Goal: Information Seeking & Learning: Learn about a topic

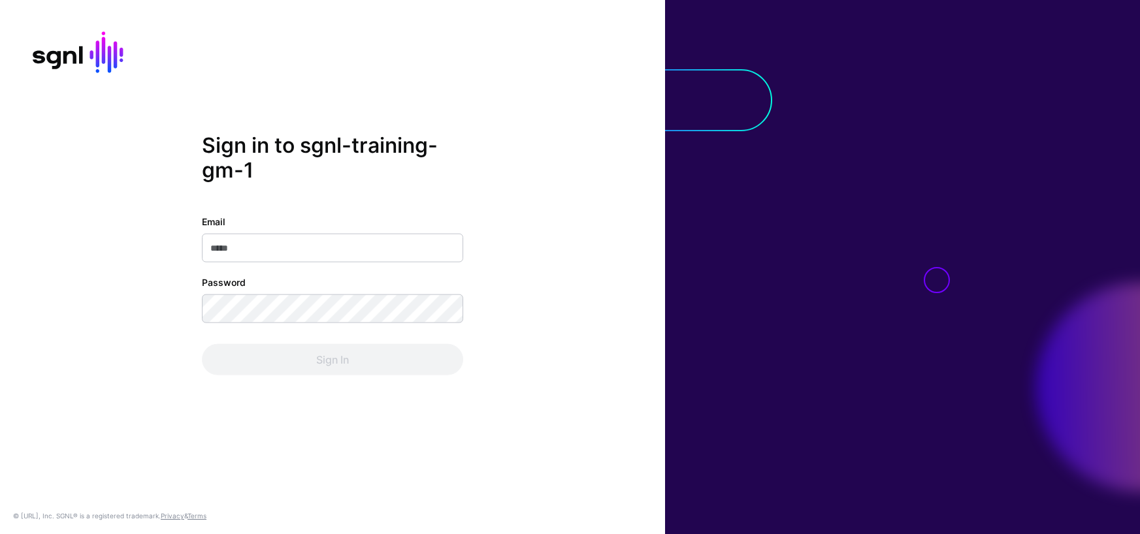
click at [334, 247] on input "Email" at bounding box center [332, 247] width 261 height 29
click at [148, 437] on div "Sign in to sgnl-training-gm-1 Email Password Sign In © [URL], Inc. SGNL® is a r…" at bounding box center [332, 267] width 665 height 534
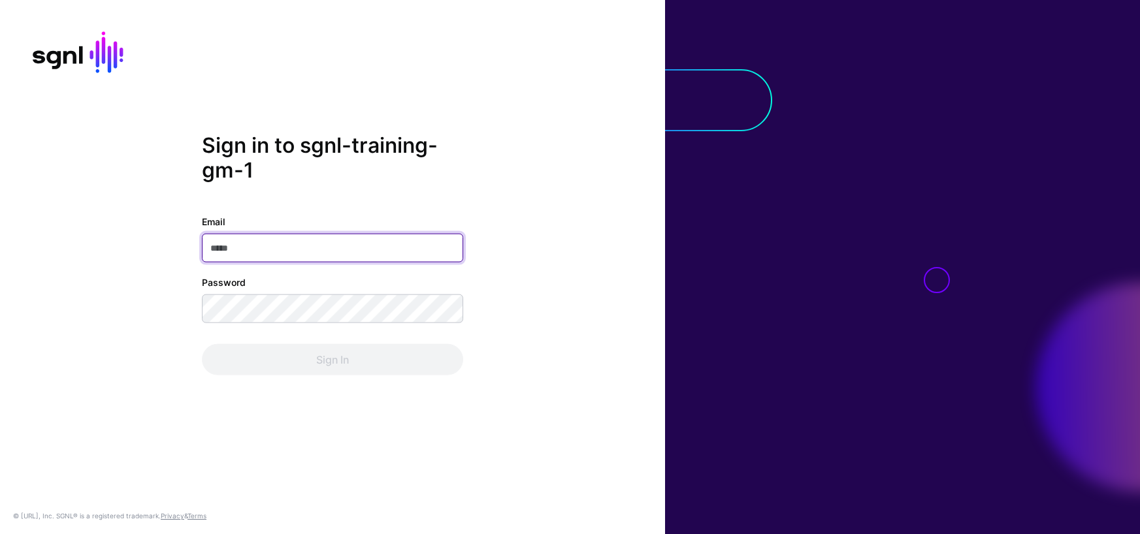
click at [232, 248] on input "Email" at bounding box center [332, 247] width 261 height 29
paste input "**********"
type input "**********"
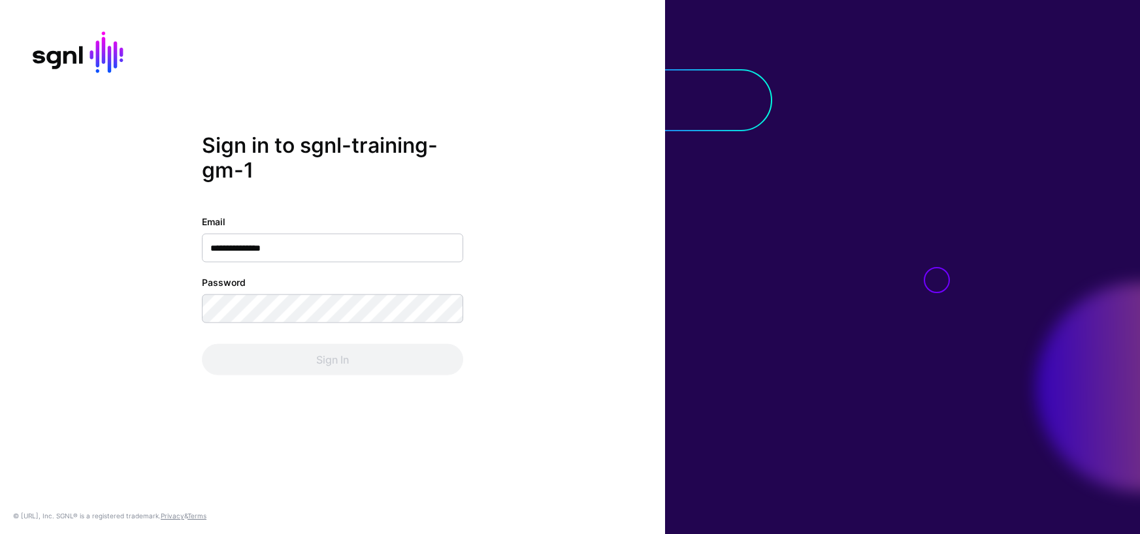
click at [308, 432] on div "**********" at bounding box center [332, 267] width 665 height 534
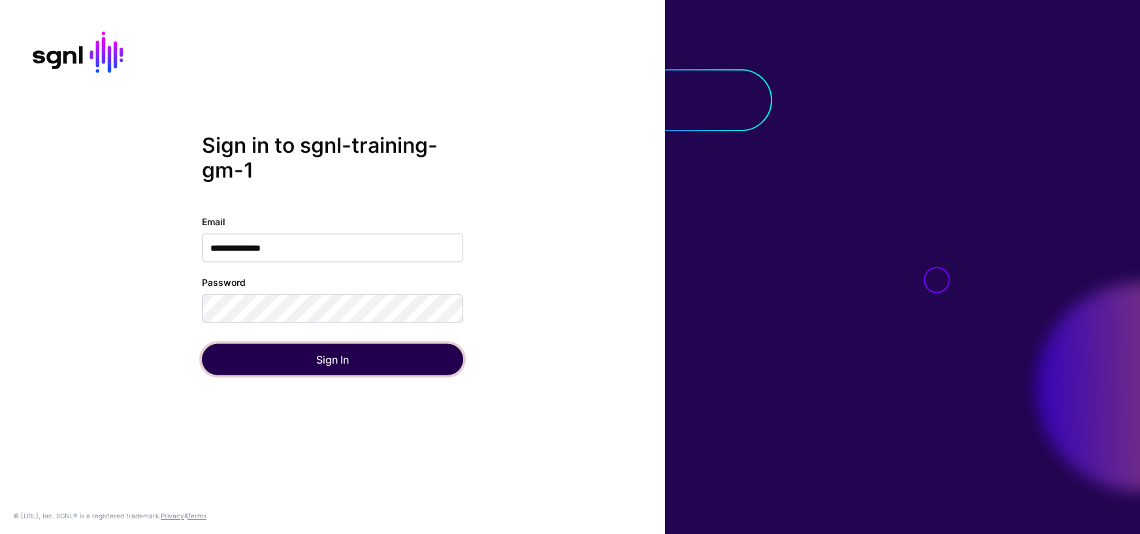
click at [278, 361] on button "Sign In" at bounding box center [332, 359] width 261 height 31
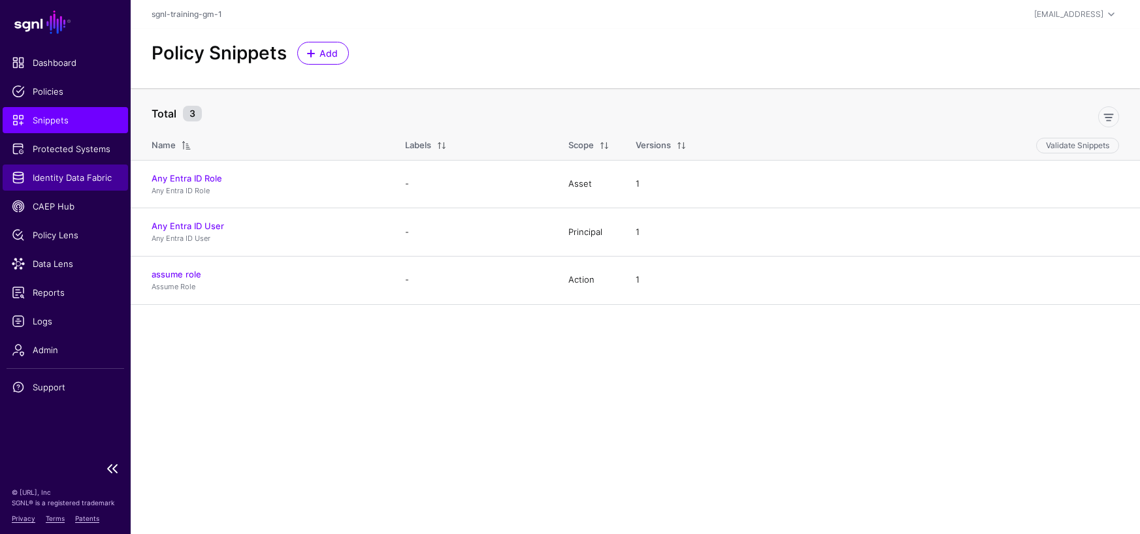
click at [37, 174] on span "Identity Data Fabric" at bounding box center [65, 177] width 107 height 13
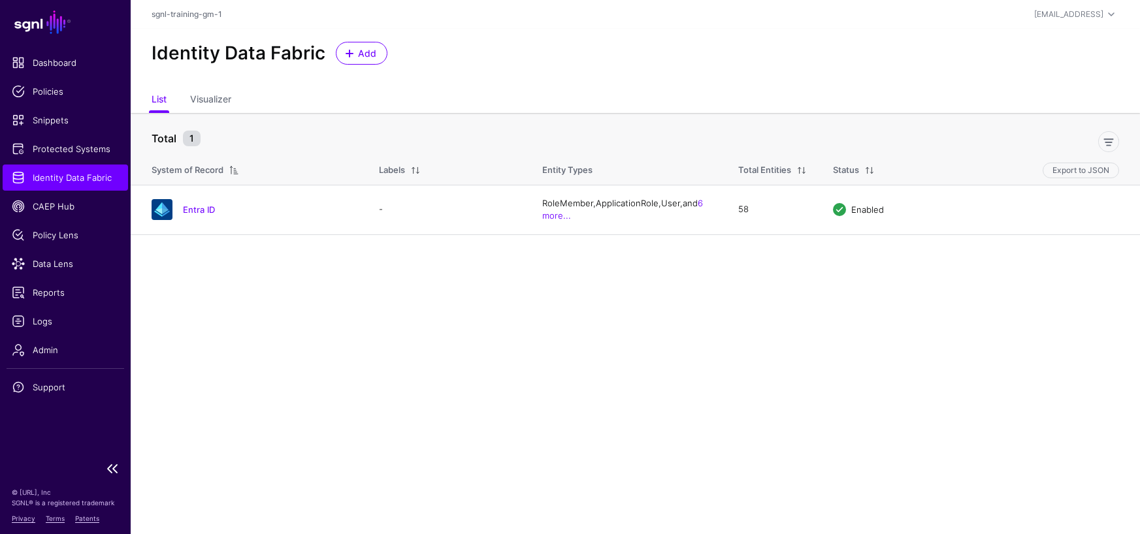
click at [42, 176] on span "Identity Data Fabric" at bounding box center [65, 177] width 107 height 13
click at [31, 58] on span "Dashboard" at bounding box center [65, 62] width 107 height 13
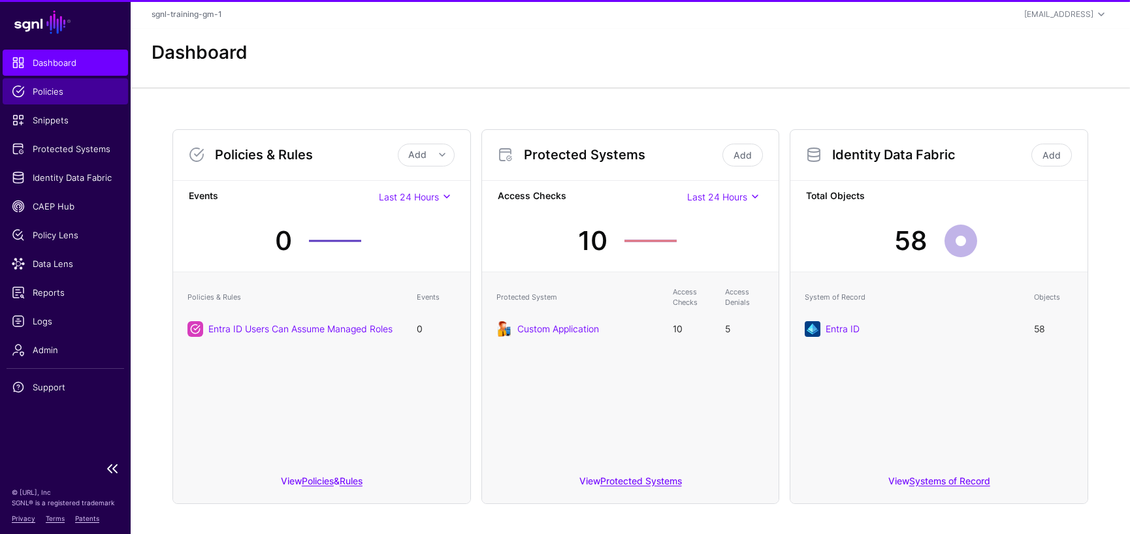
click at [40, 91] on span "Policies" at bounding box center [65, 91] width 107 height 13
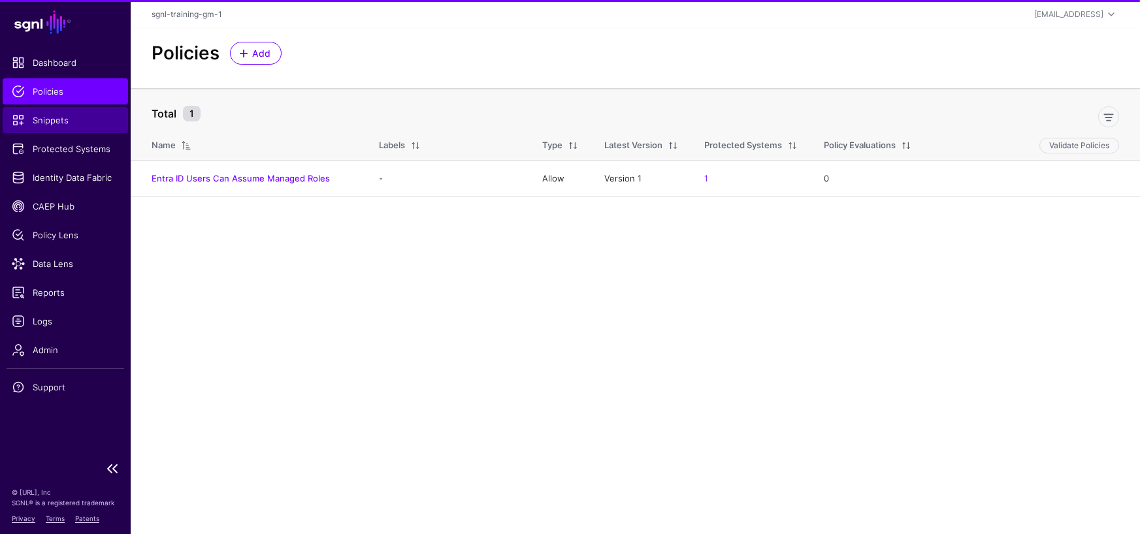
click at [49, 118] on span "Snippets" at bounding box center [65, 120] width 107 height 13
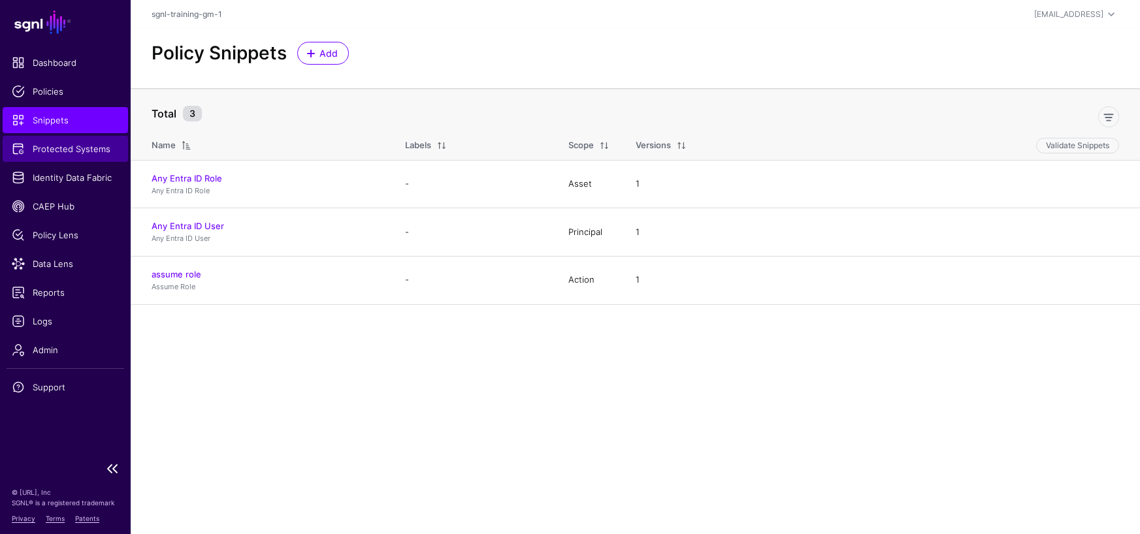
click at [54, 143] on span "Protected Systems" at bounding box center [65, 148] width 107 height 13
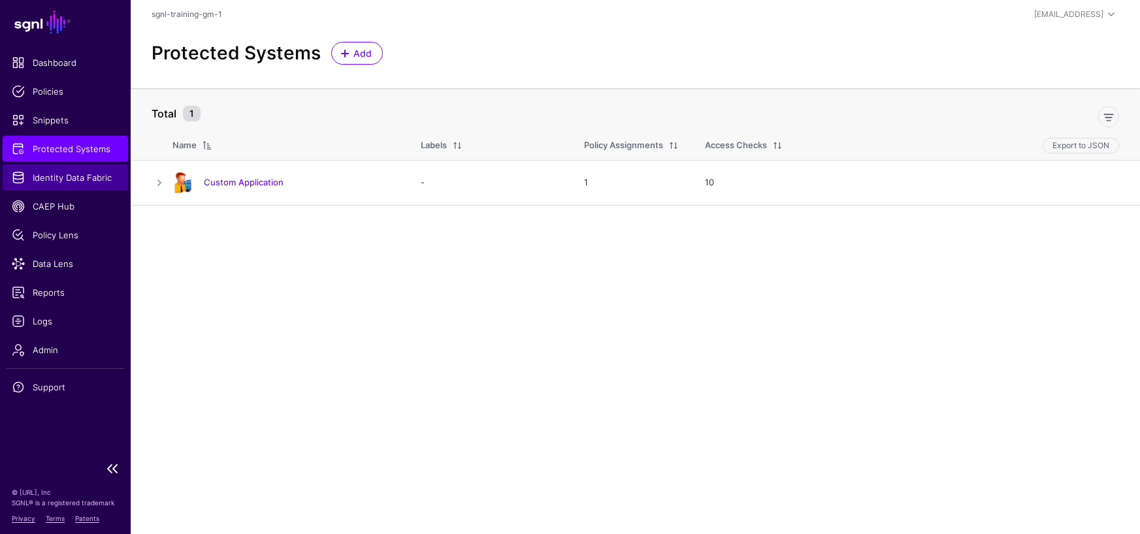
click at [60, 178] on span "Identity Data Fabric" at bounding box center [65, 177] width 107 height 13
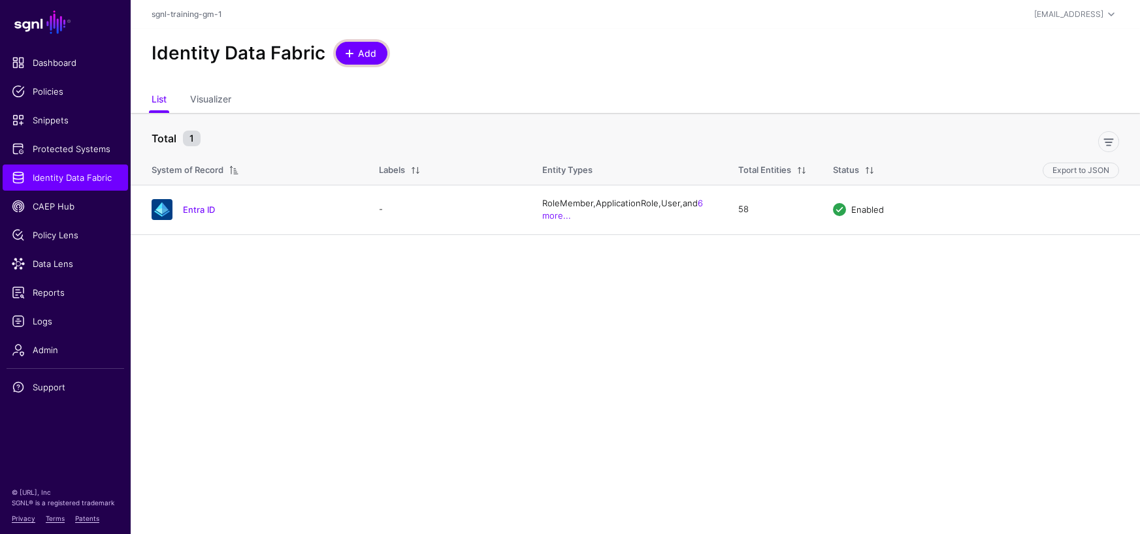
click at [374, 55] on span "Add" at bounding box center [368, 53] width 22 height 14
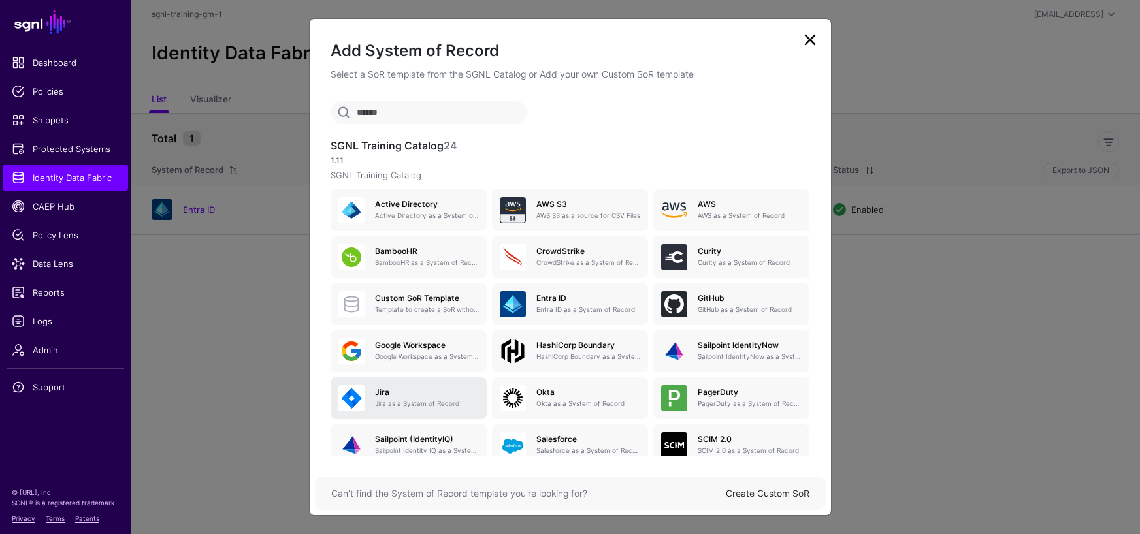
click at [397, 392] on h5 "Jira" at bounding box center [427, 392] width 104 height 9
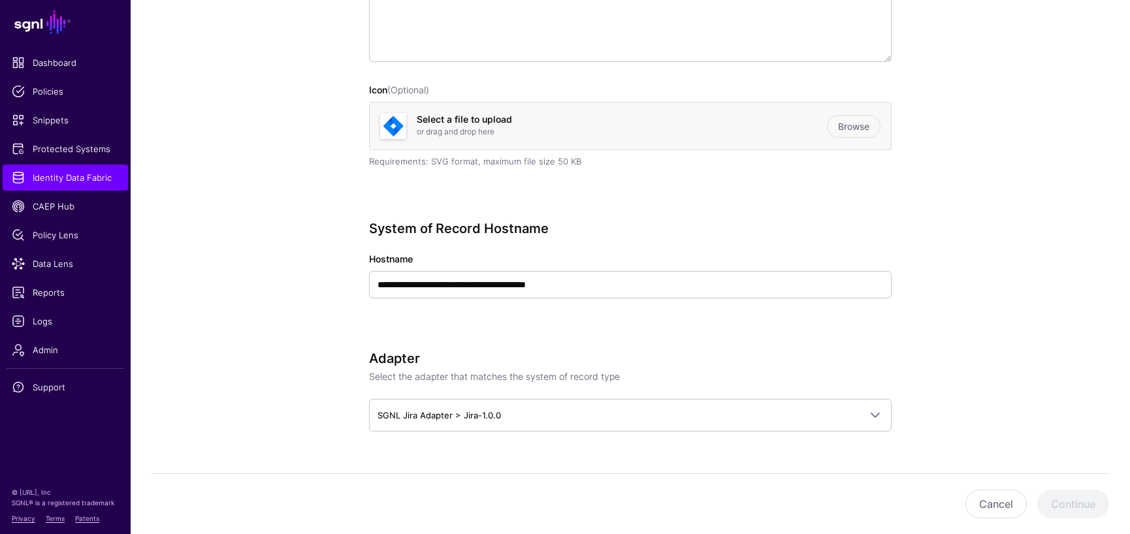
scroll to position [327, 0]
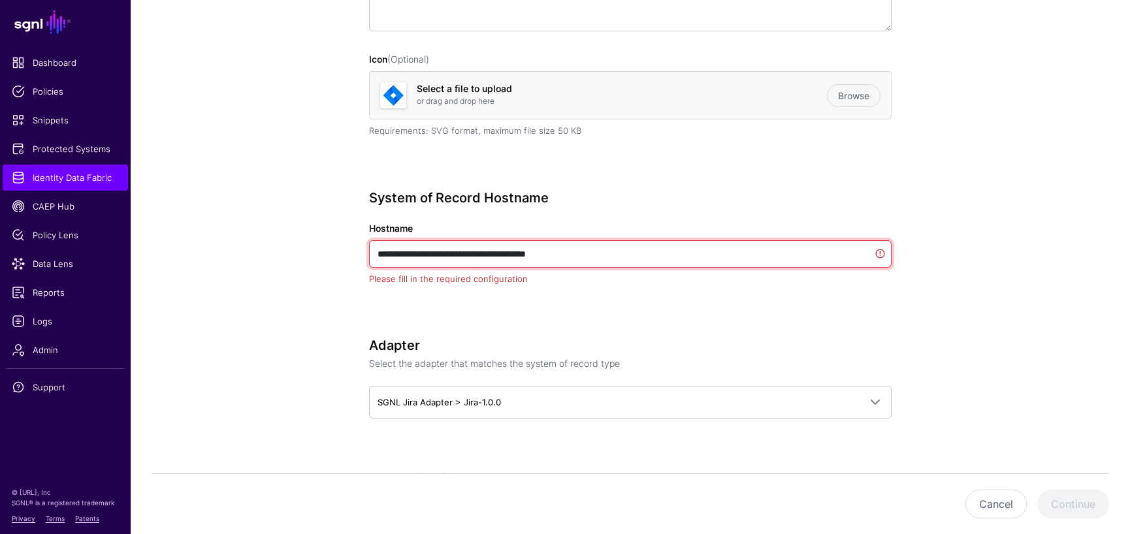
drag, startPoint x: 585, startPoint y: 252, endPoint x: 609, endPoint y: 248, distance: 24.6
click at [609, 248] on input "**********" at bounding box center [630, 253] width 522 height 27
paste input "text"
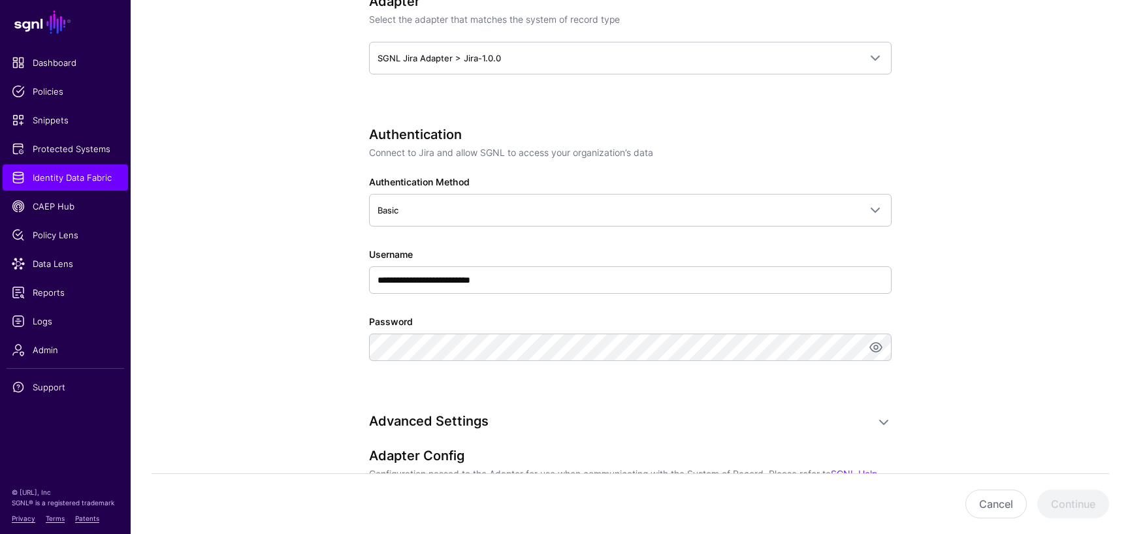
scroll to position [762, 0]
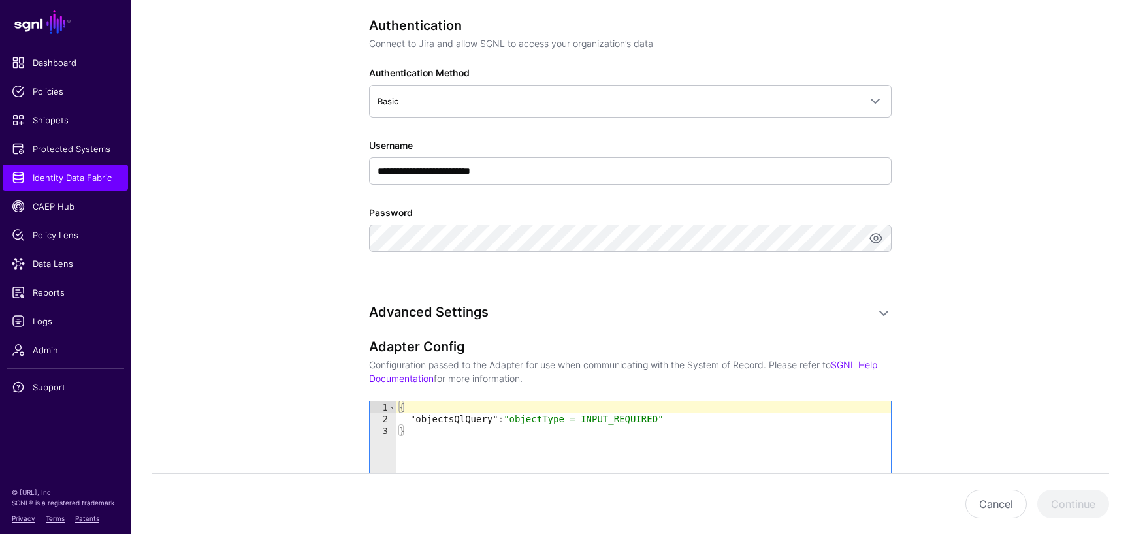
type input "**********"
click at [280, 441] on app-datasources-details-form "**********" at bounding box center [630, 96] width 999 height 1512
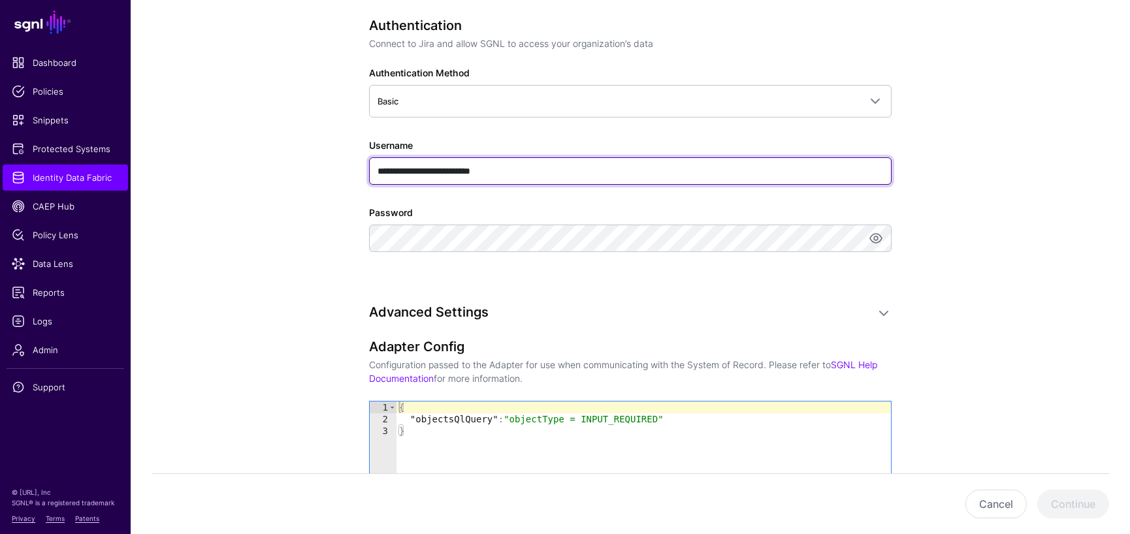
click at [524, 168] on input "**********" at bounding box center [630, 170] width 522 height 27
paste input "text"
type input "**********"
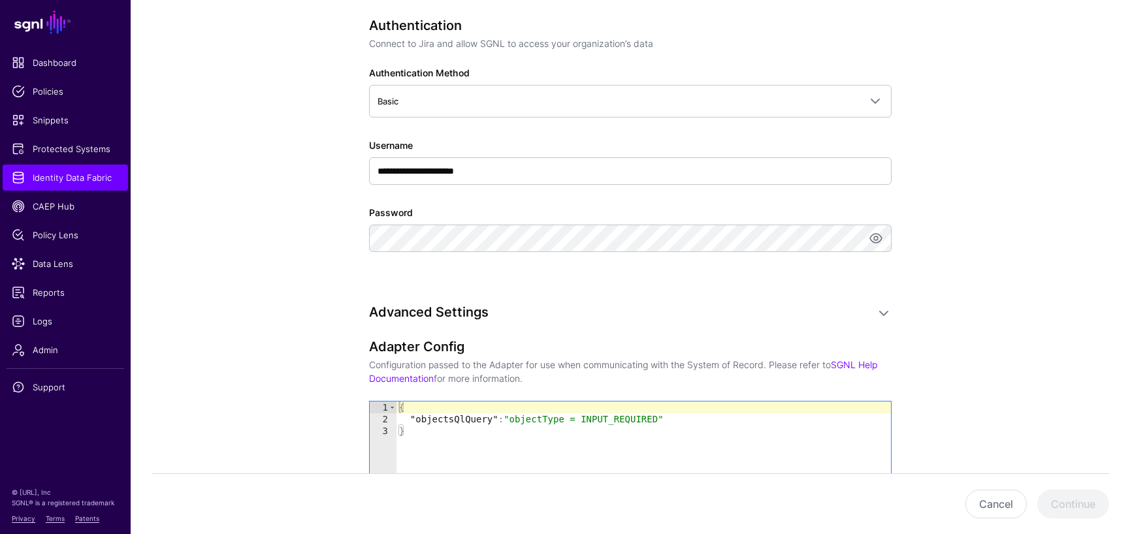
click at [261, 466] on app-datasources-details-form "**********" at bounding box center [630, 96] width 999 height 1512
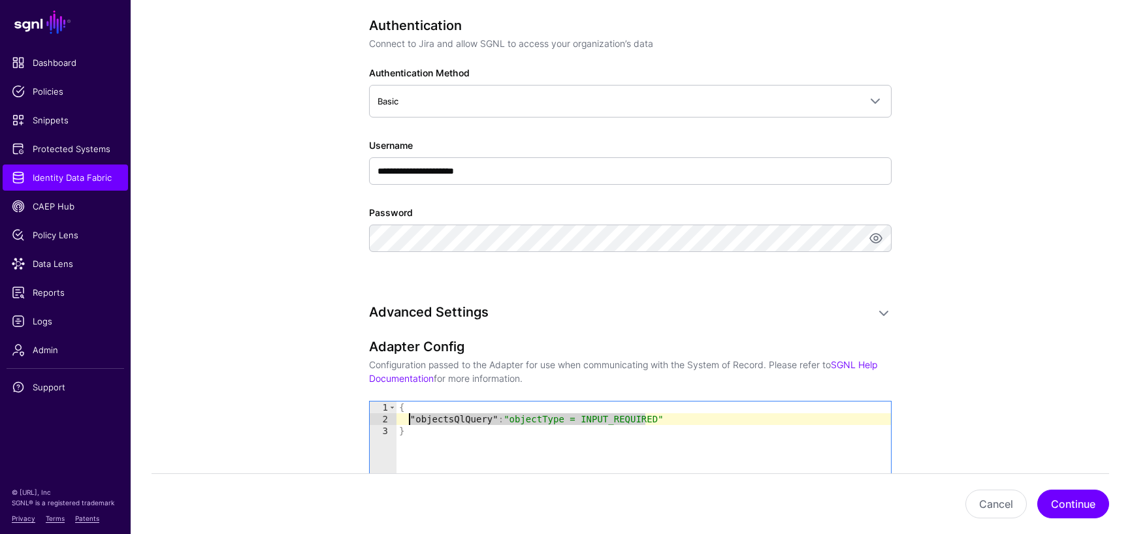
drag, startPoint x: 648, startPoint y: 417, endPoint x: 407, endPoint y: 419, distance: 241.0
click at [407, 419] on div "{ "objectsQlQuery" : "objectType = INPUT_REQUIRED" }" at bounding box center [643, 462] width 494 height 121
paste textarea "Cursor at row 2"
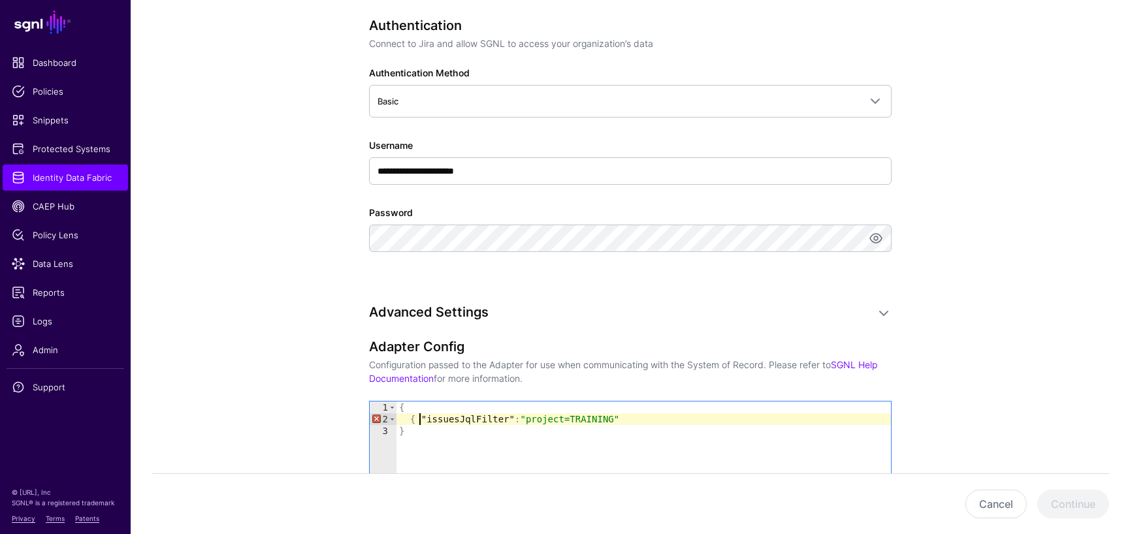
click at [418, 417] on div "{ { "issuesJqlFilter" : "project=TRAINING" }" at bounding box center [643, 462] width 494 height 121
type textarea "**********"
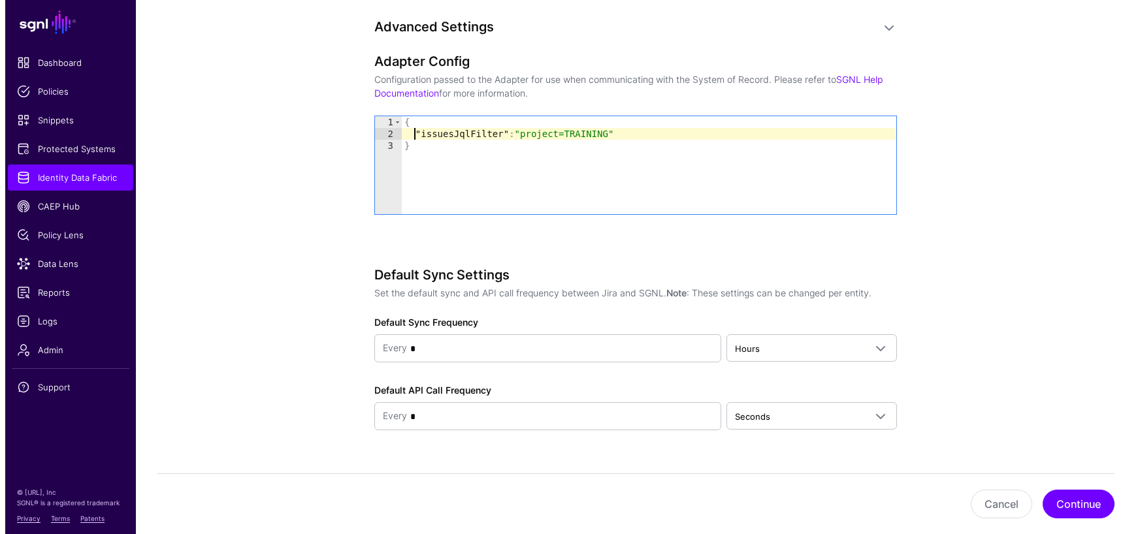
scroll to position [1078, 0]
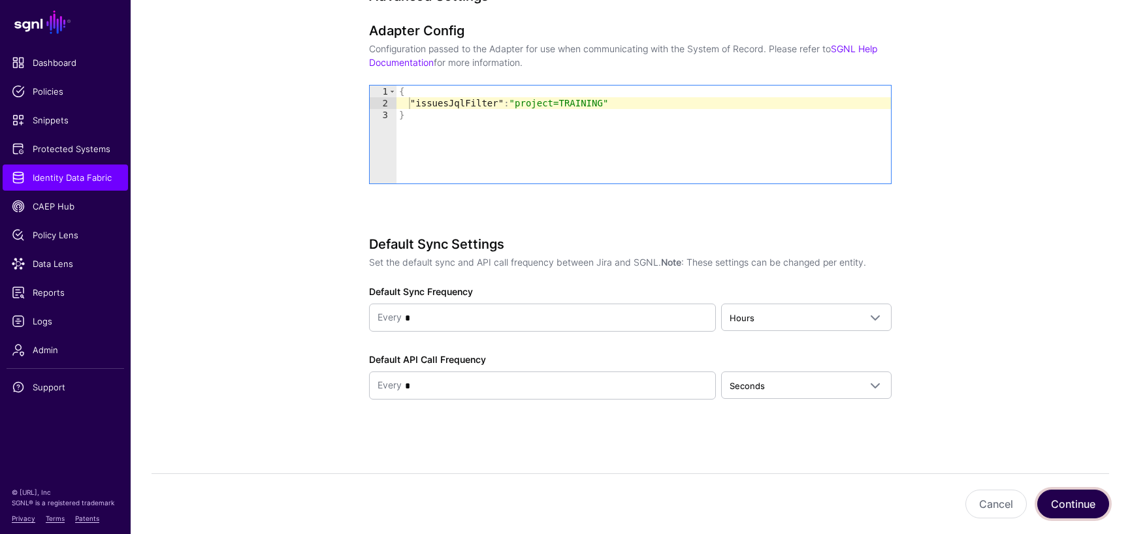
click at [1063, 502] on button "Continue" at bounding box center [1073, 504] width 72 height 29
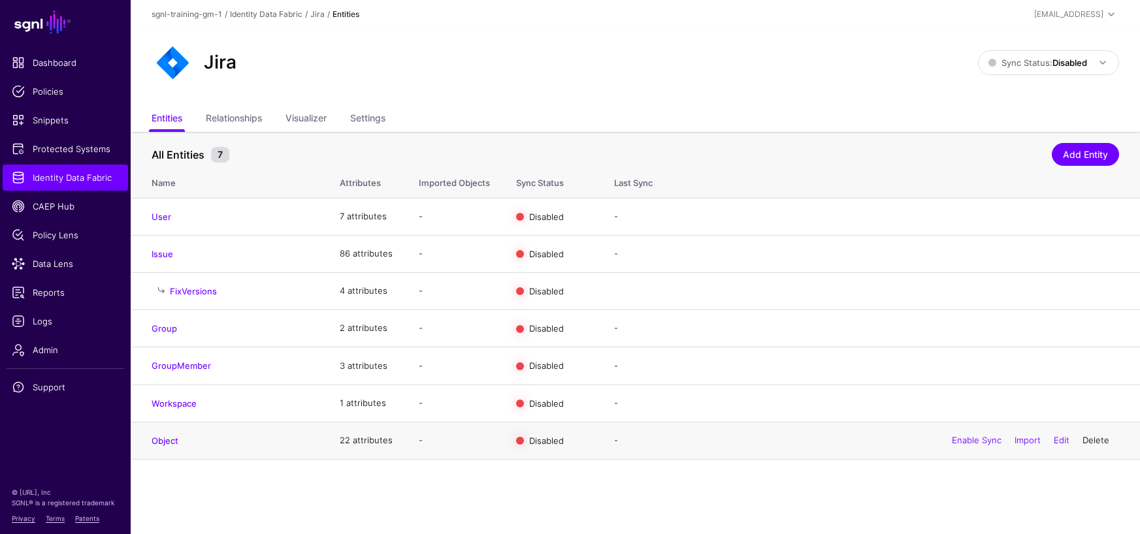
click at [1095, 441] on link "Delete" at bounding box center [1095, 440] width 27 height 10
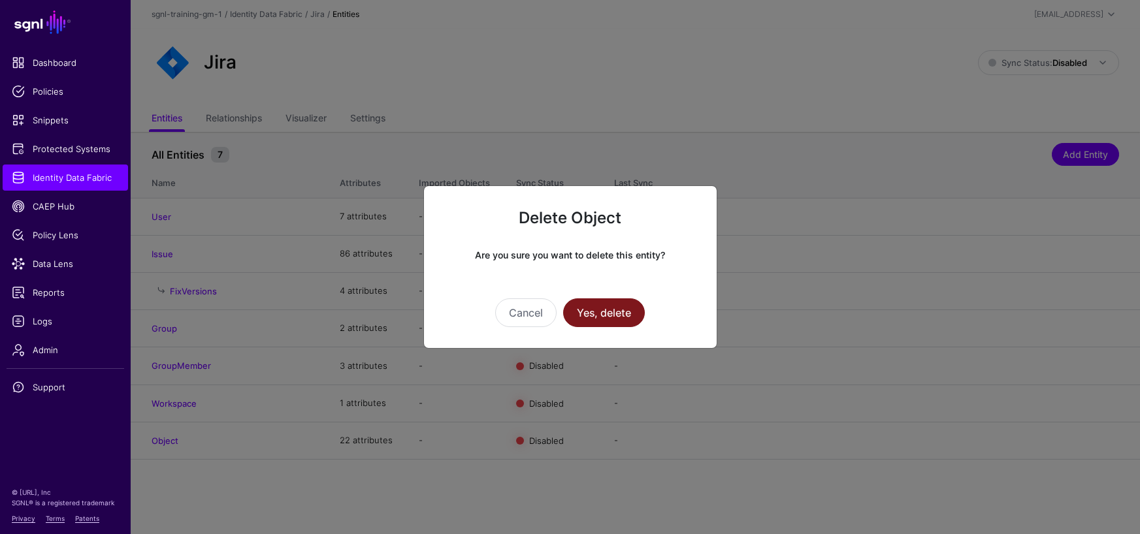
click at [595, 317] on button "Yes, delete" at bounding box center [604, 312] width 82 height 29
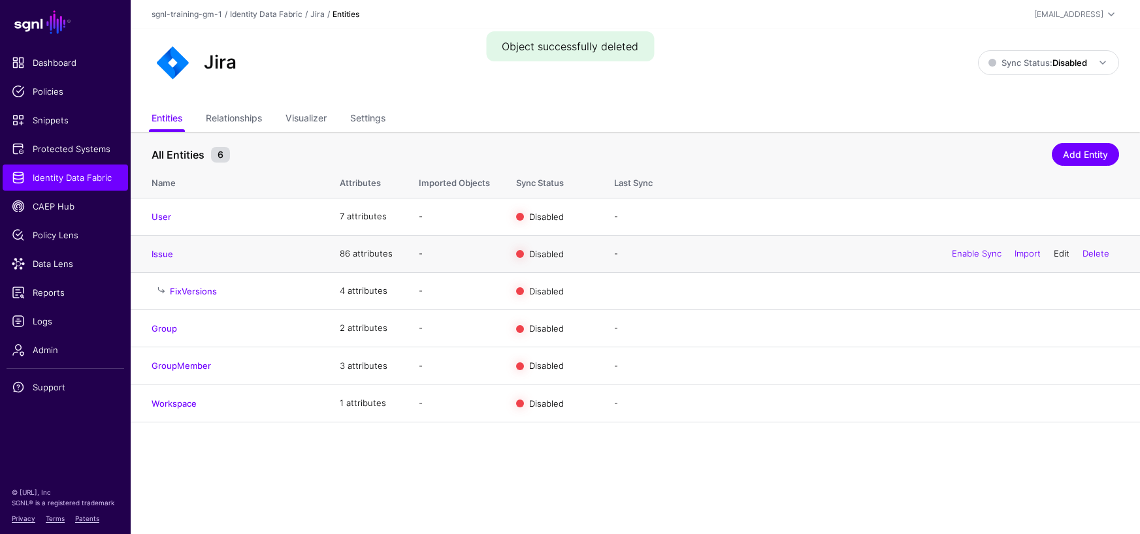
click at [1055, 256] on link "Edit" at bounding box center [1061, 253] width 16 height 10
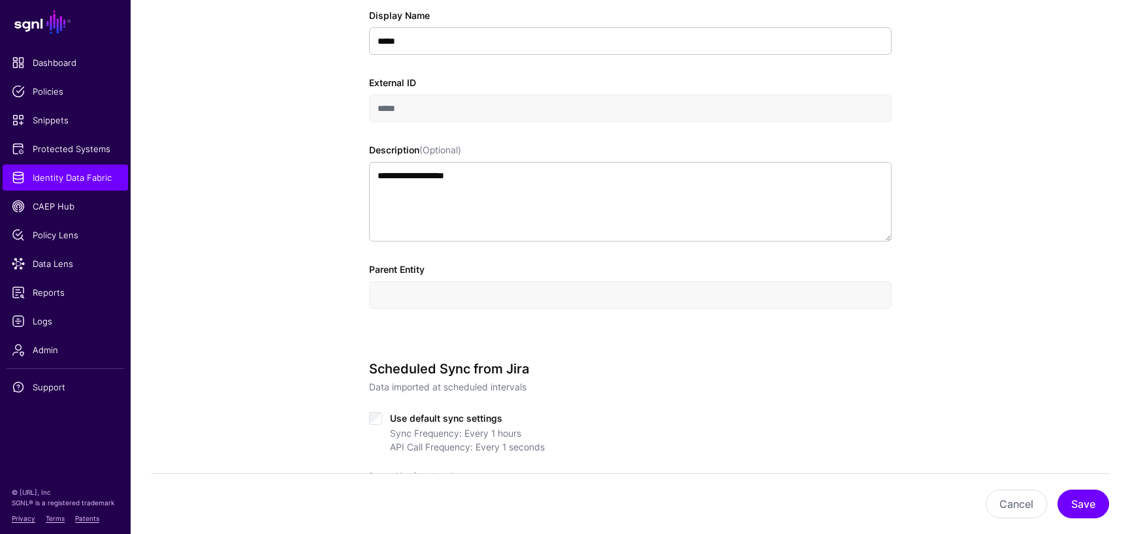
scroll to position [327, 0]
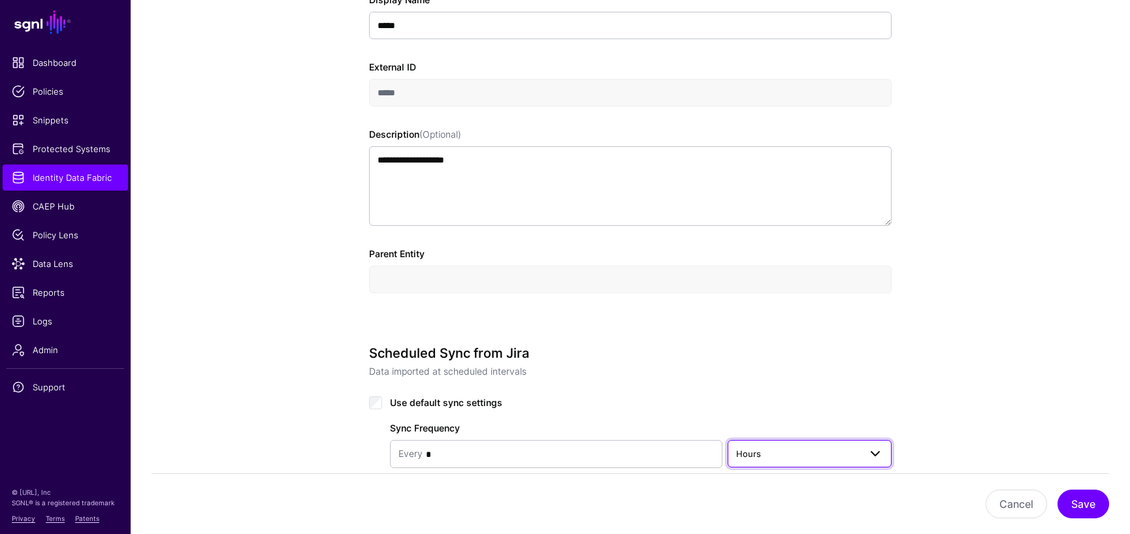
click at [754, 455] on span "Hours" at bounding box center [748, 454] width 25 height 10
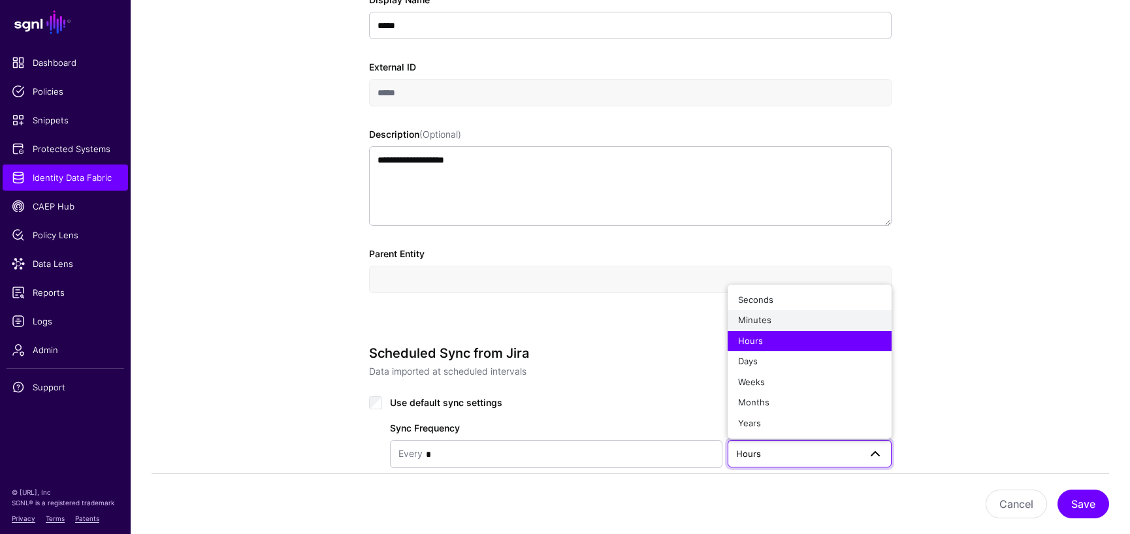
click at [756, 320] on span "Minutes" at bounding box center [754, 320] width 33 height 10
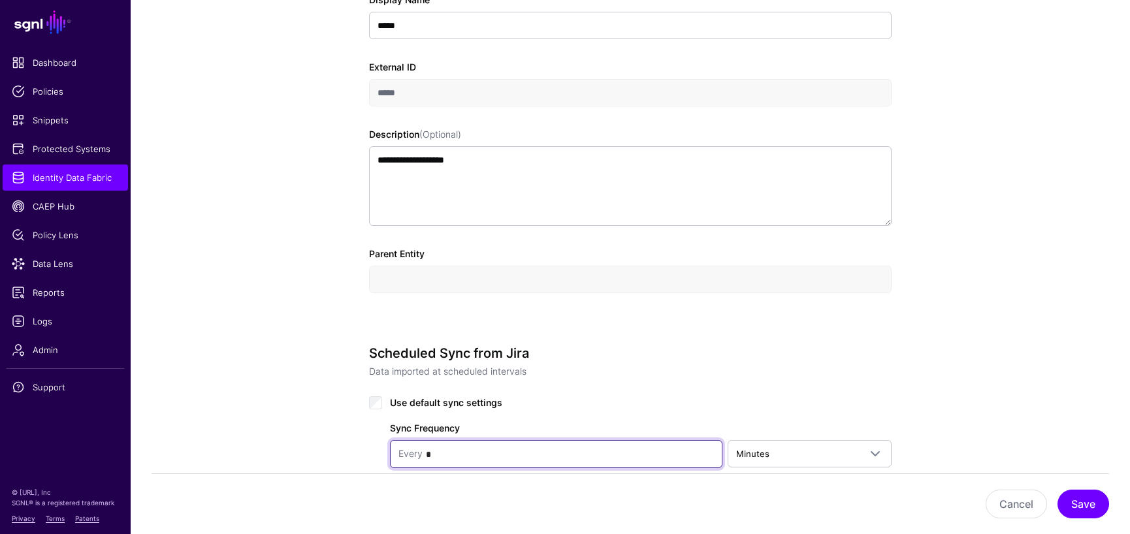
click at [494, 447] on input "*" at bounding box center [568, 454] width 291 height 26
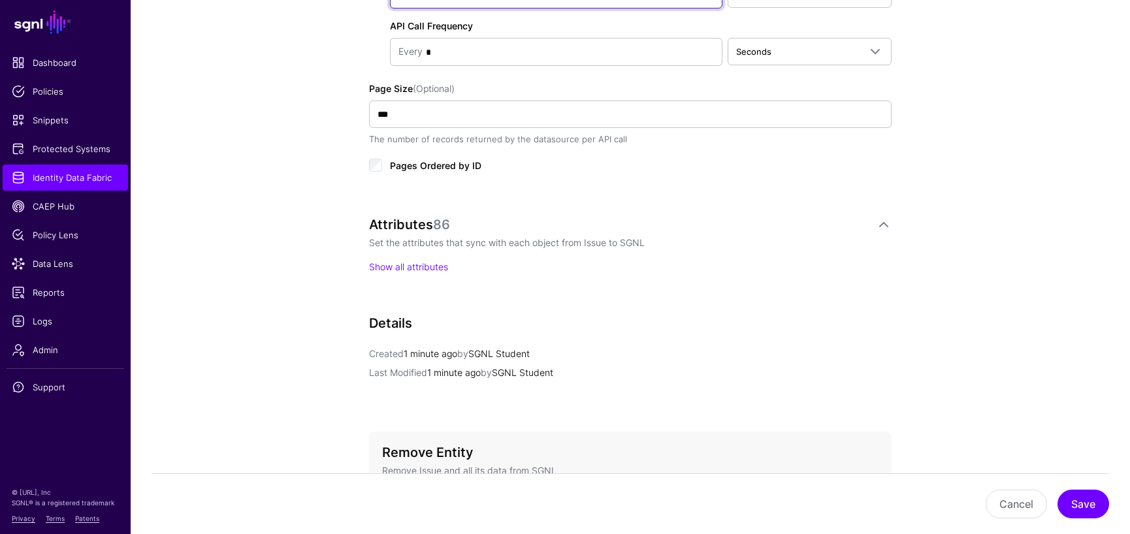
scroll to position [871, 0]
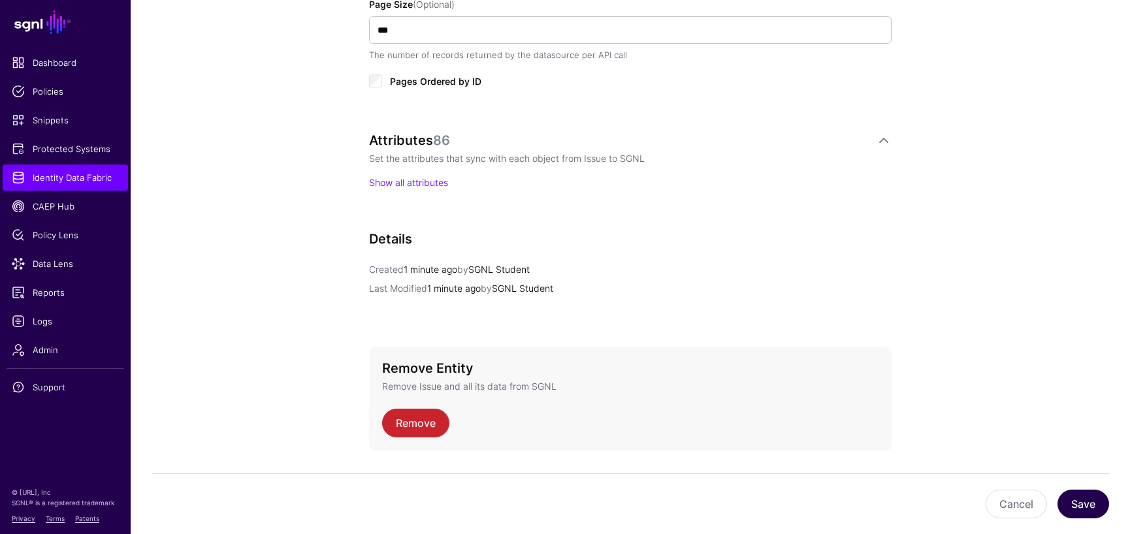
type input "*"
click at [1085, 505] on button "Save" at bounding box center [1083, 504] width 52 height 29
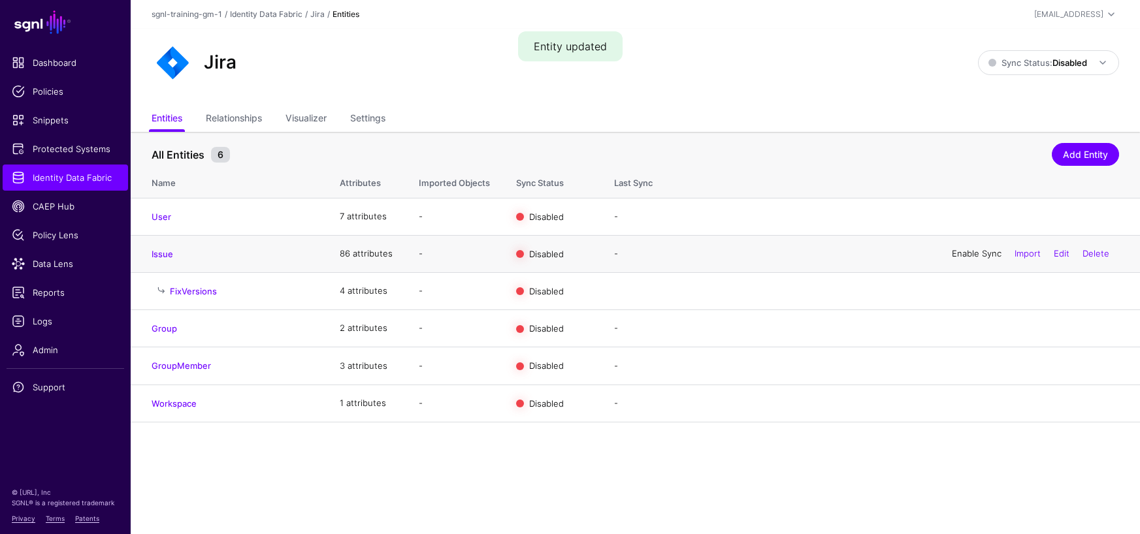
click at [961, 253] on link "Enable Sync" at bounding box center [977, 253] width 50 height 10
click at [1103, 59] on span at bounding box center [1103, 63] width 16 height 16
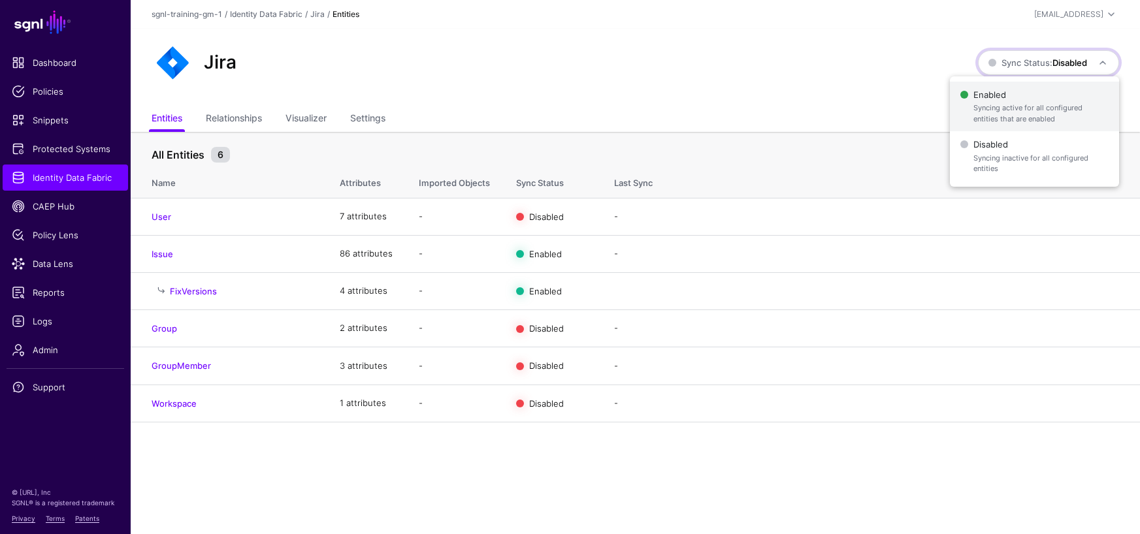
click at [997, 91] on span "Enabled Syncing active for all configured entities that are enabled" at bounding box center [1034, 107] width 148 height 42
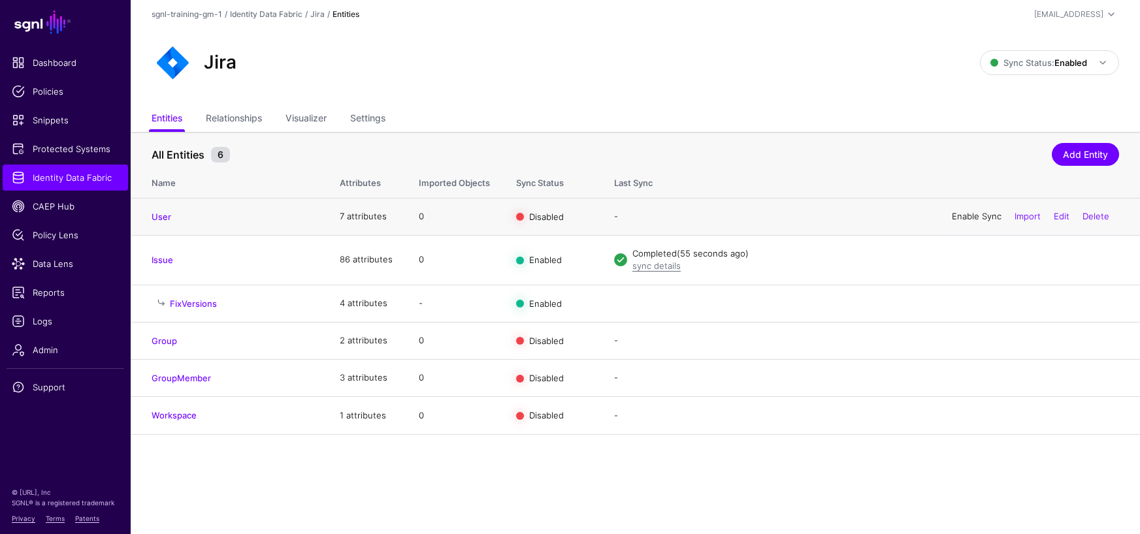
click at [959, 219] on link "Enable Sync" at bounding box center [977, 216] width 50 height 10
click at [971, 340] on link "Enable Sync" at bounding box center [977, 340] width 50 height 10
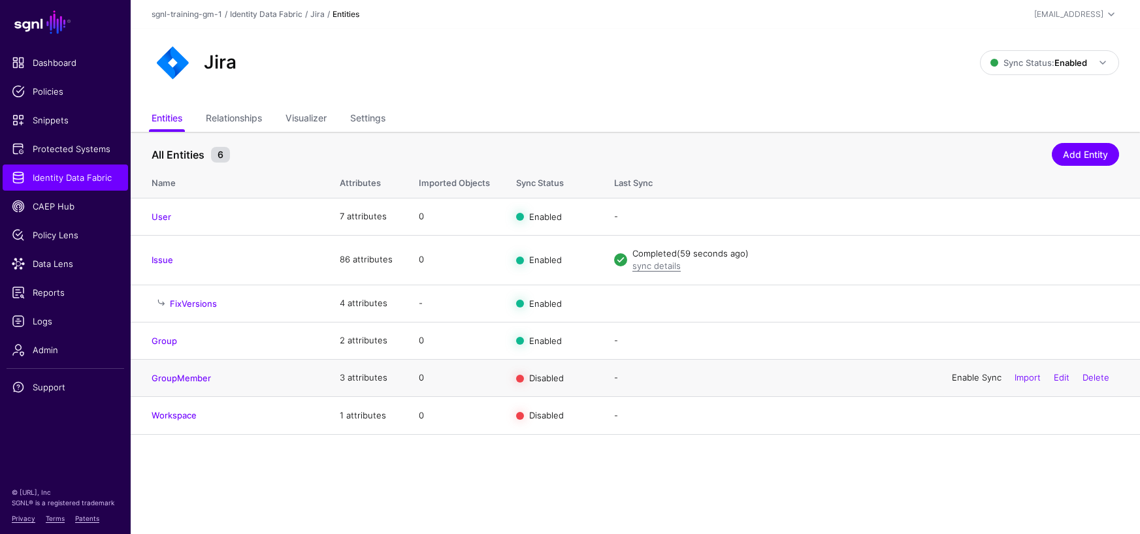
click at [957, 383] on link "Enable Sync" at bounding box center [977, 377] width 50 height 10
click at [952, 415] on link "Enable Sync" at bounding box center [977, 415] width 50 height 10
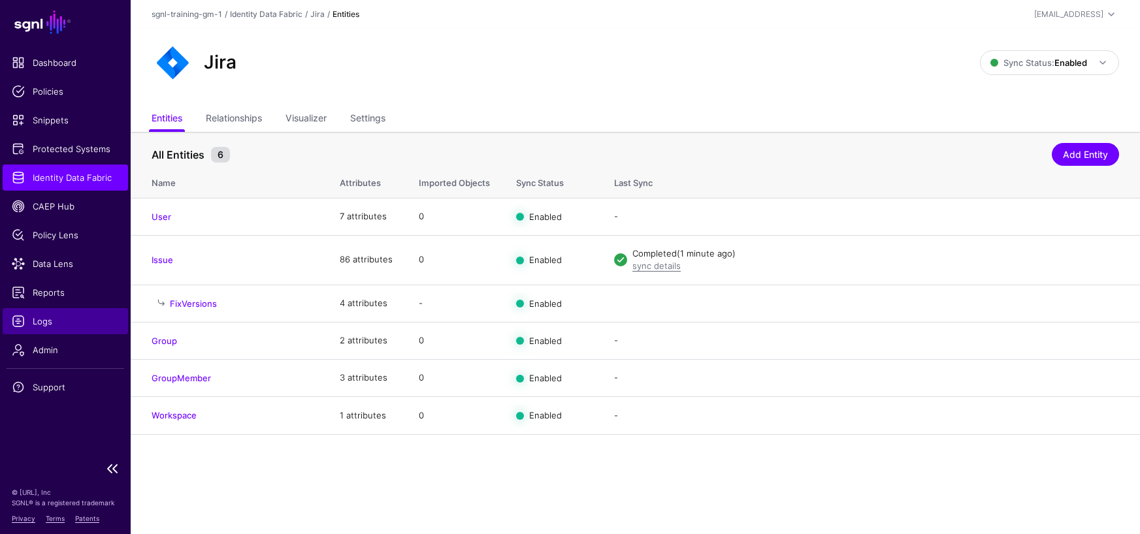
click at [48, 320] on span "Logs" at bounding box center [65, 321] width 107 height 13
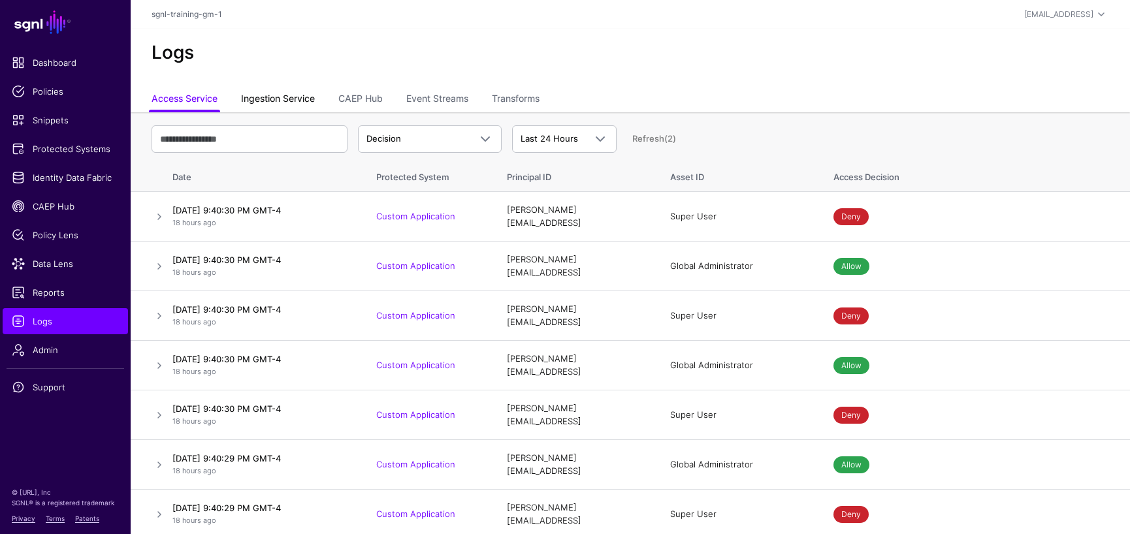
click at [277, 98] on link "Ingestion Service" at bounding box center [278, 100] width 74 height 25
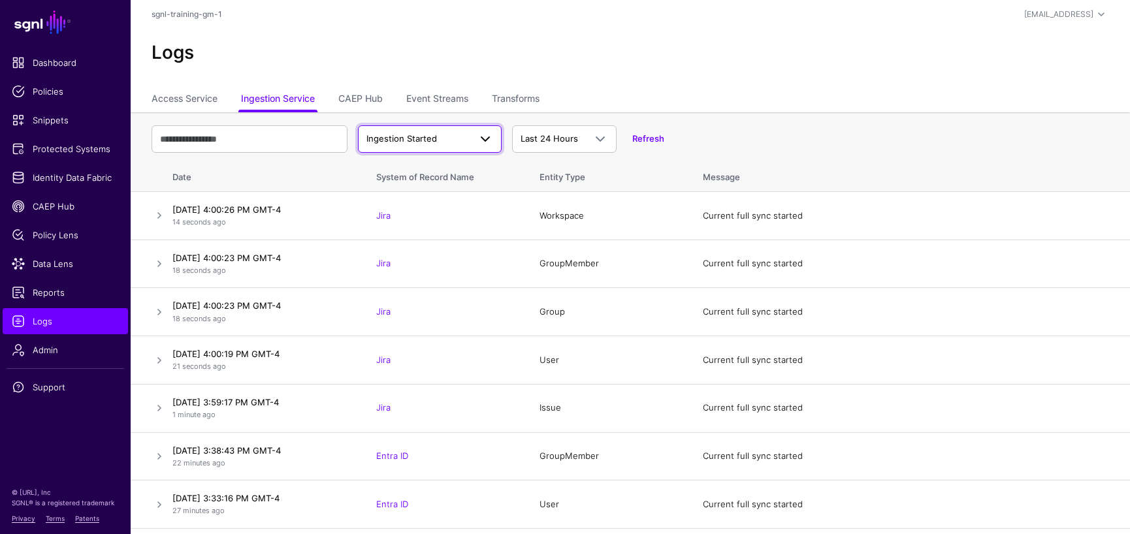
click at [485, 141] on span at bounding box center [485, 139] width 16 height 16
click at [444, 189] on span "Ingestion Completed" at bounding box center [410, 189] width 85 height 10
click at [479, 138] on span at bounding box center [485, 139] width 16 height 16
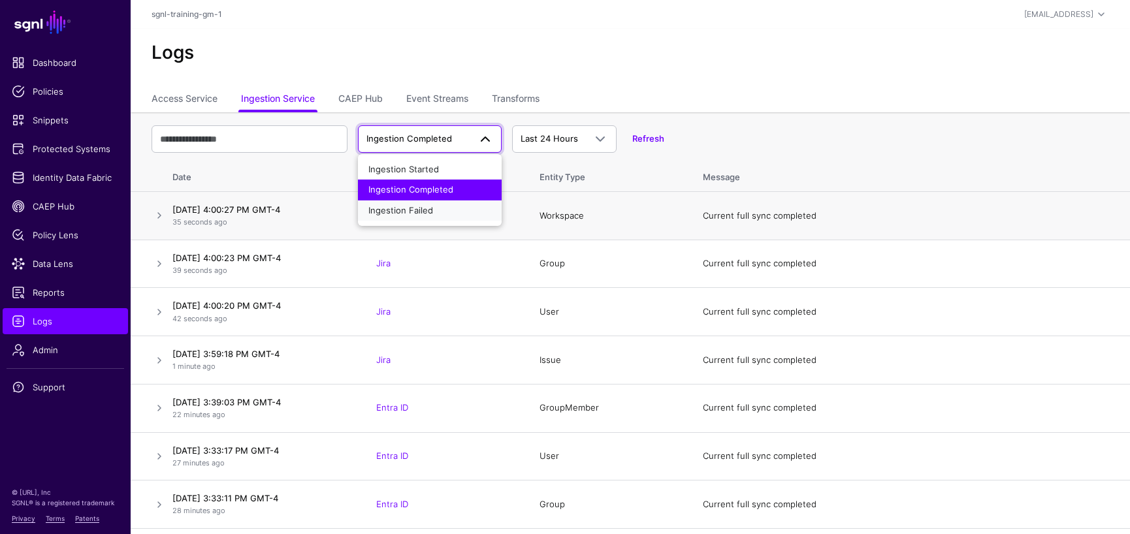
click at [455, 210] on div "Ingestion Failed" at bounding box center [429, 210] width 123 height 13
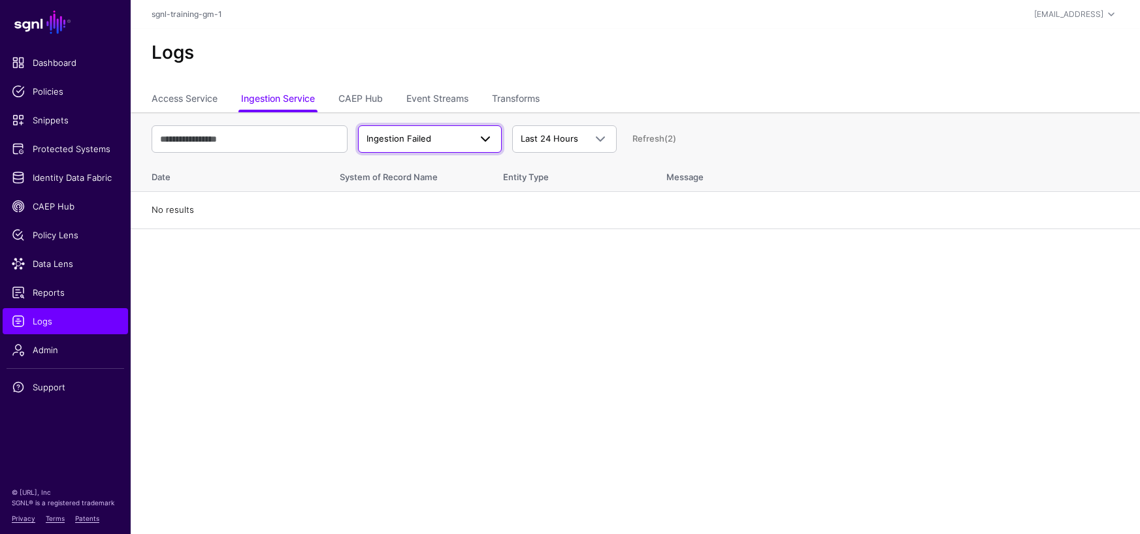
click at [488, 139] on span at bounding box center [485, 139] width 16 height 16
click at [428, 189] on span "Ingestion Completed" at bounding box center [410, 189] width 85 height 10
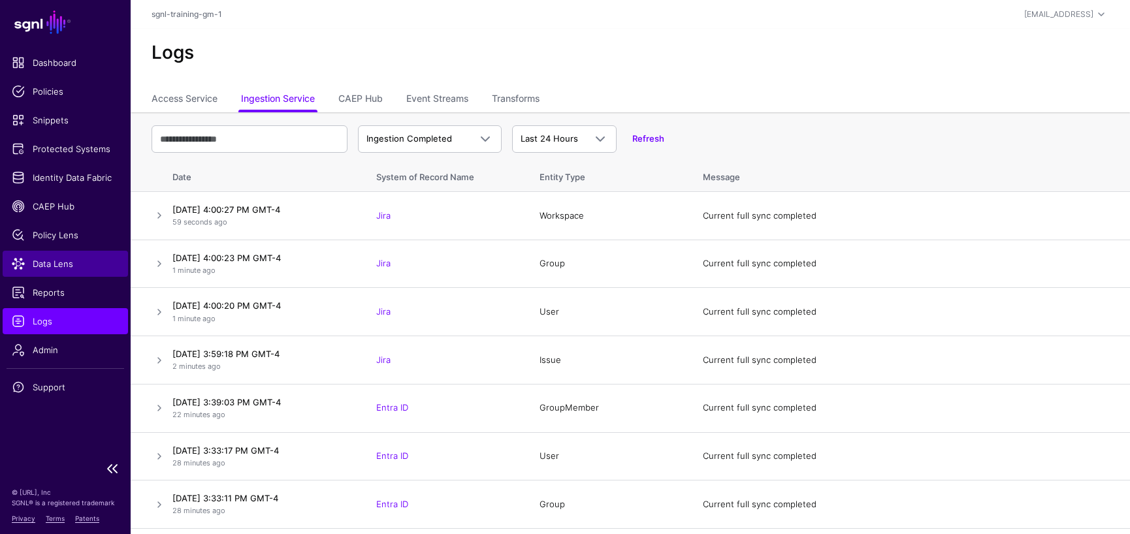
click at [37, 265] on span "Data Lens" at bounding box center [65, 263] width 107 height 13
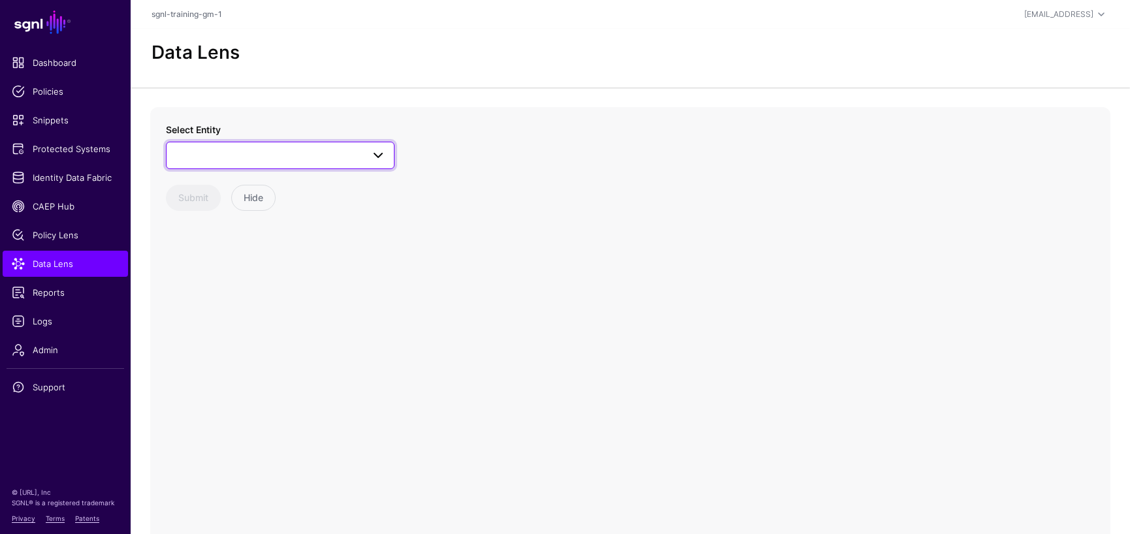
click at [376, 155] on span at bounding box center [378, 156] width 16 height 16
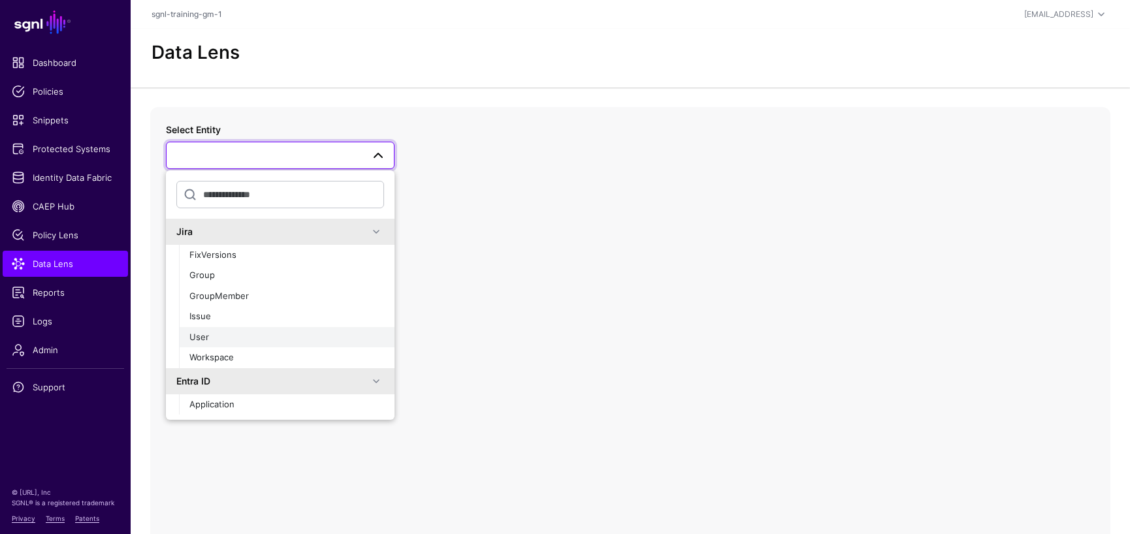
click at [207, 338] on span "User" at bounding box center [199, 337] width 20 height 10
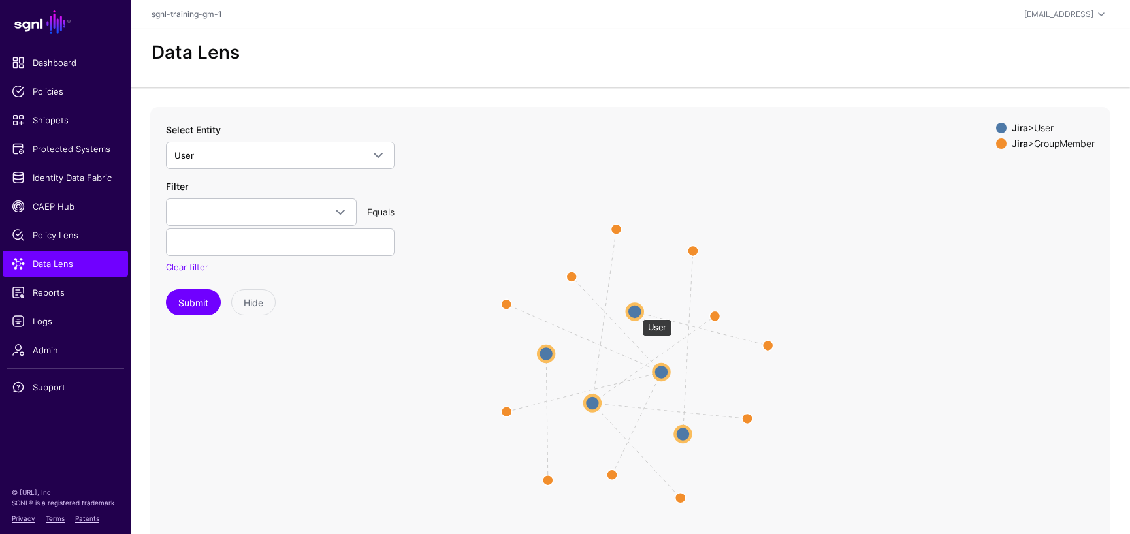
click at [635, 313] on circle at bounding box center [635, 312] width 16 height 16
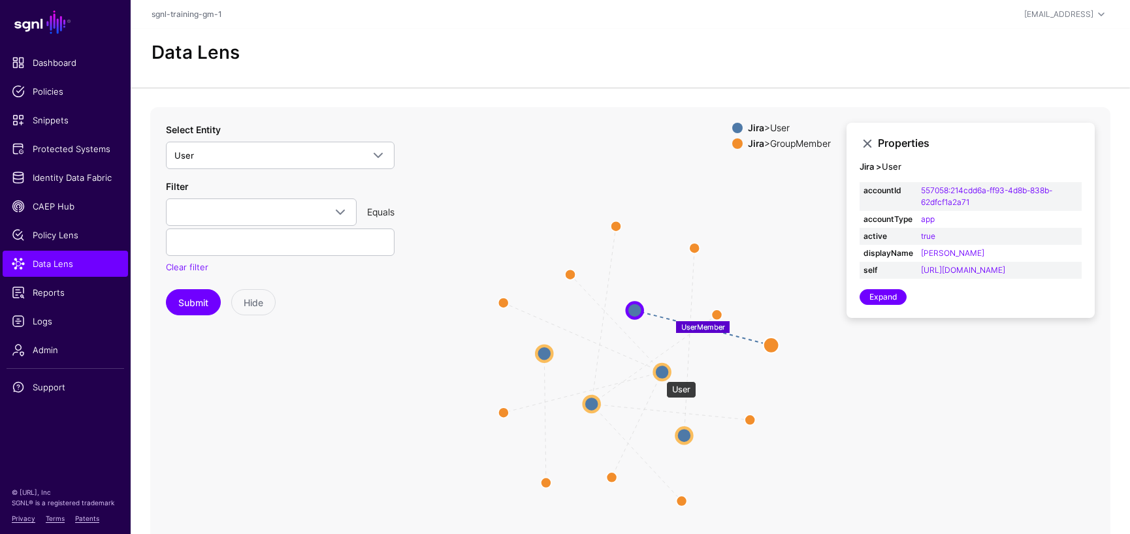
click at [660, 374] on circle at bounding box center [662, 372] width 16 height 16
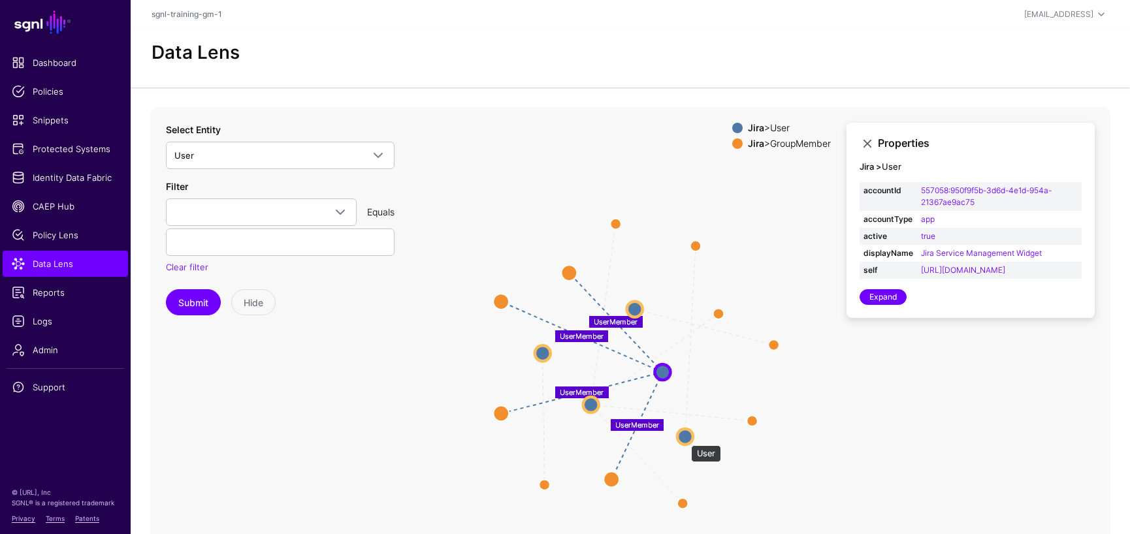
click at [684, 439] on circle at bounding box center [685, 437] width 16 height 16
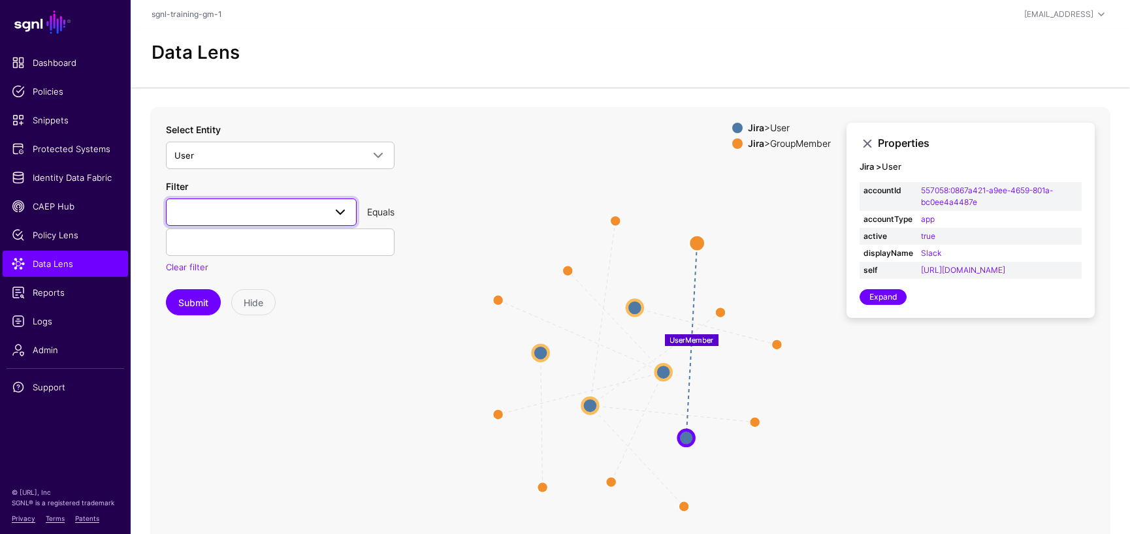
click at [338, 211] on span at bounding box center [340, 212] width 16 height 16
click at [212, 366] on span "emailAddress" at bounding box center [203, 367] width 55 height 10
click at [238, 240] on input "text" at bounding box center [280, 242] width 229 height 27
click at [166, 289] on button "Submit" at bounding box center [193, 302] width 55 height 26
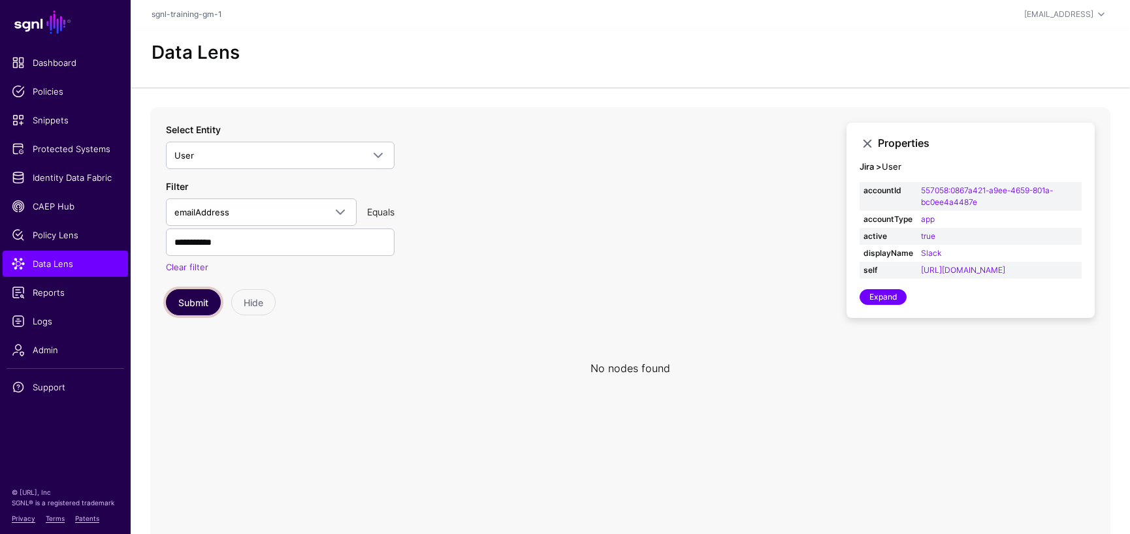
click at [187, 301] on button "Submit" at bounding box center [193, 302] width 55 height 26
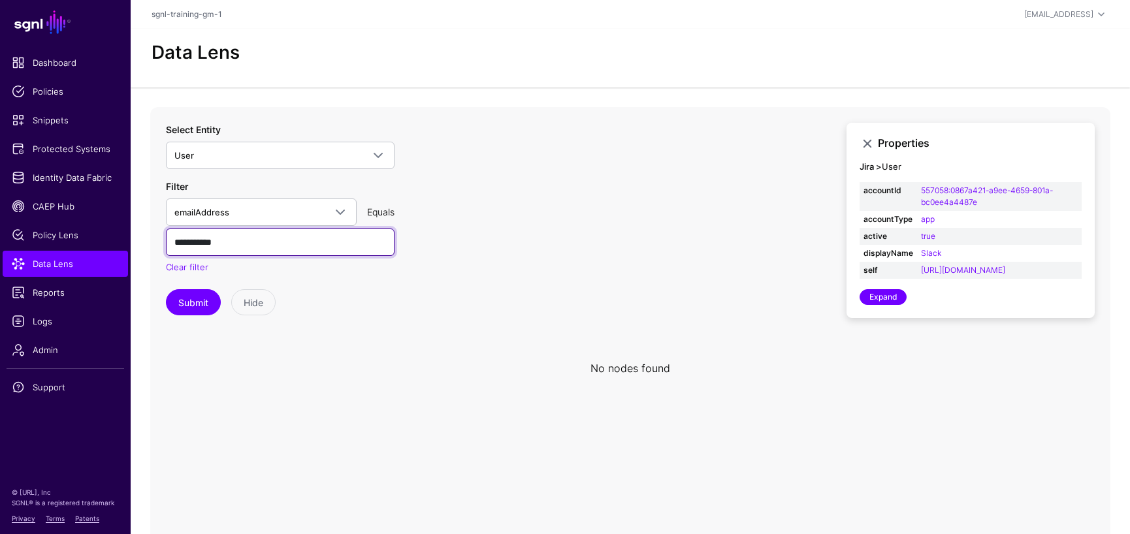
click at [206, 246] on input "**********" at bounding box center [280, 242] width 229 height 27
type input "**********"
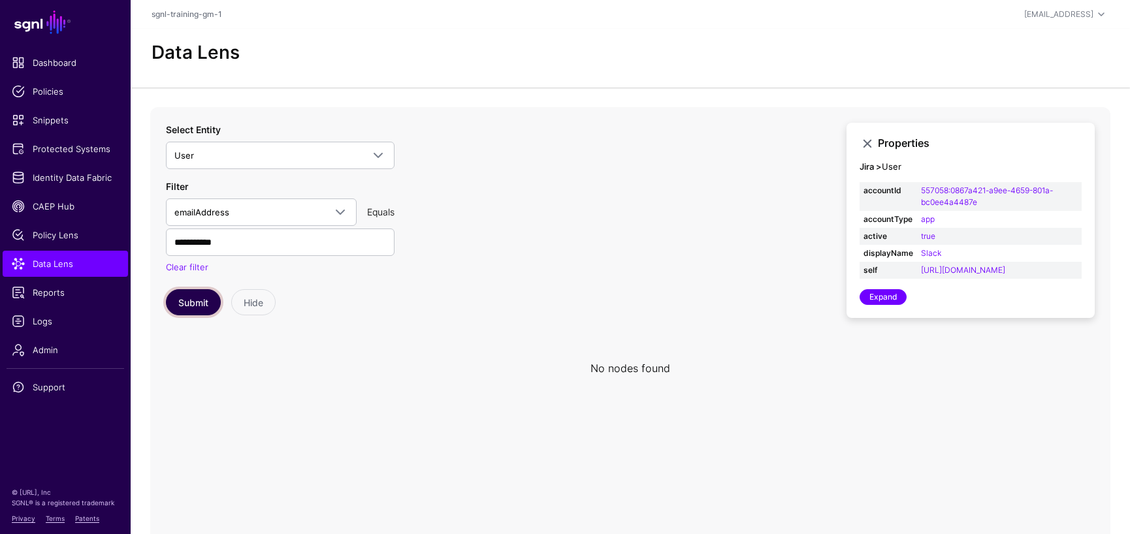
click at [193, 310] on button "Submit" at bounding box center [193, 302] width 55 height 26
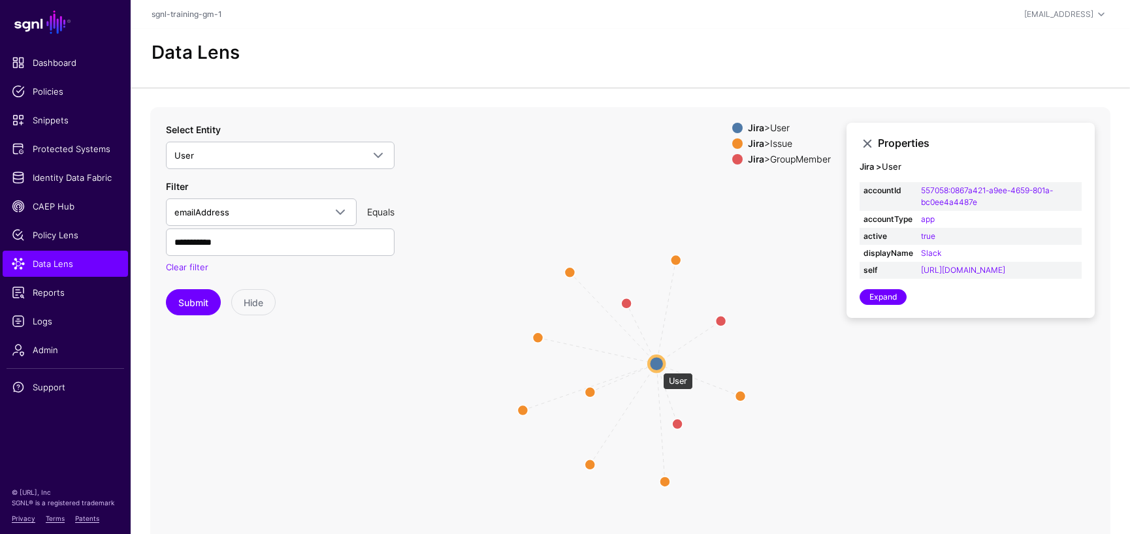
click at [656, 366] on circle at bounding box center [657, 364] width 16 height 16
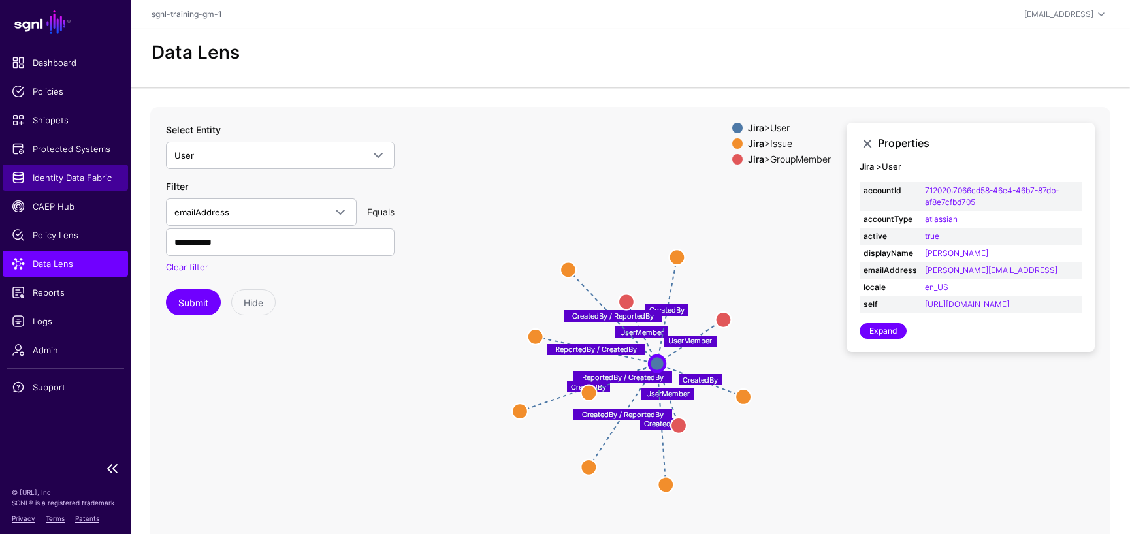
click at [58, 176] on span "Identity Data Fabric" at bounding box center [65, 177] width 107 height 13
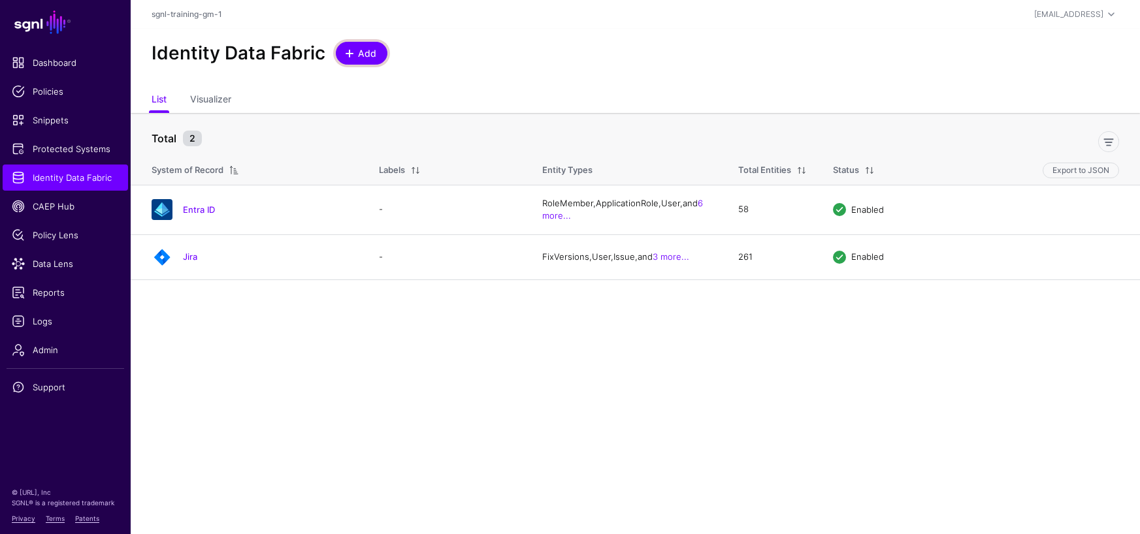
click at [361, 55] on span "Add" at bounding box center [368, 53] width 22 height 14
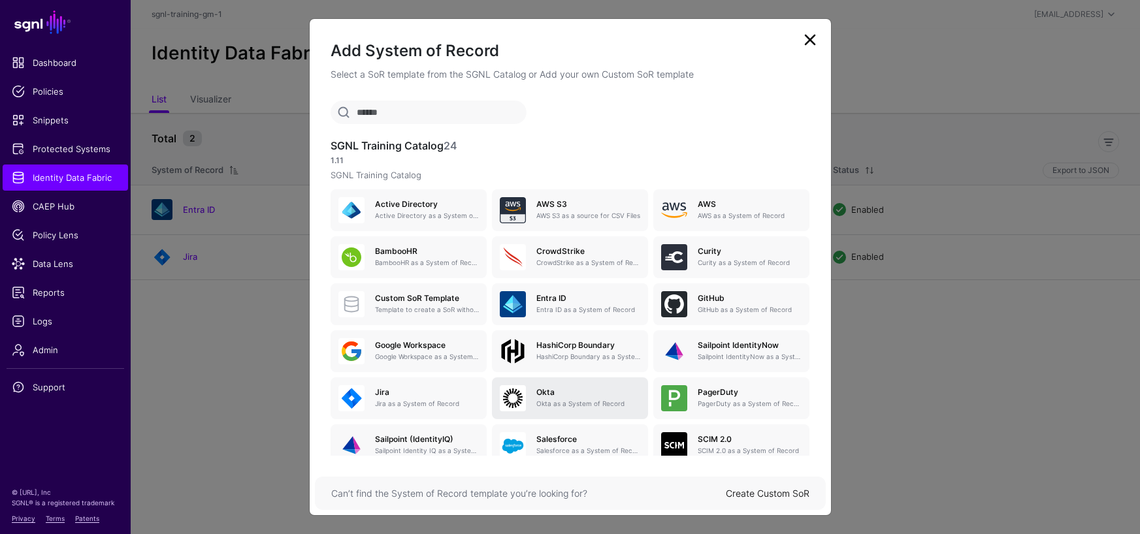
click at [540, 400] on p "Okta as a System of Record" at bounding box center [588, 404] width 104 height 10
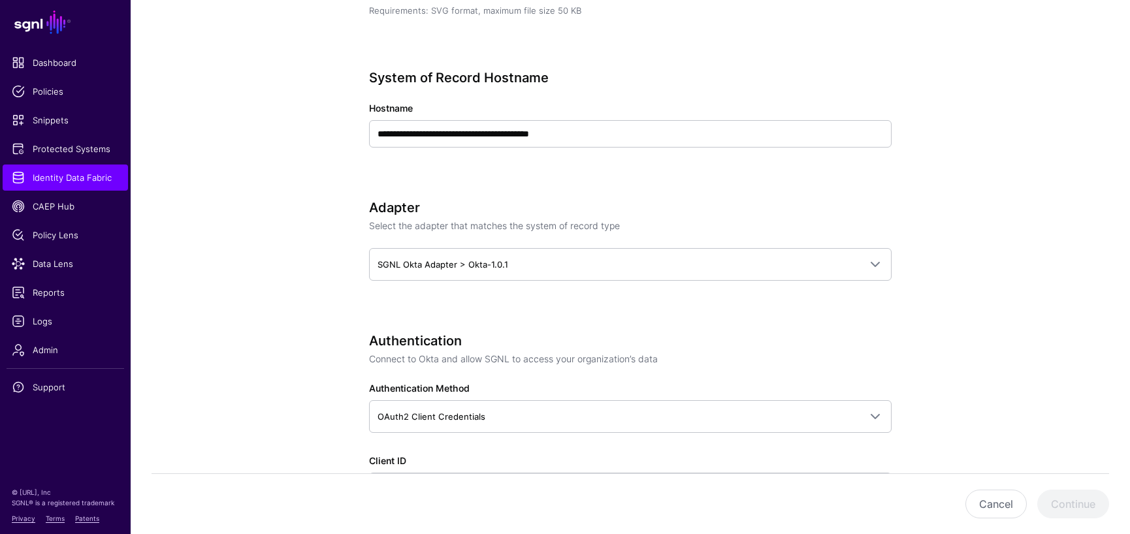
scroll to position [327, 0]
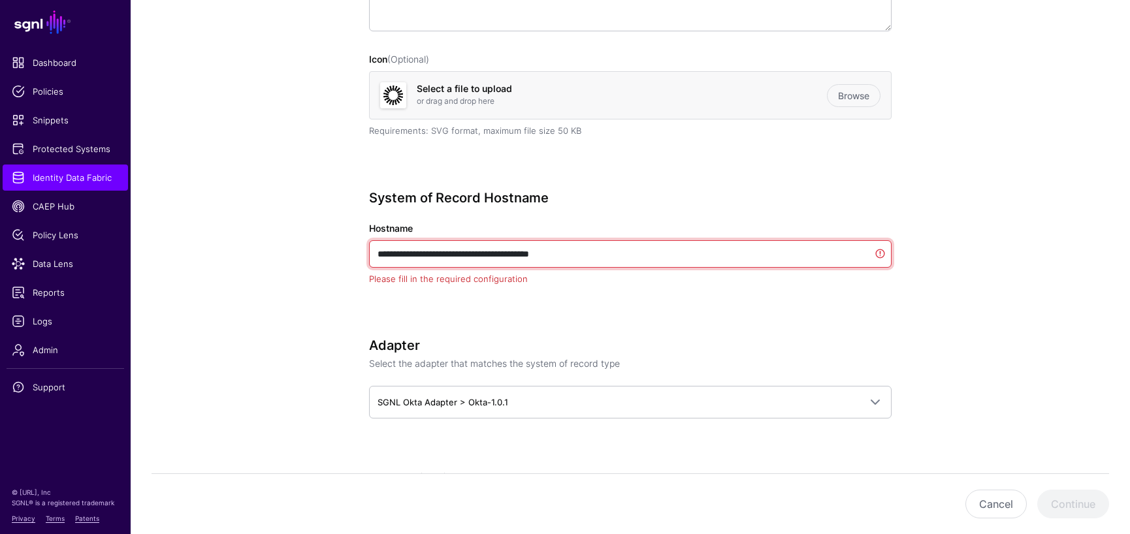
drag, startPoint x: 596, startPoint y: 255, endPoint x: 658, endPoint y: 255, distance: 62.7
click at [658, 255] on input "**********" at bounding box center [630, 253] width 522 height 27
paste input "text"
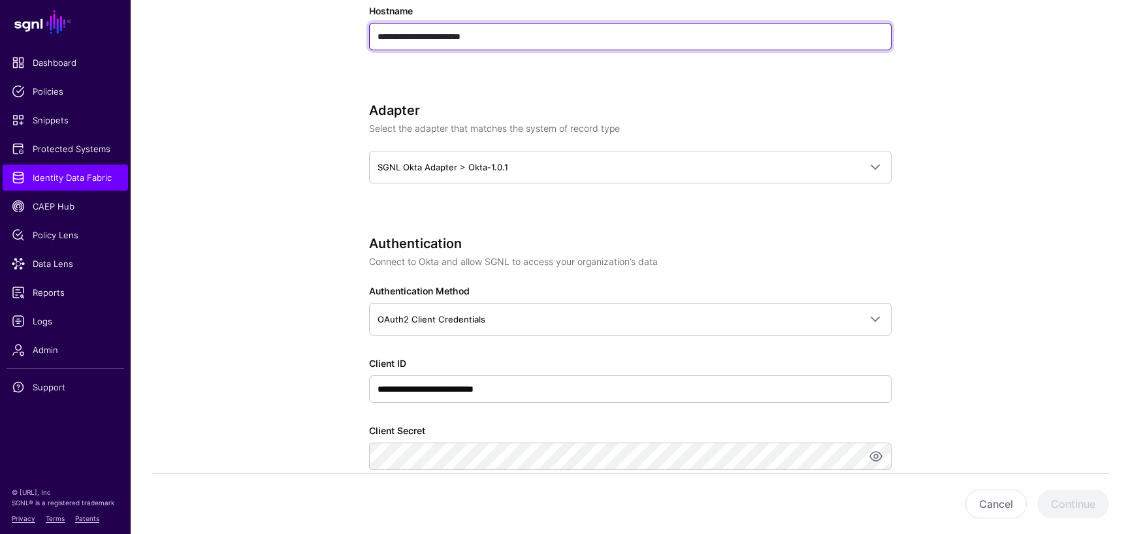
scroll to position [653, 0]
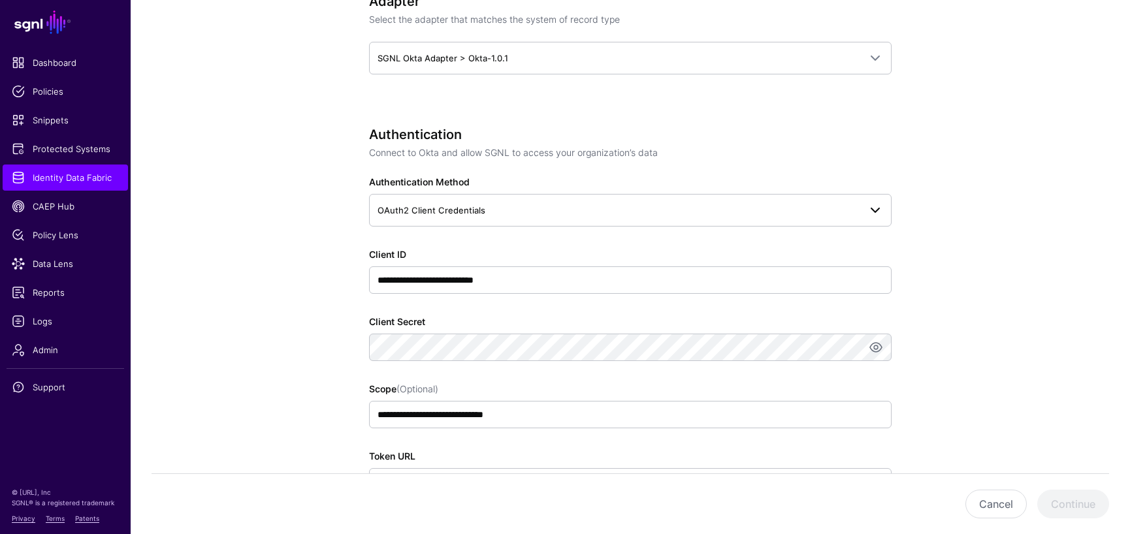
type input "**********"
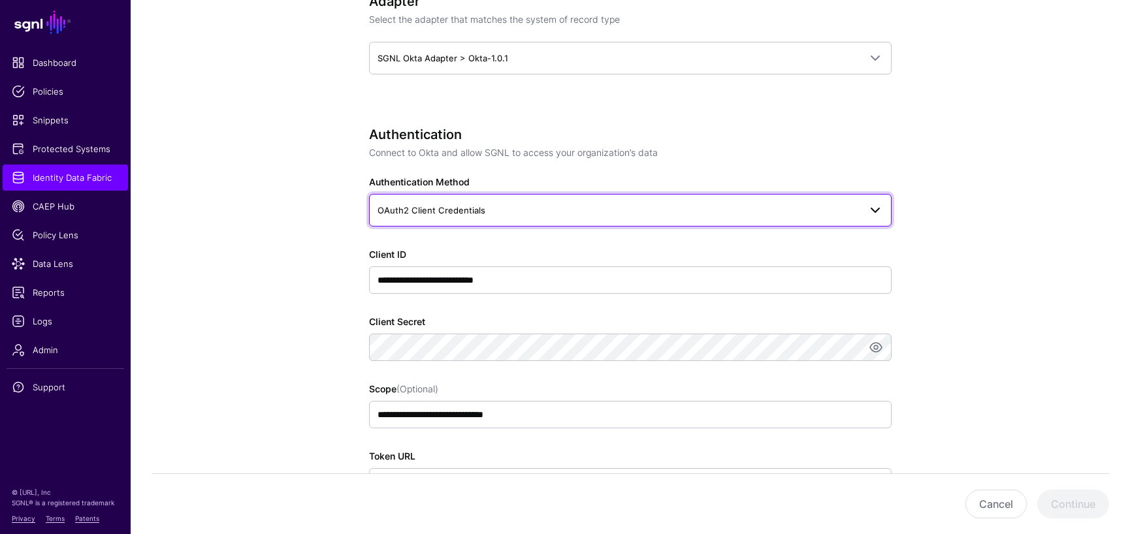
click at [876, 208] on span at bounding box center [875, 210] width 16 height 16
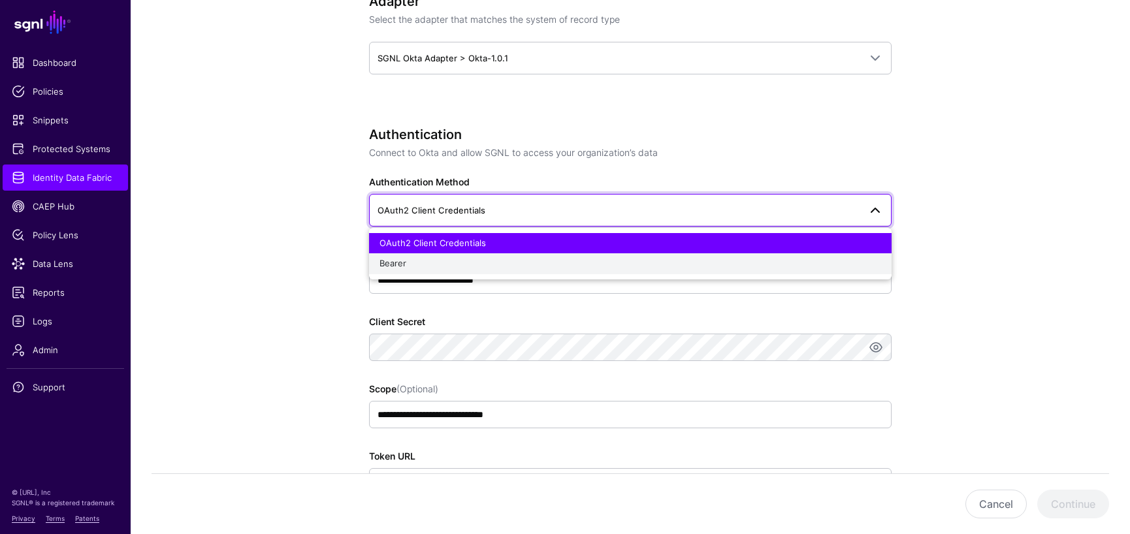
click at [781, 266] on div "Bearer" at bounding box center [630, 263] width 502 height 13
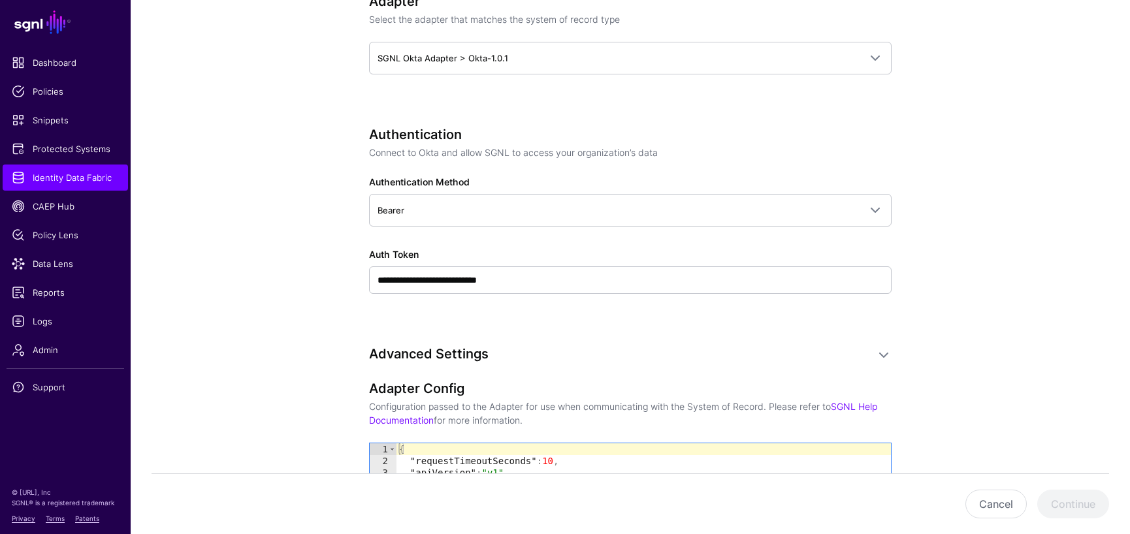
click at [989, 114] on app-datasources-details-form "**********" at bounding box center [630, 171] width 999 height 1445
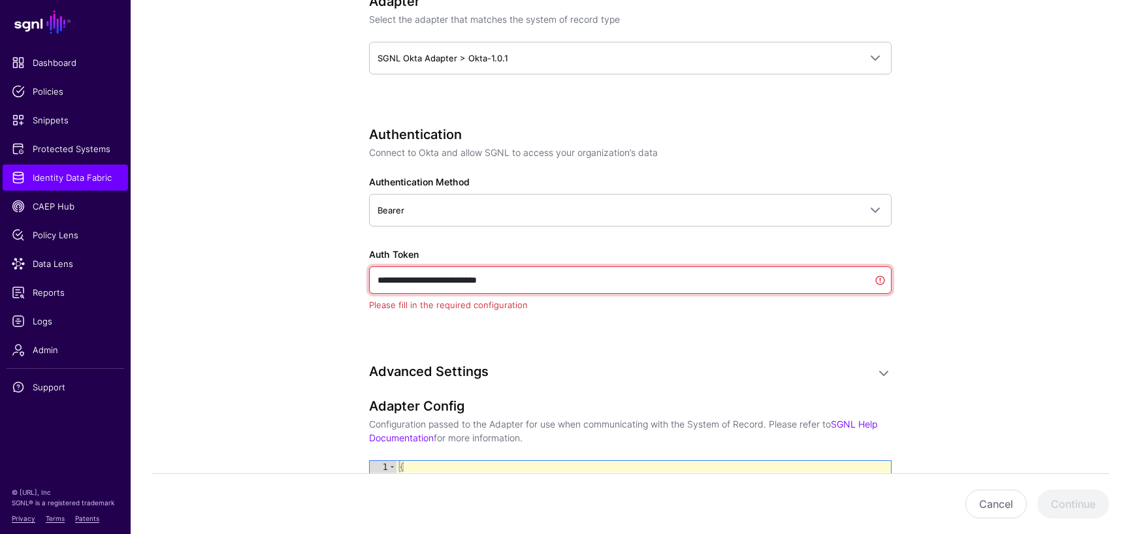
click at [581, 281] on input "**********" at bounding box center [630, 279] width 522 height 27
paste input "**********"
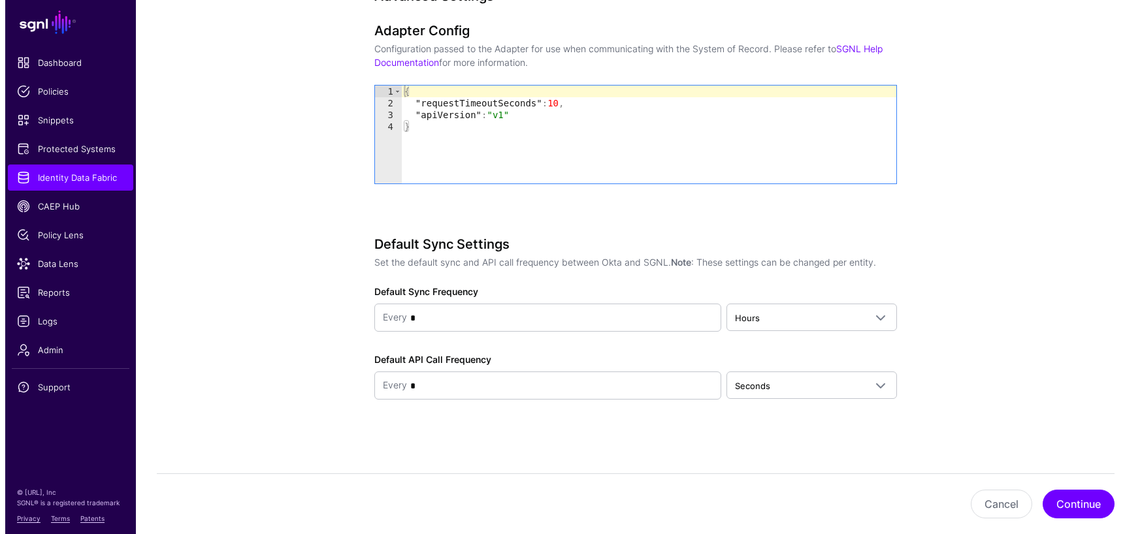
scroll to position [794, 0]
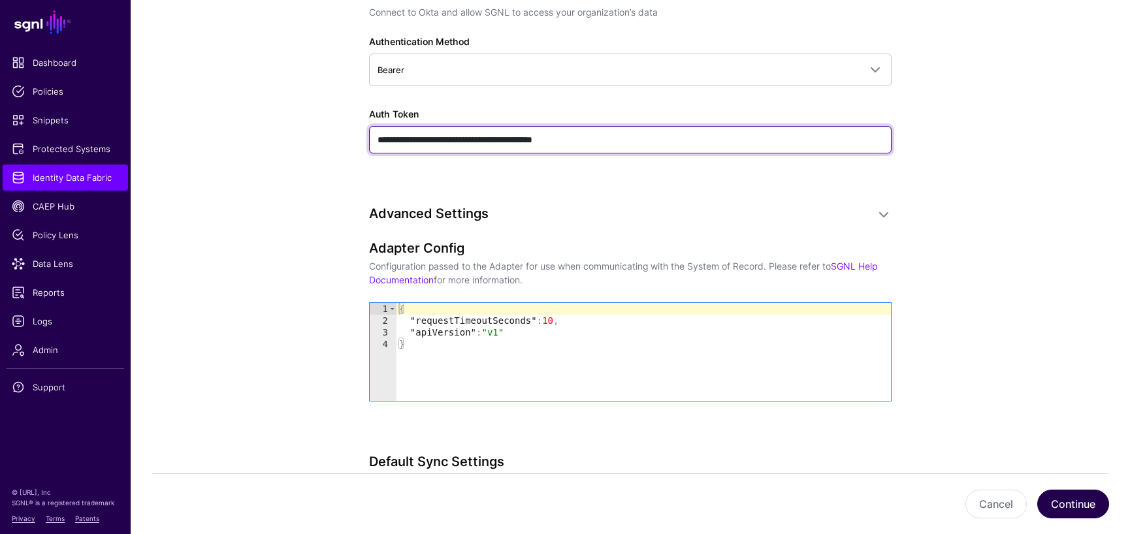
type input "**********"
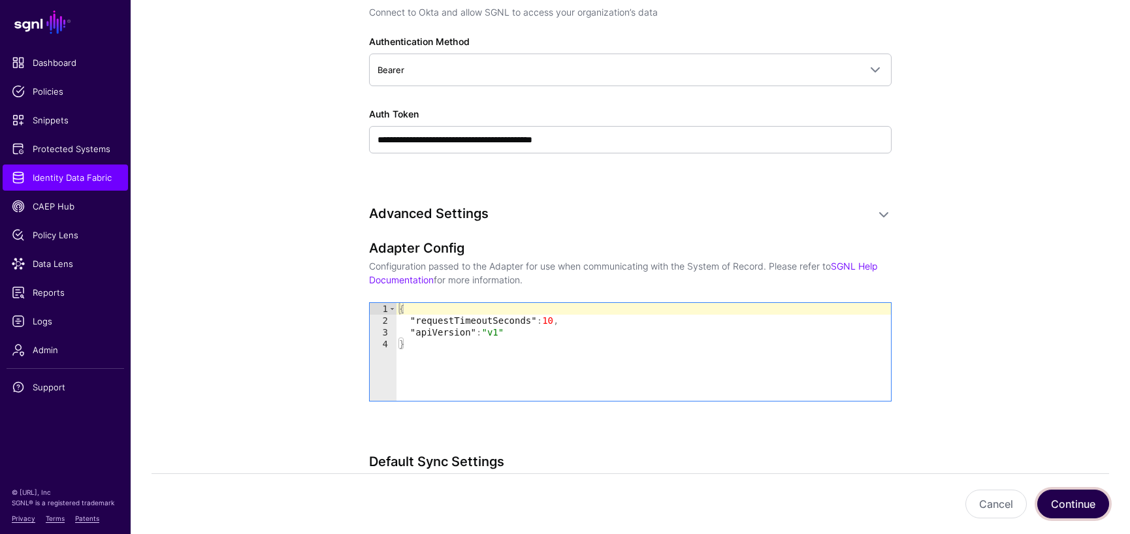
click at [1082, 505] on button "Continue" at bounding box center [1073, 504] width 72 height 29
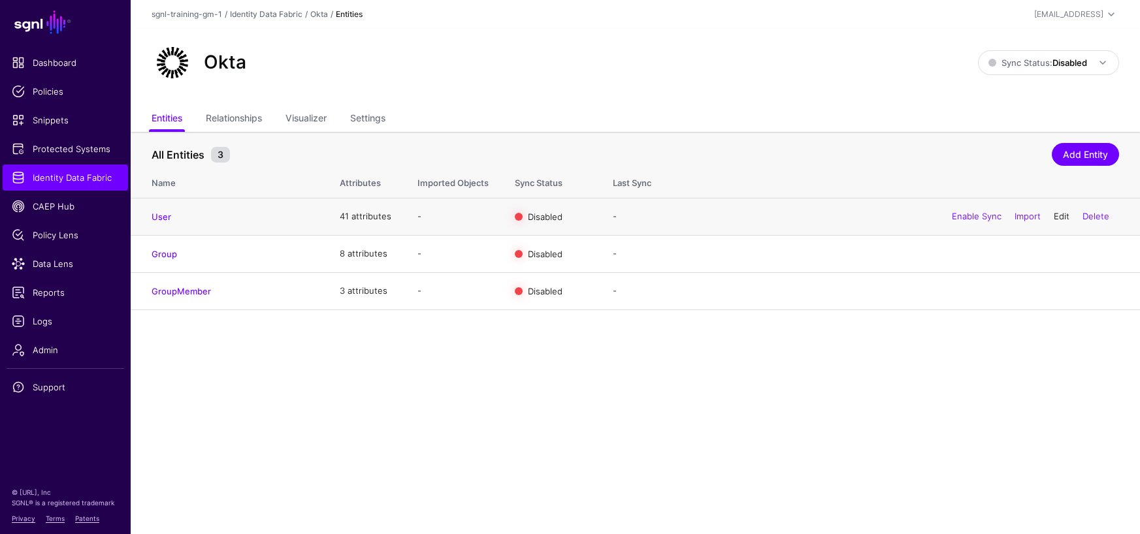
click at [1059, 218] on link "Edit" at bounding box center [1061, 216] width 16 height 10
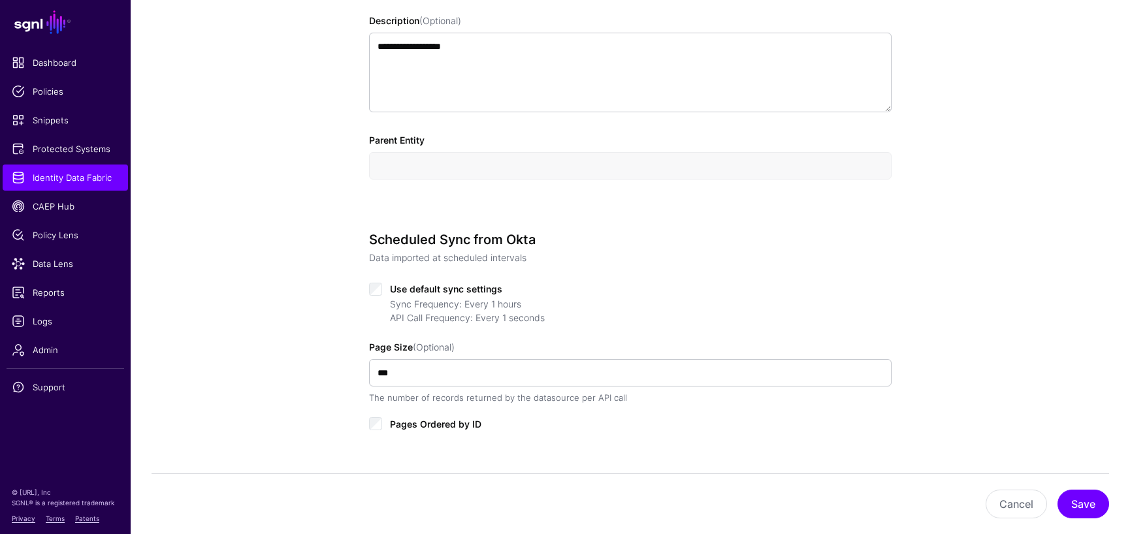
scroll to position [544, 0]
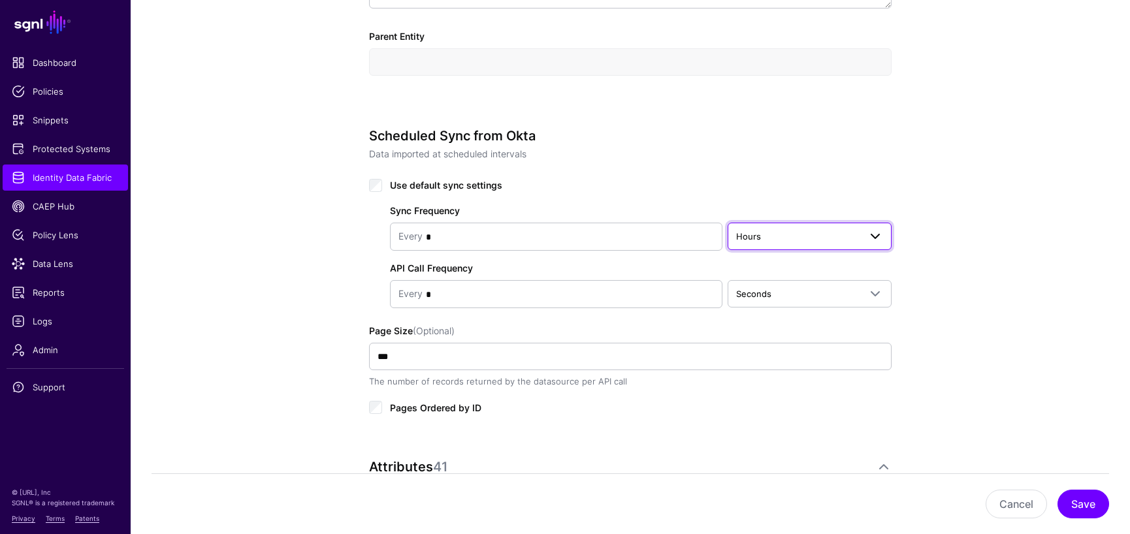
click at [762, 230] on span "Hours" at bounding box center [797, 236] width 123 height 14
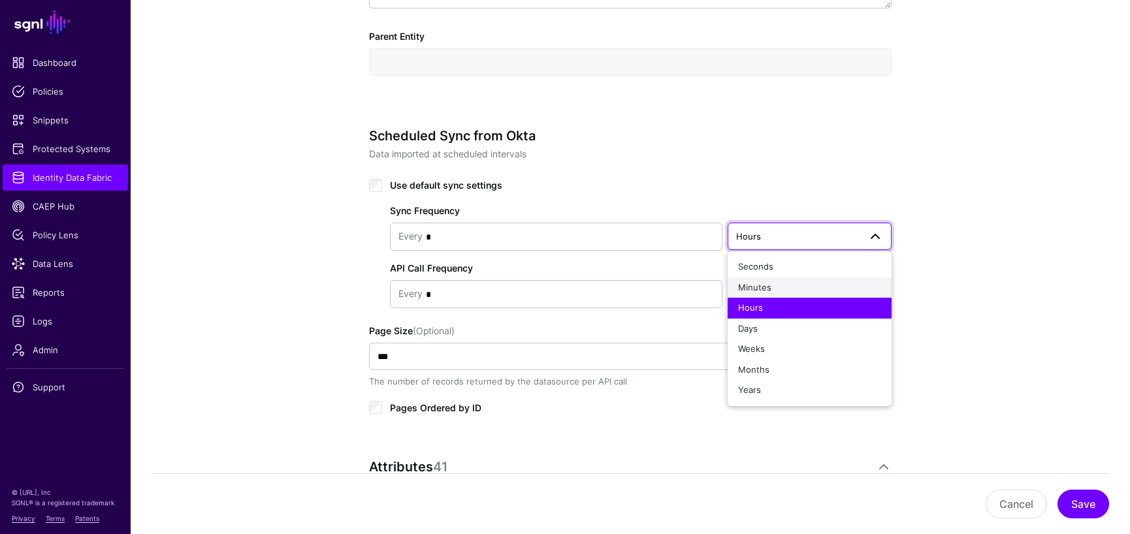
click at [774, 287] on div "Minutes" at bounding box center [809, 287] width 143 height 13
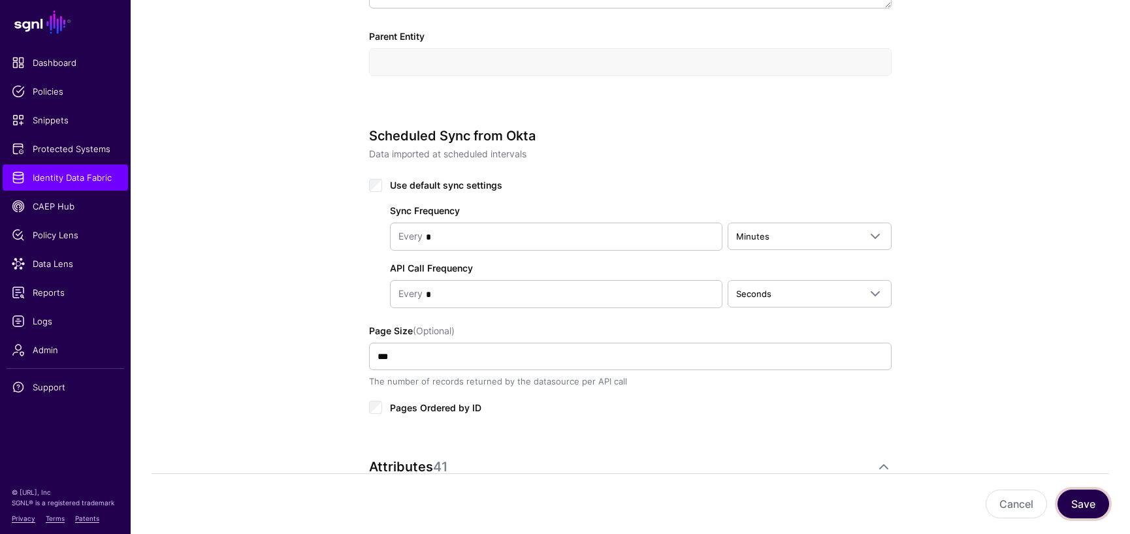
click at [1077, 506] on button "Save" at bounding box center [1083, 504] width 52 height 29
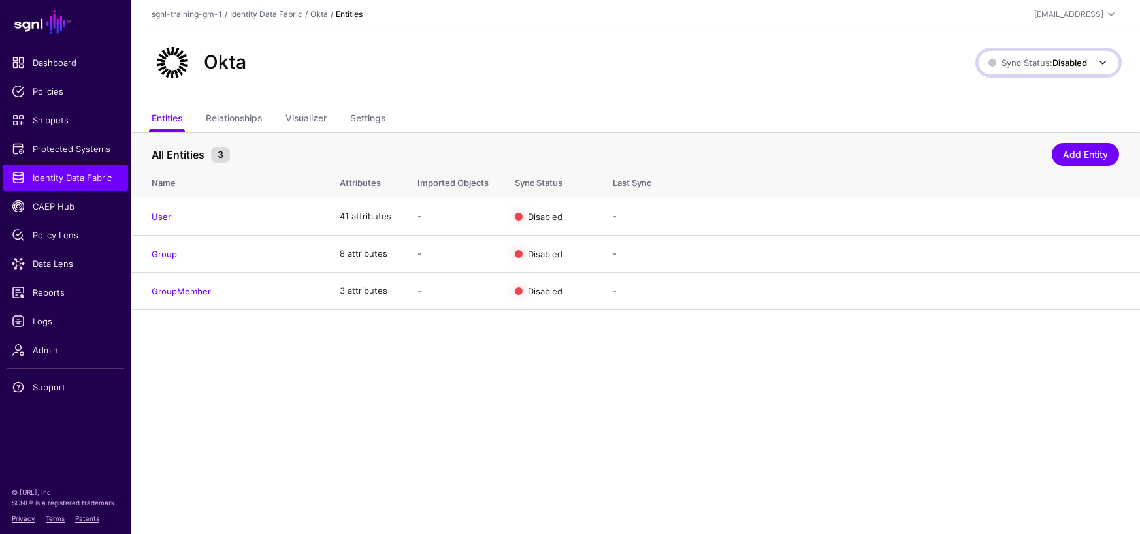
click at [1061, 67] on strong "Disabled" at bounding box center [1069, 62] width 35 height 10
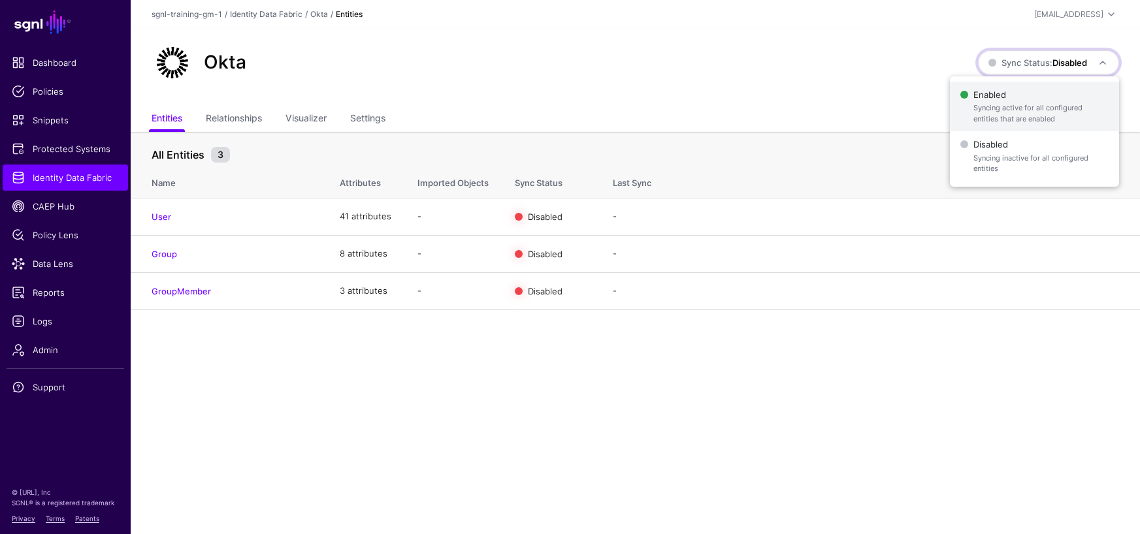
click at [1003, 99] on span "Enabled Syncing active for all configured entities that are enabled" at bounding box center [1034, 107] width 148 height 42
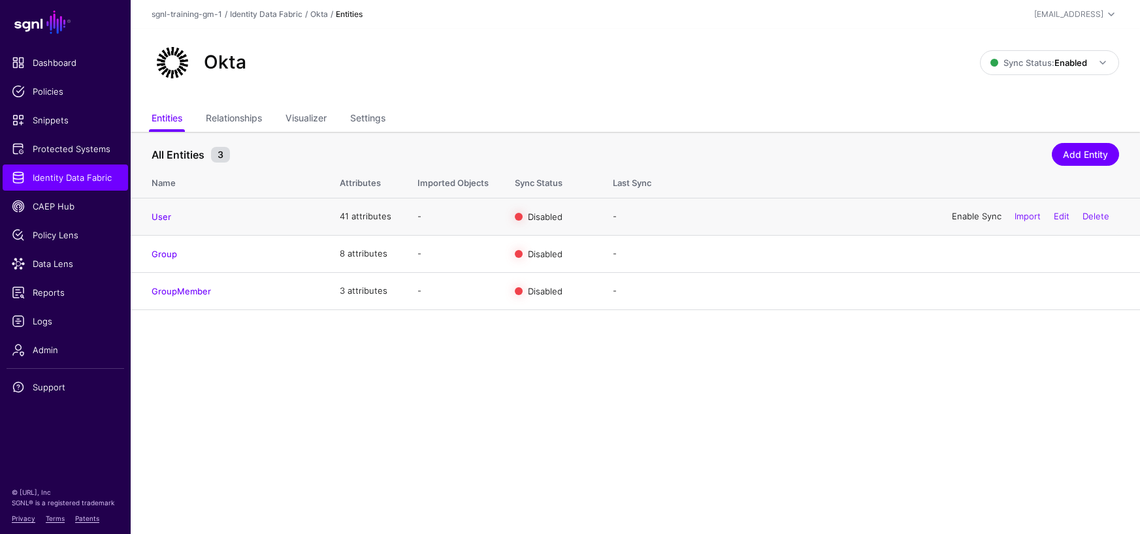
click at [972, 217] on link "Enable Sync" at bounding box center [977, 216] width 50 height 10
click at [952, 258] on link "Enable Sync" at bounding box center [977, 253] width 50 height 10
click at [959, 292] on link "Enable Sync" at bounding box center [977, 290] width 50 height 10
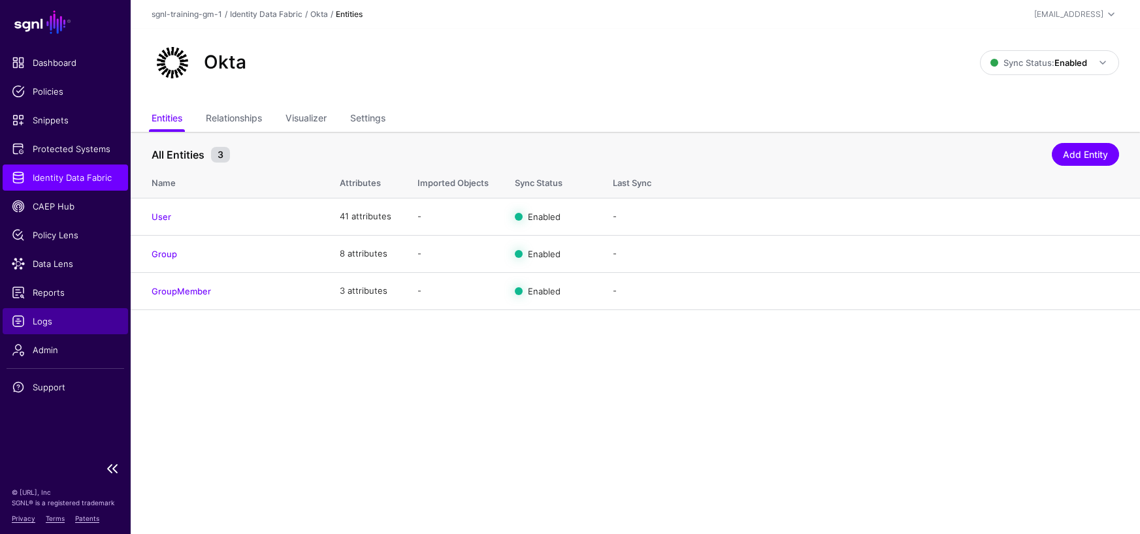
click at [52, 326] on span "Logs" at bounding box center [65, 321] width 107 height 13
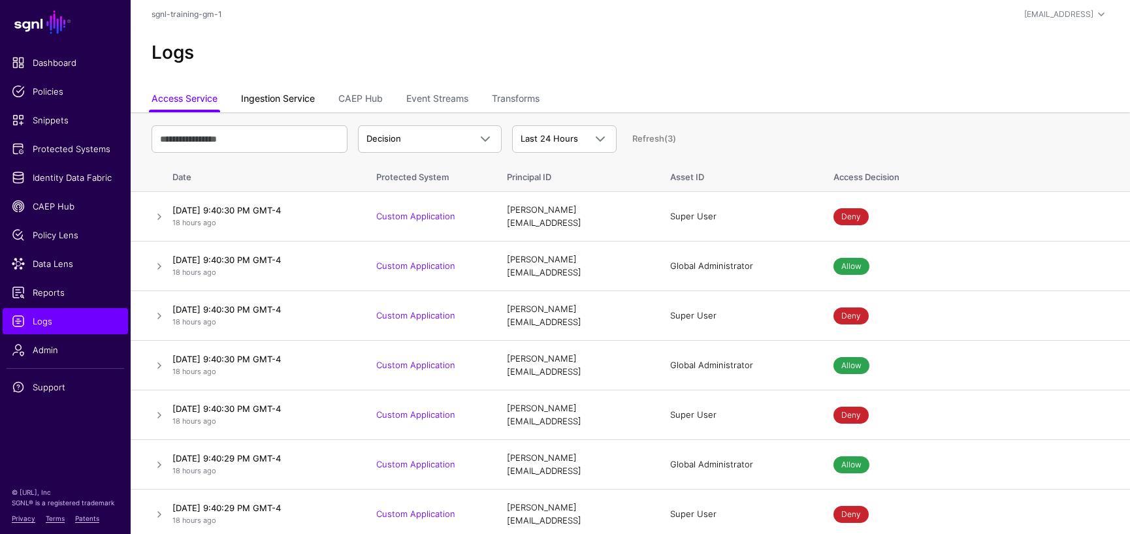
click at [277, 95] on link "Ingestion Service" at bounding box center [278, 100] width 74 height 25
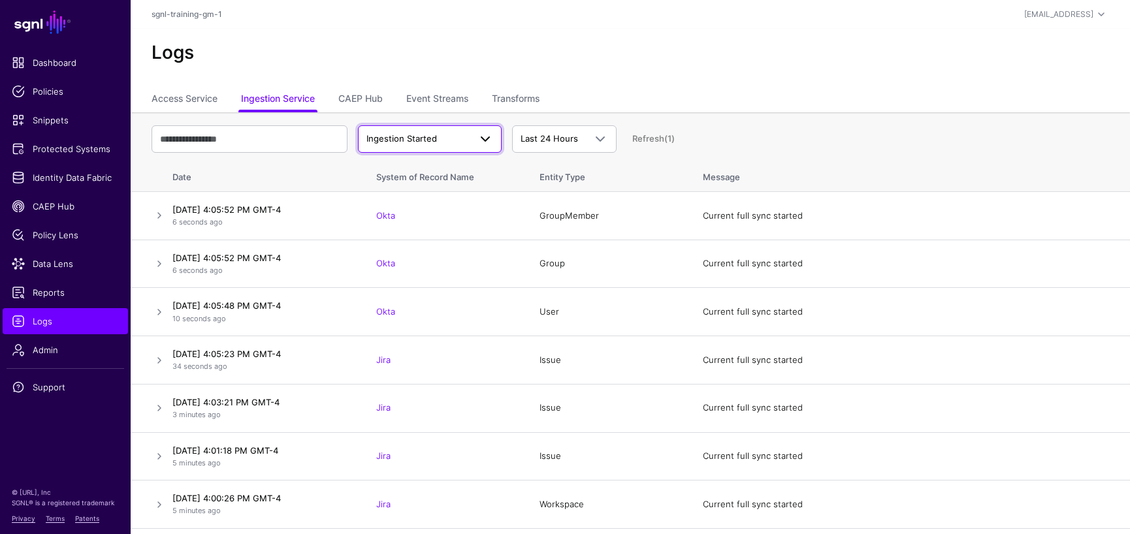
click at [413, 138] on span "Ingestion Started" at bounding box center [401, 138] width 71 height 10
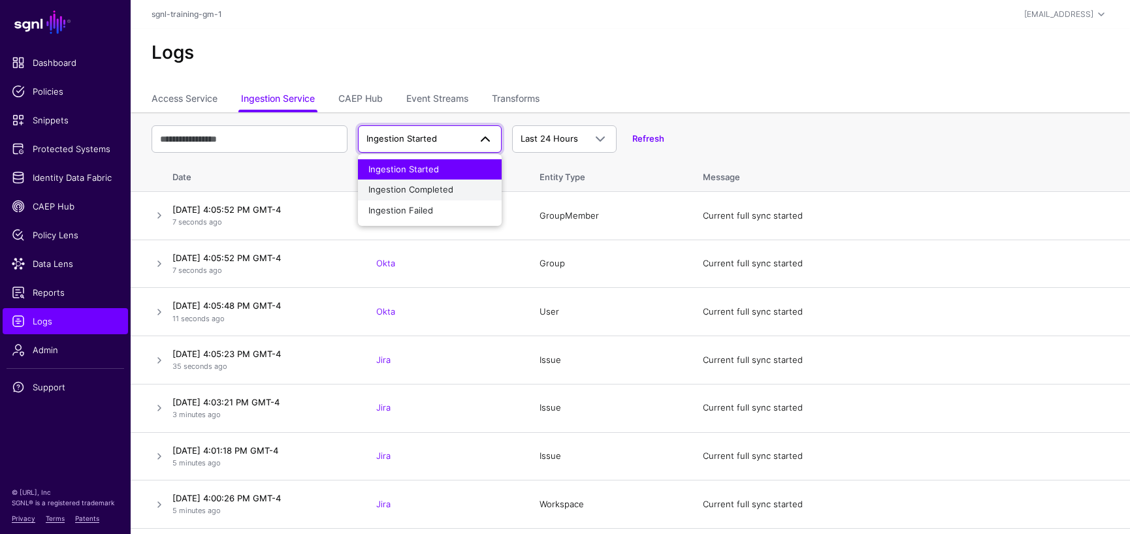
click at [408, 185] on span "Ingestion Completed" at bounding box center [410, 189] width 85 height 10
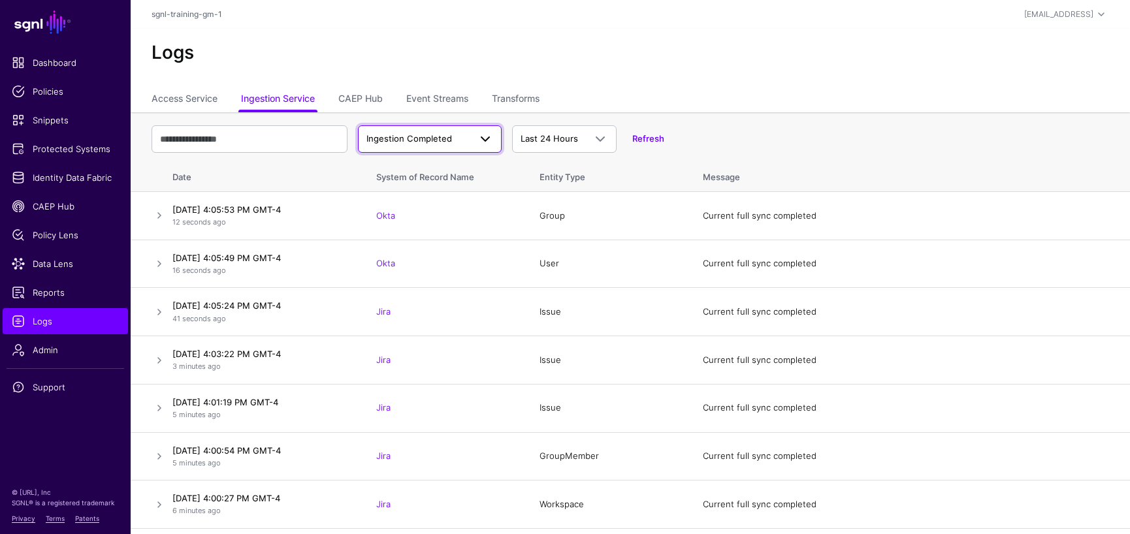
click at [423, 142] on span "Ingestion Completed" at bounding box center [409, 138] width 86 height 10
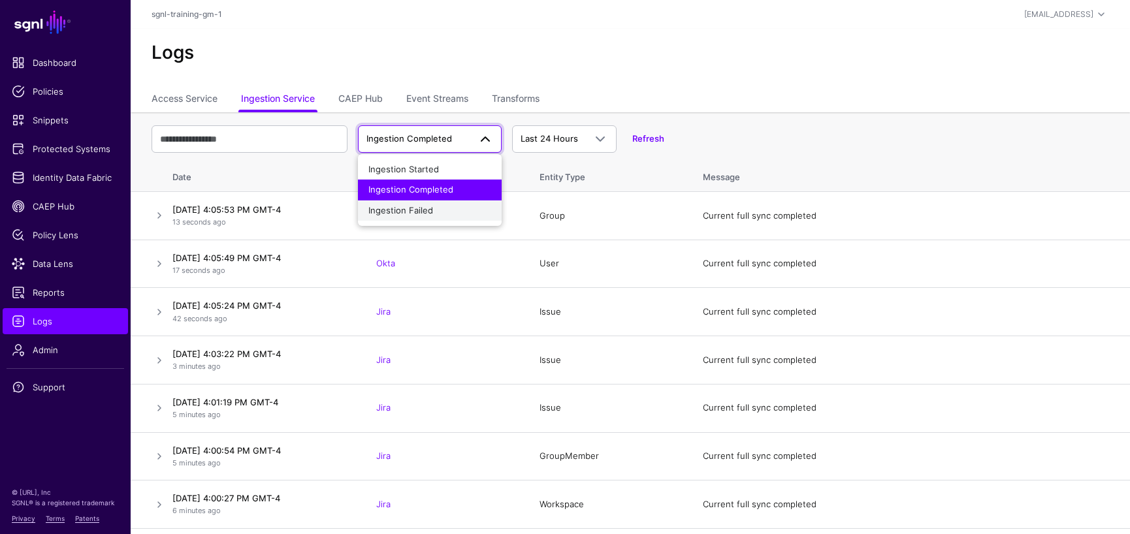
click at [417, 209] on span "Ingestion Failed" at bounding box center [400, 210] width 65 height 10
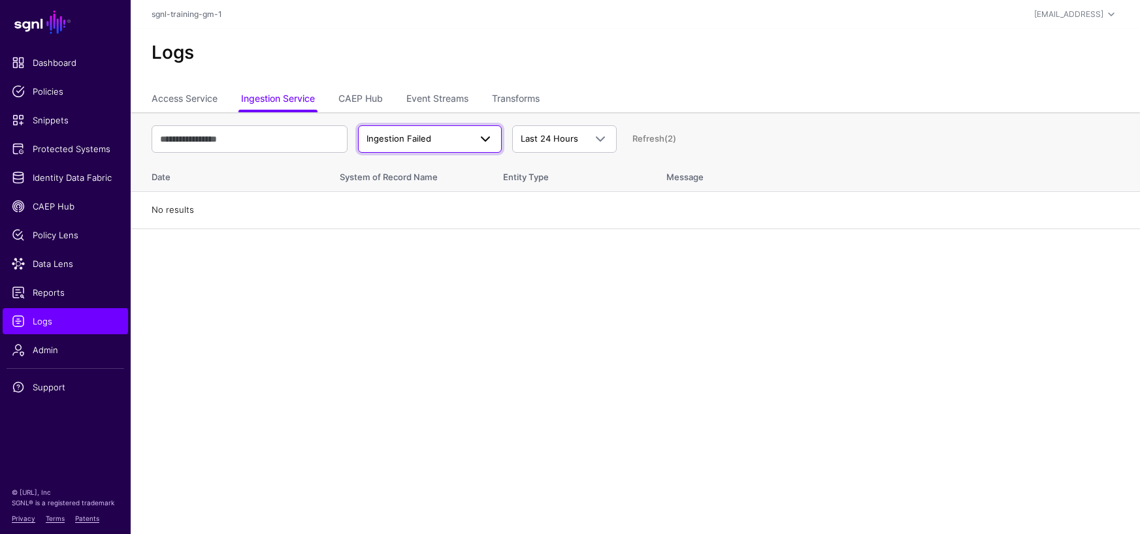
click at [405, 139] on span "Ingestion Failed" at bounding box center [398, 138] width 65 height 10
click at [399, 189] on span "Ingestion Completed" at bounding box center [410, 189] width 85 height 10
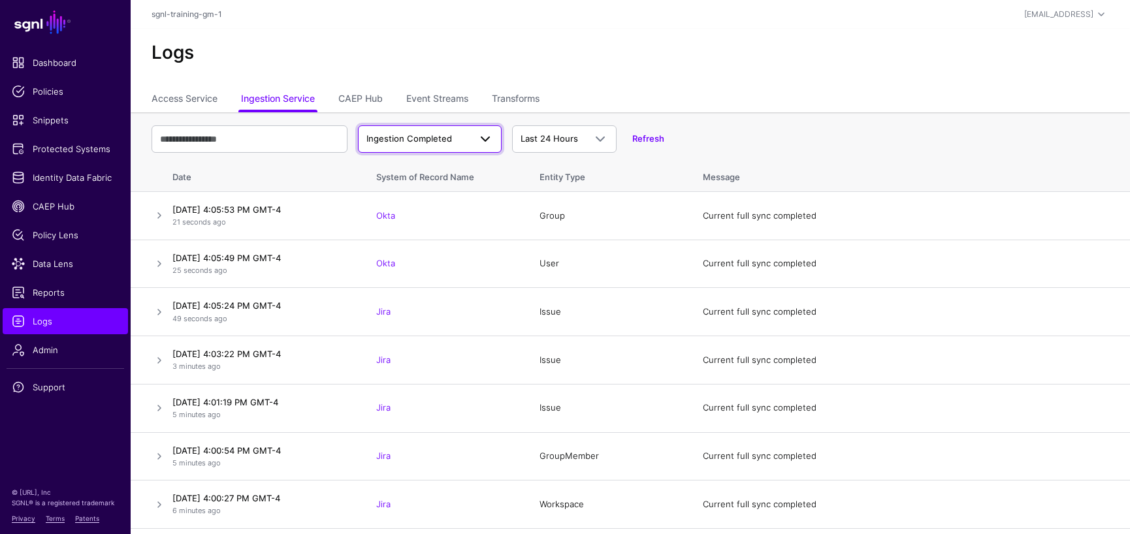
click at [402, 144] on span "Ingestion Completed" at bounding box center [417, 139] width 103 height 13
click at [403, 167] on span "Ingestion Started" at bounding box center [403, 169] width 71 height 10
click at [156, 311] on link at bounding box center [160, 312] width 16 height 16
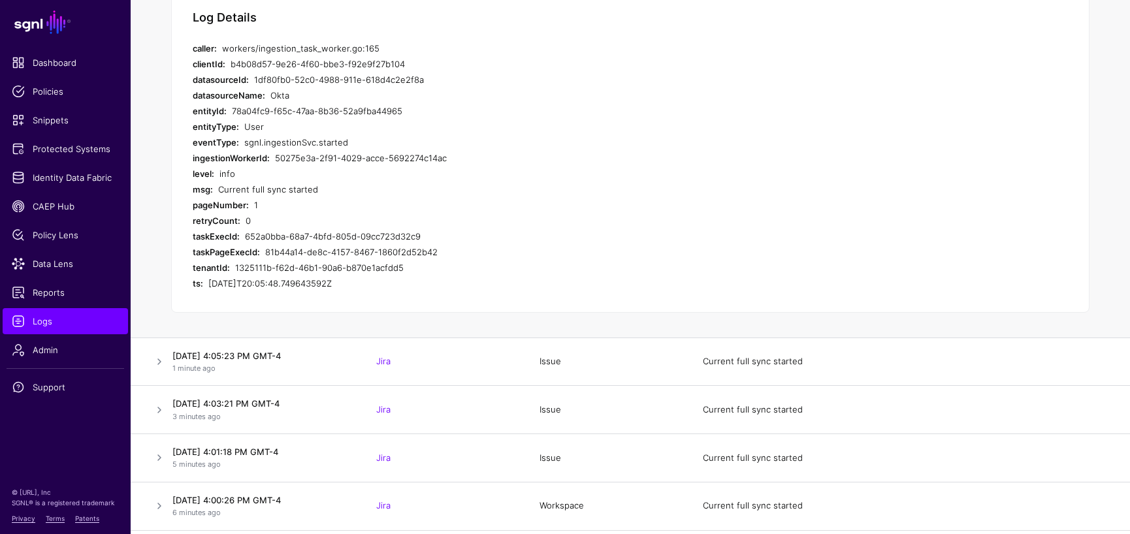
scroll to position [109, 0]
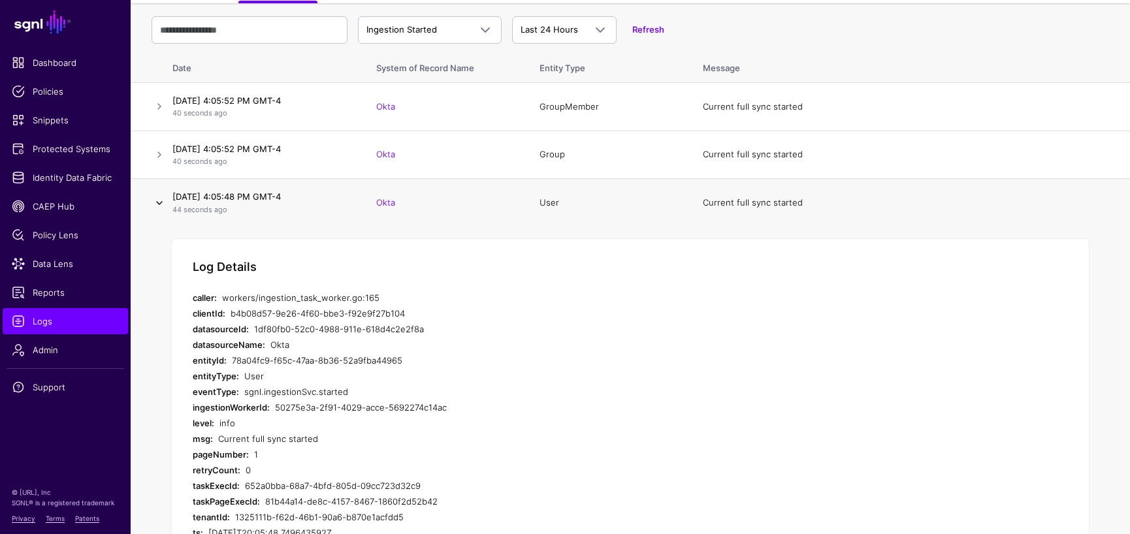
click at [157, 204] on link at bounding box center [160, 203] width 16 height 16
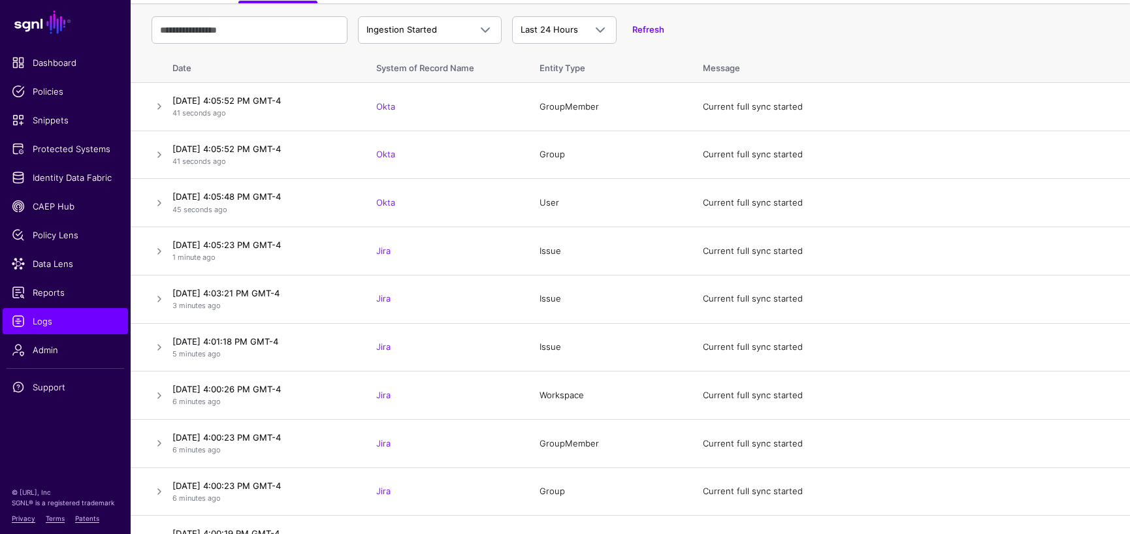
click at [387, 47] on div "Ingestion Started Ingestion Started Ingestion Completed Ingestion Failed Last 2…" at bounding box center [630, 30] width 957 height 38
click at [393, 33] on span "Ingestion Started" at bounding box center [401, 29] width 71 height 10
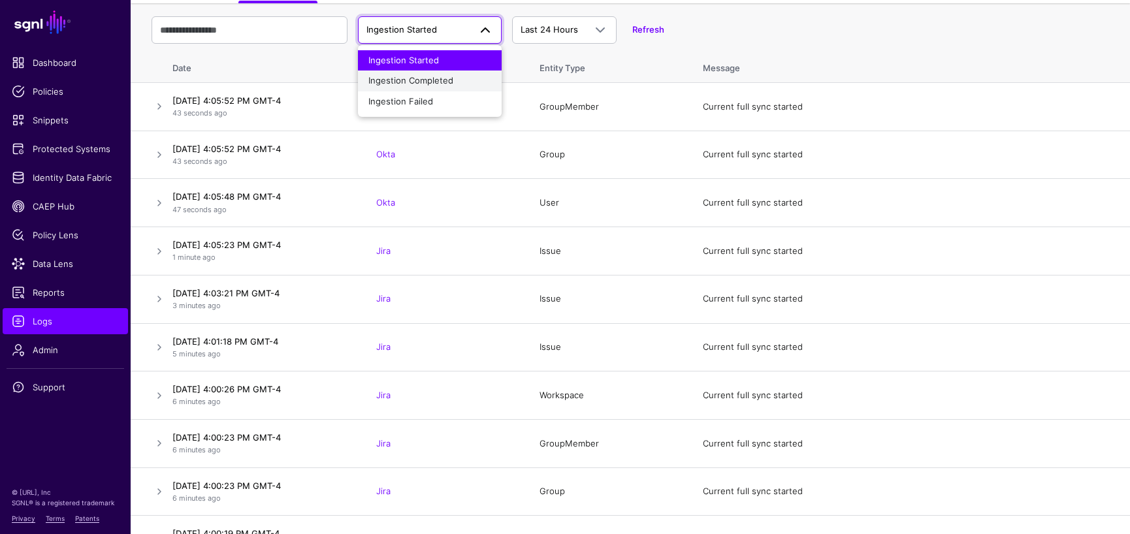
click at [402, 77] on span "Ingestion Completed" at bounding box center [410, 80] width 85 height 10
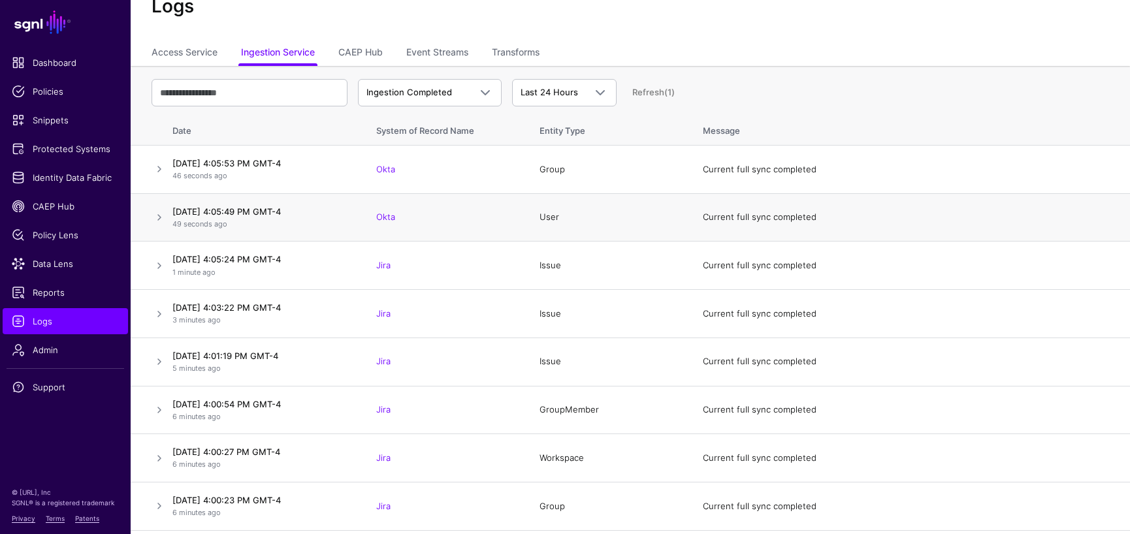
scroll to position [0, 0]
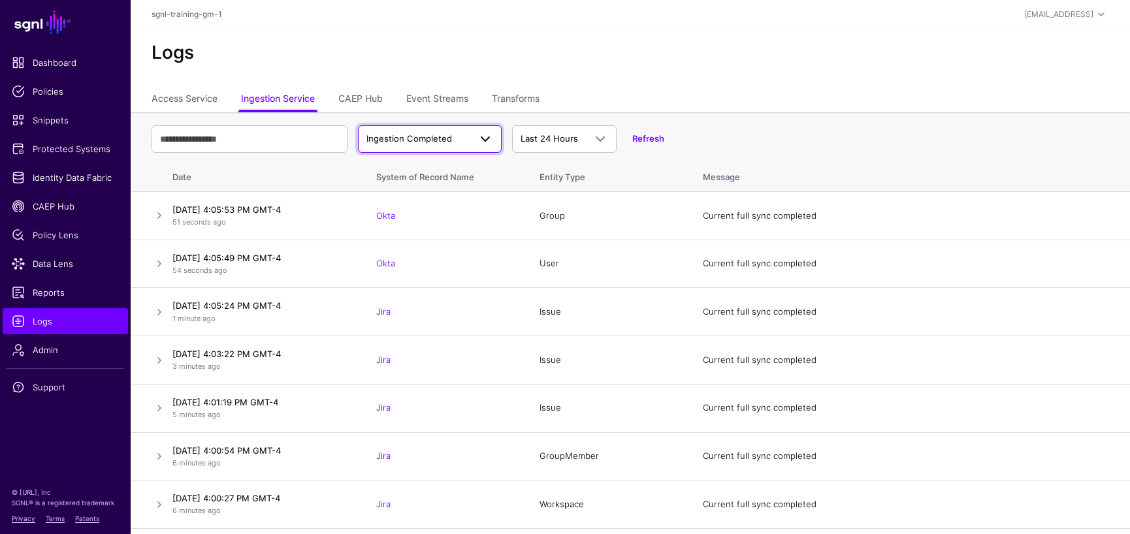
click at [428, 138] on span "Ingestion Completed" at bounding box center [409, 138] width 86 height 10
click at [429, 165] on span "Ingestion Started" at bounding box center [403, 169] width 71 height 10
click at [158, 217] on link at bounding box center [160, 216] width 16 height 16
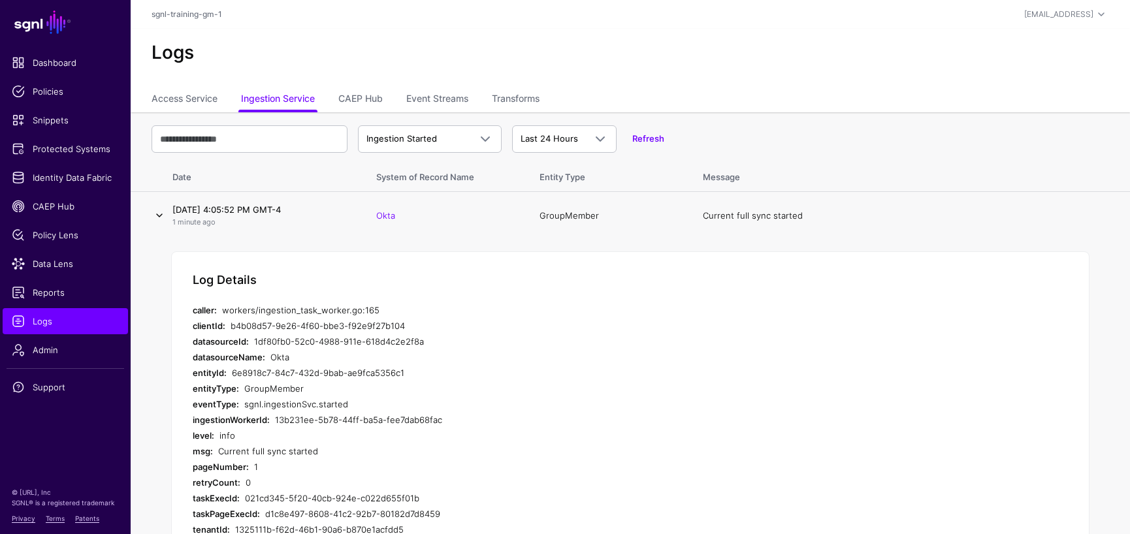
click at [160, 216] on link at bounding box center [160, 216] width 16 height 16
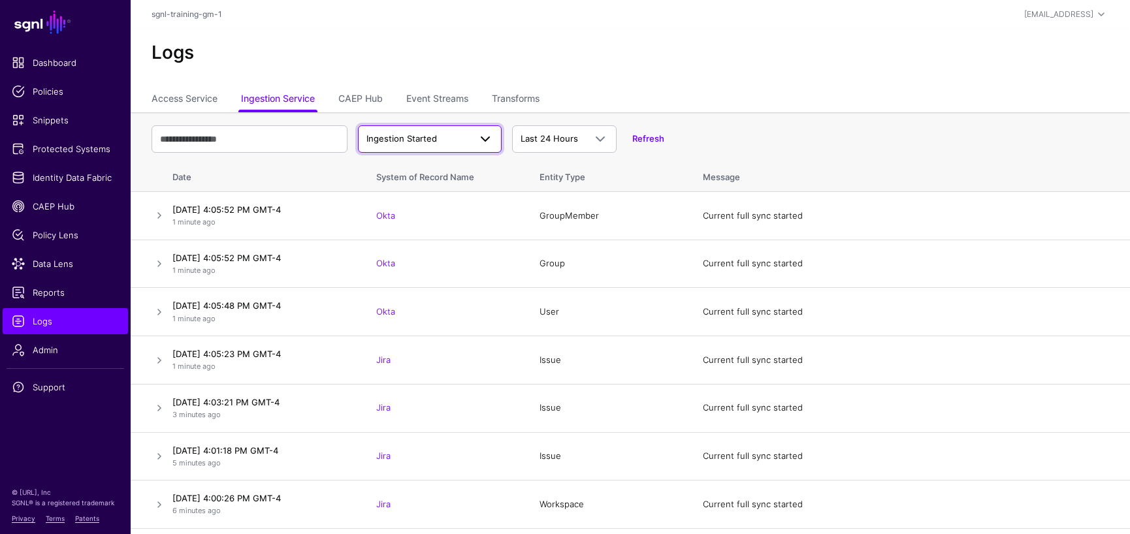
click at [430, 139] on span "Ingestion Started" at bounding box center [401, 138] width 71 height 10
click at [434, 186] on span "Ingestion Completed" at bounding box center [410, 189] width 85 height 10
click at [432, 140] on span "Ingestion Completed" at bounding box center [409, 138] width 86 height 10
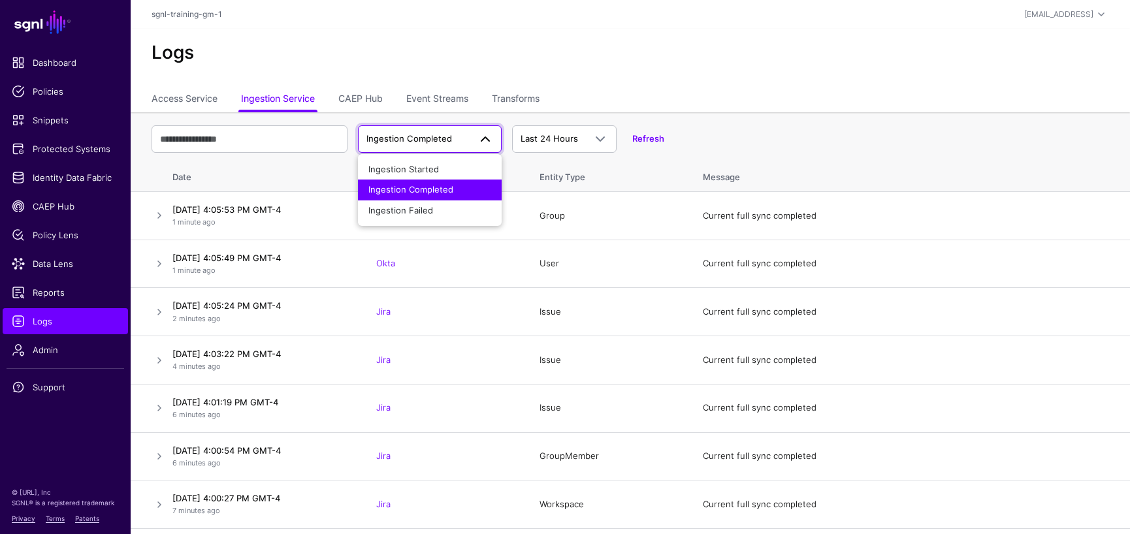
click at [432, 140] on span "Ingestion Completed" at bounding box center [409, 138] width 86 height 10
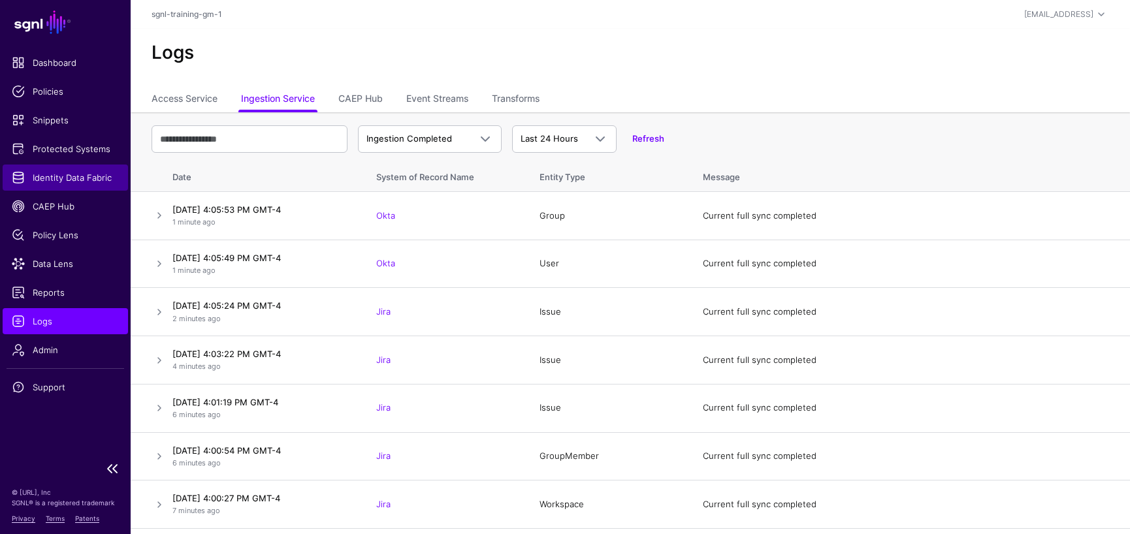
click at [61, 181] on span "Identity Data Fabric" at bounding box center [65, 177] width 107 height 13
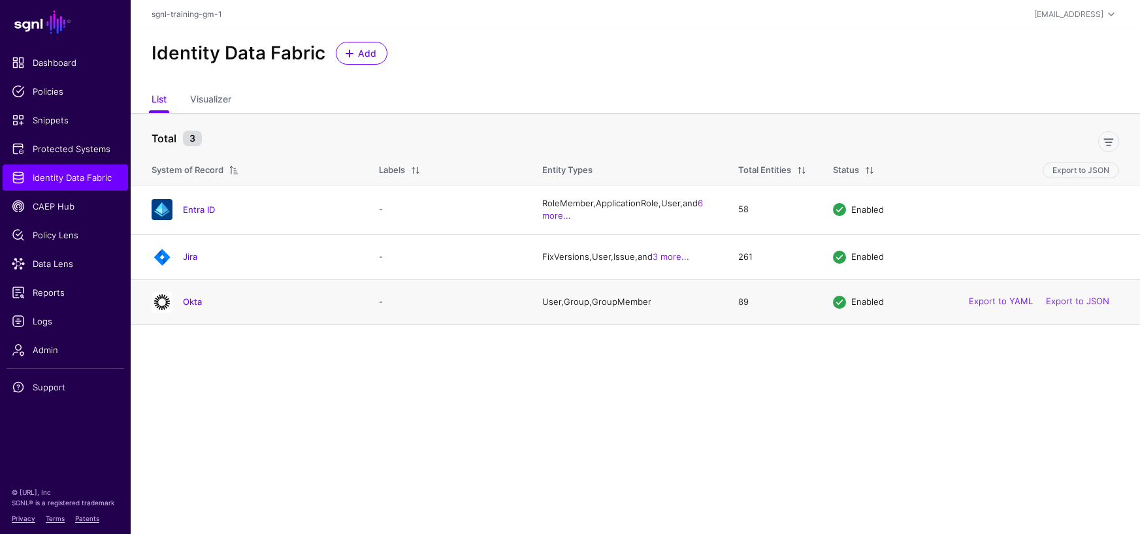
click at [580, 308] on td "User, Group, GroupMember" at bounding box center [627, 302] width 196 height 45
click at [178, 303] on div "Okta" at bounding box center [268, 302] width 180 height 12
click at [193, 303] on link "Okta" at bounding box center [192, 302] width 19 height 10
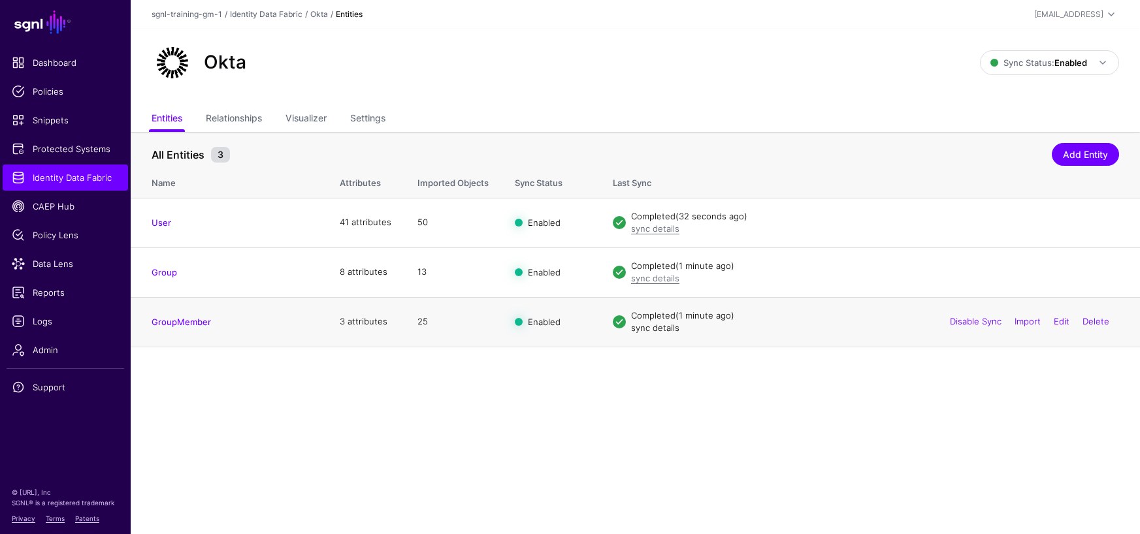
click at [658, 330] on link "sync details" at bounding box center [655, 328] width 48 height 10
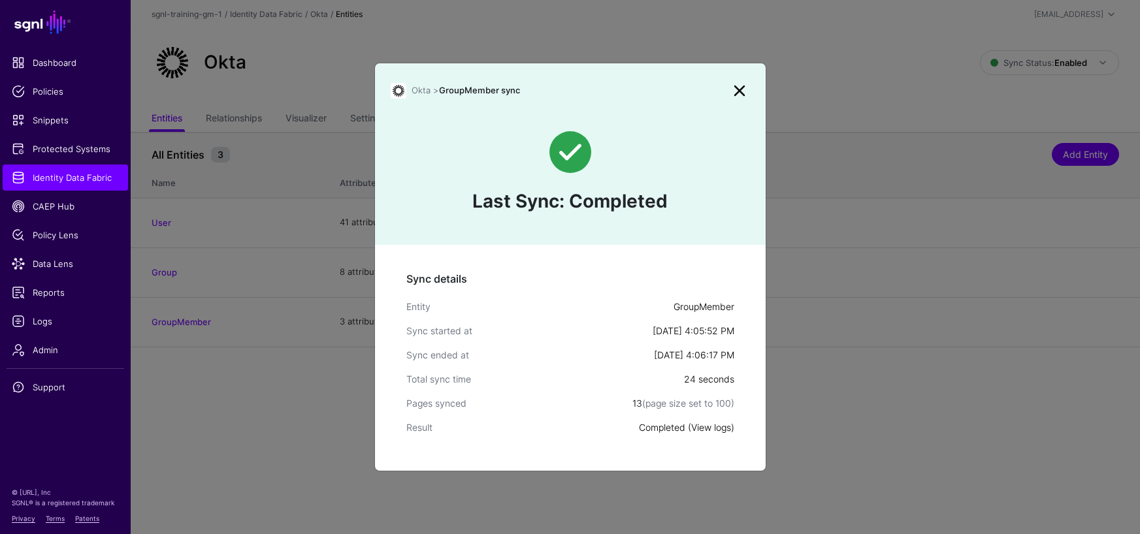
click at [708, 426] on link "View logs" at bounding box center [711, 427] width 40 height 11
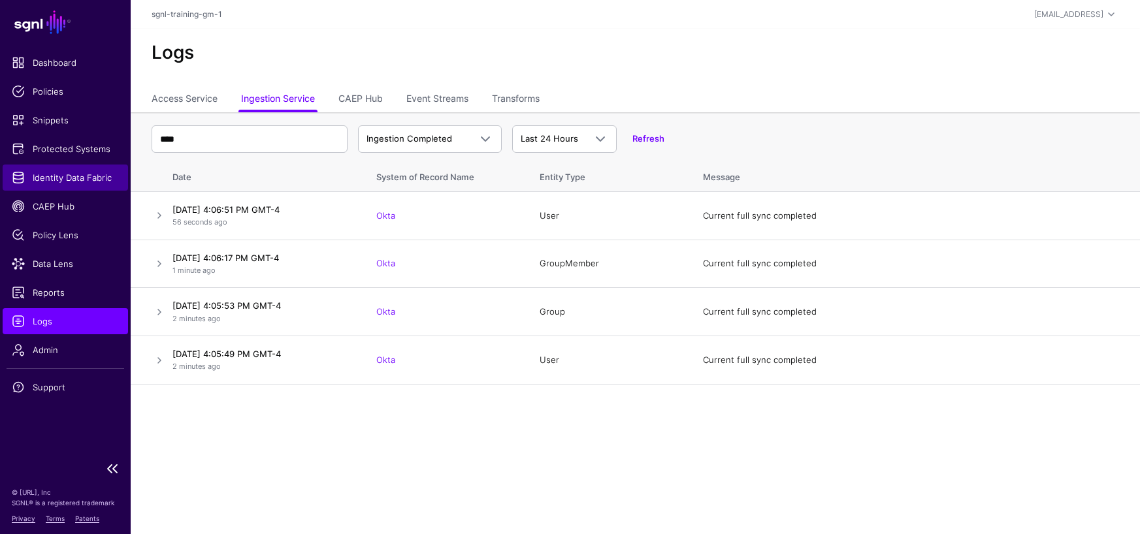
click at [59, 182] on span "Identity Data Fabric" at bounding box center [65, 177] width 107 height 13
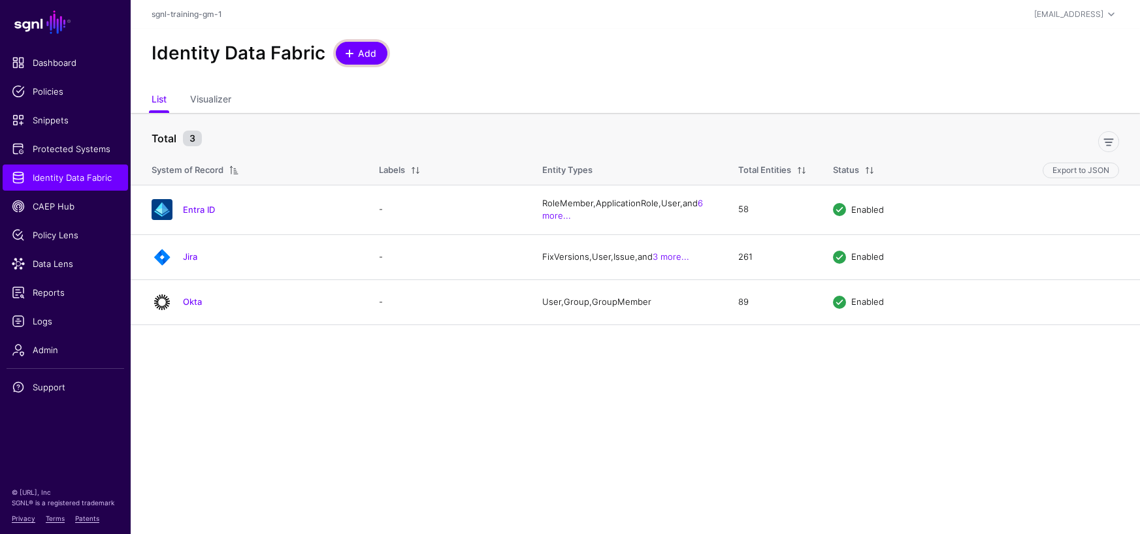
click at [365, 50] on span "Add" at bounding box center [368, 53] width 22 height 14
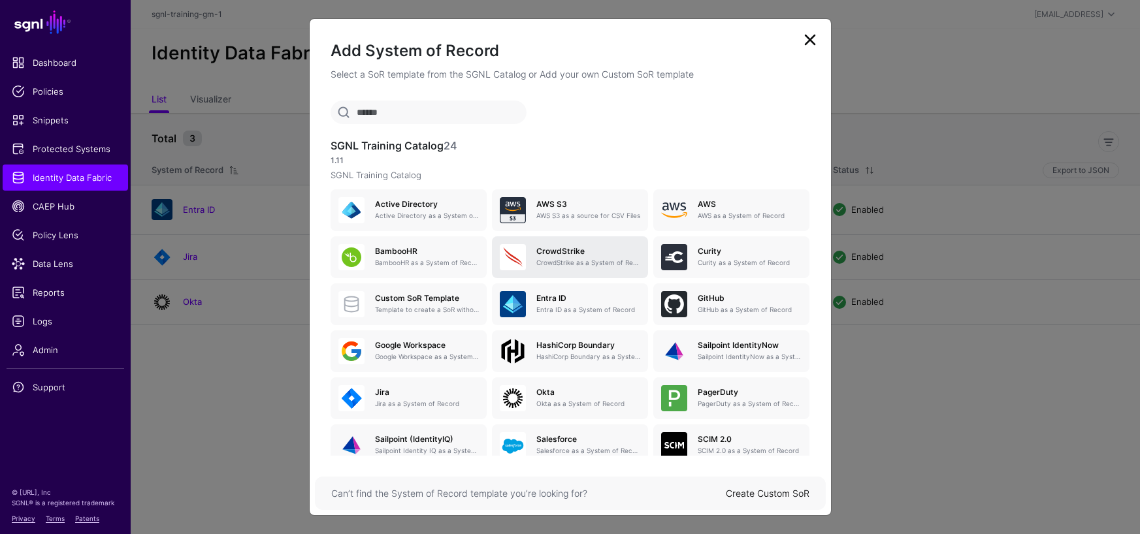
click at [540, 258] on p "CrowdStrike as a System of Record" at bounding box center [588, 263] width 104 height 10
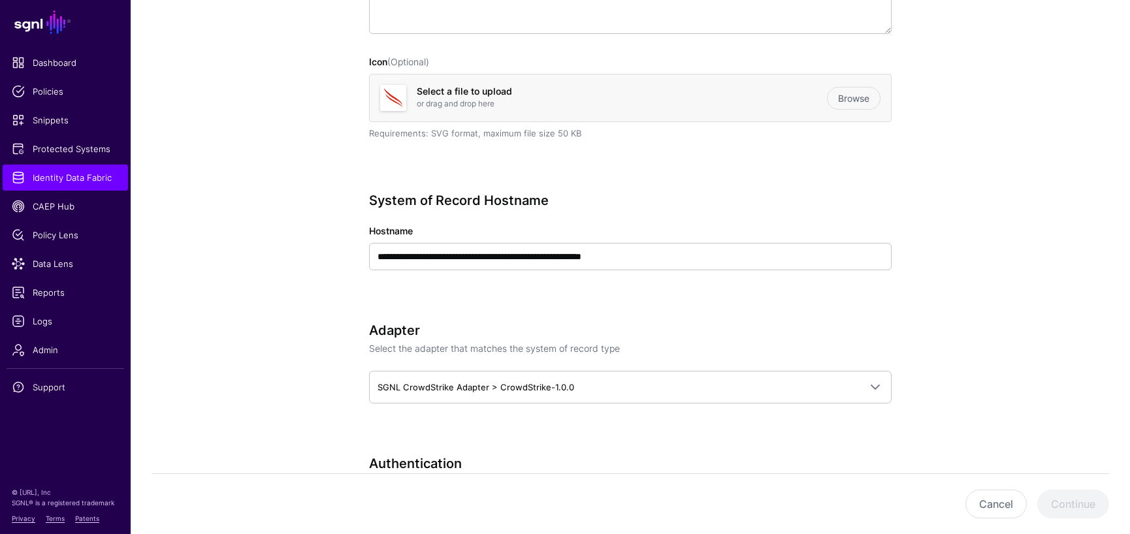
scroll to position [436, 0]
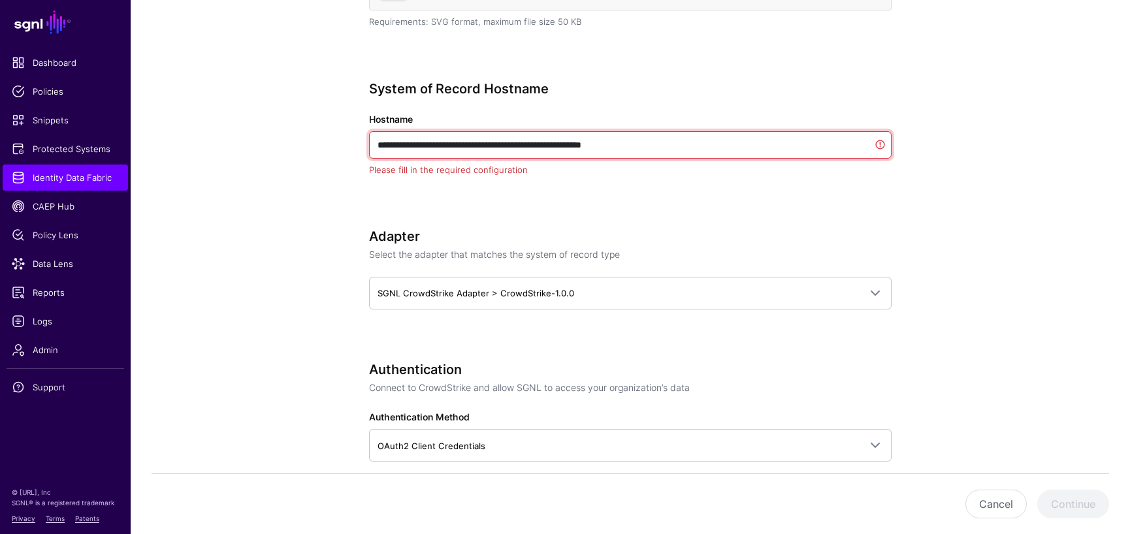
drag, startPoint x: 595, startPoint y: 149, endPoint x: 733, endPoint y: 156, distance: 138.6
click at [733, 156] on input "**********" at bounding box center [630, 144] width 522 height 27
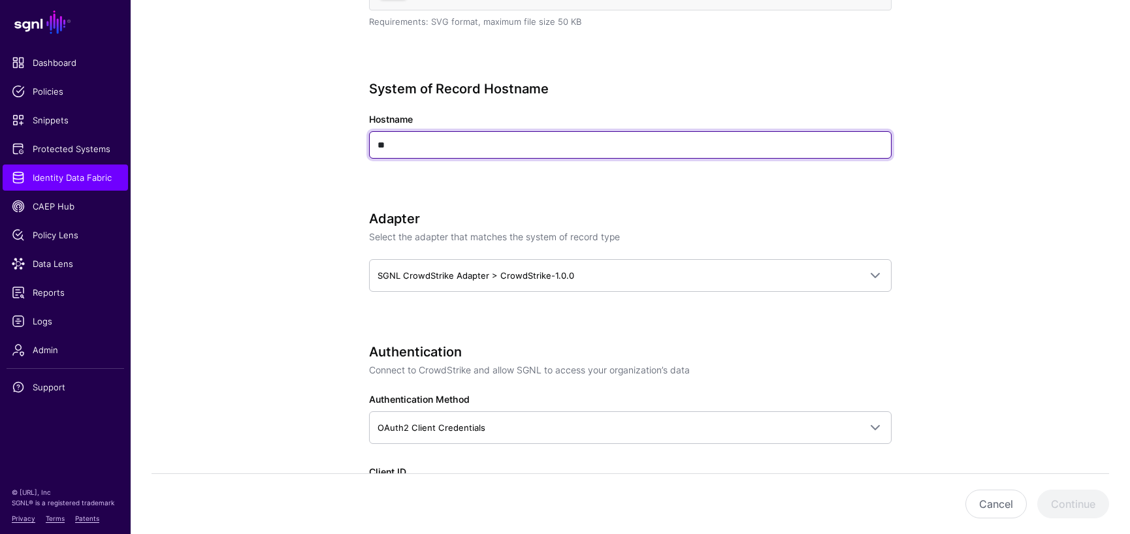
type input "*"
type input "****"
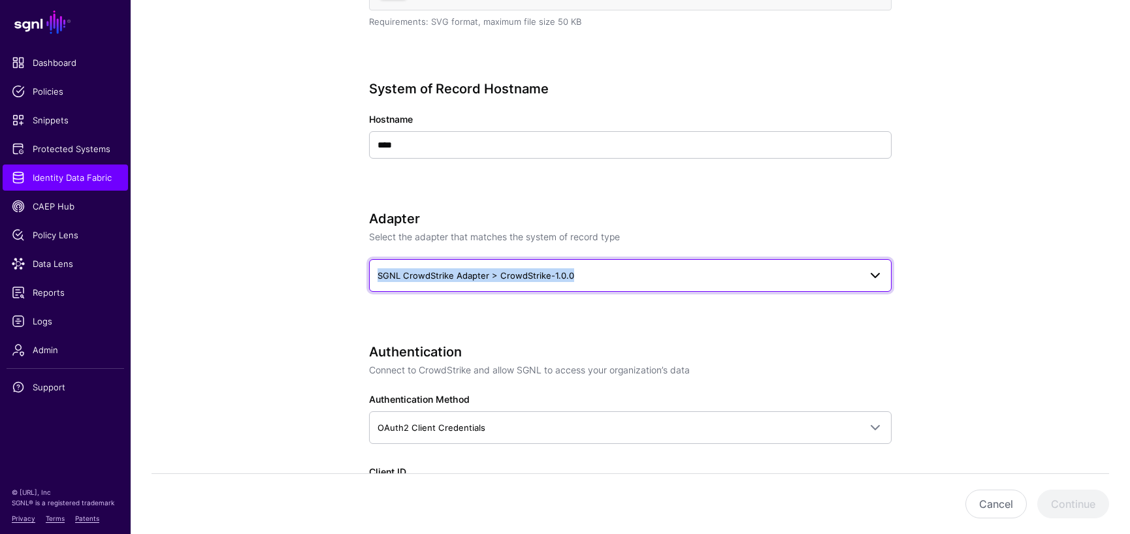
drag, startPoint x: 588, startPoint y: 272, endPoint x: 374, endPoint y: 269, distance: 213.6
click at [374, 269] on link "SGNL CrowdStrike Adapter > CrowdStrike-1.0.0" at bounding box center [630, 275] width 522 height 33
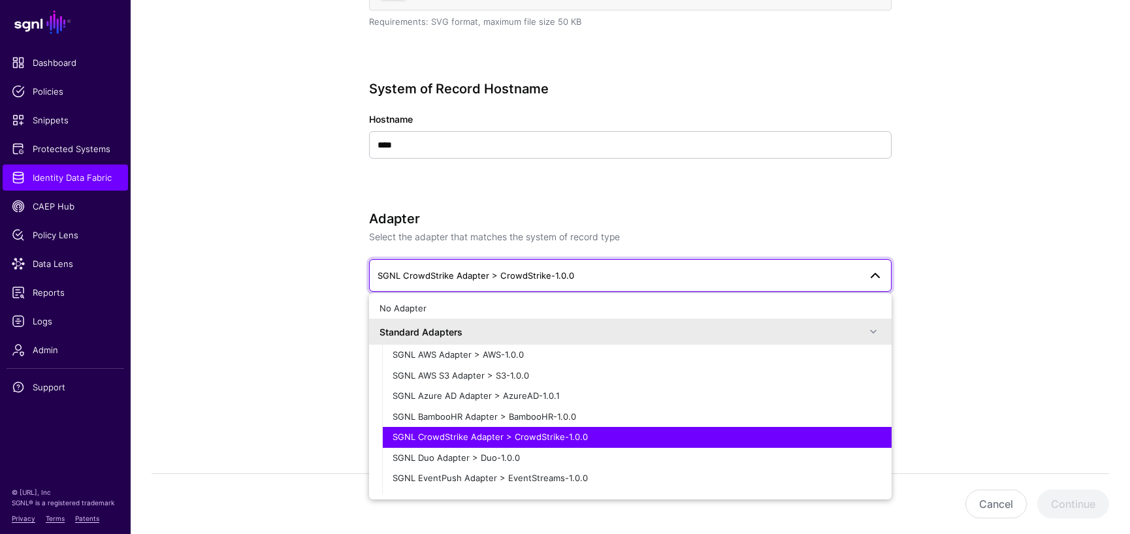
click at [645, 229] on div "Adapter Select the adapter that matches the system of record type" at bounding box center [630, 227] width 522 height 33
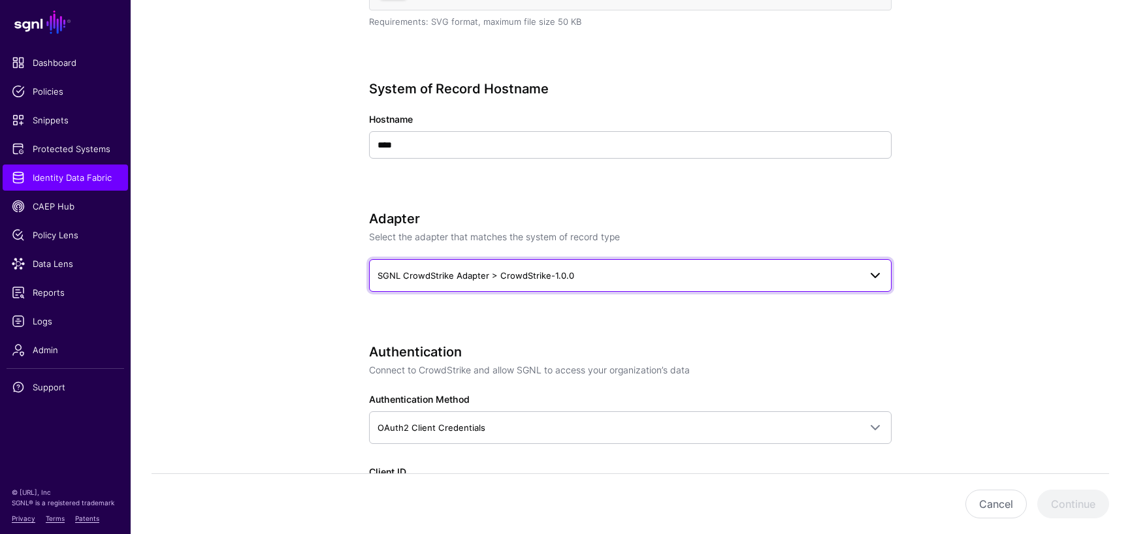
click at [568, 276] on span "SGNL CrowdStrike Adapter > CrowdStrike-1.0.0" at bounding box center [475, 275] width 197 height 10
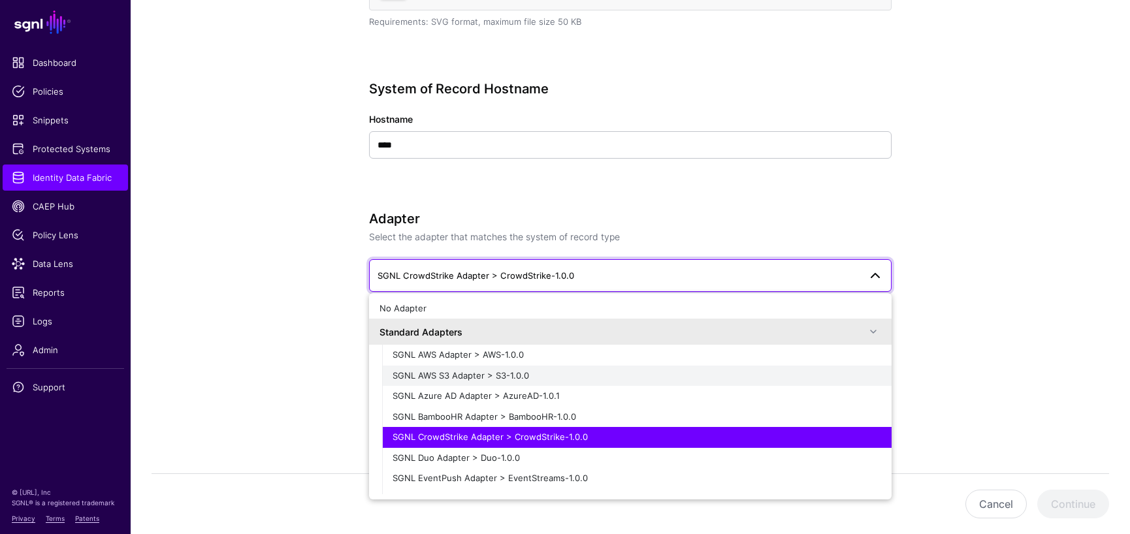
click at [464, 377] on span "SGNL AWS S3 Adapter > S3-1.0.0" at bounding box center [461, 375] width 136 height 10
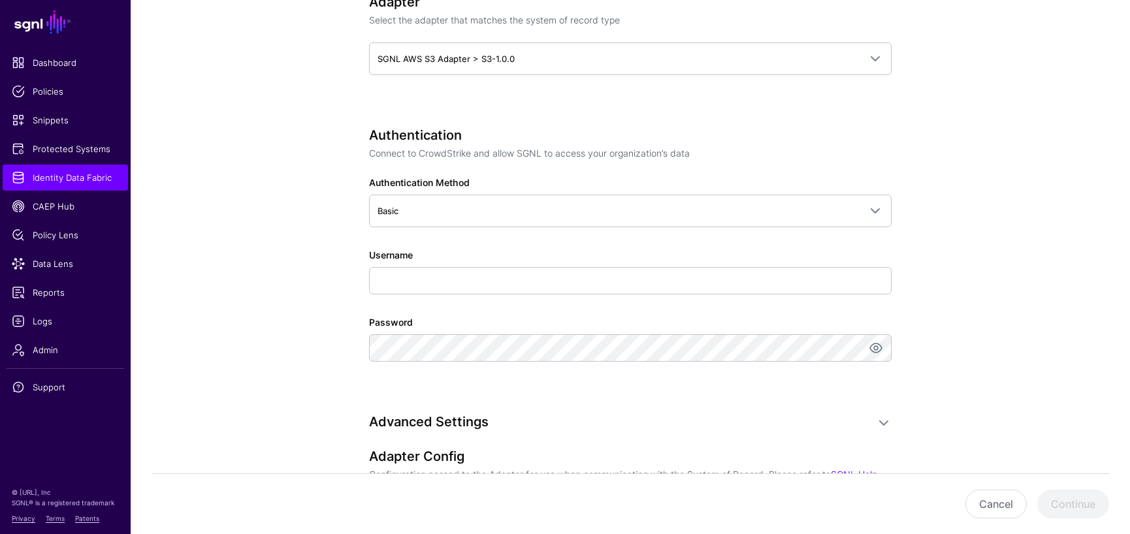
scroll to position [653, 0]
click at [1022, 125] on app-datasources-details-form "**********" at bounding box center [630, 212] width 999 height 1526
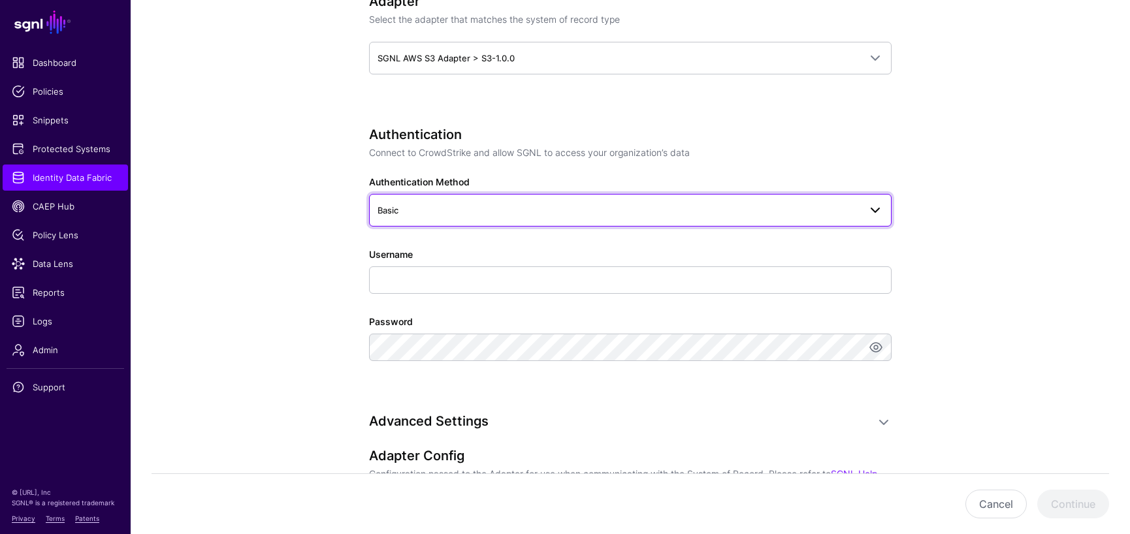
click at [875, 210] on span at bounding box center [875, 210] width 16 height 16
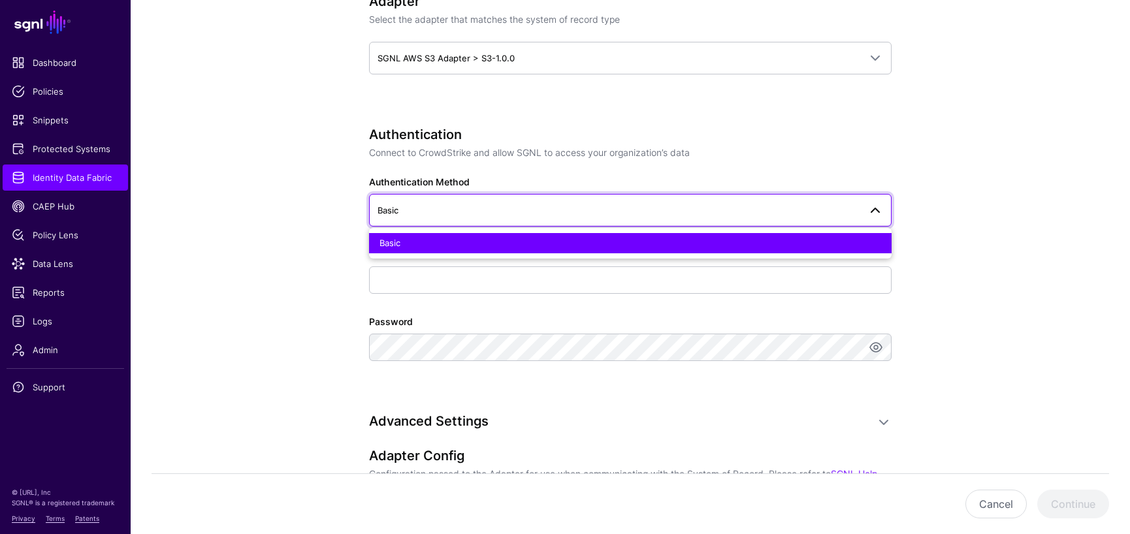
click at [875, 210] on span at bounding box center [875, 210] width 16 height 16
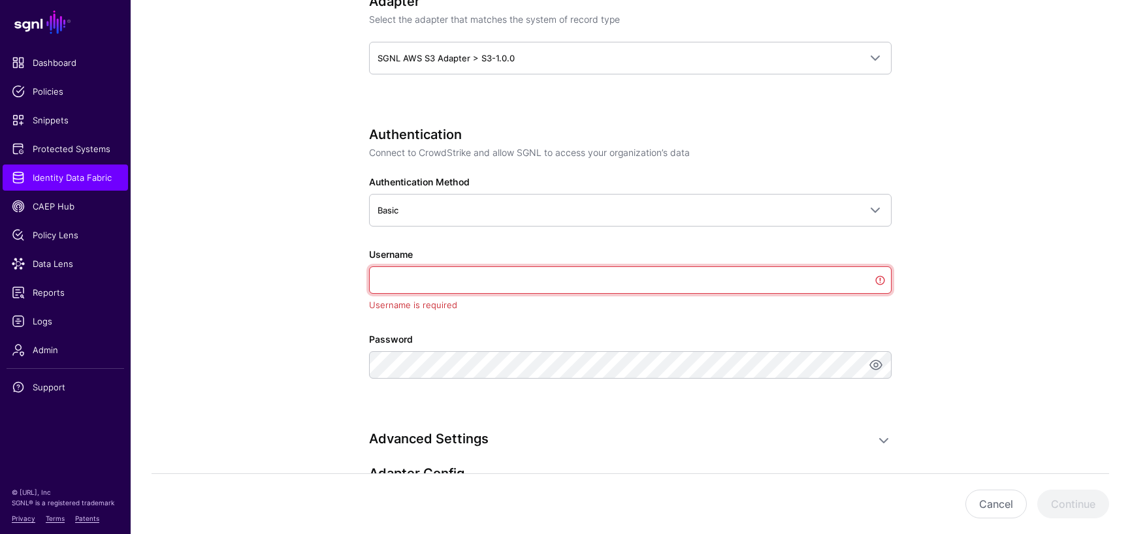
click at [780, 283] on input "Username" at bounding box center [630, 279] width 522 height 27
paste input "**********"
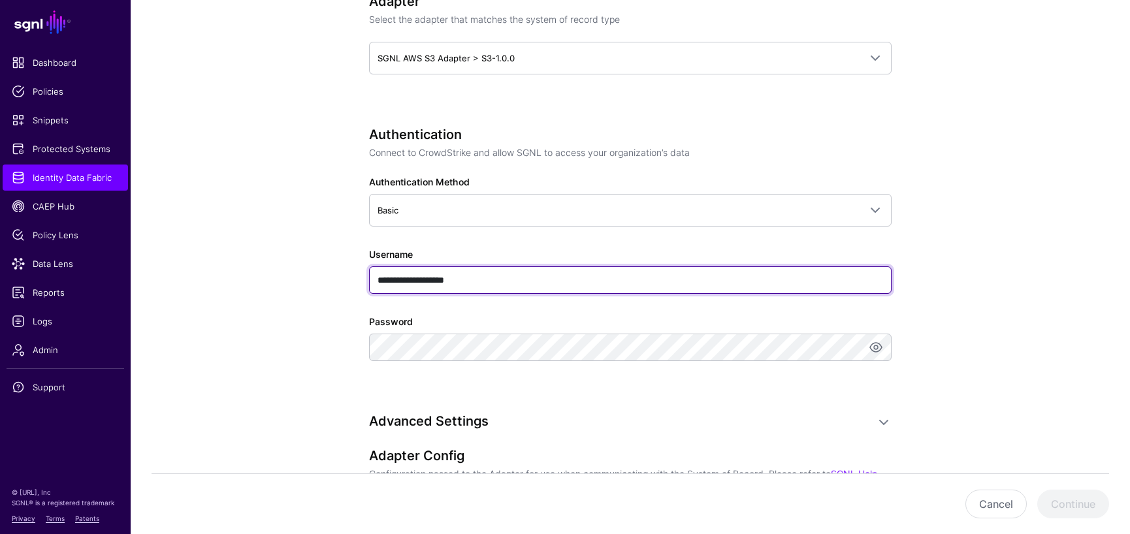
type input "**********"
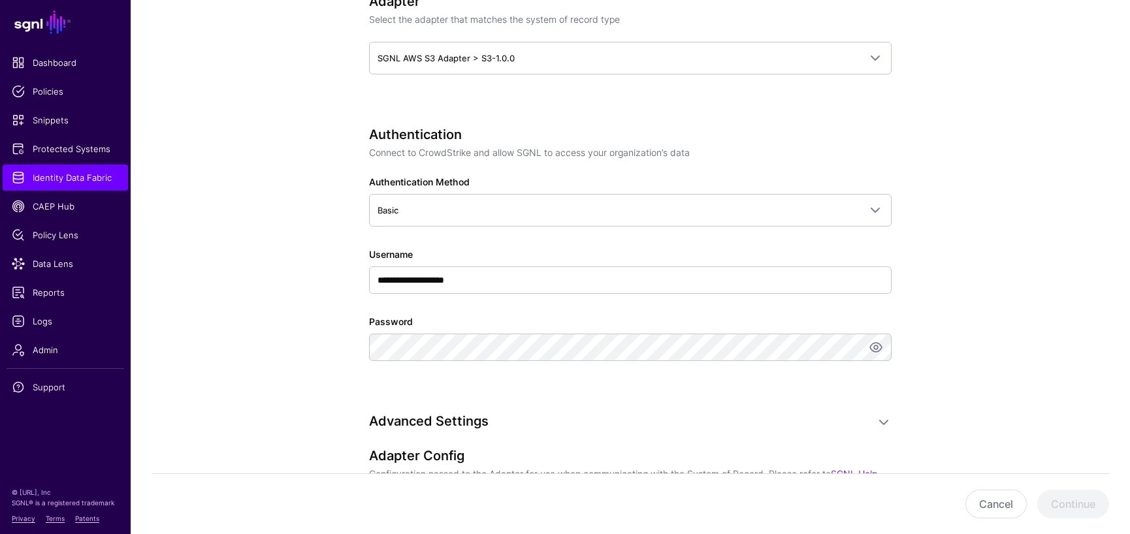
click at [976, 231] on app-datasources-details-form "**********" at bounding box center [630, 212] width 999 height 1526
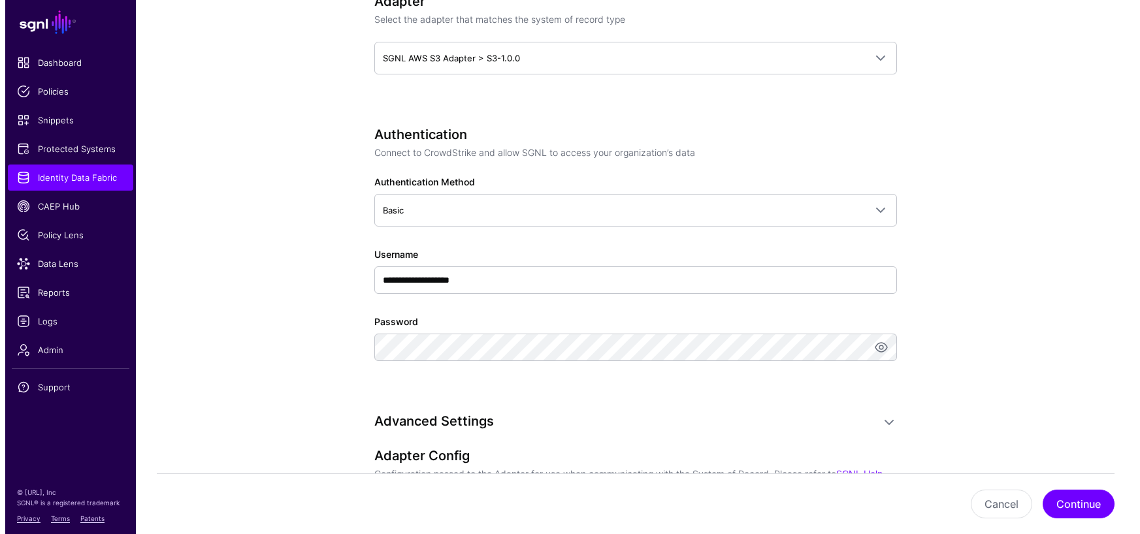
scroll to position [871, 0]
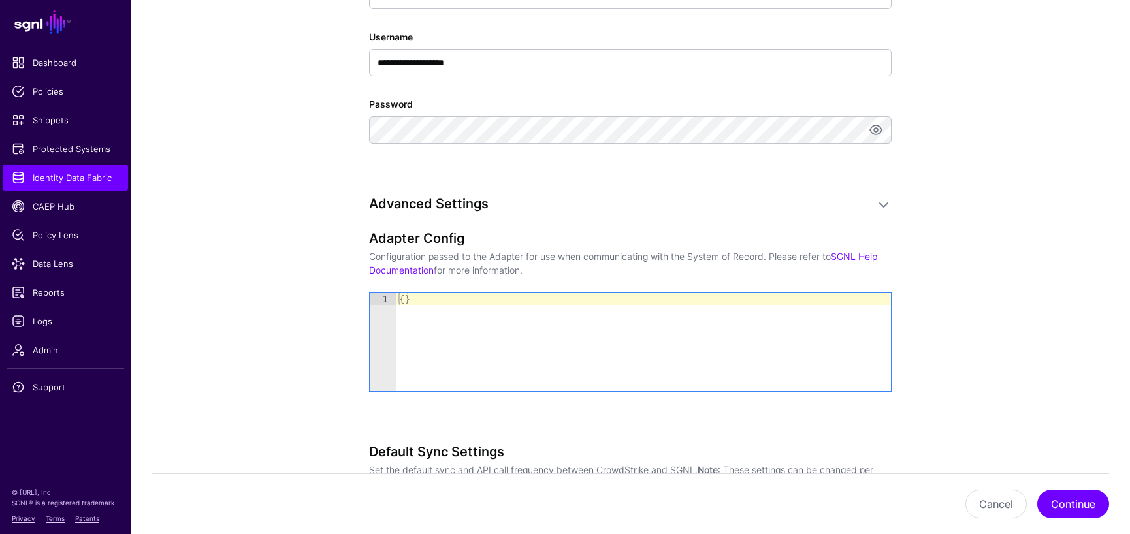
type textarea "**"
click at [402, 302] on div "{ }" at bounding box center [643, 353] width 494 height 121
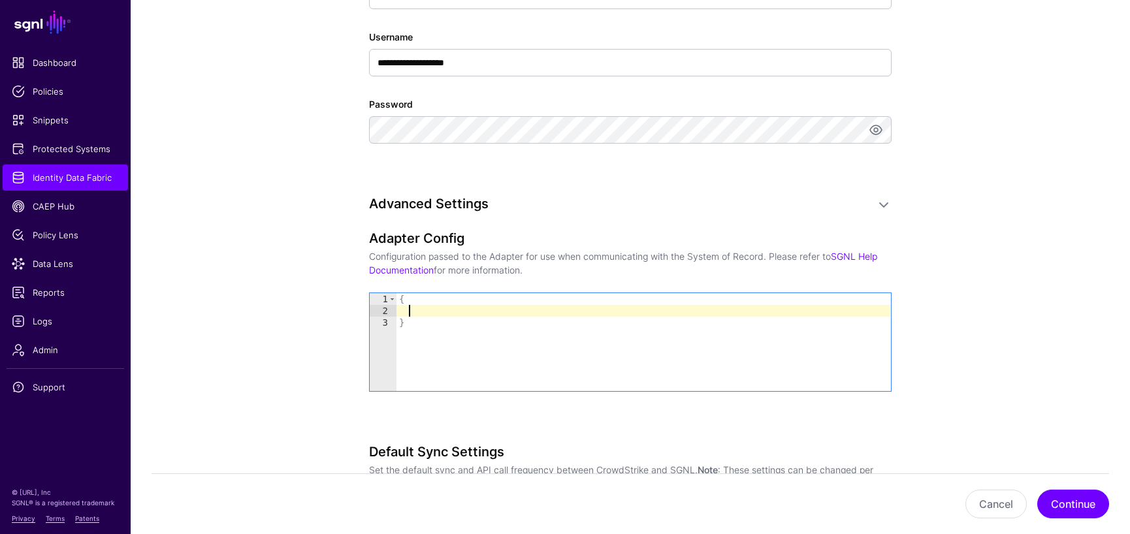
type textarea "*"
paste textarea "**********"
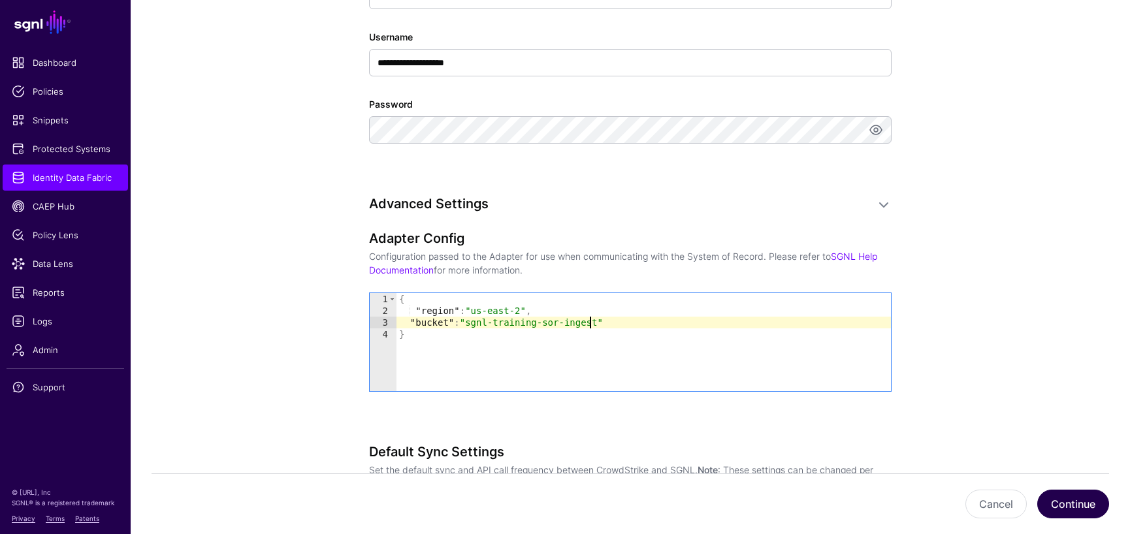
type textarea "**********"
click at [1072, 506] on button "Continue" at bounding box center [1073, 504] width 72 height 29
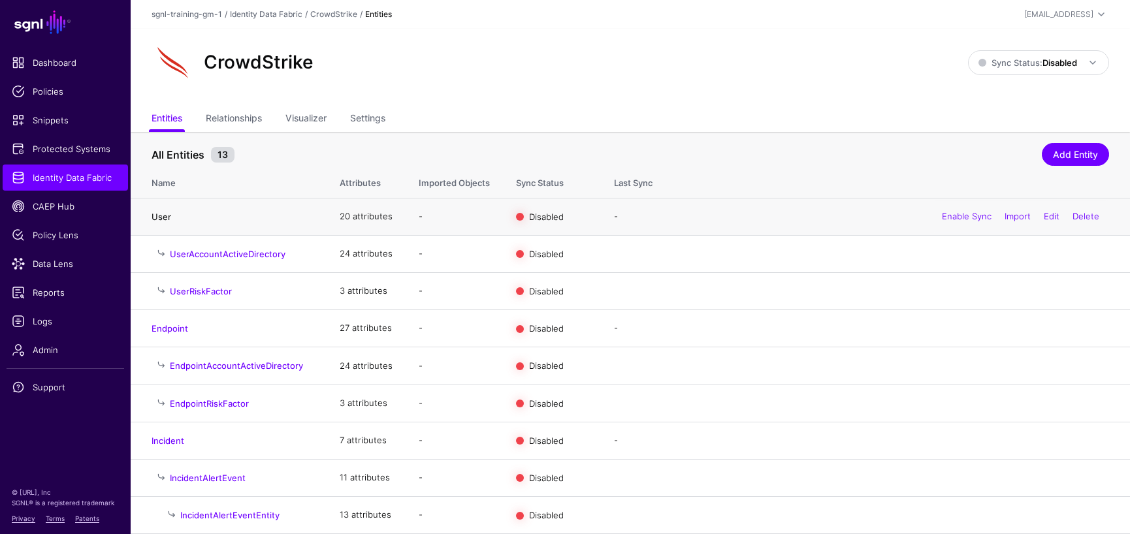
click at [164, 217] on link "User" at bounding box center [162, 217] width 20 height 10
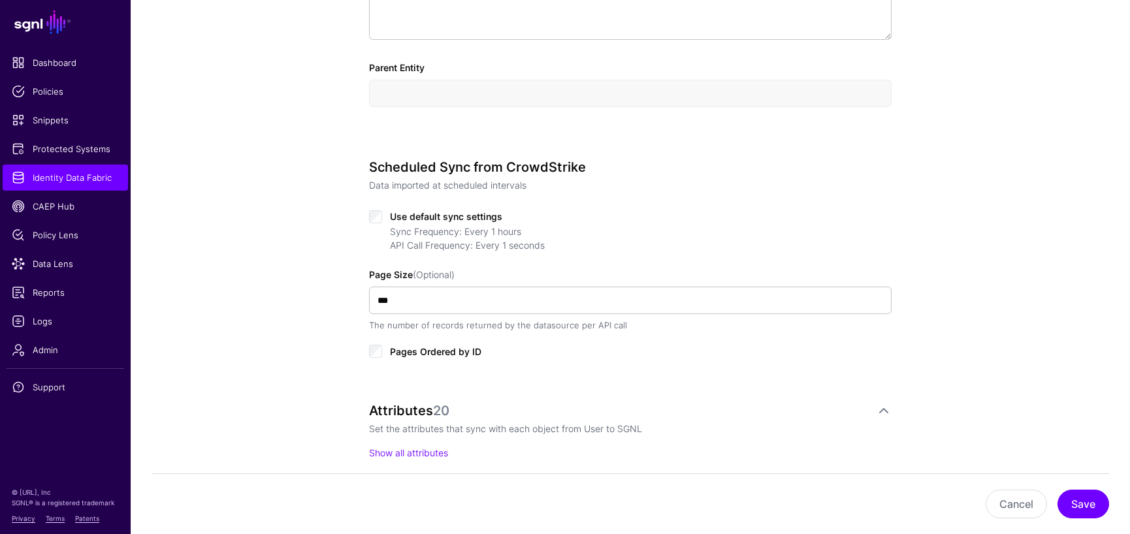
scroll to position [544, 0]
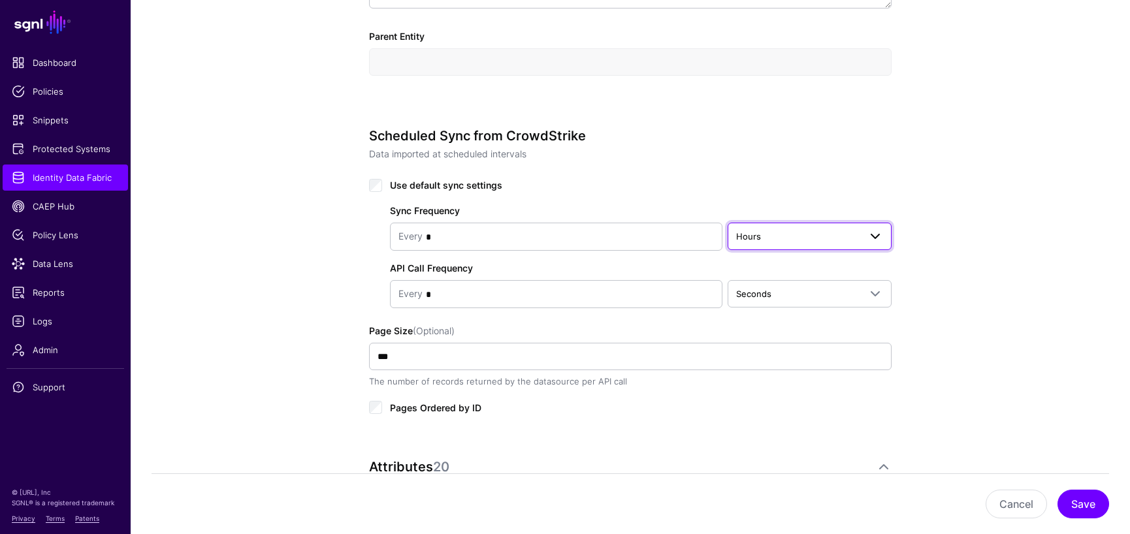
click at [790, 234] on span "Hours" at bounding box center [797, 236] width 123 height 14
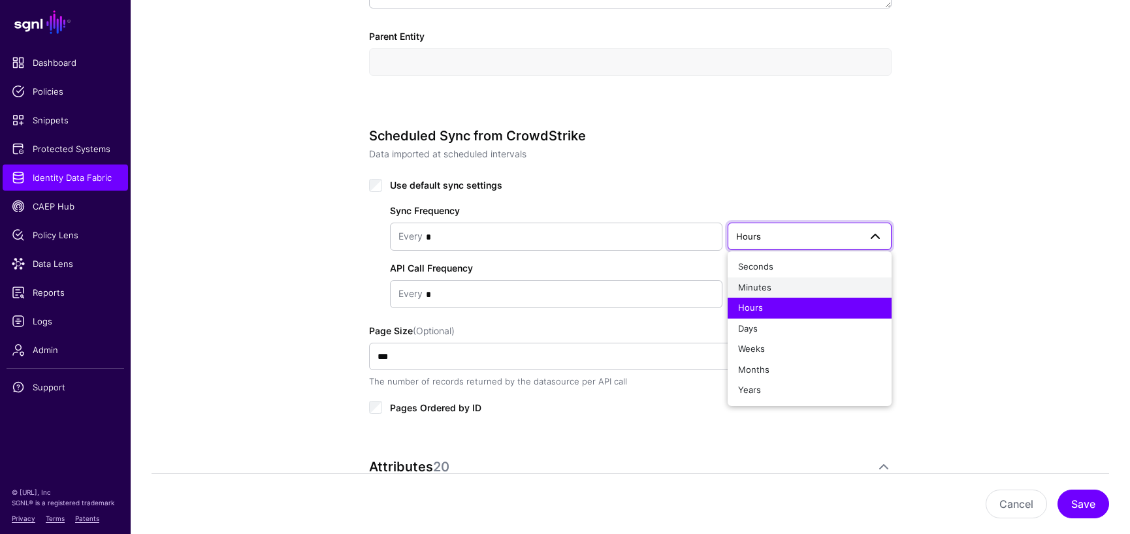
click at [771, 292] on div "Minutes" at bounding box center [809, 287] width 143 height 13
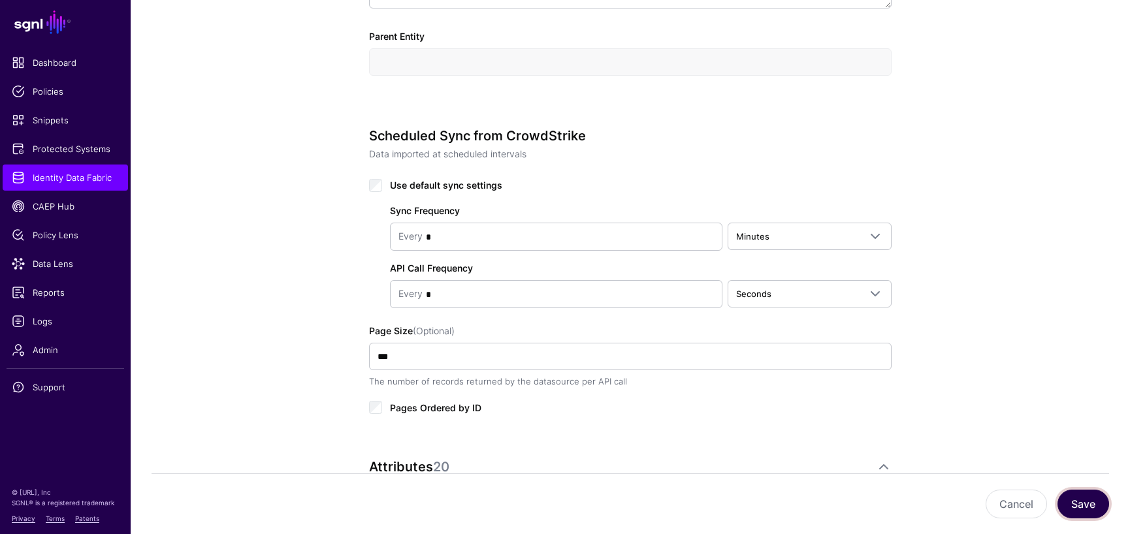
click at [1085, 505] on button "Save" at bounding box center [1083, 504] width 52 height 29
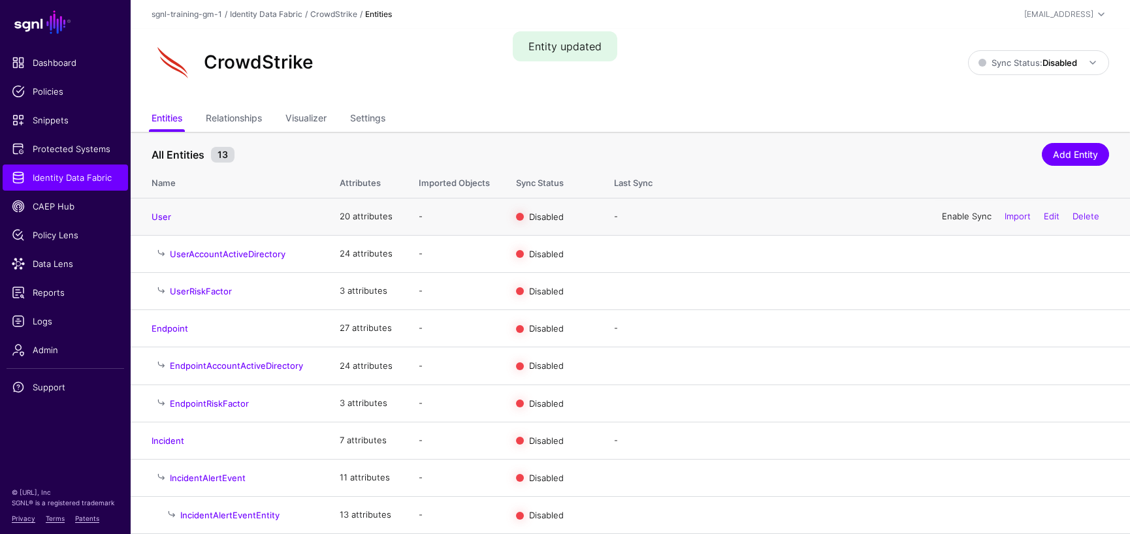
click at [955, 218] on link "Enable Sync" at bounding box center [967, 216] width 50 height 10
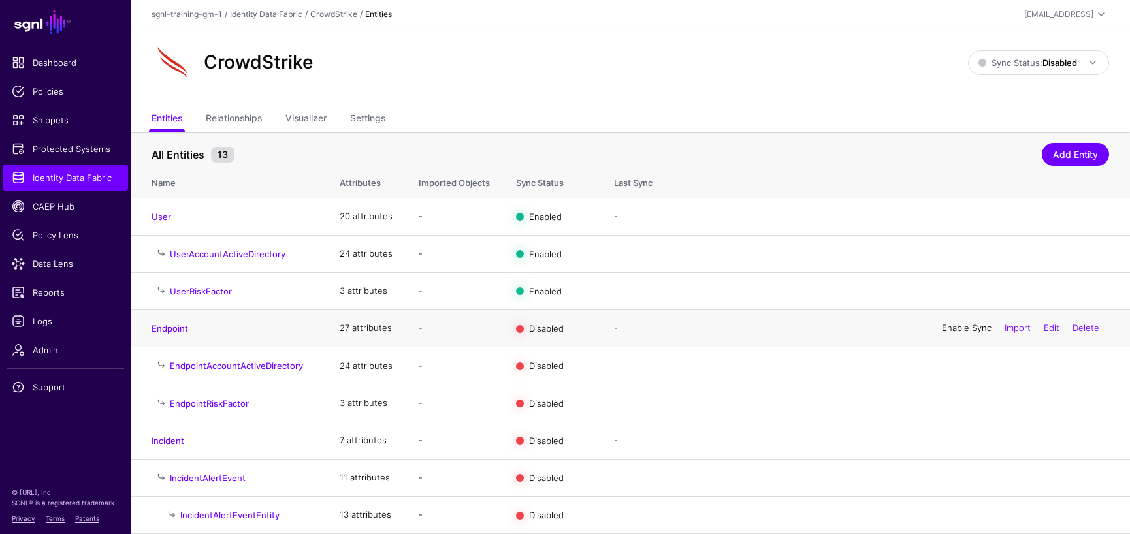
click at [950, 329] on link "Enable Sync" at bounding box center [967, 328] width 50 height 10
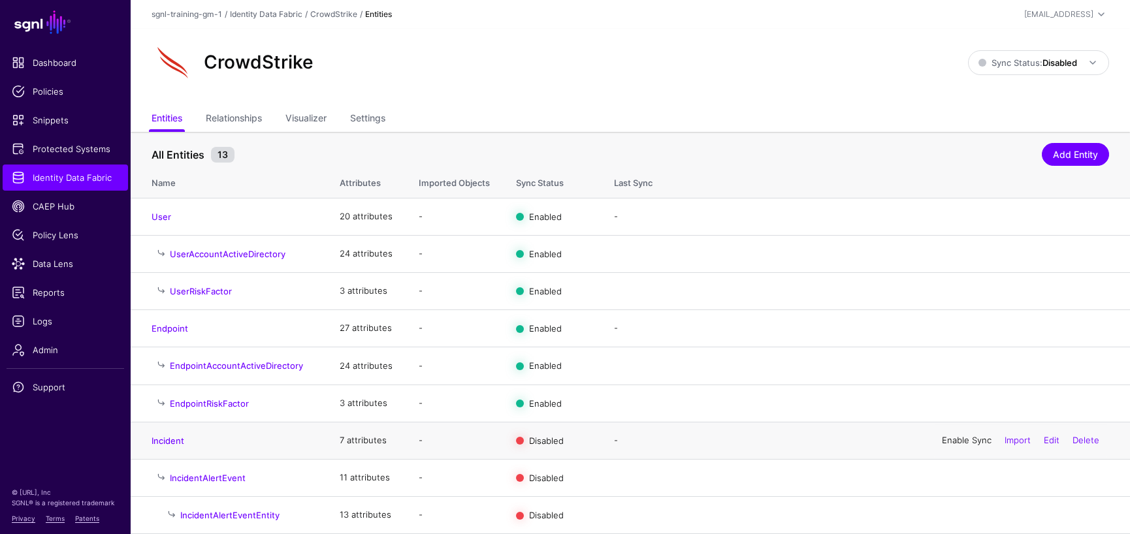
click at [942, 443] on link "Enable Sync" at bounding box center [967, 440] width 50 height 10
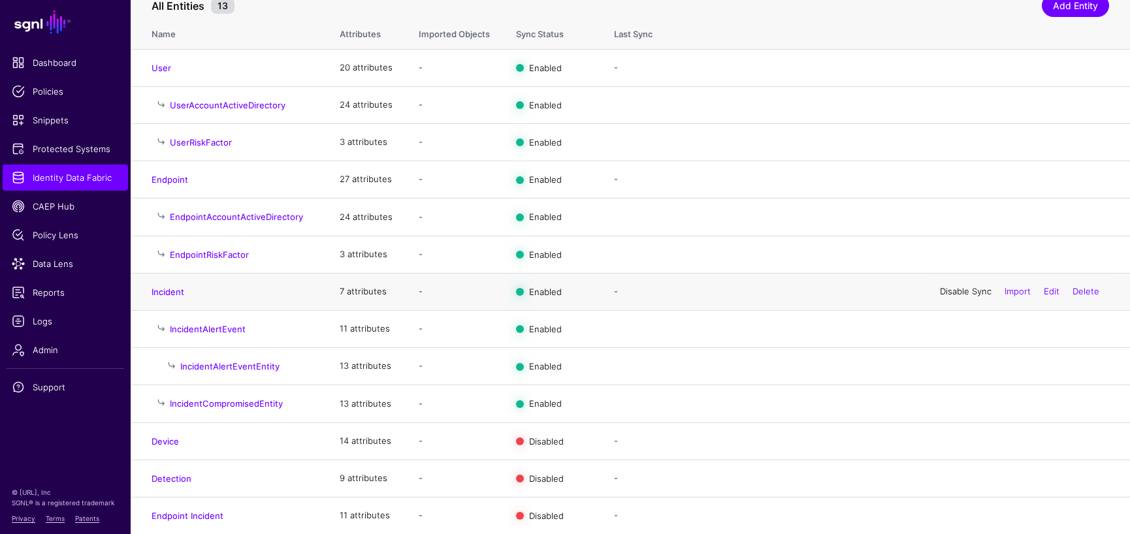
scroll to position [150, 0]
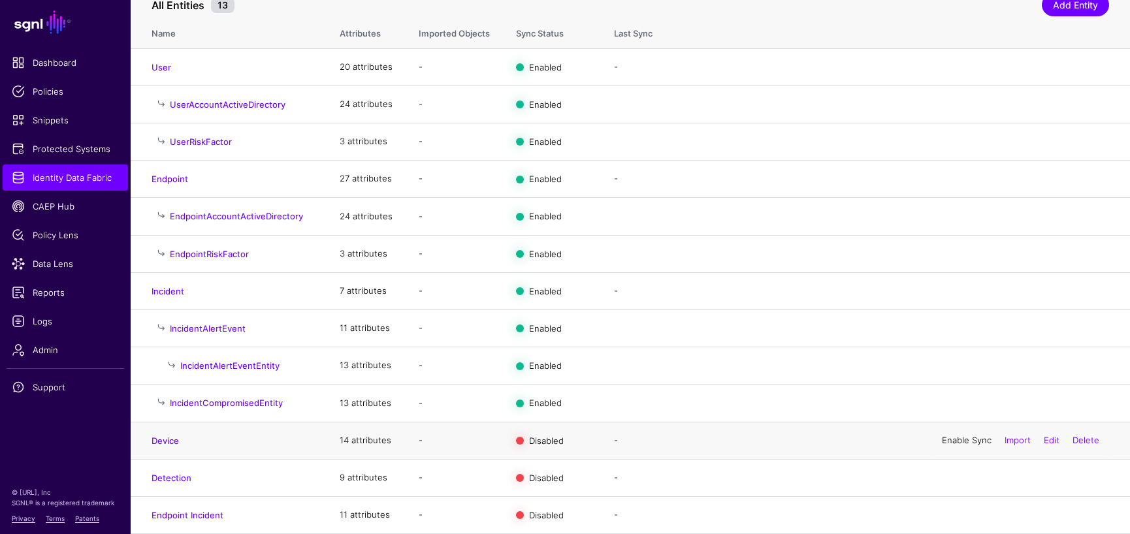
click at [957, 441] on link "Enable Sync" at bounding box center [967, 440] width 50 height 10
click at [944, 477] on link "Enable Sync" at bounding box center [967, 477] width 50 height 10
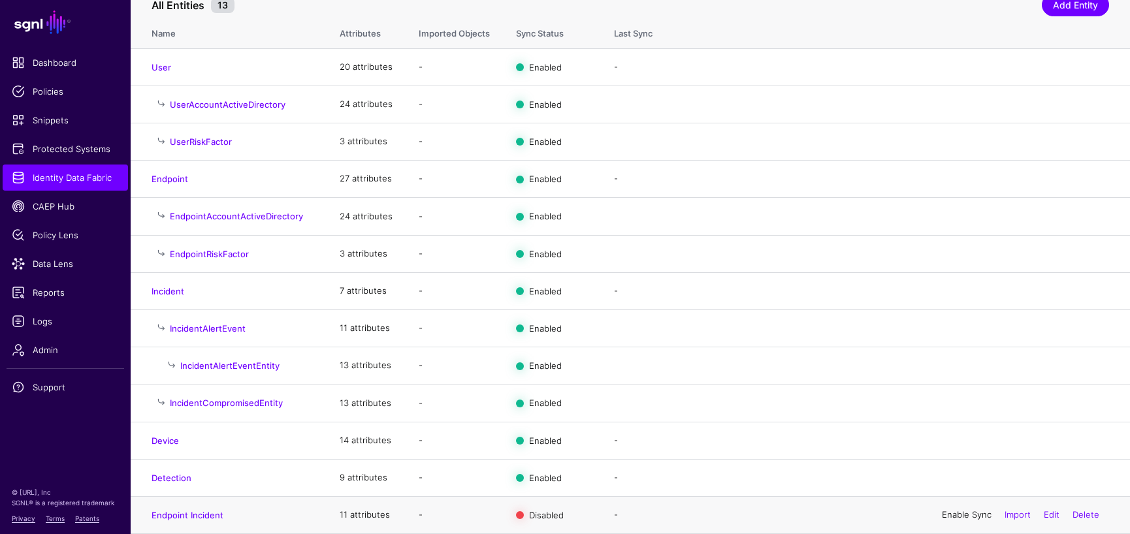
click at [942, 514] on link "Enable Sync" at bounding box center [967, 514] width 50 height 10
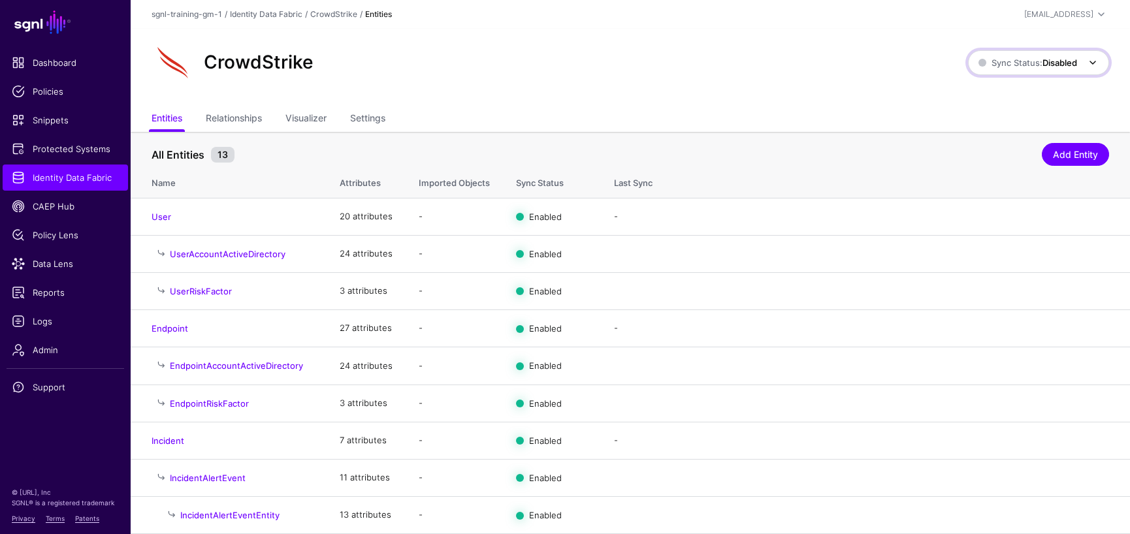
click at [1073, 59] on strong "Disabled" at bounding box center [1059, 62] width 35 height 10
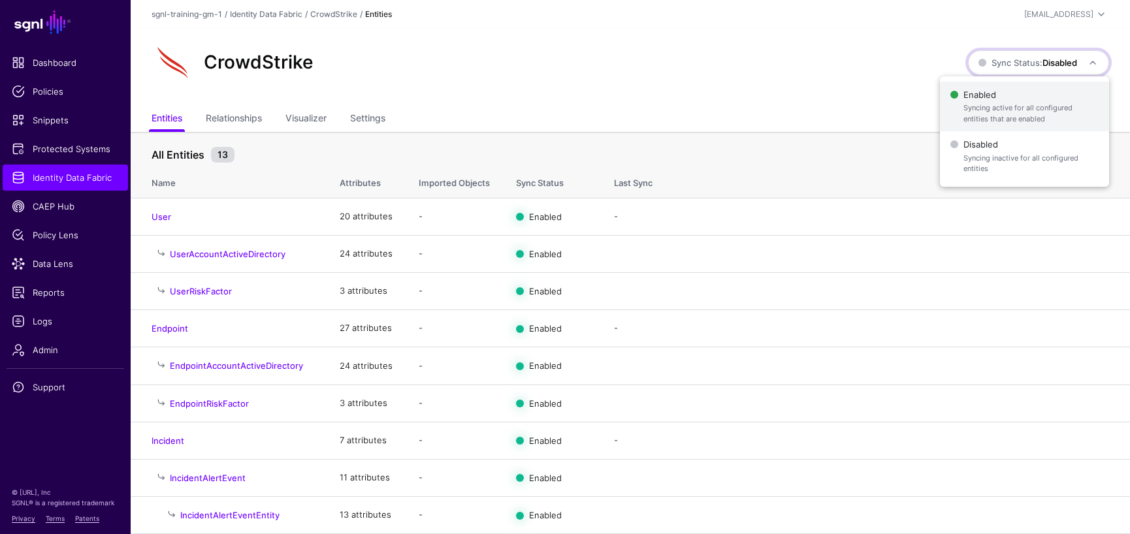
click at [984, 96] on span "Enabled Syncing active for all configured entities that are enabled" at bounding box center [1024, 107] width 148 height 42
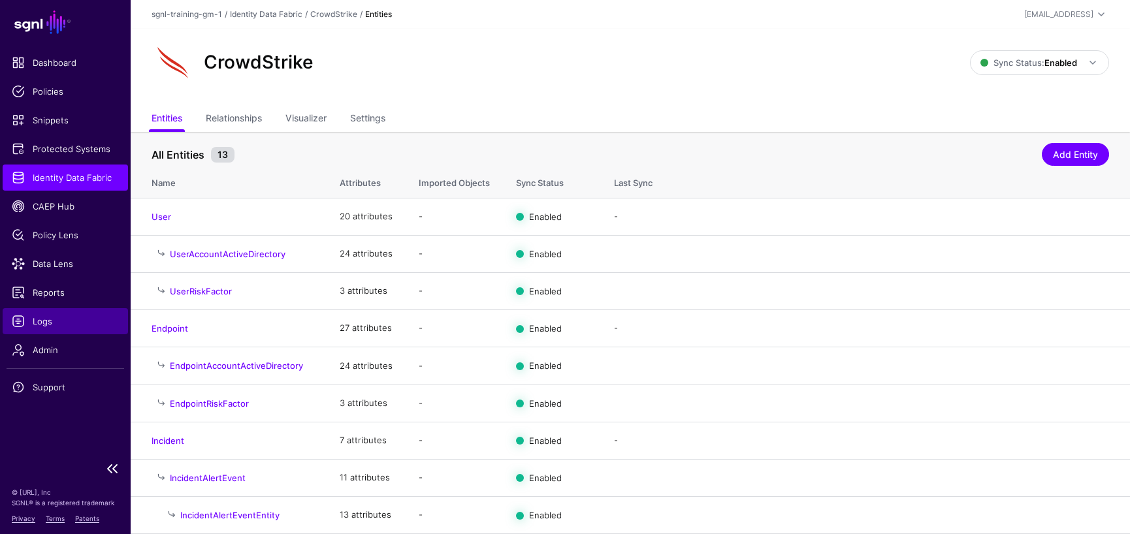
click at [53, 318] on span "Logs" at bounding box center [65, 321] width 107 height 13
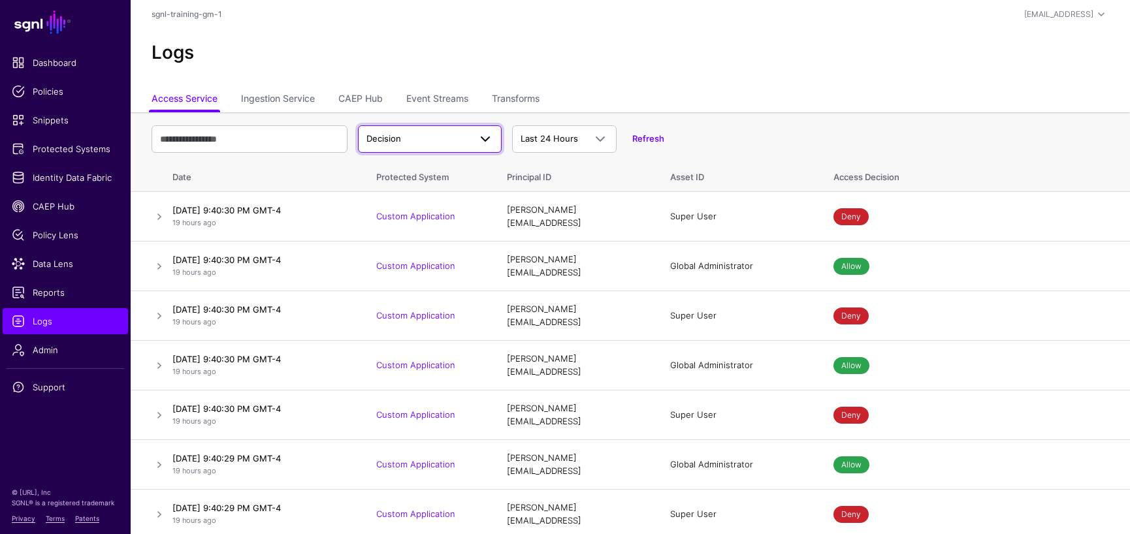
click at [494, 136] on link "Decision" at bounding box center [430, 138] width 144 height 27
click at [481, 136] on span at bounding box center [485, 139] width 16 height 16
click at [291, 99] on link "Ingestion Service" at bounding box center [278, 100] width 74 height 25
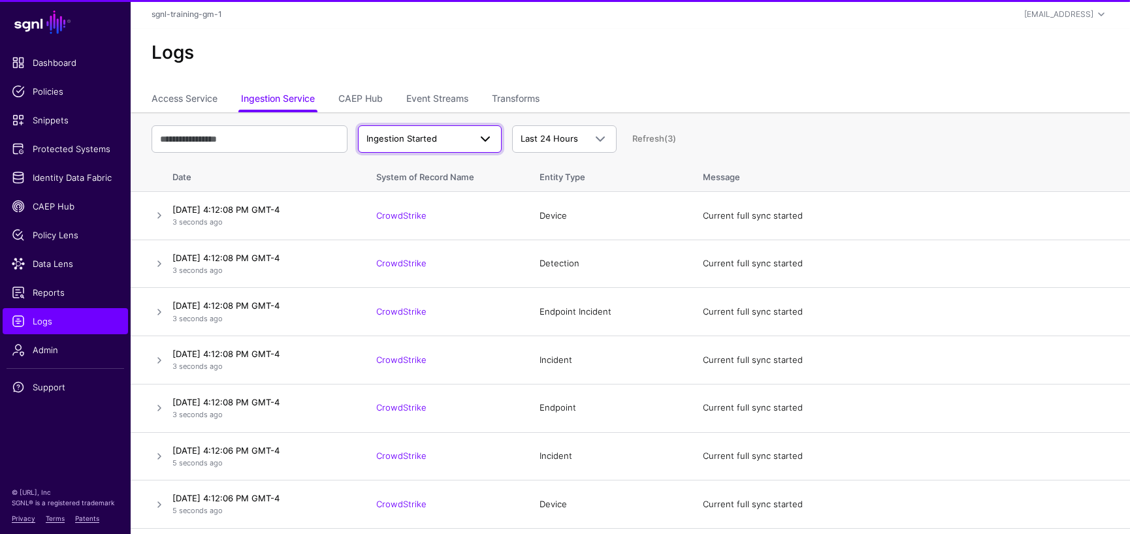
click at [477, 138] on span at bounding box center [485, 139] width 16 height 16
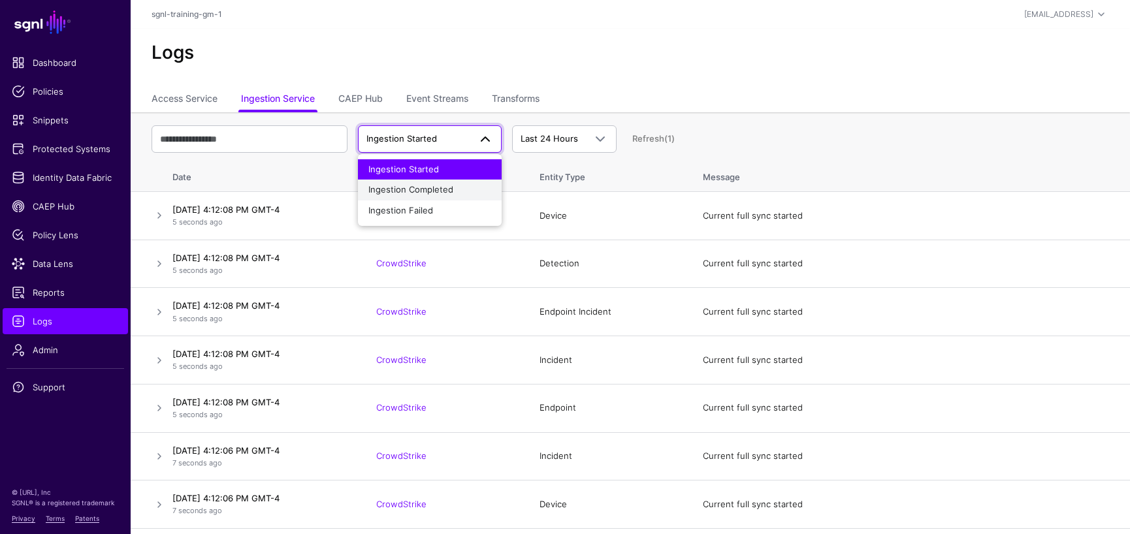
click at [441, 187] on span "Ingestion Completed" at bounding box center [410, 189] width 85 height 10
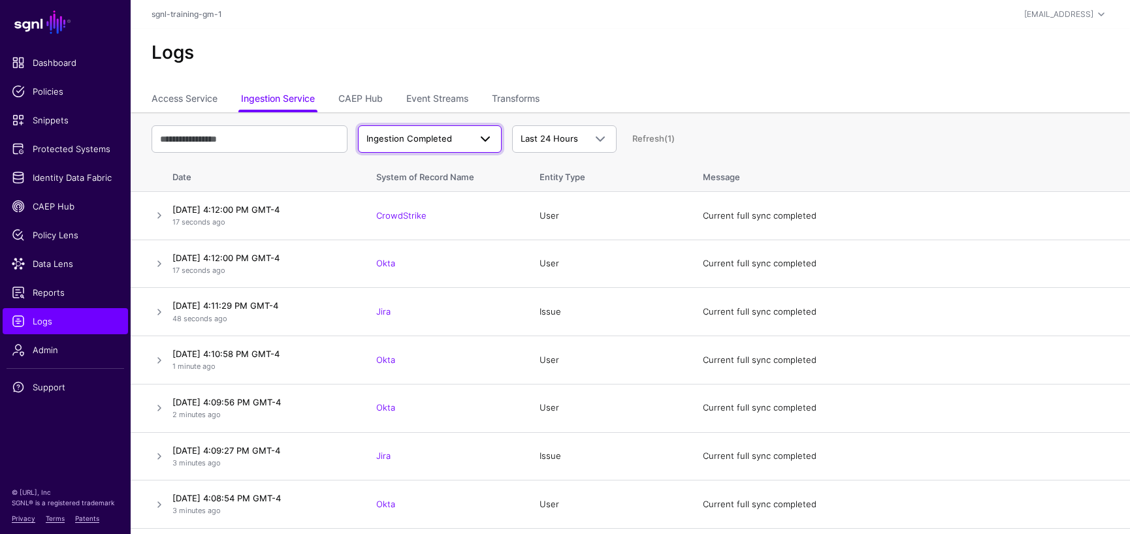
click at [481, 138] on span at bounding box center [485, 139] width 16 height 16
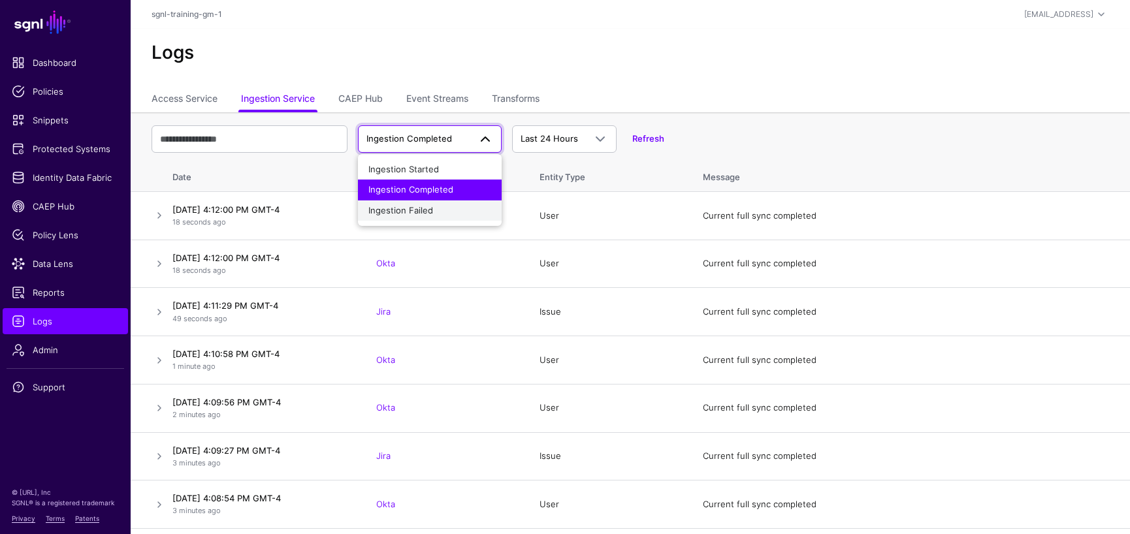
click at [417, 210] on span "Ingestion Failed" at bounding box center [400, 210] width 65 height 10
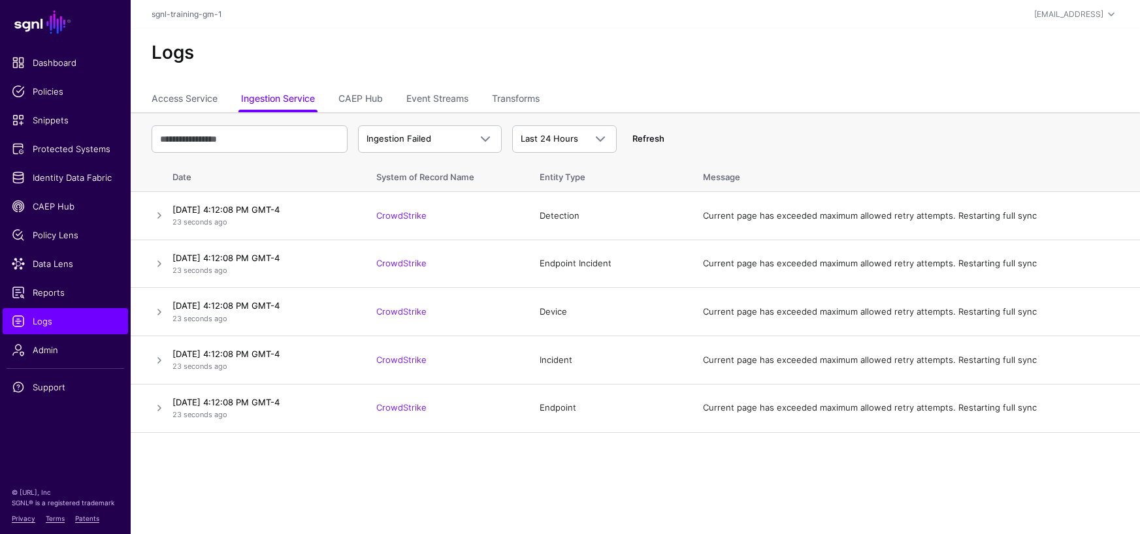
click at [652, 138] on link "Refresh" at bounding box center [648, 138] width 32 height 10
click at [483, 138] on span at bounding box center [485, 139] width 16 height 16
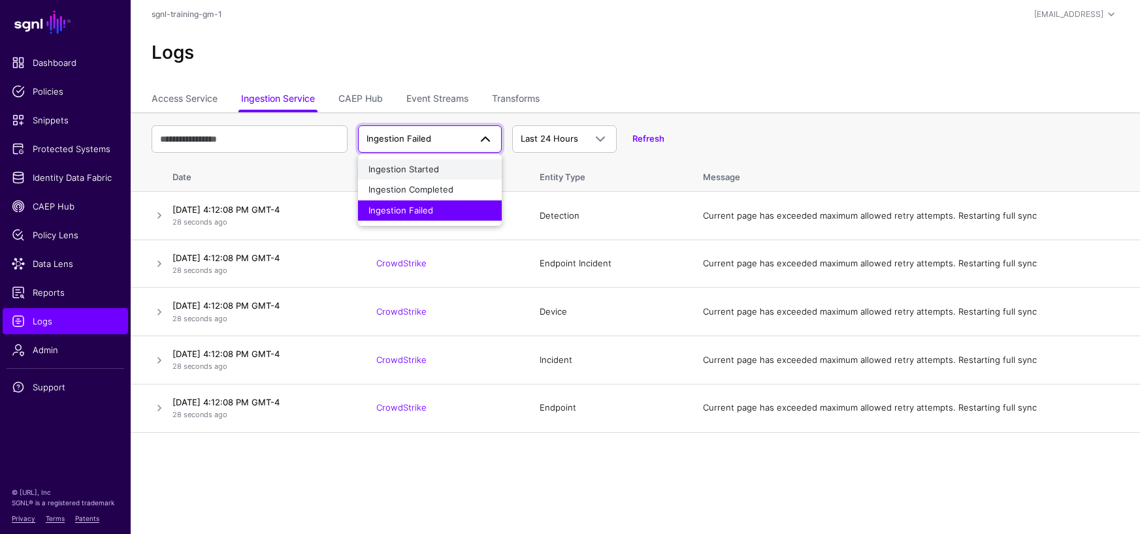
click at [421, 174] on div "Ingestion Started" at bounding box center [429, 169] width 123 height 13
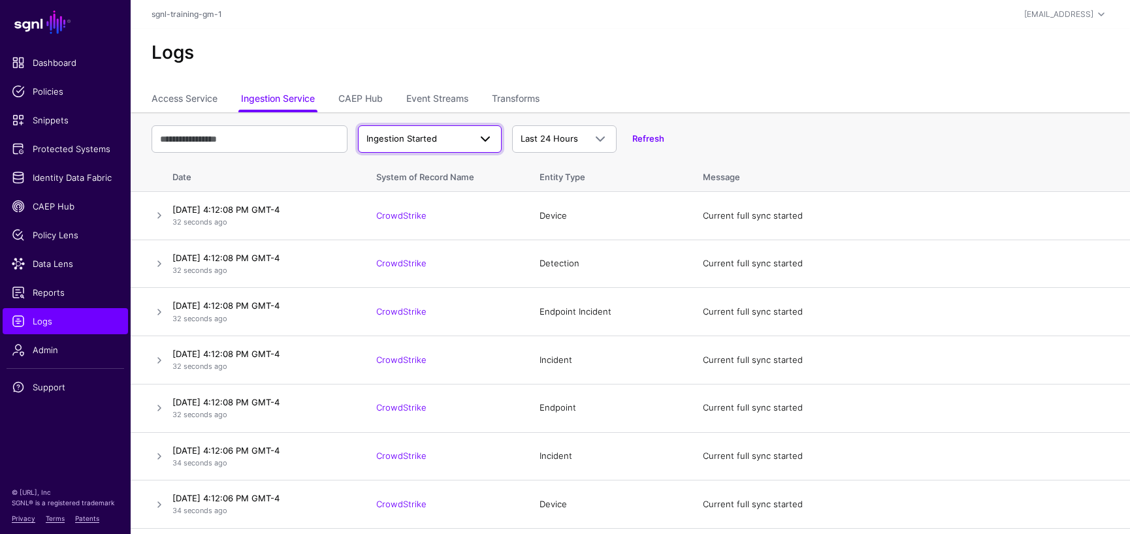
click at [485, 141] on span at bounding box center [485, 139] width 16 height 16
click at [425, 184] on span "Ingestion Completed" at bounding box center [410, 189] width 85 height 10
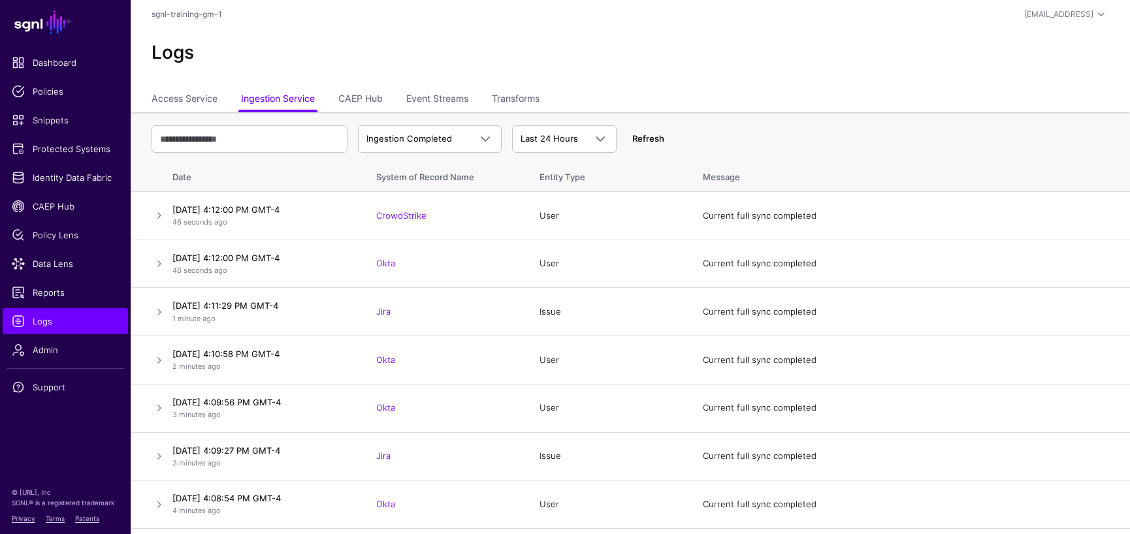
click at [657, 139] on link "Refresh" at bounding box center [648, 138] width 32 height 10
click at [82, 177] on span "Identity Data Fabric" at bounding box center [65, 177] width 107 height 13
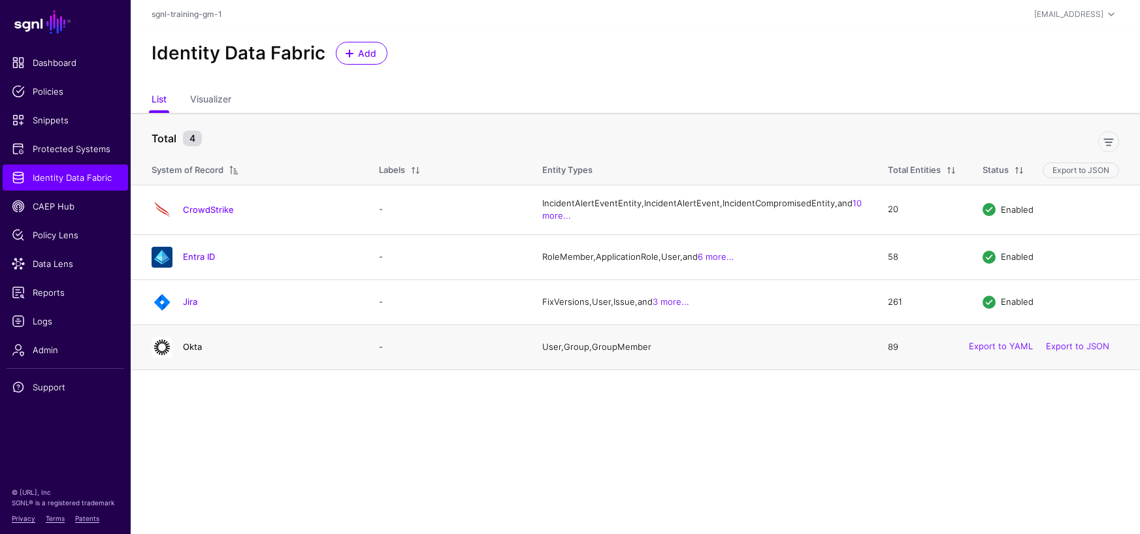
click at [191, 352] on link "Okta" at bounding box center [192, 347] width 19 height 10
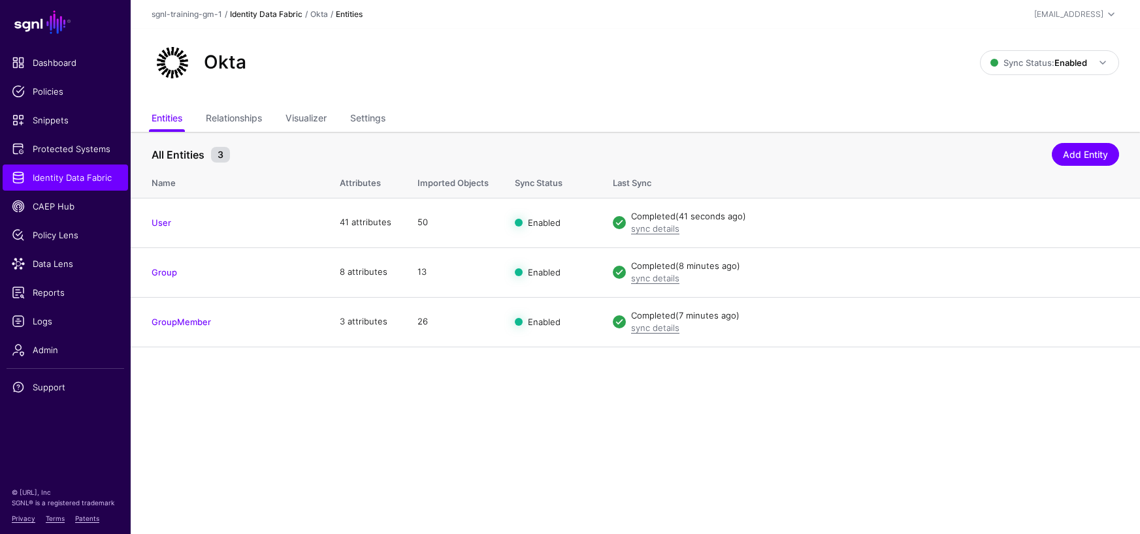
click at [285, 14] on link "Identity Data Fabric" at bounding box center [266, 14] width 72 height 10
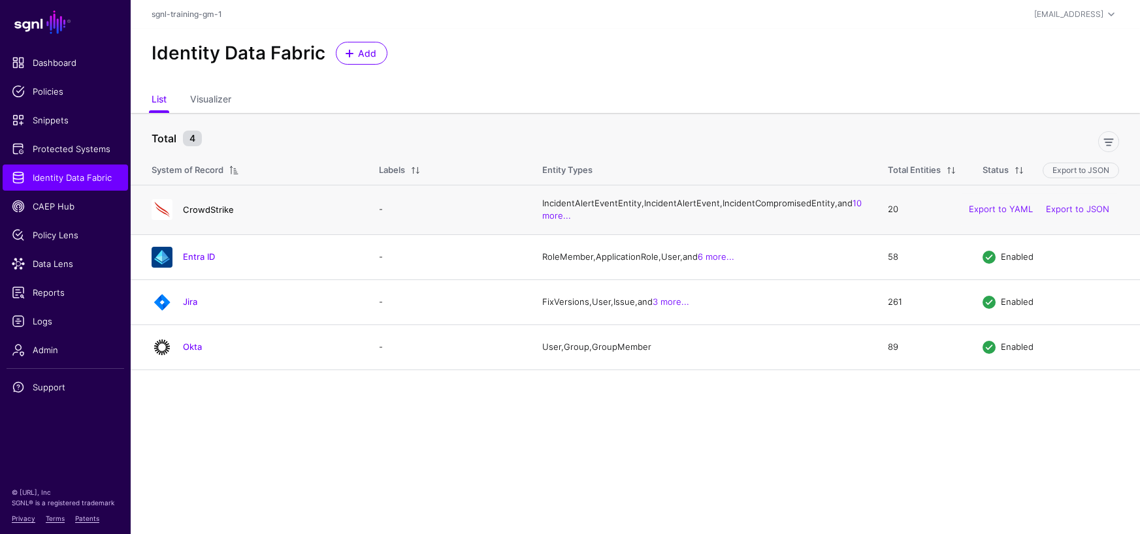
click at [223, 215] on link "CrowdStrike" at bounding box center [208, 209] width 51 height 10
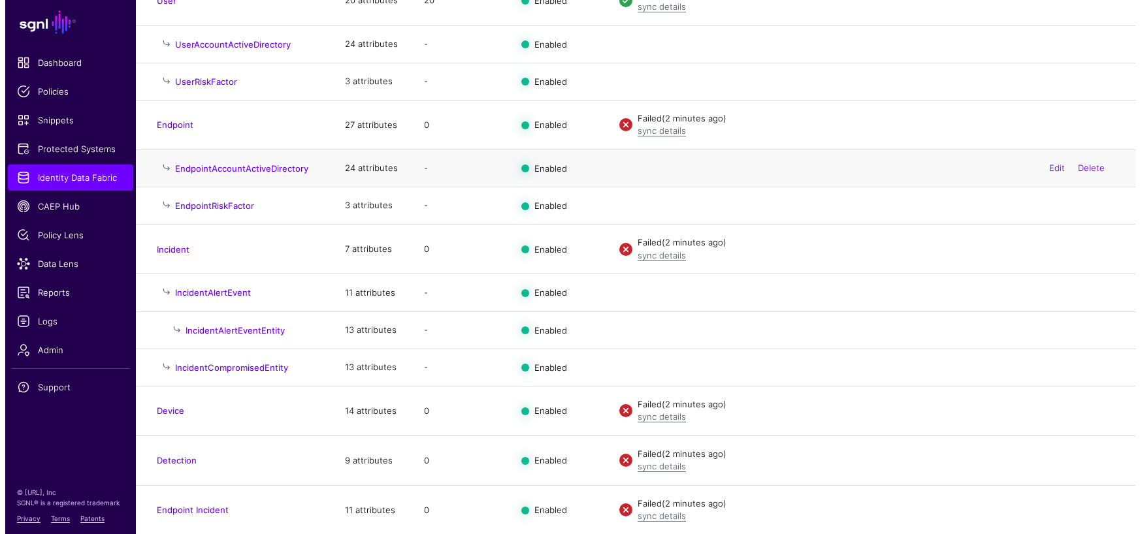
scroll to position [223, 0]
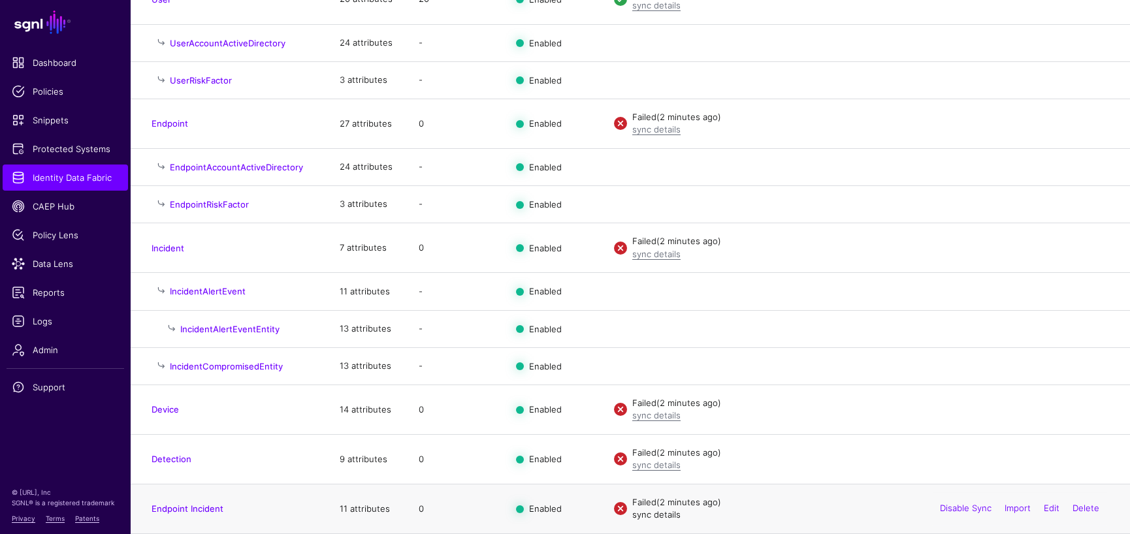
click at [668, 516] on link "sync details" at bounding box center [656, 514] width 48 height 10
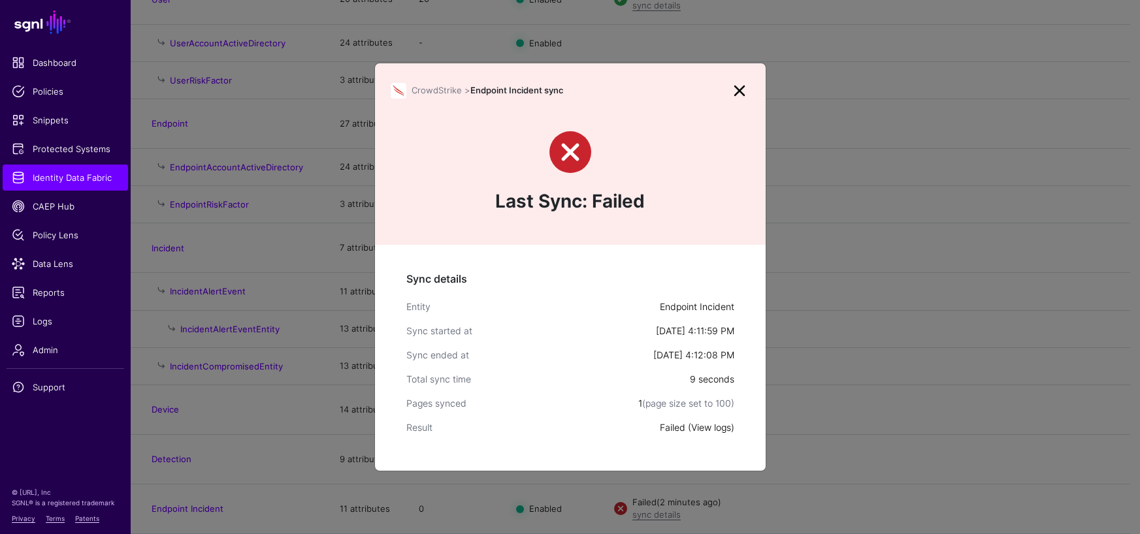
click at [709, 430] on link "View logs" at bounding box center [711, 427] width 40 height 11
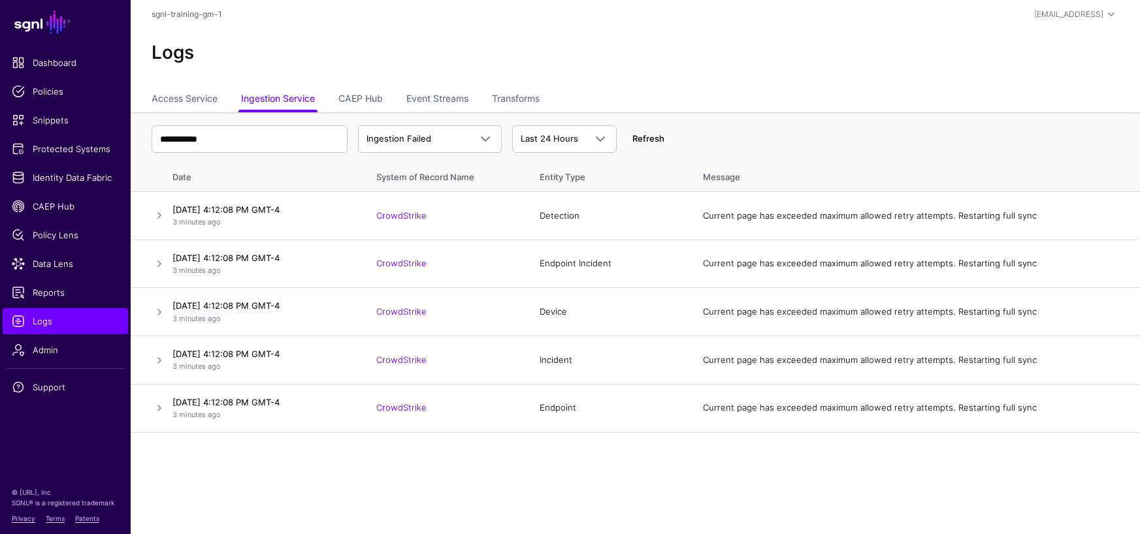
click at [648, 139] on link "Refresh" at bounding box center [648, 138] width 32 height 10
click at [486, 140] on span at bounding box center [485, 139] width 16 height 16
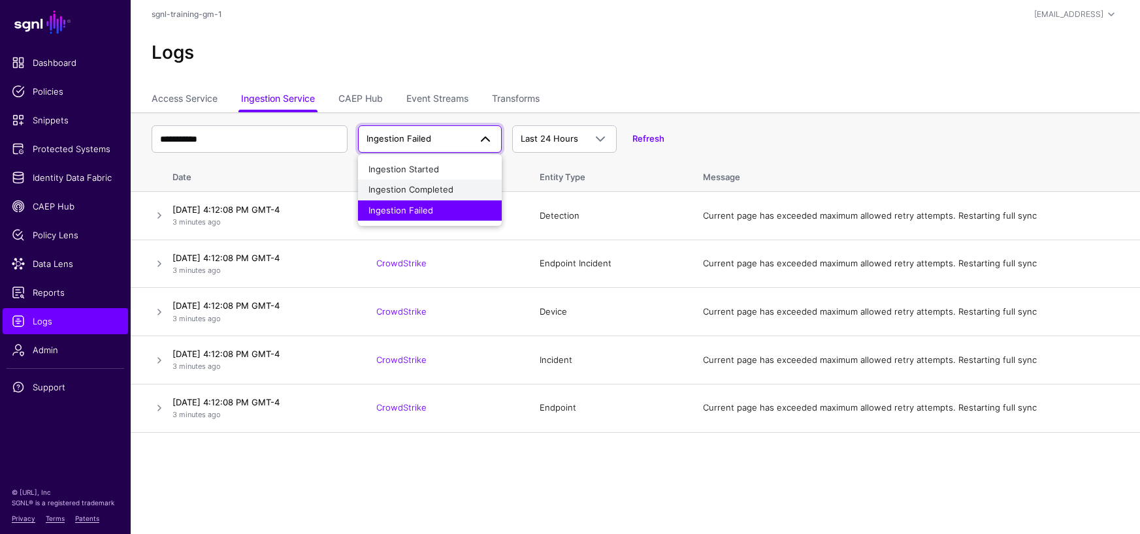
click at [443, 183] on button "Ingestion Completed" at bounding box center [430, 190] width 144 height 21
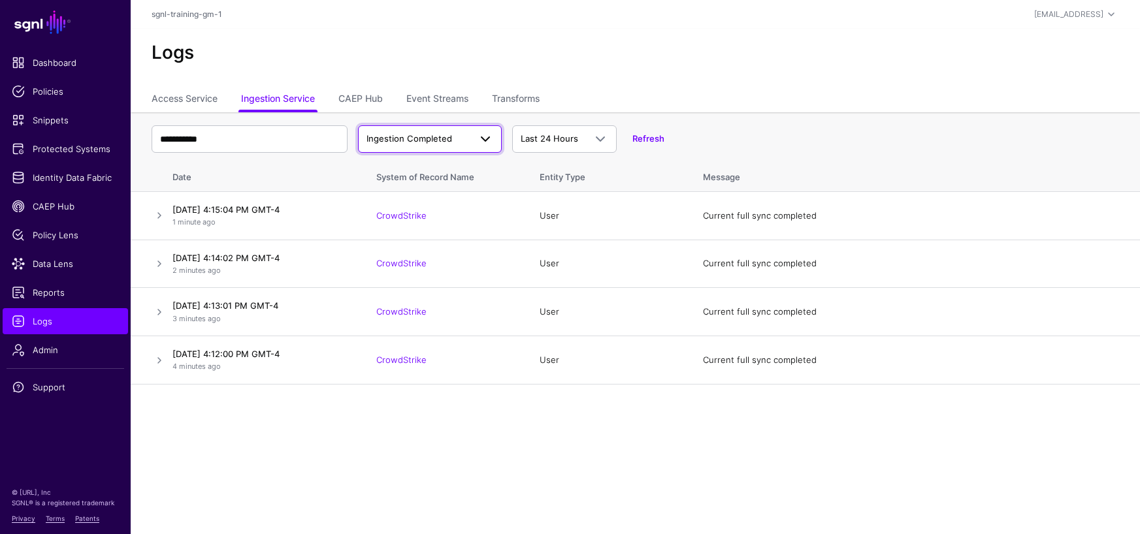
click at [482, 139] on span at bounding box center [485, 139] width 16 height 16
click at [442, 164] on div "Ingestion Started" at bounding box center [429, 169] width 123 height 13
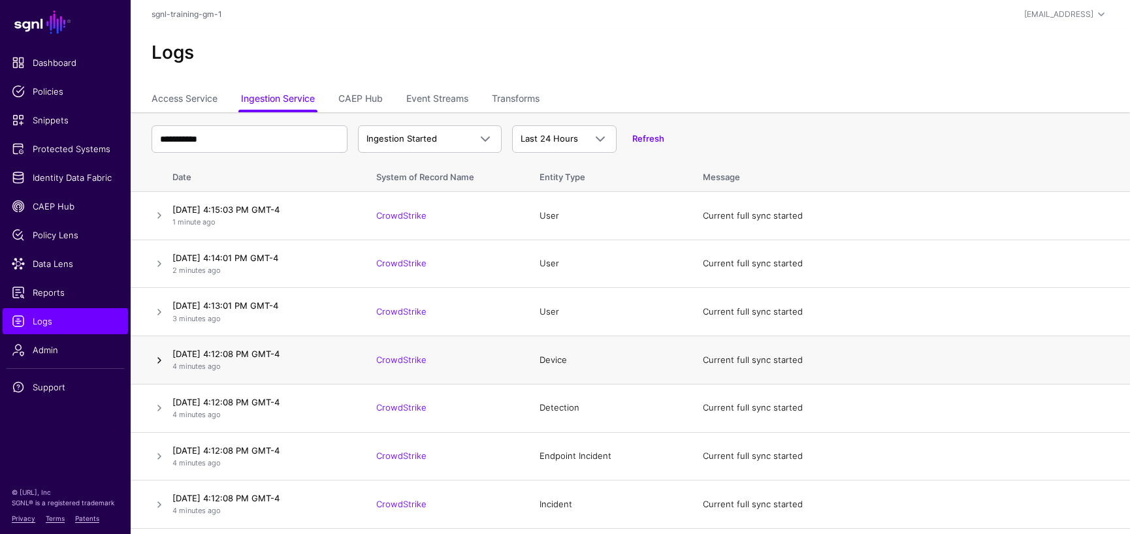
click at [160, 359] on link at bounding box center [160, 361] width 16 height 16
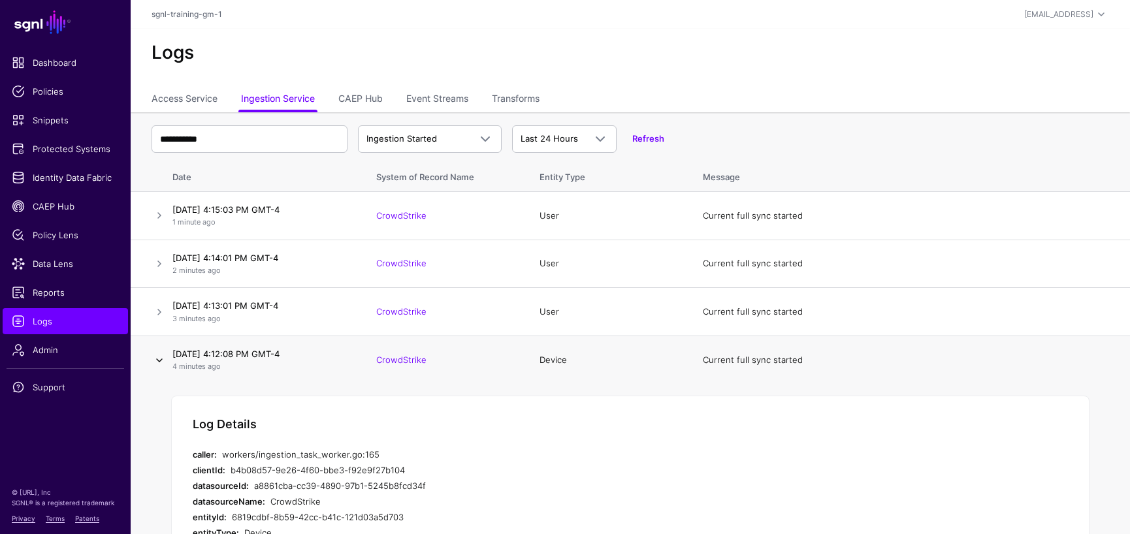
click at [160, 359] on link at bounding box center [160, 361] width 16 height 16
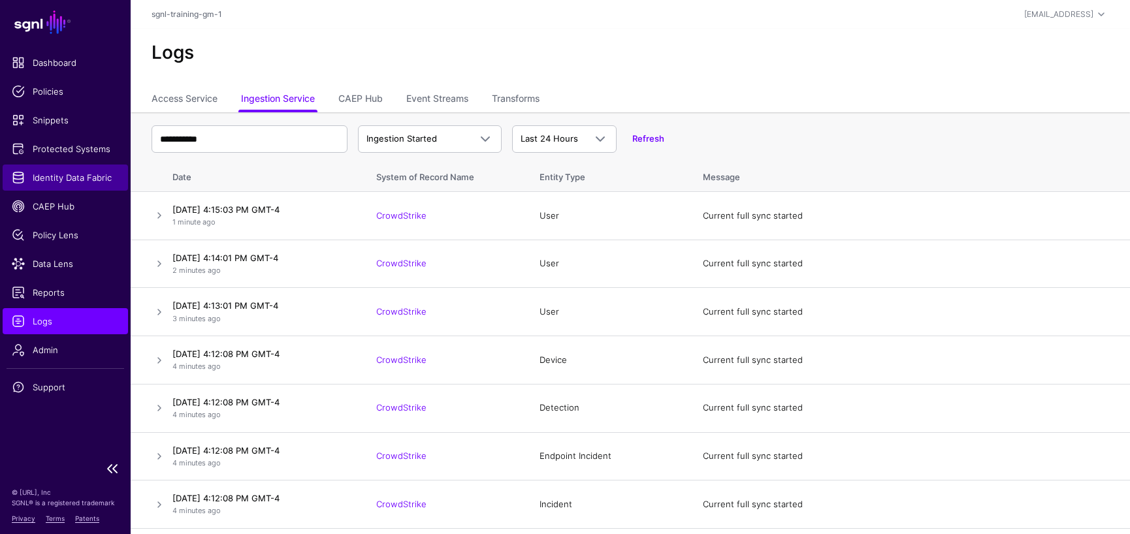
click at [54, 182] on span "Identity Data Fabric" at bounding box center [65, 177] width 107 height 13
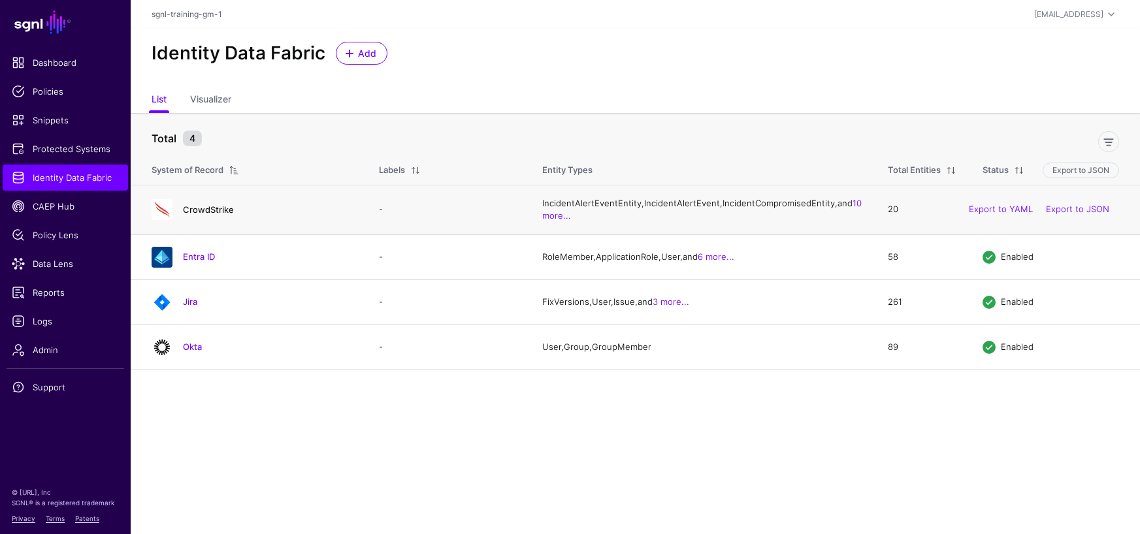
click at [203, 215] on link "CrowdStrike" at bounding box center [208, 209] width 51 height 10
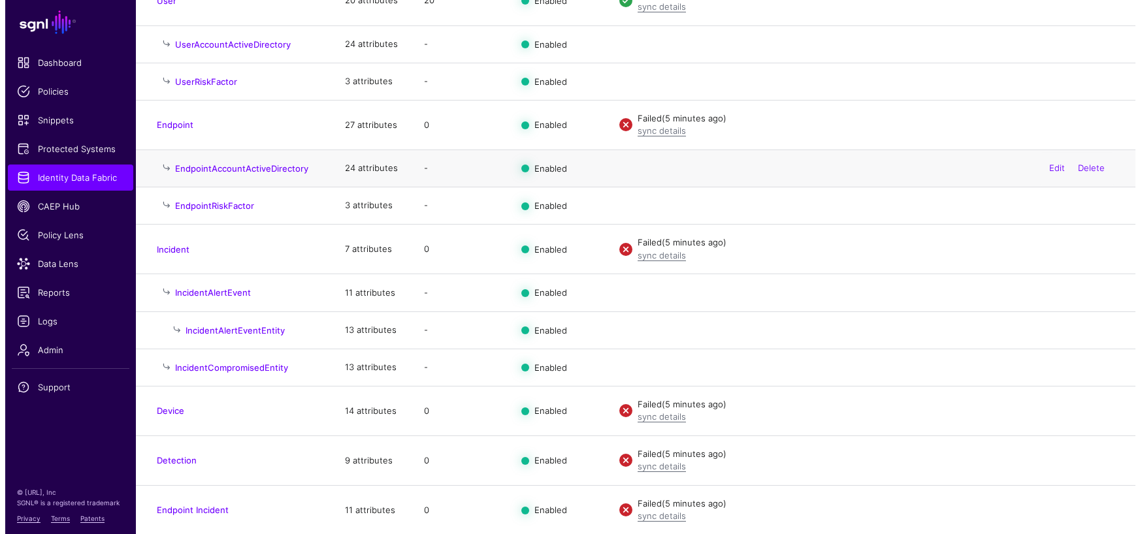
scroll to position [223, 0]
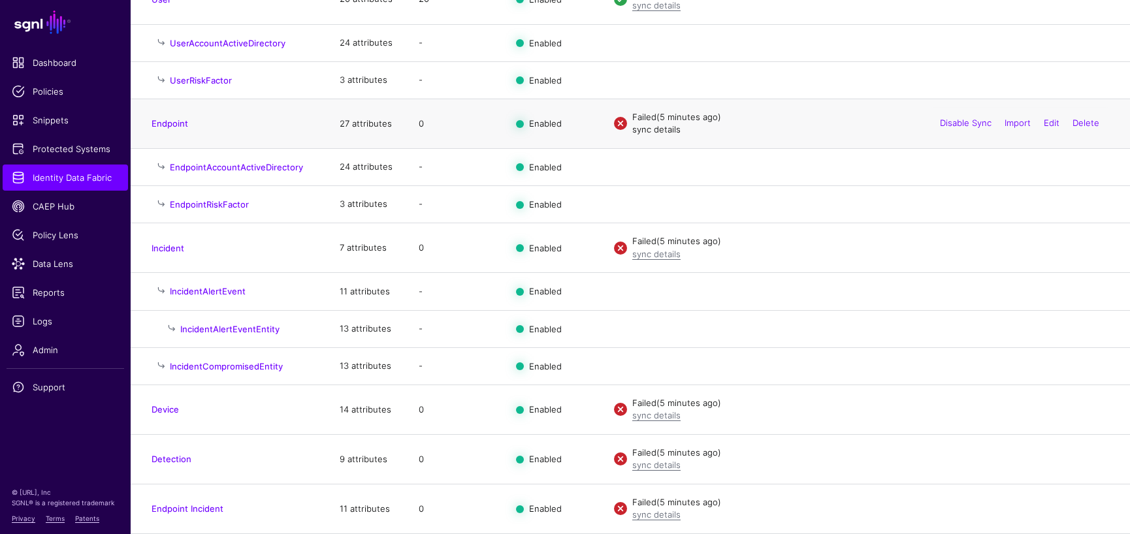
click at [645, 132] on link "sync details" at bounding box center [656, 129] width 48 height 10
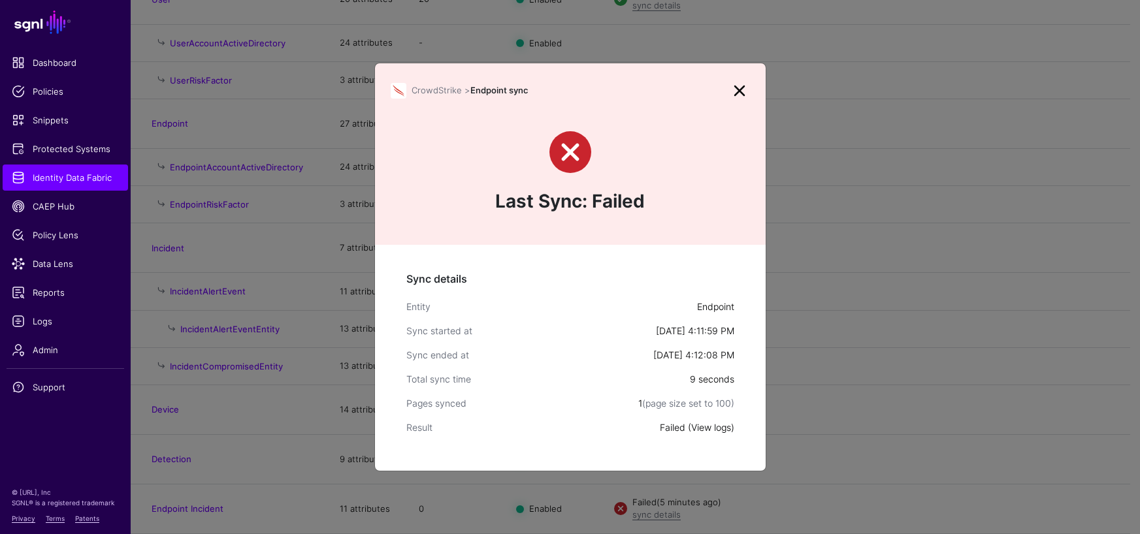
click at [710, 427] on link "View logs" at bounding box center [711, 427] width 40 height 11
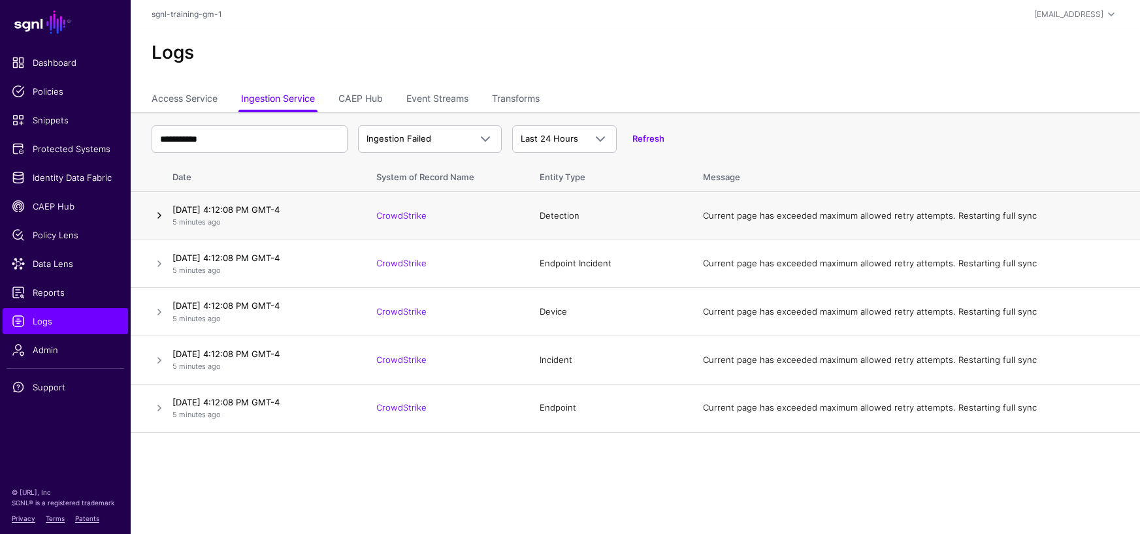
click at [161, 219] on link at bounding box center [160, 216] width 16 height 16
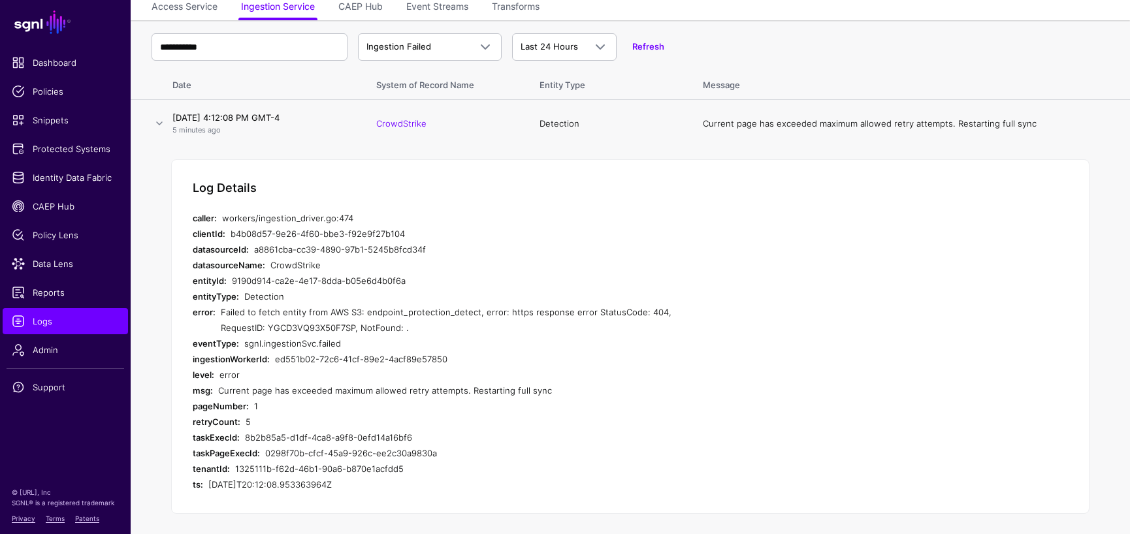
scroll to position [109, 0]
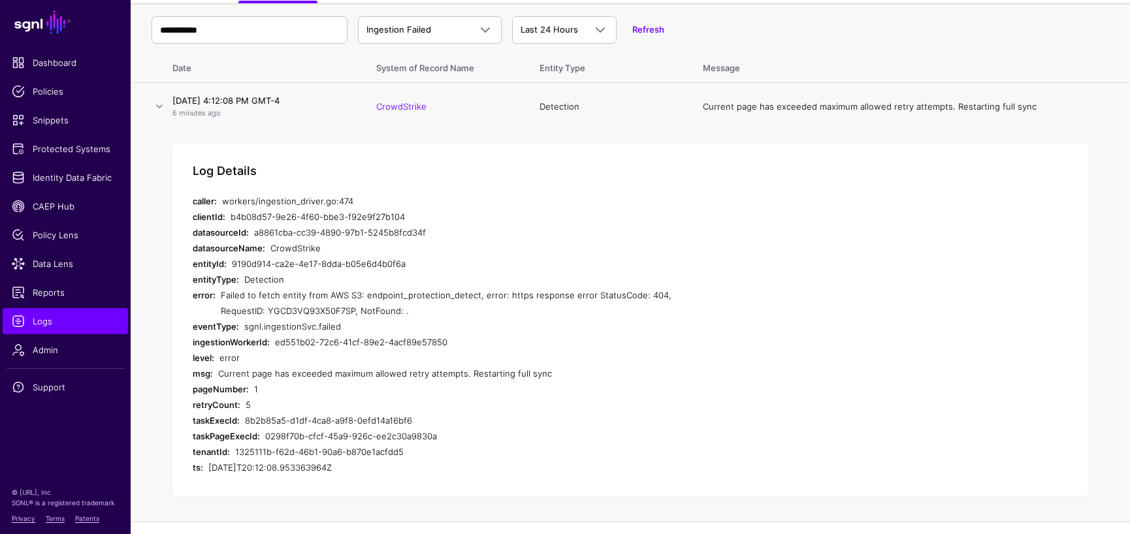
click at [554, 110] on td "Detection" at bounding box center [607, 107] width 163 height 48
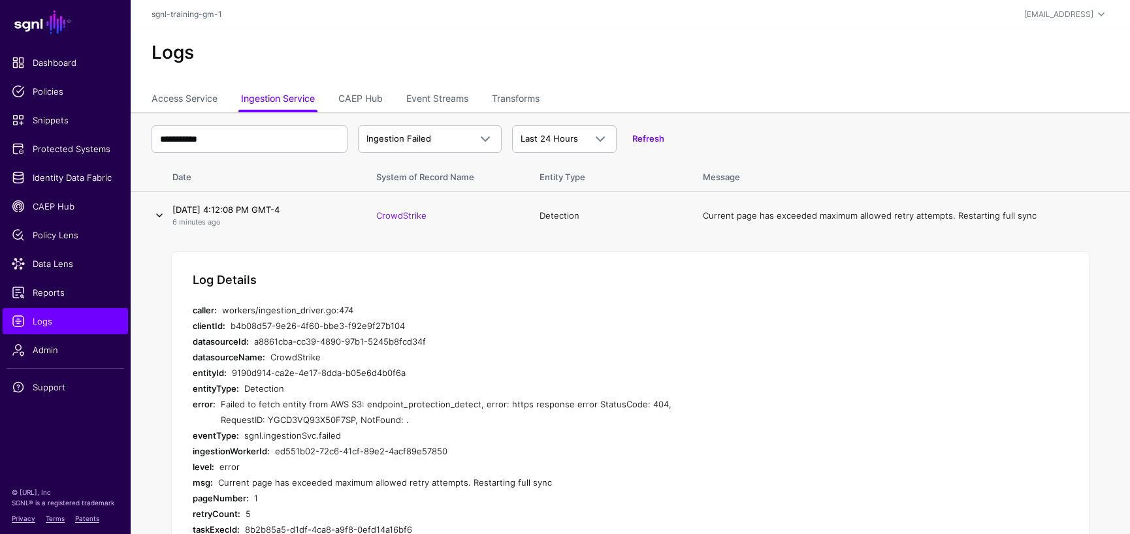
click at [155, 214] on link at bounding box center [160, 216] width 16 height 16
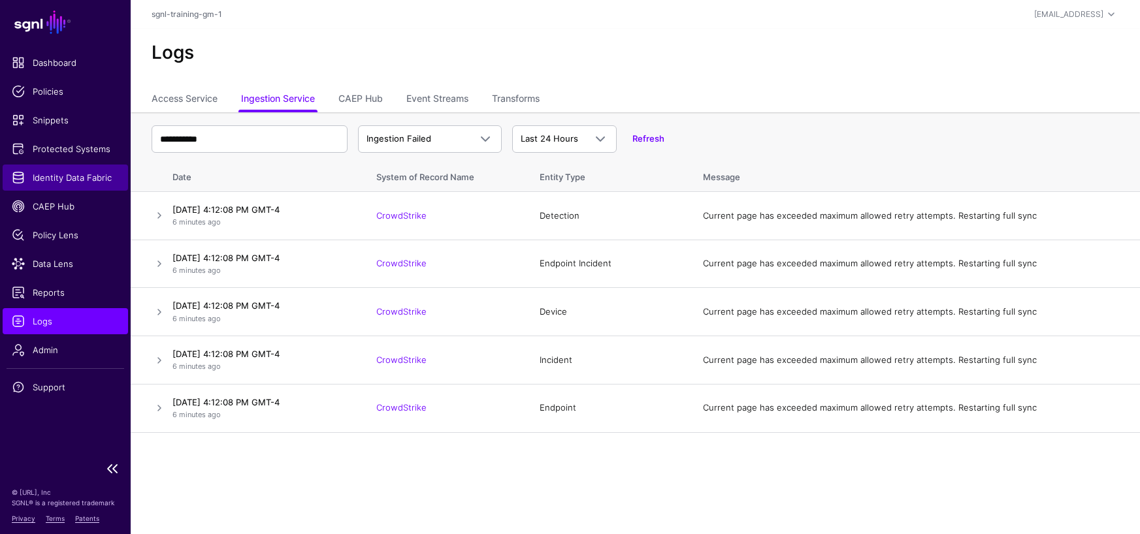
click at [65, 176] on span "Identity Data Fabric" at bounding box center [65, 177] width 107 height 13
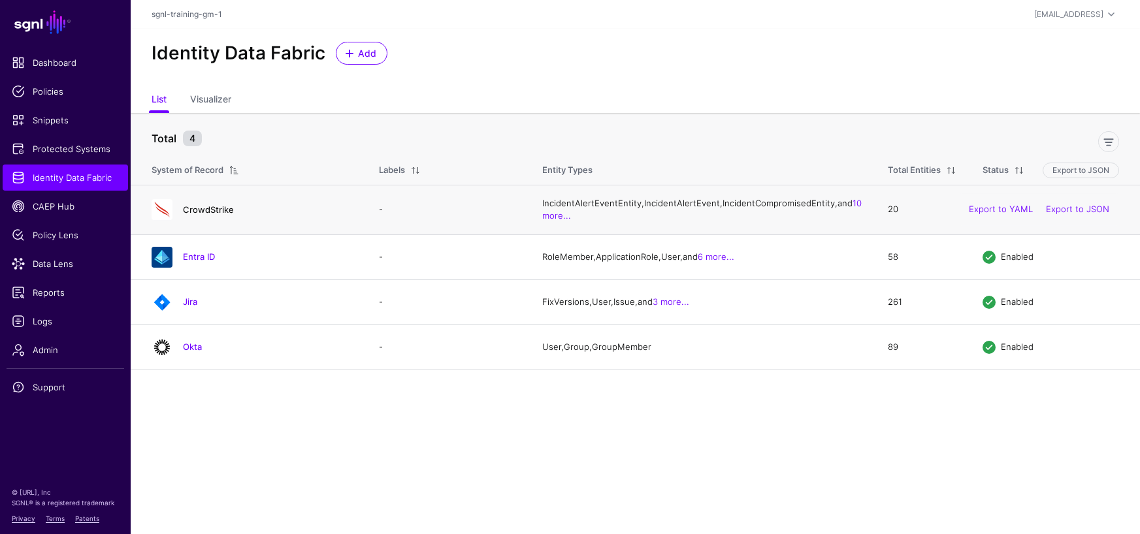
click at [193, 215] on link "CrowdStrike" at bounding box center [208, 209] width 51 height 10
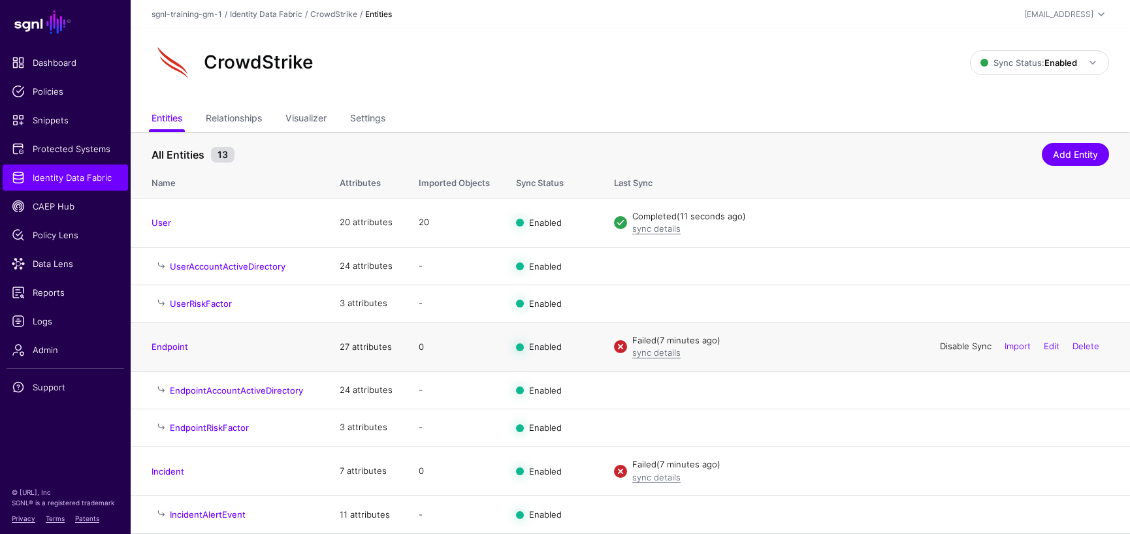
click at [963, 349] on link "Disable Sync" at bounding box center [966, 347] width 52 height 10
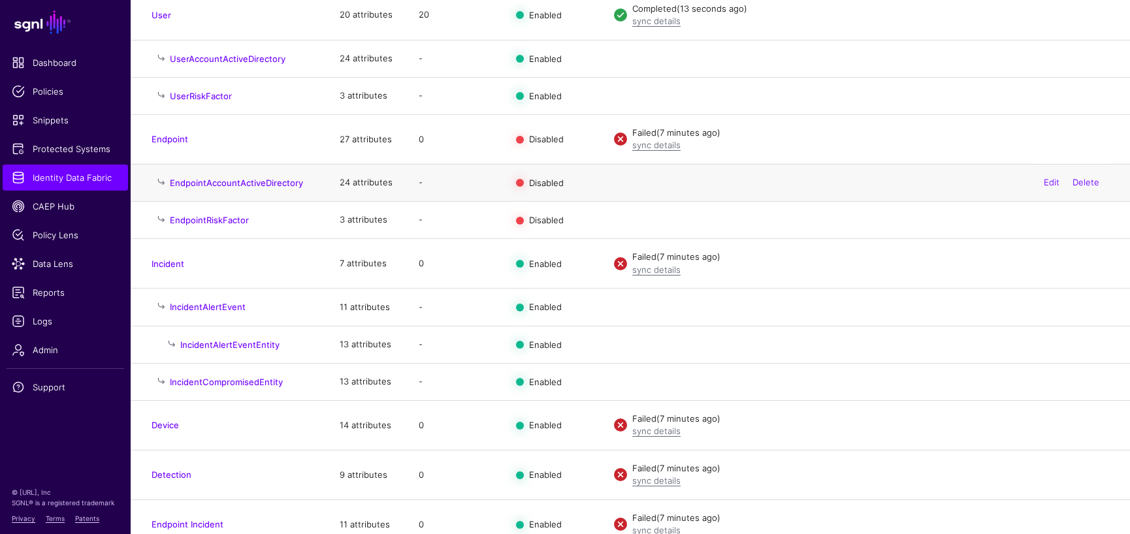
scroll to position [217, 0]
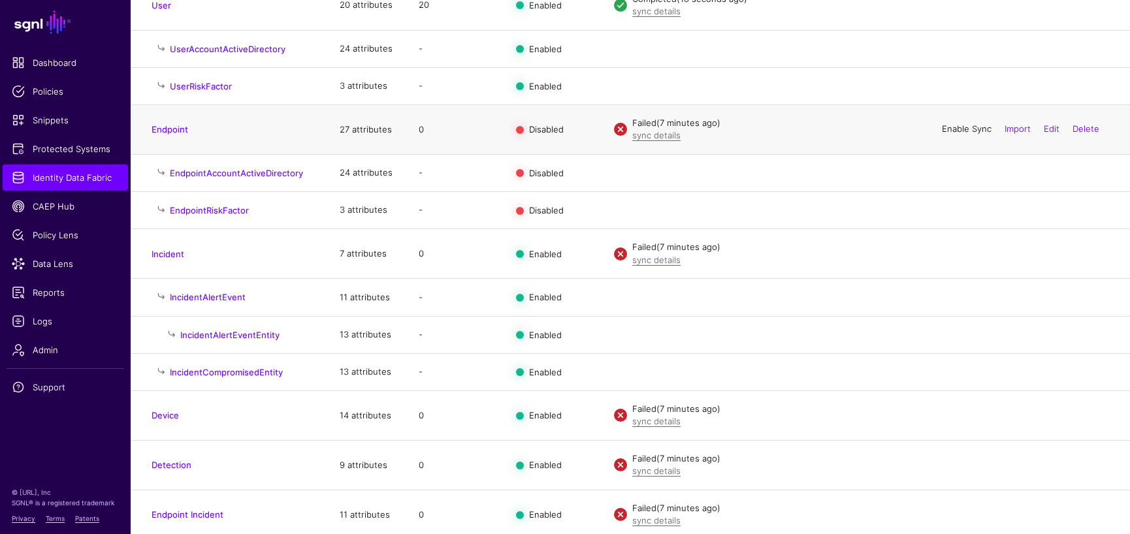
click at [952, 127] on link "Enable Sync" at bounding box center [967, 129] width 50 height 10
click at [0, 0] on link "Disable Sync" at bounding box center [0, 0] width 0 height 0
click at [940, 252] on link "Disable Sync" at bounding box center [966, 253] width 52 height 10
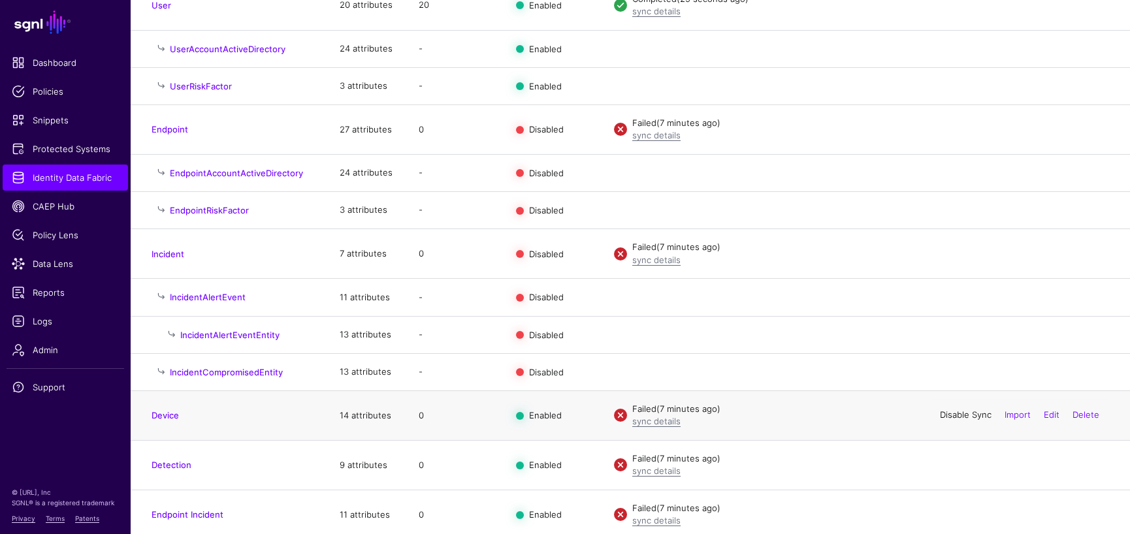
click at [940, 415] on link "Disable Sync" at bounding box center [966, 415] width 52 height 10
click at [942, 464] on link "Disable Sync" at bounding box center [966, 465] width 52 height 10
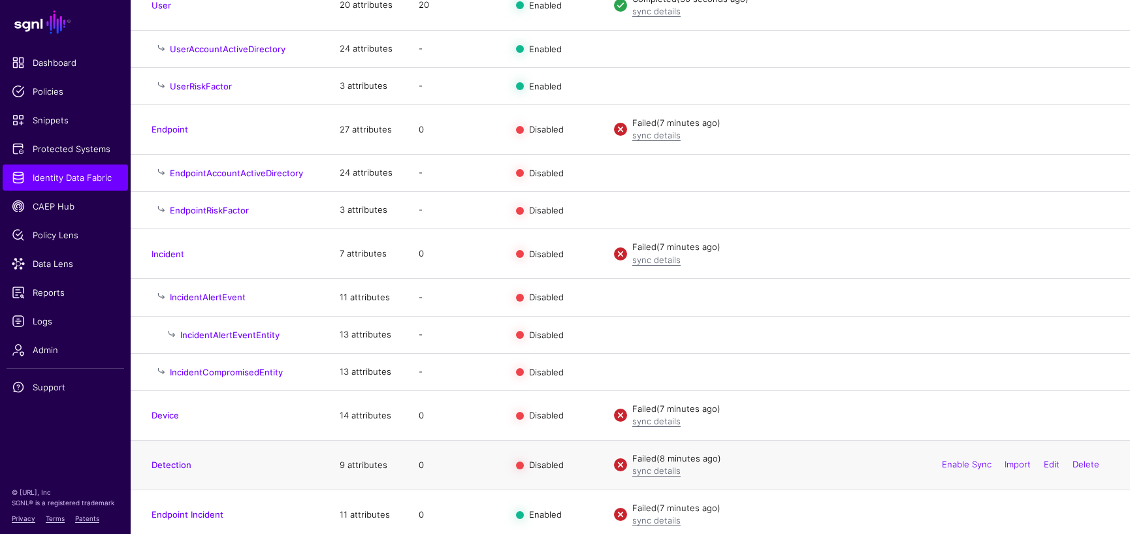
scroll to position [223, 0]
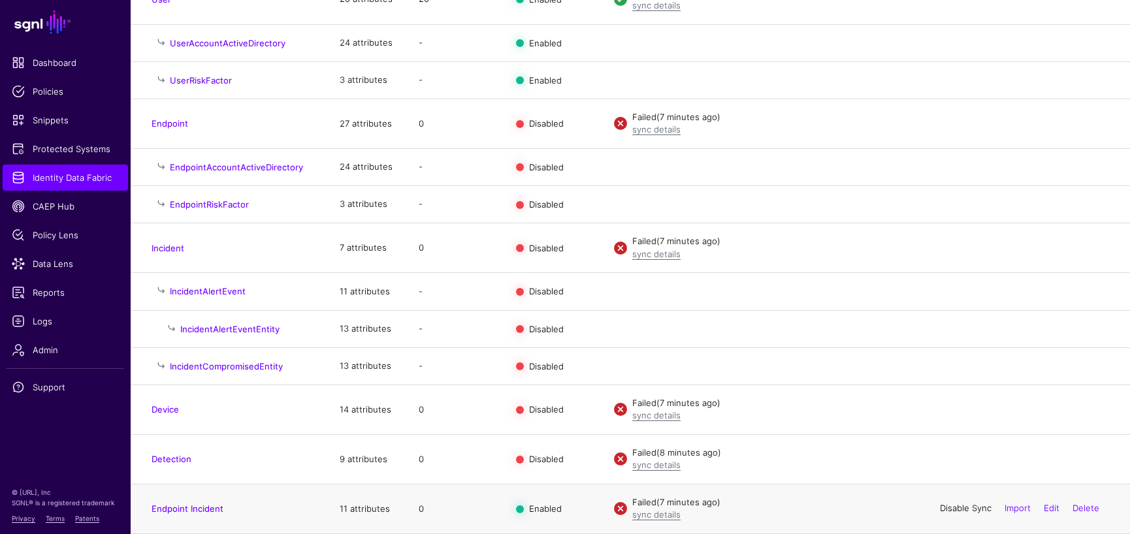
click at [944, 509] on link "Disable Sync" at bounding box center [966, 509] width 52 height 10
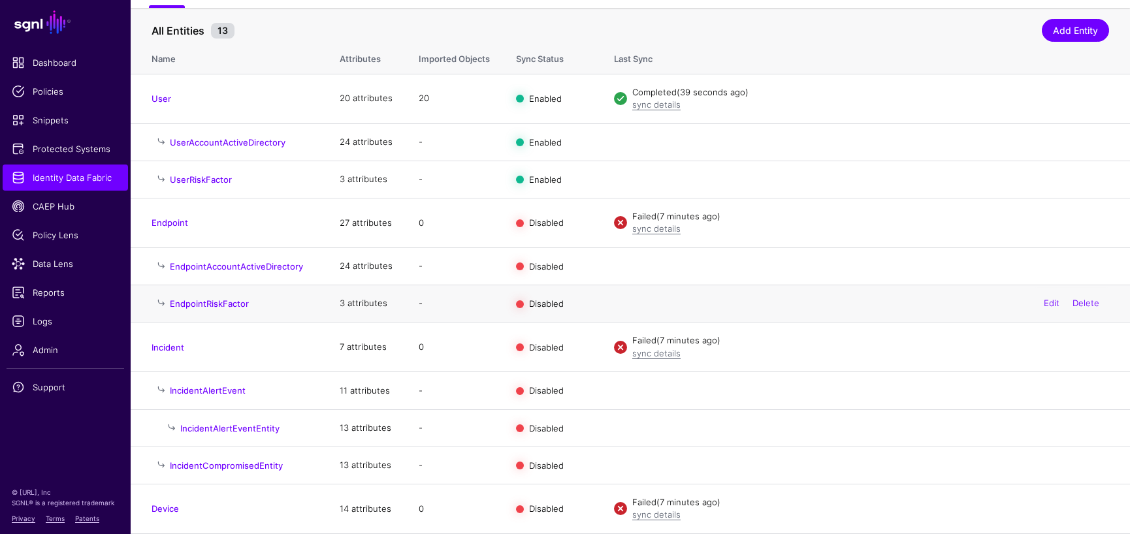
scroll to position [0, 0]
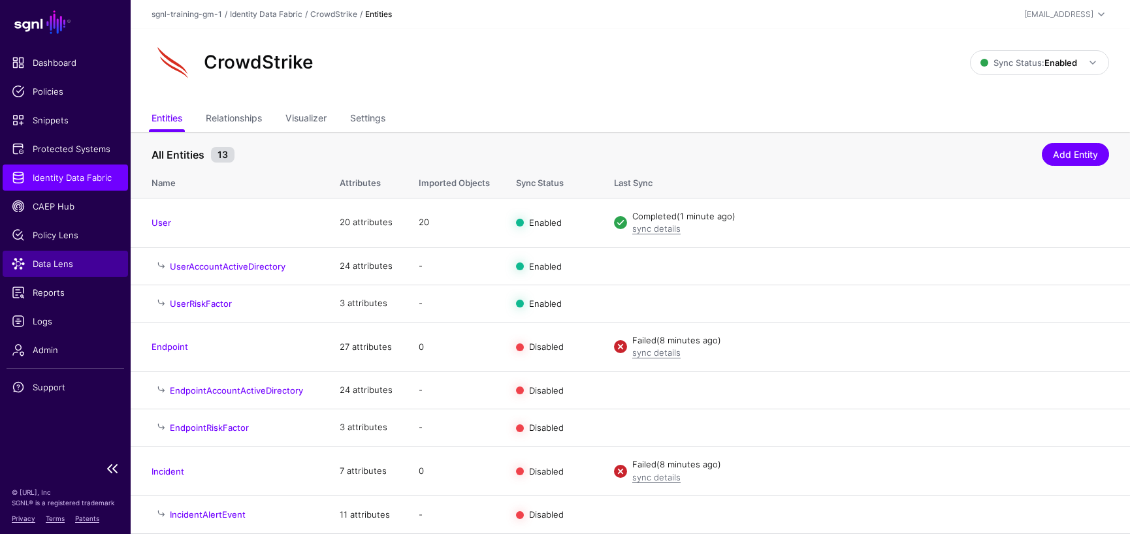
click at [58, 259] on span "Data Lens" at bounding box center [65, 263] width 107 height 13
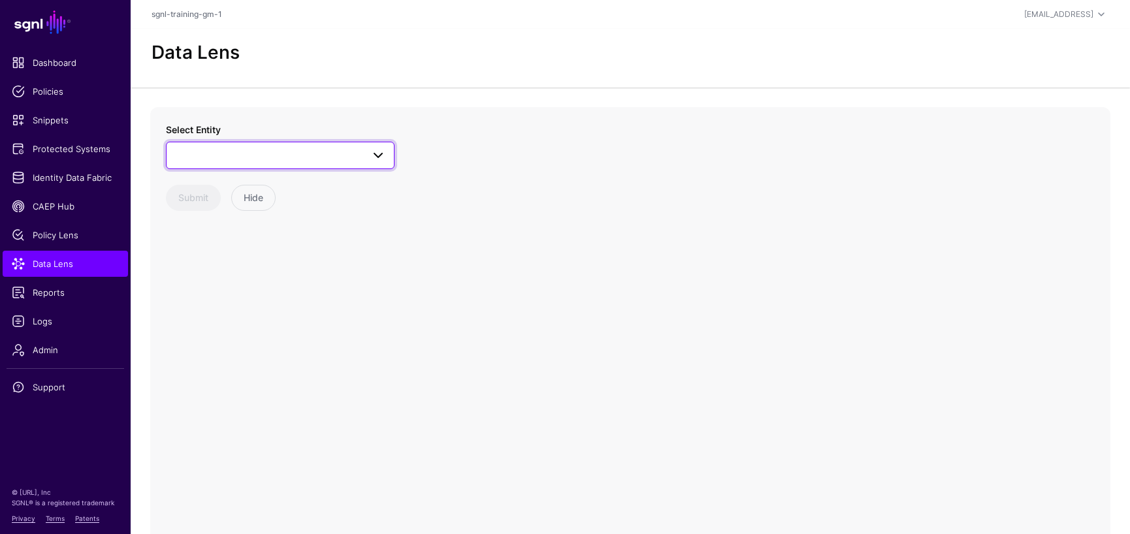
click at [382, 157] on span at bounding box center [378, 156] width 16 height 16
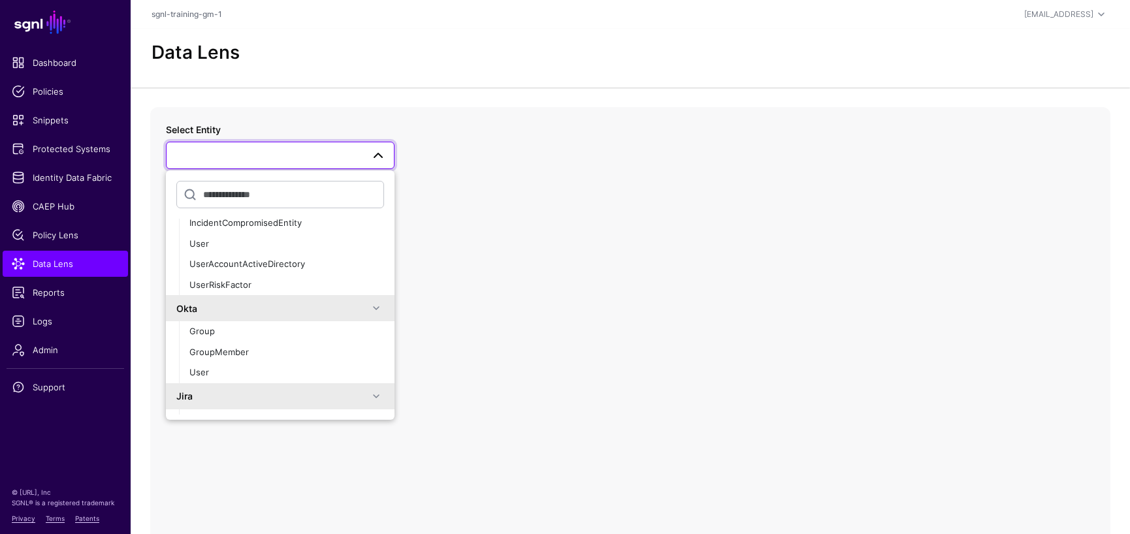
scroll to position [217, 0]
click at [218, 240] on div "User" at bounding box center [286, 243] width 195 height 13
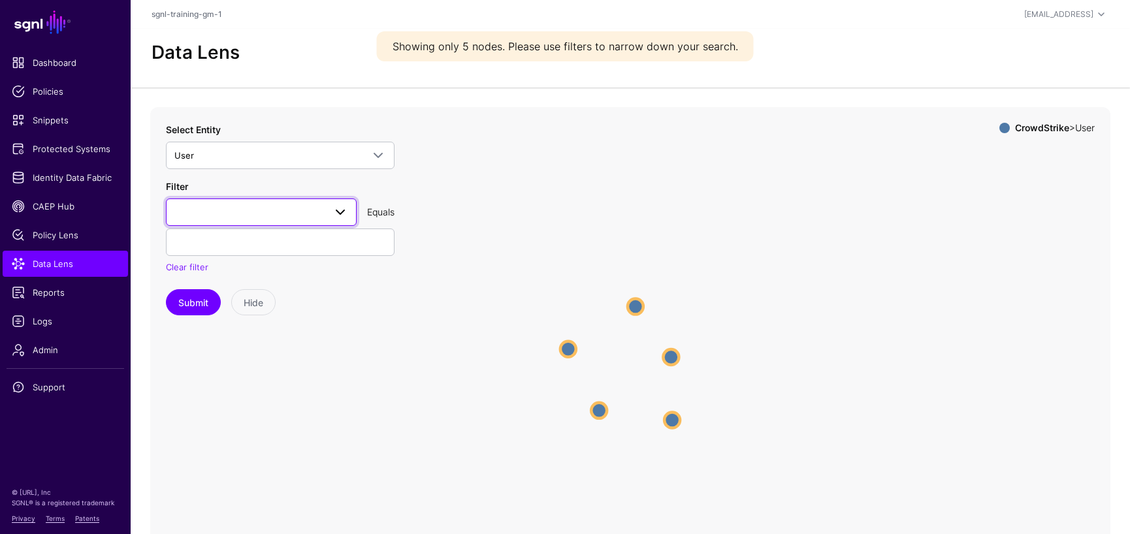
click at [238, 211] on span at bounding box center [261, 212] width 174 height 16
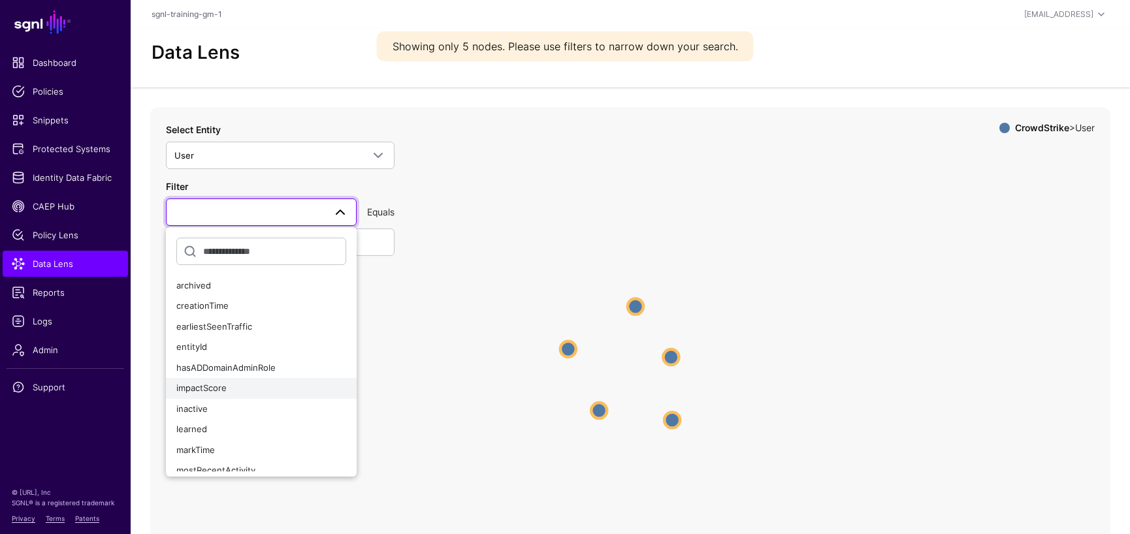
scroll to position [216, 0]
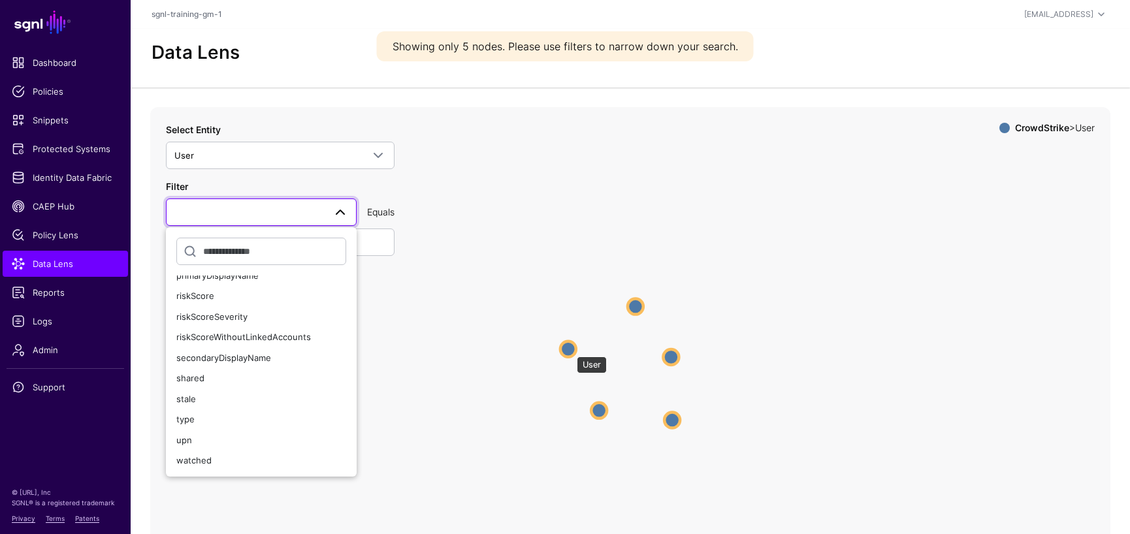
click at [570, 350] on circle at bounding box center [568, 349] width 16 height 16
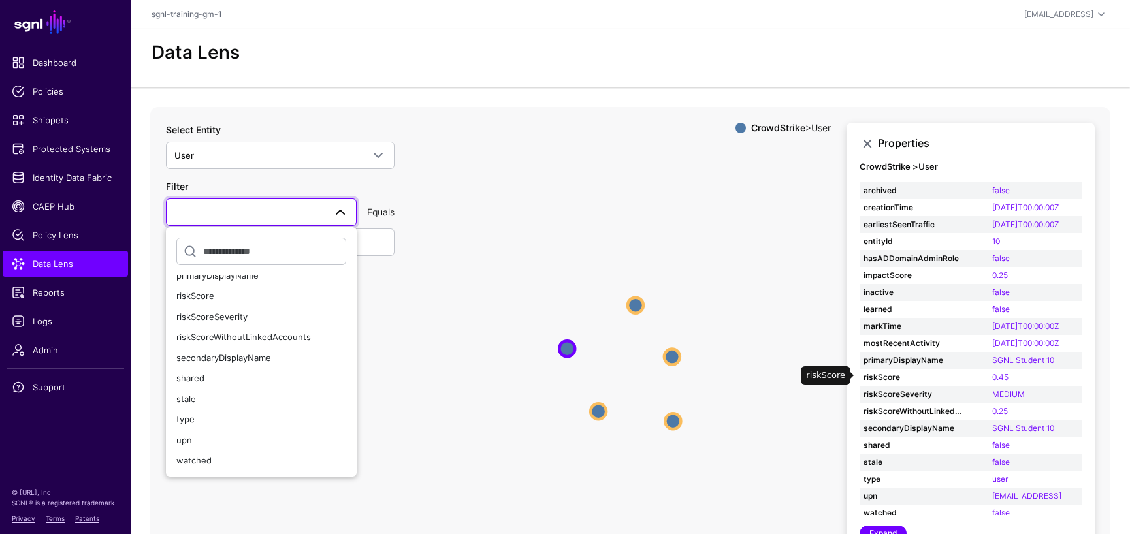
scroll to position [7, 0]
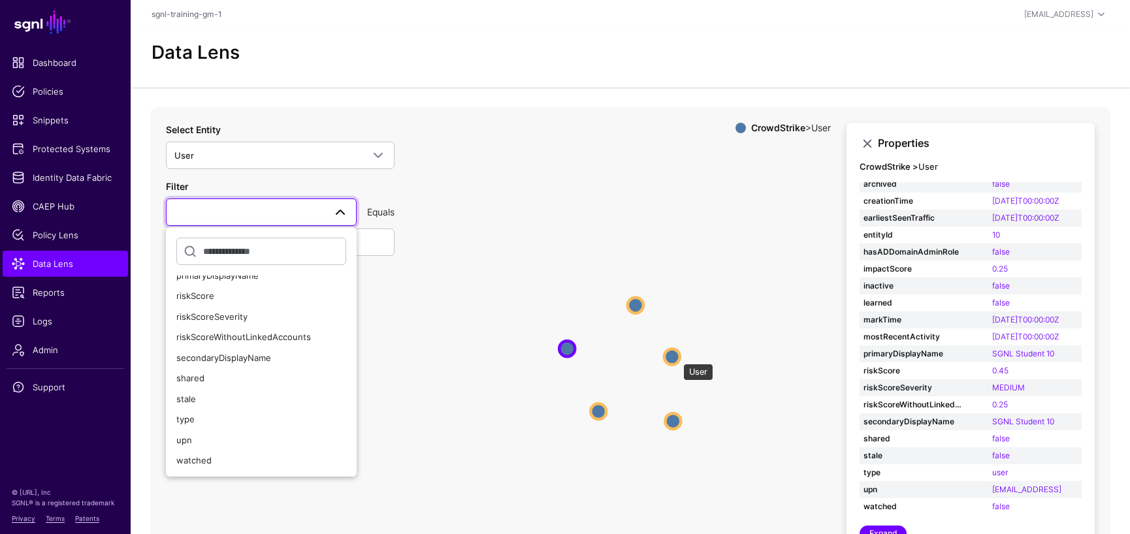
click at [677, 357] on circle at bounding box center [672, 357] width 16 height 16
click at [677, 426] on circle at bounding box center [674, 422] width 16 height 16
click at [596, 415] on circle at bounding box center [597, 414] width 16 height 16
click at [629, 305] on circle at bounding box center [636, 302] width 16 height 16
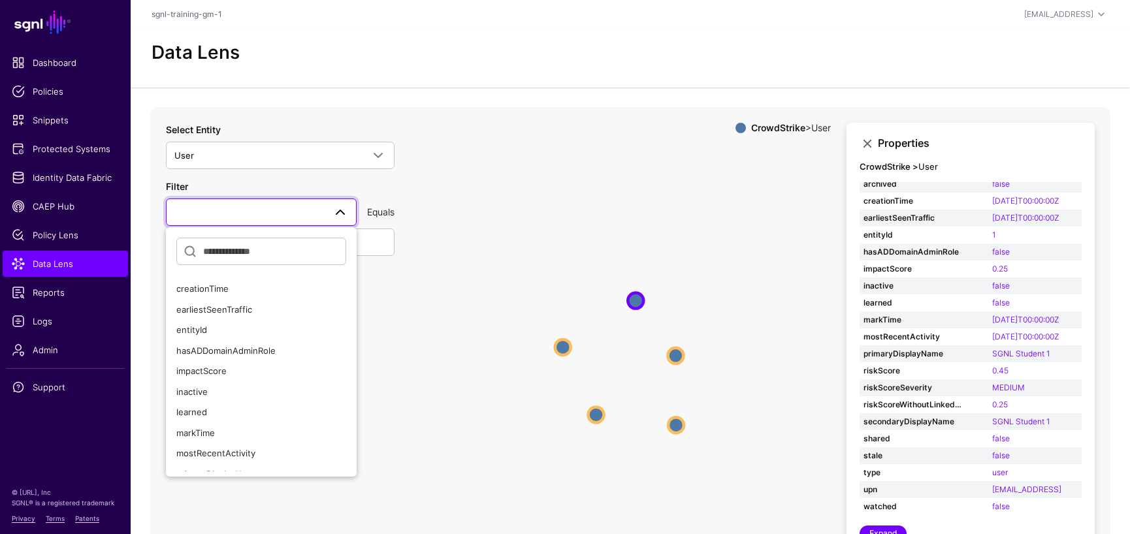
scroll to position [0, 0]
click at [503, 219] on icon "User User User User User User User User User User" at bounding box center [630, 368] width 960 height 522
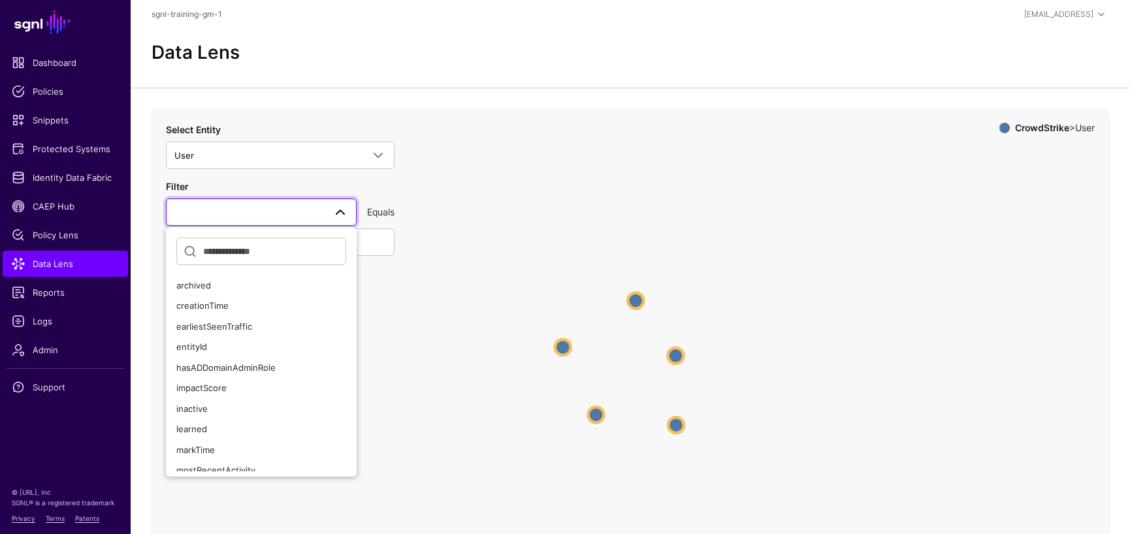
click at [347, 212] on link at bounding box center [261, 212] width 191 height 27
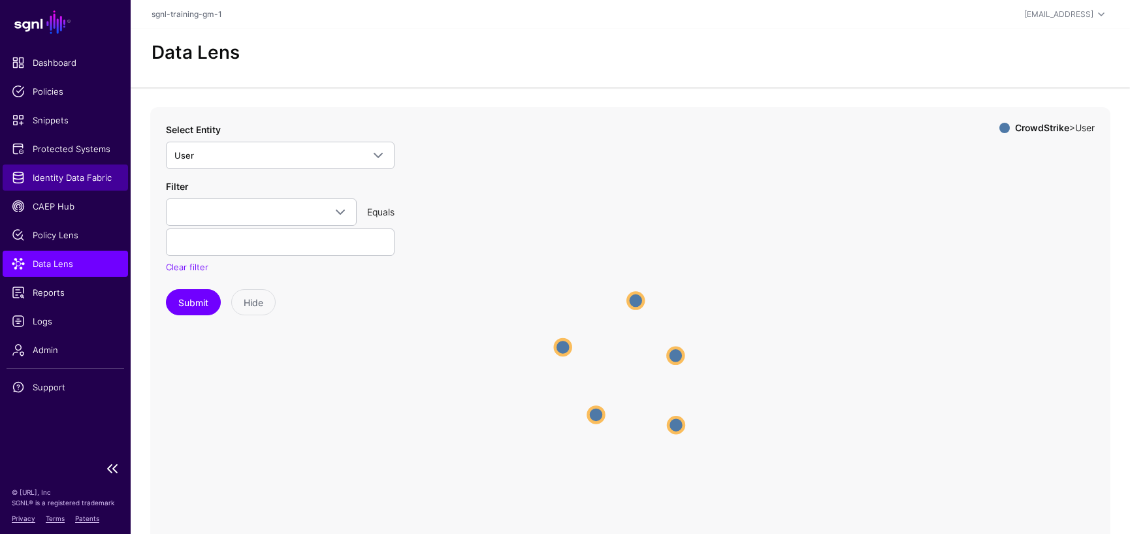
click at [61, 172] on span "Identity Data Fabric" at bounding box center [65, 177] width 107 height 13
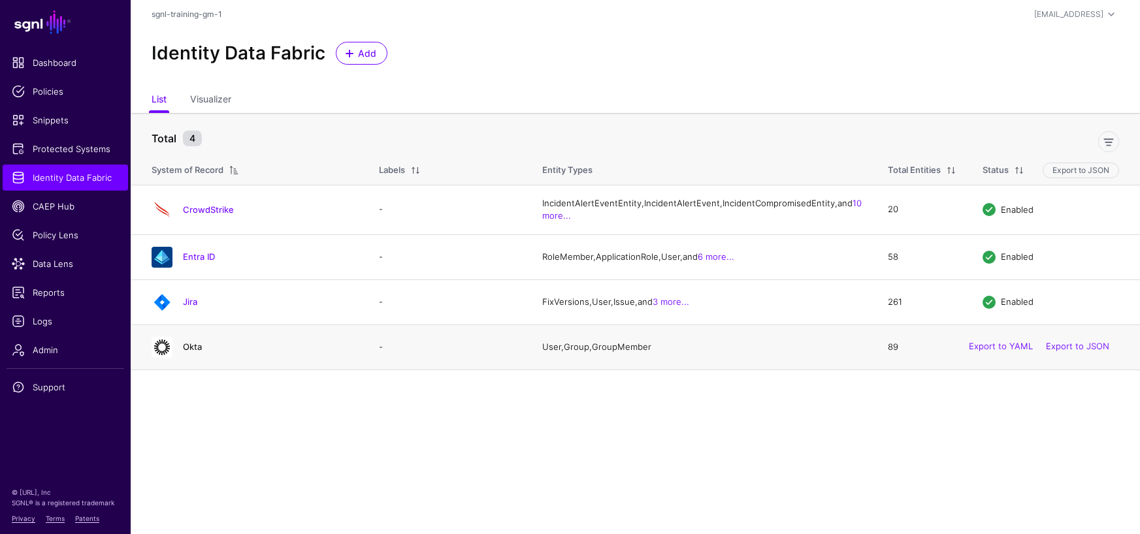
click at [196, 352] on link "Okta" at bounding box center [192, 347] width 19 height 10
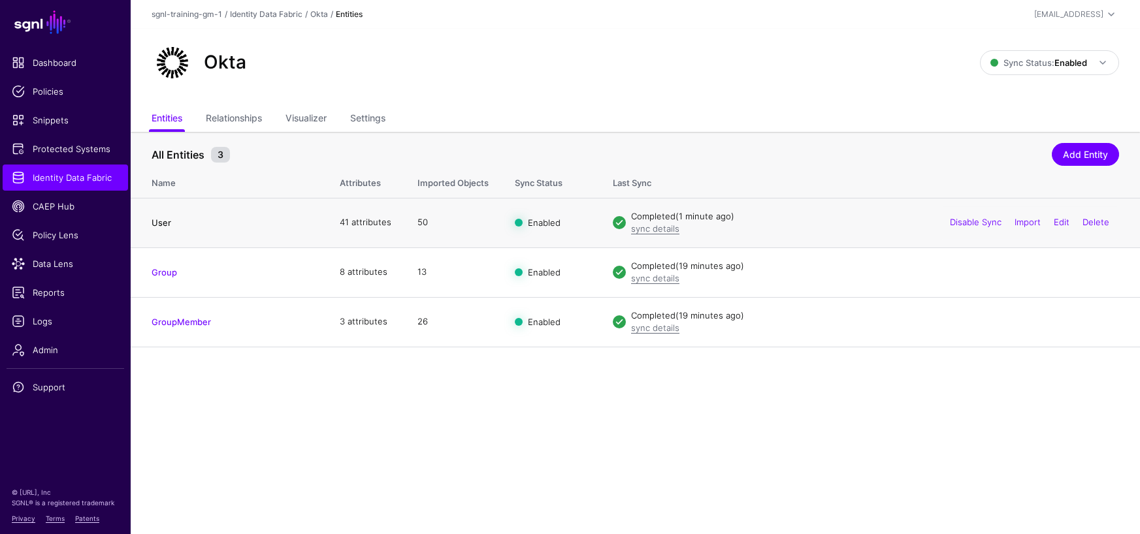
click at [157, 223] on link "User" at bounding box center [162, 222] width 20 height 10
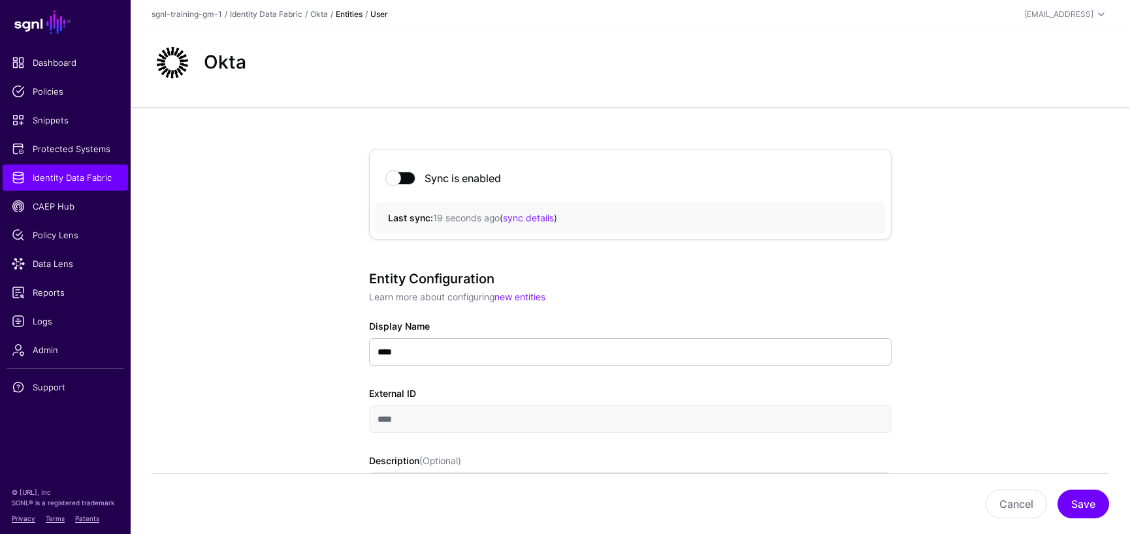
scroll to position [871, 0]
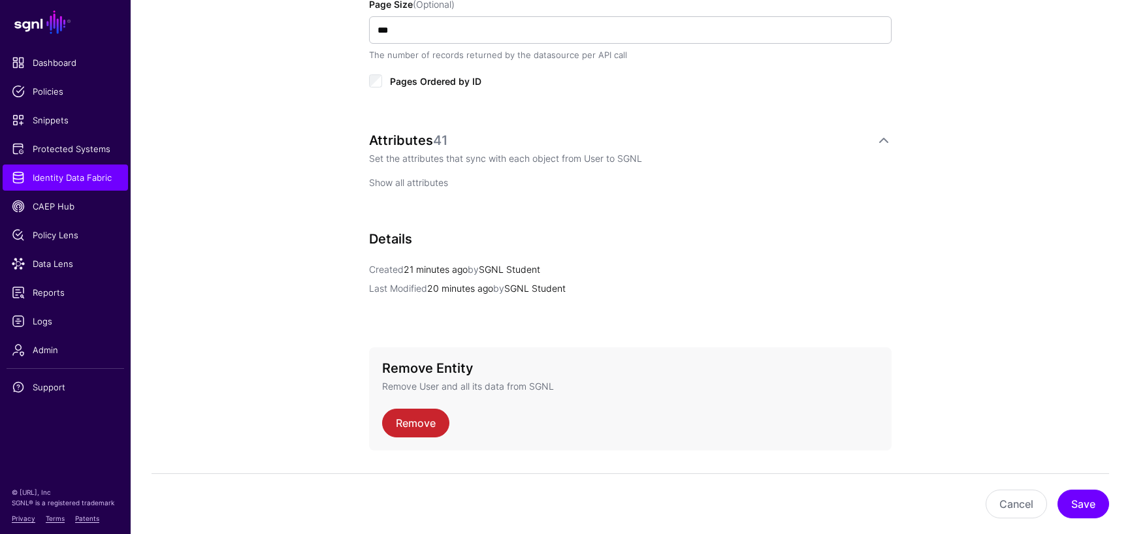
click at [418, 183] on link "Show all attributes" at bounding box center [408, 182] width 79 height 11
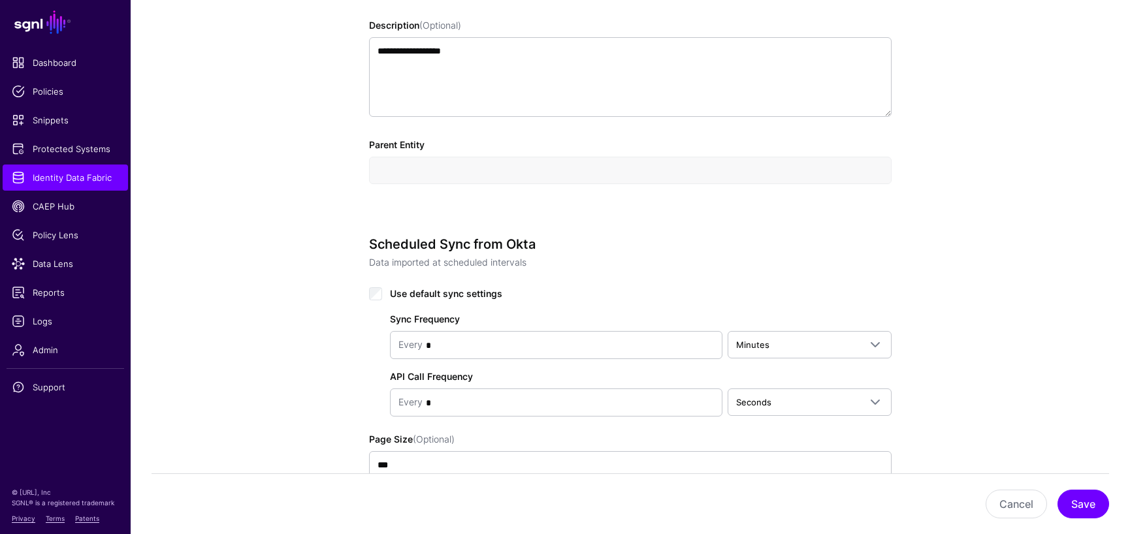
scroll to position [0, 0]
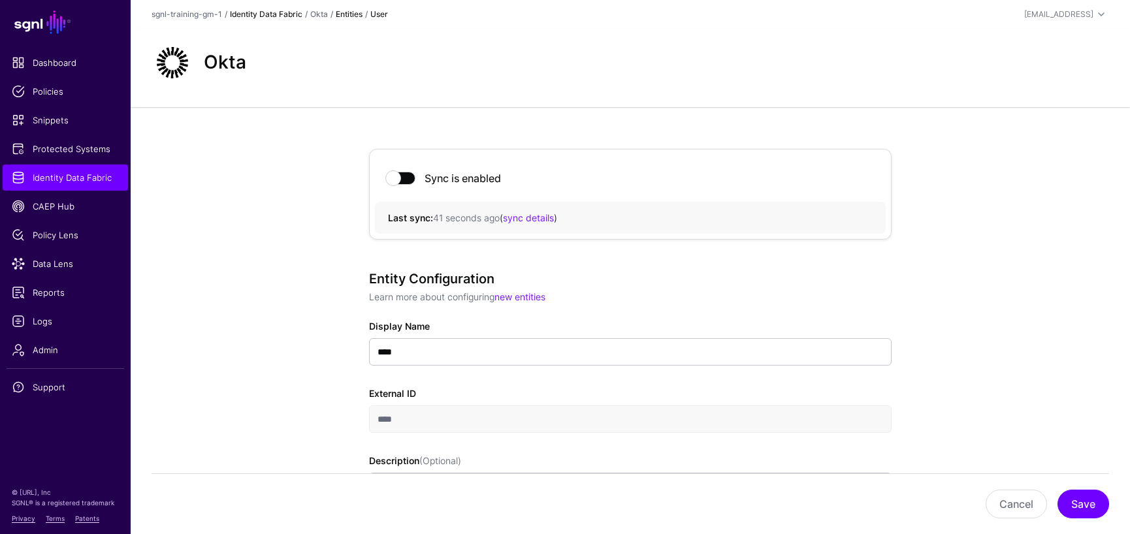
click at [274, 15] on link "Identity Data Fabric" at bounding box center [266, 14] width 72 height 10
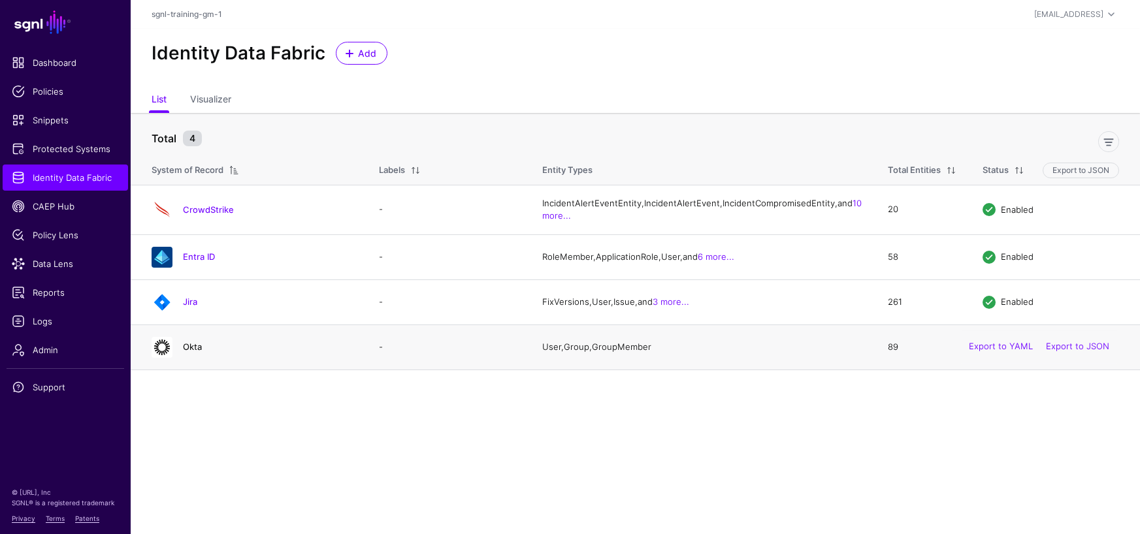
click at [190, 352] on link "Okta" at bounding box center [192, 347] width 19 height 10
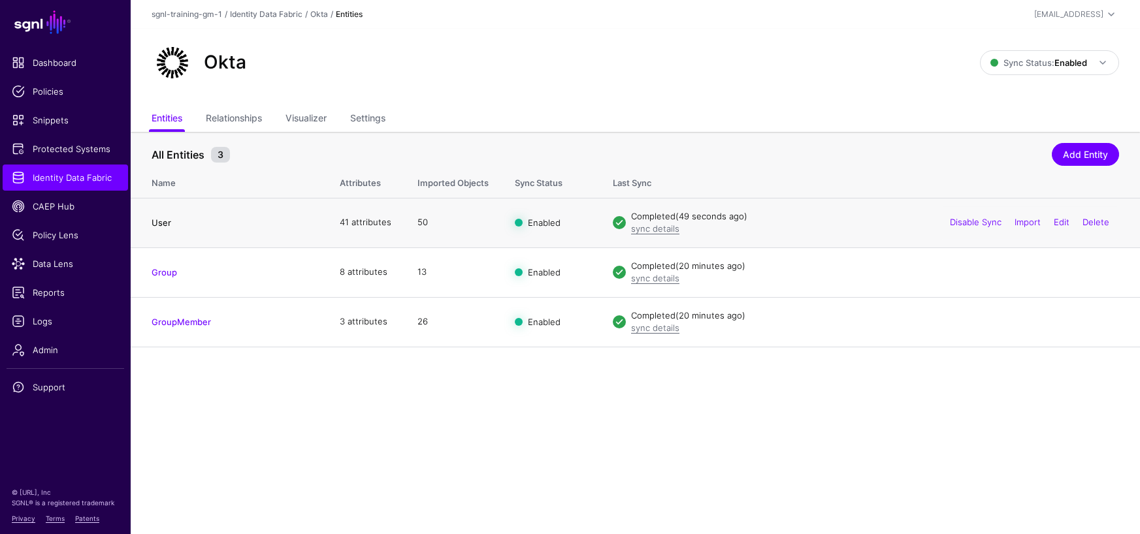
click at [160, 225] on link "User" at bounding box center [162, 222] width 20 height 10
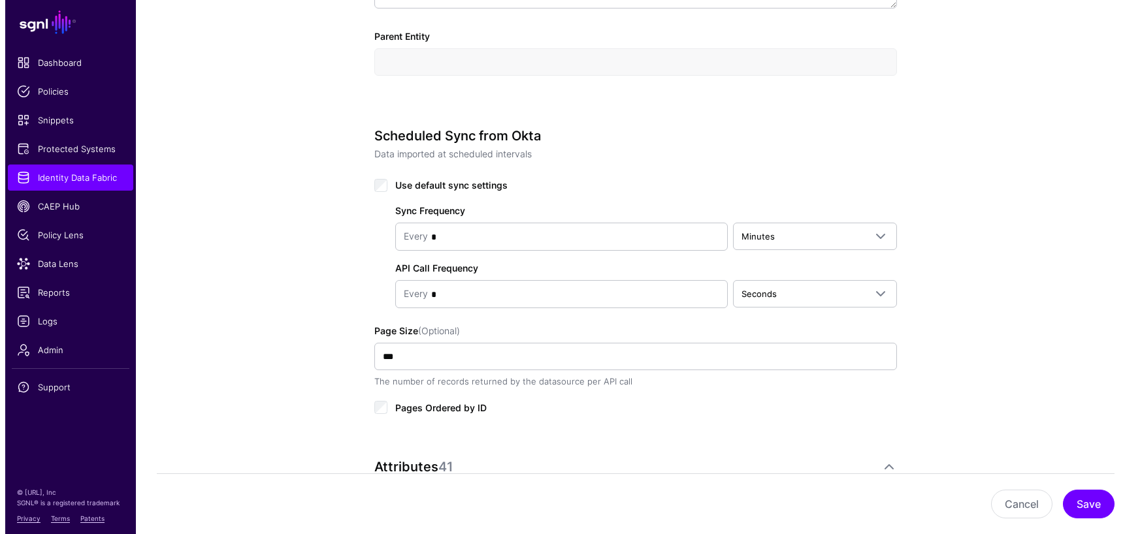
scroll to position [906, 0]
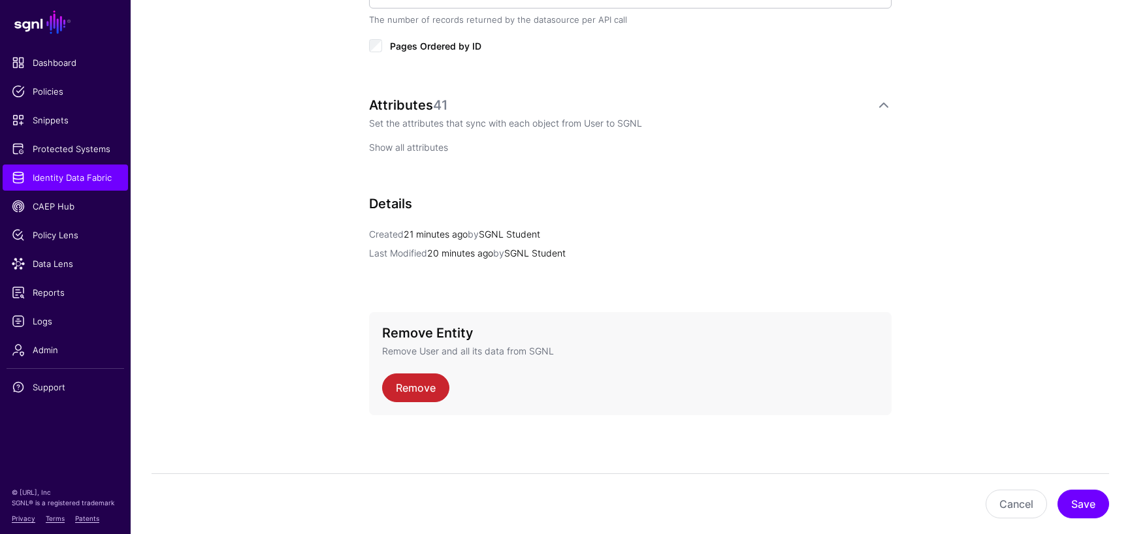
click at [417, 146] on link "Show all attributes" at bounding box center [408, 147] width 79 height 11
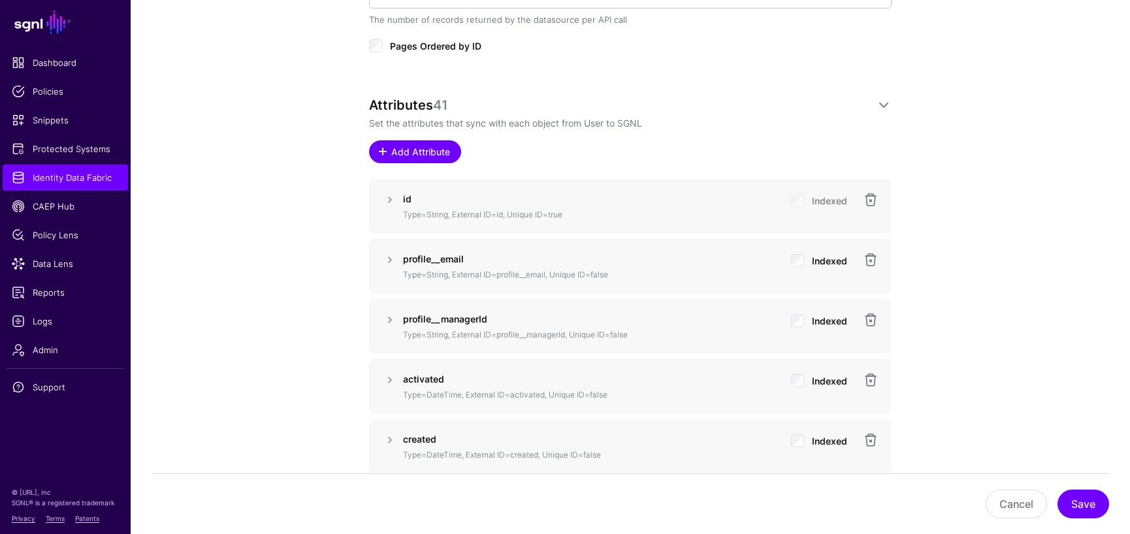
click at [419, 157] on link "Add Attribute" at bounding box center [415, 151] width 92 height 23
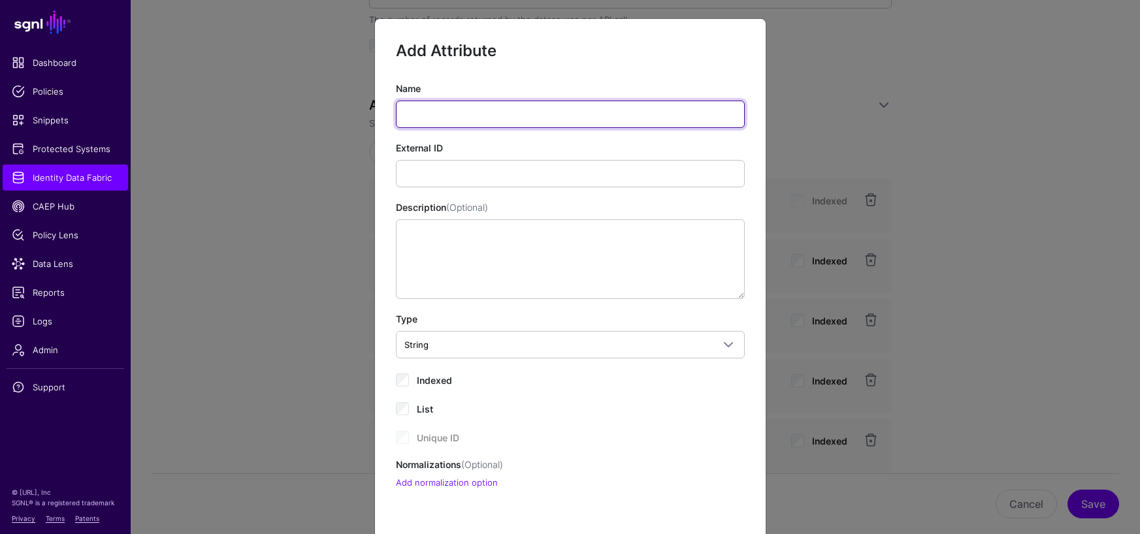
click at [519, 117] on input "Name" at bounding box center [570, 114] width 349 height 27
paste input "**********"
type input "**********"
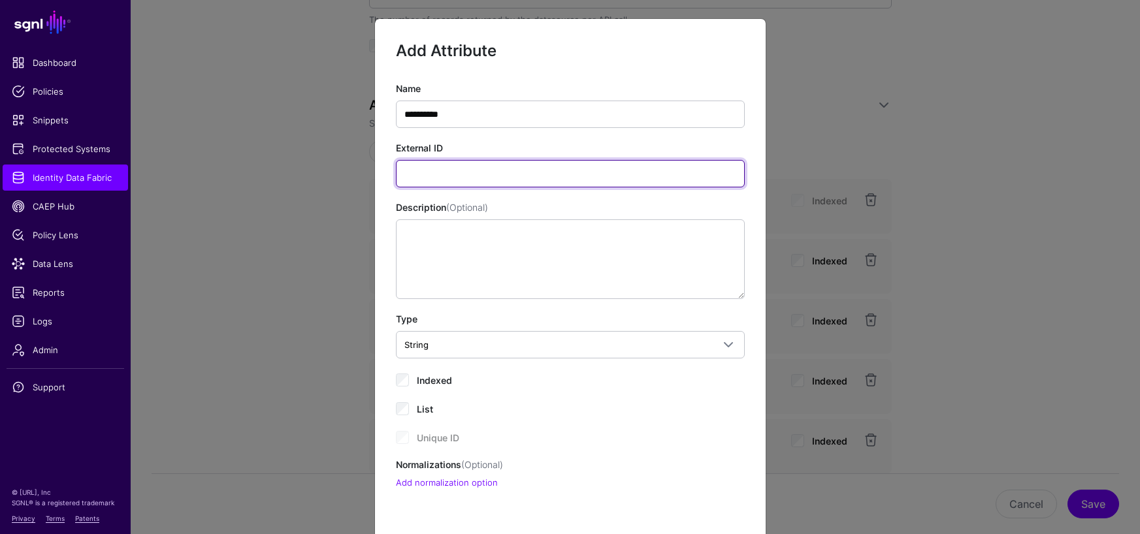
click at [411, 175] on input "External ID" at bounding box center [570, 173] width 349 height 27
paste input "**********"
type input "**********"
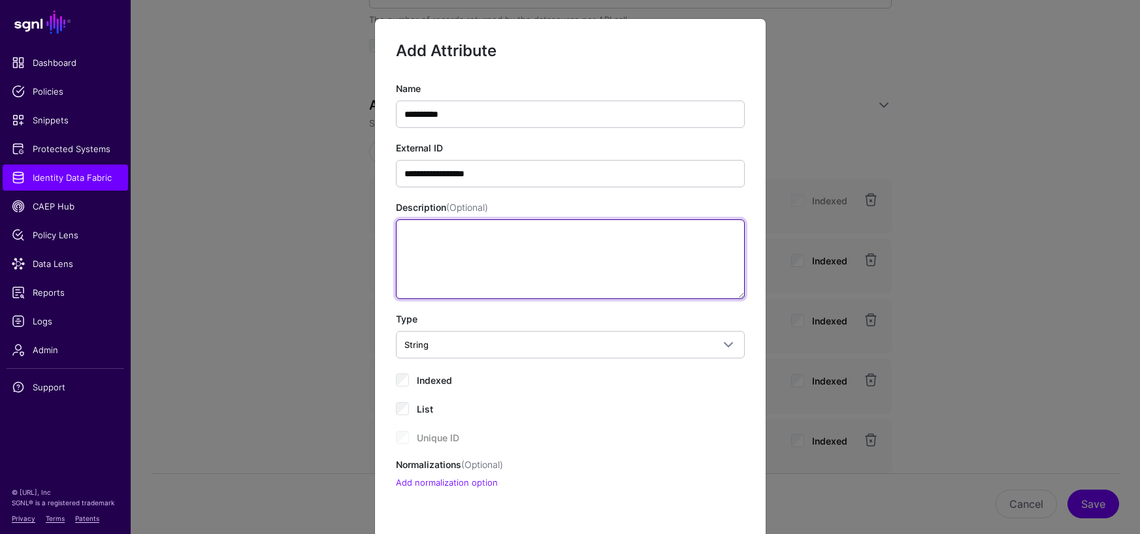
click at [455, 240] on textarea "Description (Optional)" at bounding box center [570, 259] width 349 height 80
paste textarea "**********"
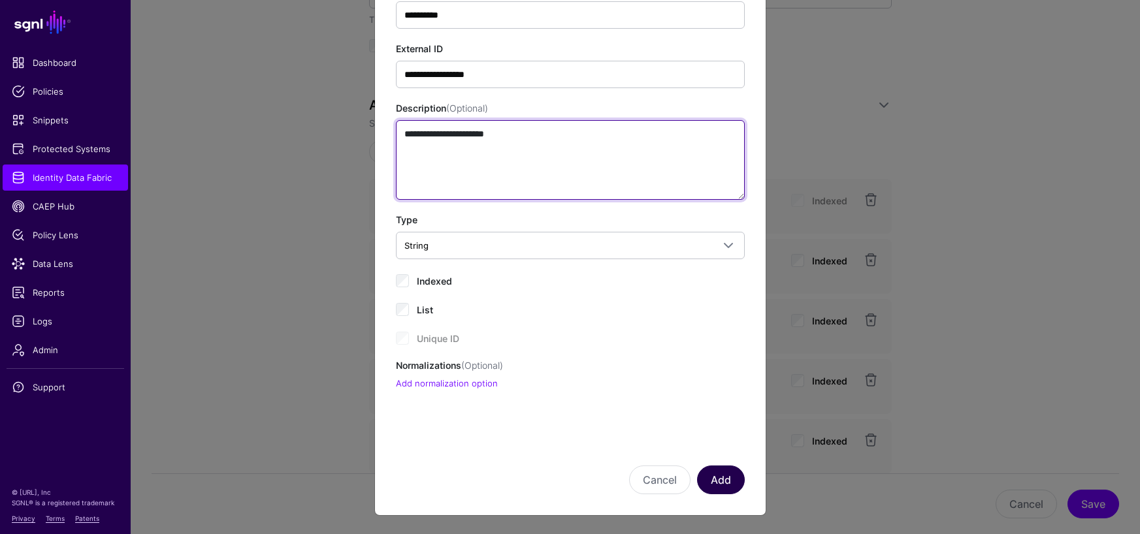
type textarea "**********"
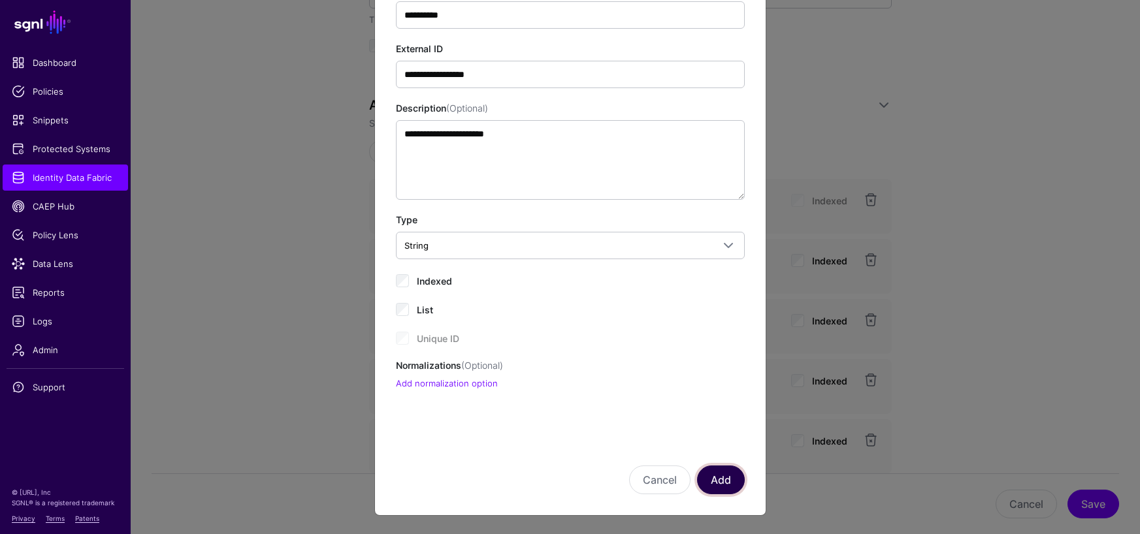
click at [718, 481] on button "Add" at bounding box center [721, 480] width 48 height 29
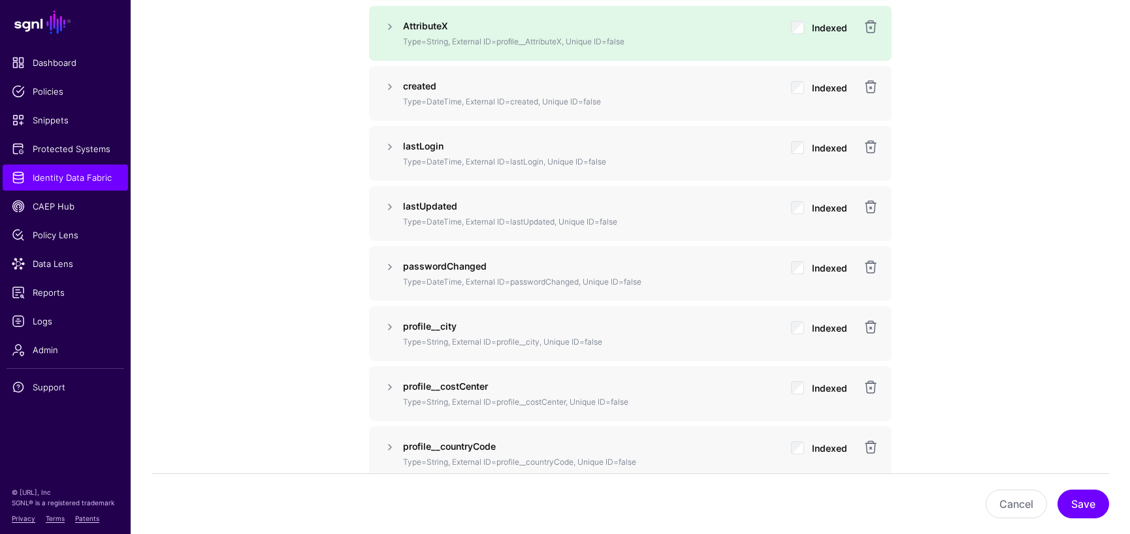
scroll to position [1324, 0]
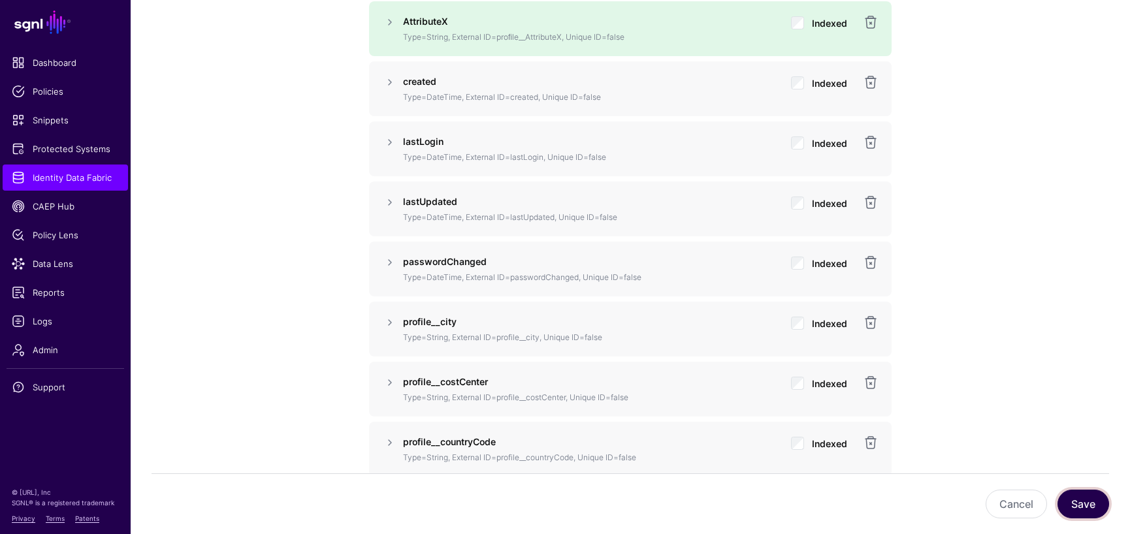
click at [1083, 508] on button "Save" at bounding box center [1083, 504] width 52 height 29
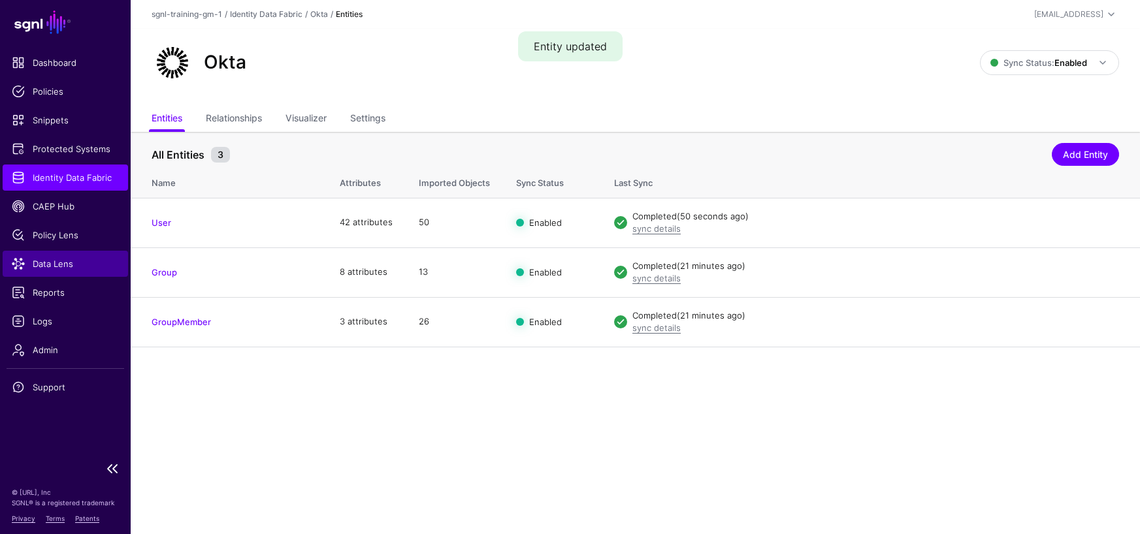
click at [62, 260] on span "Data Lens" at bounding box center [65, 263] width 107 height 13
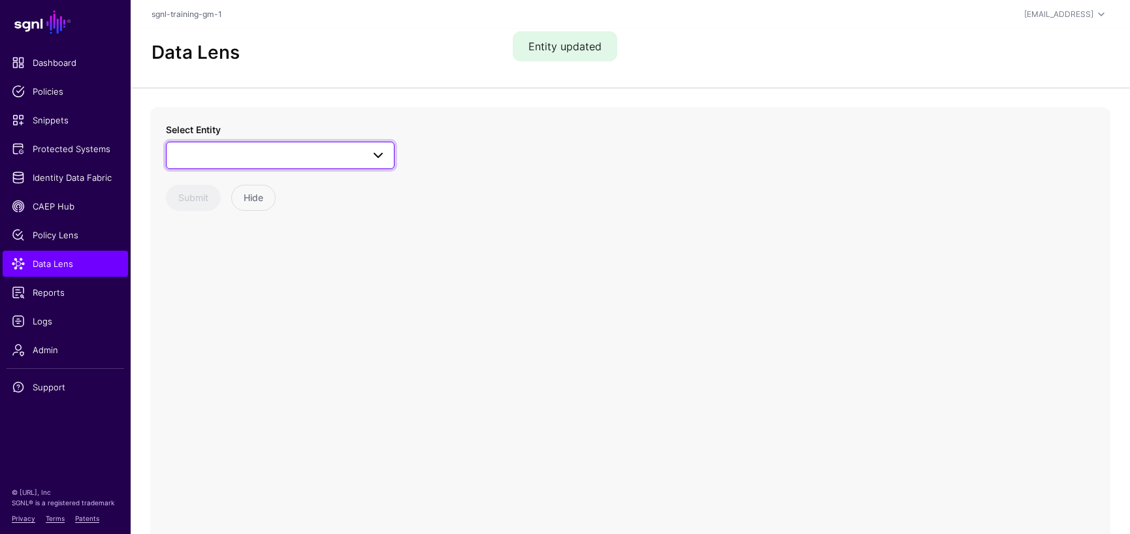
click at [385, 157] on span at bounding box center [378, 156] width 16 height 16
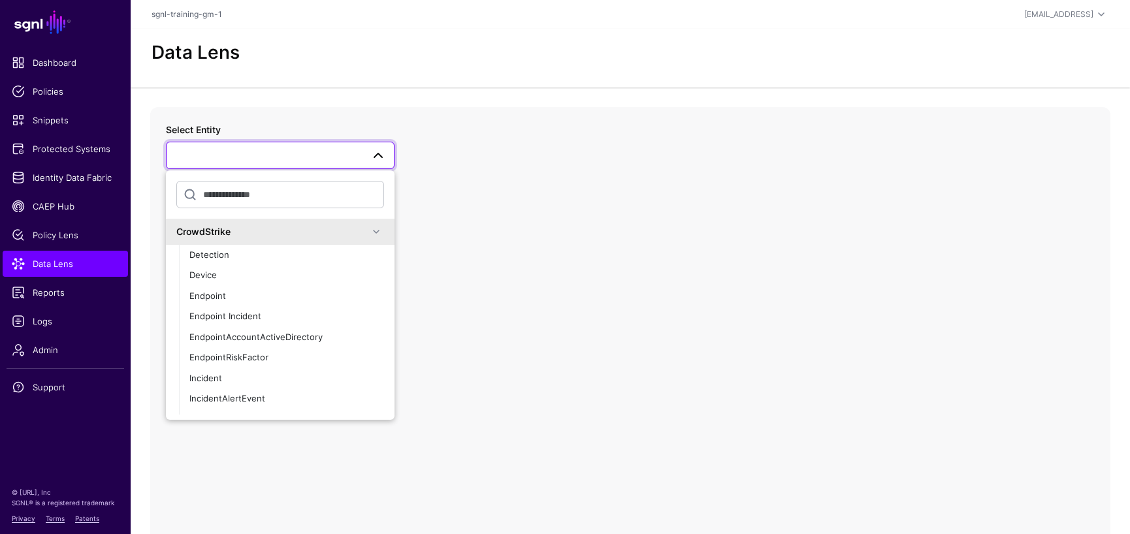
click at [321, 157] on span at bounding box center [280, 156] width 212 height 16
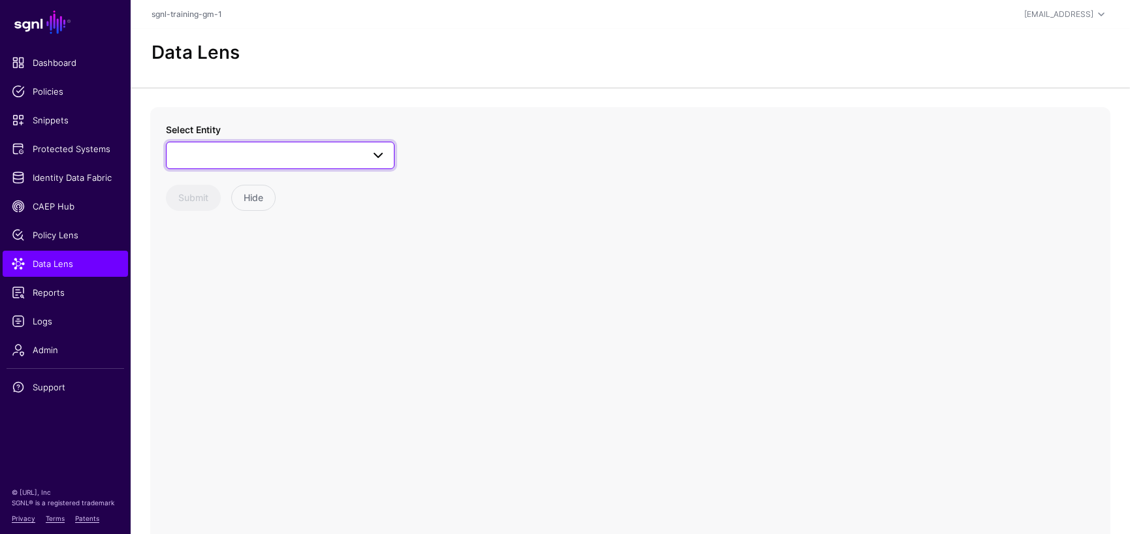
click at [365, 155] on span at bounding box center [374, 156] width 24 height 16
type input "****"
click at [204, 293] on span "User" at bounding box center [199, 294] width 20 height 10
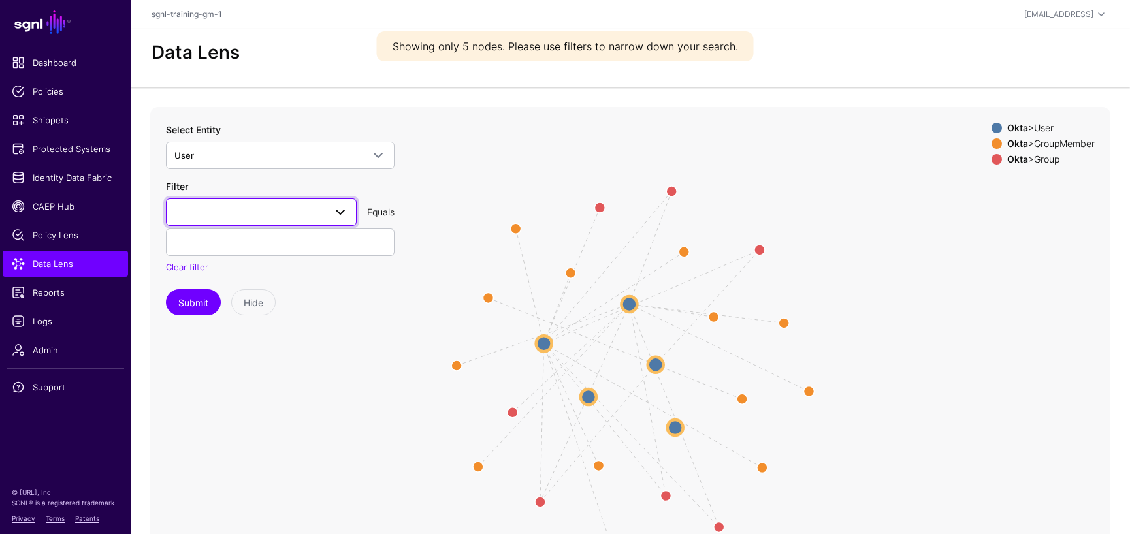
click at [244, 215] on span at bounding box center [261, 212] width 174 height 16
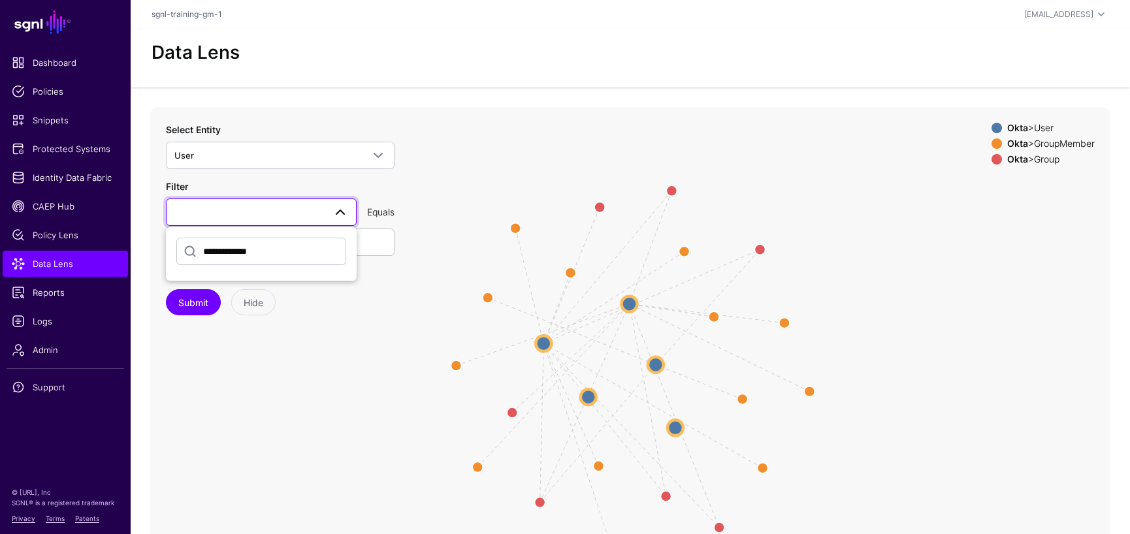
click at [242, 253] on input "**********" at bounding box center [261, 251] width 170 height 27
click at [297, 253] on input "**********" at bounding box center [261, 251] width 170 height 27
type input "**********"
click at [387, 283] on div "**********" at bounding box center [280, 219] width 229 height 193
click at [336, 212] on span at bounding box center [340, 212] width 16 height 16
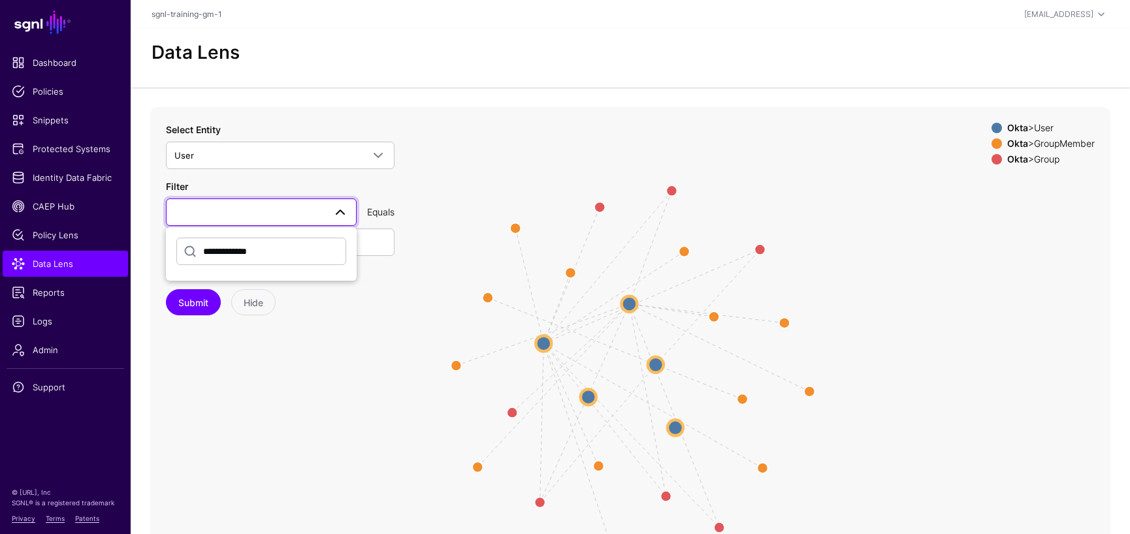
click at [166, 289] on button "Submit" at bounding box center [193, 302] width 55 height 26
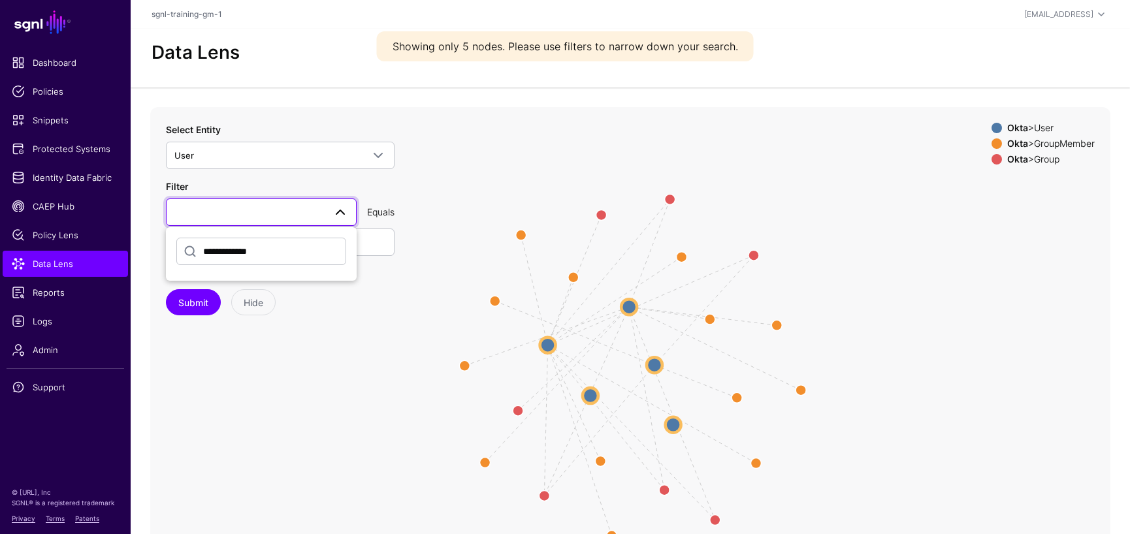
click at [441, 220] on icon "Member Member Group Group Member Member Member Member Member Group Group Group …" at bounding box center [630, 368] width 960 height 522
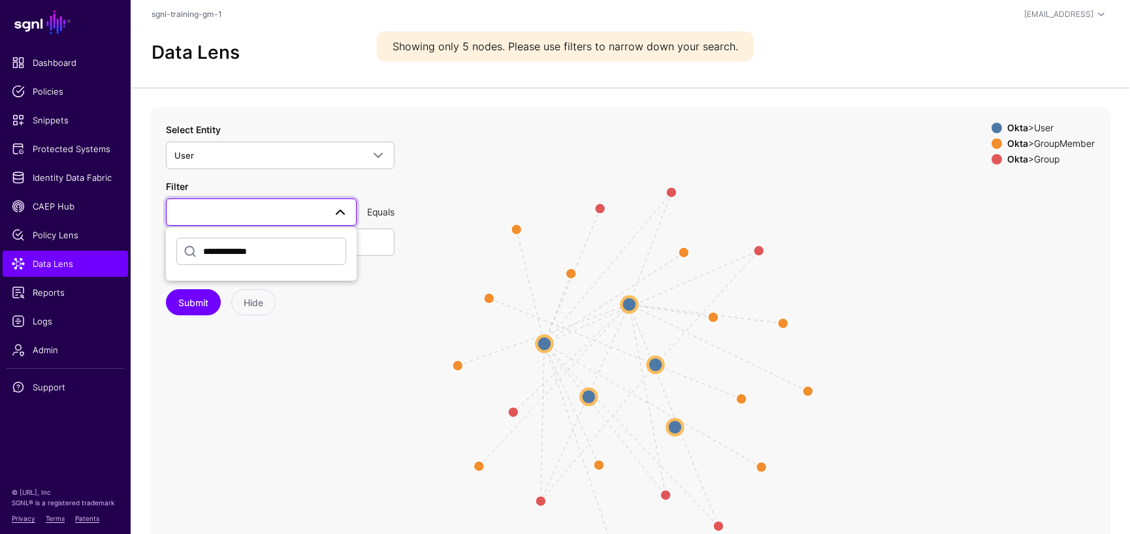
click at [335, 215] on span at bounding box center [340, 212] width 16 height 16
click at [303, 208] on span at bounding box center [261, 212] width 174 height 16
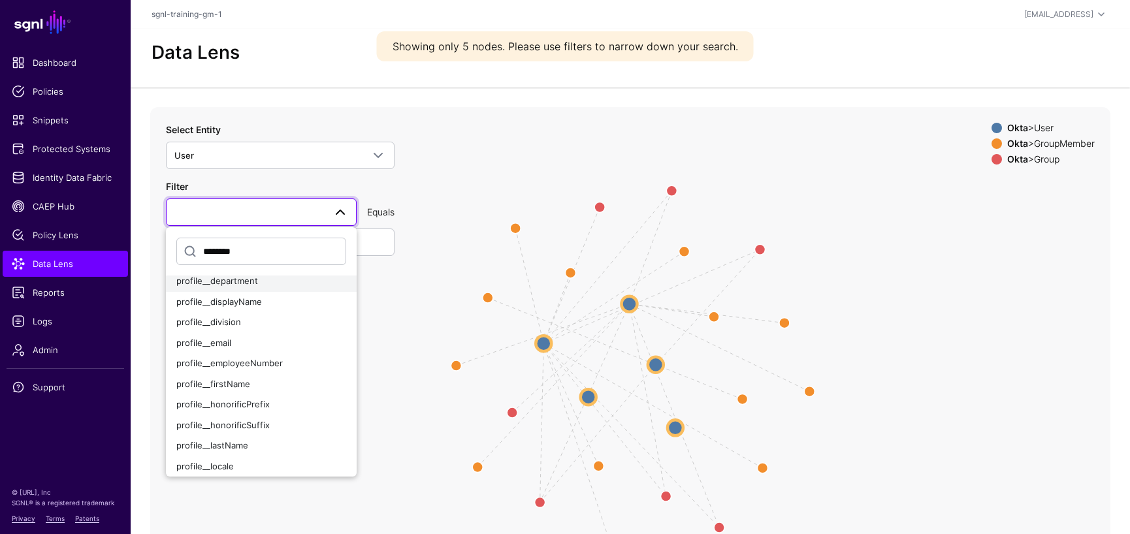
scroll to position [109, 0]
type input "********"
click at [219, 440] on span "profile__login" at bounding box center [203, 443] width 54 height 10
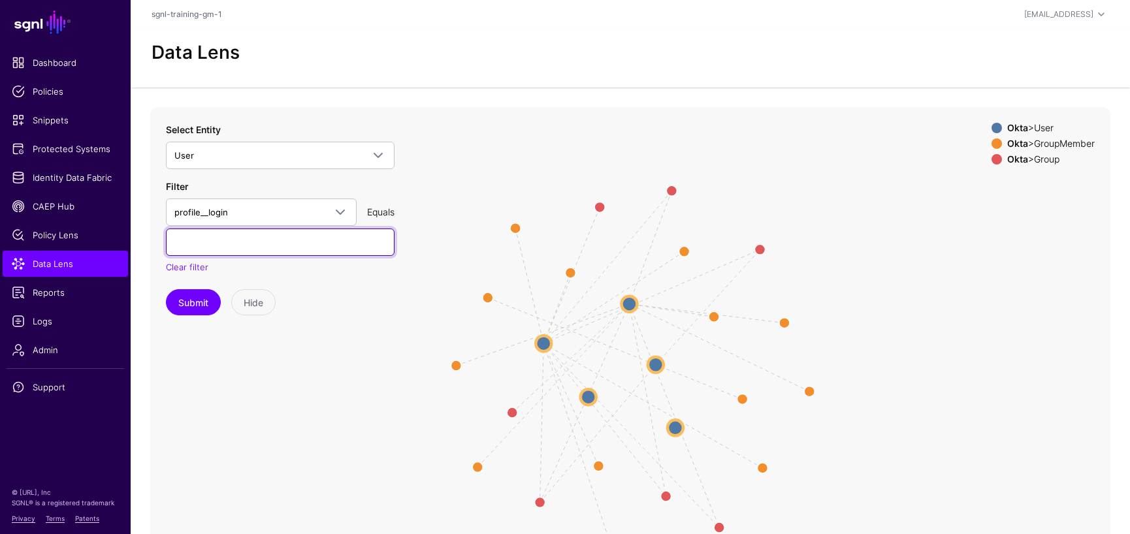
click at [257, 238] on input "text" at bounding box center [280, 242] width 229 height 27
type input "**********"
click at [166, 289] on button "Submit" at bounding box center [193, 302] width 55 height 26
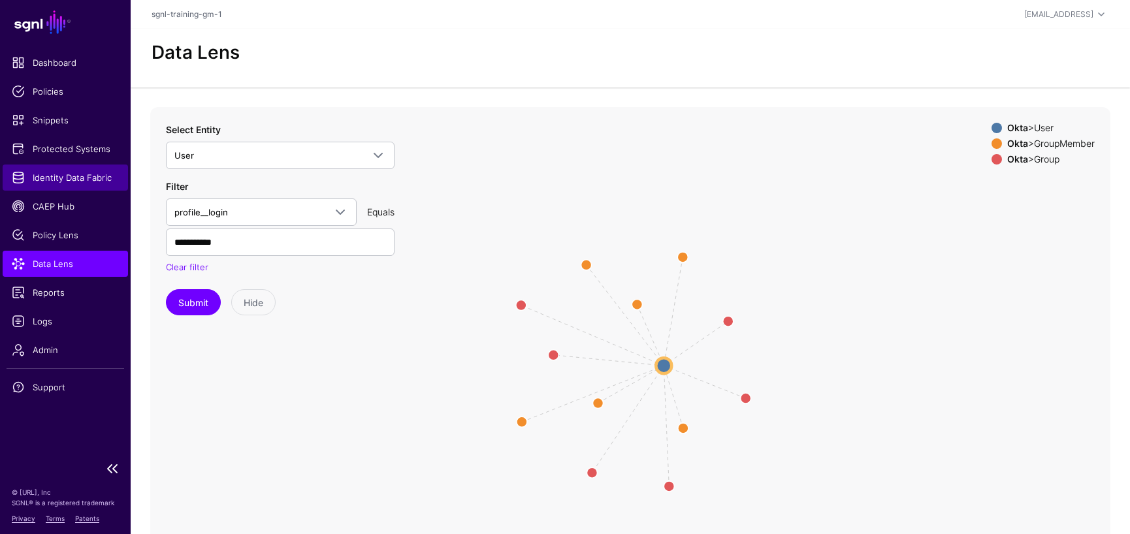
click at [69, 178] on span "Identity Data Fabric" at bounding box center [65, 177] width 107 height 13
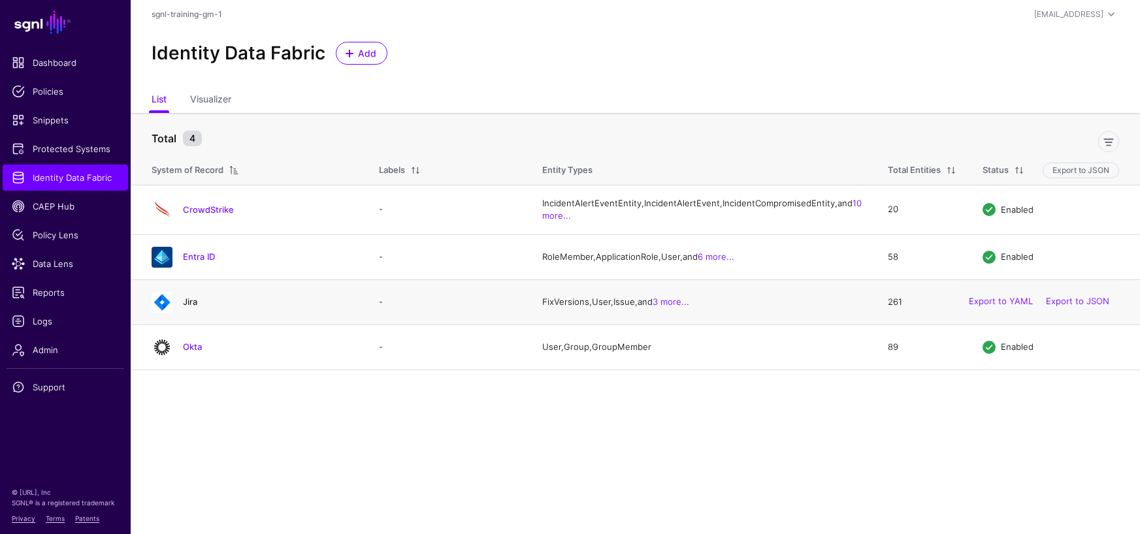
click at [187, 307] on link "Jira" at bounding box center [190, 302] width 14 height 10
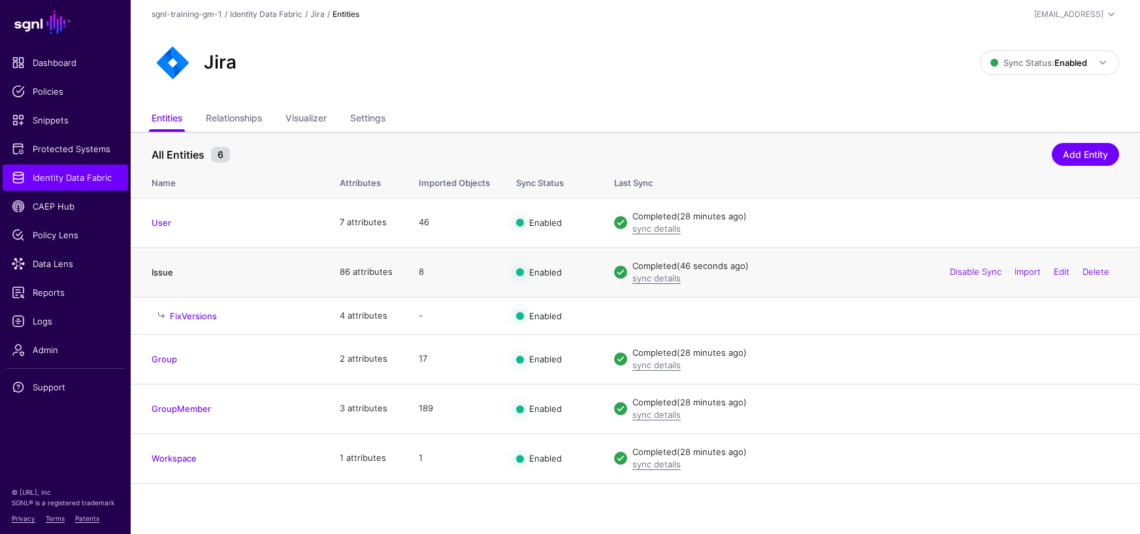
click at [167, 274] on link "Issue" at bounding box center [163, 272] width 22 height 10
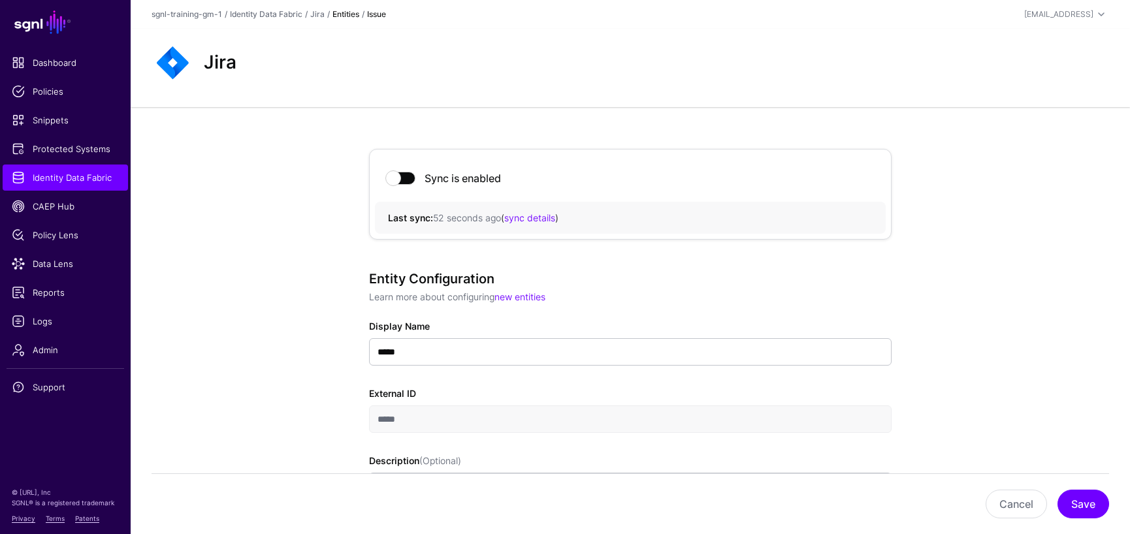
click at [352, 12] on strong "Entities" at bounding box center [345, 14] width 27 height 10
click at [318, 16] on link "Jira" at bounding box center [317, 14] width 14 height 10
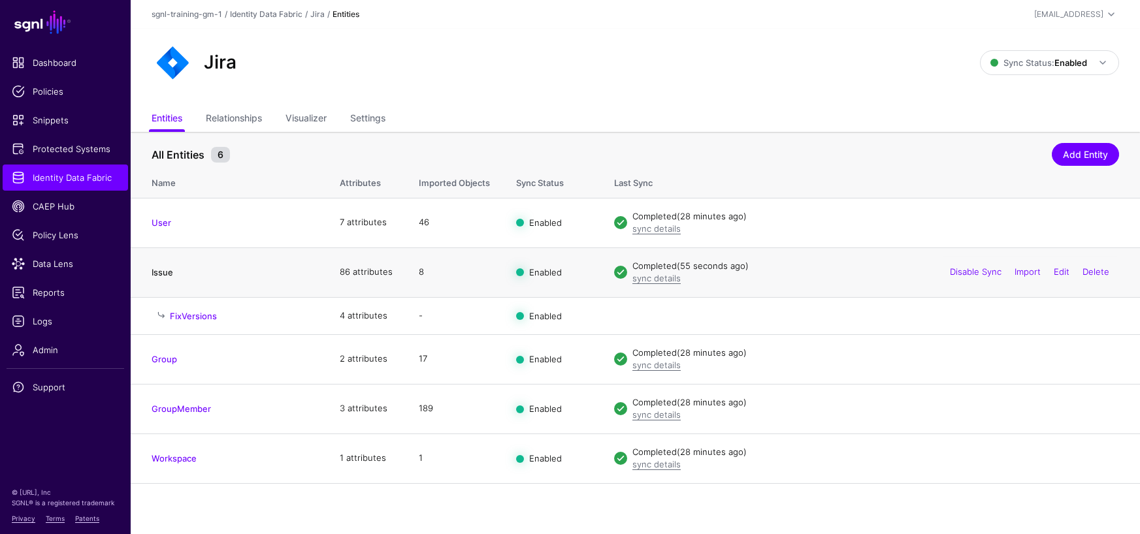
click at [167, 276] on link "Issue" at bounding box center [163, 272] width 22 height 10
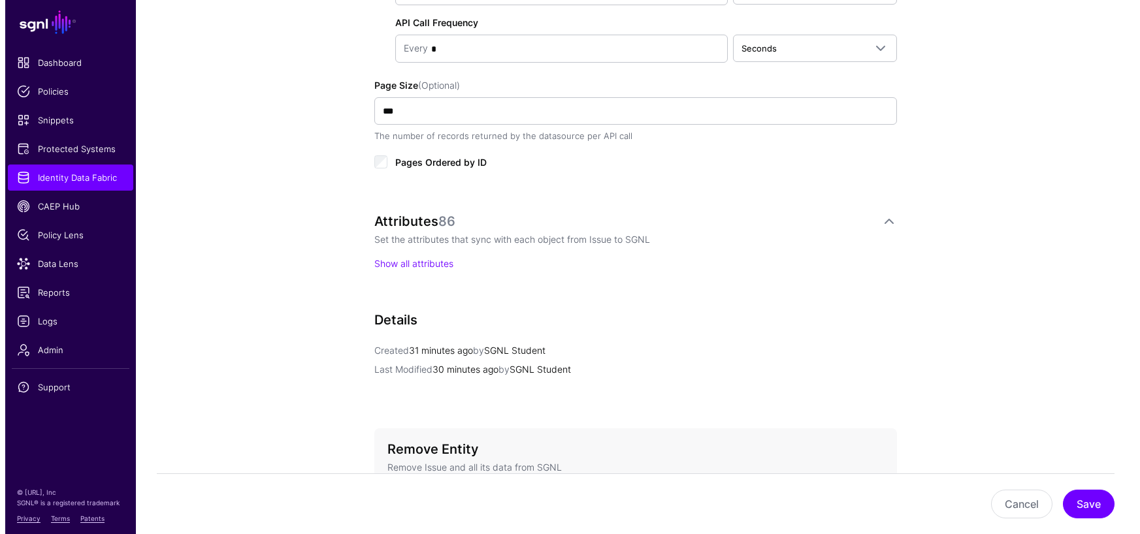
scroll to position [871, 0]
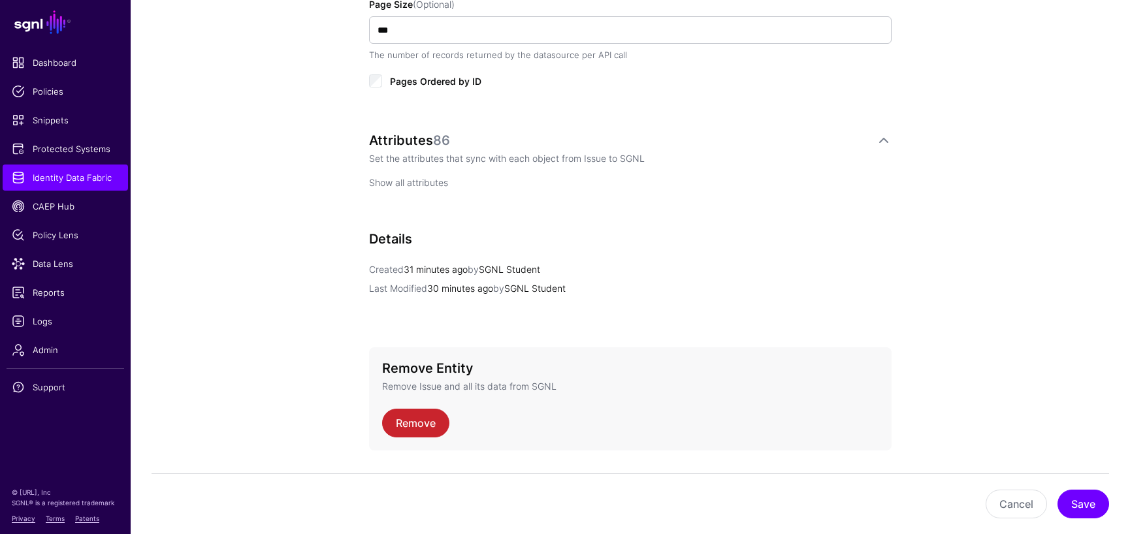
click at [402, 182] on link "Show all attributes" at bounding box center [408, 182] width 79 height 11
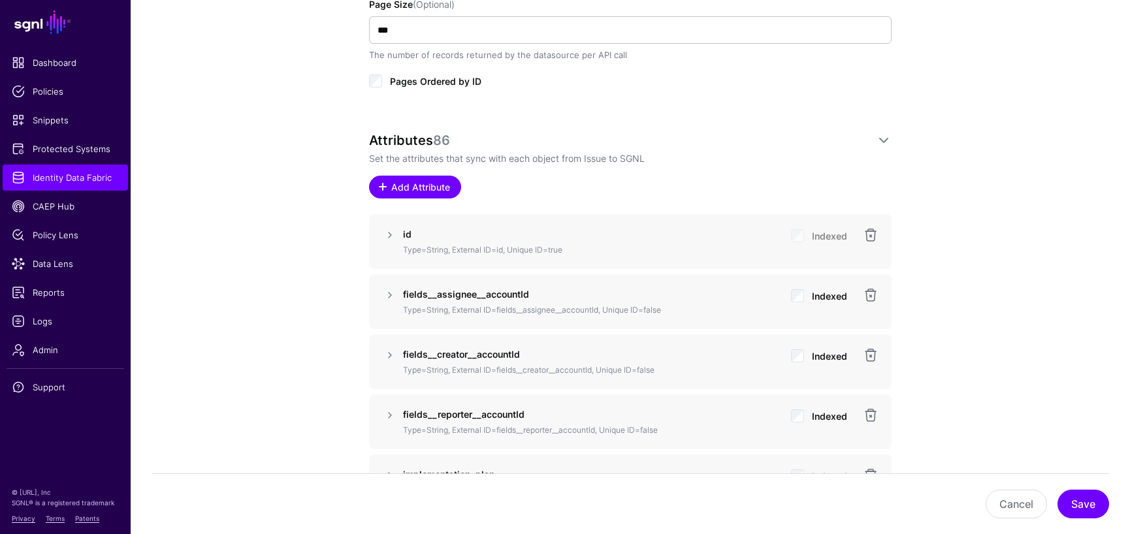
click at [432, 189] on span "Add Attribute" at bounding box center [421, 187] width 62 height 14
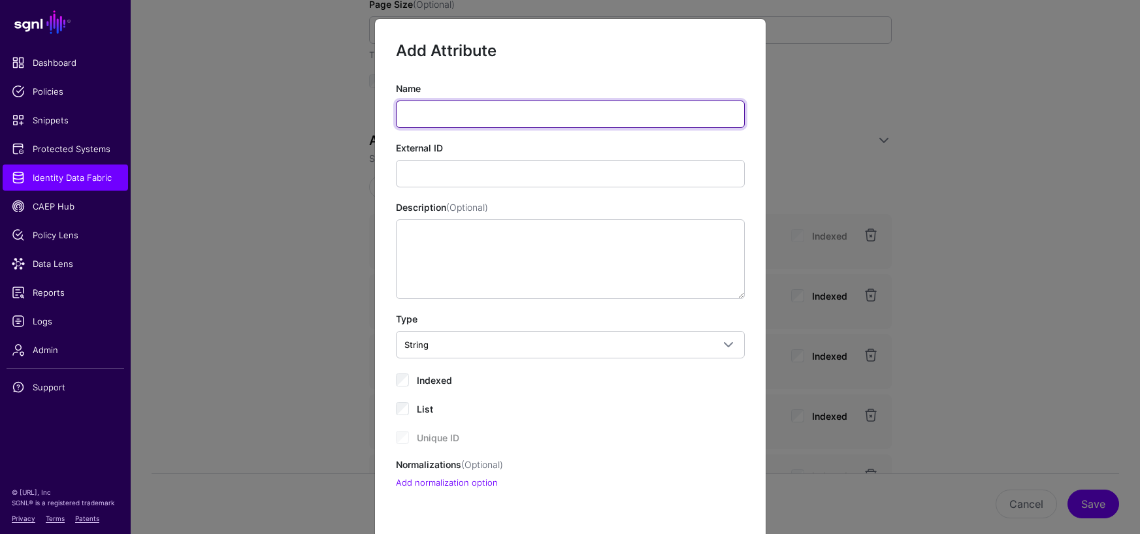
click at [470, 114] on input "Name" at bounding box center [570, 114] width 349 height 27
paste input "**********"
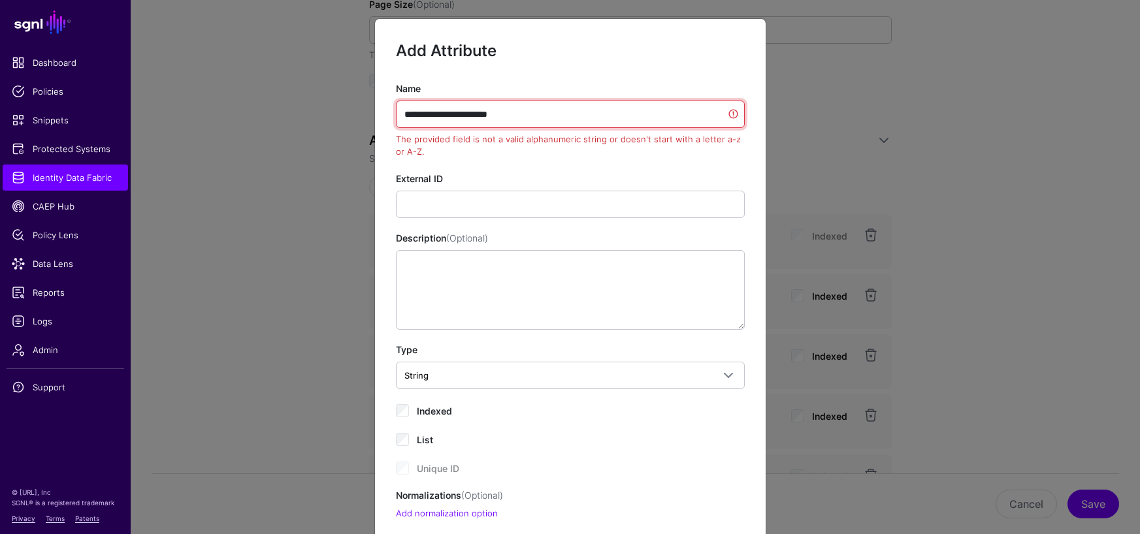
click at [403, 116] on input "**********" at bounding box center [570, 114] width 349 height 27
click at [522, 117] on input "**********" at bounding box center [570, 114] width 349 height 27
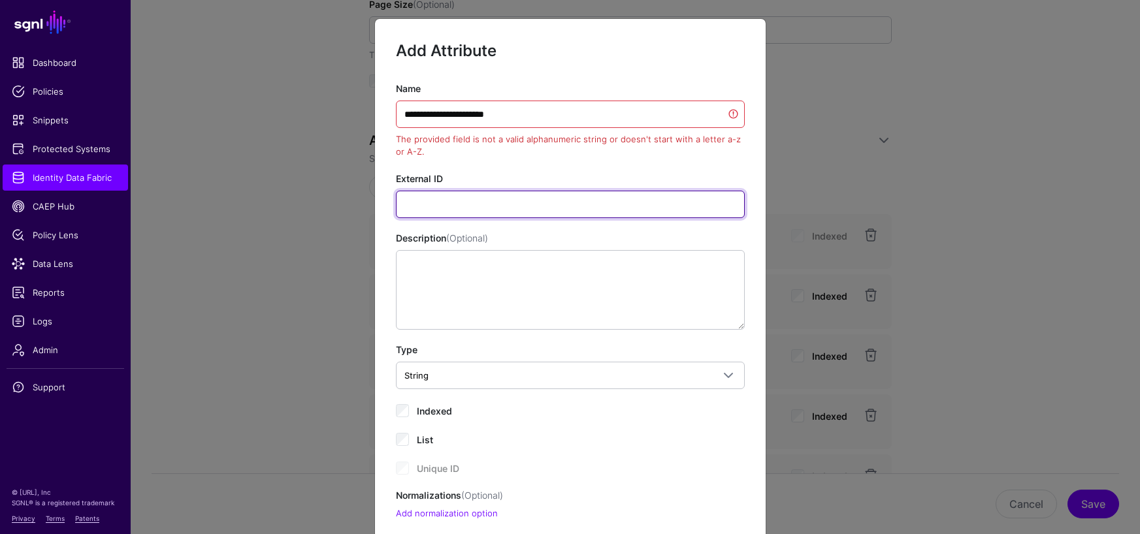
click at [437, 199] on input "External ID" at bounding box center [570, 204] width 349 height 27
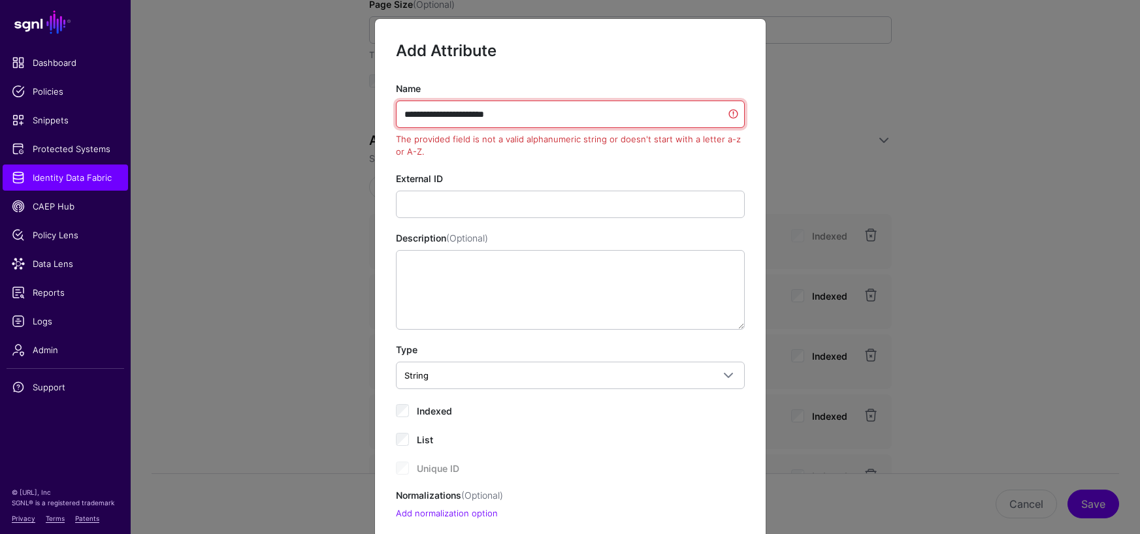
click at [519, 112] on input "**********" at bounding box center [570, 114] width 349 height 27
click at [399, 112] on input "**********" at bounding box center [570, 114] width 349 height 27
click at [513, 120] on input "**********" at bounding box center [570, 114] width 349 height 27
click at [514, 114] on input "**********" at bounding box center [570, 114] width 349 height 27
type input "**********"
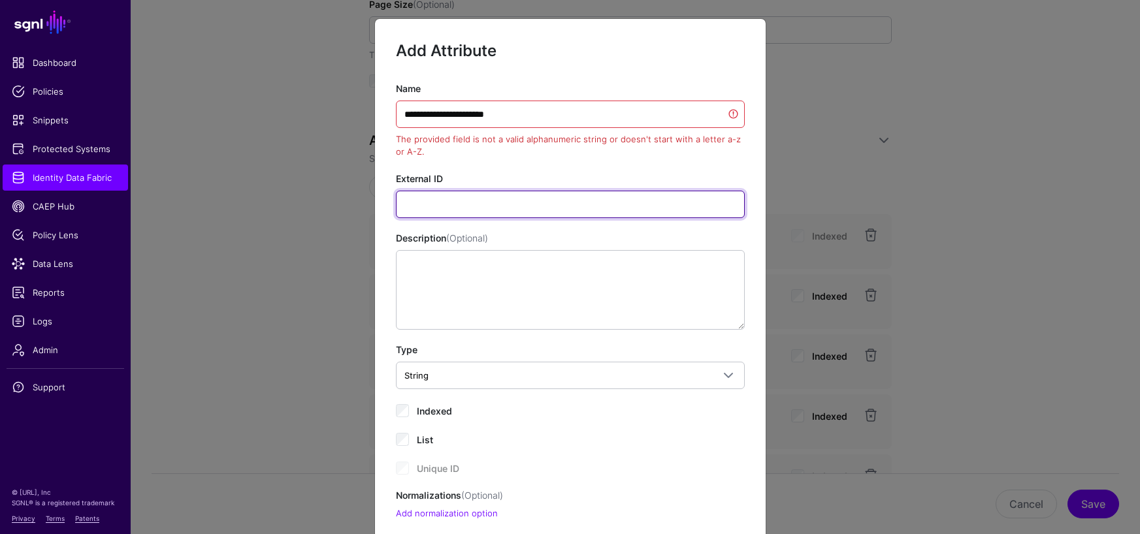
click at [626, 202] on input "External ID" at bounding box center [570, 204] width 349 height 27
click at [618, 204] on input "External ID" at bounding box center [570, 204] width 349 height 27
paste input "**********"
click at [398, 203] on input "**********" at bounding box center [570, 204] width 349 height 27
type input "**********"
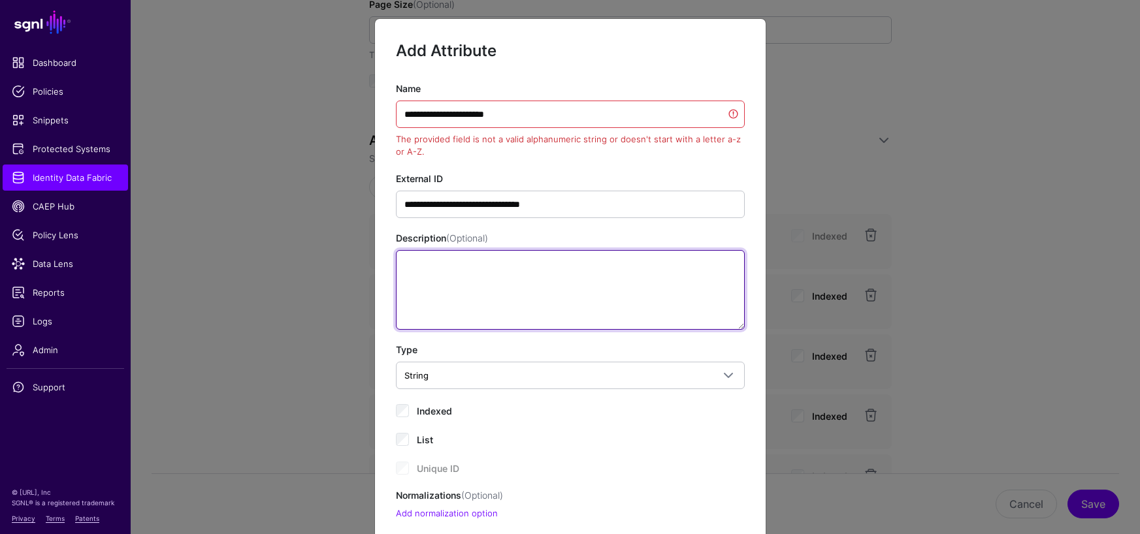
click at [505, 269] on textarea "Description (Optional)" at bounding box center [570, 290] width 349 height 80
paste textarea "**********"
type textarea "**********"
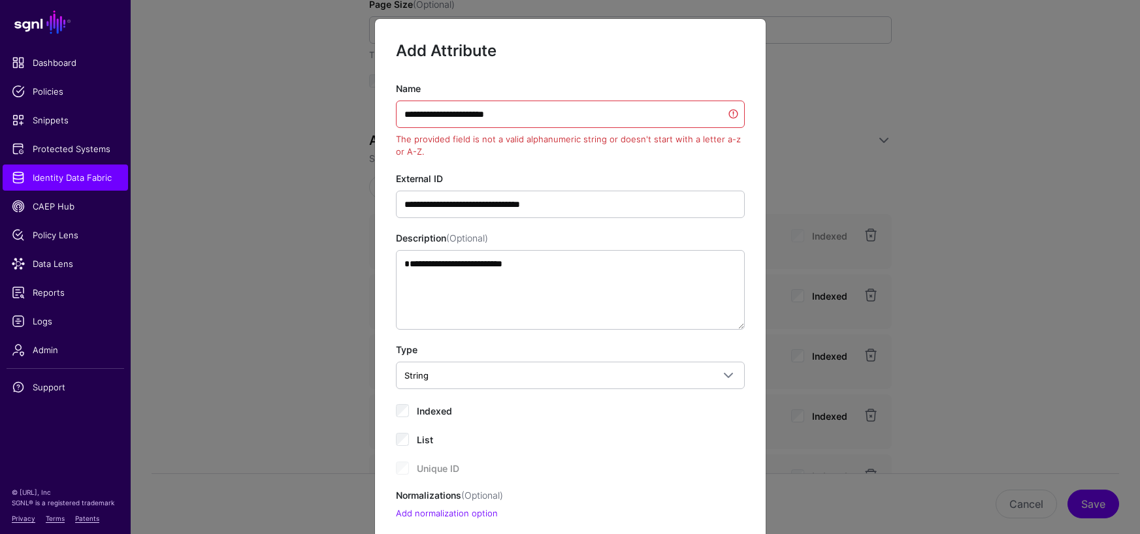
click at [458, 408] on div "Indexed" at bounding box center [570, 410] width 349 height 16
click at [432, 410] on span "Indexed" at bounding box center [434, 411] width 35 height 11
click at [526, 115] on input "**********" at bounding box center [570, 114] width 349 height 27
drag, startPoint x: 517, startPoint y: 116, endPoint x: 395, endPoint y: 118, distance: 121.5
click at [396, 118] on input "**********" at bounding box center [570, 114] width 349 height 27
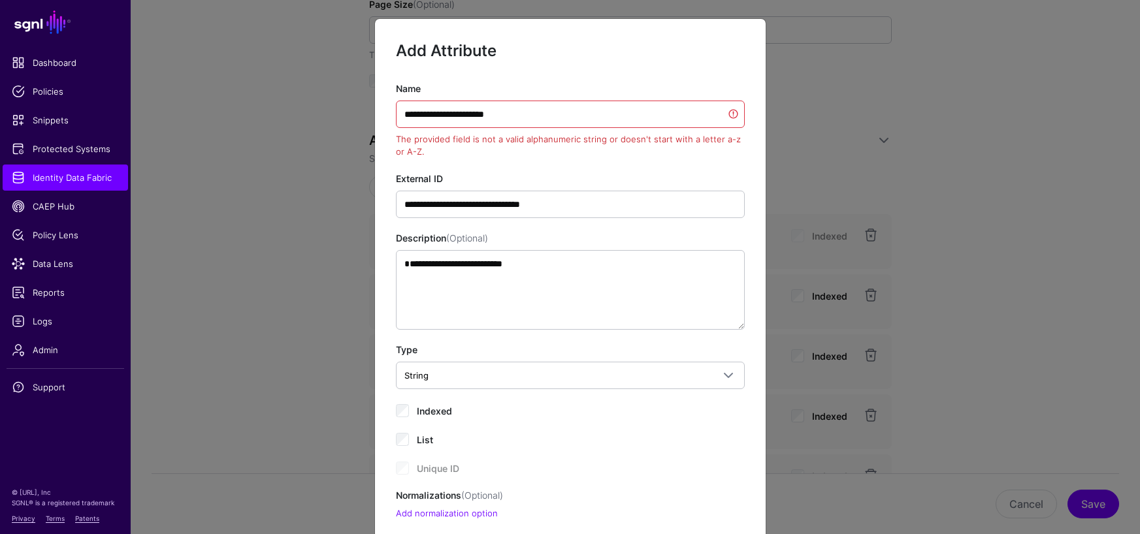
click at [449, 159] on div "**********" at bounding box center [570, 301] width 349 height 439
click at [397, 114] on input "**********" at bounding box center [570, 114] width 349 height 27
drag, startPoint x: 528, startPoint y: 118, endPoint x: 371, endPoint y: 112, distance: 156.8
click at [375, 112] on div "**********" at bounding box center [570, 301] width 391 height 439
paste input "*"
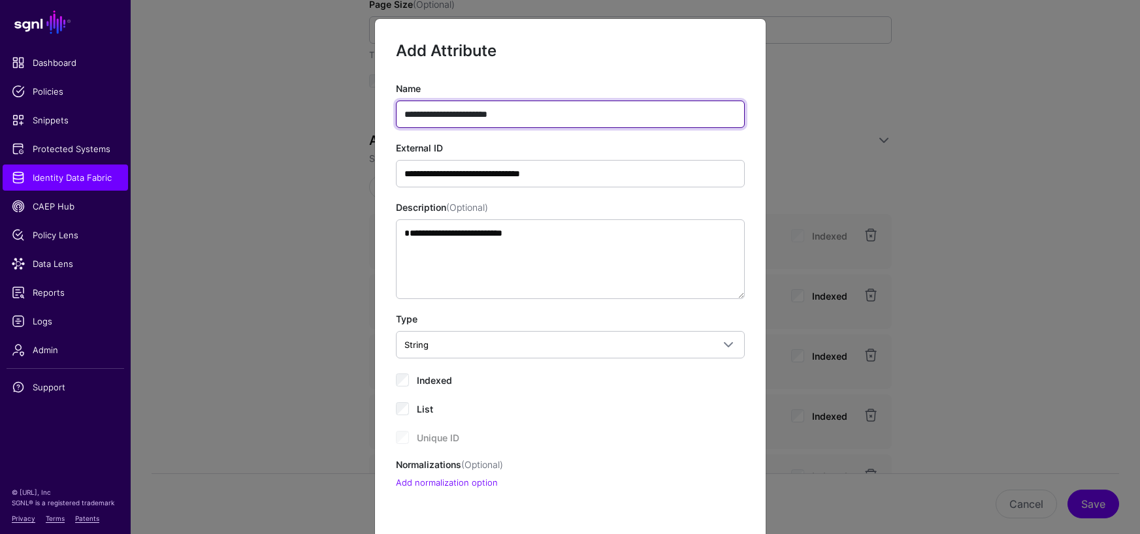
type input "**********"
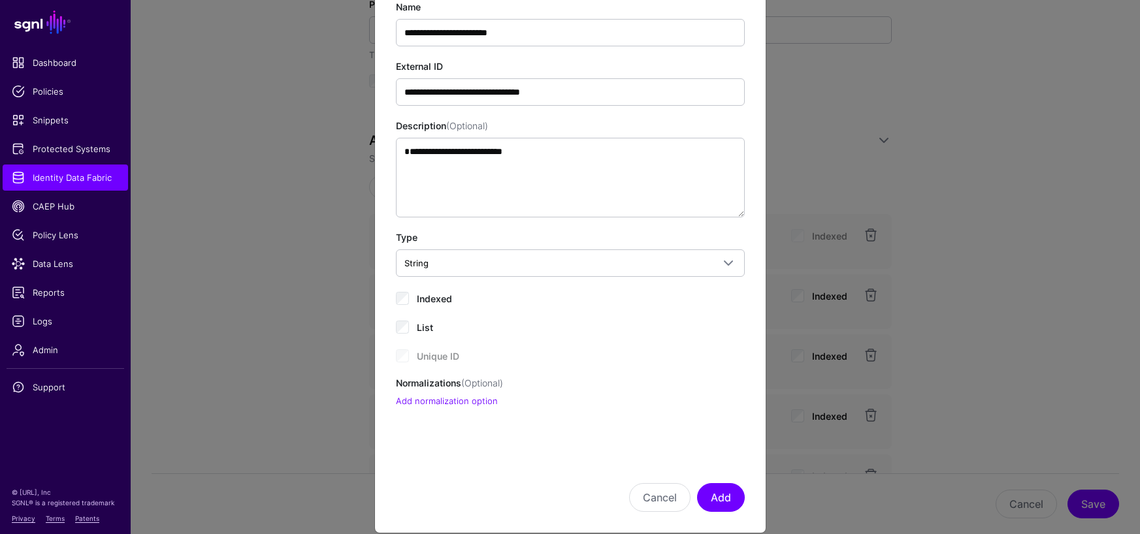
scroll to position [99, 0]
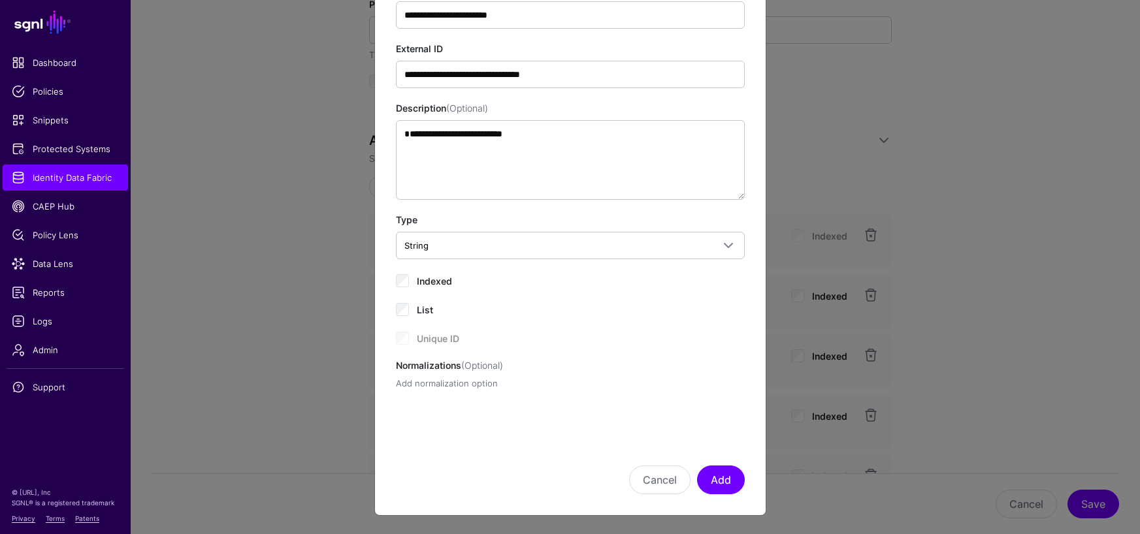
click at [474, 385] on link "Add normalization option" at bounding box center [447, 383] width 102 height 10
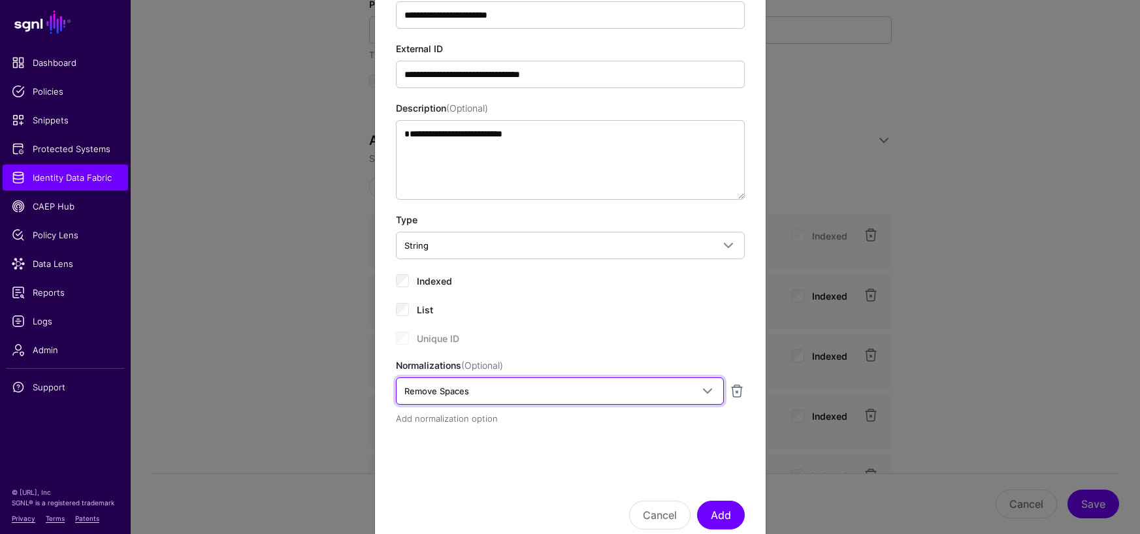
click at [474, 385] on span "Remove Spaces" at bounding box center [547, 391] width 287 height 14
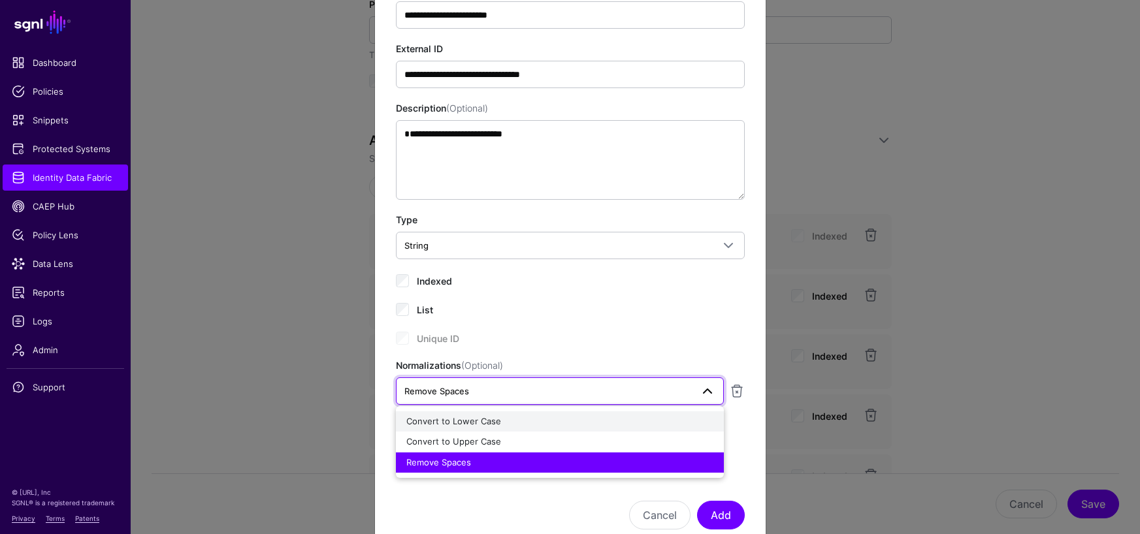
click at [492, 423] on span "Convert to Lower Case" at bounding box center [453, 421] width 95 height 10
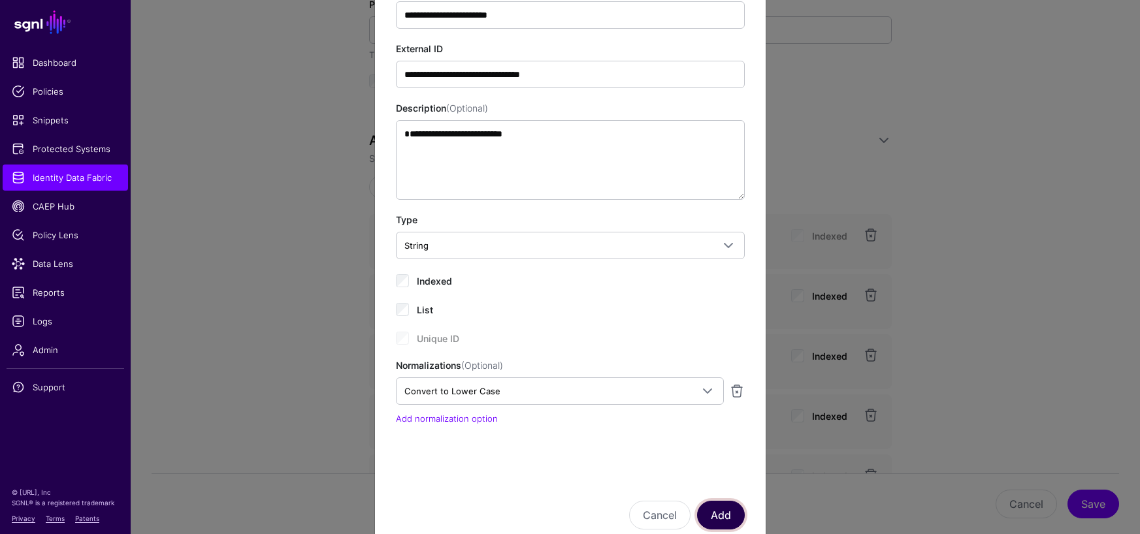
click at [714, 519] on button "Add" at bounding box center [721, 515] width 48 height 29
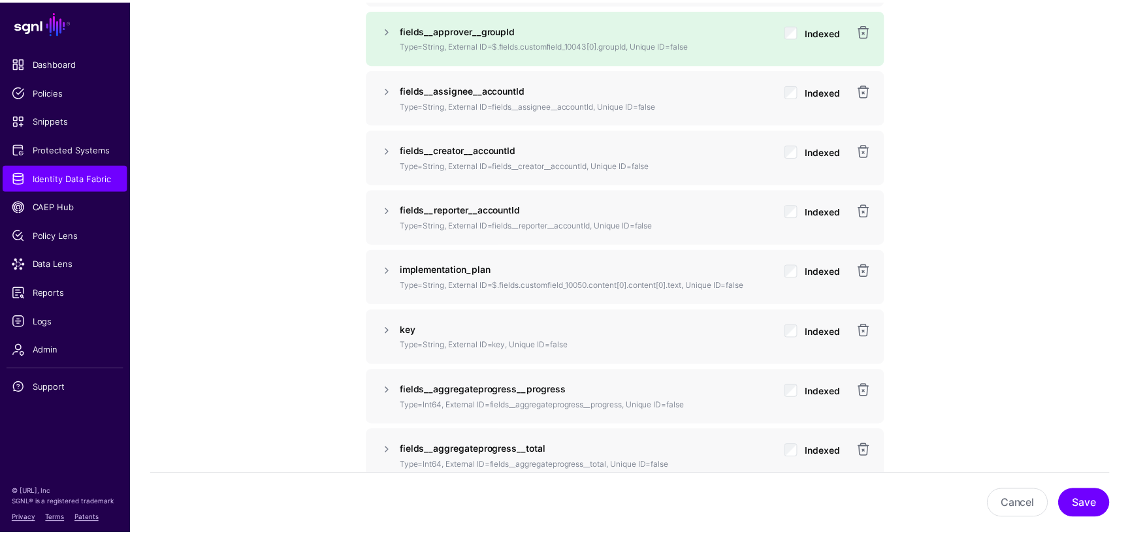
scroll to position [1144, 0]
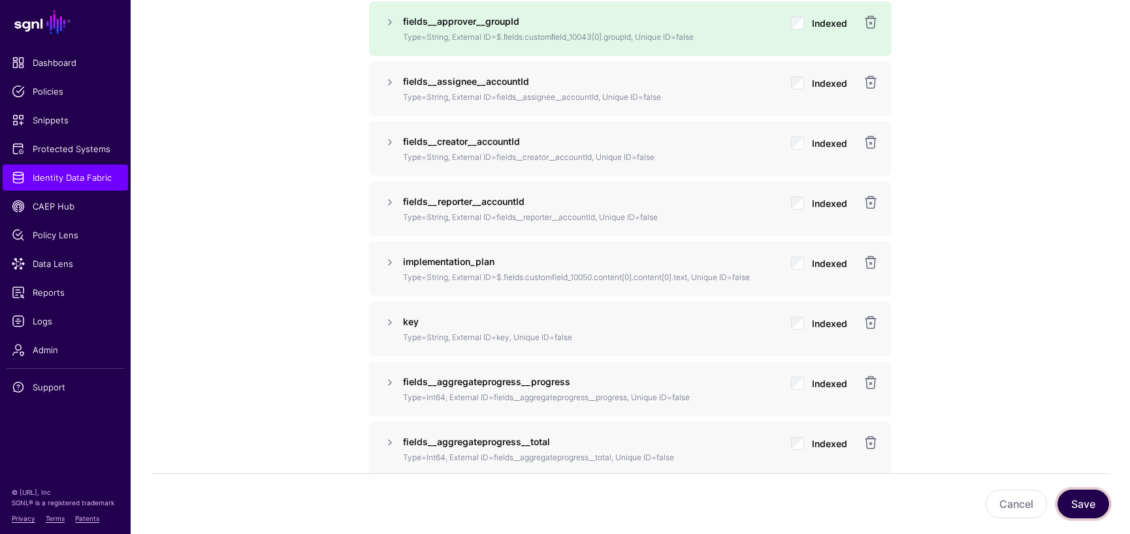
click at [1077, 501] on button "Save" at bounding box center [1083, 504] width 52 height 29
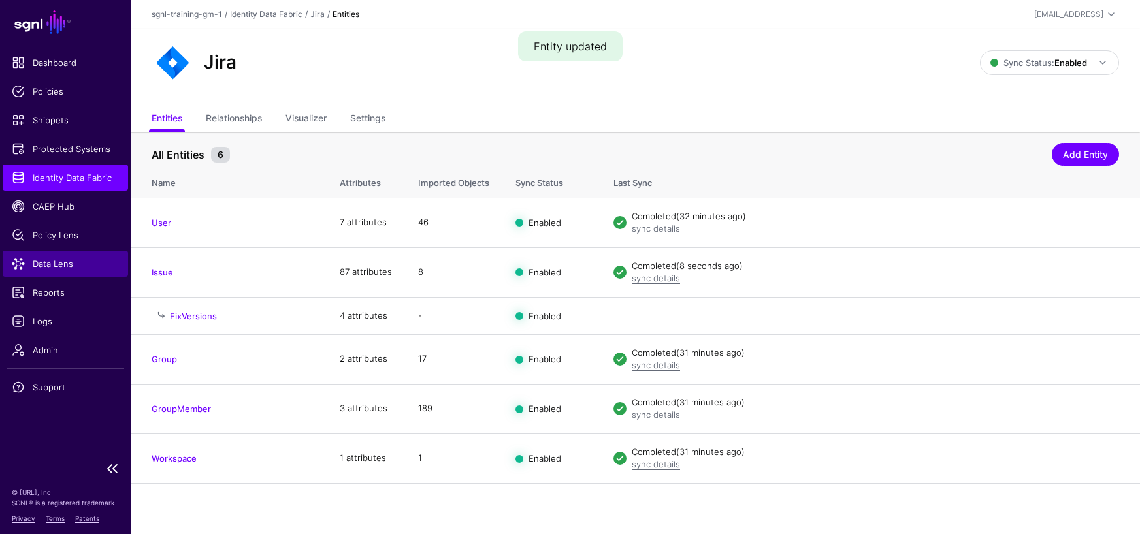
click at [51, 260] on span "Data Lens" at bounding box center [65, 263] width 107 height 13
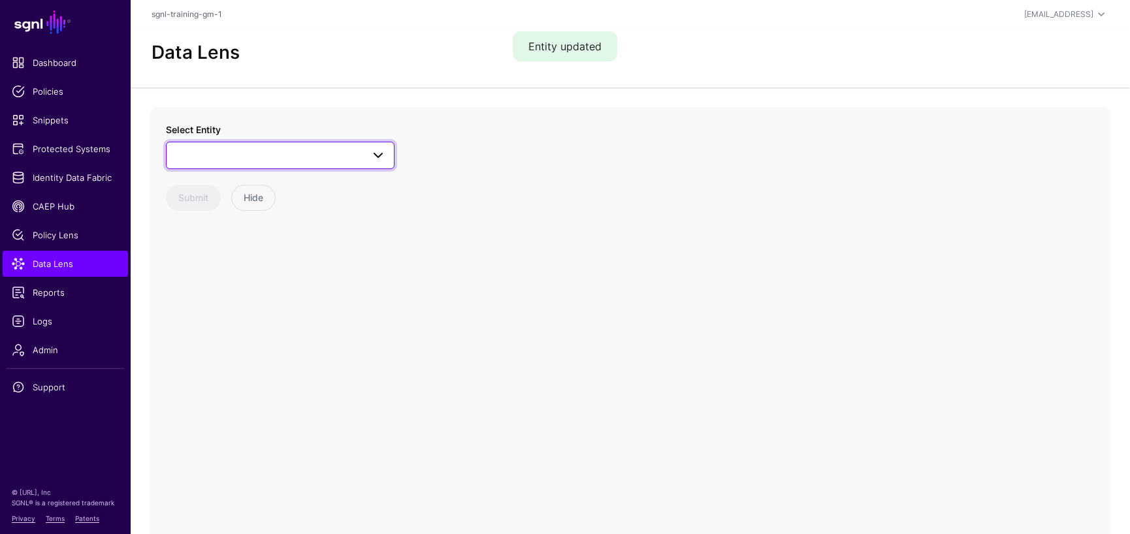
click at [379, 155] on span at bounding box center [378, 156] width 16 height 16
type input "*"
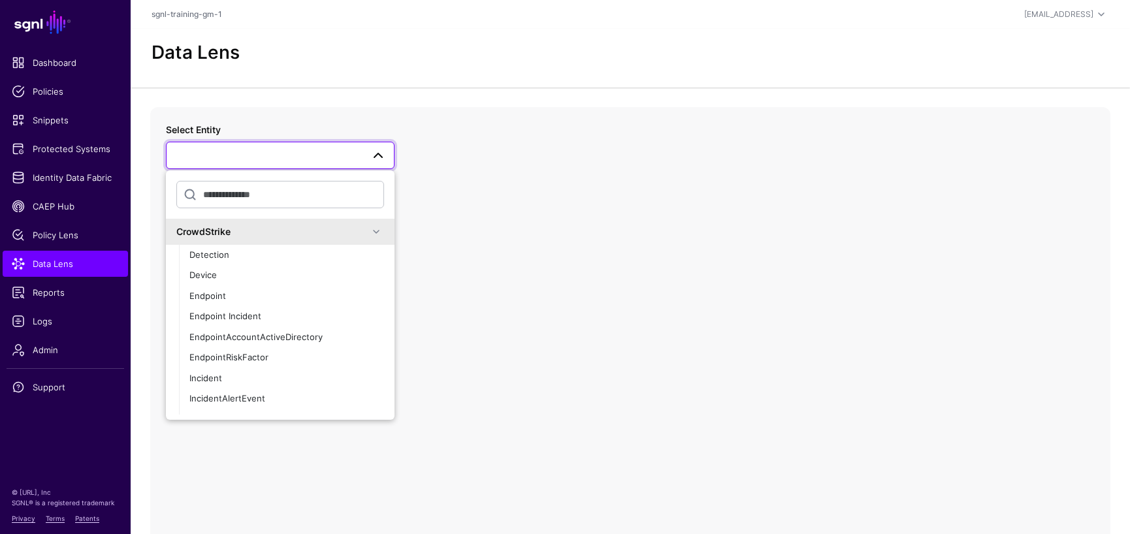
click at [379, 155] on span at bounding box center [378, 156] width 16 height 16
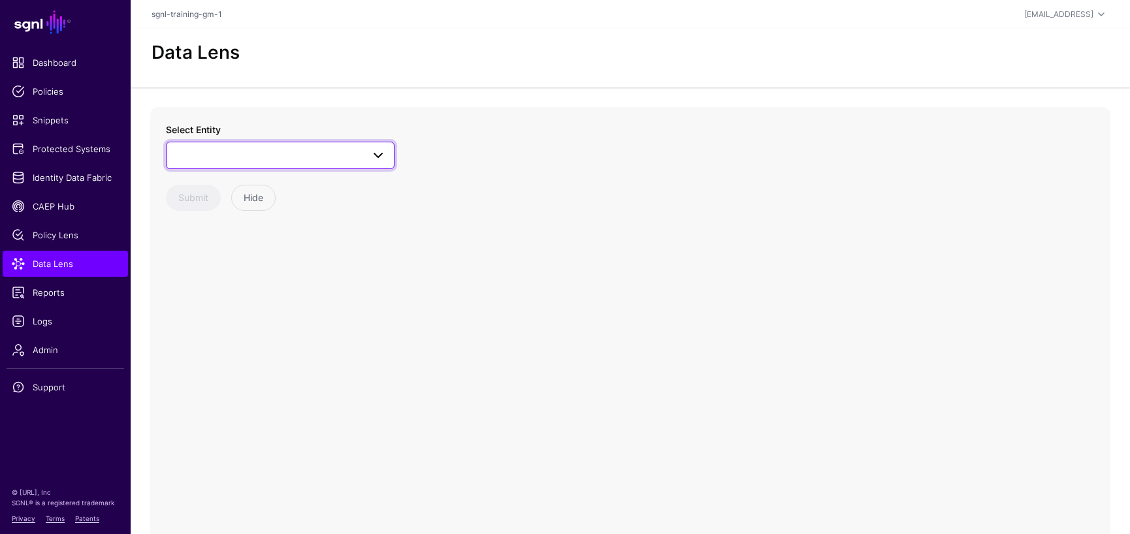
click at [379, 155] on span at bounding box center [378, 156] width 16 height 16
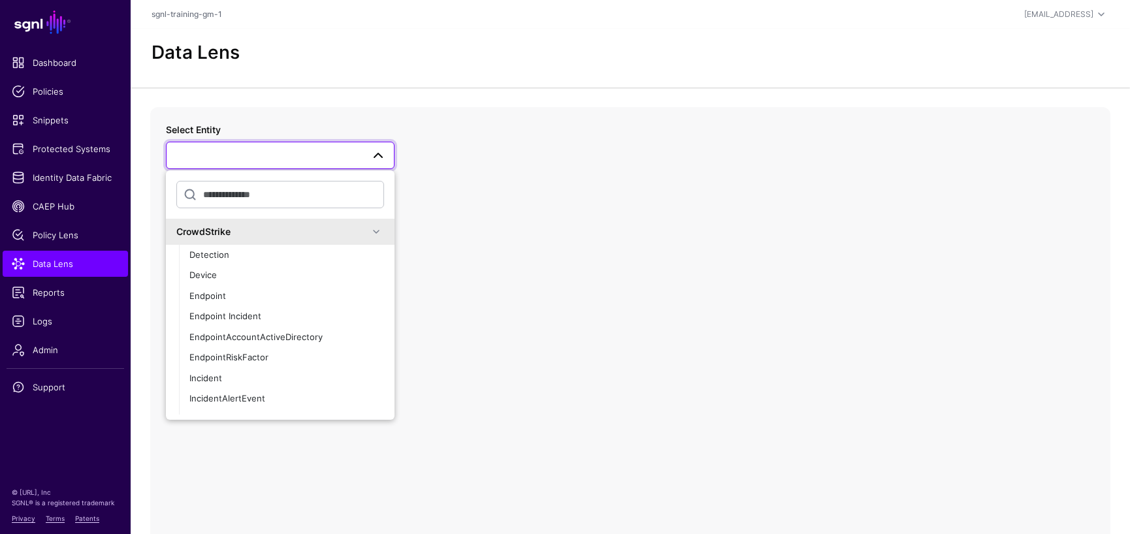
click at [379, 155] on span at bounding box center [378, 156] width 16 height 16
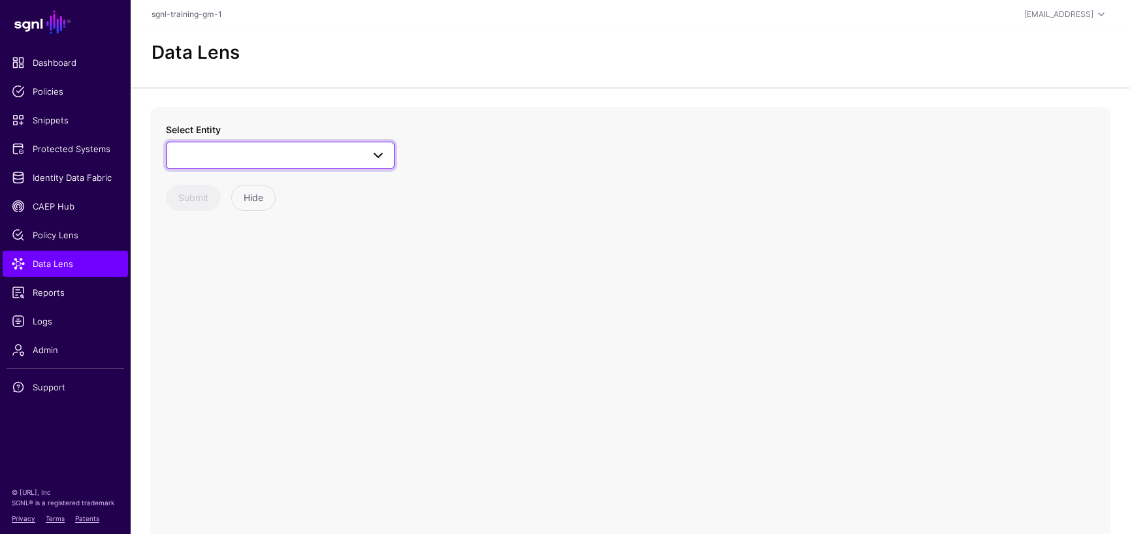
click at [379, 155] on span at bounding box center [378, 156] width 16 height 16
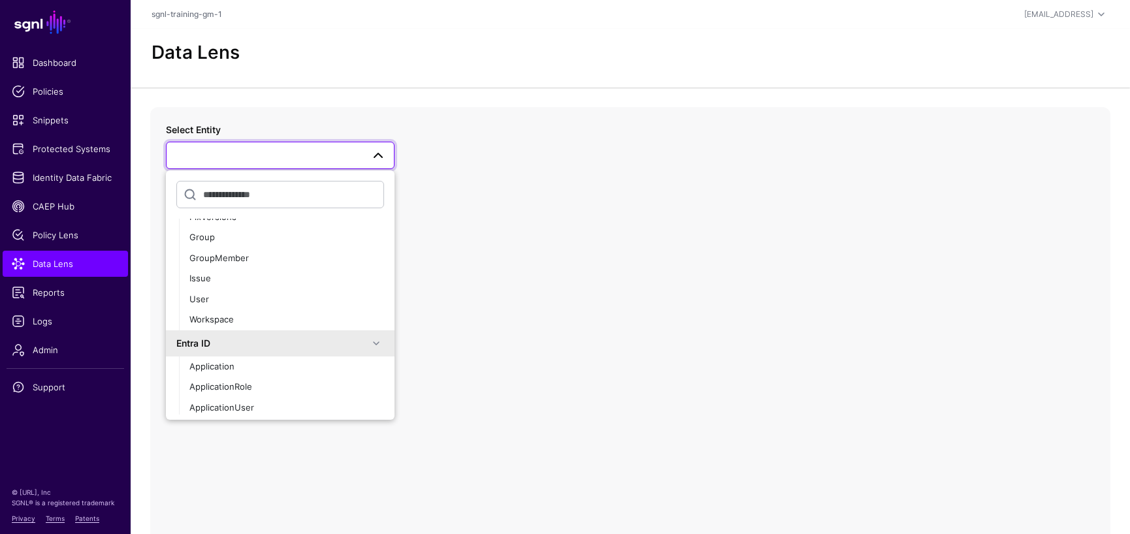
scroll to position [422, 0]
click at [206, 278] on span "Issue" at bounding box center [200, 275] width 22 height 10
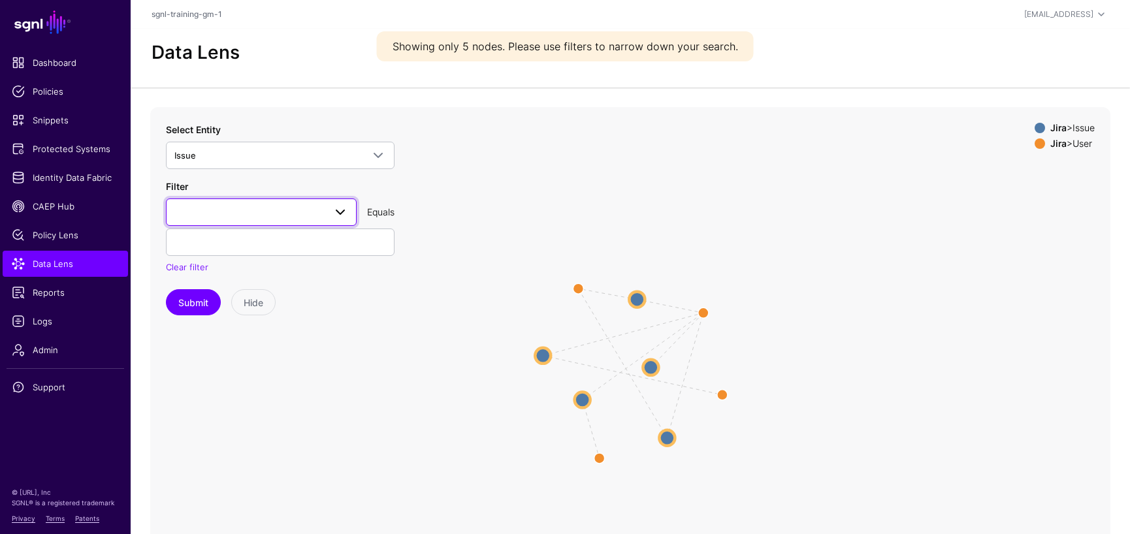
click at [242, 214] on span at bounding box center [261, 212] width 174 height 16
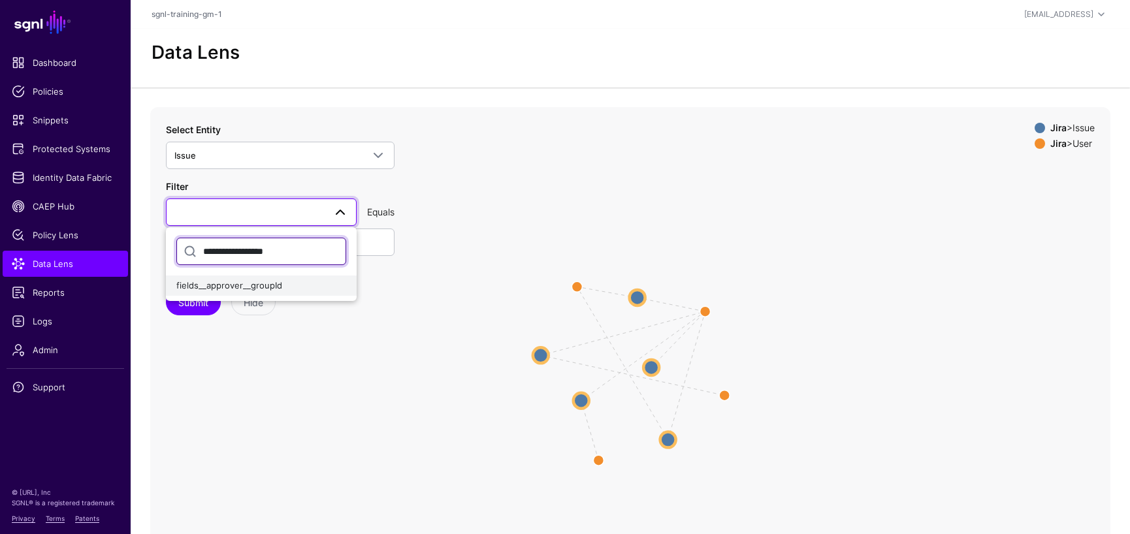
type input "**********"
click at [227, 285] on span "fields__approver__groupId" at bounding box center [229, 285] width 106 height 10
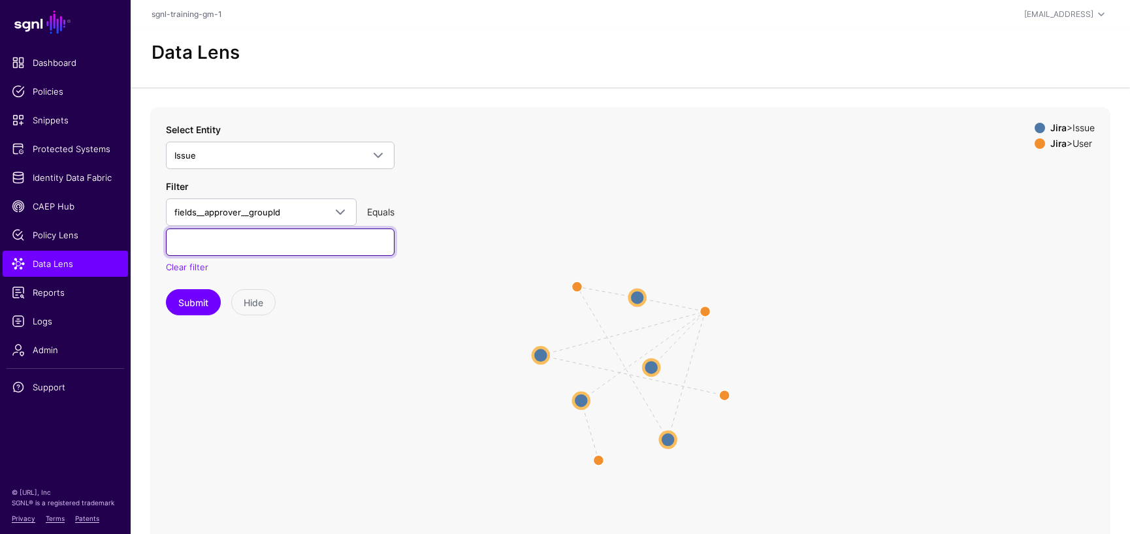
click at [197, 240] on input "text" at bounding box center [280, 242] width 229 height 27
paste input "**********"
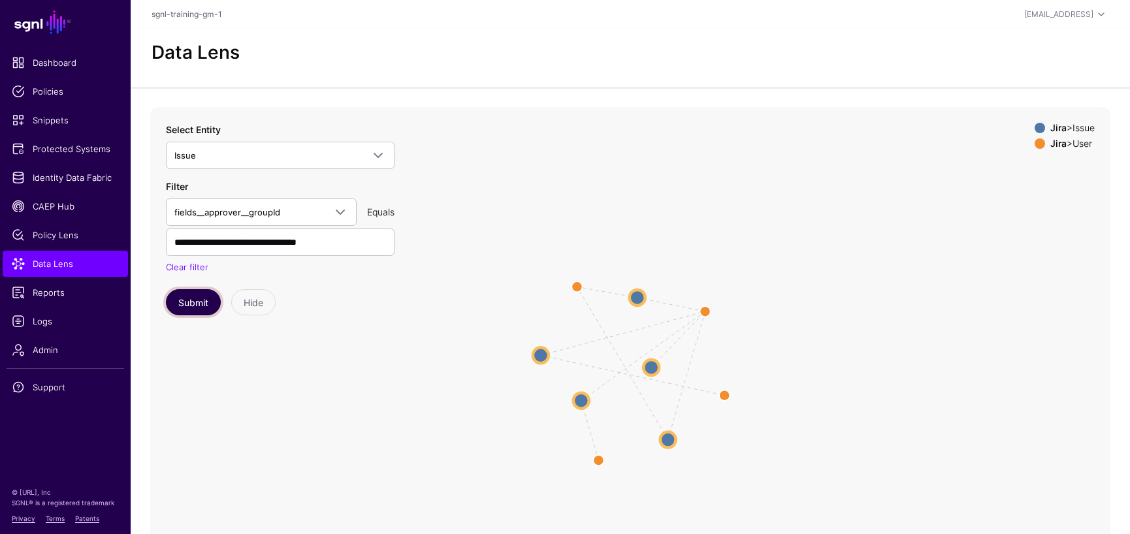
click at [194, 304] on button "Submit" at bounding box center [193, 302] width 55 height 26
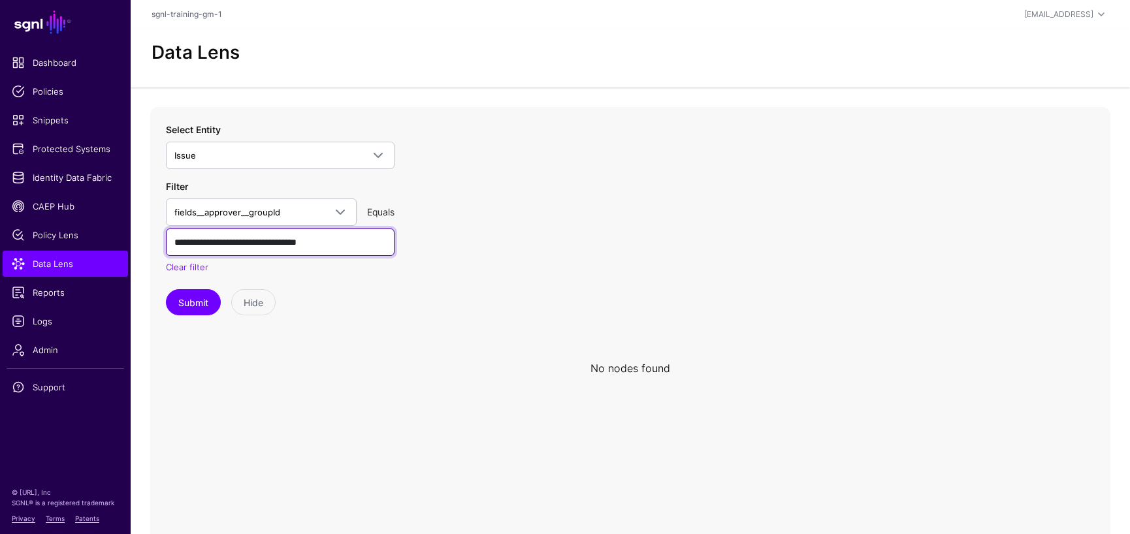
click at [374, 240] on input "**********" at bounding box center [280, 242] width 229 height 27
type input "**********"
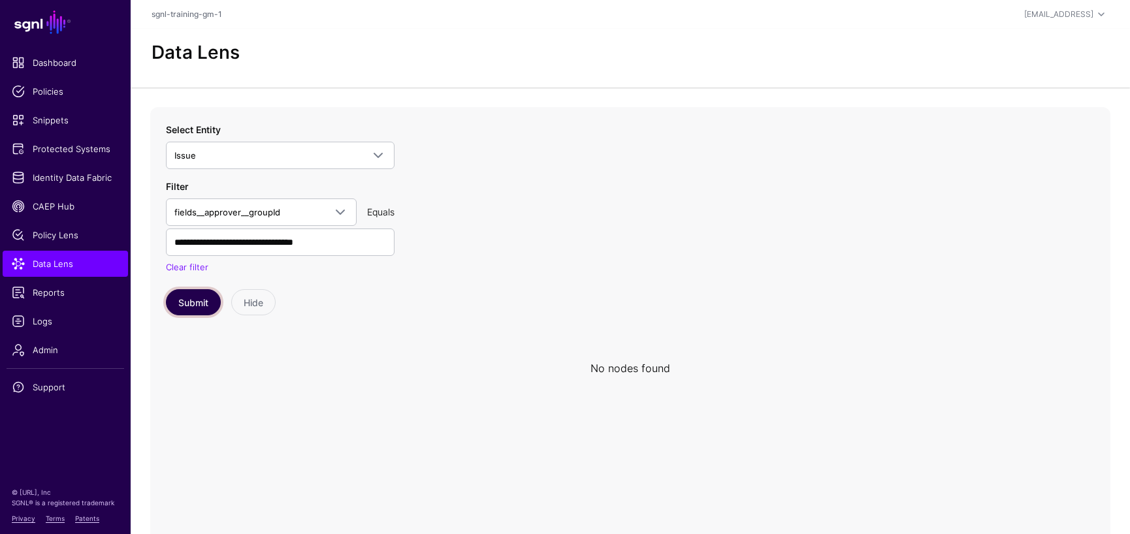
click at [190, 302] on button "Submit" at bounding box center [193, 302] width 55 height 26
click at [181, 302] on button "Submit" at bounding box center [193, 302] width 55 height 26
click at [197, 306] on button "Submit" at bounding box center [193, 302] width 55 height 26
click at [258, 304] on button "Hide" at bounding box center [253, 302] width 44 height 26
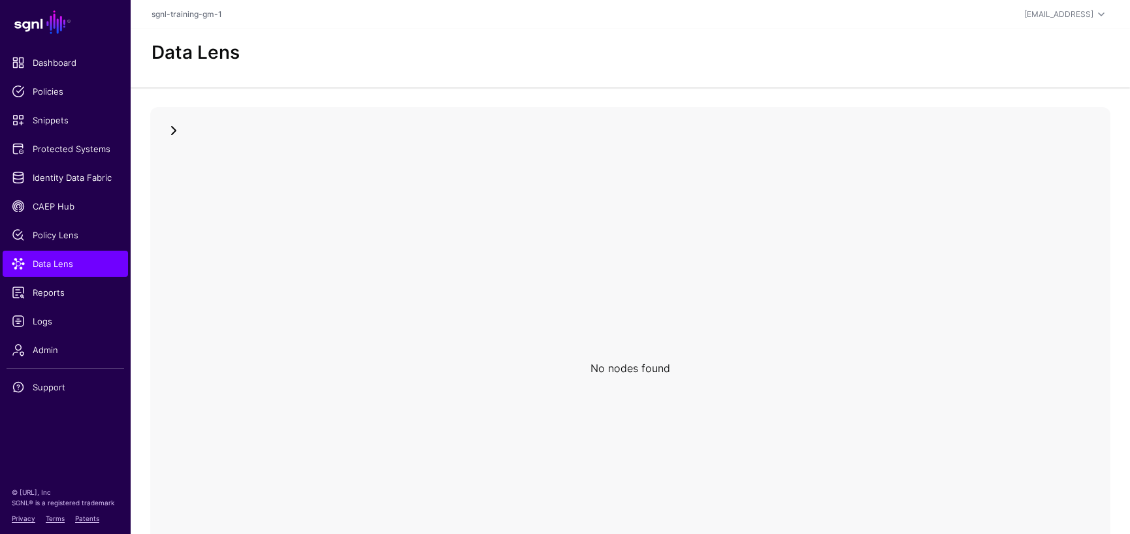
click at [171, 133] on link at bounding box center [174, 131] width 16 height 16
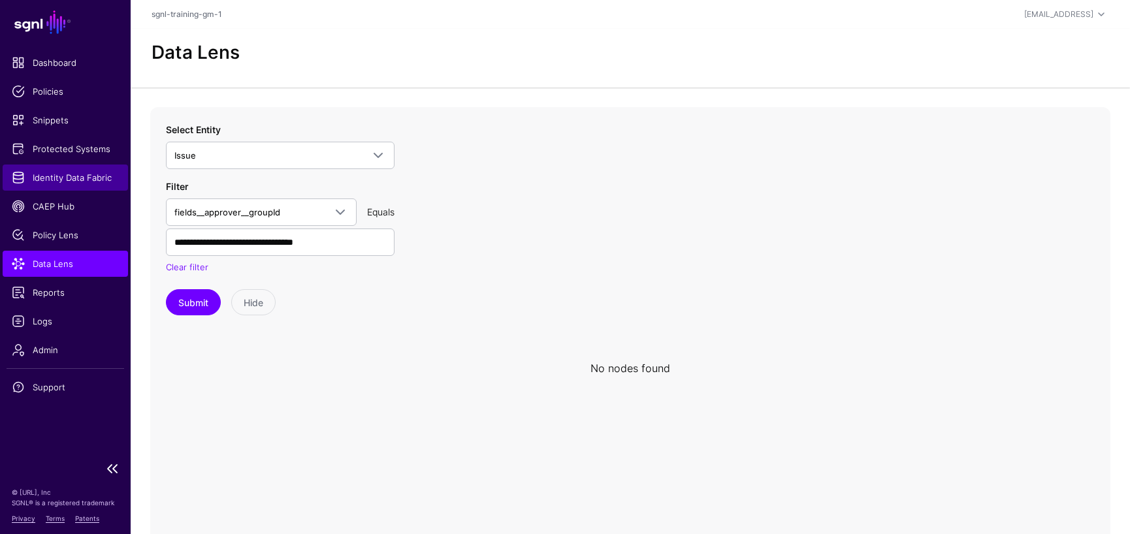
click at [63, 174] on span "Identity Data Fabric" at bounding box center [65, 177] width 107 height 13
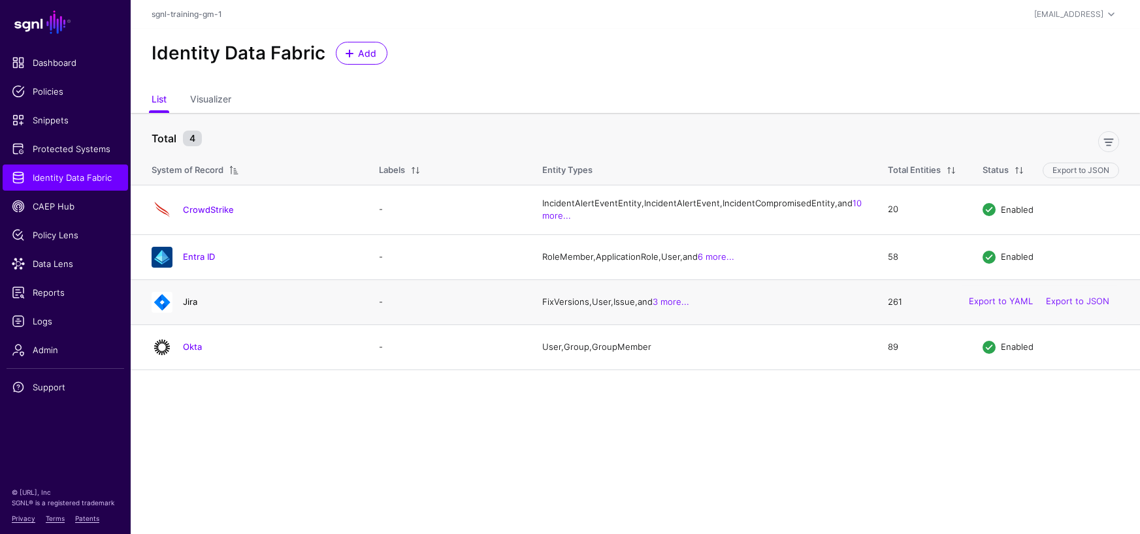
click at [189, 307] on link "Jira" at bounding box center [190, 302] width 14 height 10
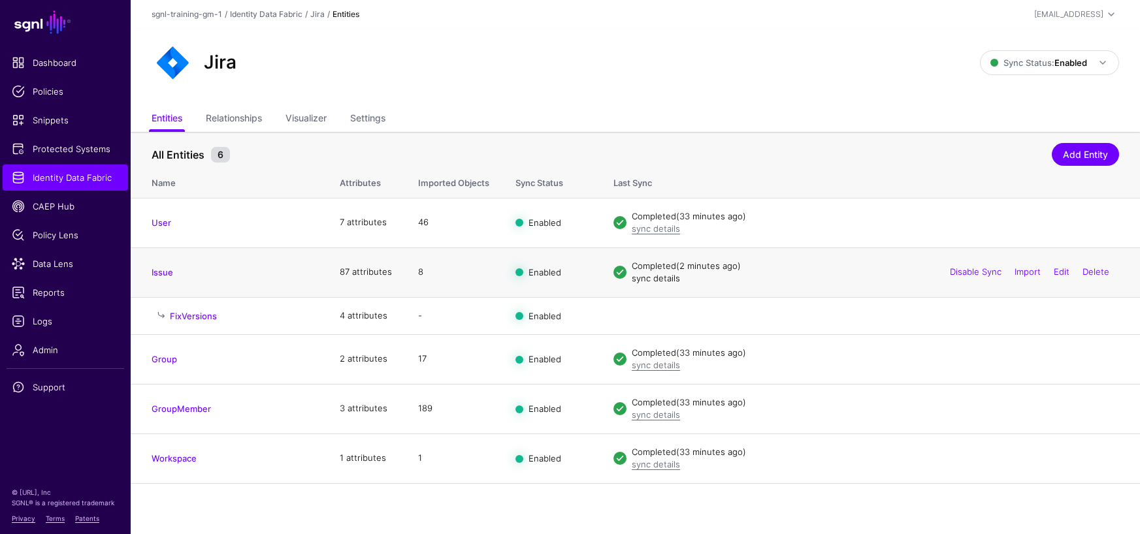
click at [658, 278] on link "sync details" at bounding box center [656, 278] width 48 height 10
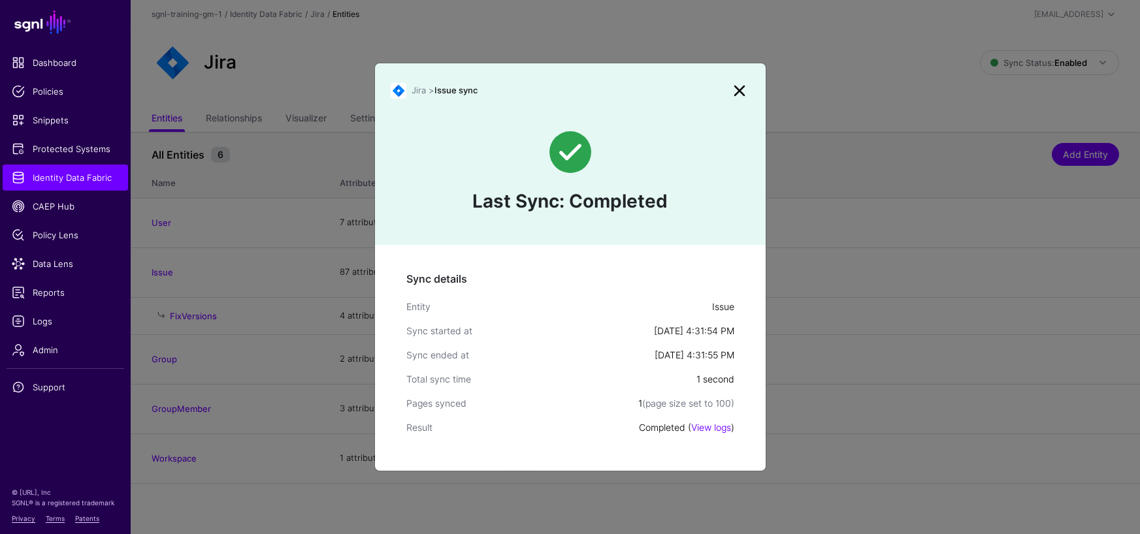
click at [735, 93] on link at bounding box center [739, 90] width 21 height 21
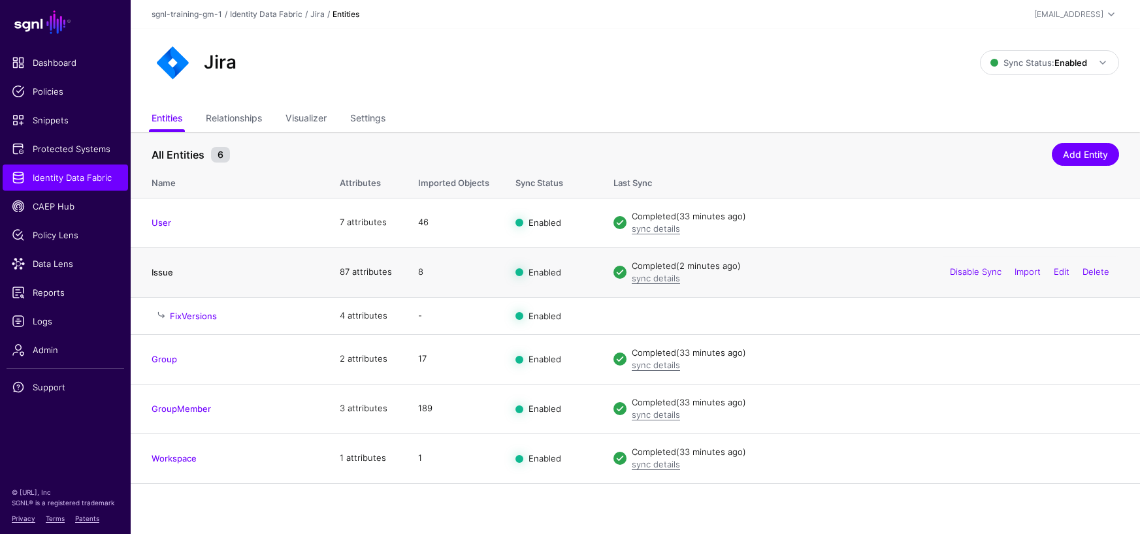
click at [167, 272] on link "Issue" at bounding box center [163, 272] width 22 height 10
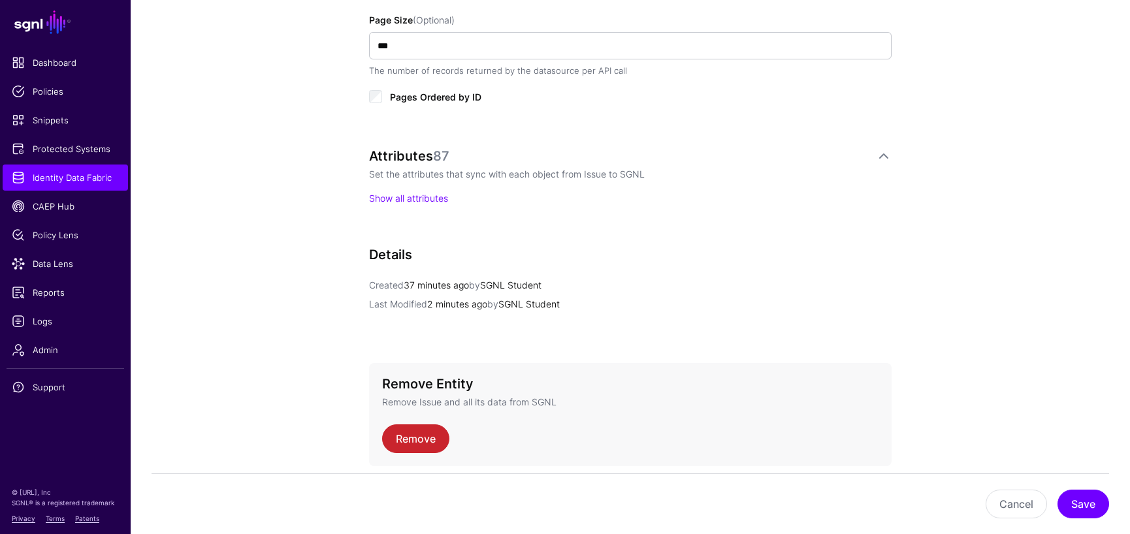
scroll to position [871, 0]
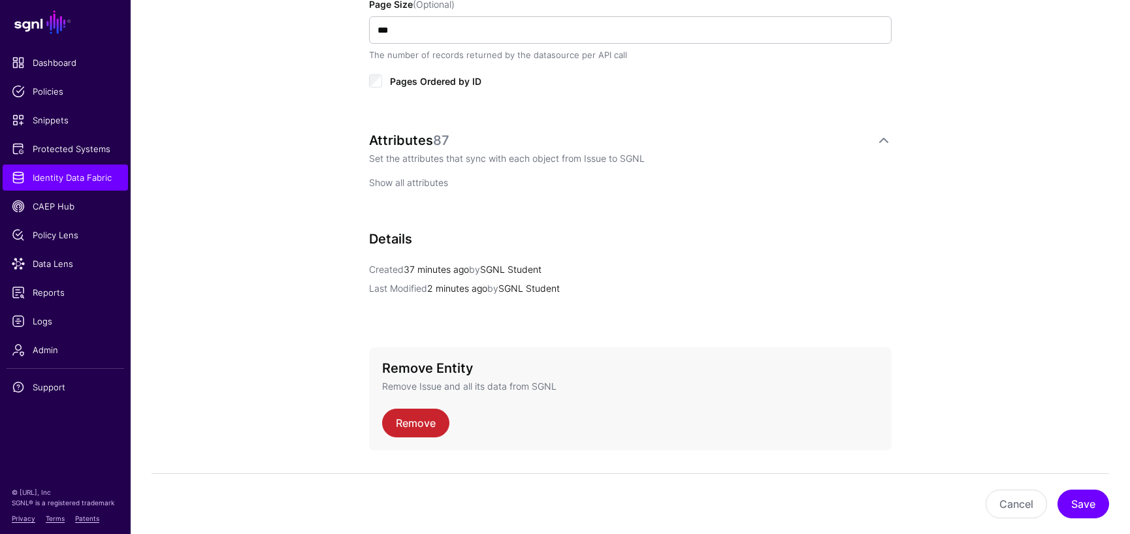
click at [426, 181] on link "Show all attributes" at bounding box center [408, 182] width 79 height 11
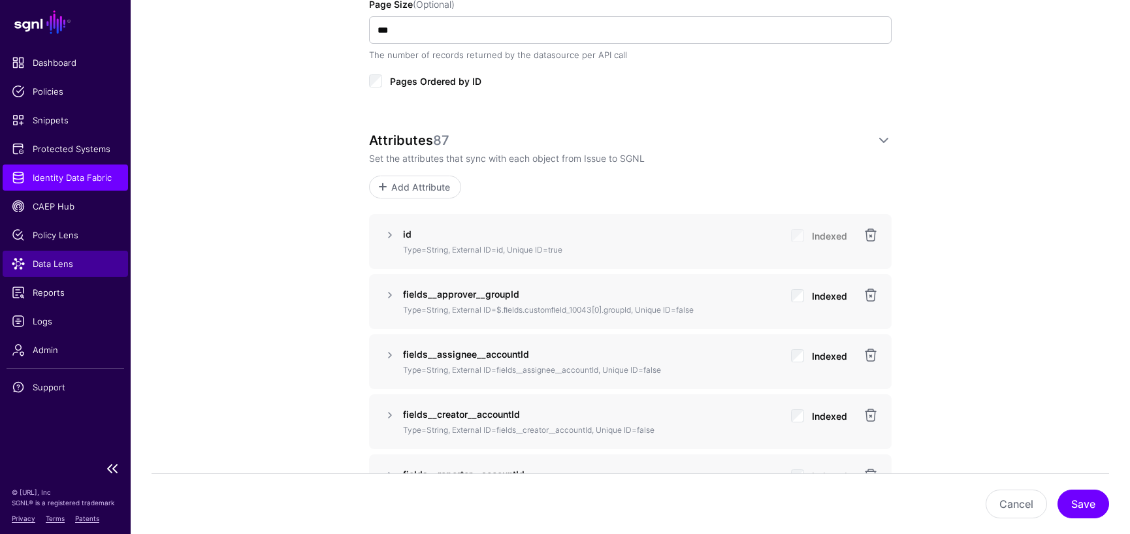
click at [54, 266] on span "Data Lens" at bounding box center [65, 263] width 107 height 13
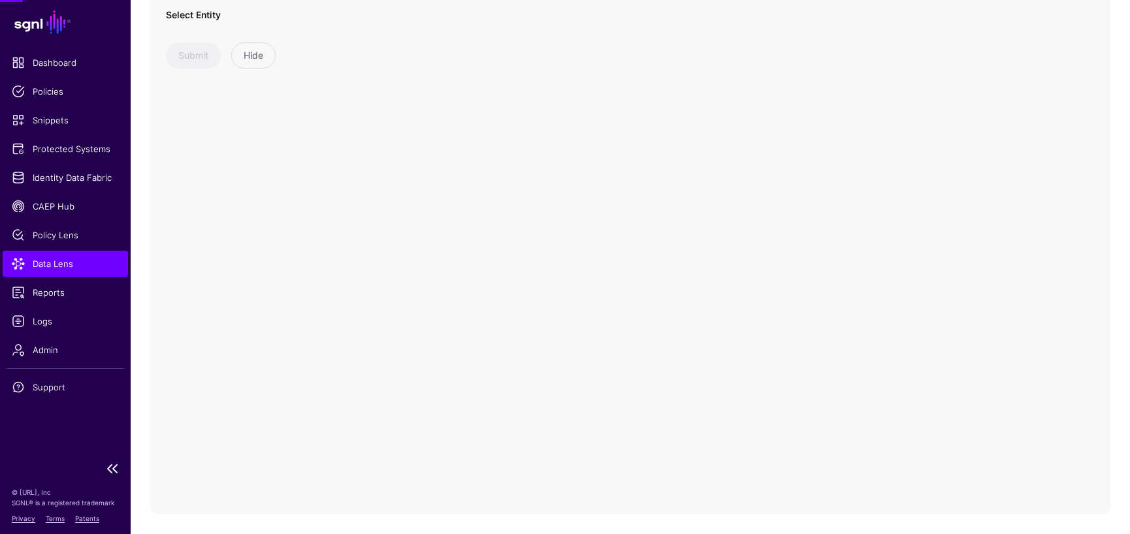
scroll to position [115, 0]
click at [378, 40] on span at bounding box center [378, 41] width 16 height 16
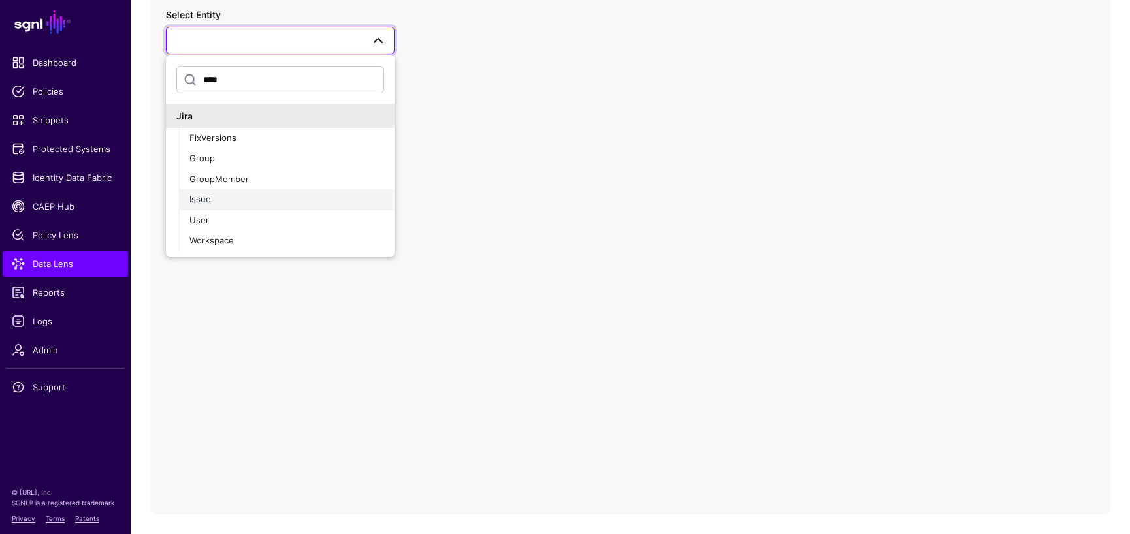
type input "****"
click at [232, 198] on div "Issue" at bounding box center [286, 199] width 195 height 13
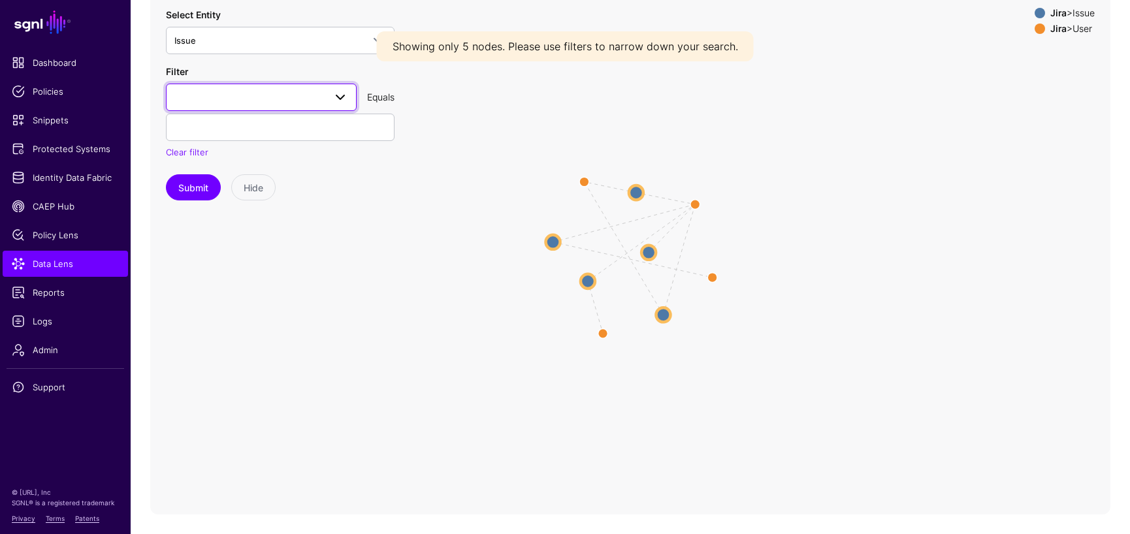
click at [245, 100] on span at bounding box center [261, 97] width 174 height 16
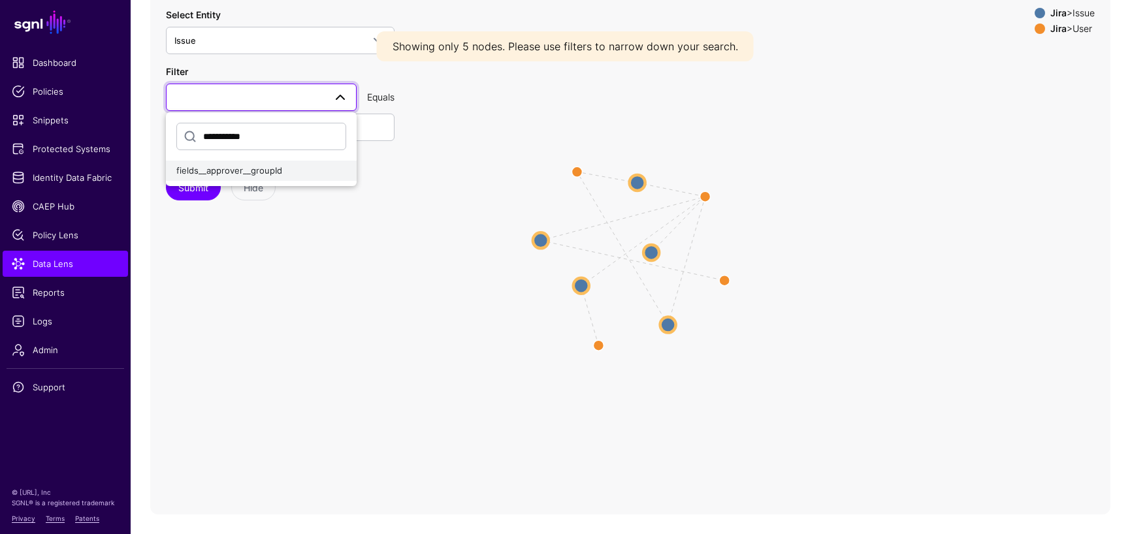
type input "**********"
click at [264, 170] on span "fields__approver__groupId" at bounding box center [229, 170] width 106 height 10
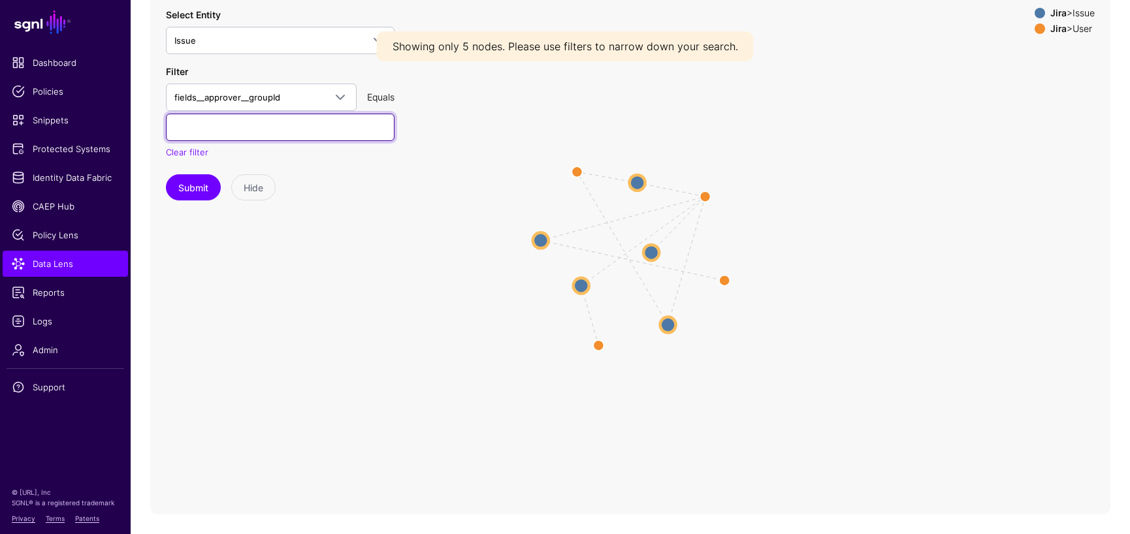
click at [334, 128] on input "text" at bounding box center [280, 127] width 229 height 27
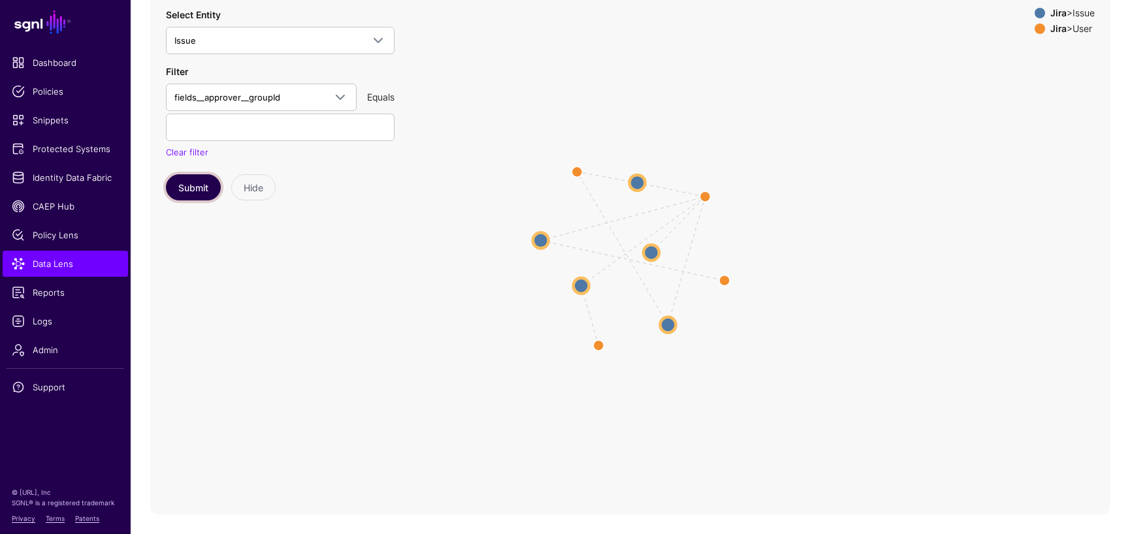
click at [204, 182] on button "Submit" at bounding box center [193, 187] width 55 height 26
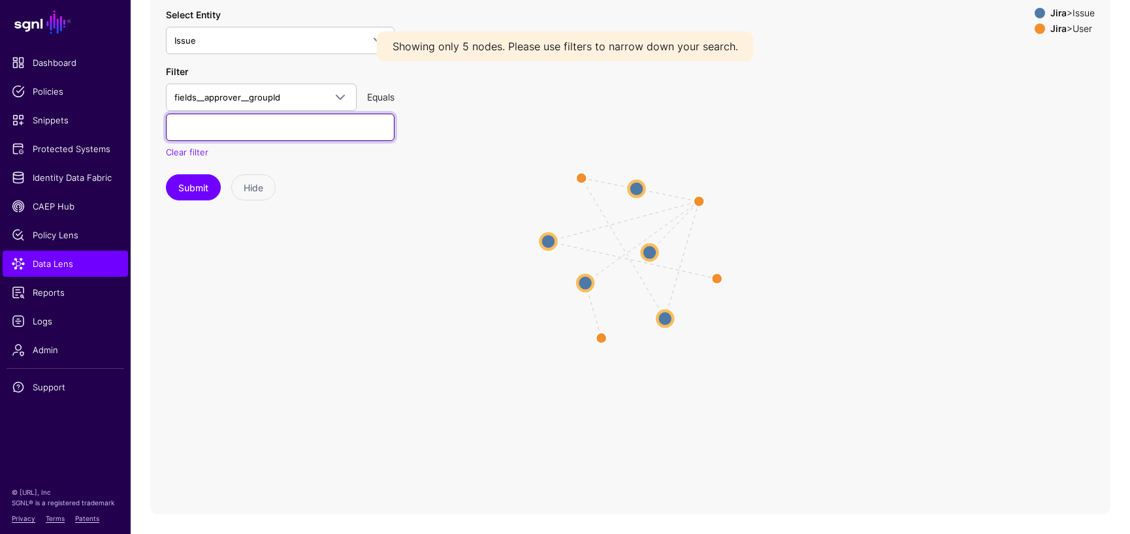
click at [246, 127] on input "text" at bounding box center [280, 127] width 229 height 27
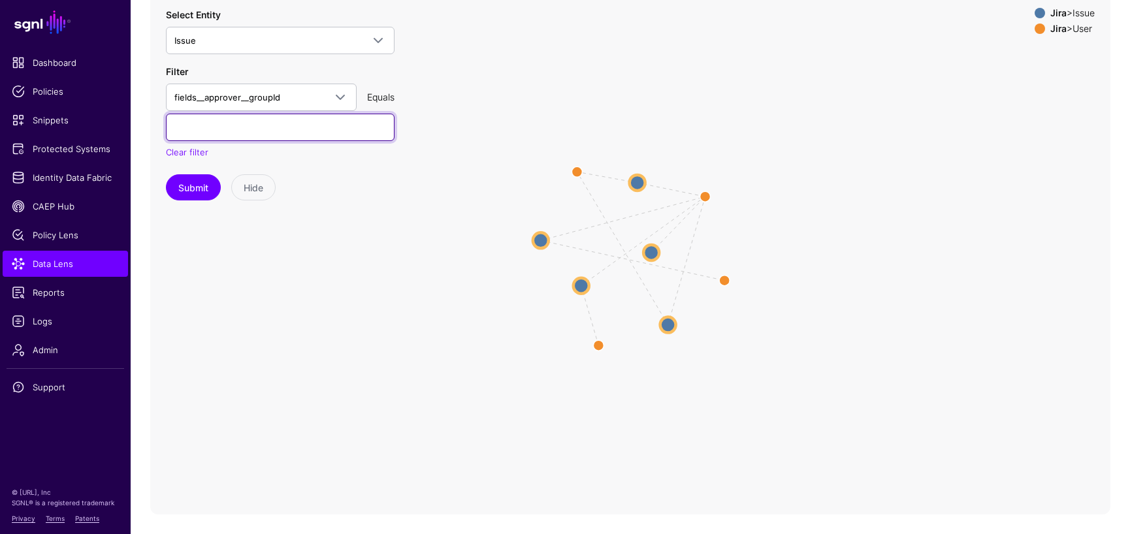
click at [359, 129] on input "text" at bounding box center [280, 127] width 229 height 27
paste input "**********"
type input "**********"
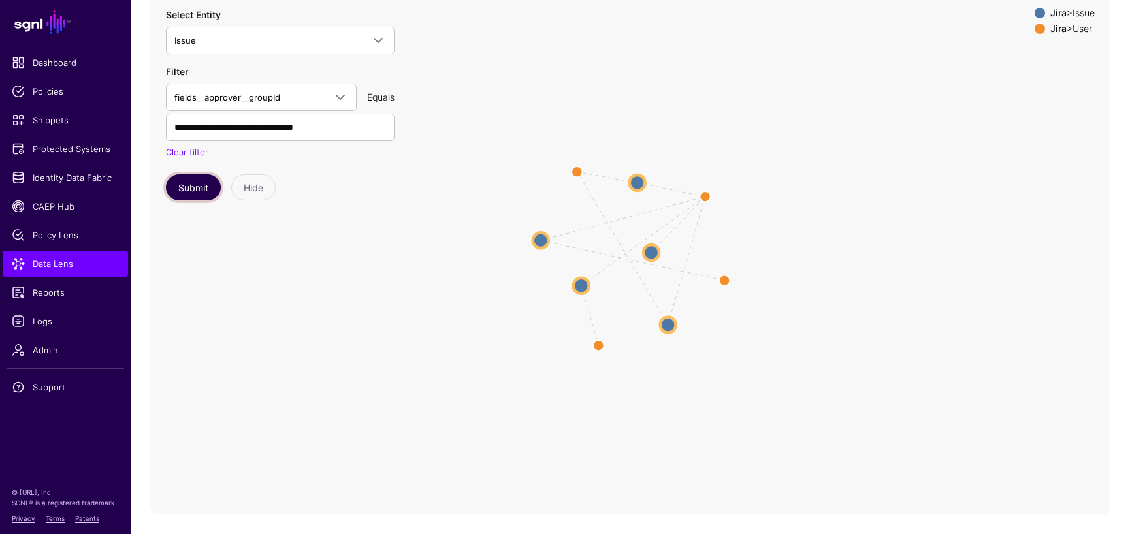
click at [199, 183] on button "Submit" at bounding box center [193, 187] width 55 height 26
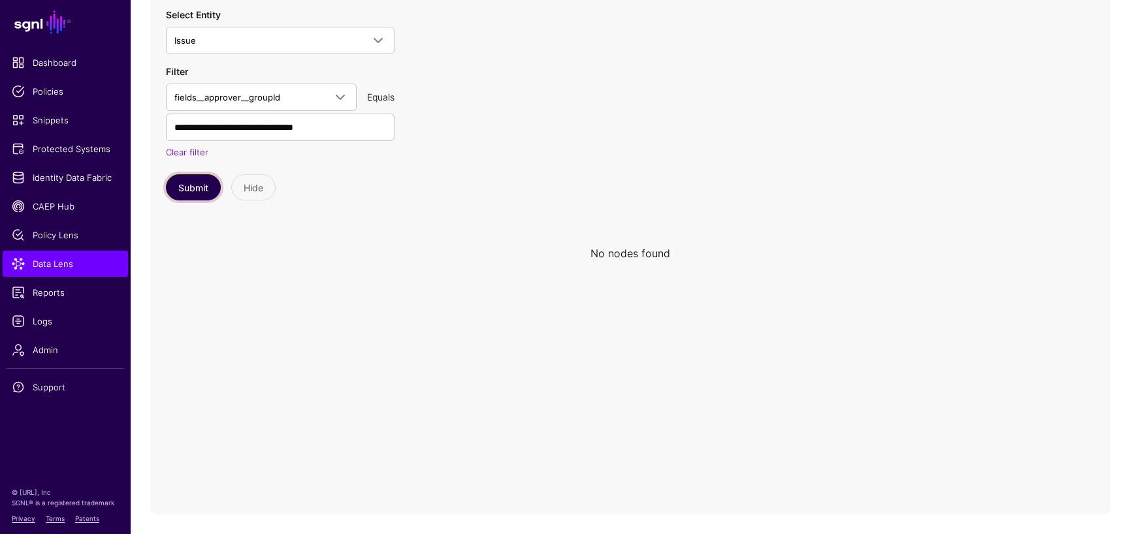
click at [208, 190] on button "Submit" at bounding box center [193, 187] width 55 height 26
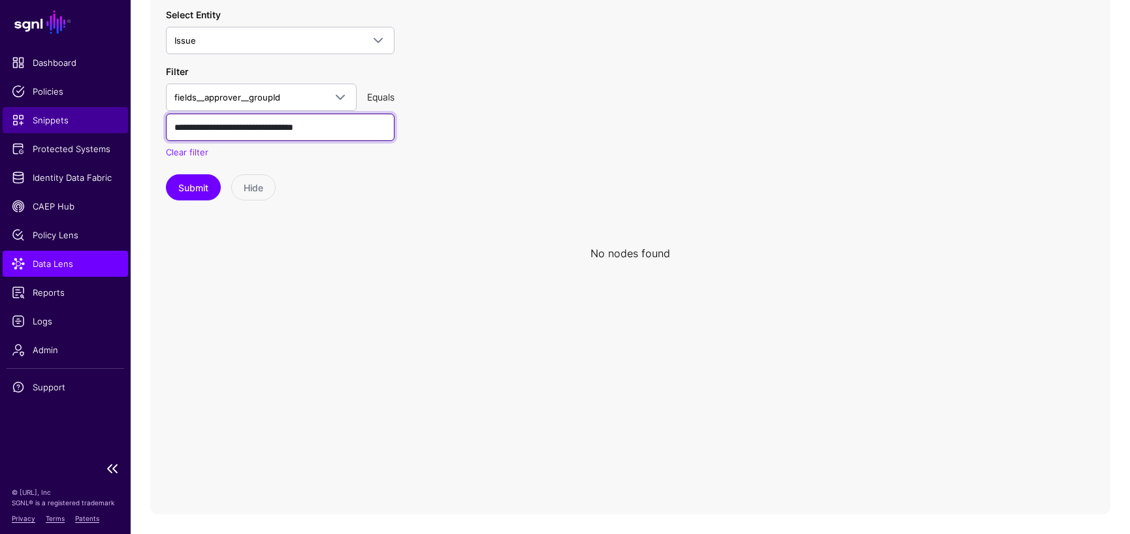
drag, startPoint x: 372, startPoint y: 127, endPoint x: 103, endPoint y: 123, distance: 269.8
click at [103, 123] on main "**********" at bounding box center [565, 200] width 1130 height 630
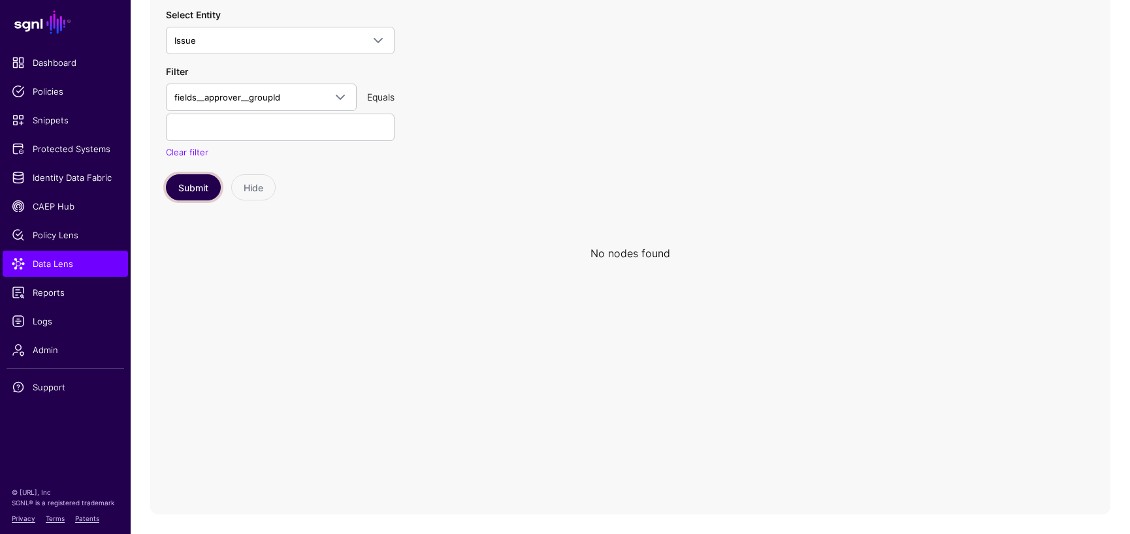
click at [182, 188] on button "Submit" at bounding box center [193, 187] width 55 height 26
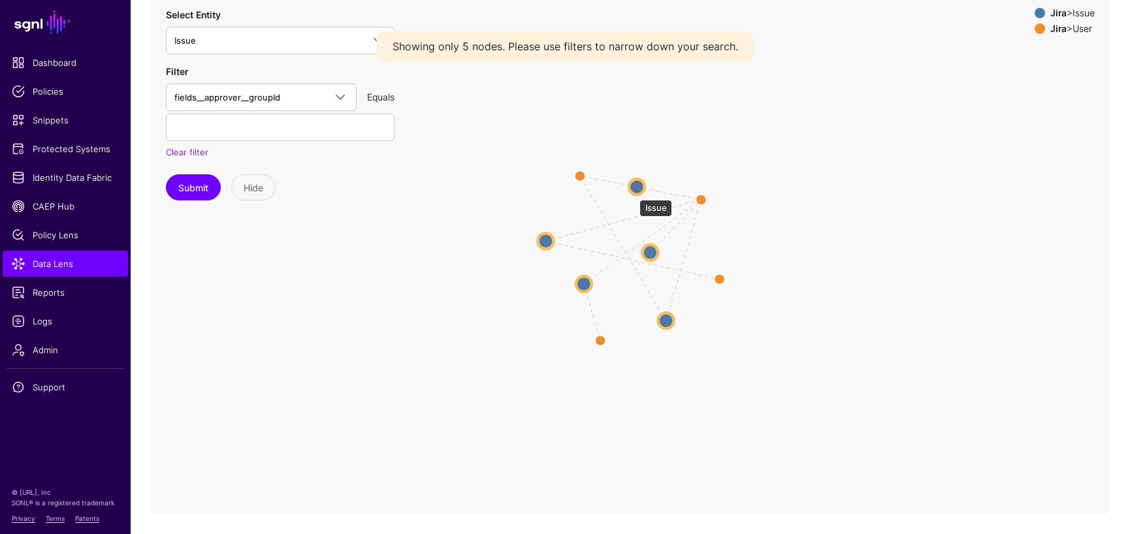
click at [633, 193] on circle at bounding box center [637, 187] width 16 height 16
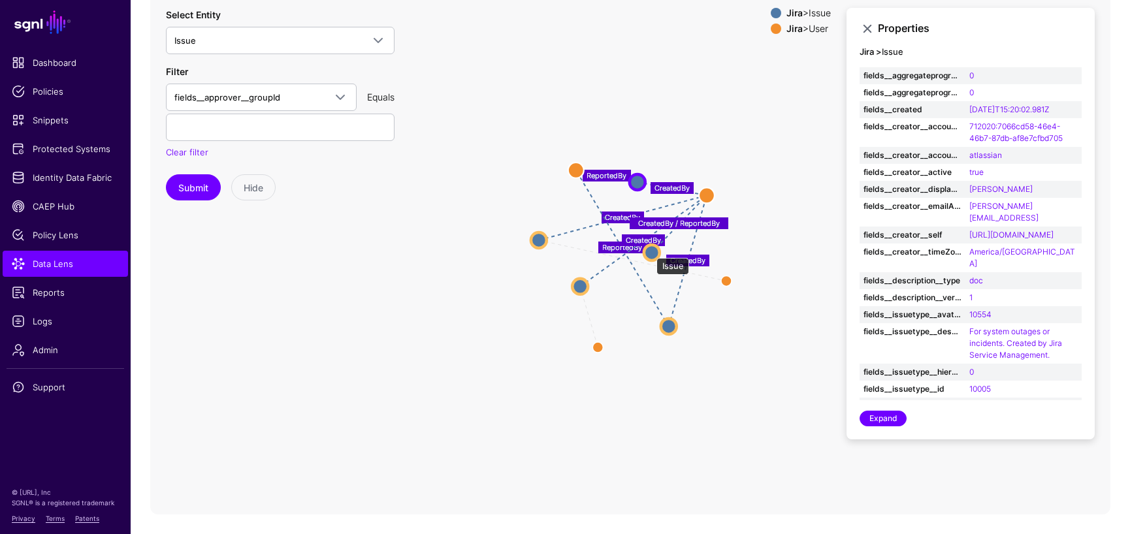
click at [650, 251] on circle at bounding box center [652, 253] width 16 height 16
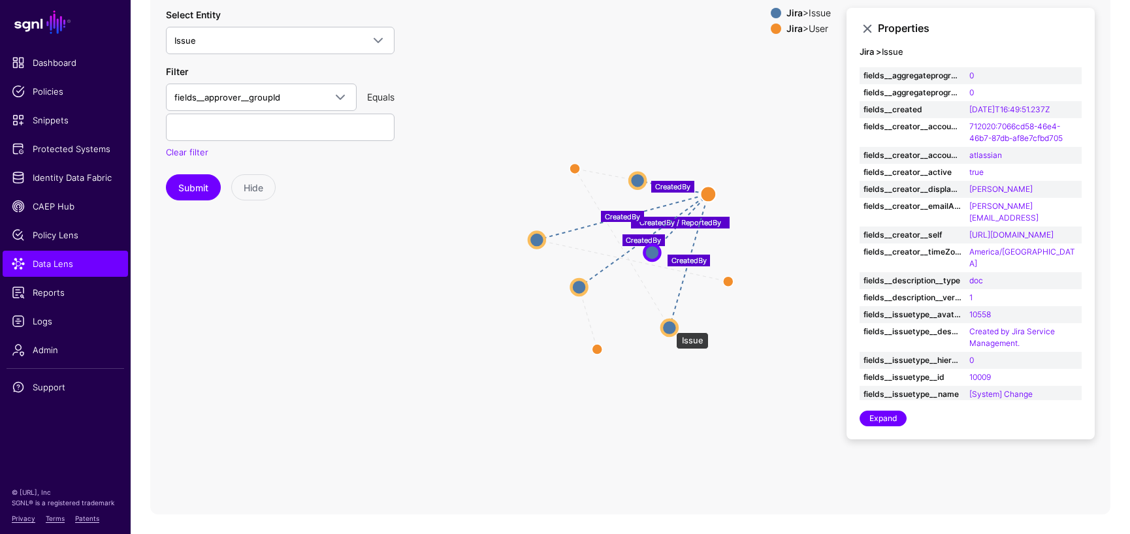
click at [669, 326] on circle at bounding box center [670, 328] width 16 height 16
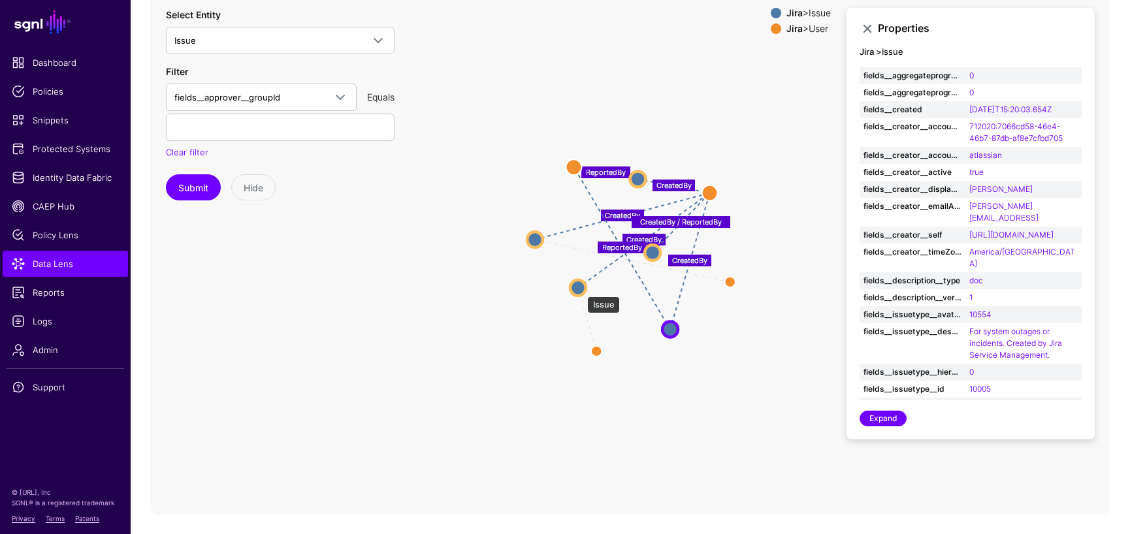
click at [581, 290] on circle at bounding box center [578, 288] width 16 height 16
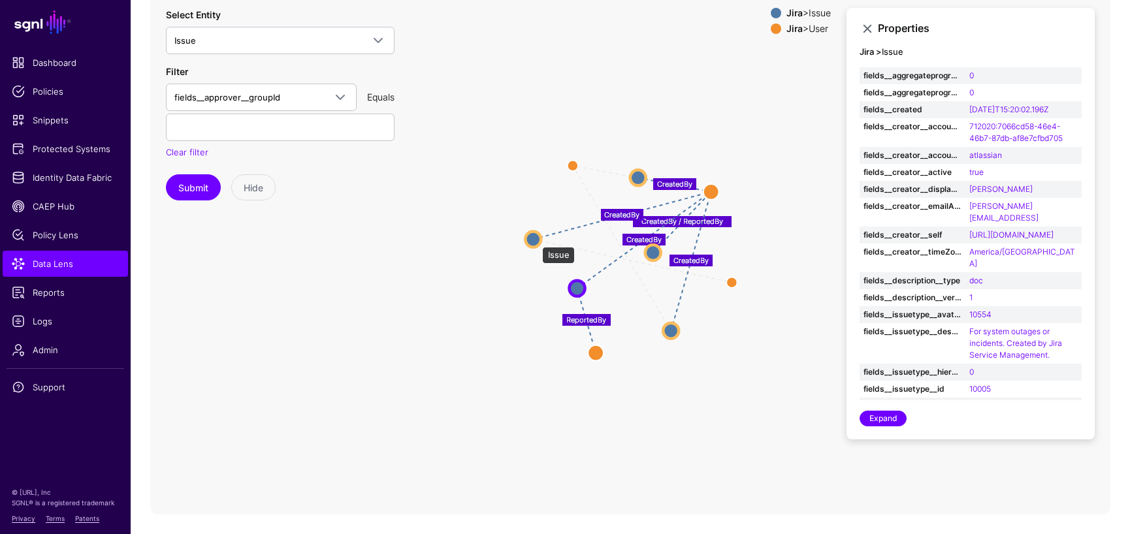
click at [536, 240] on circle at bounding box center [533, 239] width 16 height 16
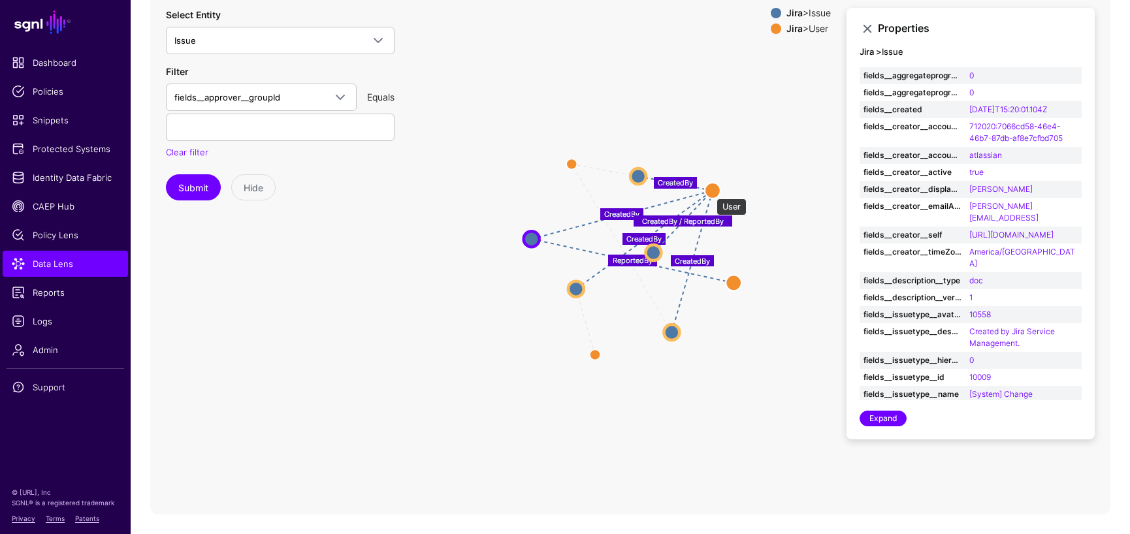
click at [710, 192] on circle at bounding box center [713, 191] width 16 height 16
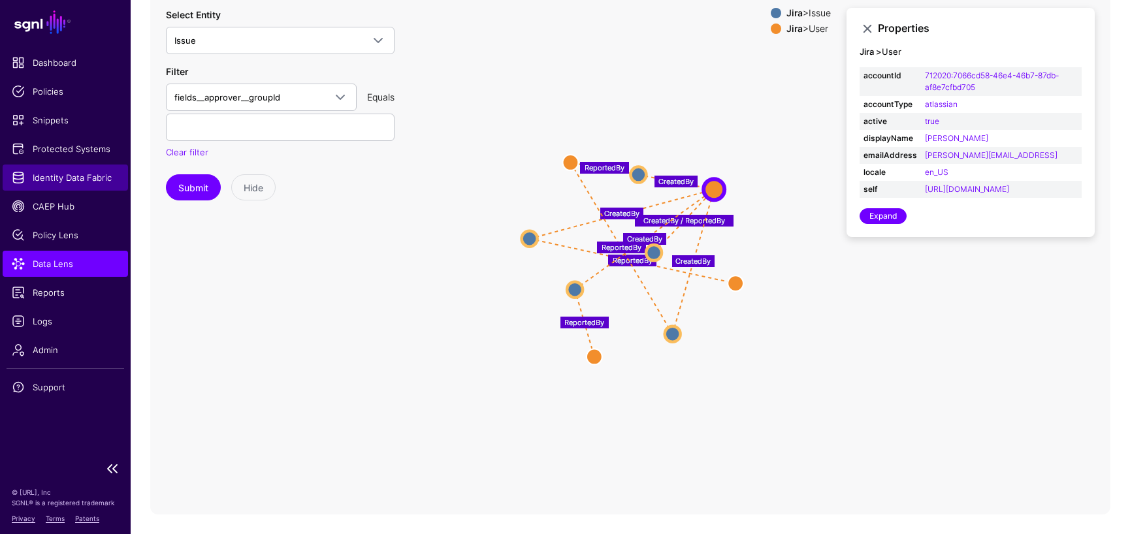
click at [56, 174] on span "Identity Data Fabric" at bounding box center [65, 177] width 107 height 13
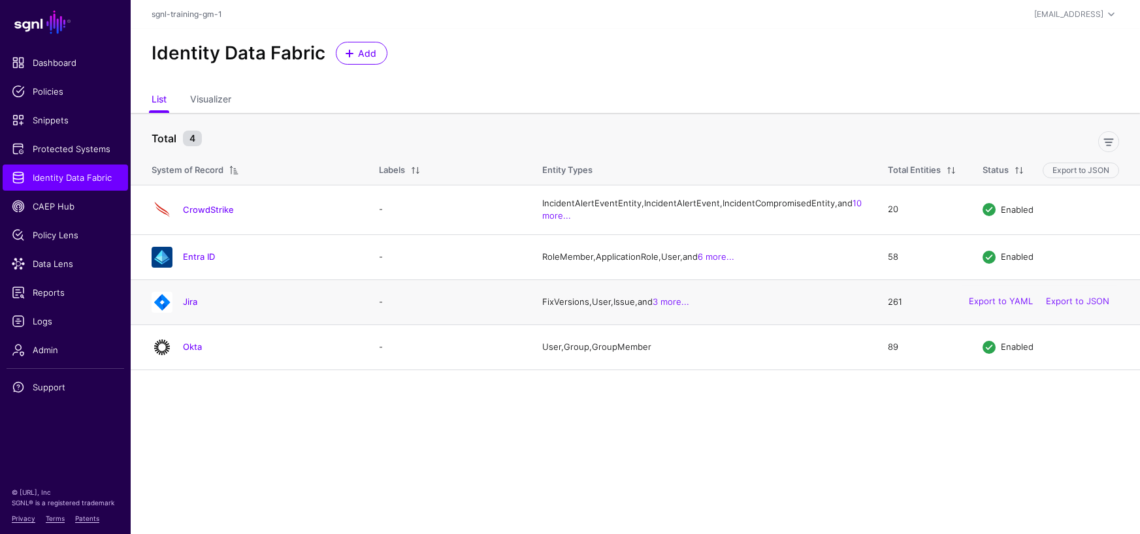
click at [190, 313] on div "Jira" at bounding box center [252, 302] width 212 height 21
click at [194, 307] on link "Jira" at bounding box center [190, 302] width 14 height 10
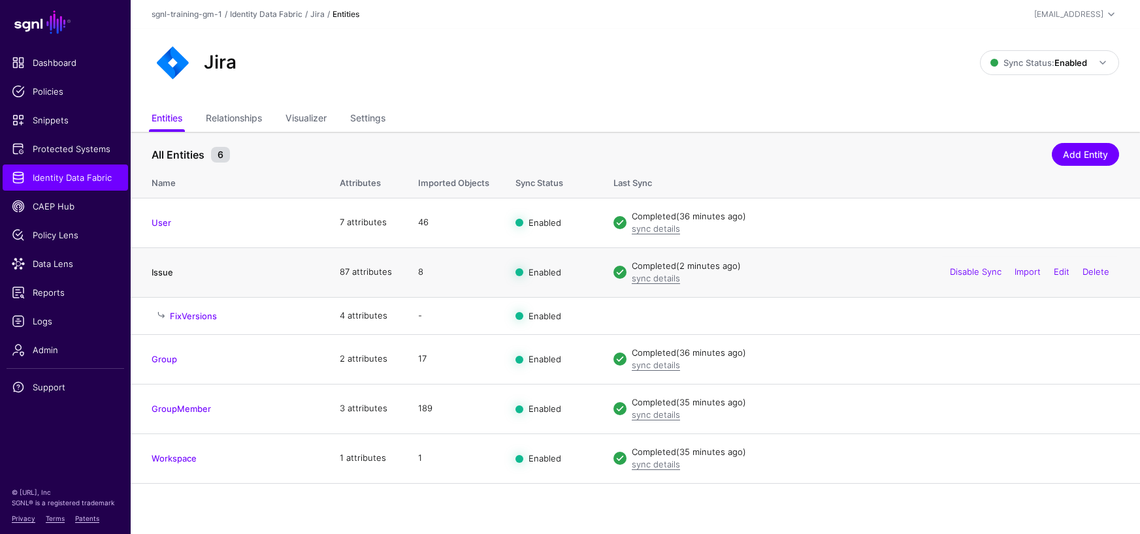
click at [161, 276] on link "Issue" at bounding box center [163, 272] width 22 height 10
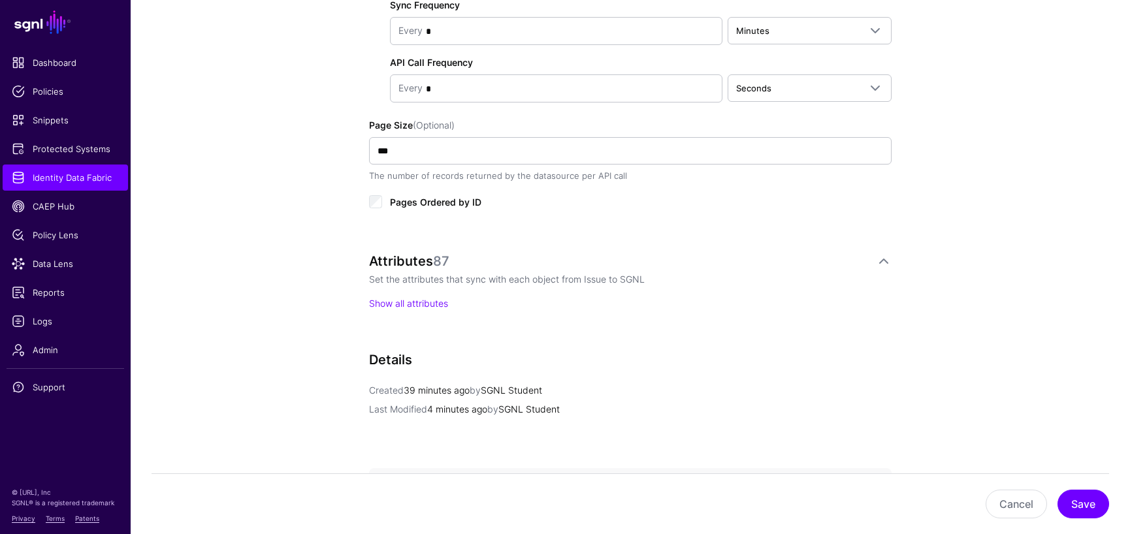
scroll to position [871, 0]
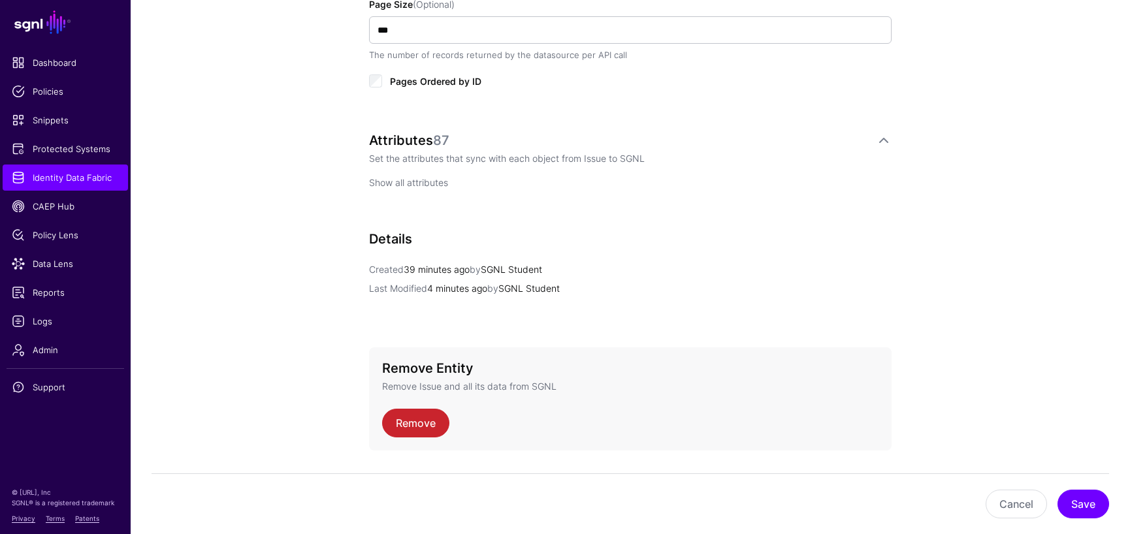
click at [411, 182] on link "Show all attributes" at bounding box center [408, 182] width 79 height 11
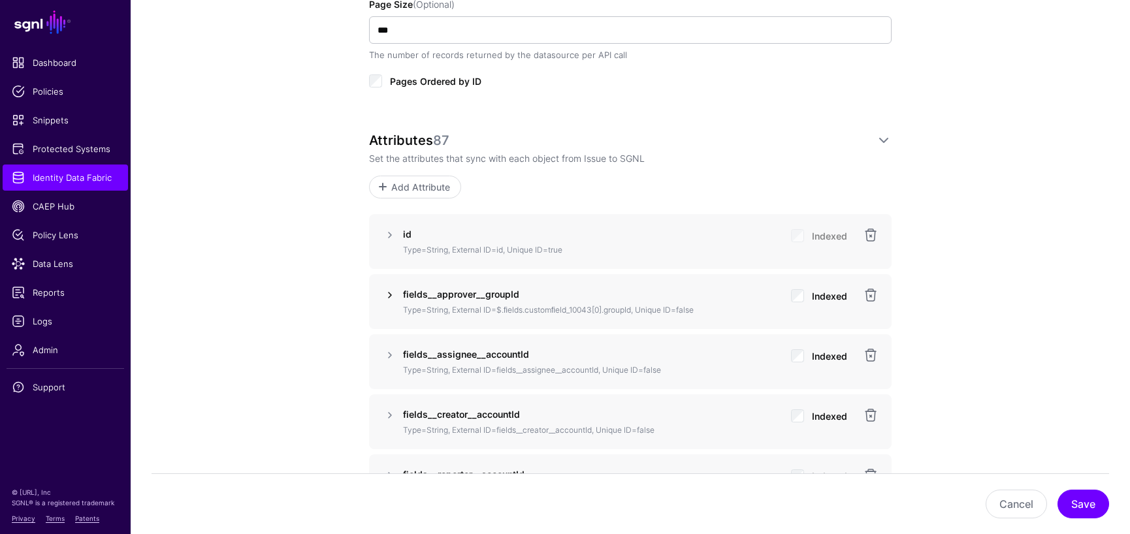
click at [390, 295] on link at bounding box center [390, 295] width 16 height 16
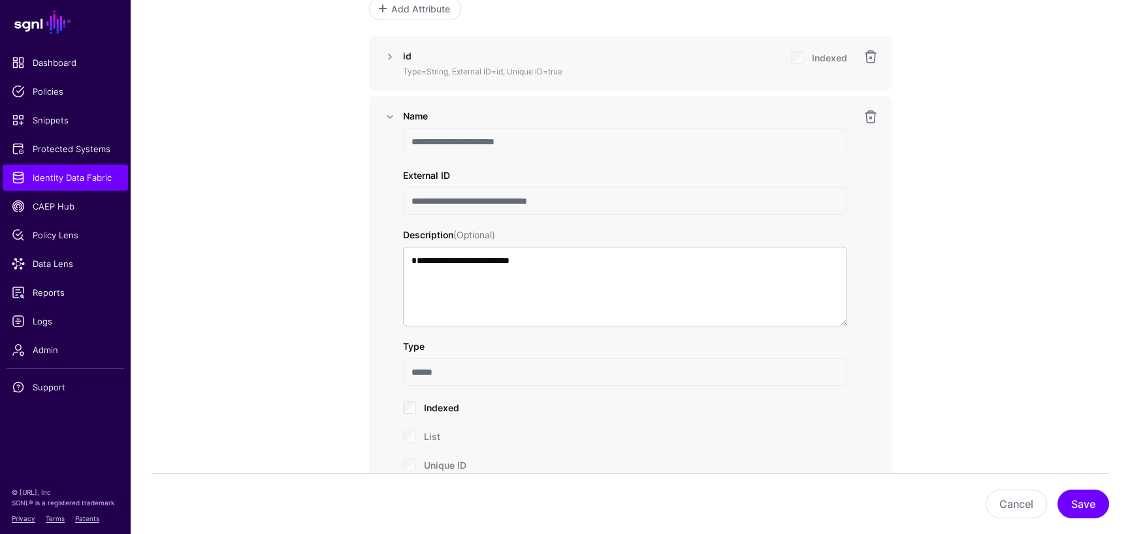
scroll to position [1089, 0]
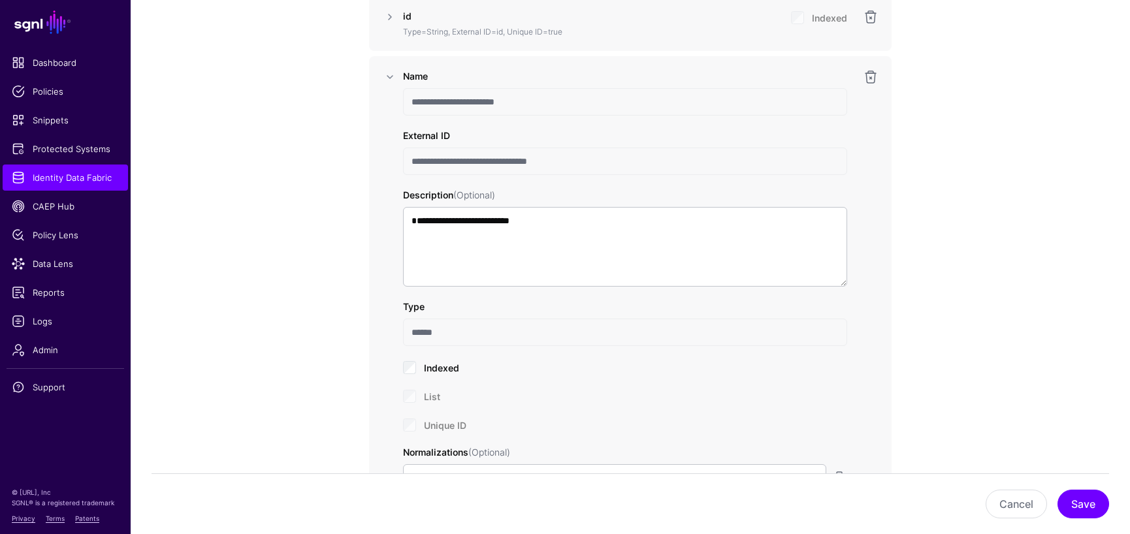
click at [581, 163] on input "**********" at bounding box center [625, 161] width 444 height 27
click at [571, 160] on input "**********" at bounding box center [625, 161] width 444 height 27
drag, startPoint x: 571, startPoint y: 160, endPoint x: 563, endPoint y: 160, distance: 7.8
click at [563, 160] on input "**********" at bounding box center [625, 161] width 444 height 27
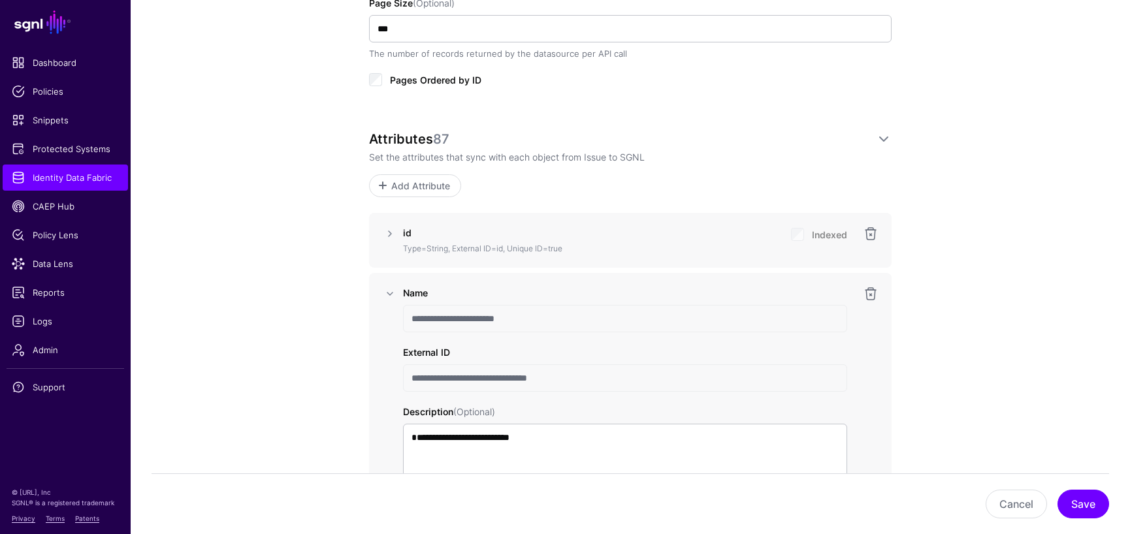
scroll to position [871, 0]
click at [568, 379] on input "**********" at bounding box center [625, 379] width 444 height 27
drag, startPoint x: 571, startPoint y: 379, endPoint x: 405, endPoint y: 383, distance: 166.6
click at [405, 383] on input "**********" at bounding box center [625, 379] width 444 height 27
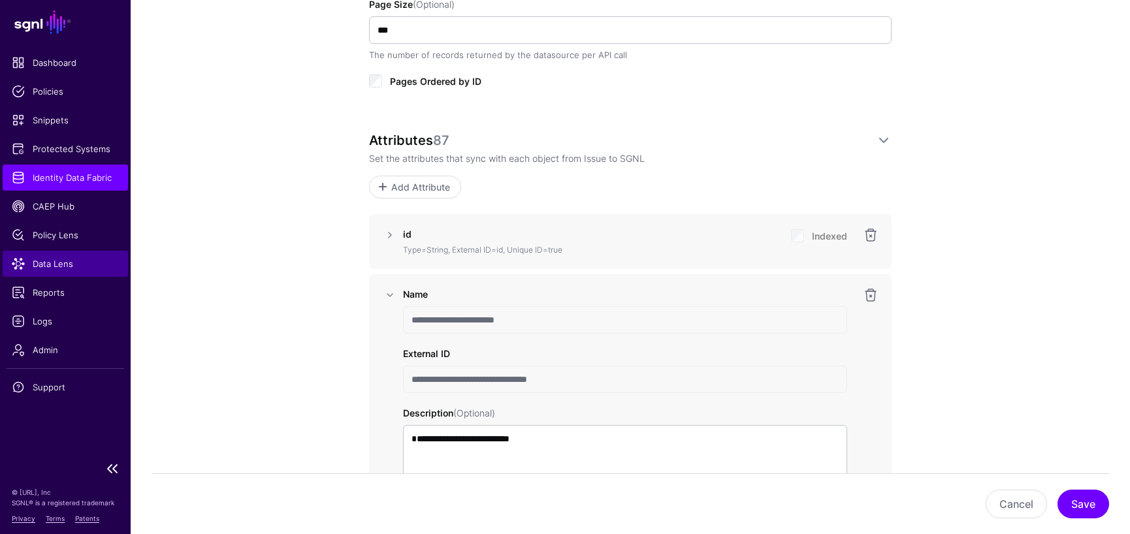
click at [38, 265] on span "Data Lens" at bounding box center [65, 263] width 107 height 13
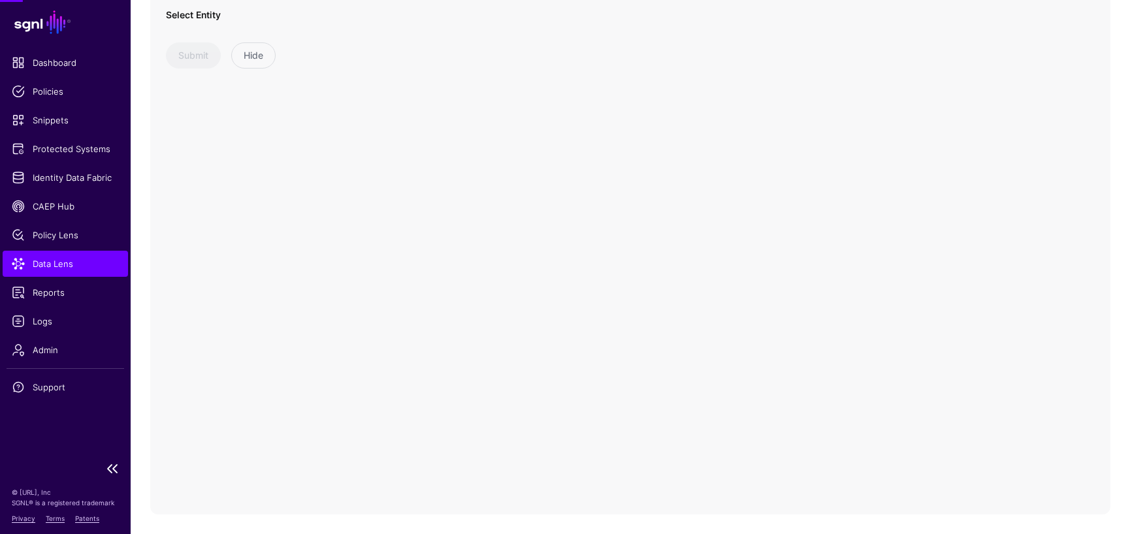
scroll to position [115, 0]
click at [377, 39] on span at bounding box center [378, 41] width 16 height 16
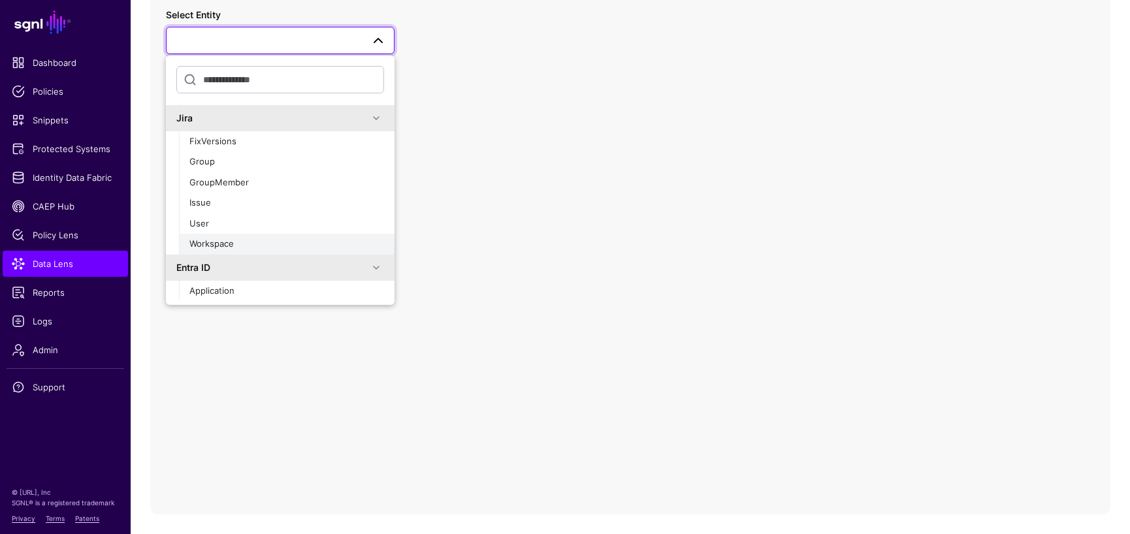
scroll to position [377, 0]
click at [190, 206] on span "Issue" at bounding box center [200, 205] width 22 height 10
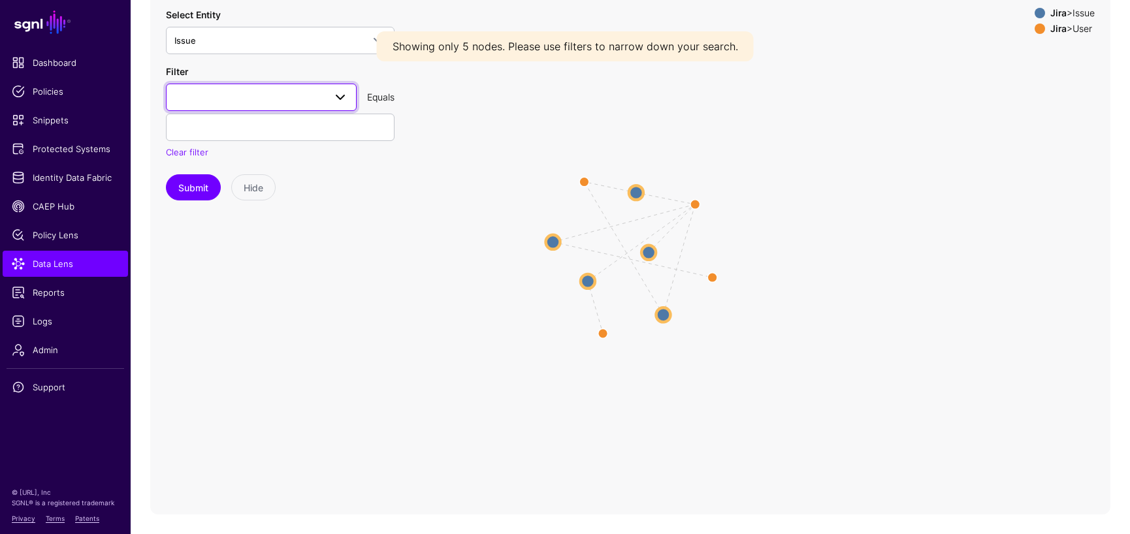
click at [338, 91] on span at bounding box center [340, 97] width 16 height 16
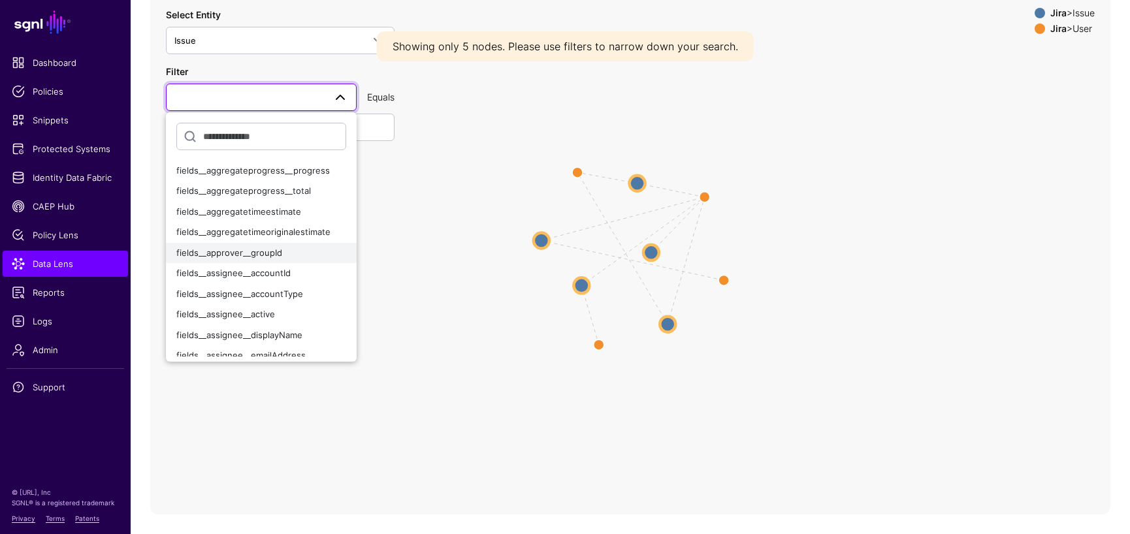
click at [274, 251] on span "fields__approver__groupId" at bounding box center [229, 253] width 106 height 10
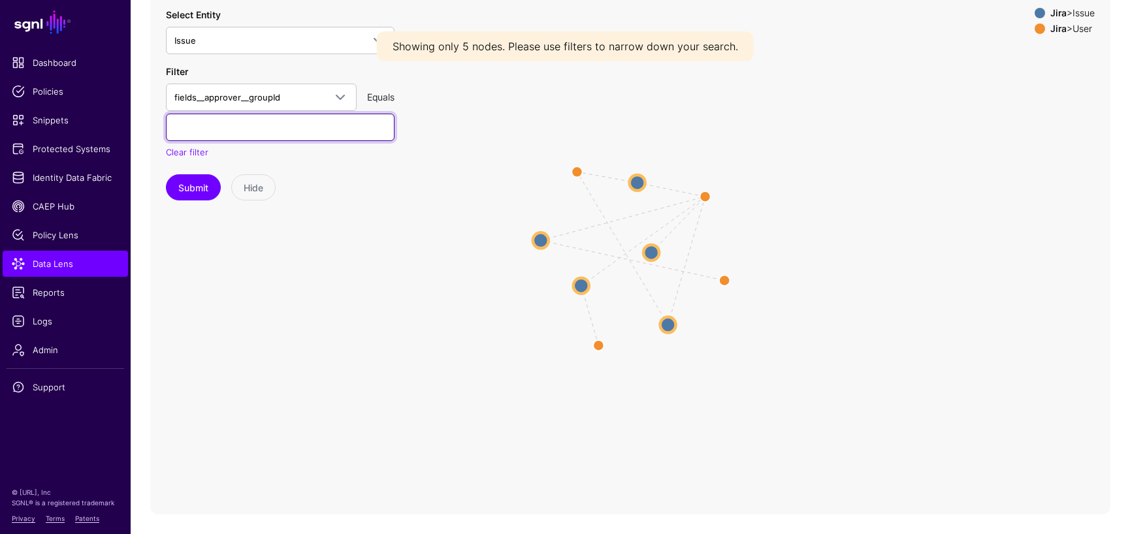
click at [261, 125] on input "text" at bounding box center [280, 127] width 229 height 27
click at [378, 95] on div "Equals" at bounding box center [381, 97] width 38 height 14
click at [290, 120] on input "text" at bounding box center [280, 127] width 229 height 27
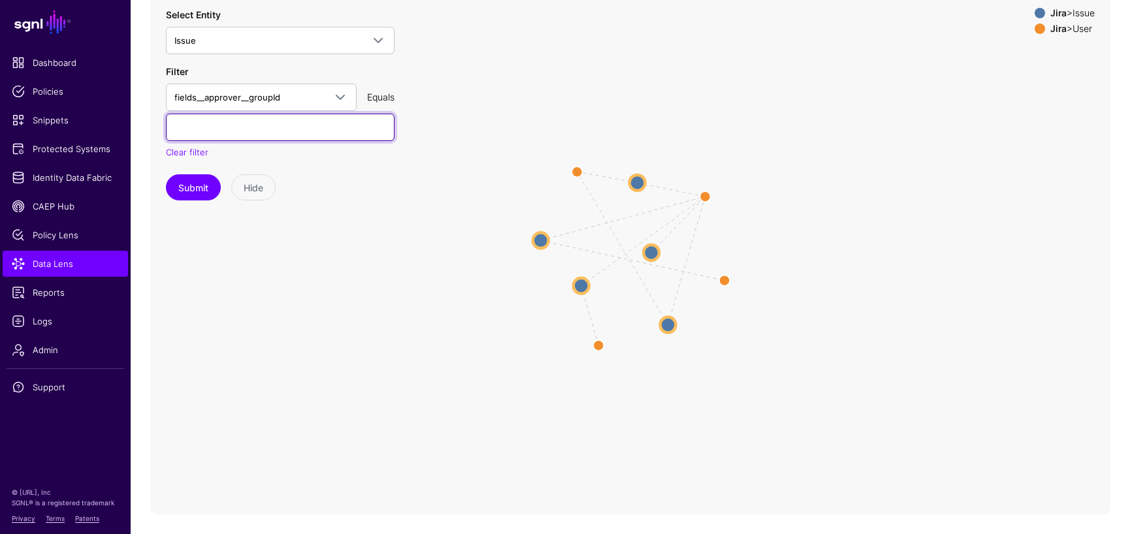
paste input "**********"
click at [347, 127] on input "**********" at bounding box center [280, 127] width 229 height 27
paste input "*"
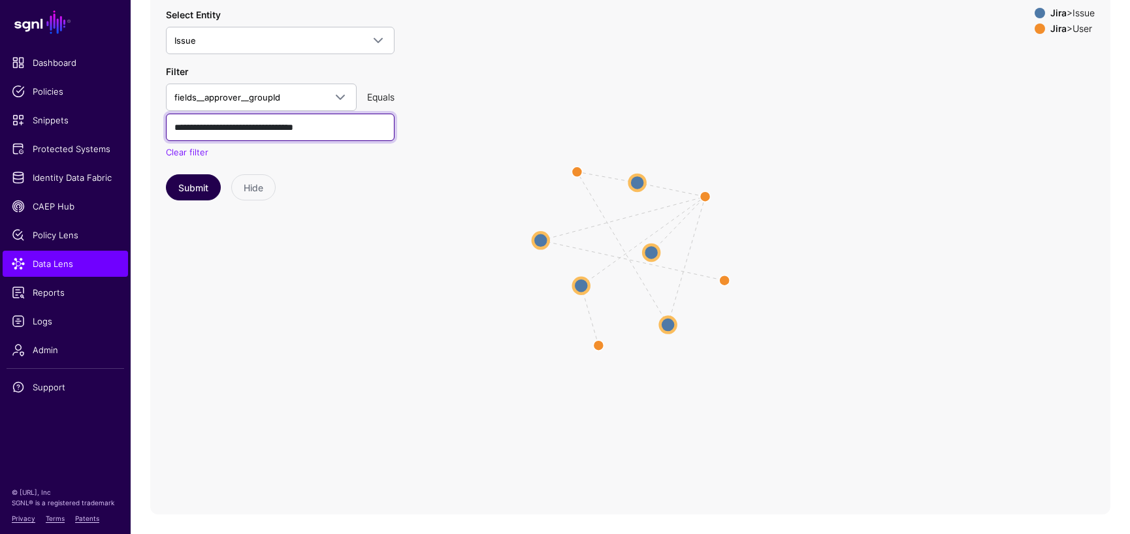
type input "**********"
click at [179, 187] on button "Submit" at bounding box center [193, 187] width 55 height 26
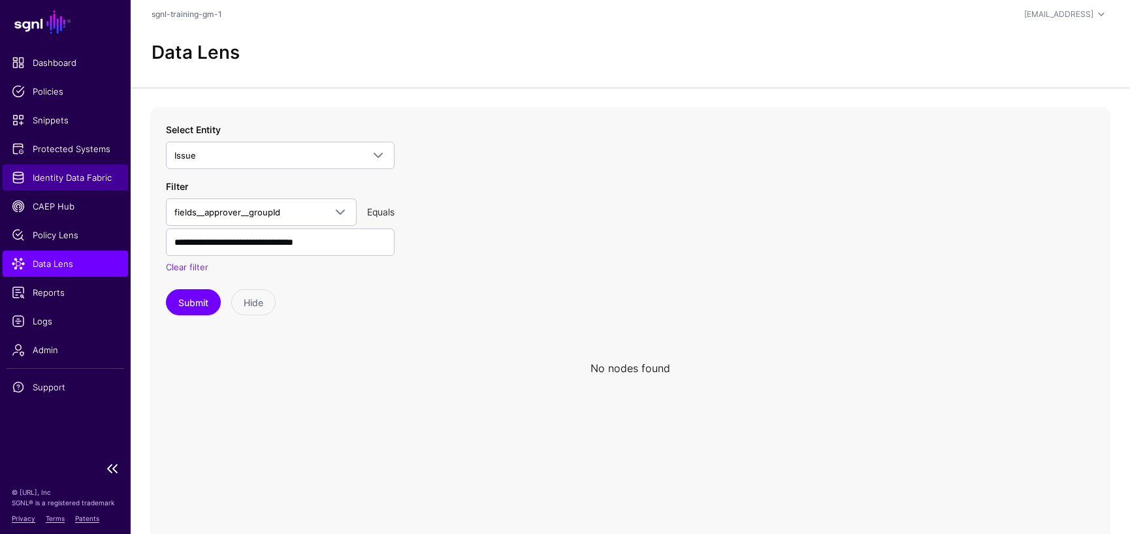
click at [65, 184] on link "Identity Data Fabric" at bounding box center [65, 178] width 125 height 26
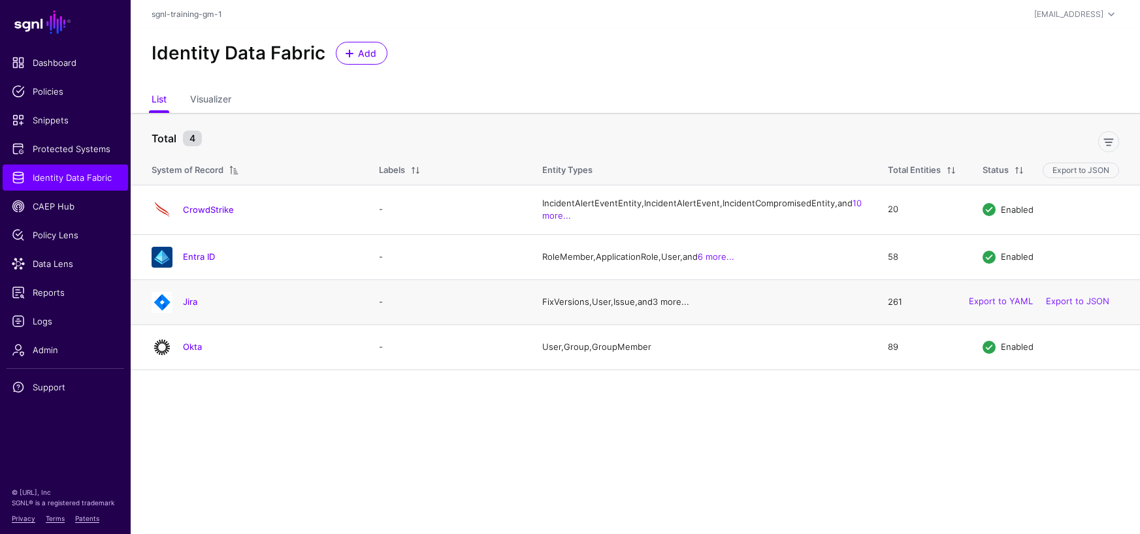
click at [679, 307] on link "3 more..." at bounding box center [670, 302] width 37 height 10
click at [193, 307] on link "Jira" at bounding box center [190, 302] width 14 height 10
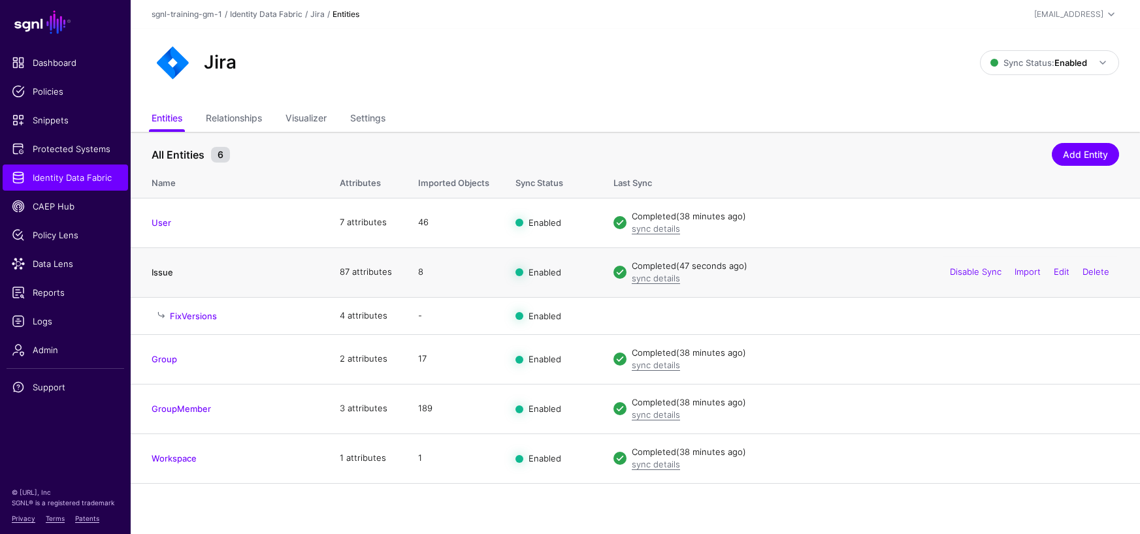
click at [169, 272] on link "Issue" at bounding box center [163, 272] width 22 height 10
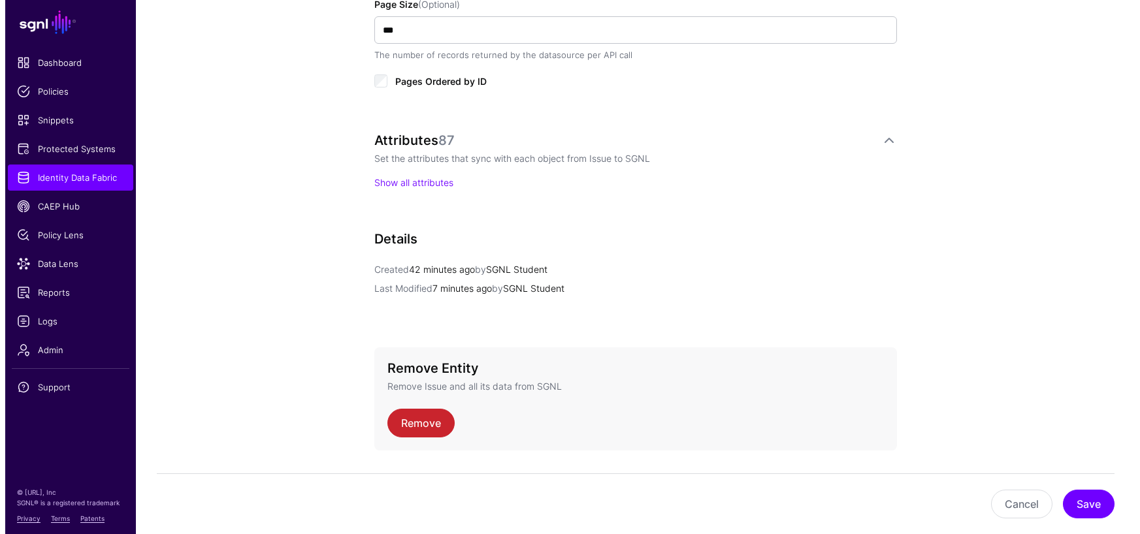
scroll to position [906, 0]
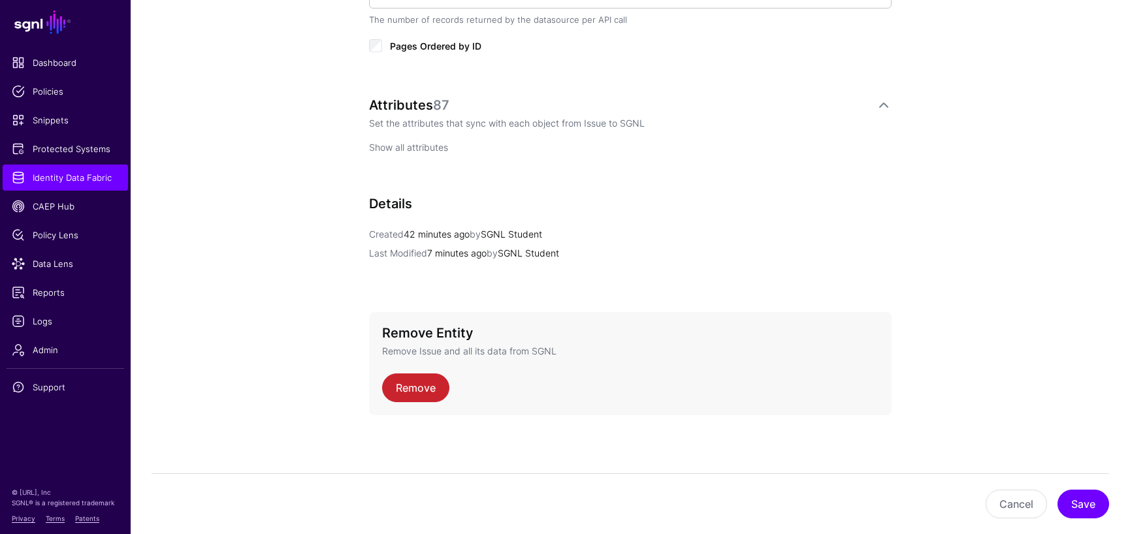
click at [381, 145] on link "Show all attributes" at bounding box center [408, 147] width 79 height 11
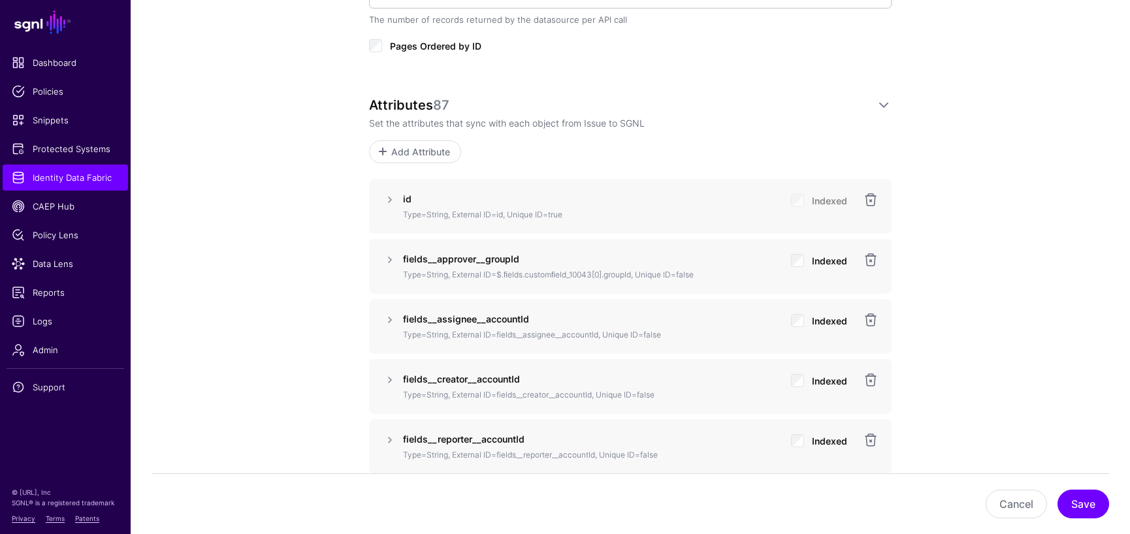
click at [417, 269] on p "Type=String, External ID=$.ﬁelds.customﬁeld_10043[0].groupId, Unique ID=false" at bounding box center [591, 275] width 377 height 12
click at [868, 262] on link at bounding box center [871, 260] width 16 height 16
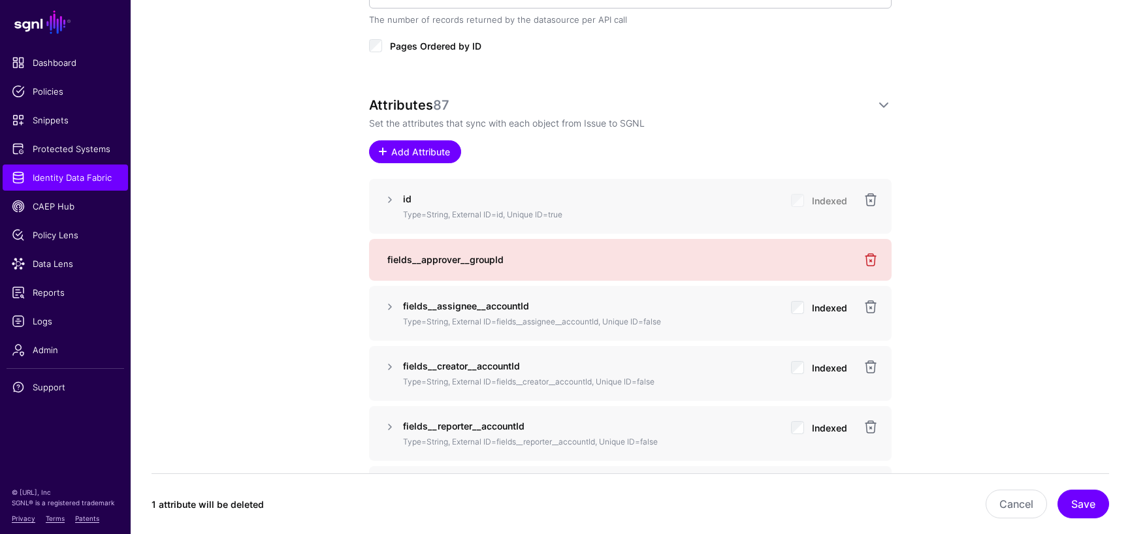
click at [390, 145] on span "Add Attribute" at bounding box center [421, 152] width 62 height 14
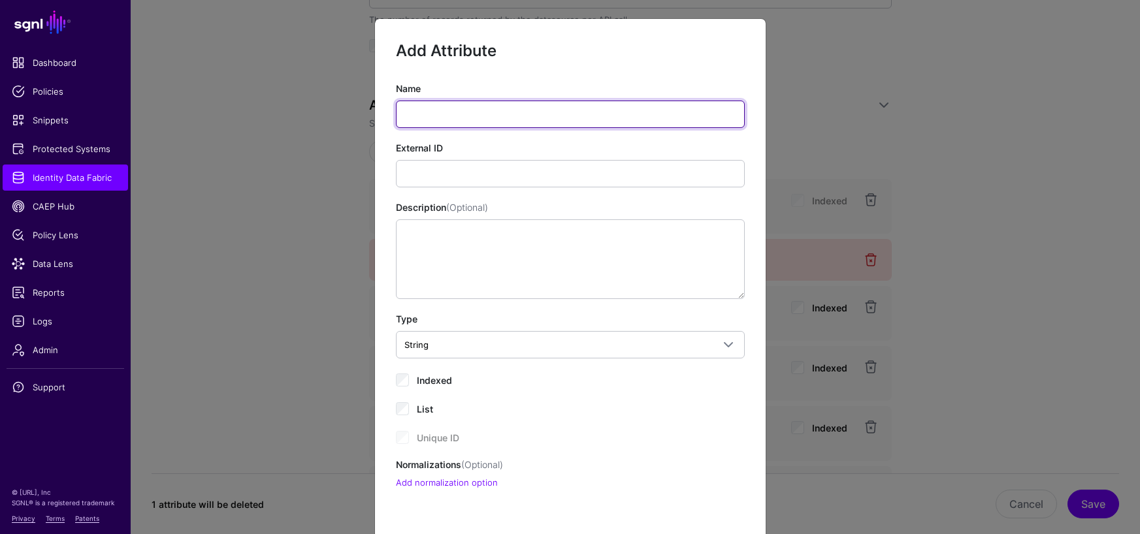
click at [496, 121] on input "Name" at bounding box center [570, 114] width 349 height 27
click at [444, 113] on input "Name" at bounding box center [570, 114] width 349 height 27
paste input "**********"
type input "**********"
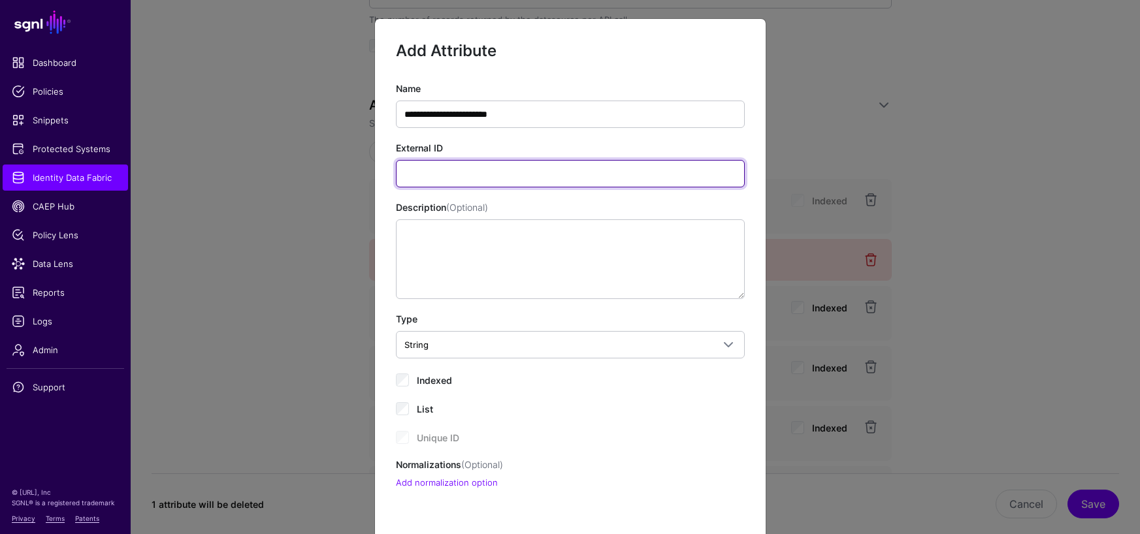
click at [660, 171] on input "External ID" at bounding box center [570, 173] width 349 height 27
paste input "**********"
type input "**********"
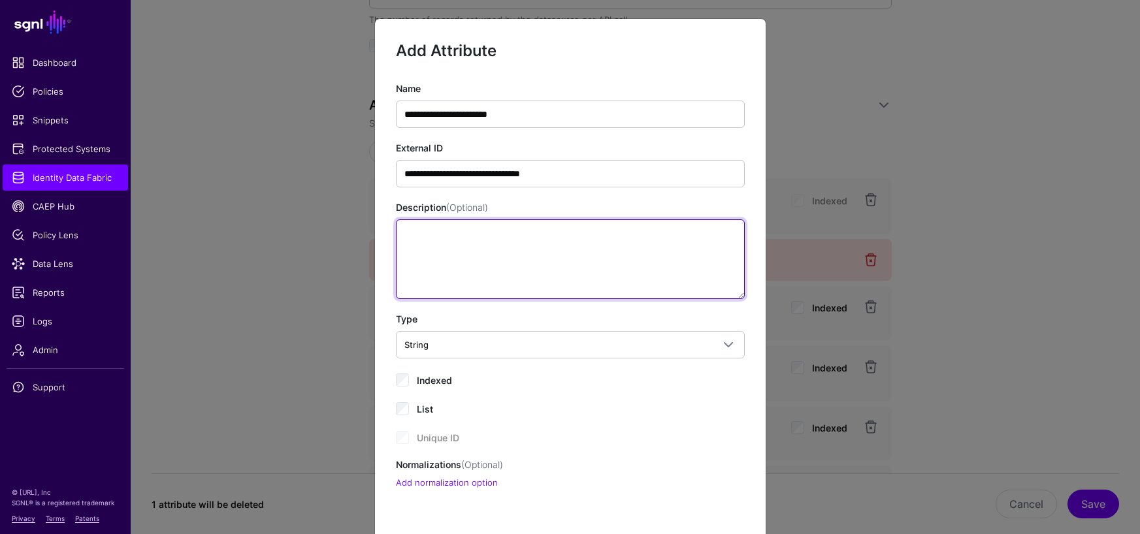
click at [505, 240] on textarea "Description (Optional)" at bounding box center [570, 259] width 349 height 80
paste textarea "**********"
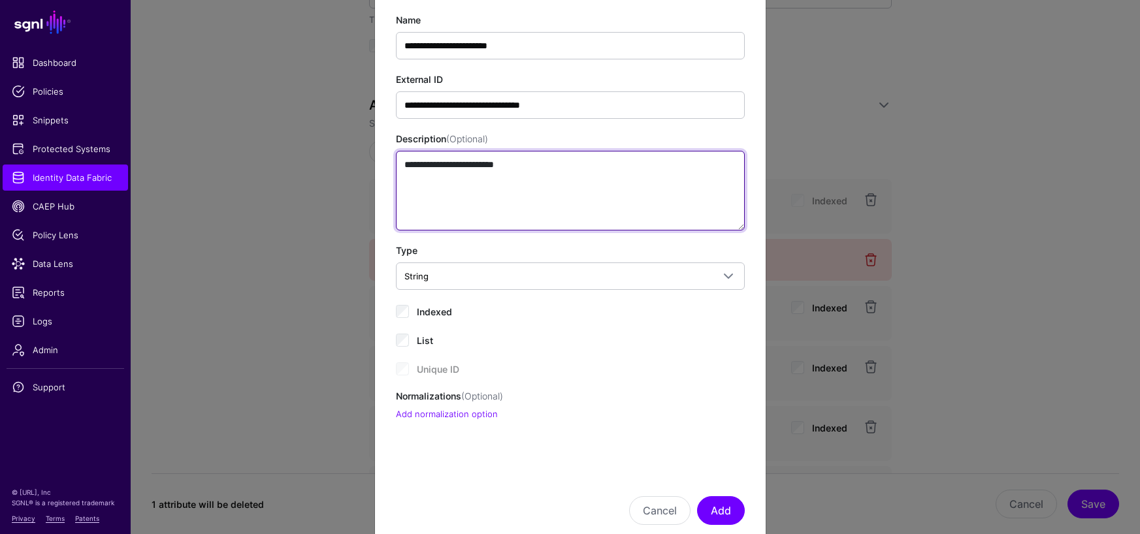
scroll to position [99, 0]
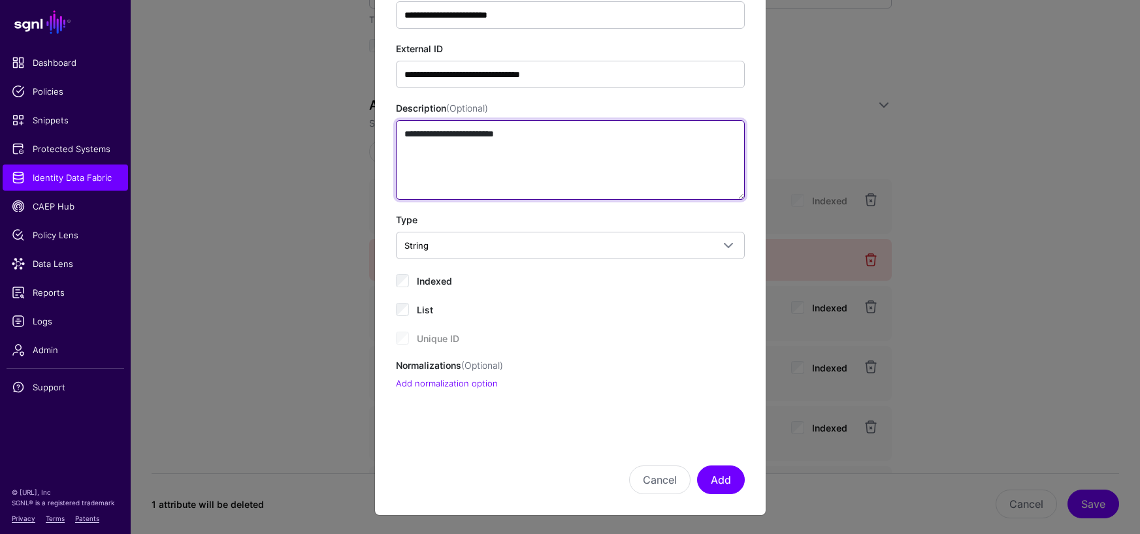
type textarea "**********"
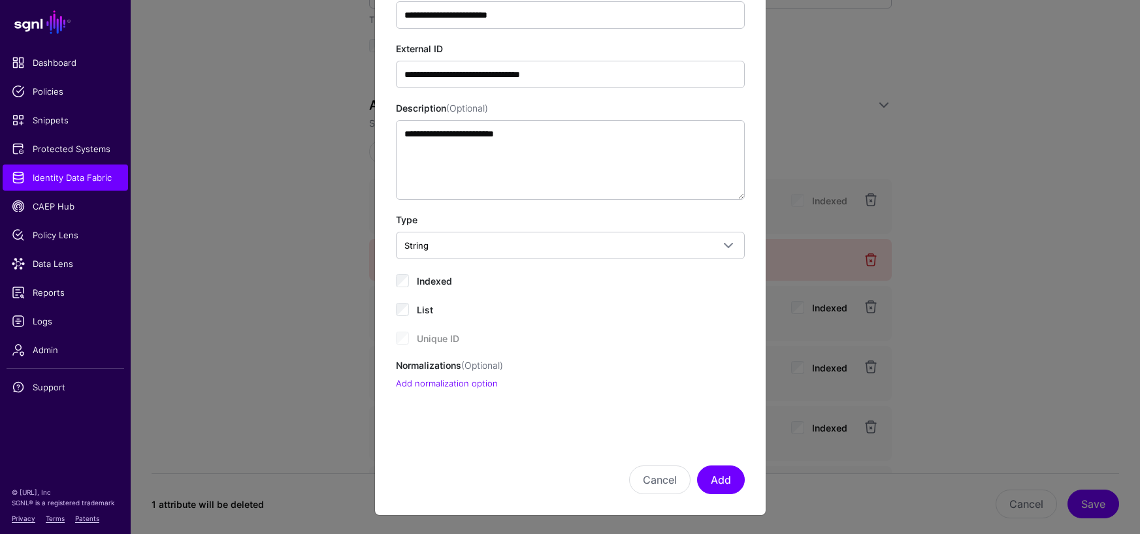
click at [417, 282] on span "Indexed" at bounding box center [434, 281] width 35 height 11
click at [428, 382] on link "Add normalization option" at bounding box center [447, 383] width 102 height 10
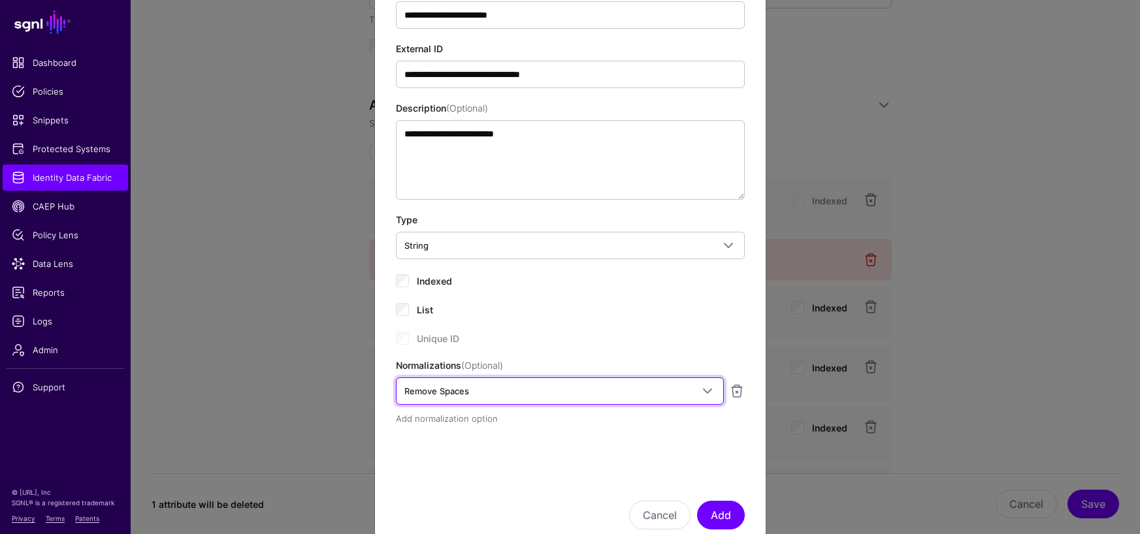
click at [428, 382] on link "Remove Spaces" at bounding box center [560, 390] width 328 height 27
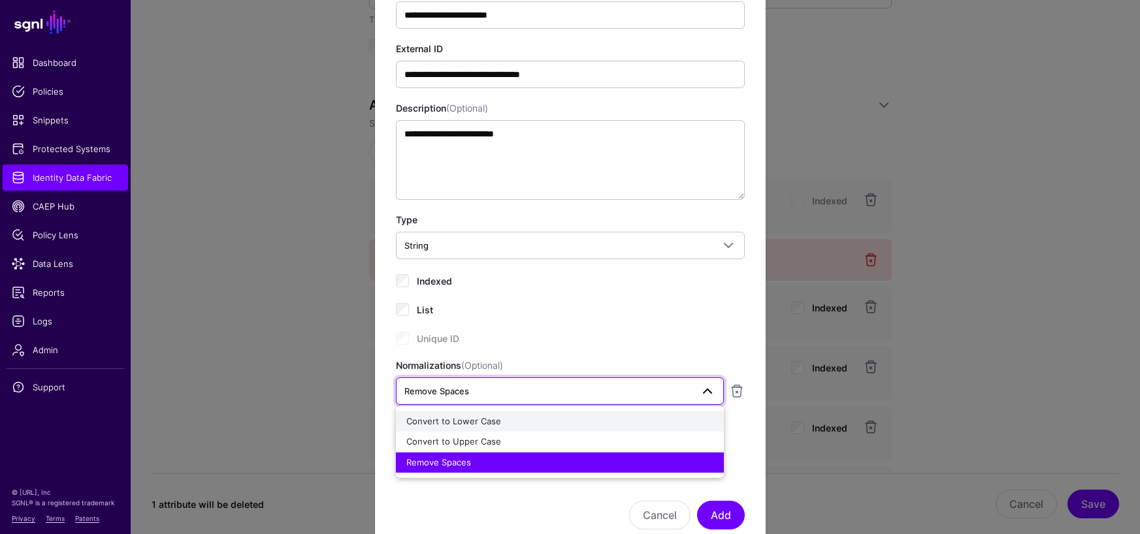
click at [469, 418] on span "Convert to Lower Case" at bounding box center [453, 421] width 95 height 10
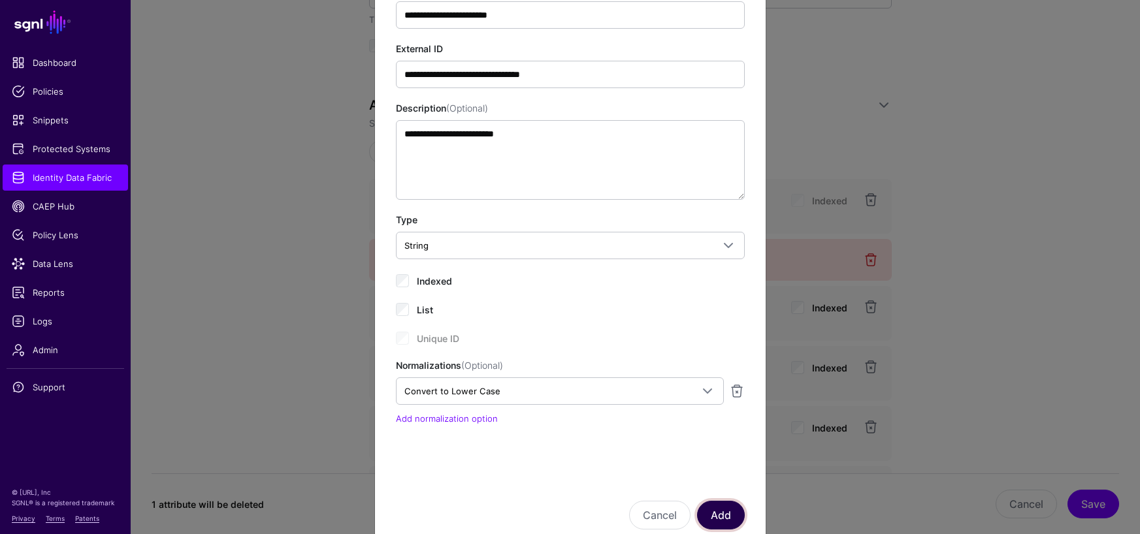
click at [716, 518] on button "Add" at bounding box center [721, 515] width 48 height 29
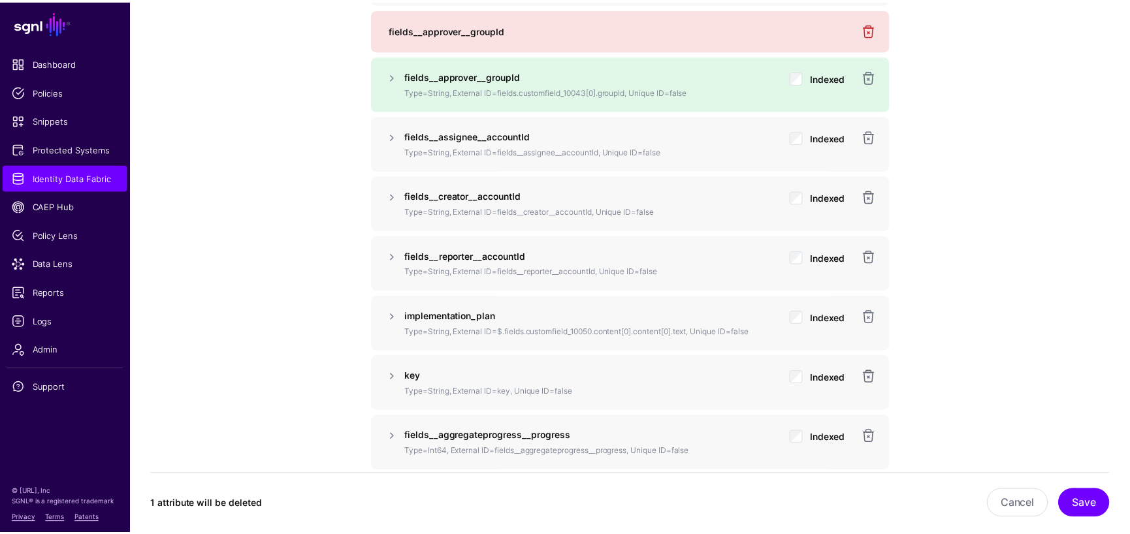
scroll to position [1144, 0]
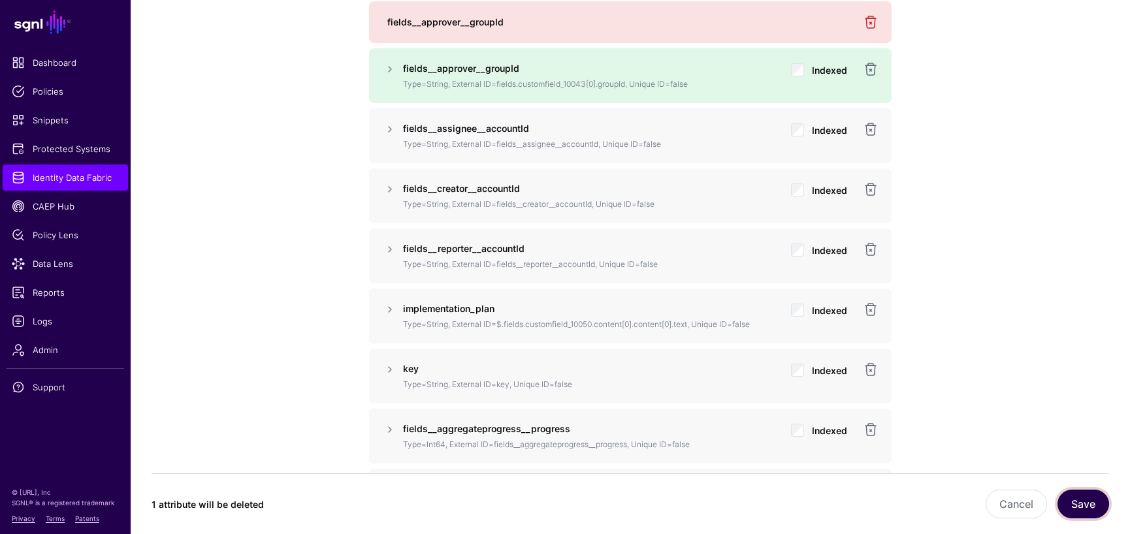
click at [1083, 509] on button "Save" at bounding box center [1083, 504] width 52 height 29
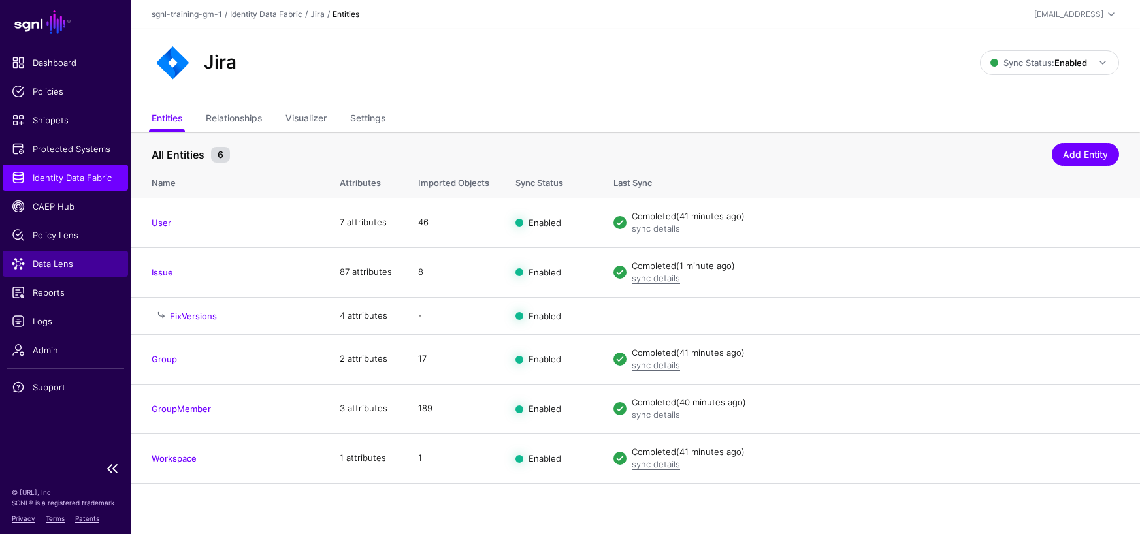
click at [54, 266] on span "Data Lens" at bounding box center [65, 263] width 107 height 13
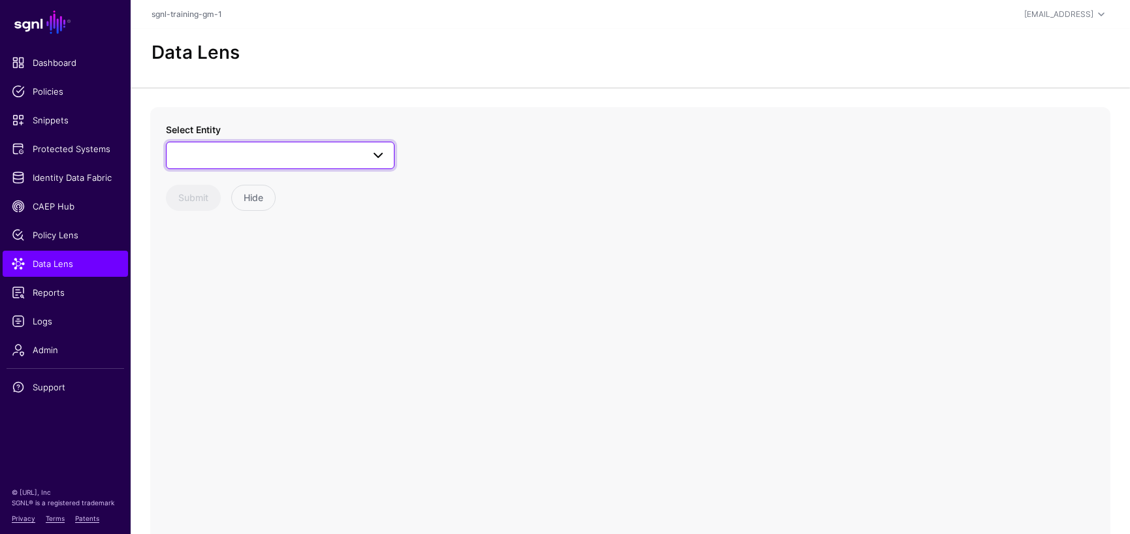
click at [308, 158] on span at bounding box center [280, 156] width 212 height 16
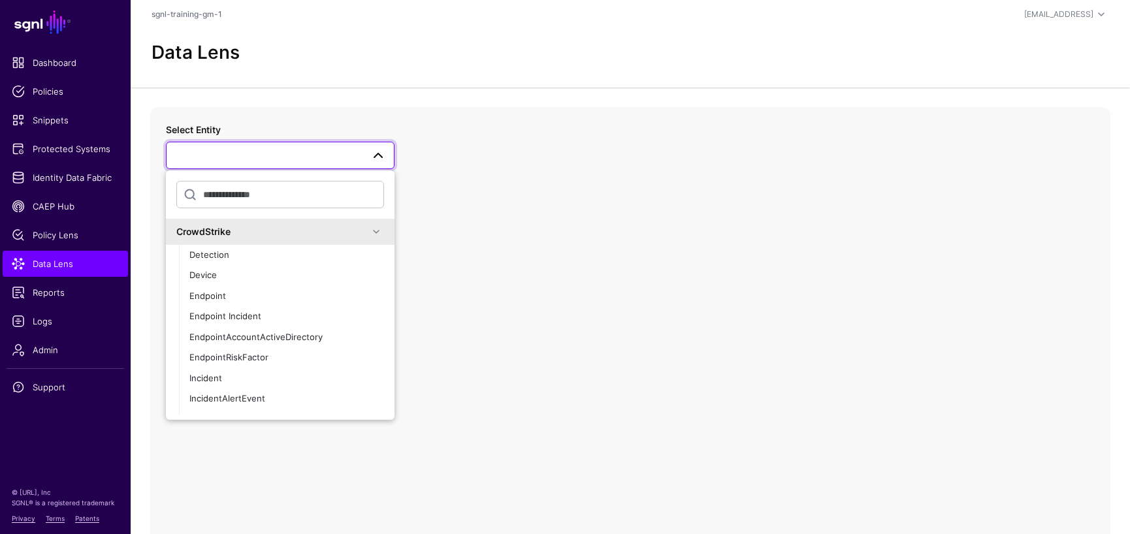
click at [278, 156] on span at bounding box center [280, 156] width 212 height 16
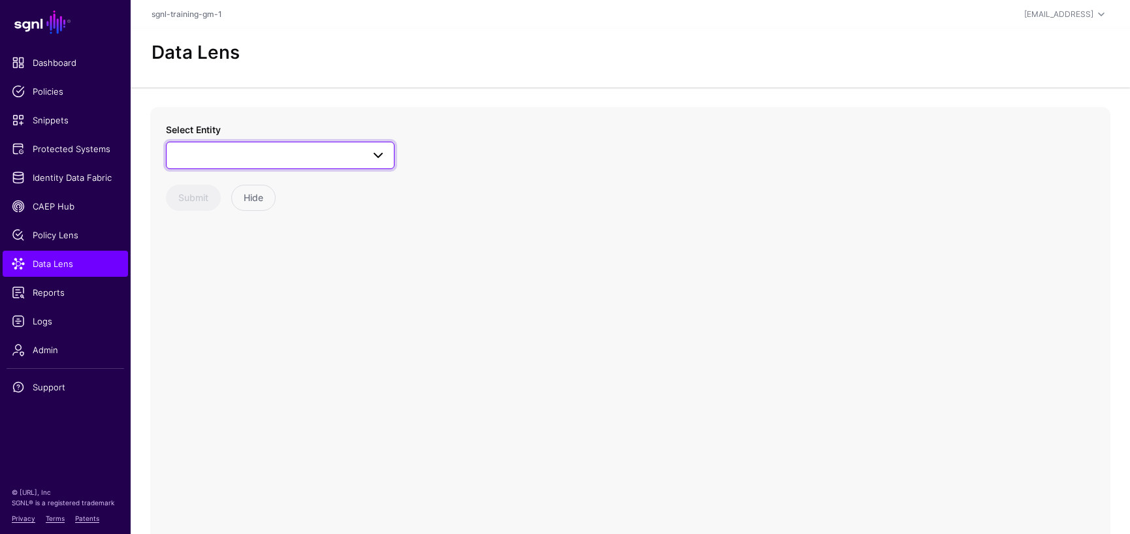
click at [279, 159] on span at bounding box center [280, 156] width 212 height 16
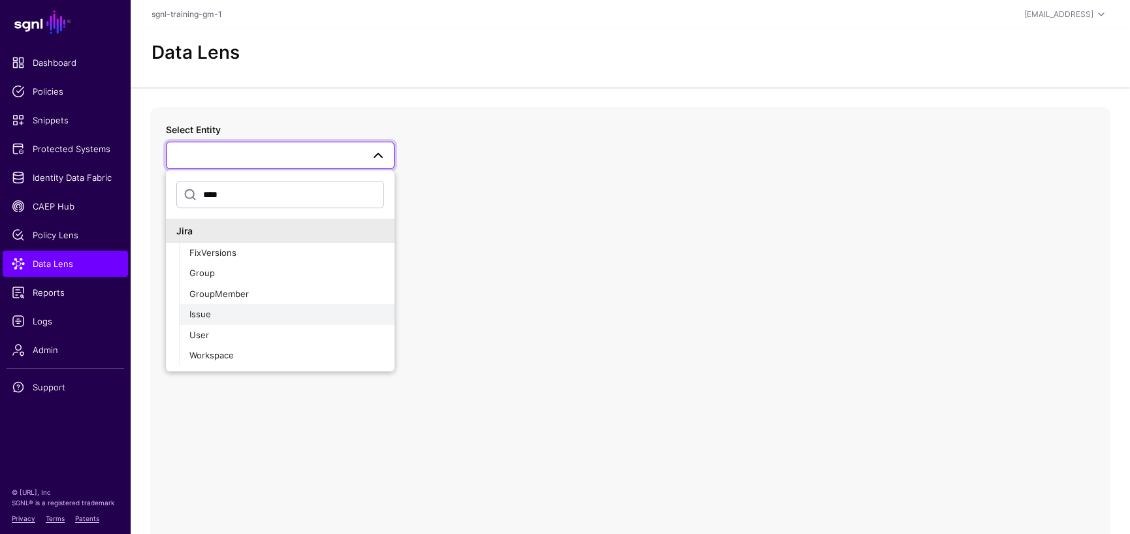
type input "****"
click at [210, 309] on span "Issue" at bounding box center [200, 314] width 22 height 10
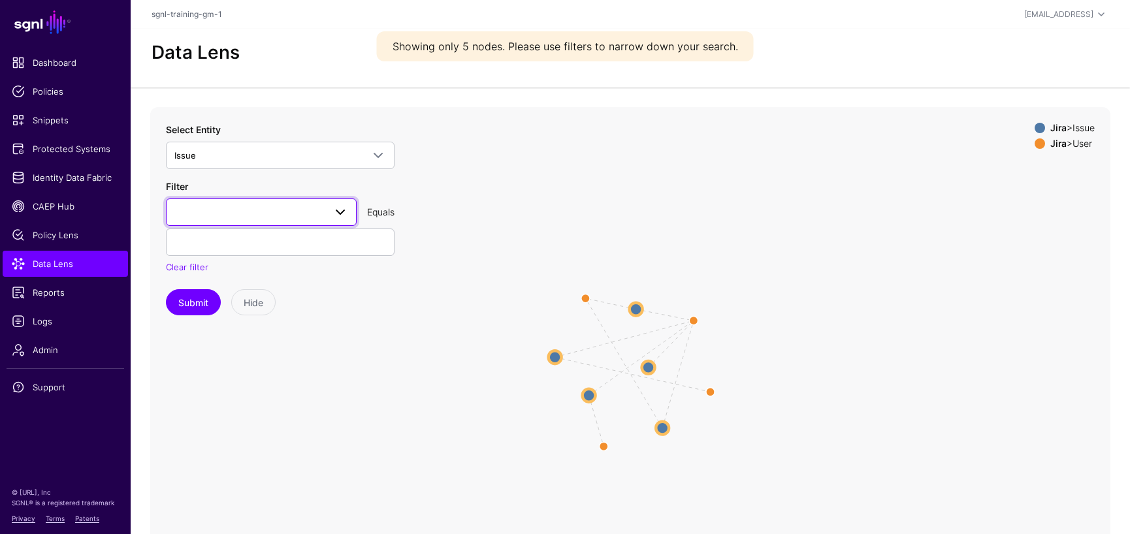
click at [275, 217] on link at bounding box center [261, 212] width 191 height 27
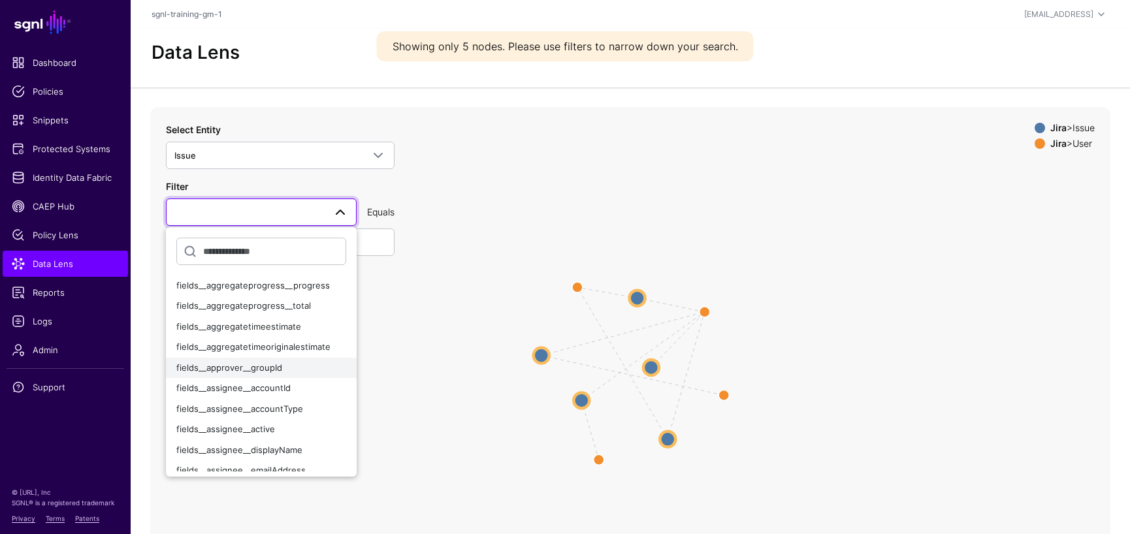
click at [255, 366] on span "fields__approver__groupId" at bounding box center [229, 367] width 106 height 10
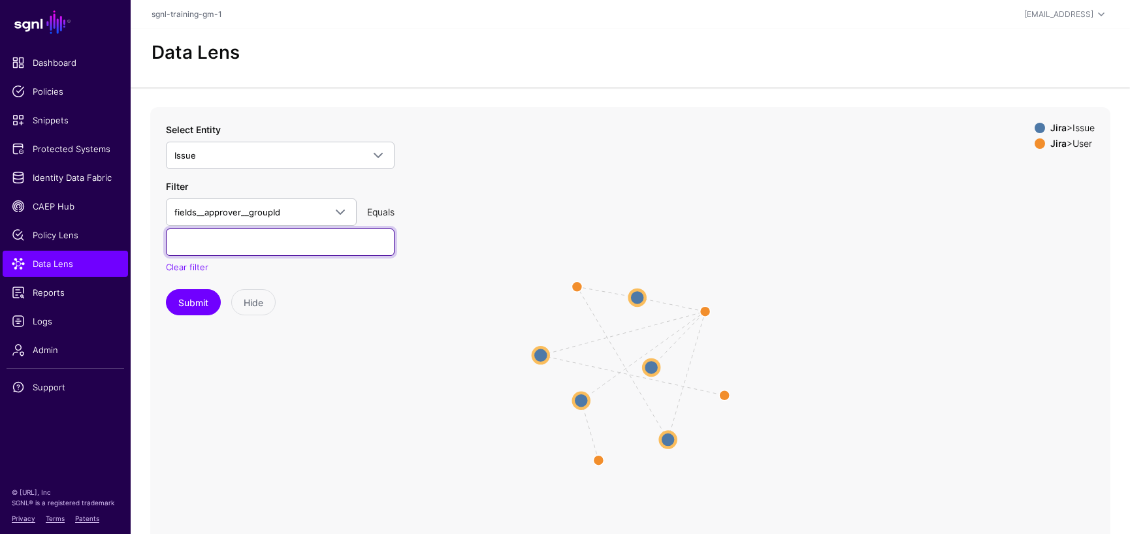
click at [357, 244] on input "text" at bounding box center [280, 242] width 229 height 27
paste input "**********"
type input "**********"
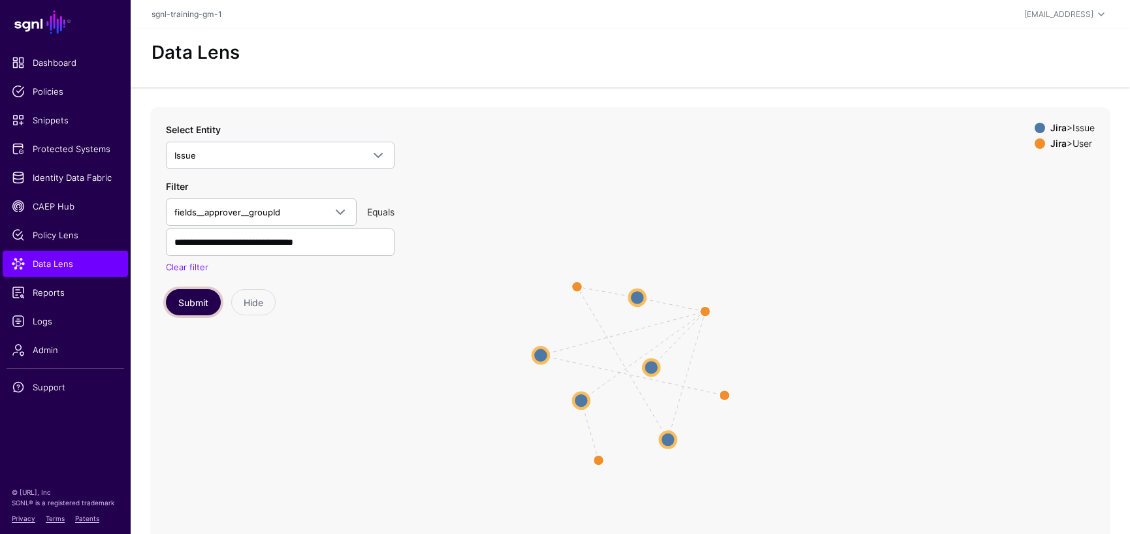
click at [205, 304] on button "Submit" at bounding box center [193, 302] width 55 height 26
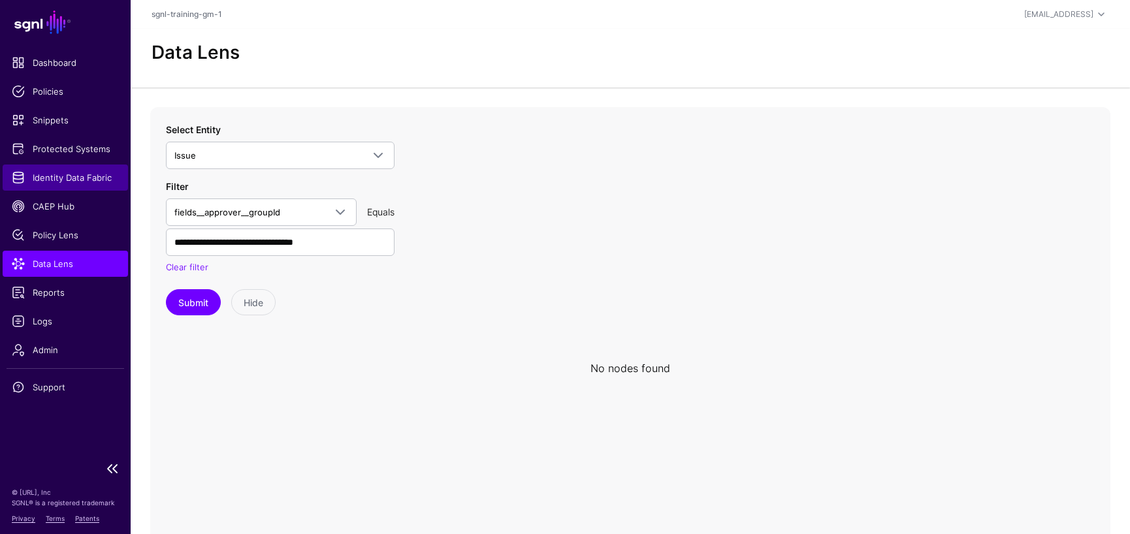
click at [72, 174] on span "Identity Data Fabric" at bounding box center [65, 177] width 107 height 13
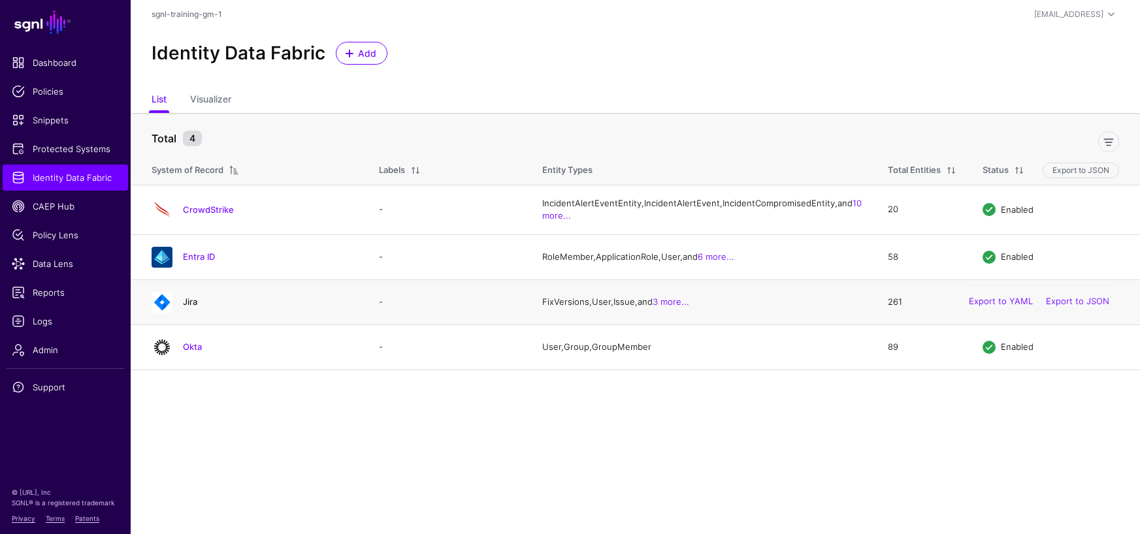
click at [186, 307] on link "Jira" at bounding box center [190, 302] width 14 height 10
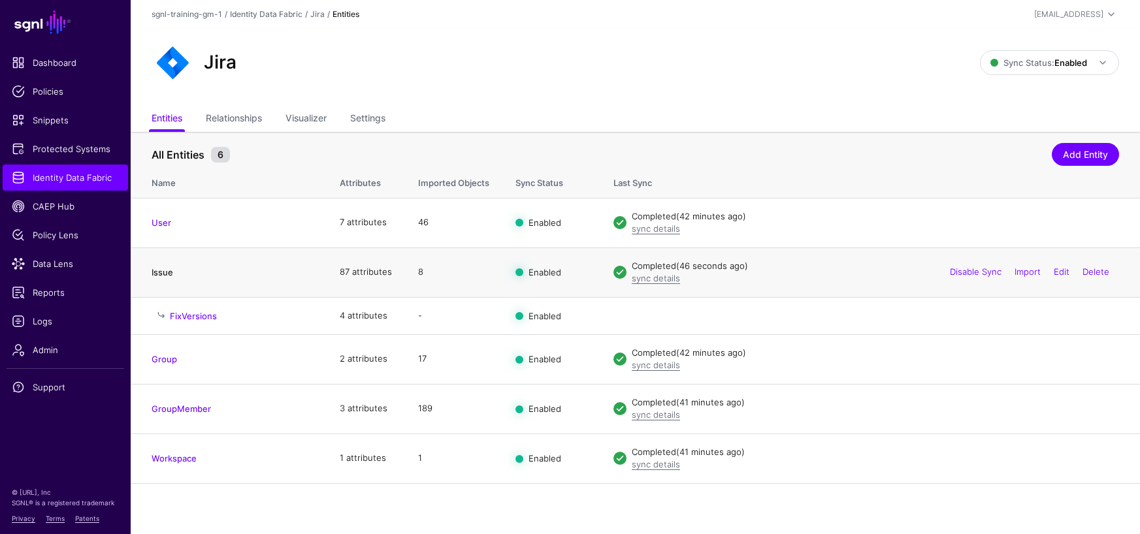
click at [160, 269] on link "Issue" at bounding box center [163, 272] width 22 height 10
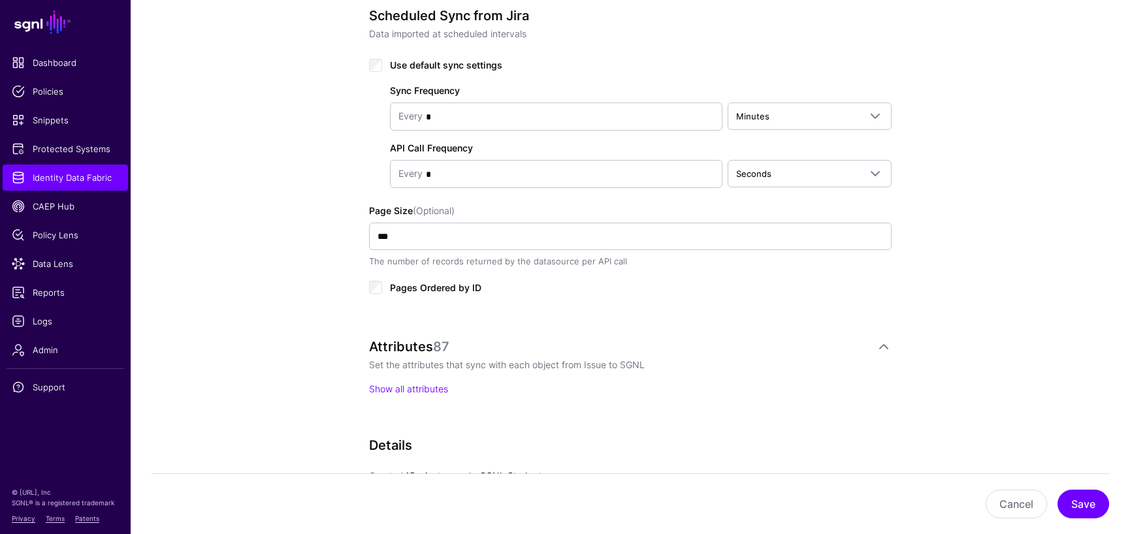
scroll to position [762, 0]
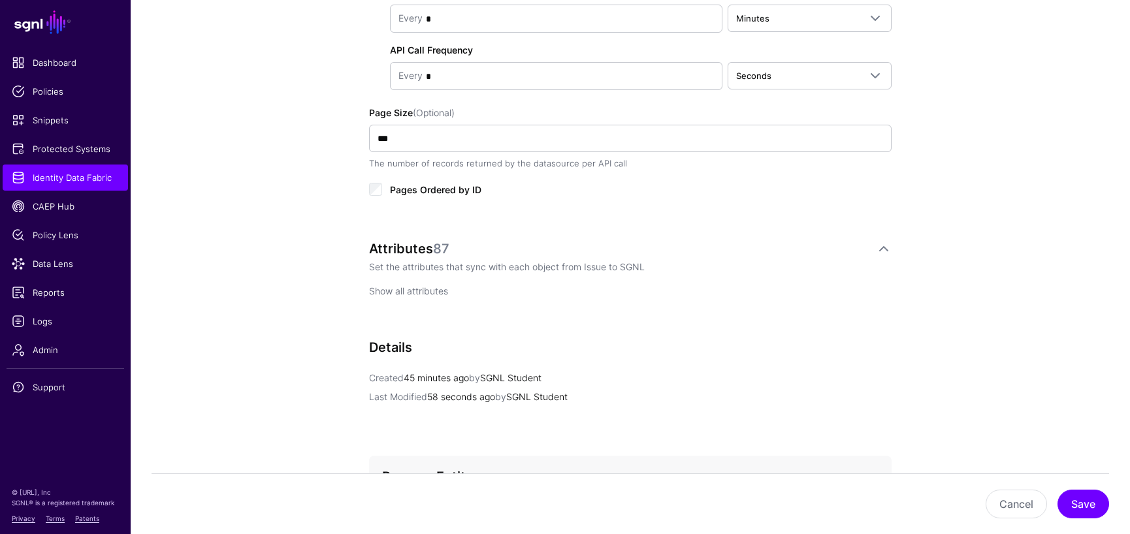
click at [408, 294] on link "Show all attributes" at bounding box center [408, 290] width 79 height 11
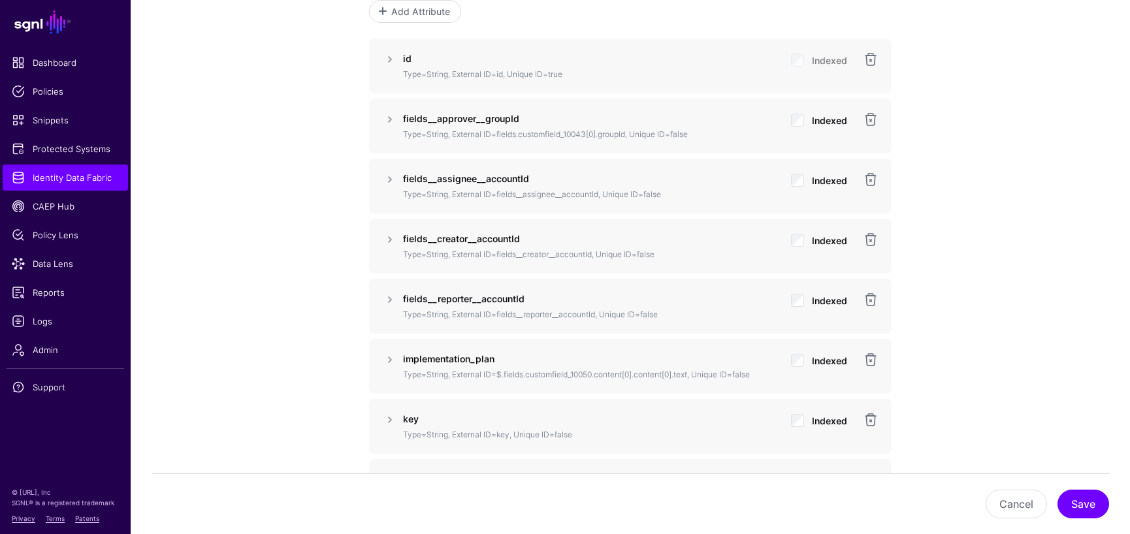
scroll to position [1089, 0]
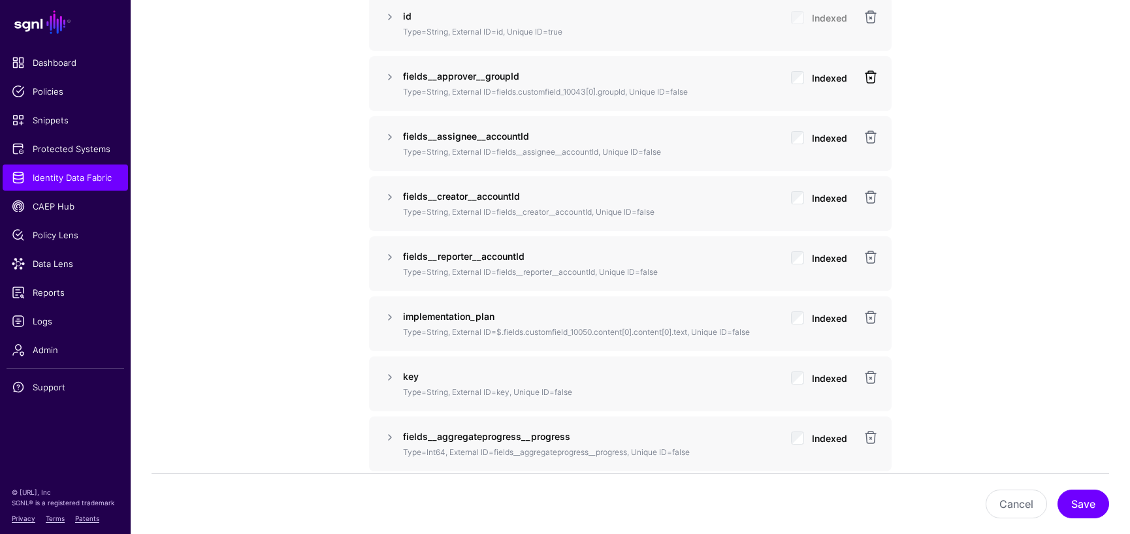
click at [872, 77] on link at bounding box center [871, 77] width 16 height 16
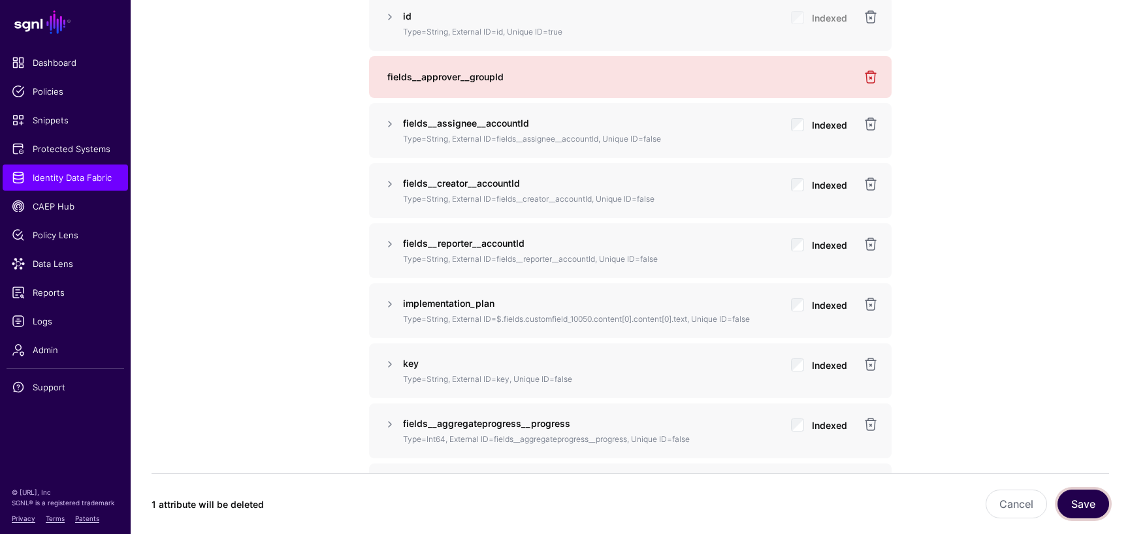
click at [1083, 502] on button "Save" at bounding box center [1083, 504] width 52 height 29
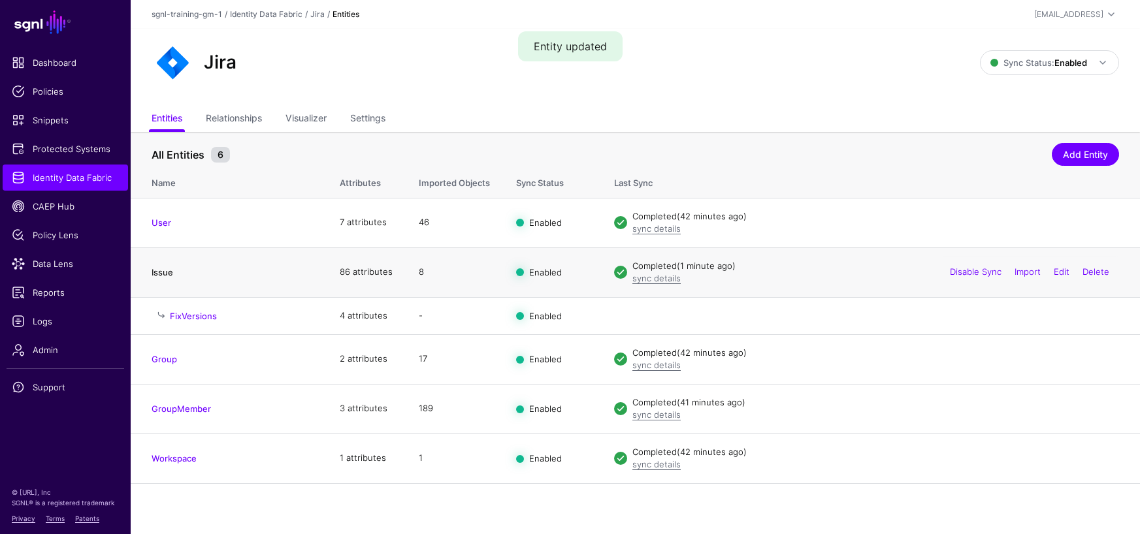
click at [167, 273] on link "Issue" at bounding box center [163, 272] width 22 height 10
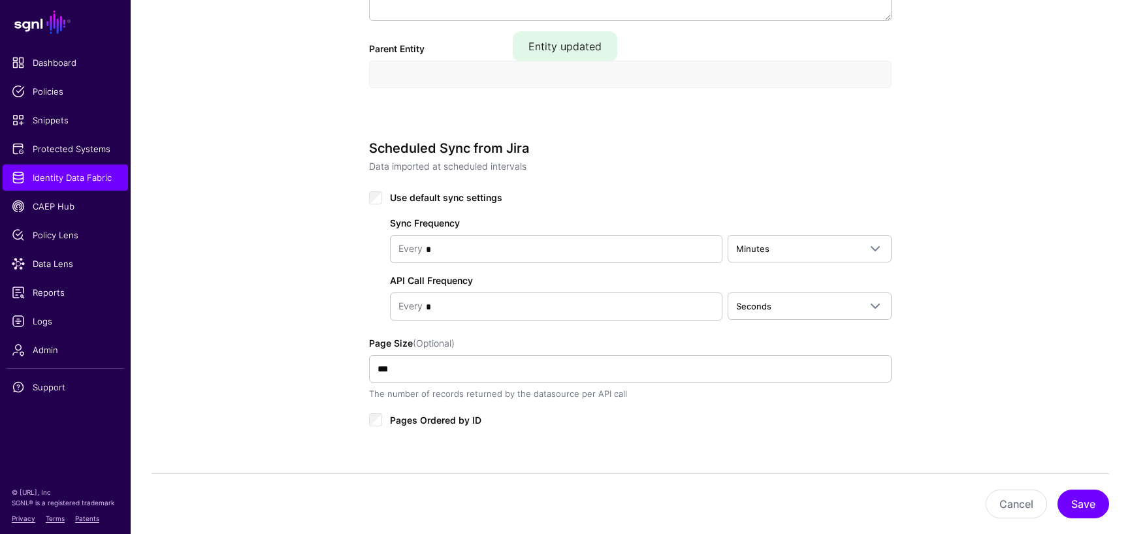
scroll to position [653, 0]
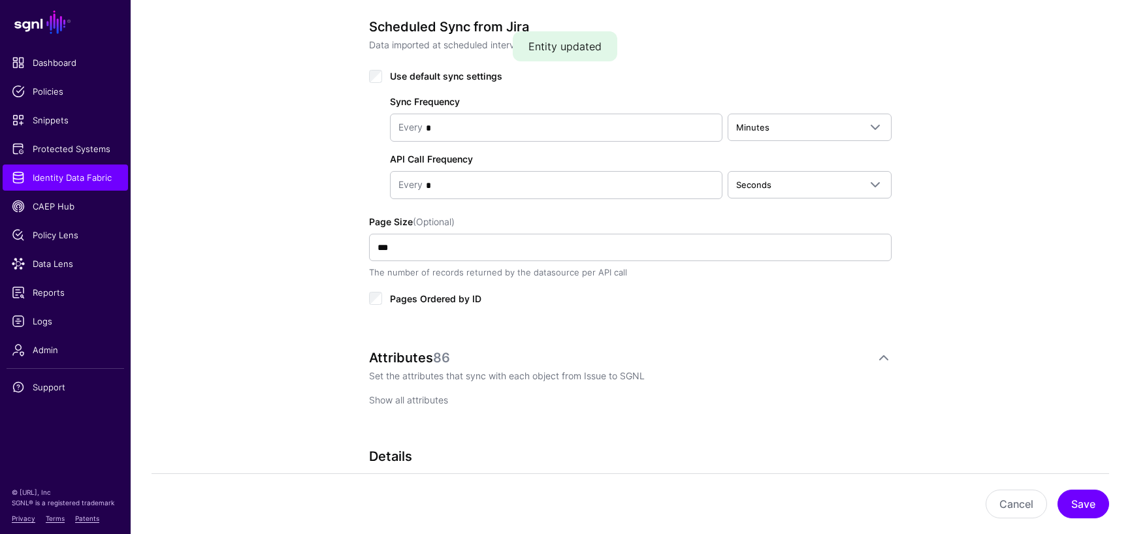
click at [395, 398] on link "Show all attributes" at bounding box center [408, 399] width 79 height 11
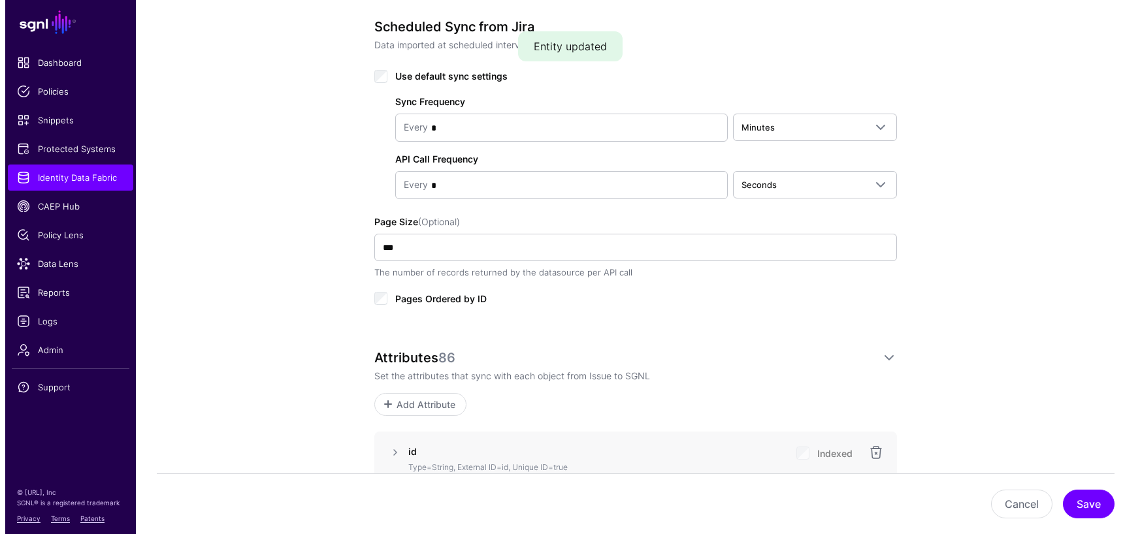
scroll to position [871, 0]
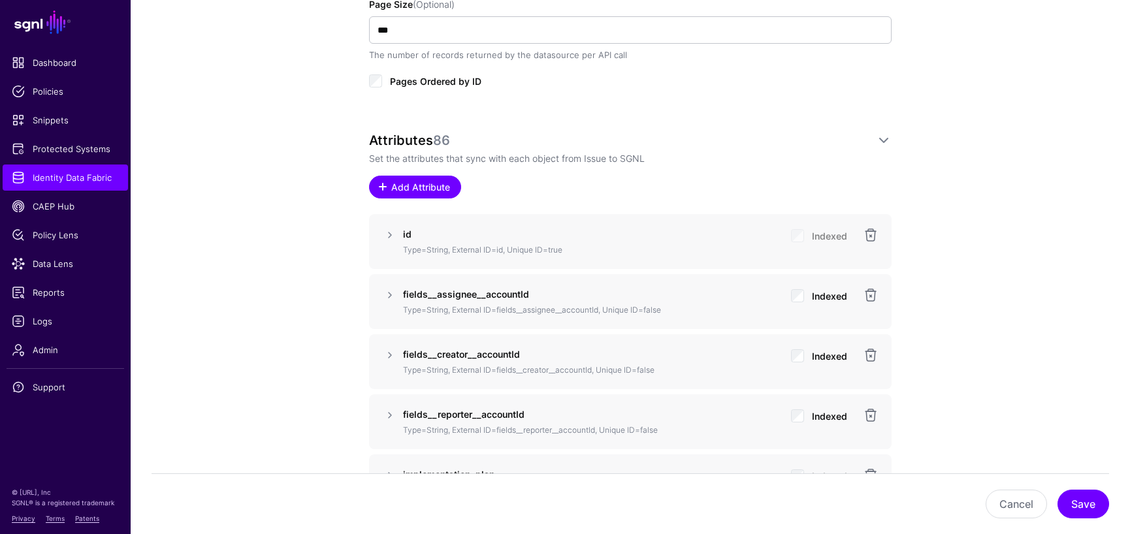
click at [415, 187] on span "Add Attribute" at bounding box center [421, 187] width 62 height 14
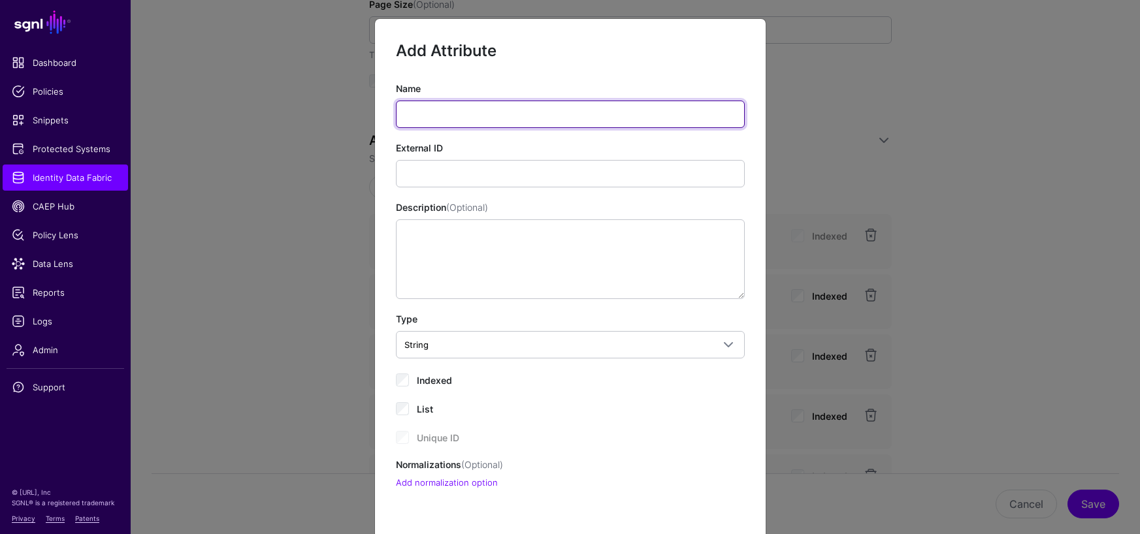
click at [419, 116] on input "Name" at bounding box center [570, 114] width 349 height 27
paste input "**********"
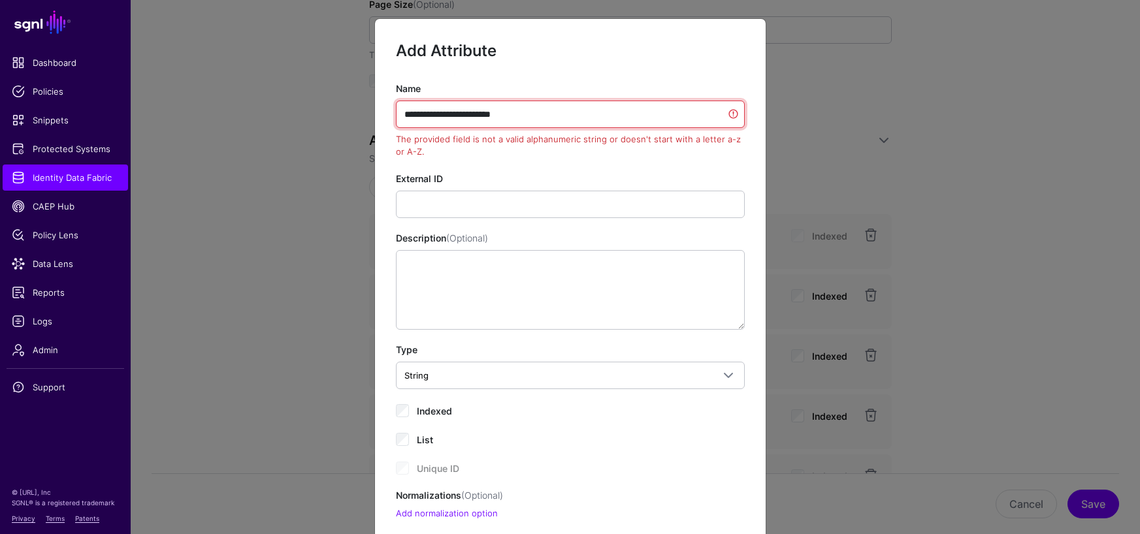
drag, startPoint x: 509, startPoint y: 112, endPoint x: 374, endPoint y: 112, distance: 135.2
click at [375, 112] on div "**********" at bounding box center [570, 301] width 391 height 439
paste input "text"
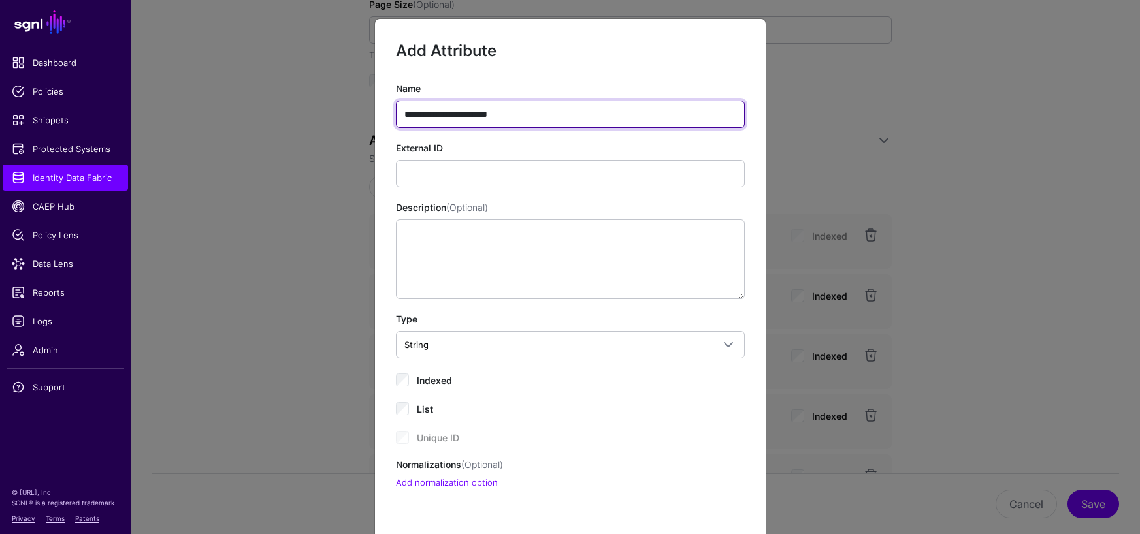
type input "**********"
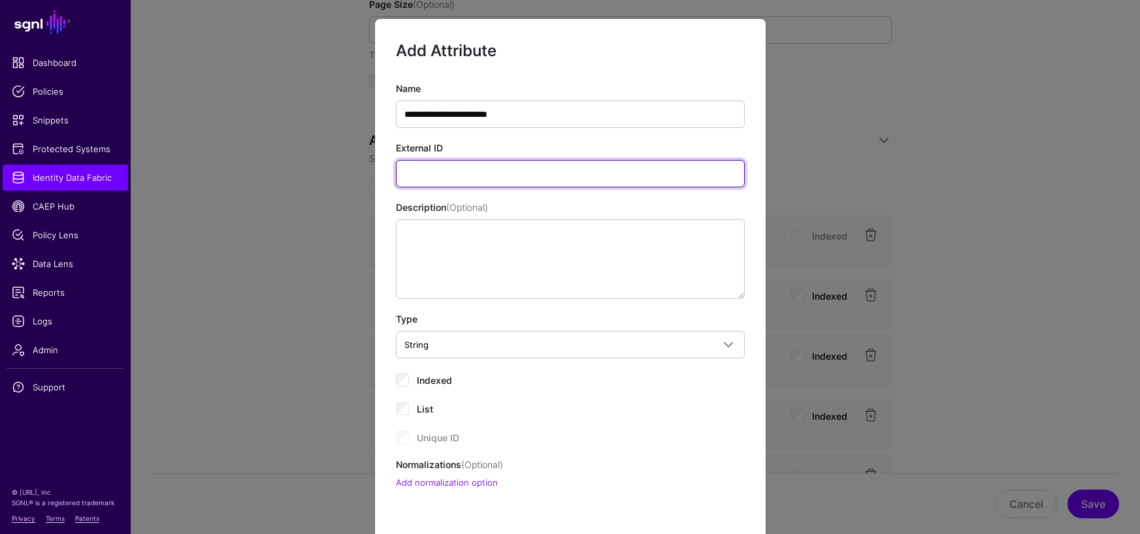
click at [489, 176] on input "External ID" at bounding box center [570, 173] width 349 height 27
click at [456, 172] on input "External ID" at bounding box center [570, 173] width 349 height 27
paste input "**********"
type input "**********"
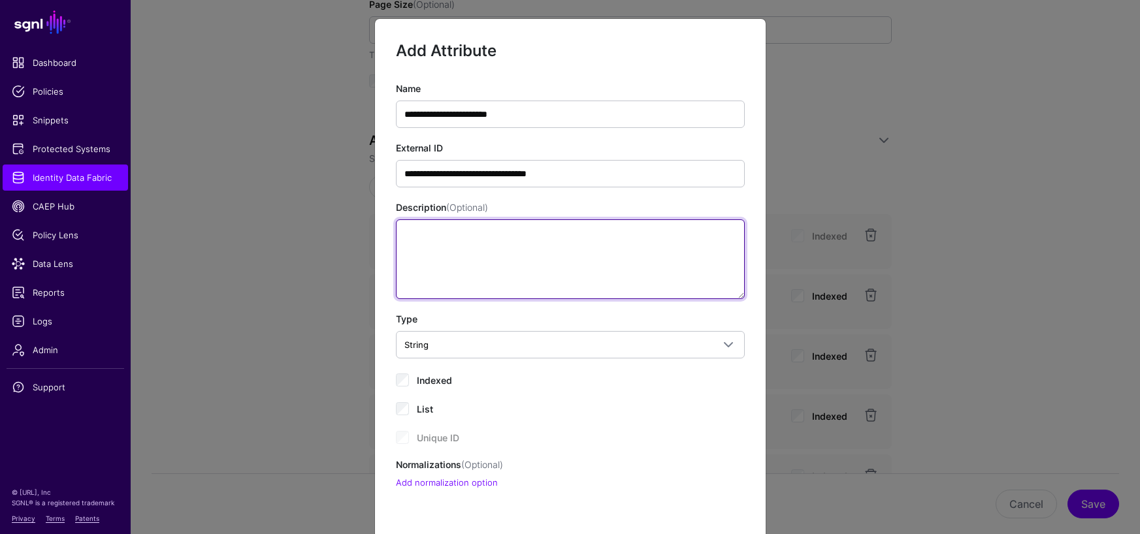
click at [615, 237] on textarea "Description (Optional)" at bounding box center [570, 259] width 349 height 80
paste textarea "**********"
type textarea "**********"
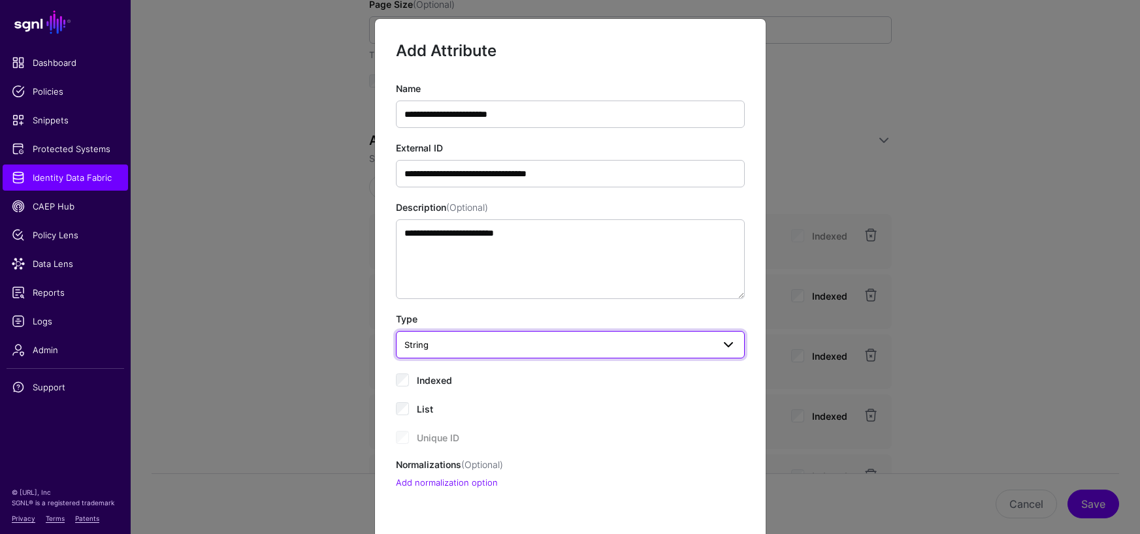
click at [456, 352] on span "String" at bounding box center [570, 345] width 332 height 16
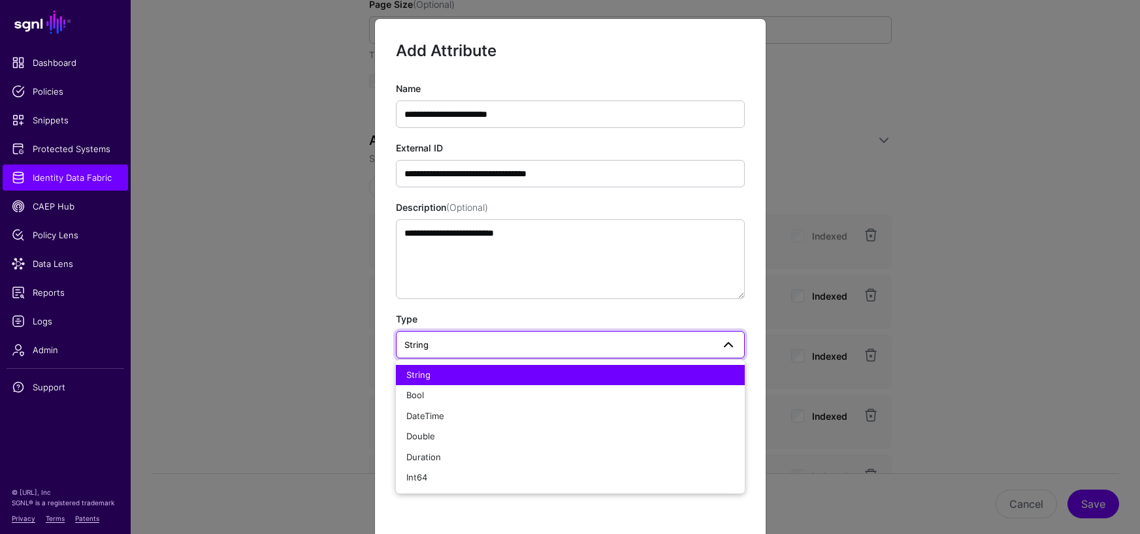
click at [456, 352] on span "String" at bounding box center [570, 345] width 332 height 16
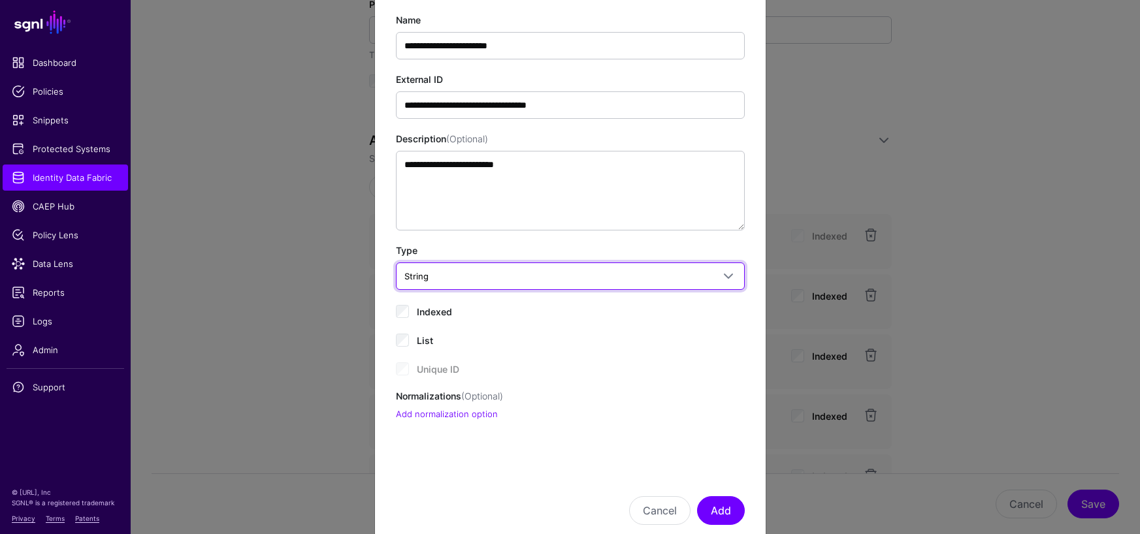
scroll to position [99, 0]
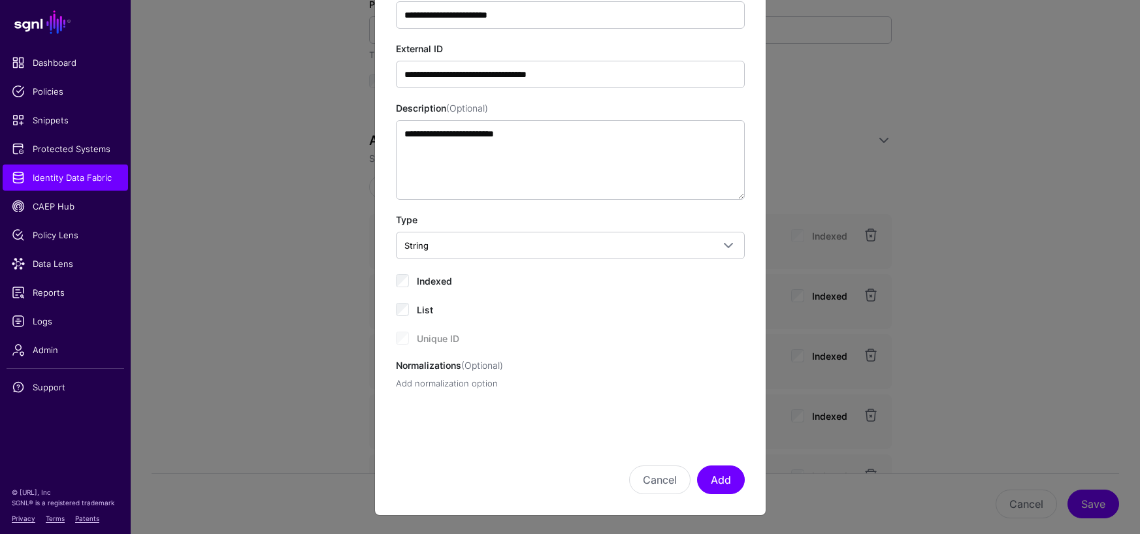
click at [462, 384] on link "Add normalization option" at bounding box center [447, 383] width 102 height 10
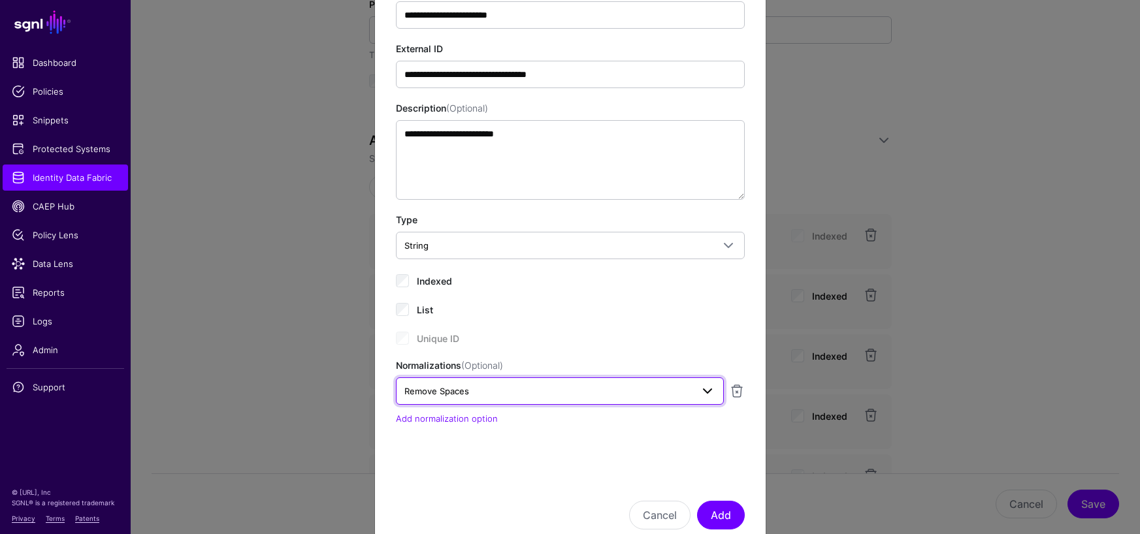
click at [479, 396] on span "Remove Spaces" at bounding box center [547, 391] width 287 height 14
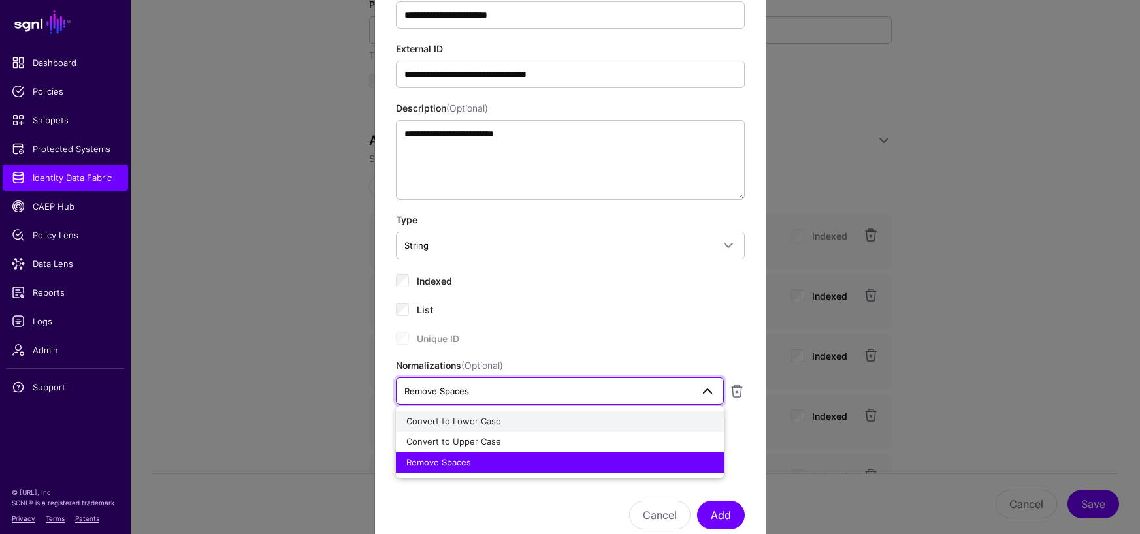
click at [479, 424] on span "Convert to Lower Case" at bounding box center [453, 421] width 95 height 10
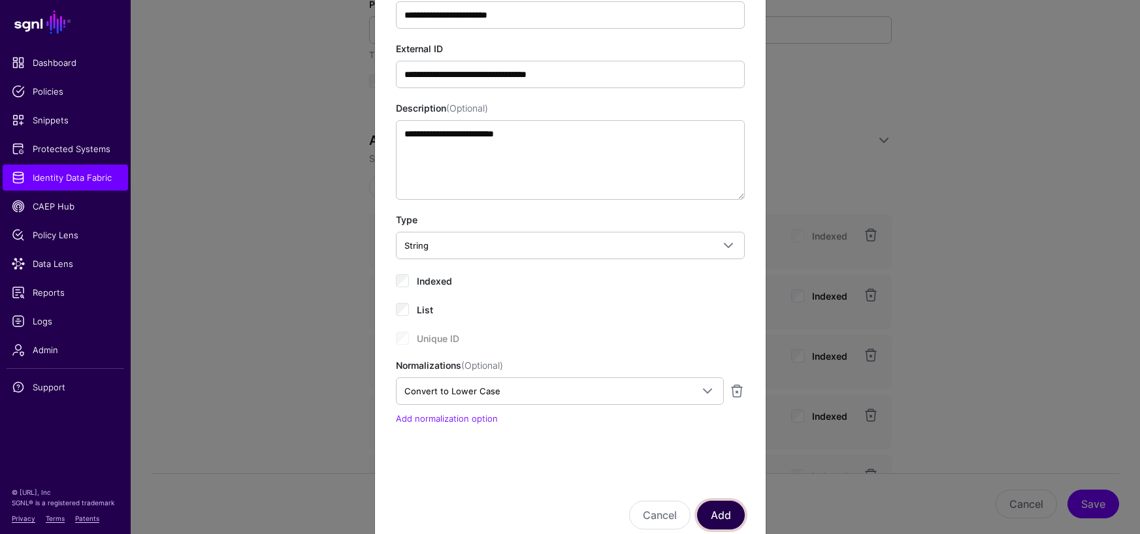
click at [713, 511] on button "Add" at bounding box center [721, 515] width 48 height 29
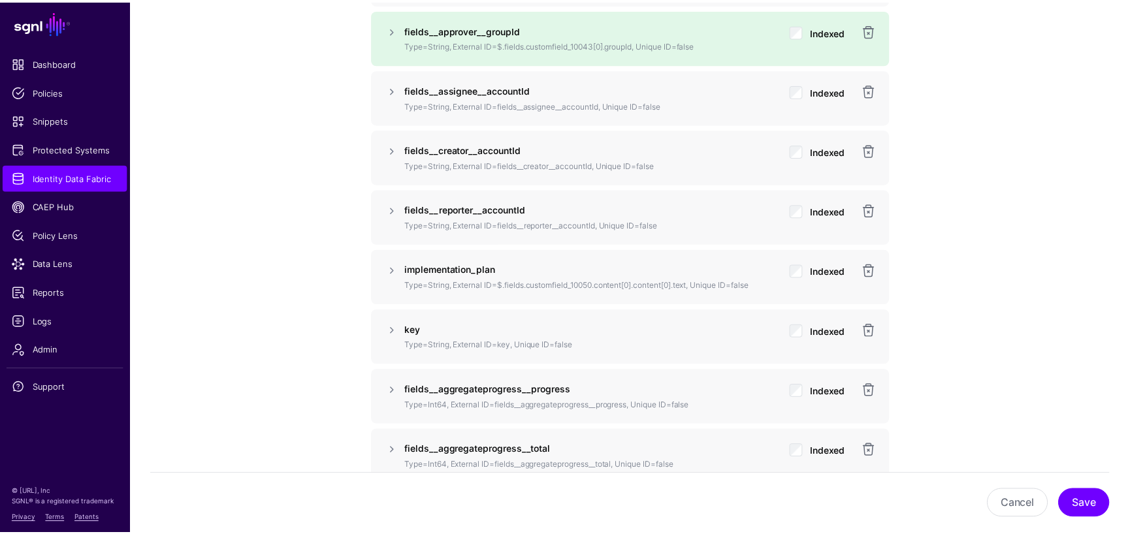
scroll to position [1144, 0]
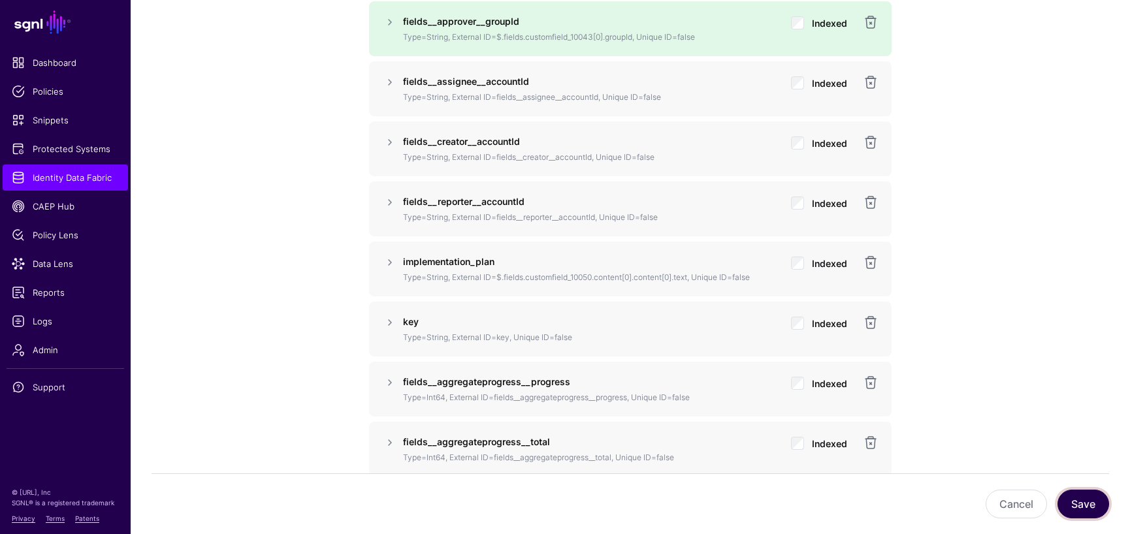
click at [1077, 505] on button "Save" at bounding box center [1083, 504] width 52 height 29
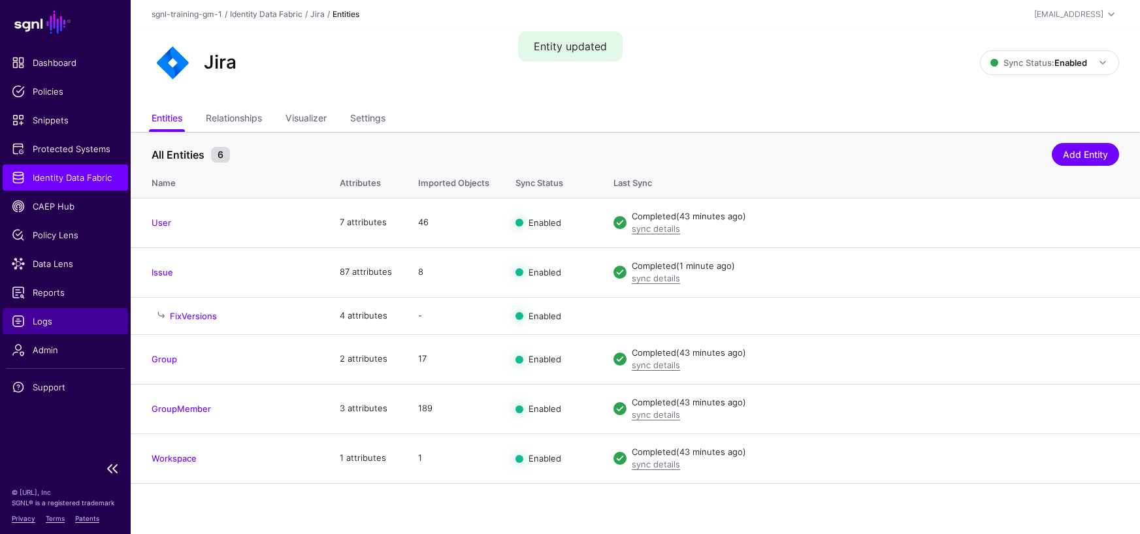
click at [33, 316] on span "Logs" at bounding box center [65, 321] width 107 height 13
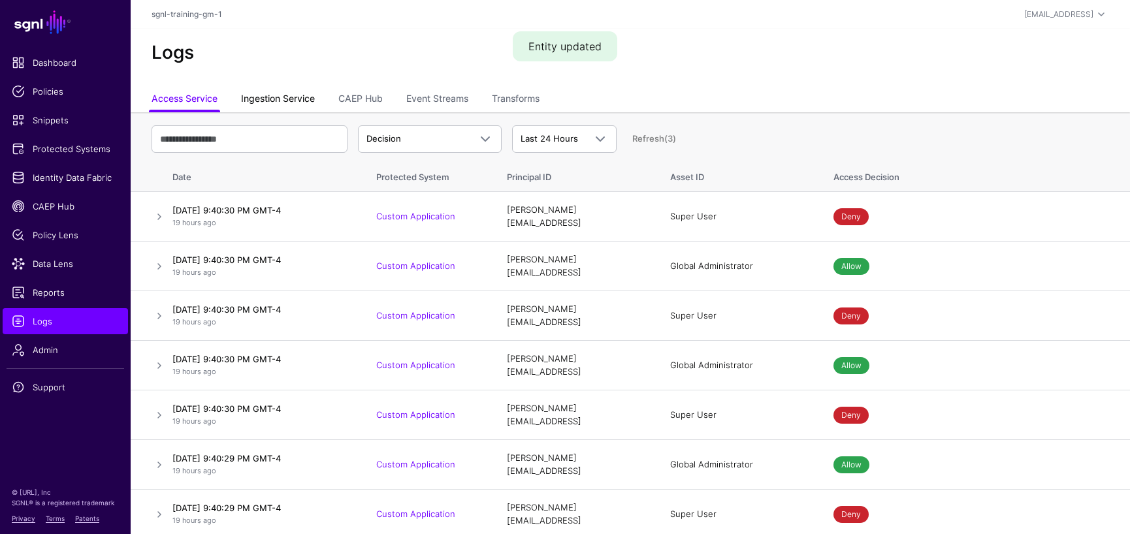
click at [300, 95] on link "Ingestion Service" at bounding box center [278, 100] width 74 height 25
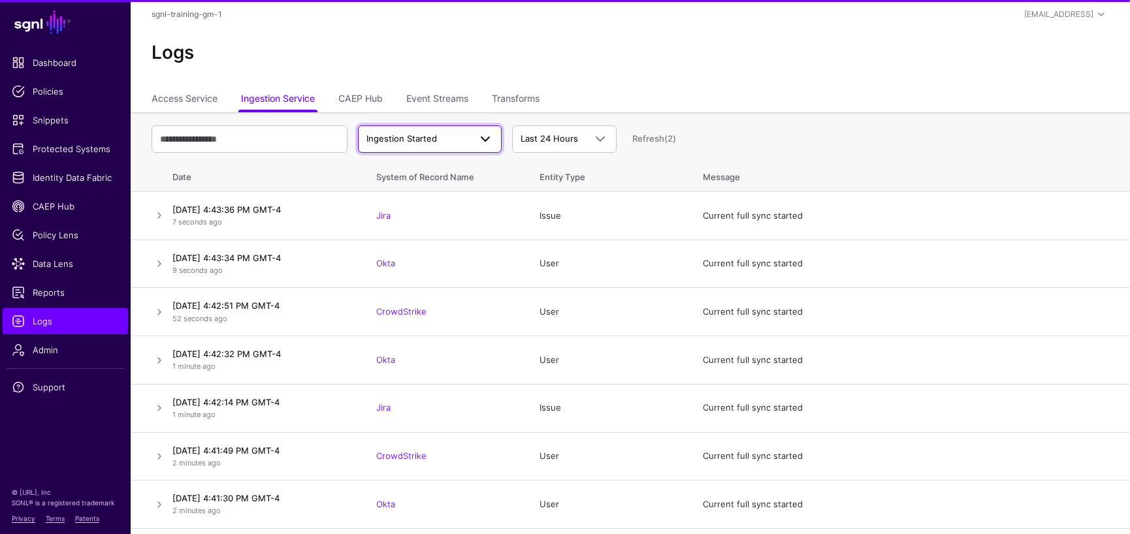
click at [436, 144] on span "Ingestion Started" at bounding box center [417, 139] width 103 height 13
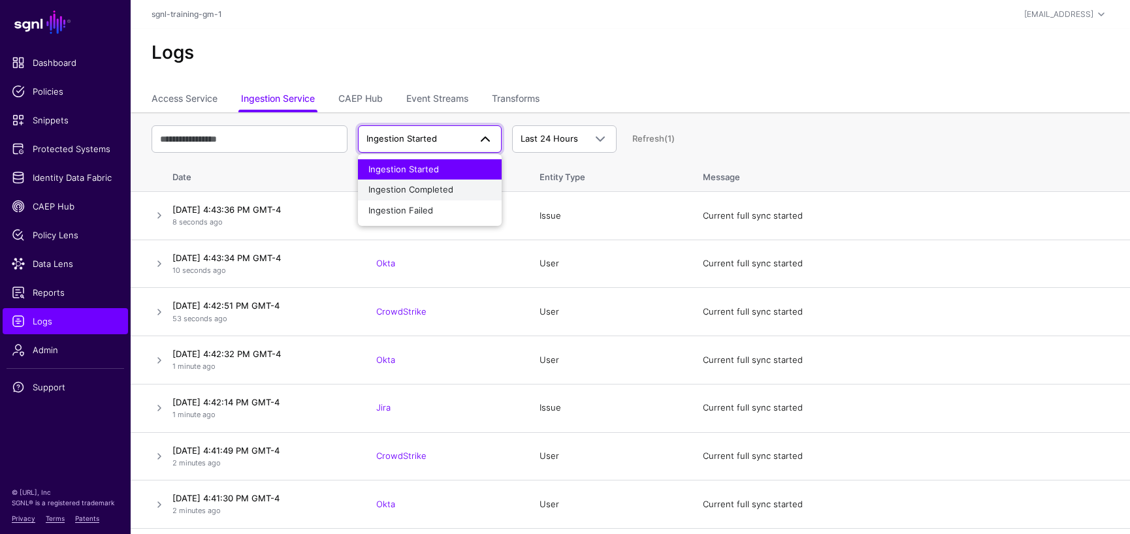
click at [430, 182] on button "Ingestion Completed" at bounding box center [430, 190] width 144 height 21
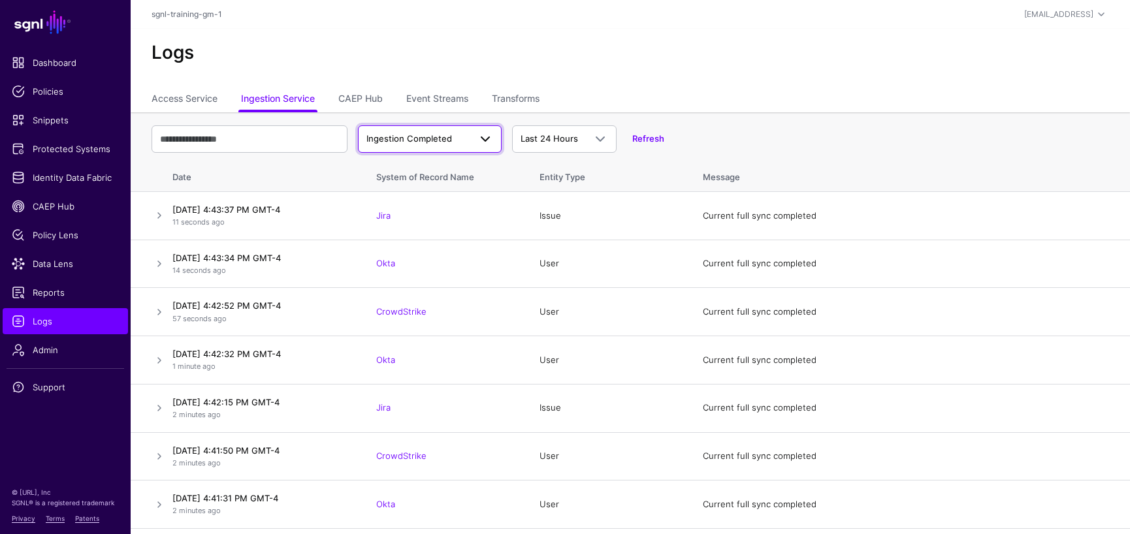
click at [461, 141] on span "Ingestion Completed" at bounding box center [417, 139] width 103 height 13
click at [441, 190] on span "Ingestion Completed" at bounding box center [410, 189] width 85 height 10
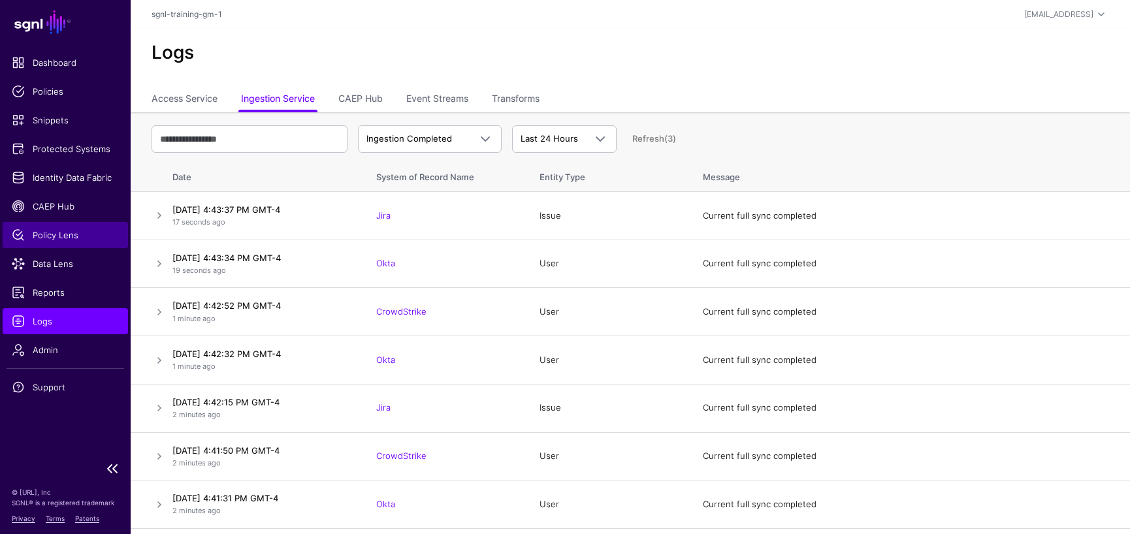
click at [44, 233] on span "Policy Lens" at bounding box center [65, 235] width 107 height 13
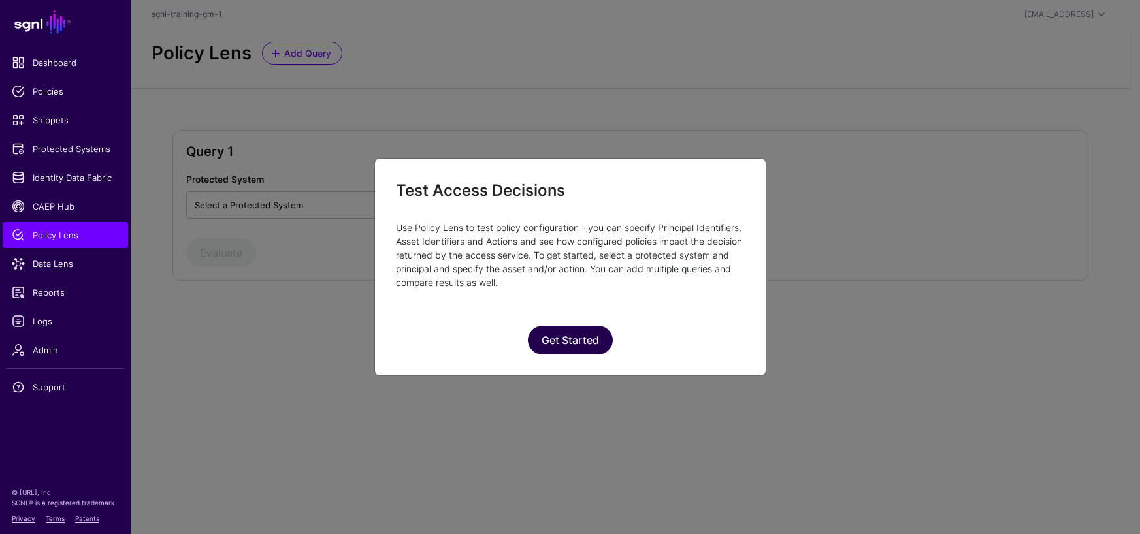
click at [558, 342] on button "Get Started" at bounding box center [570, 340] width 85 height 29
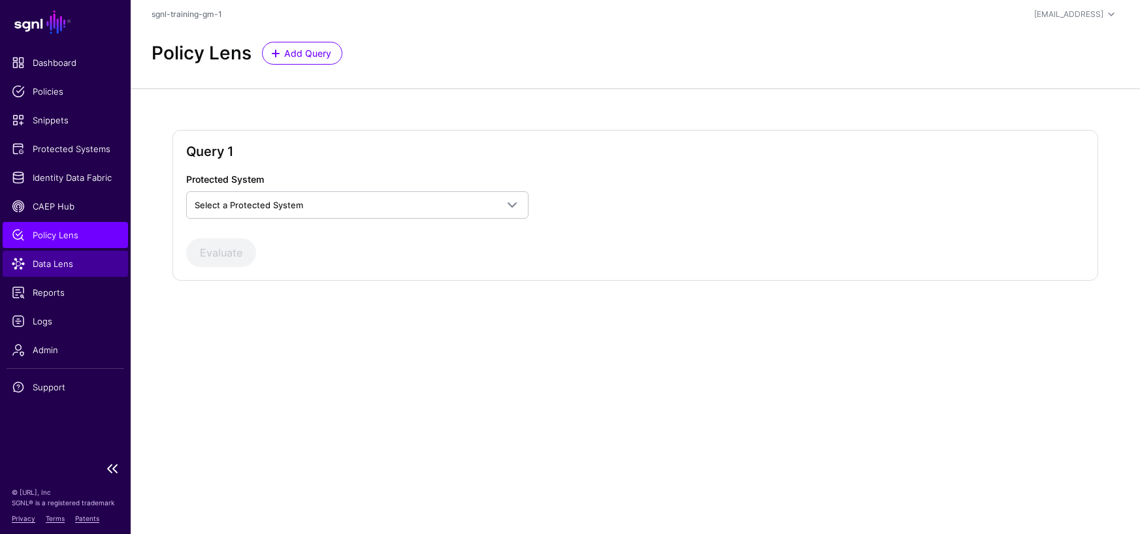
click at [44, 265] on span "Data Lens" at bounding box center [65, 263] width 107 height 13
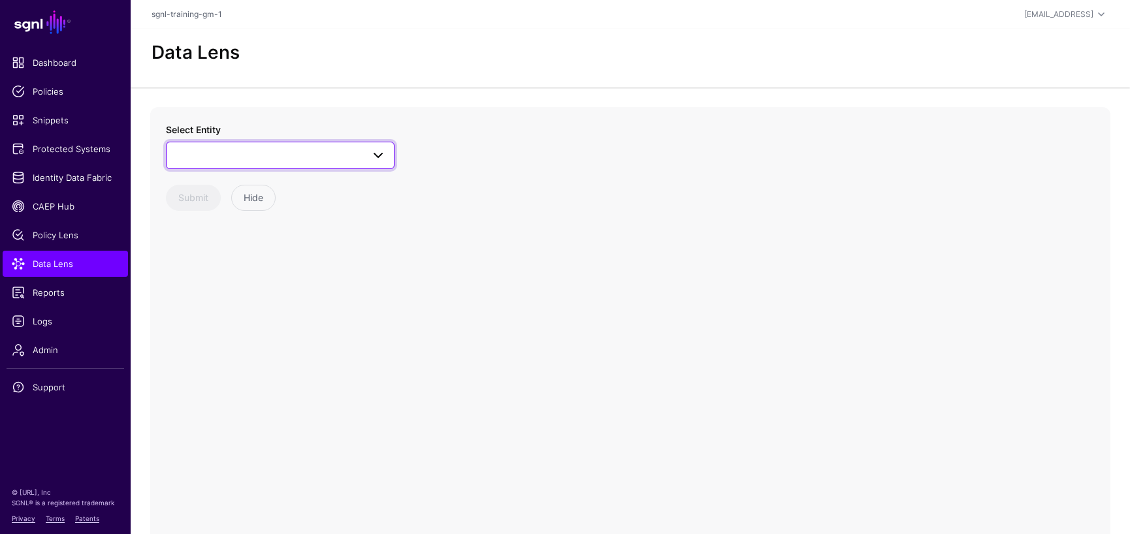
click at [363, 155] on span at bounding box center [374, 156] width 24 height 16
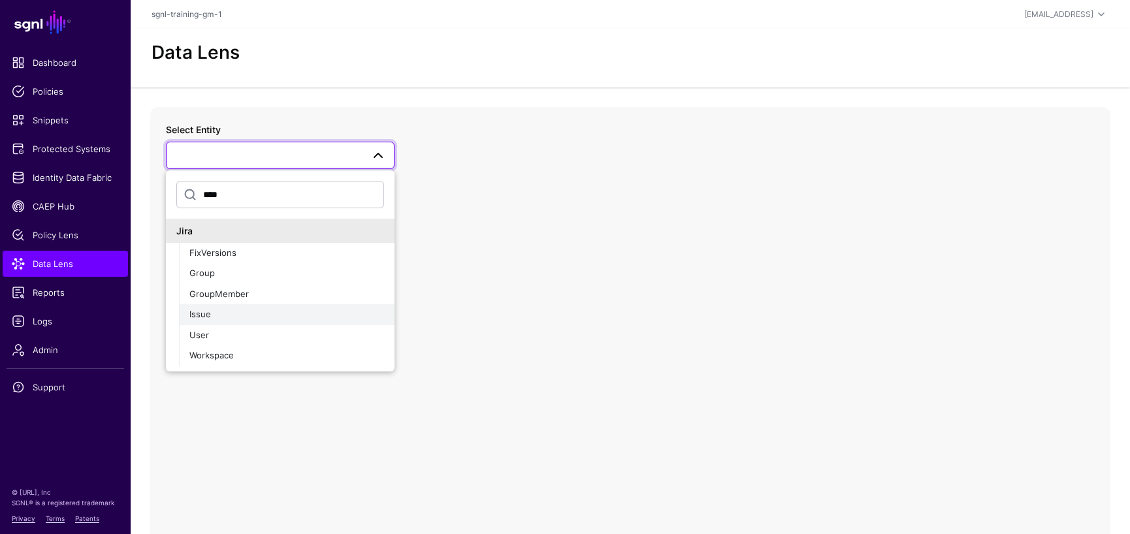
type input "****"
click at [207, 313] on span "Issue" at bounding box center [200, 314] width 22 height 10
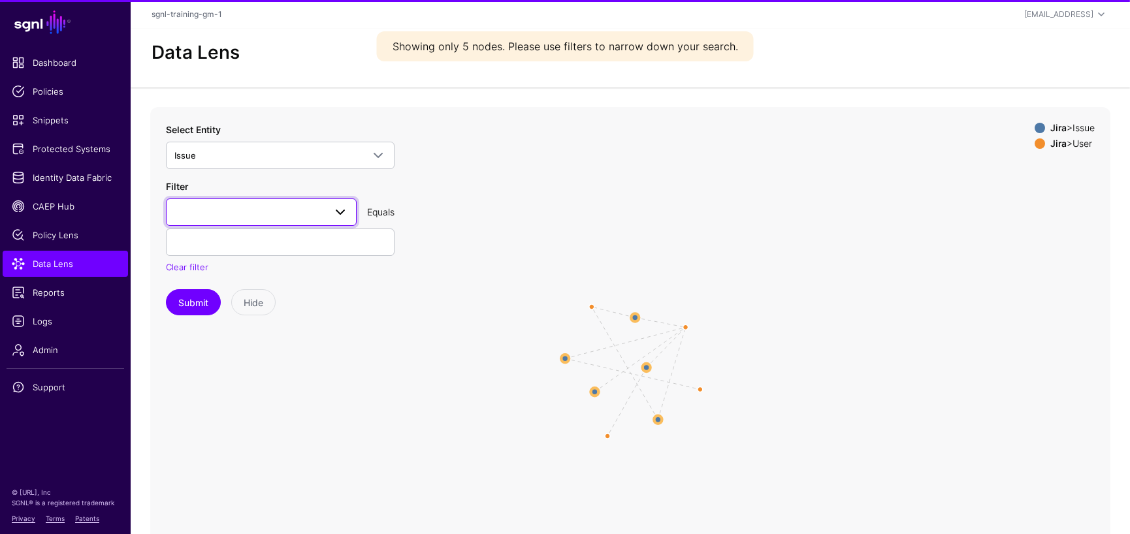
click at [223, 209] on span at bounding box center [261, 212] width 174 height 16
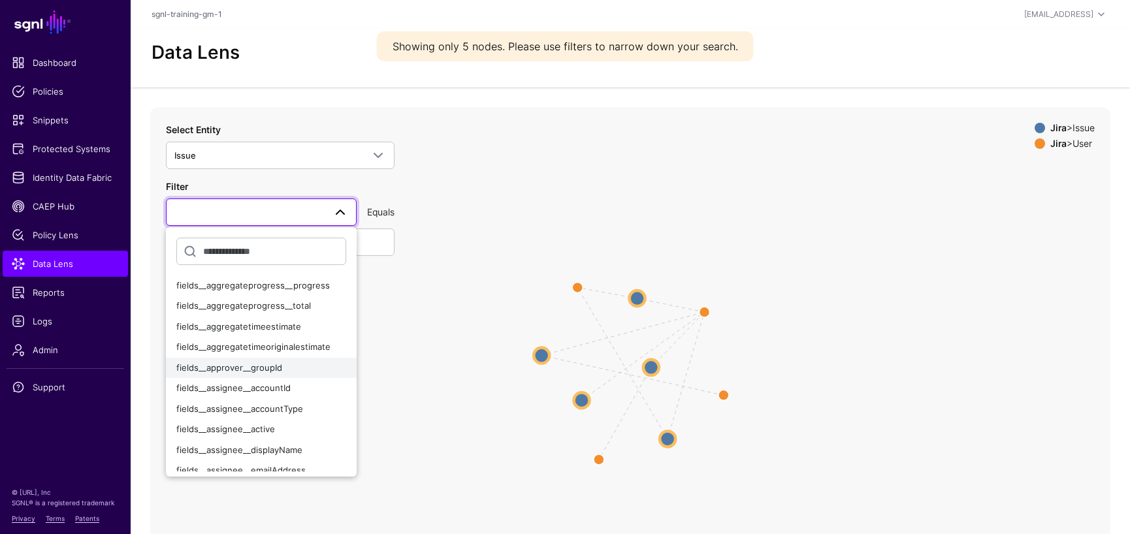
click at [270, 370] on span "fields__approver__groupId" at bounding box center [229, 367] width 106 height 10
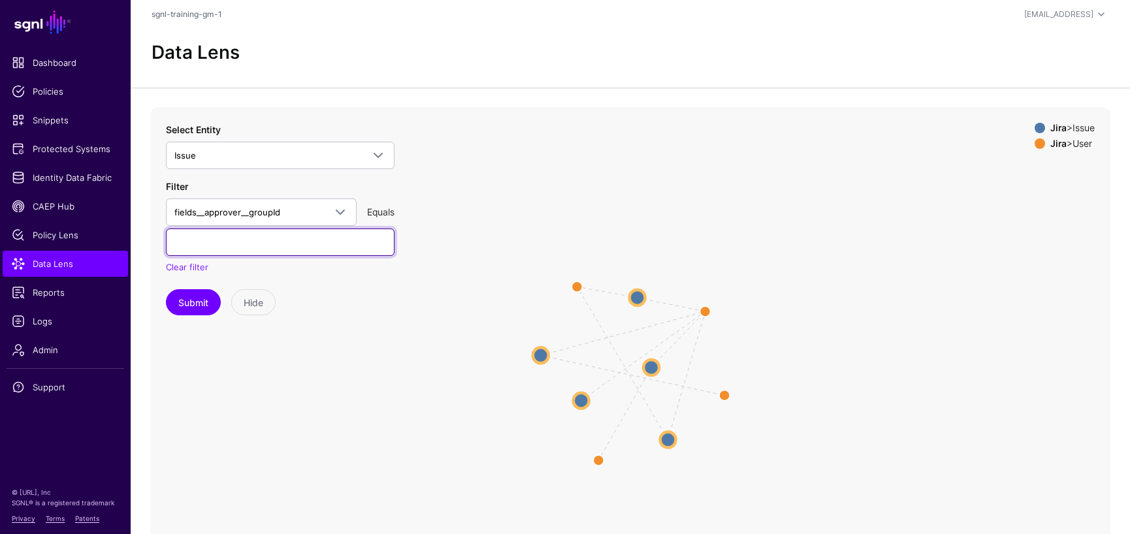
click at [289, 242] on input "text" at bounding box center [280, 242] width 229 height 27
paste input "**********"
type input "**********"
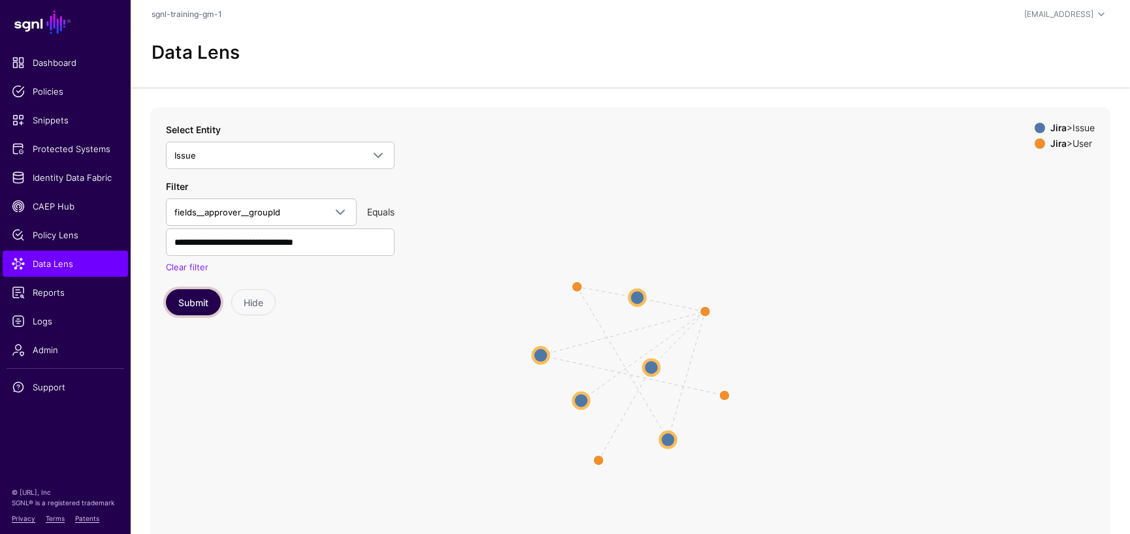
click at [196, 298] on button "Submit" at bounding box center [193, 302] width 55 height 26
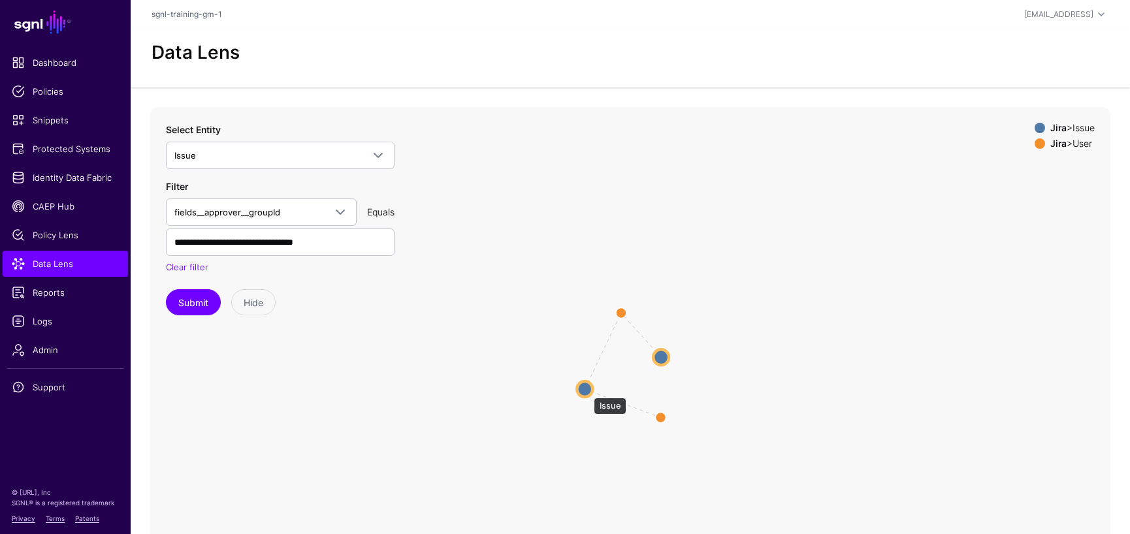
click at [587, 391] on circle at bounding box center [585, 389] width 16 height 16
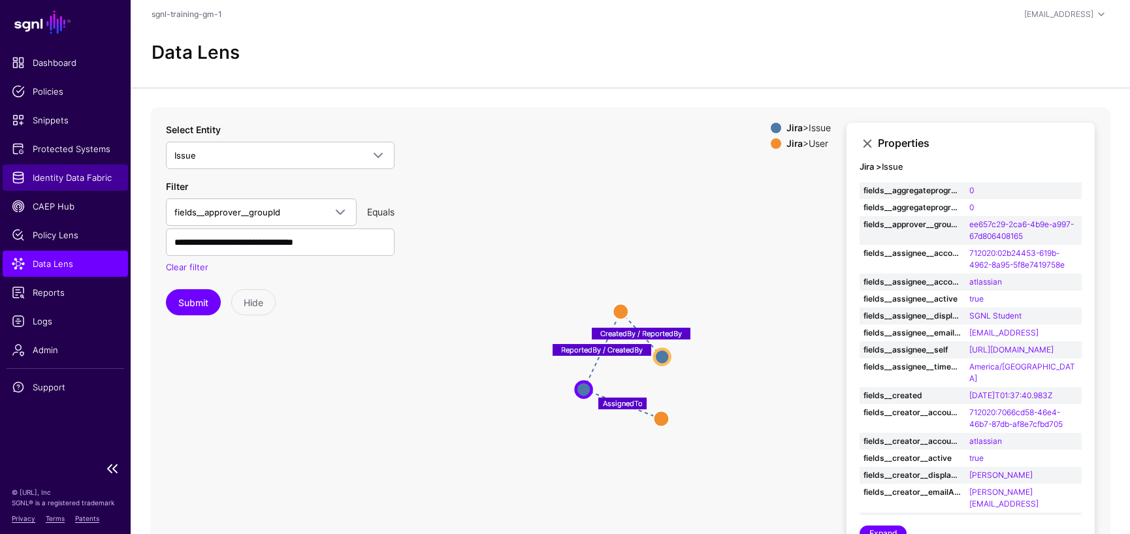
click at [66, 174] on span "Identity Data Fabric" at bounding box center [65, 177] width 107 height 13
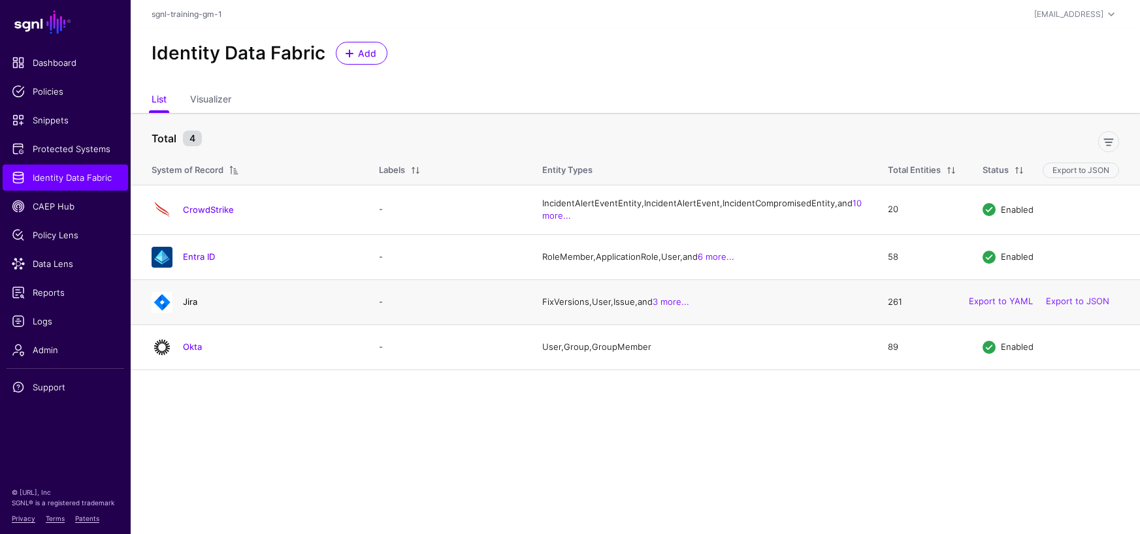
click at [191, 307] on link "Jira" at bounding box center [190, 302] width 14 height 10
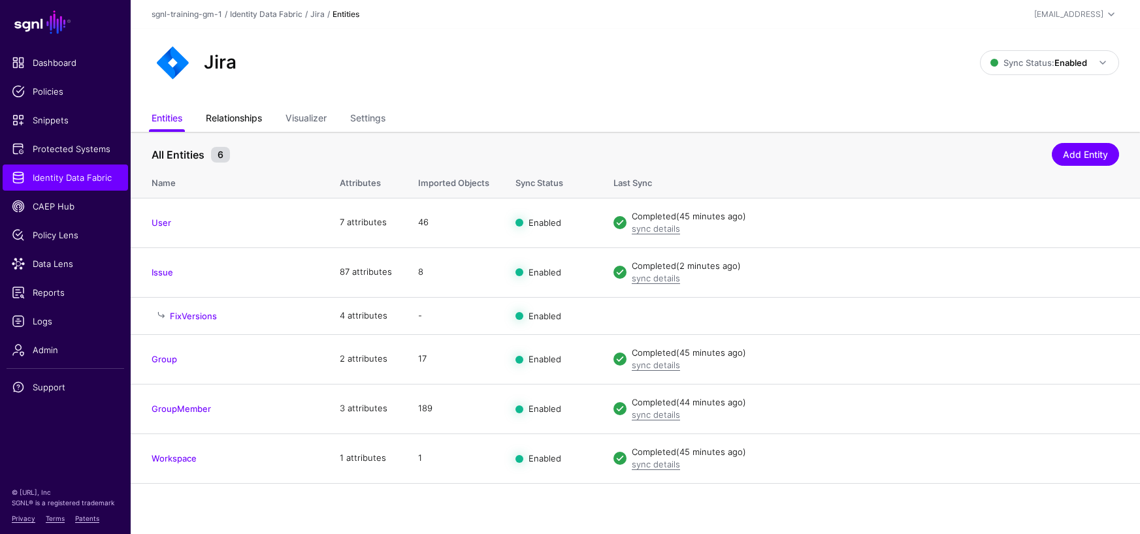
click at [233, 109] on link "Relationships" at bounding box center [234, 119] width 56 height 25
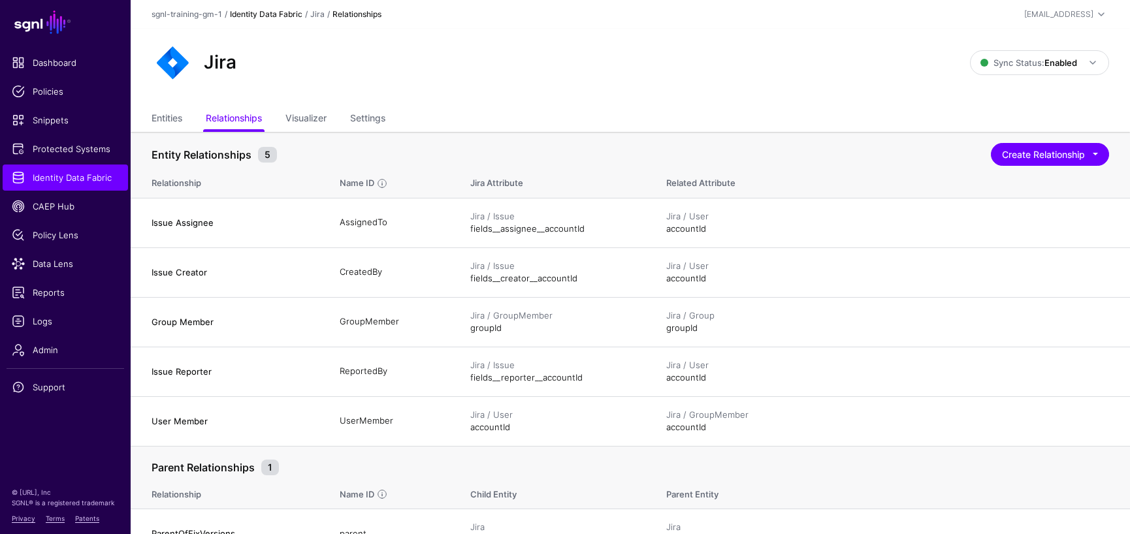
click at [287, 16] on link "Identity Data Fabric" at bounding box center [266, 14] width 72 height 10
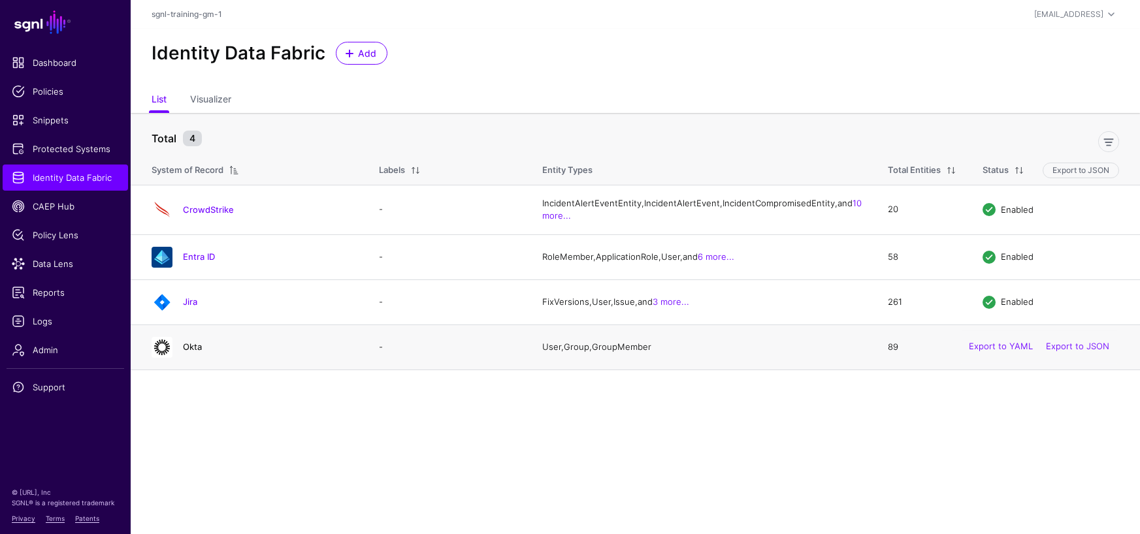
click at [183, 352] on link "Okta" at bounding box center [192, 347] width 19 height 10
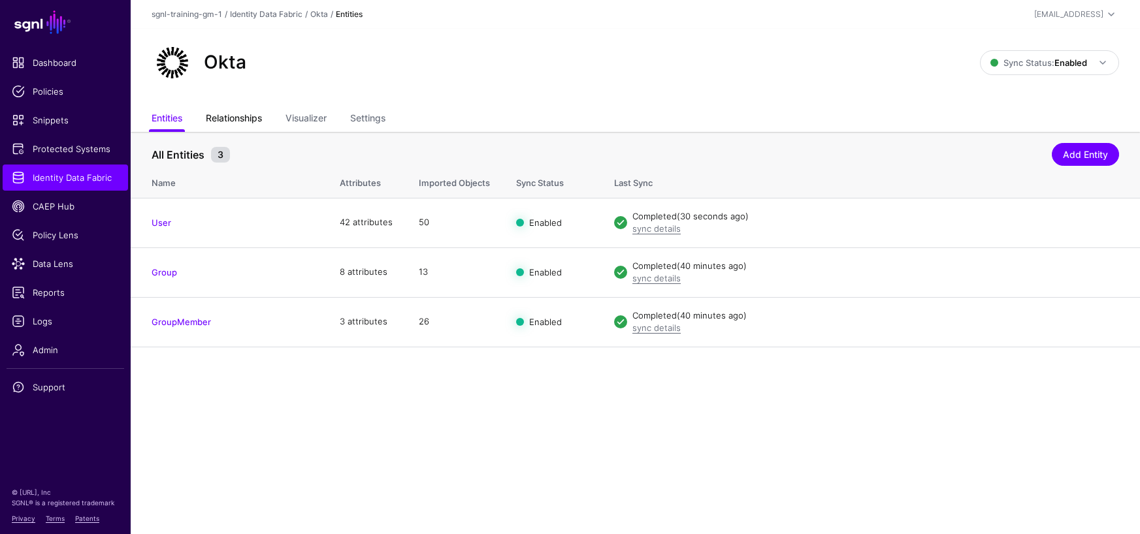
click at [258, 122] on link "Relationships" at bounding box center [234, 119] width 56 height 25
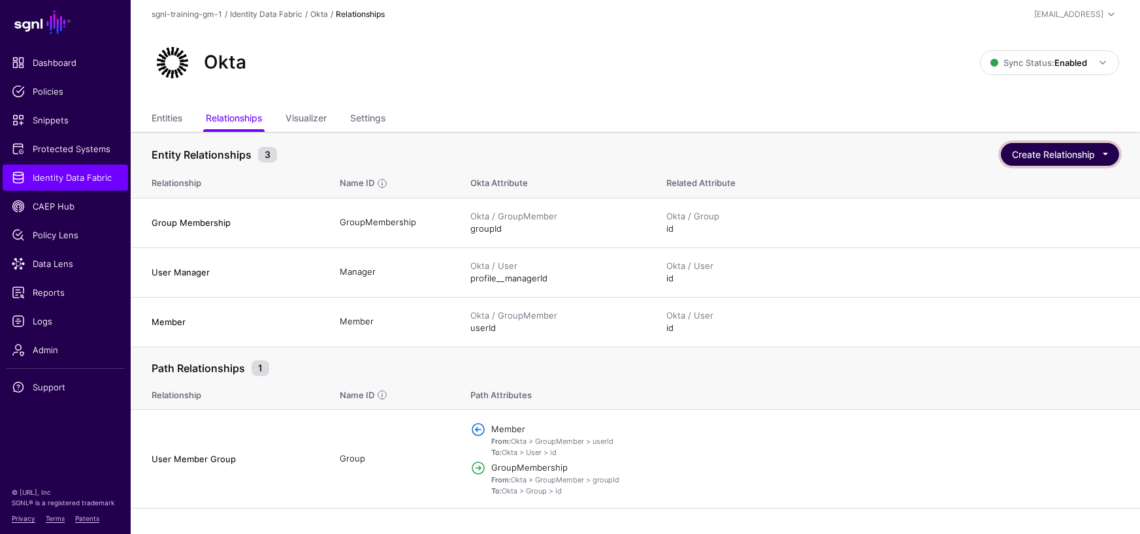
click at [1072, 157] on button "Create Relationship" at bounding box center [1060, 154] width 118 height 23
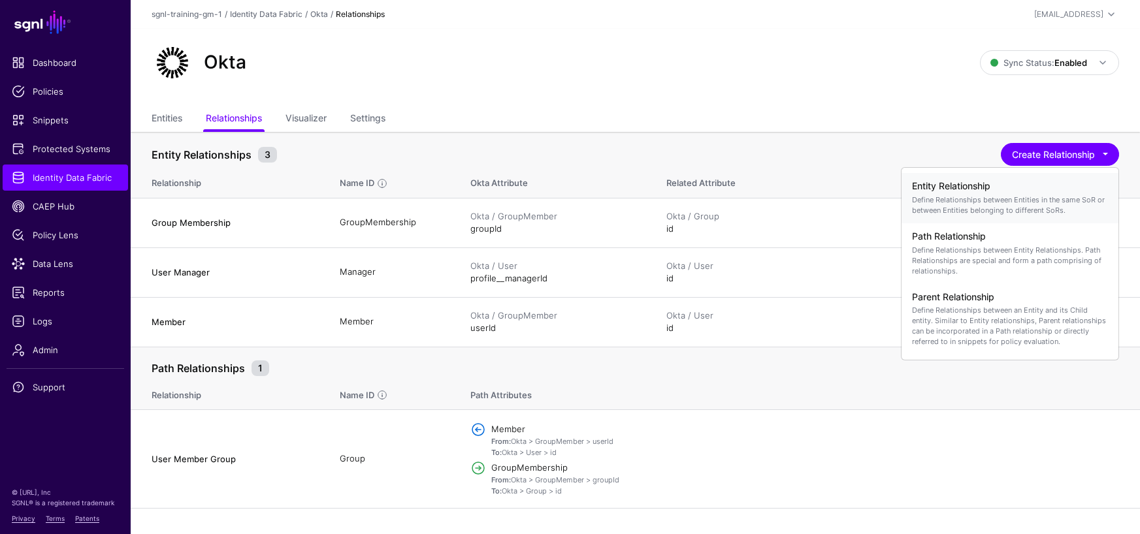
click at [1004, 200] on p "Define Relationships between Entities in the same SoR or between Entities belon…" at bounding box center [1010, 205] width 196 height 21
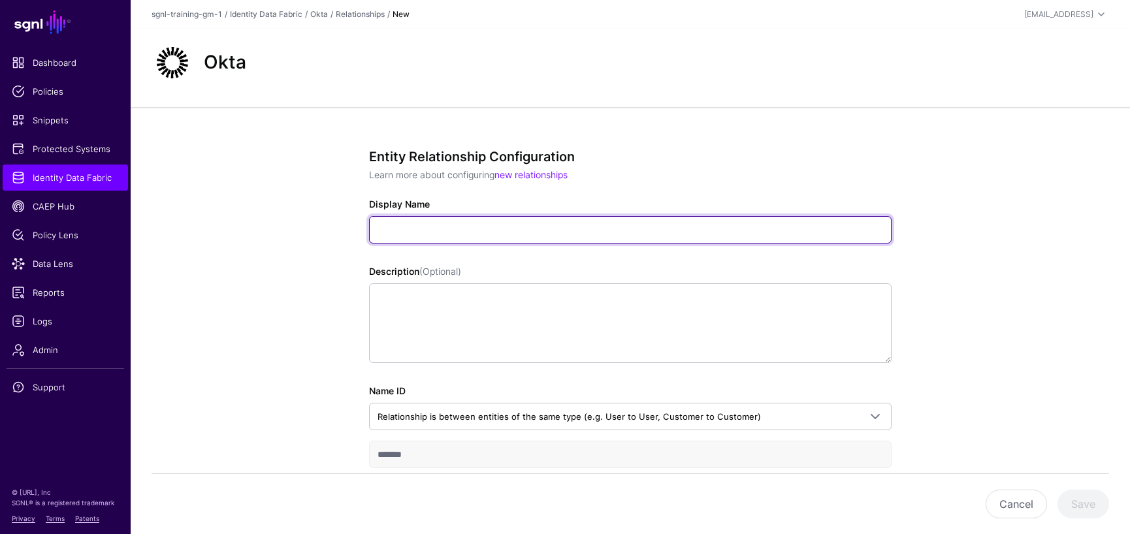
click at [558, 225] on input "Display Name" at bounding box center [630, 229] width 522 height 27
click at [392, 232] on input "**********" at bounding box center [630, 229] width 522 height 27
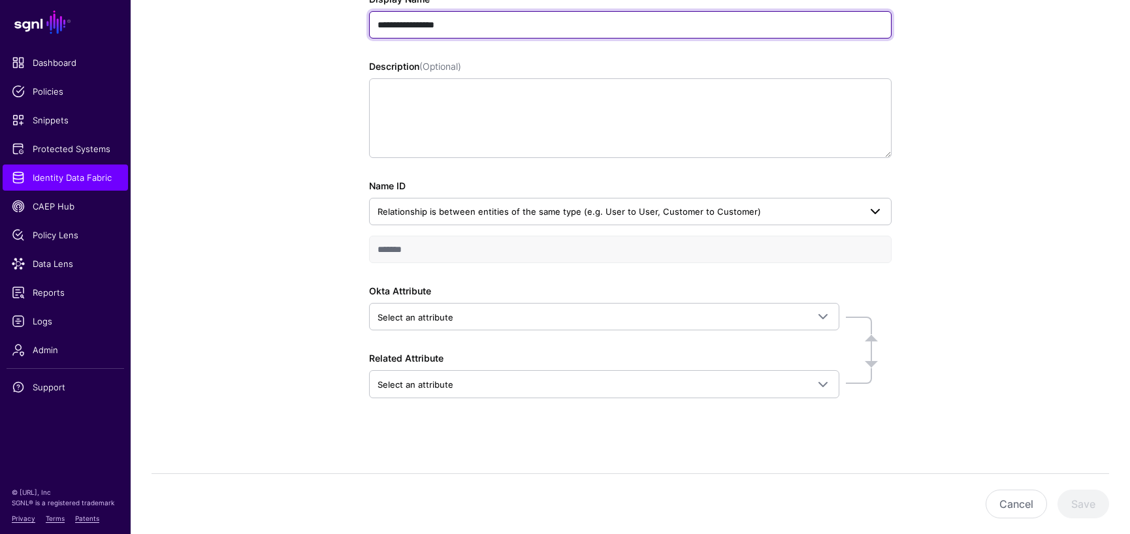
type input "**********"
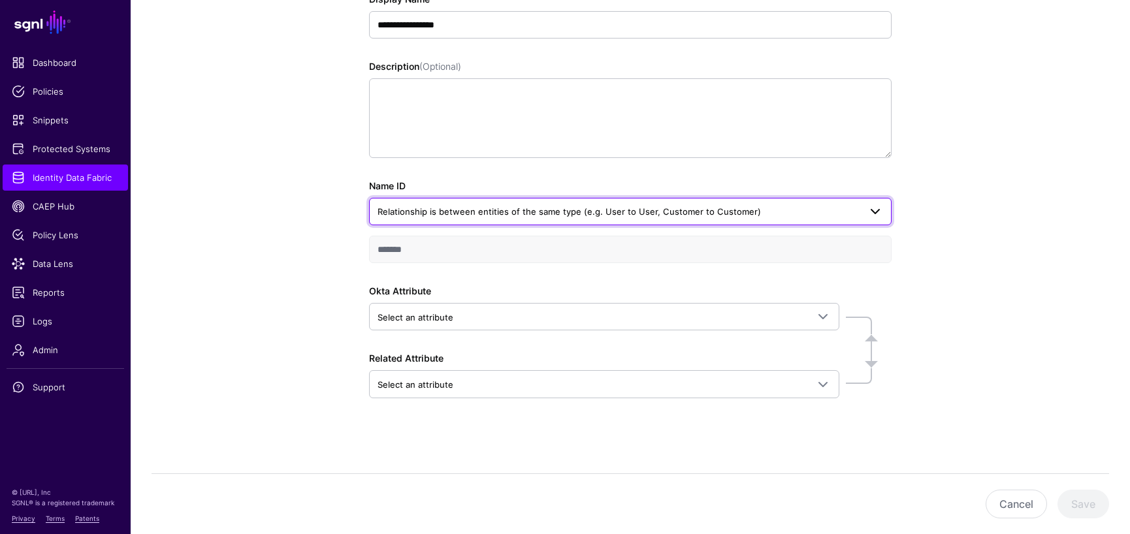
click at [872, 210] on span at bounding box center [875, 212] width 16 height 16
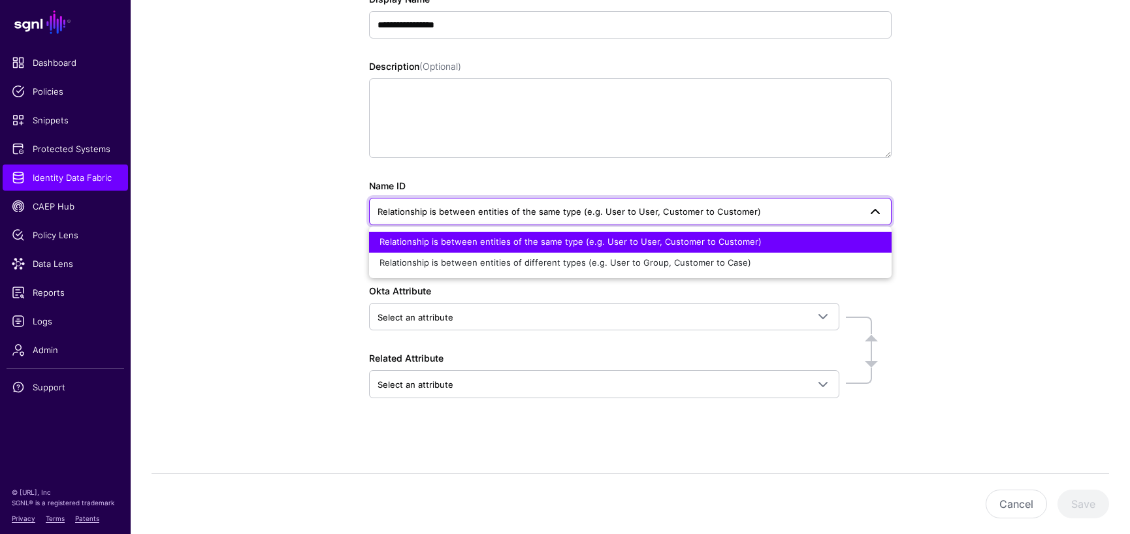
click at [979, 202] on div "**********" at bounding box center [630, 218] width 999 height 632
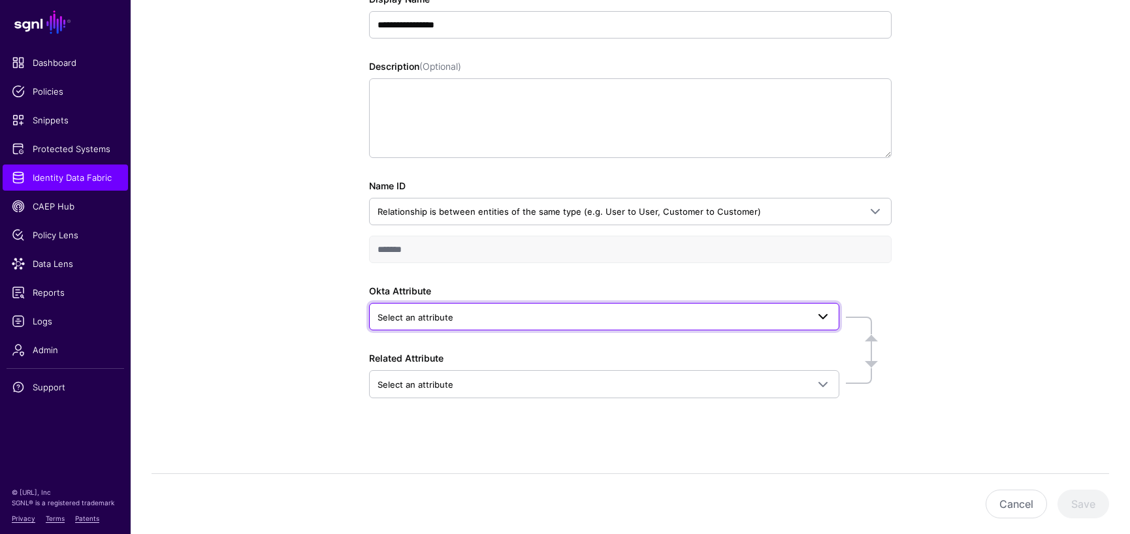
click at [825, 319] on span at bounding box center [823, 317] width 16 height 16
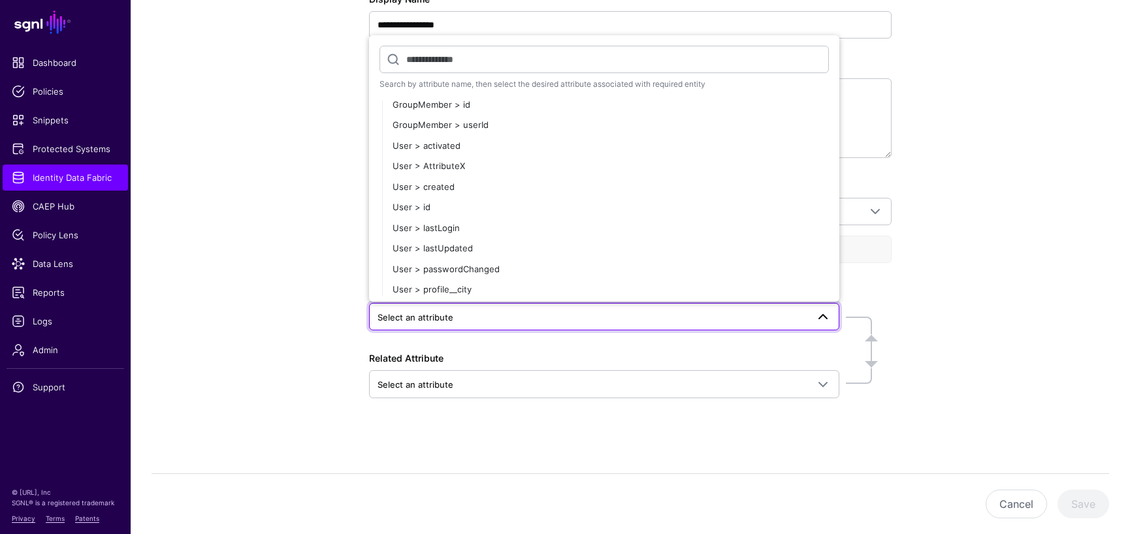
scroll to position [436, 0]
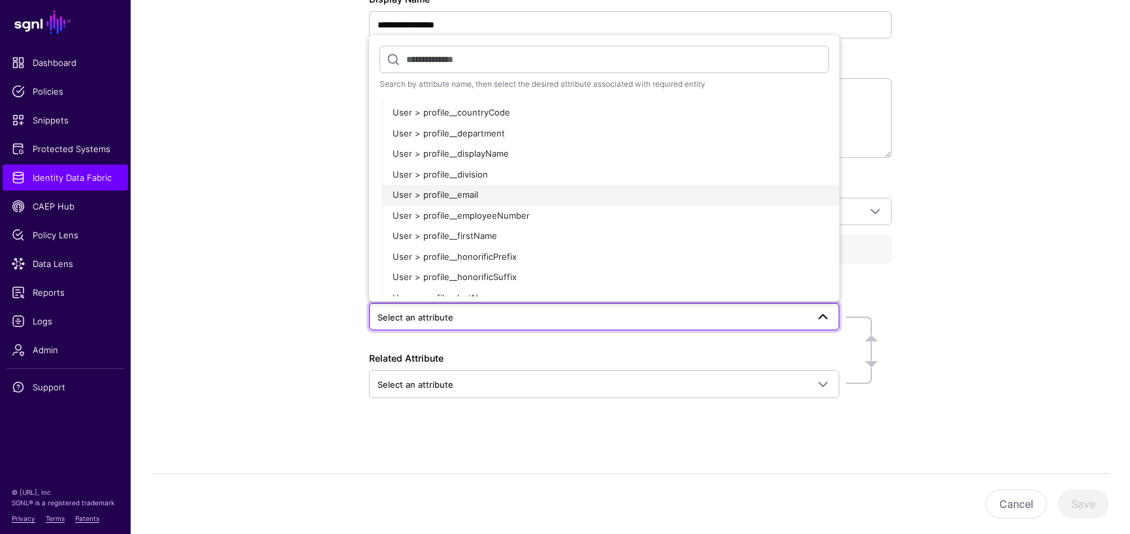
click at [460, 195] on span "User > profile__email" at bounding box center [436, 194] width 86 height 10
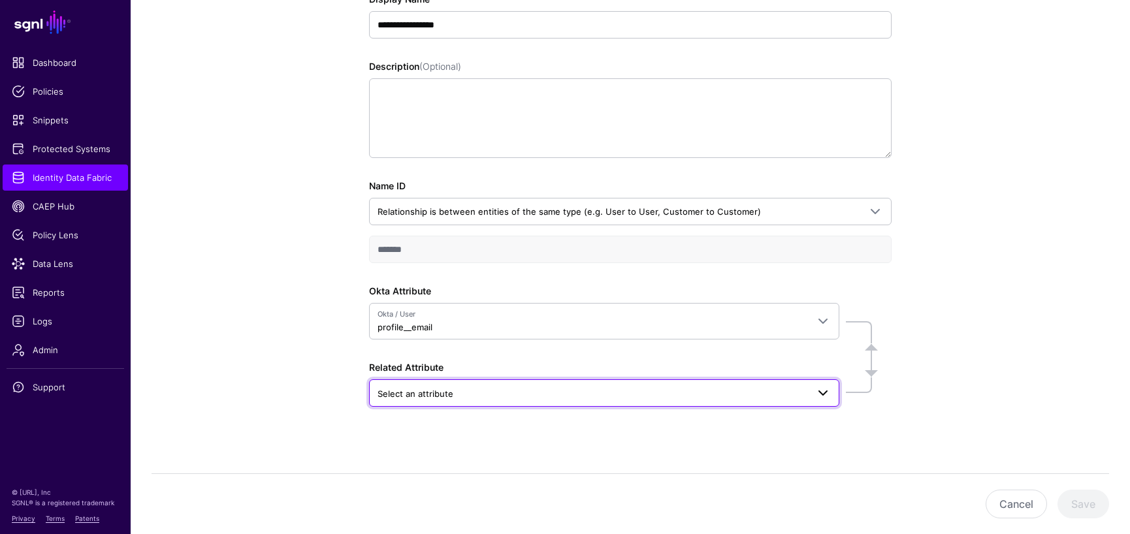
click at [818, 394] on span at bounding box center [823, 393] width 16 height 16
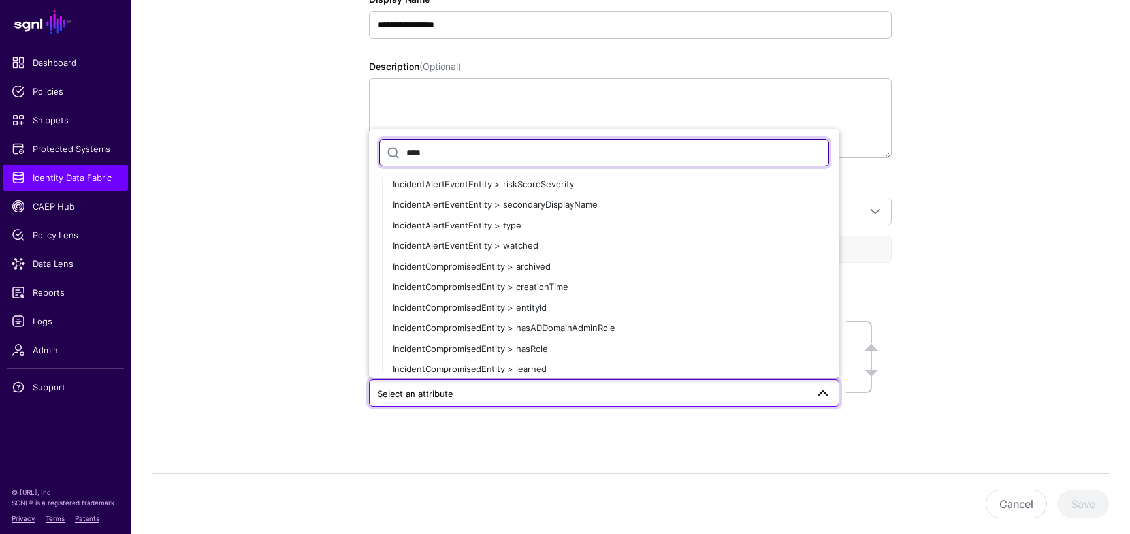
scroll to position [1968, 0]
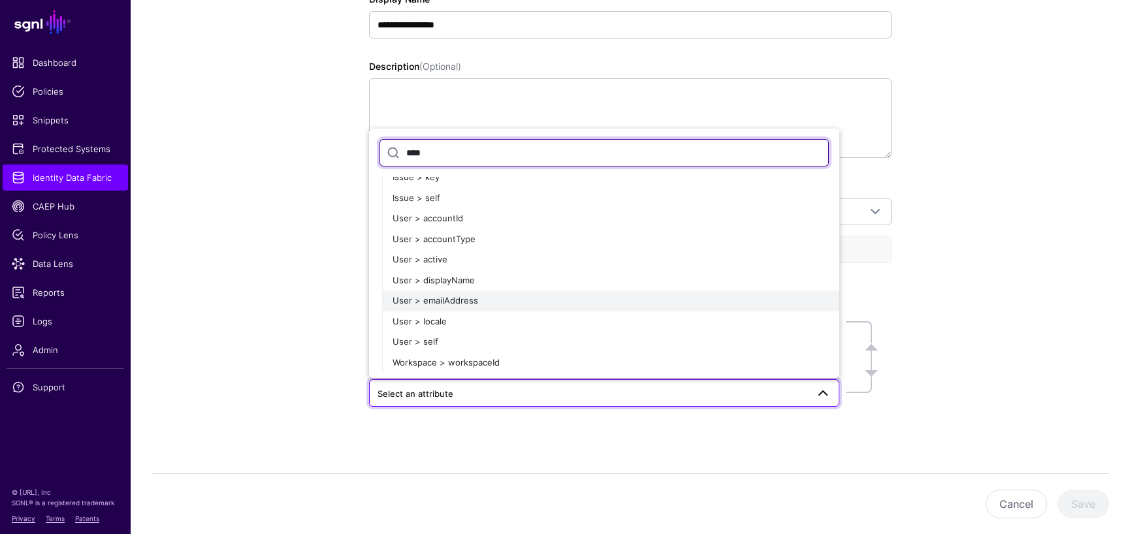
type input "****"
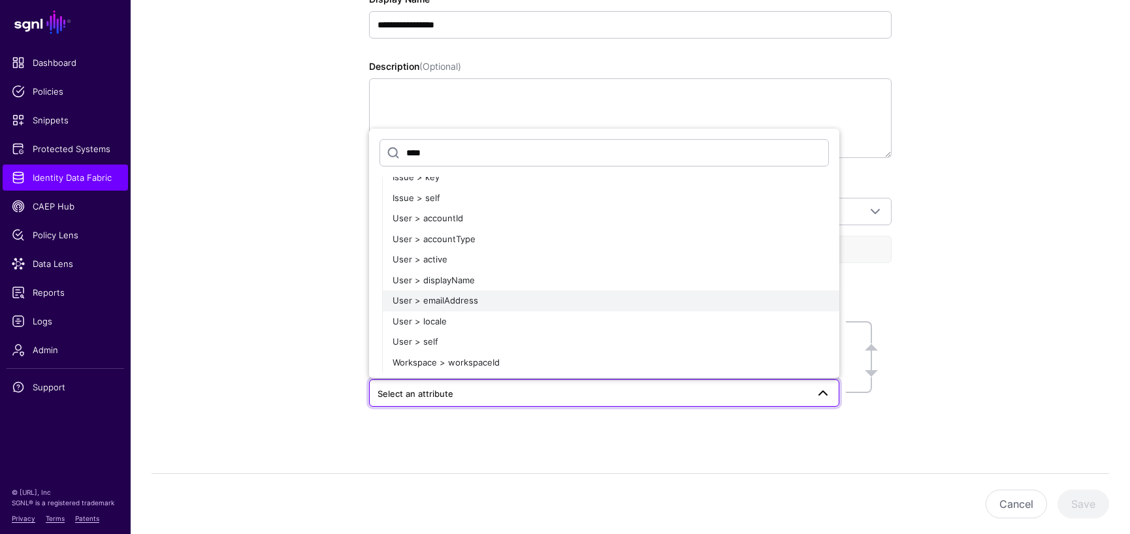
click at [401, 302] on span "User > emailAddress" at bounding box center [436, 300] width 86 height 10
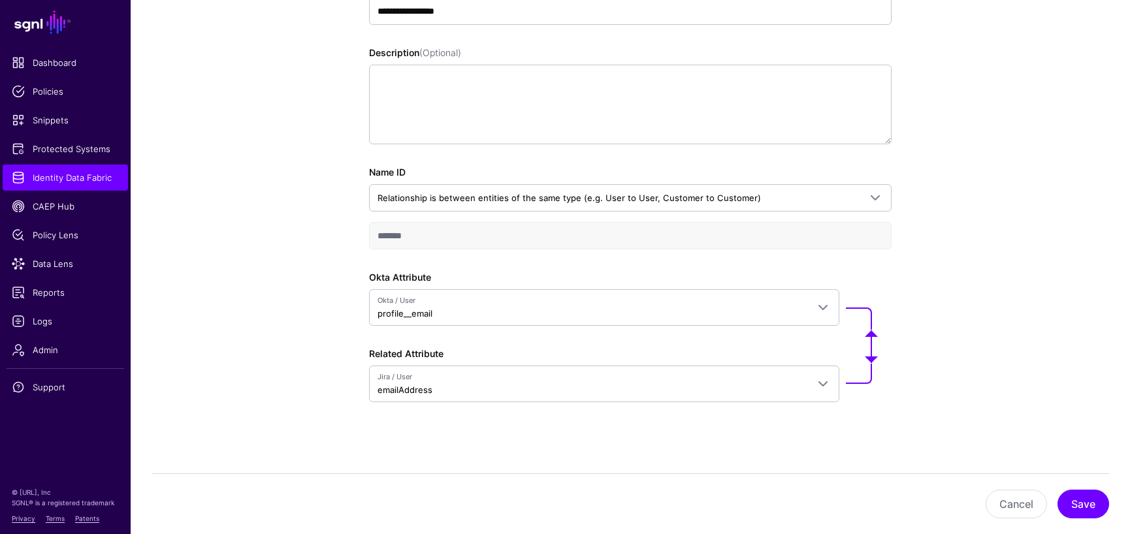
scroll to position [223, 0]
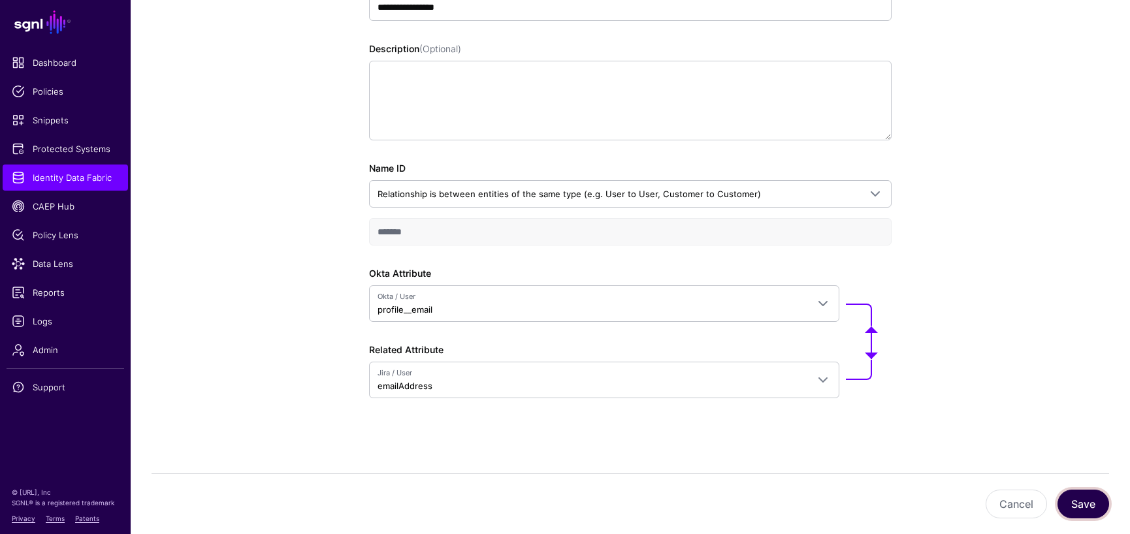
click at [1075, 503] on button "Save" at bounding box center [1083, 504] width 52 height 29
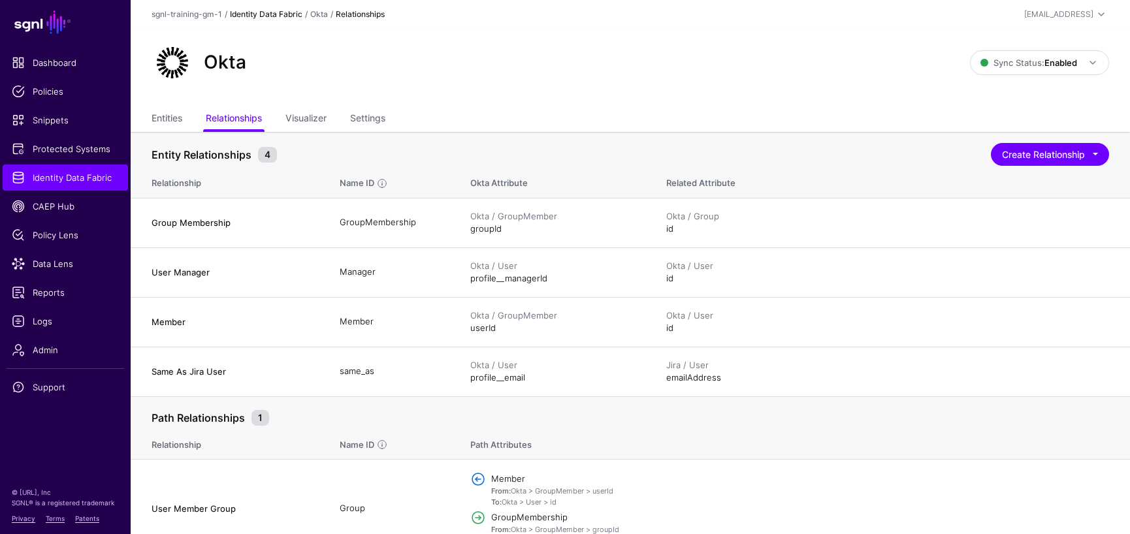
click at [286, 15] on link "Identity Data Fabric" at bounding box center [266, 14] width 72 height 10
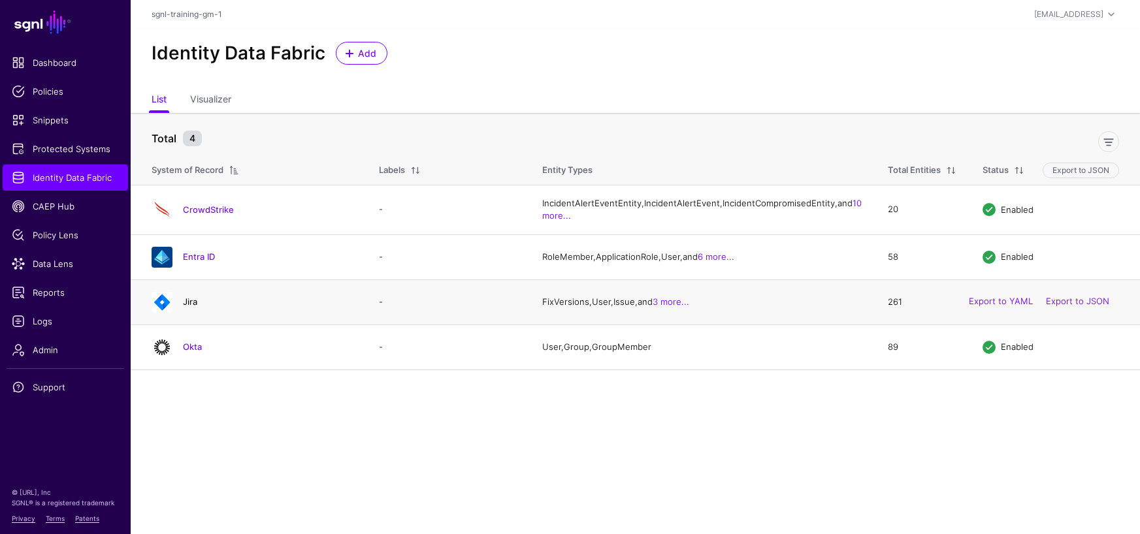
click at [184, 307] on link "Jira" at bounding box center [190, 302] width 14 height 10
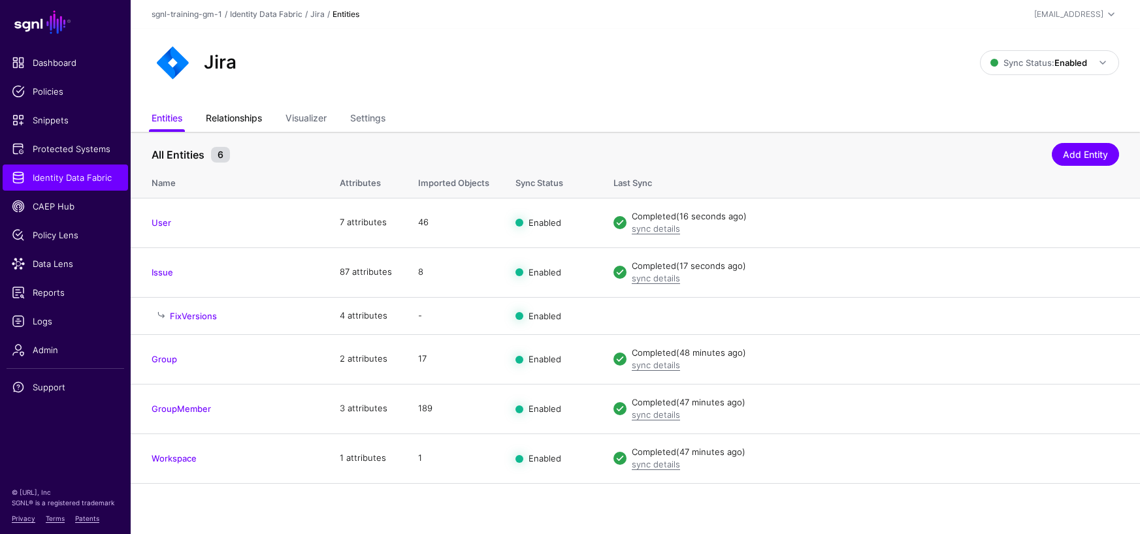
click at [250, 118] on link "Relationships" at bounding box center [234, 119] width 56 height 25
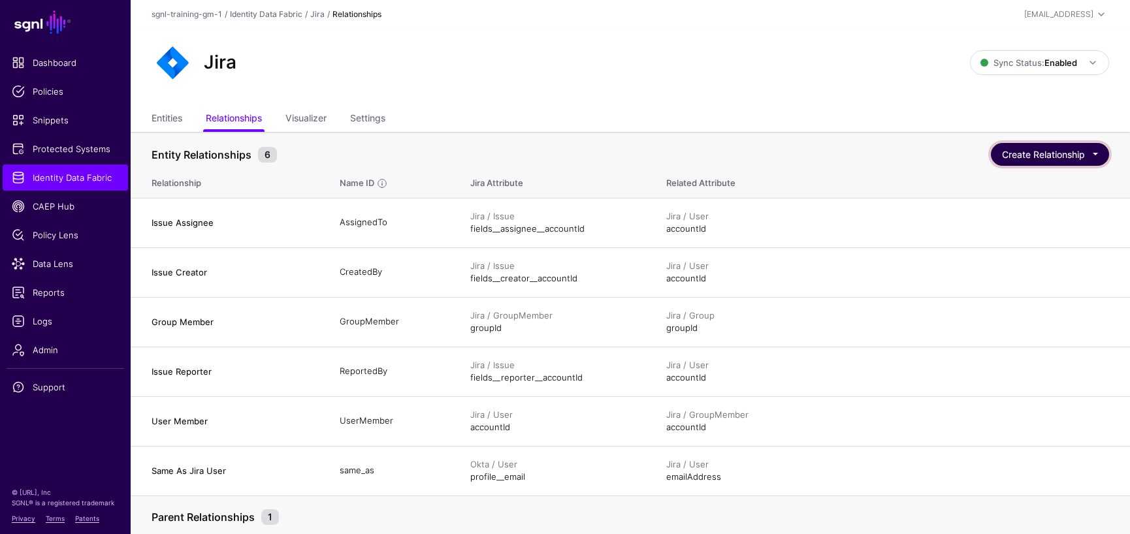
click at [1048, 156] on button "Create Relationship" at bounding box center [1050, 154] width 118 height 23
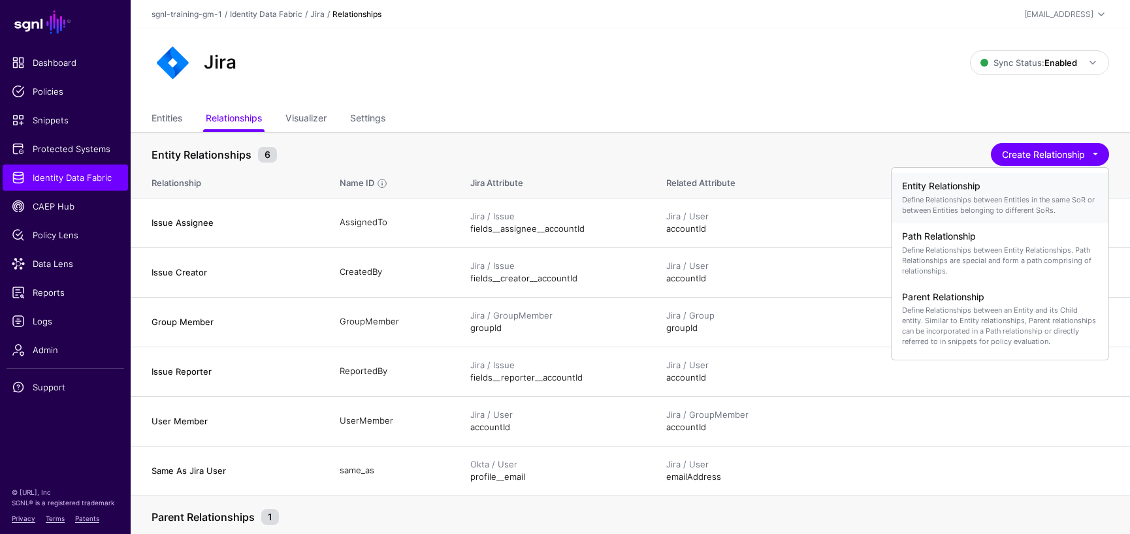
click at [982, 195] on p "Define Relationships between Entities in the same SoR or between Entities belon…" at bounding box center [1000, 205] width 196 height 21
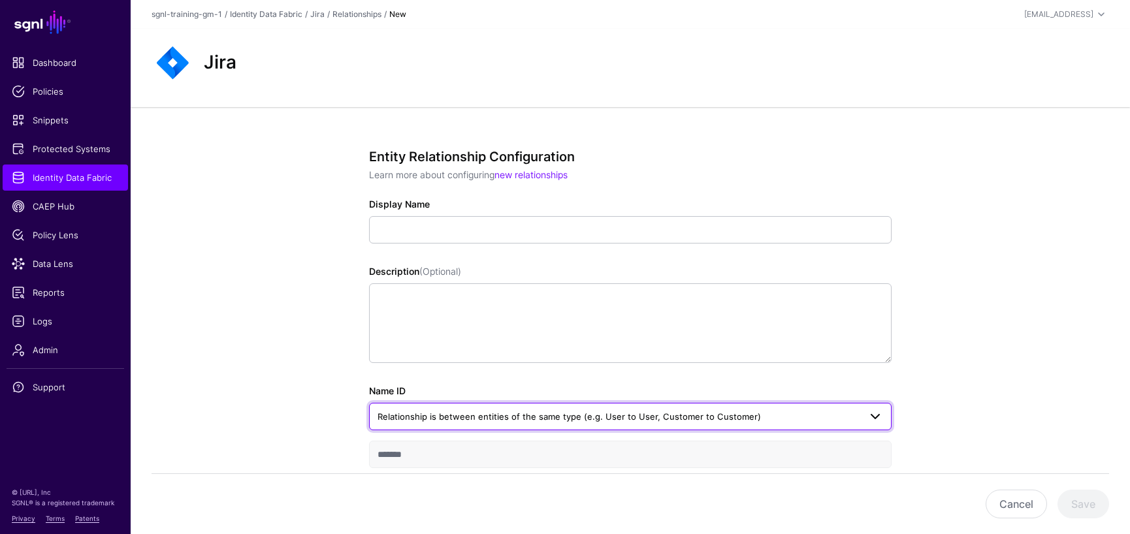
click at [643, 412] on span "Relationship is between entities of the same type (e.g. User to User, Customer …" at bounding box center [568, 416] width 383 height 10
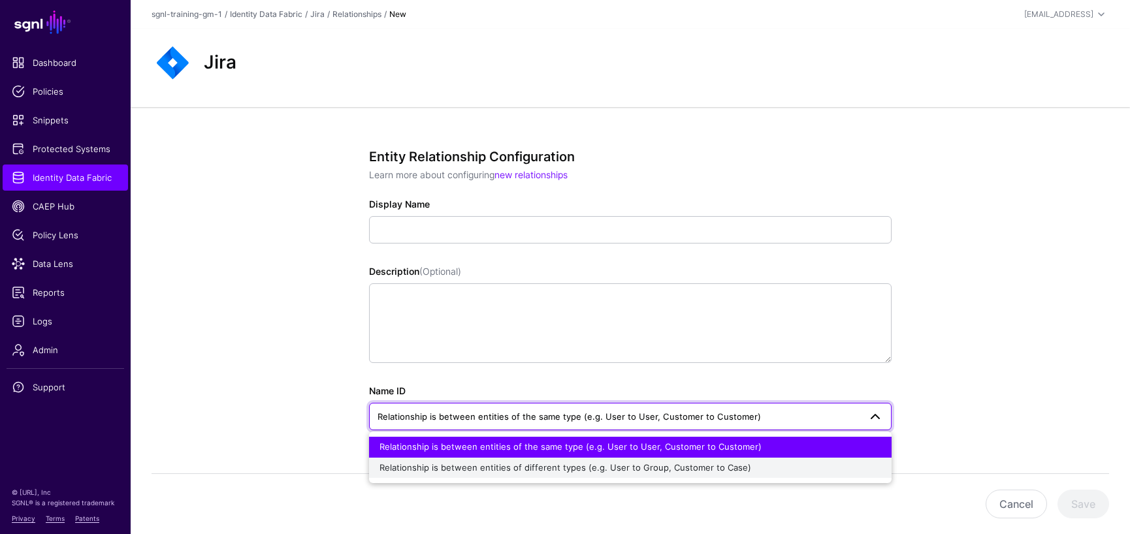
click at [622, 471] on span "Relationship is between entities of different types (e.g. User to Group, Custom…" at bounding box center [565, 467] width 372 height 10
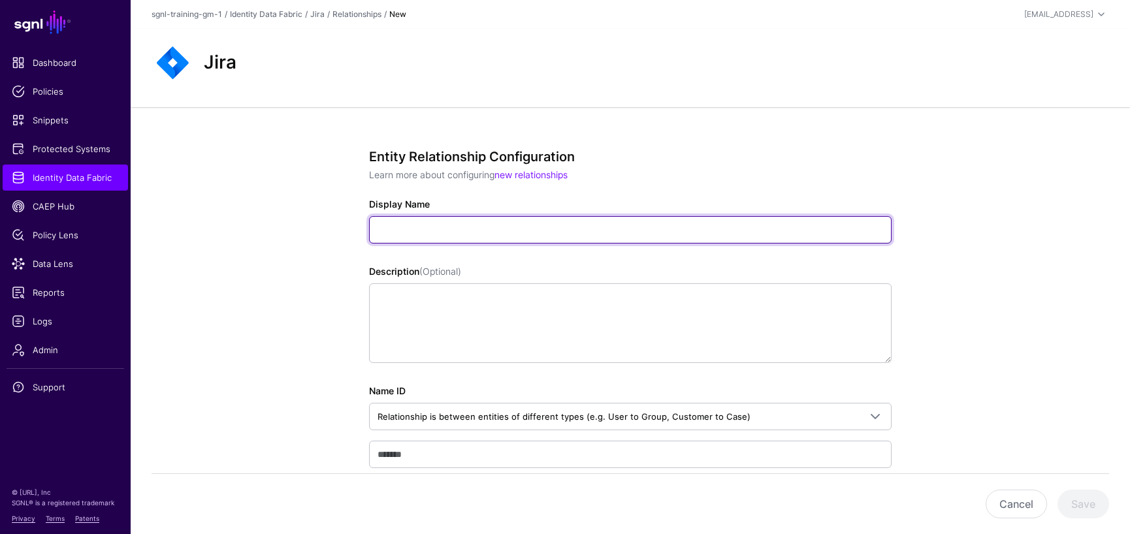
click at [505, 226] on input "Display Name" at bounding box center [630, 229] width 522 height 27
paste input "**********"
type input "**********"
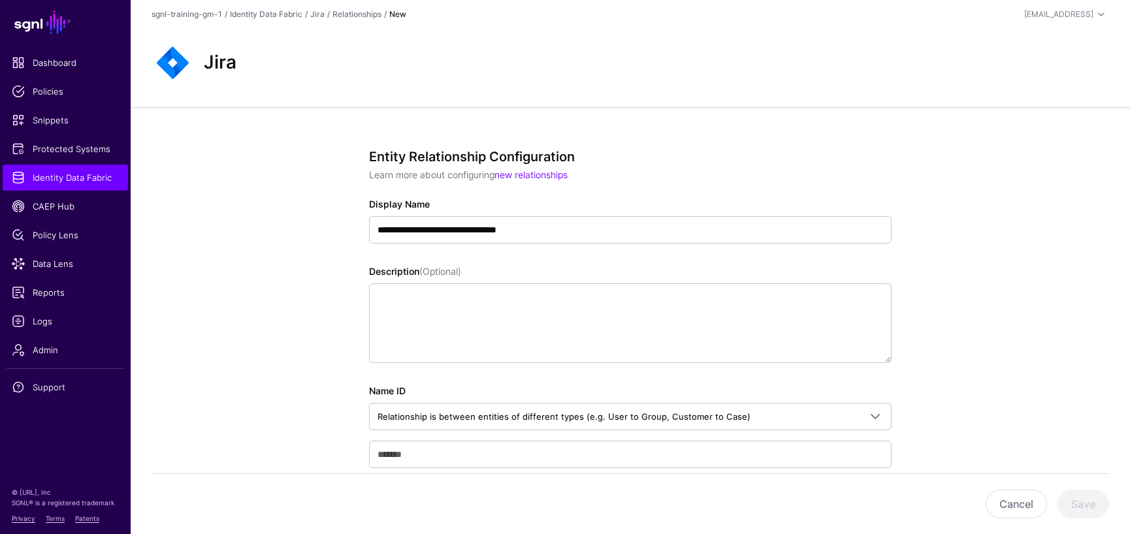
type input "**********"
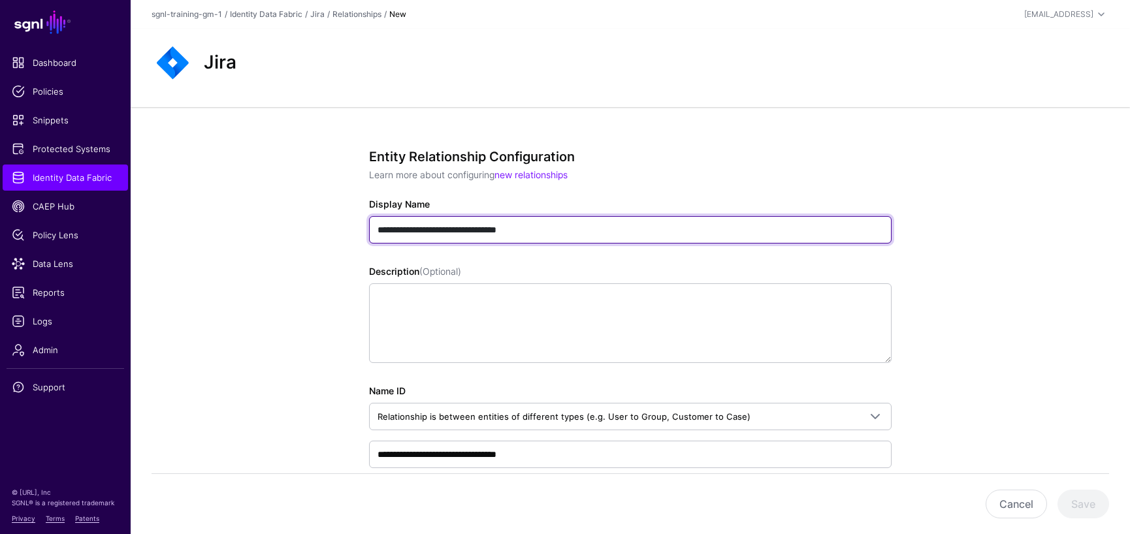
drag, startPoint x: 545, startPoint y: 231, endPoint x: 363, endPoint y: 232, distance: 181.6
click at [363, 232] on div "**********" at bounding box center [630, 423] width 606 height 632
type input "*"
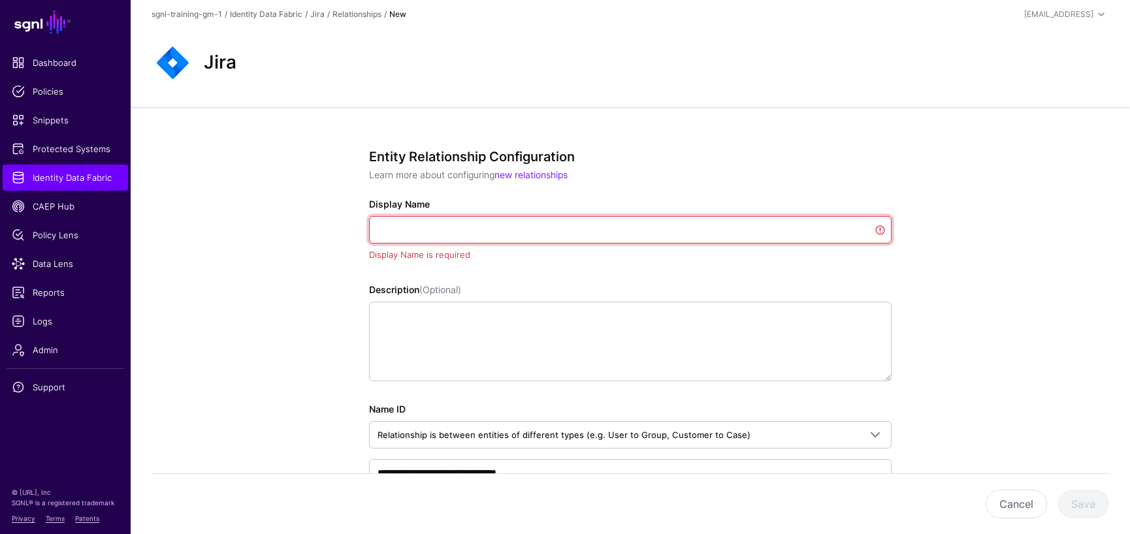
paste input "**********"
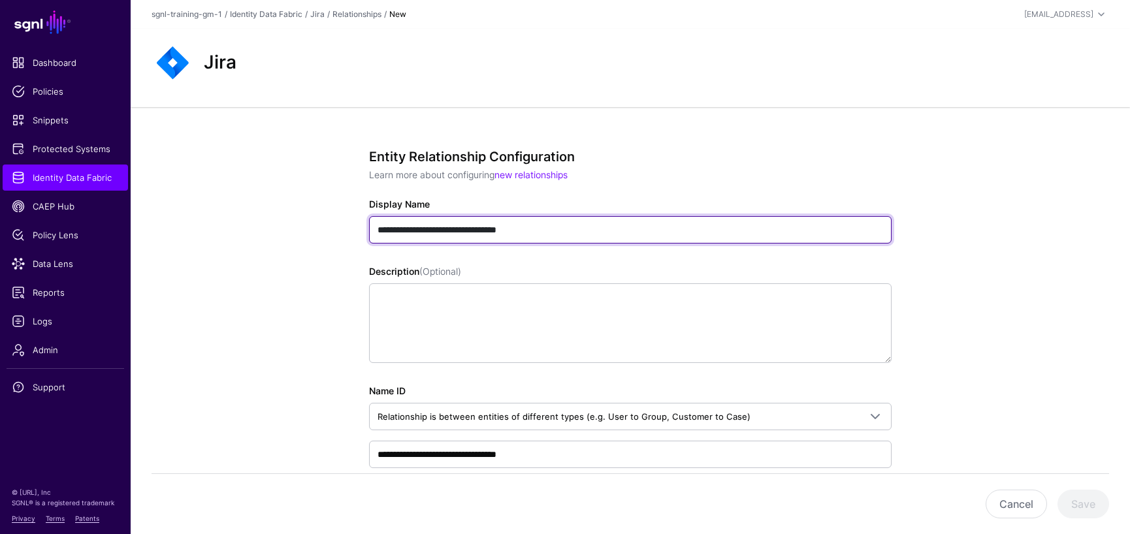
click at [561, 226] on input "**********" at bounding box center [630, 229] width 522 height 27
paste input "text"
type input "**********"
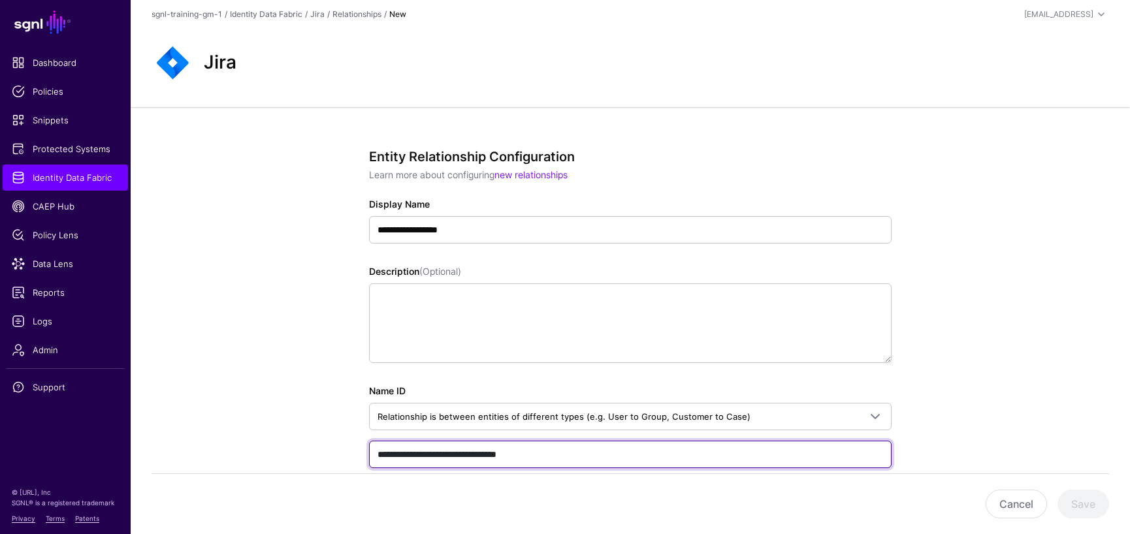
drag, startPoint x: 532, startPoint y: 453, endPoint x: 351, endPoint y: 454, distance: 180.9
click at [351, 454] on div "**********" at bounding box center [630, 423] width 606 height 632
paste input "text"
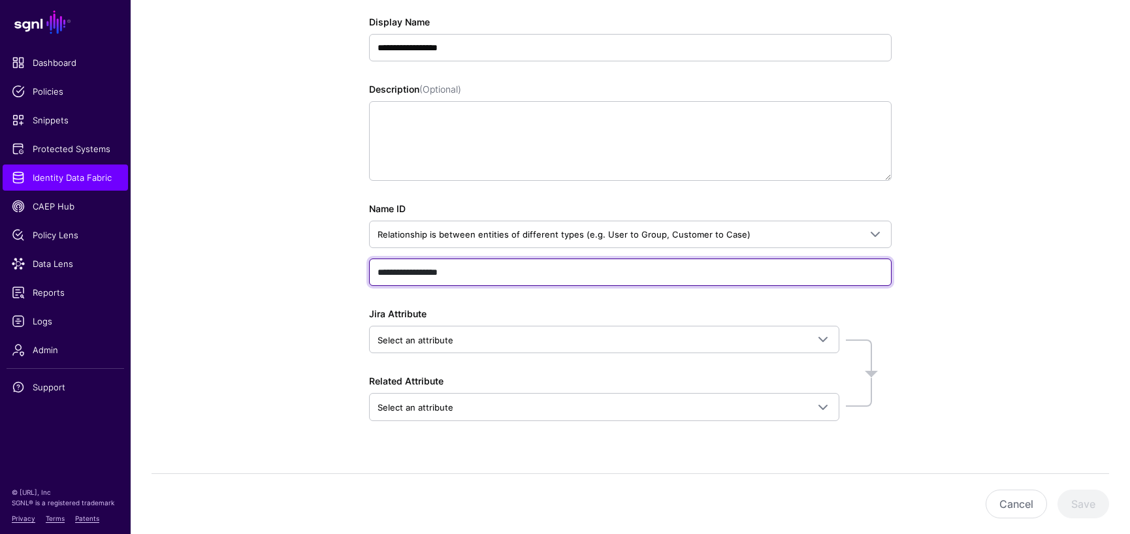
scroll to position [205, 0]
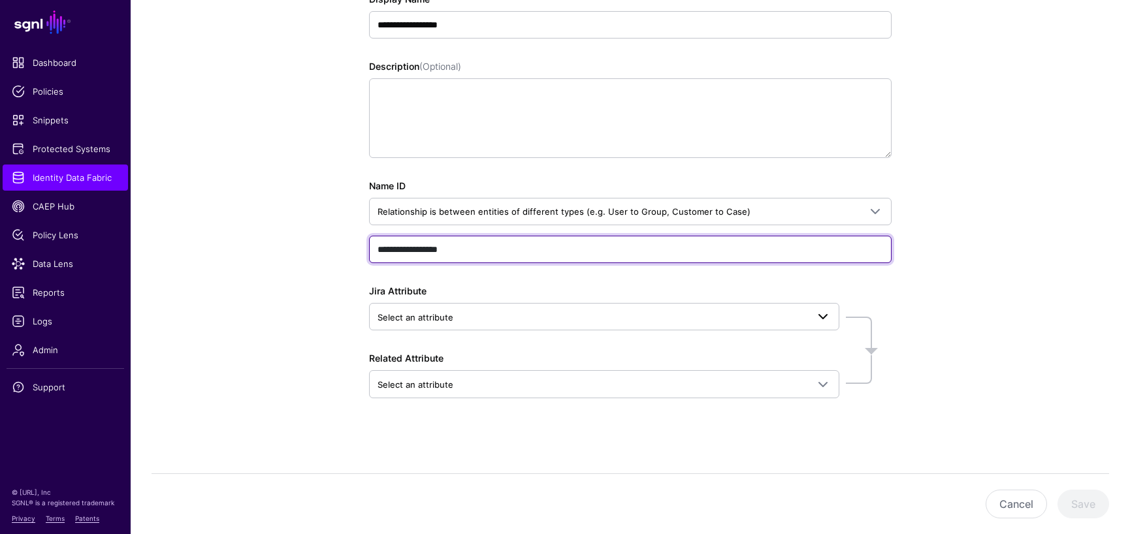
type input "**********"
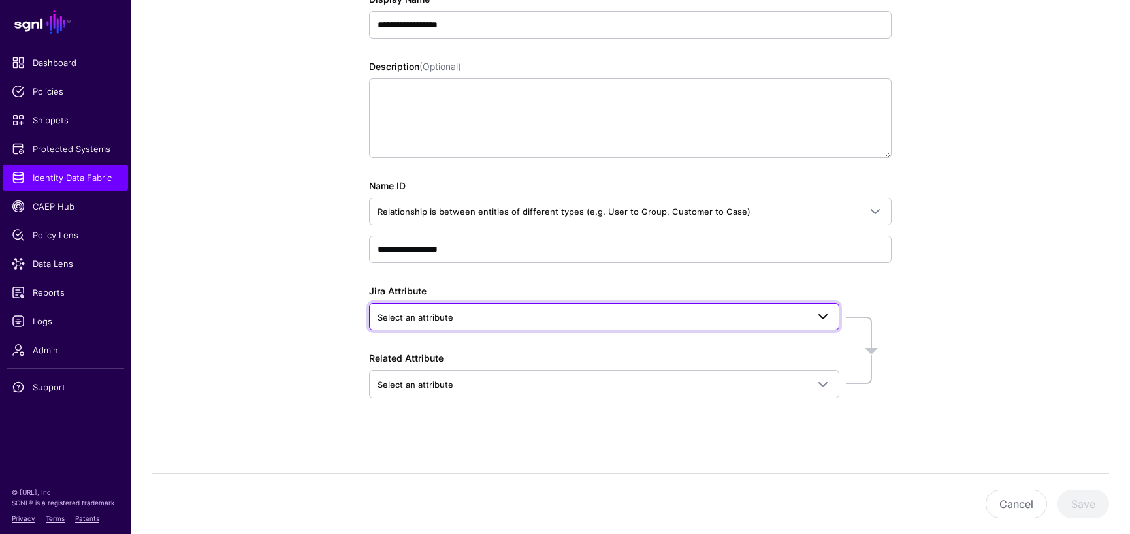
click at [825, 315] on span at bounding box center [823, 317] width 16 height 16
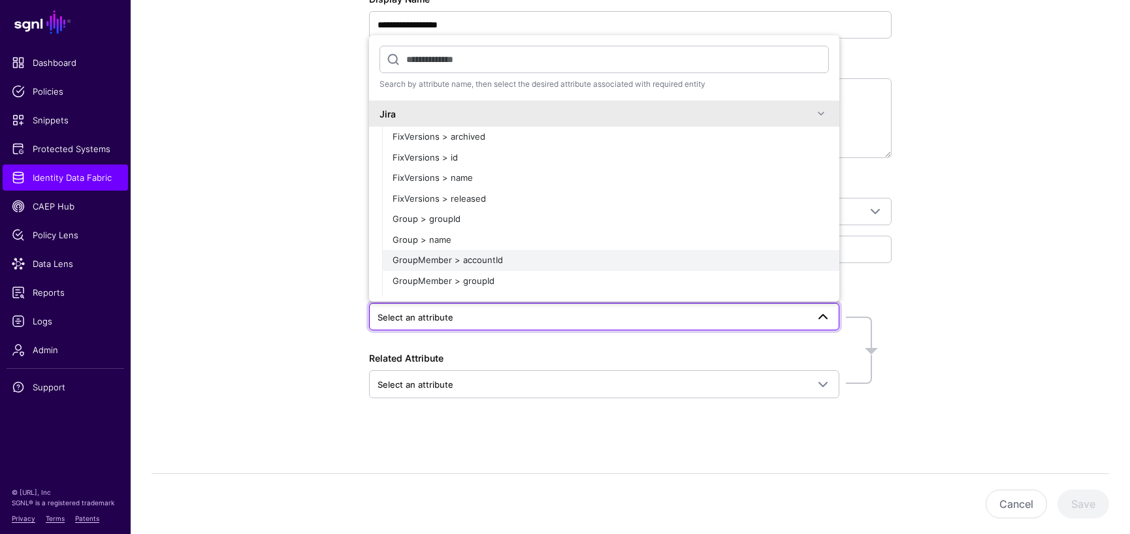
scroll to position [217, 0]
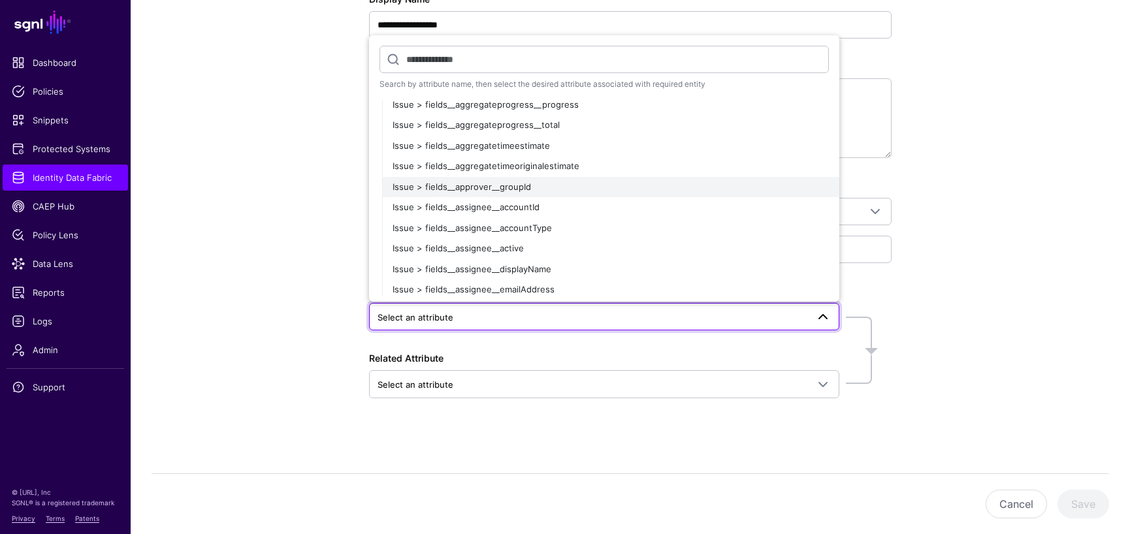
click at [472, 188] on span "Issue > fields__approver__groupId" at bounding box center [462, 187] width 138 height 10
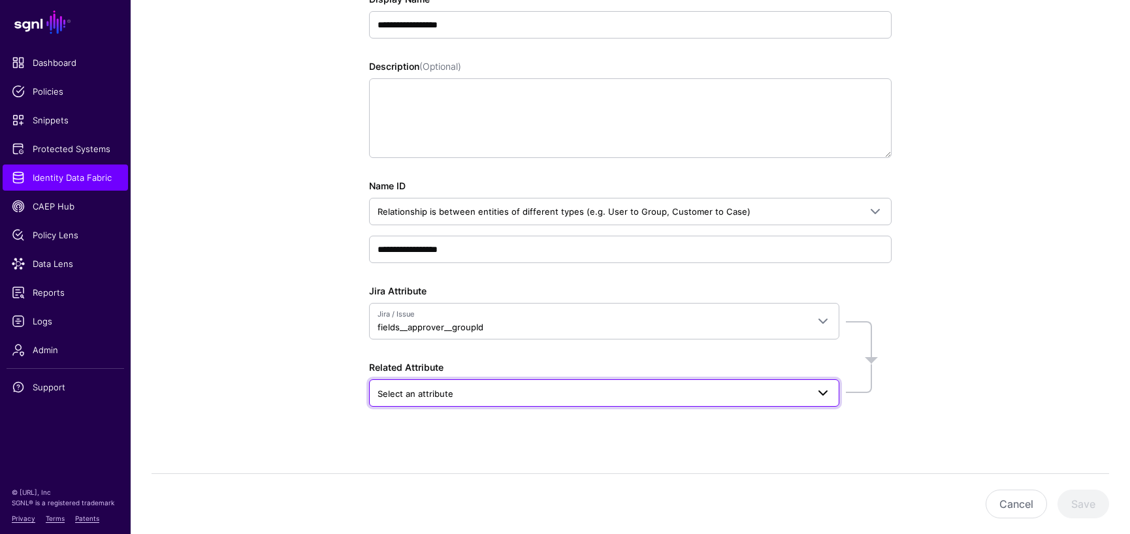
click at [608, 397] on span "Select an attribute" at bounding box center [592, 394] width 430 height 14
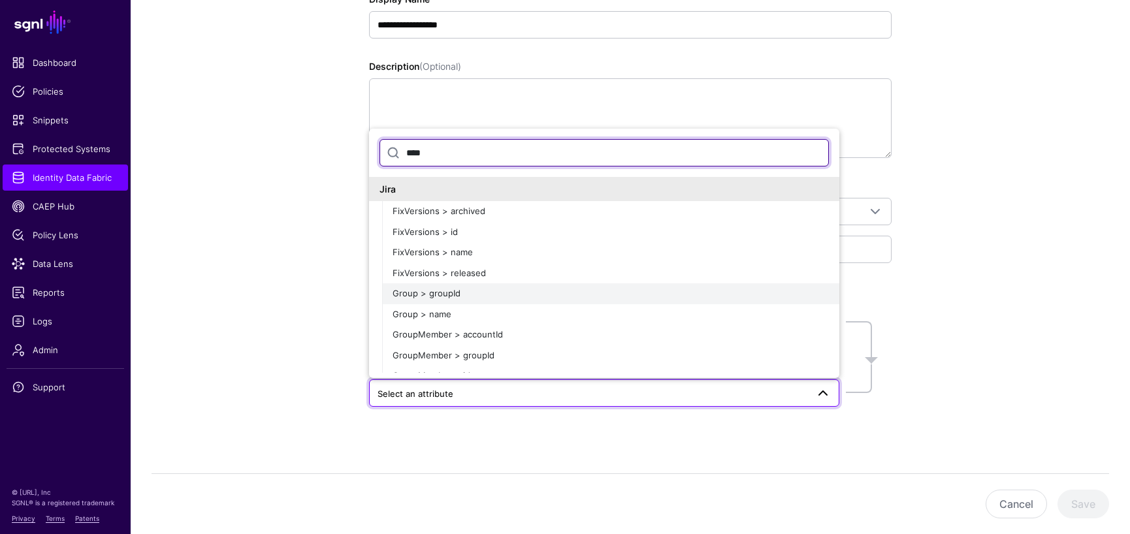
type input "****"
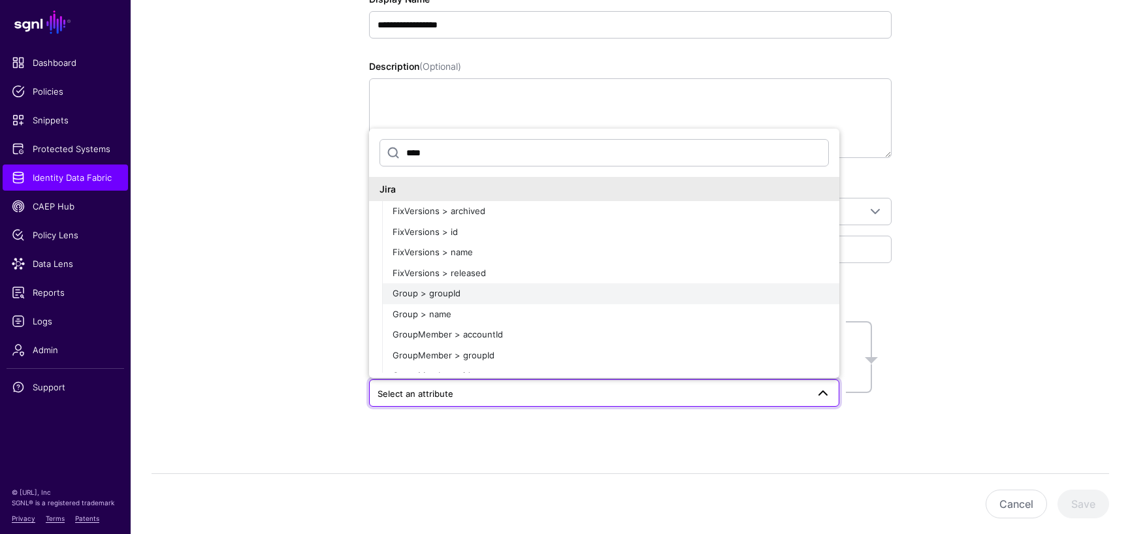
click at [428, 298] on span "Group > groupId" at bounding box center [427, 293] width 68 height 10
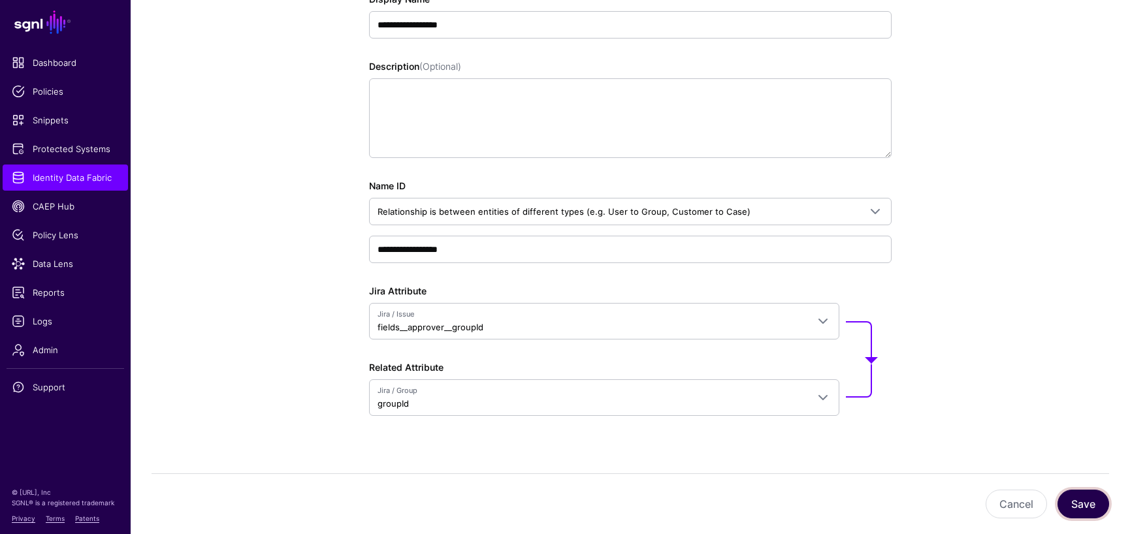
click at [1078, 500] on button "Save" at bounding box center [1083, 504] width 52 height 29
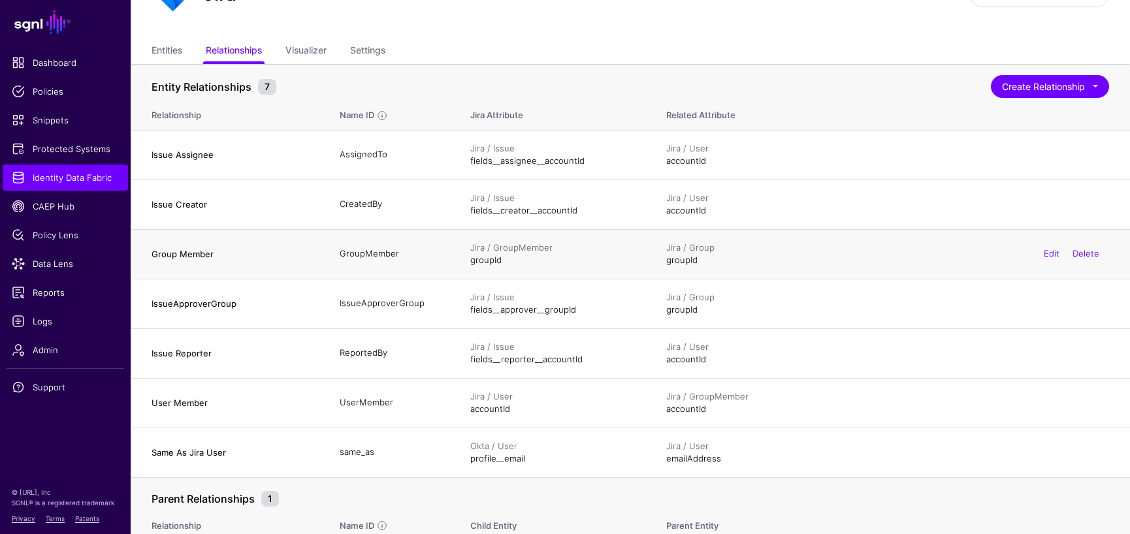
scroll to position [124, 0]
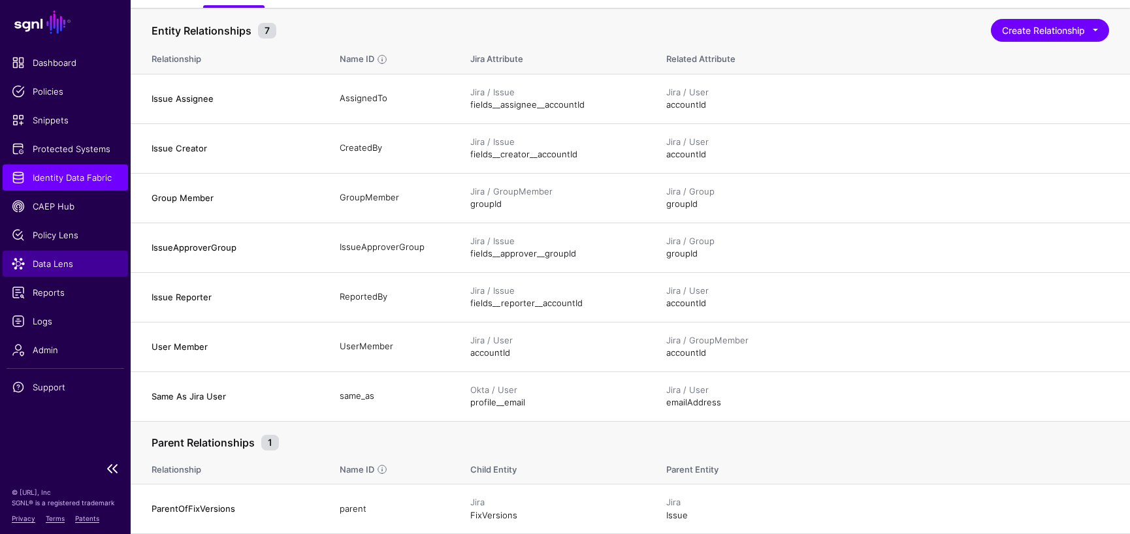
click at [56, 263] on span "Data Lens" at bounding box center [65, 263] width 107 height 13
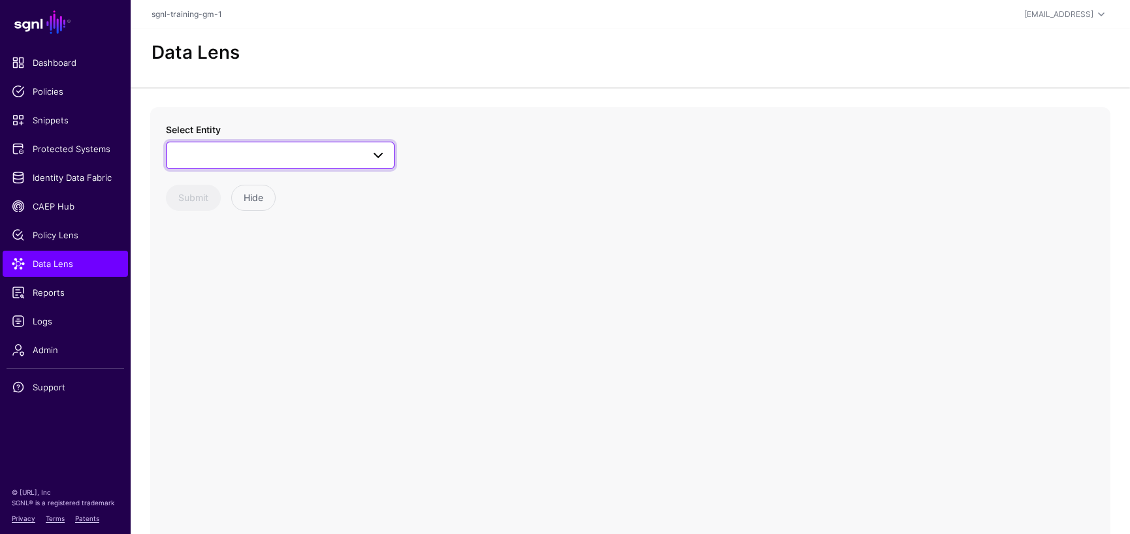
click at [374, 155] on span at bounding box center [378, 156] width 16 height 16
type input "****"
click at [231, 296] on div "User" at bounding box center [286, 294] width 195 height 13
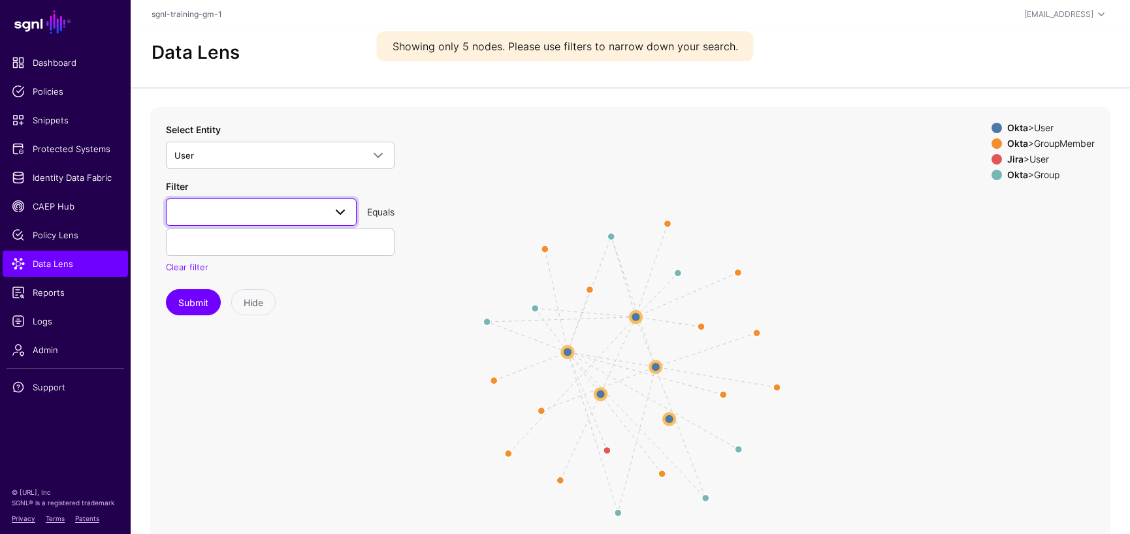
click at [294, 213] on span at bounding box center [261, 212] width 174 height 16
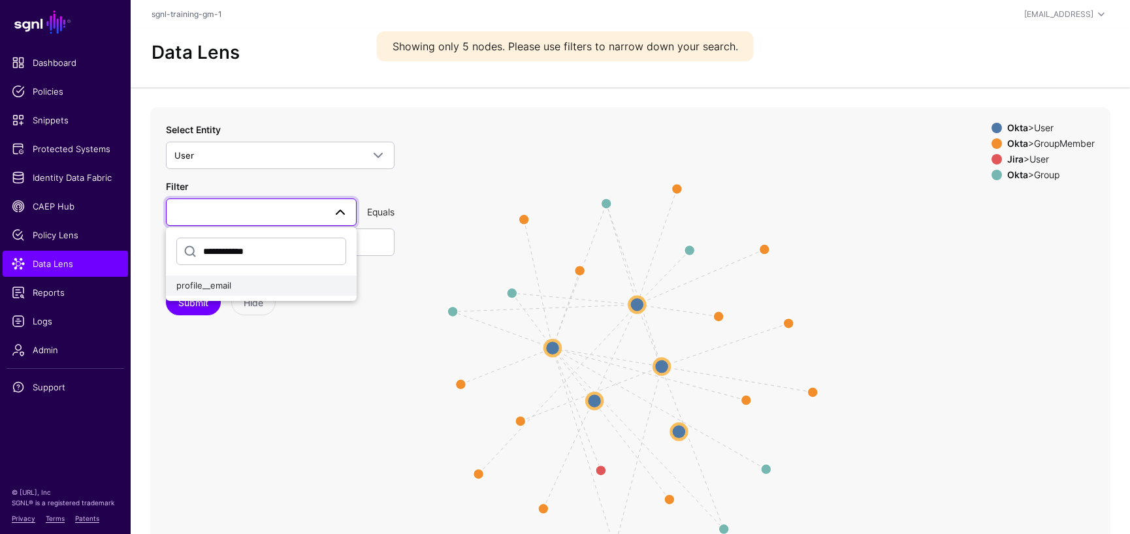
type input "**********"
click at [210, 287] on span "profile__email" at bounding box center [203, 285] width 55 height 10
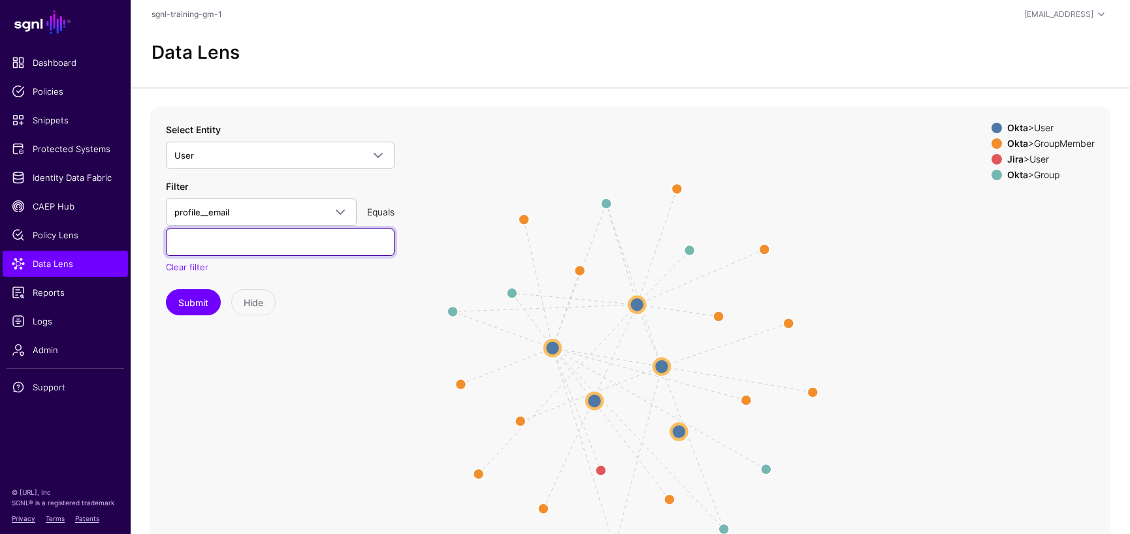
click at [238, 249] on input "text" at bounding box center [280, 242] width 229 height 27
click at [166, 289] on button "Submit" at bounding box center [193, 302] width 55 height 26
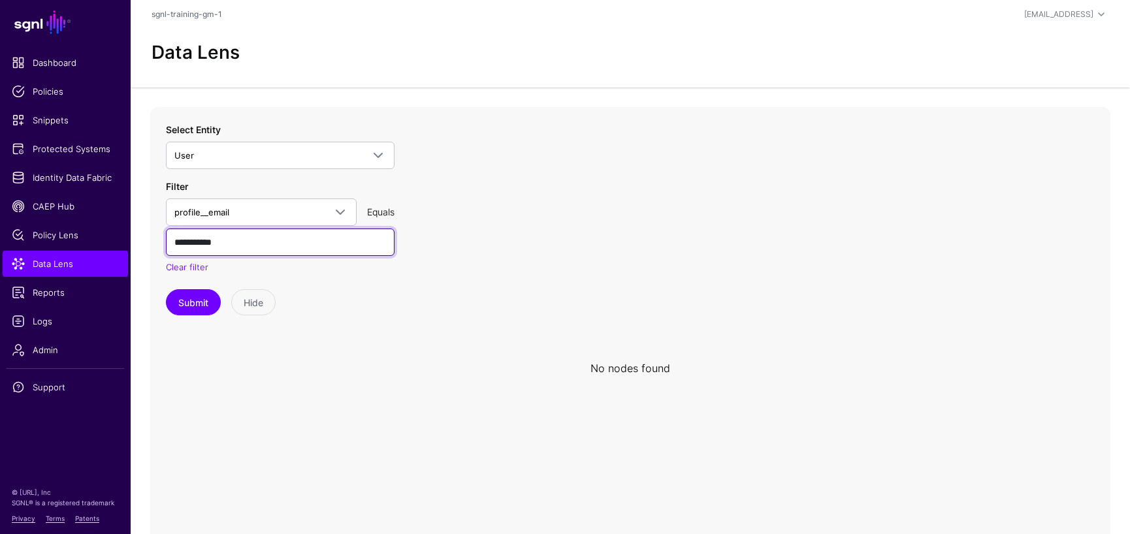
type input "**********"
click at [166, 289] on button "Submit" at bounding box center [193, 302] width 55 height 26
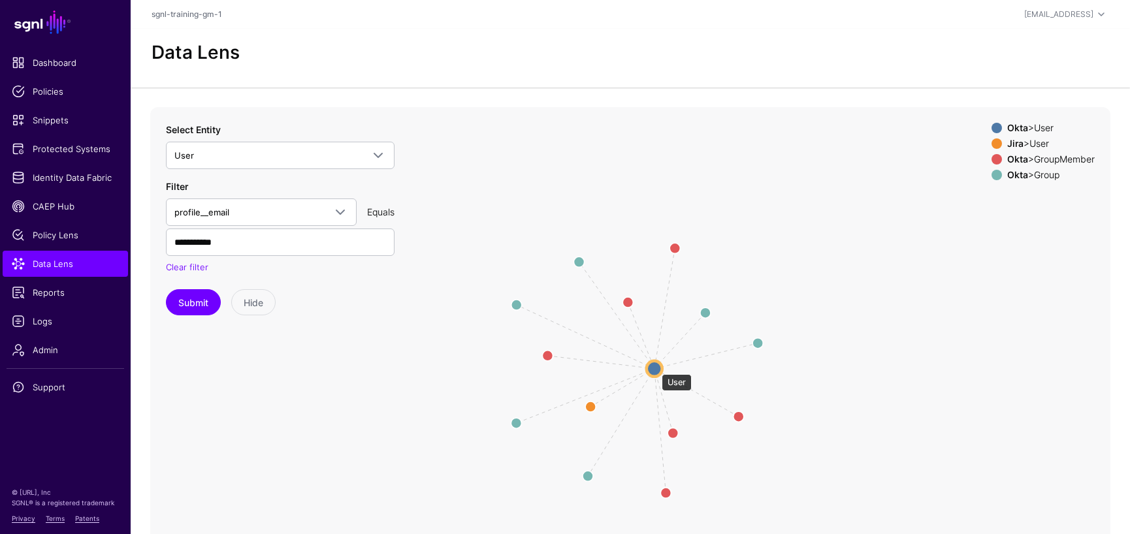
click at [655, 368] on circle at bounding box center [655, 369] width 16 height 16
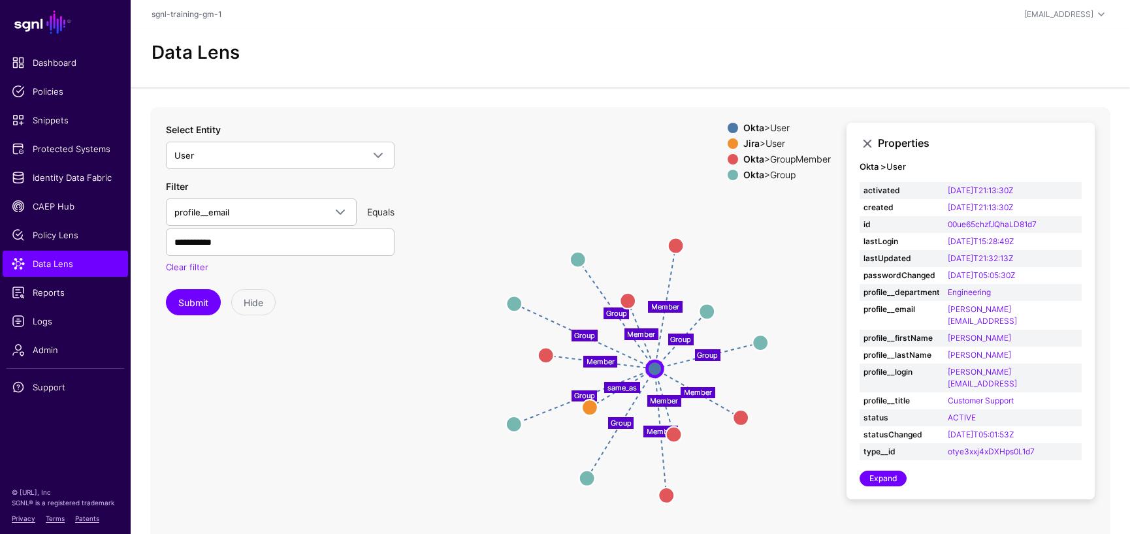
click at [778, 127] on div "Okta > User" at bounding box center [787, 128] width 93 height 10
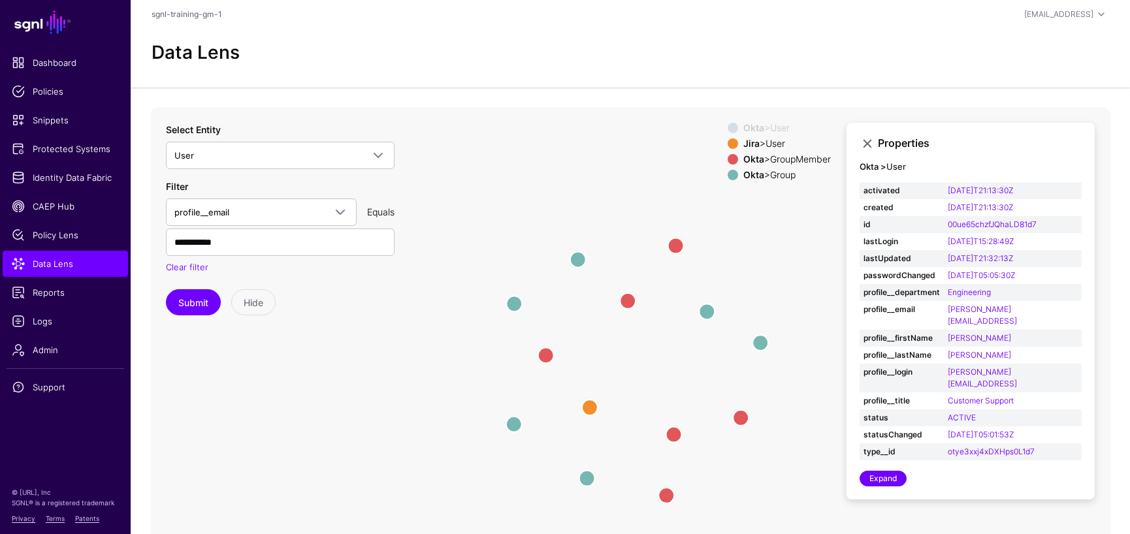
click at [778, 141] on div "Jira > User" at bounding box center [787, 143] width 93 height 10
click at [778, 140] on div "Jira > User" at bounding box center [787, 143] width 93 height 10
click at [779, 123] on div "Okta > User" at bounding box center [787, 128] width 93 height 10
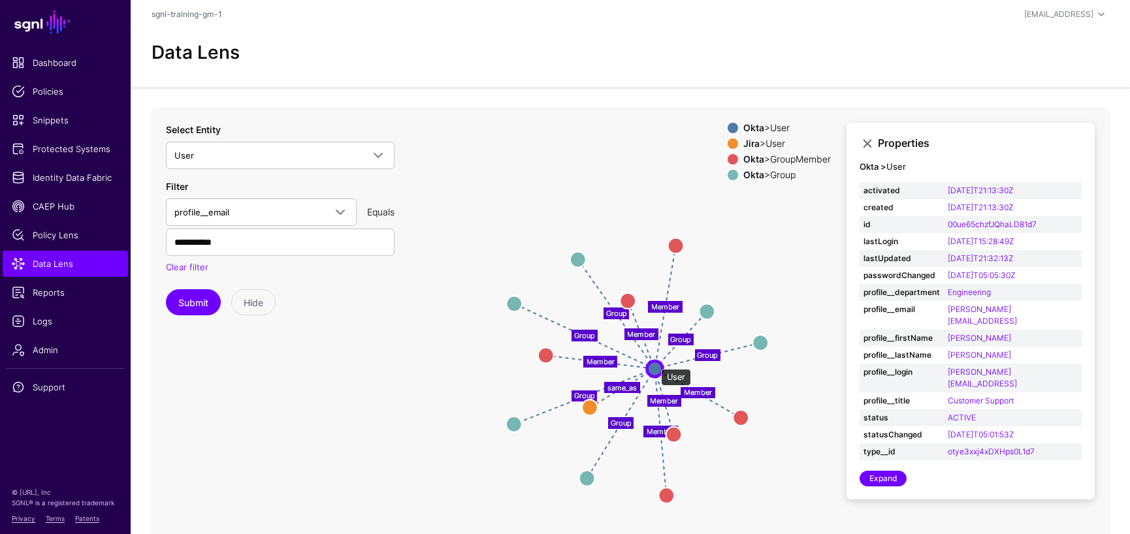
click at [654, 362] on circle at bounding box center [655, 369] width 16 height 16
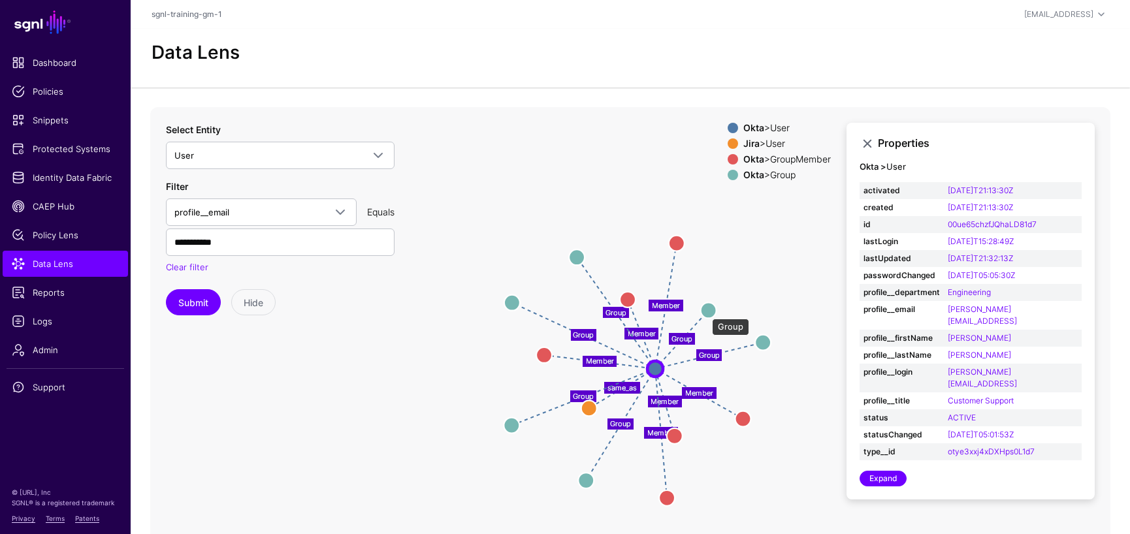
click at [705, 310] on circle at bounding box center [709, 310] width 16 height 16
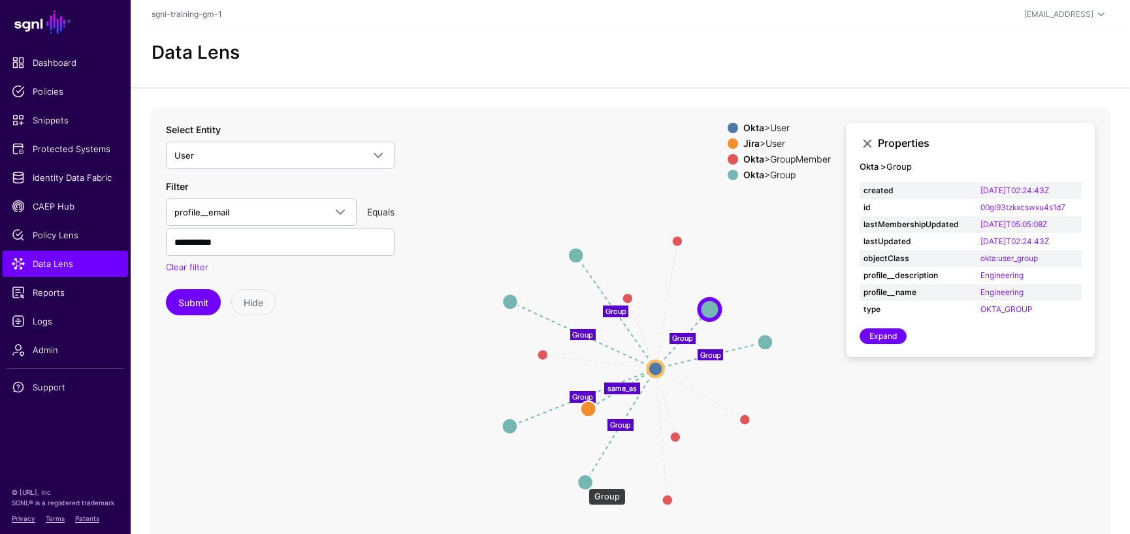
click at [582, 482] on circle at bounding box center [585, 482] width 16 height 16
click at [628, 386] on text "same_as" at bounding box center [621, 388] width 29 height 9
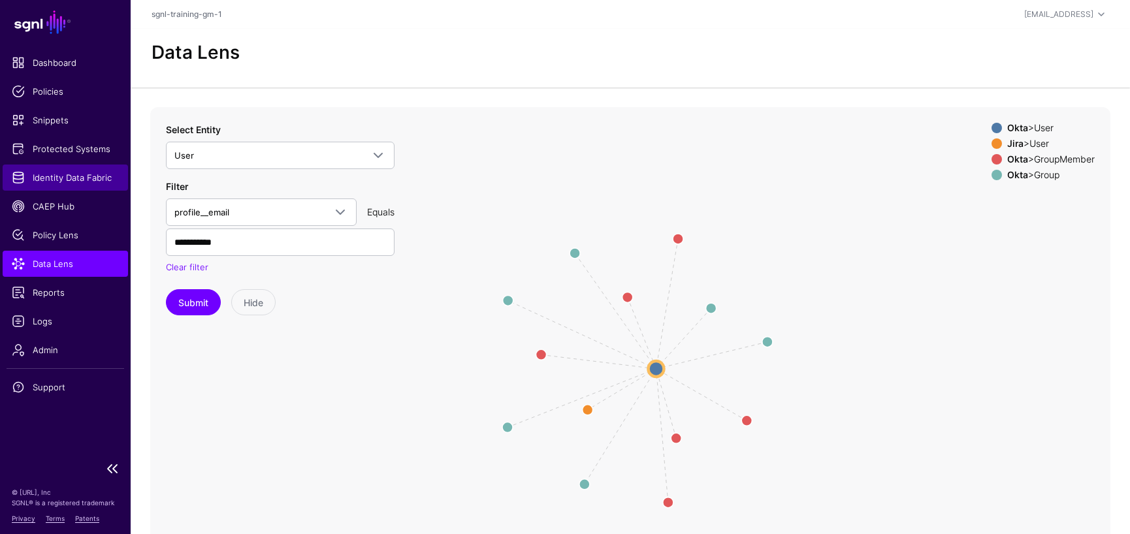
click at [70, 176] on span "Identity Data Fabric" at bounding box center [65, 177] width 107 height 13
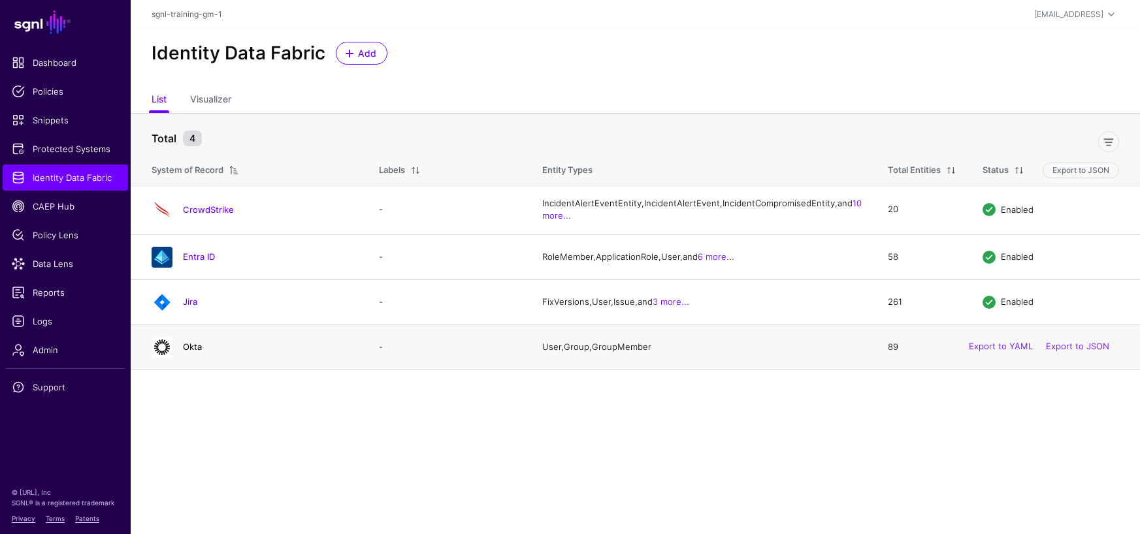
click at [196, 352] on link "Okta" at bounding box center [192, 347] width 19 height 10
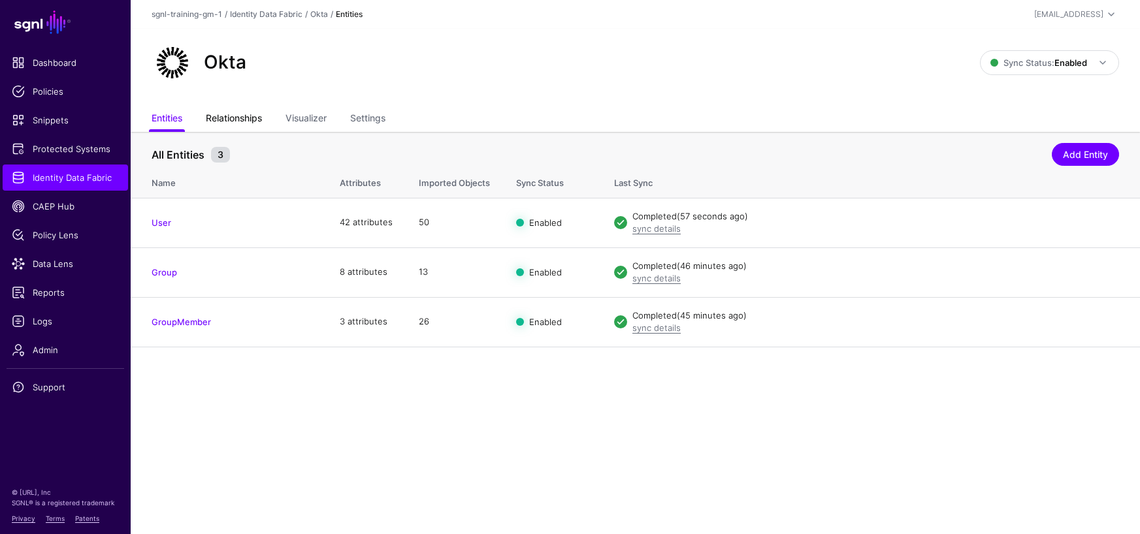
click at [236, 118] on link "Relationships" at bounding box center [234, 119] width 56 height 25
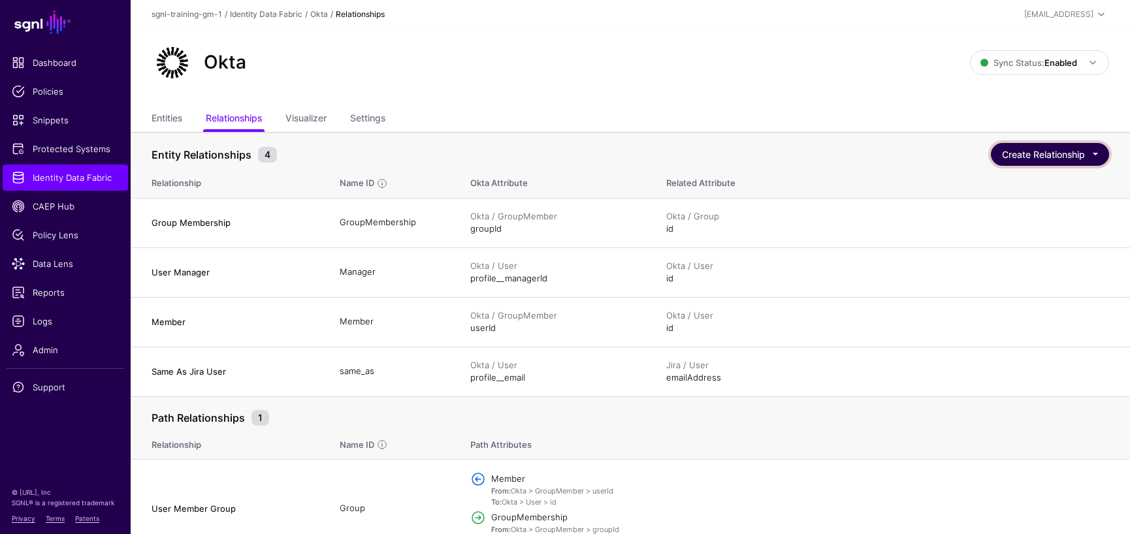
click at [1053, 156] on button "Create Relationship" at bounding box center [1050, 154] width 118 height 23
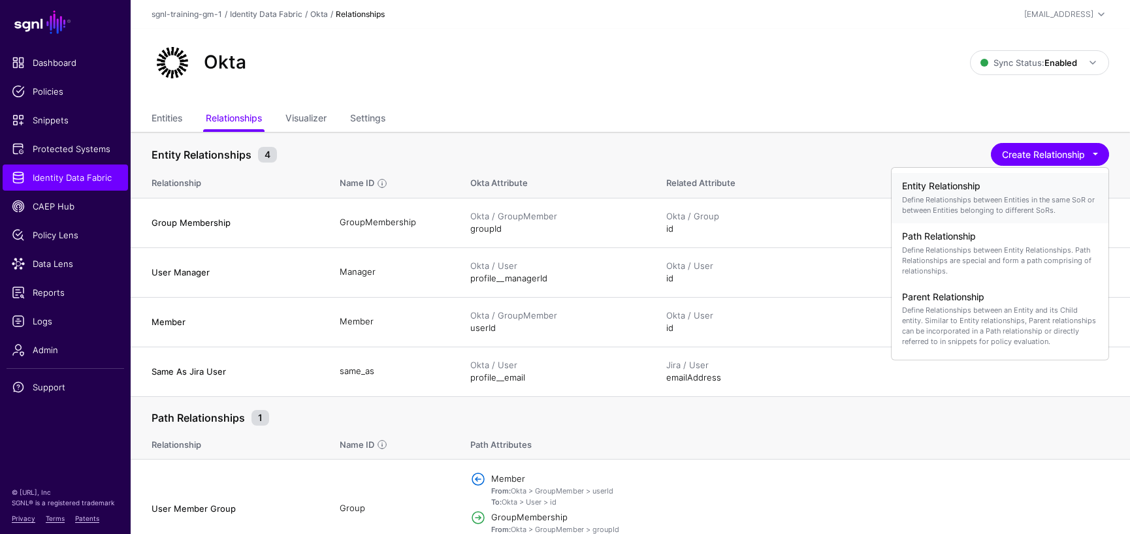
click at [972, 195] on p "Define Relationships between Entities in the same SoR or between Entities belon…" at bounding box center [1000, 205] width 196 height 21
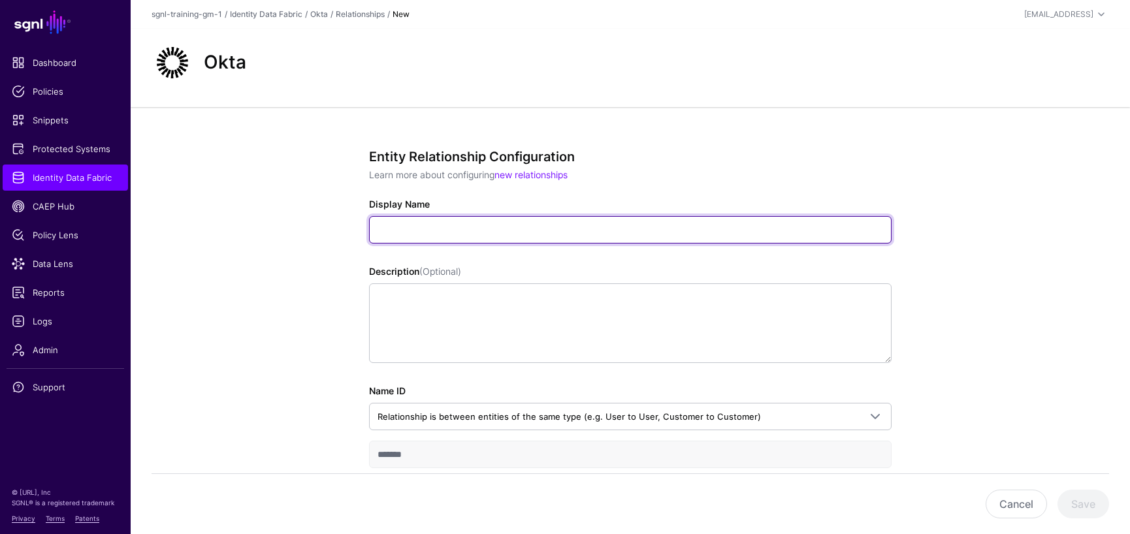
click at [425, 231] on input "Display Name" at bounding box center [630, 229] width 522 height 27
paste input "**********"
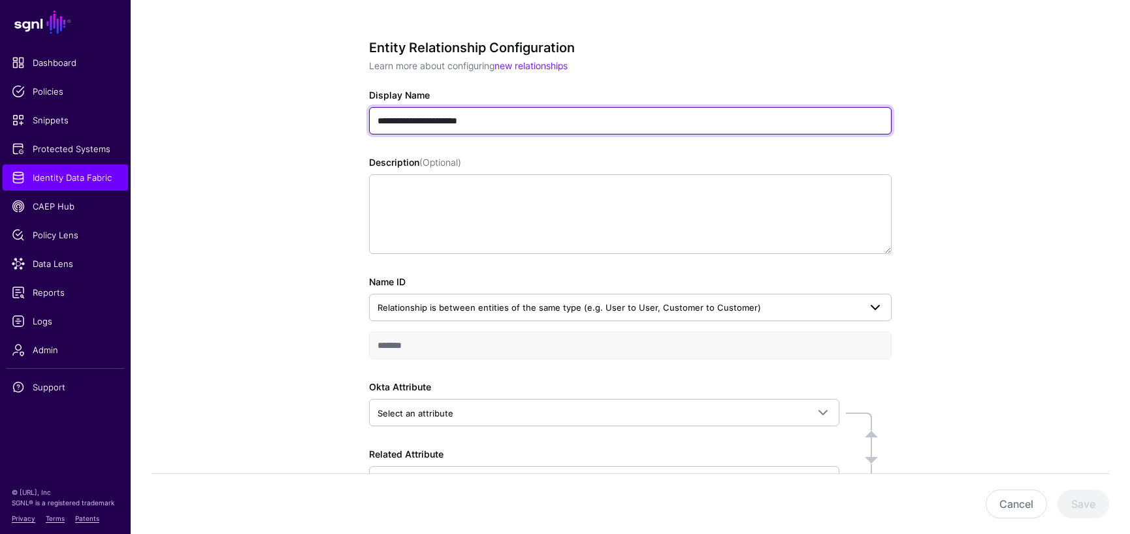
scroll to position [205, 0]
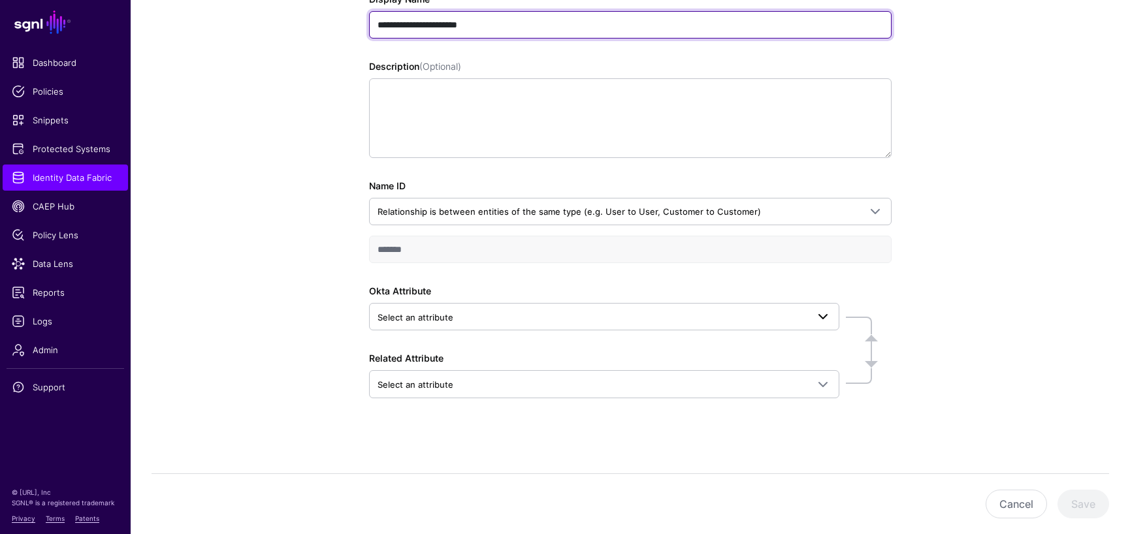
type input "**********"
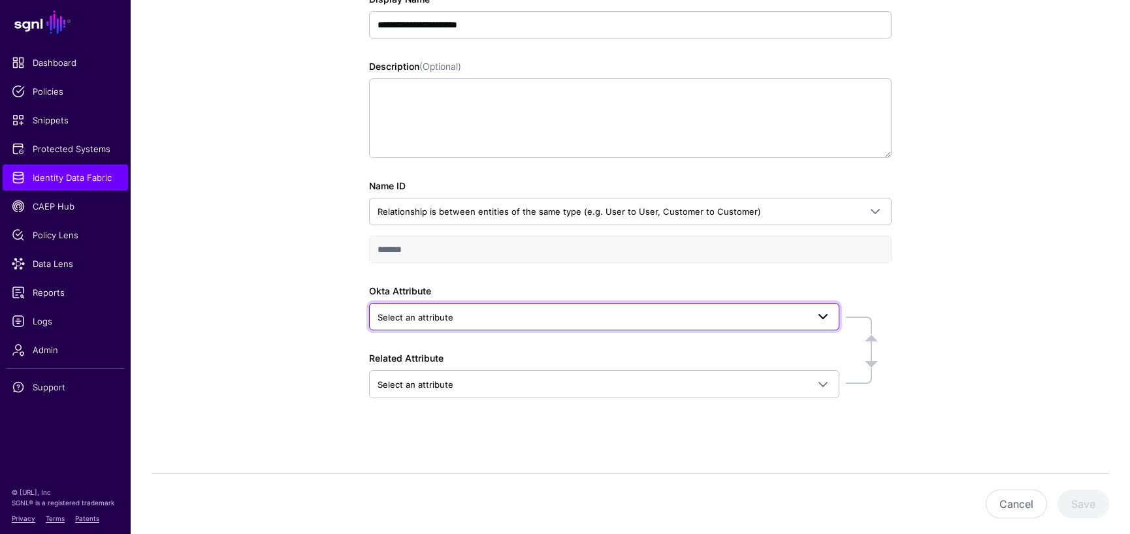
click at [472, 320] on span "Select an attribute" at bounding box center [592, 317] width 430 height 14
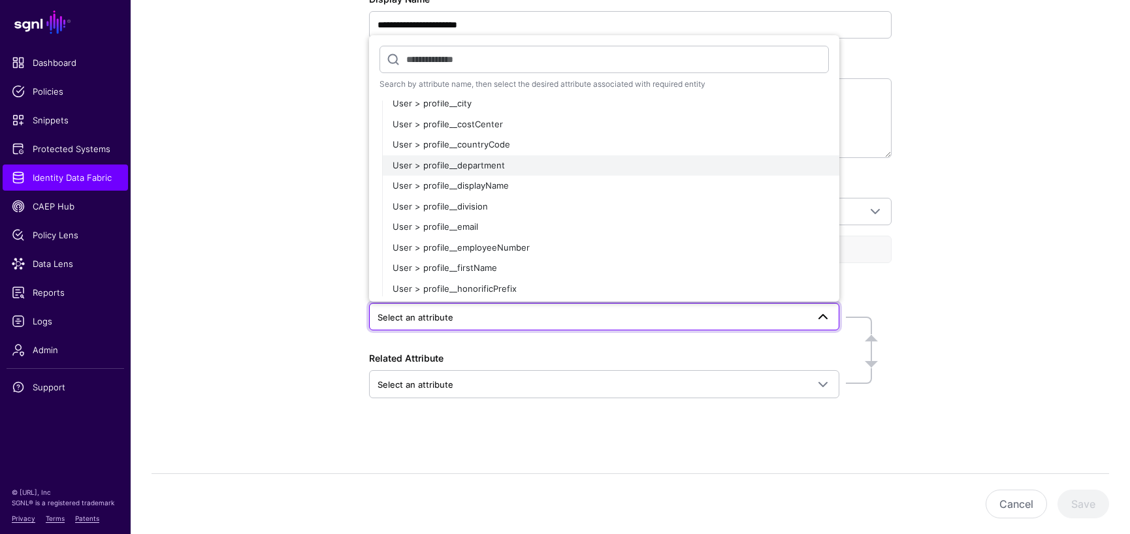
scroll to position [436, 0]
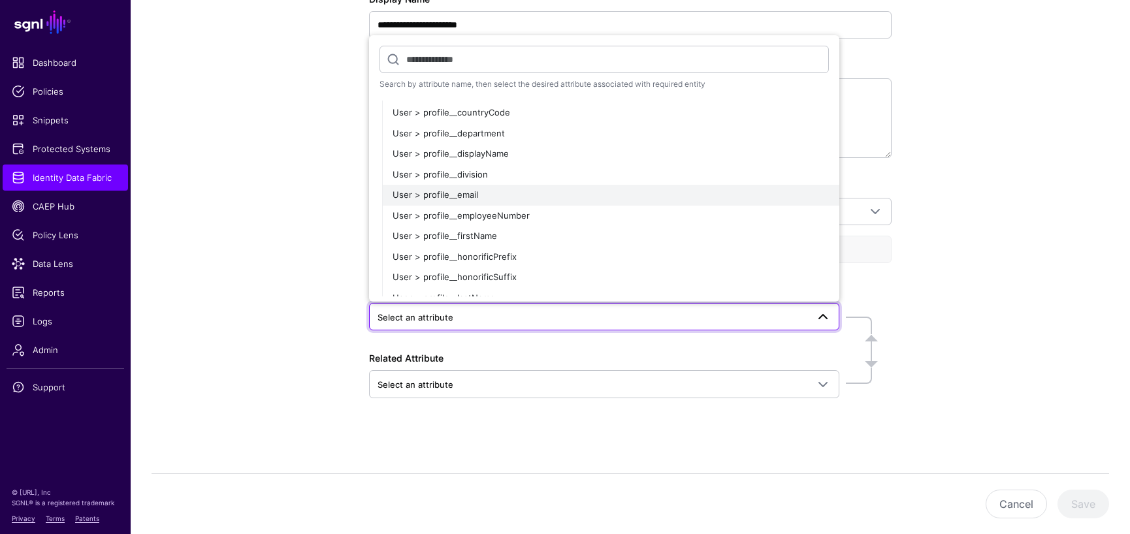
click at [464, 193] on span "User > profile__email" at bounding box center [436, 194] width 86 height 10
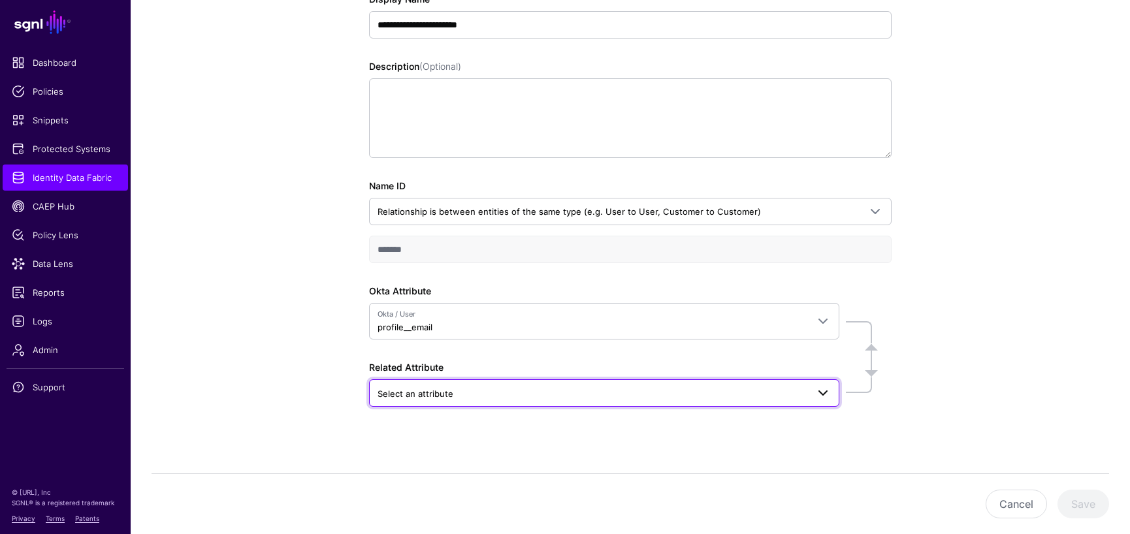
click at [541, 391] on span "Select an attribute" at bounding box center [592, 394] width 430 height 14
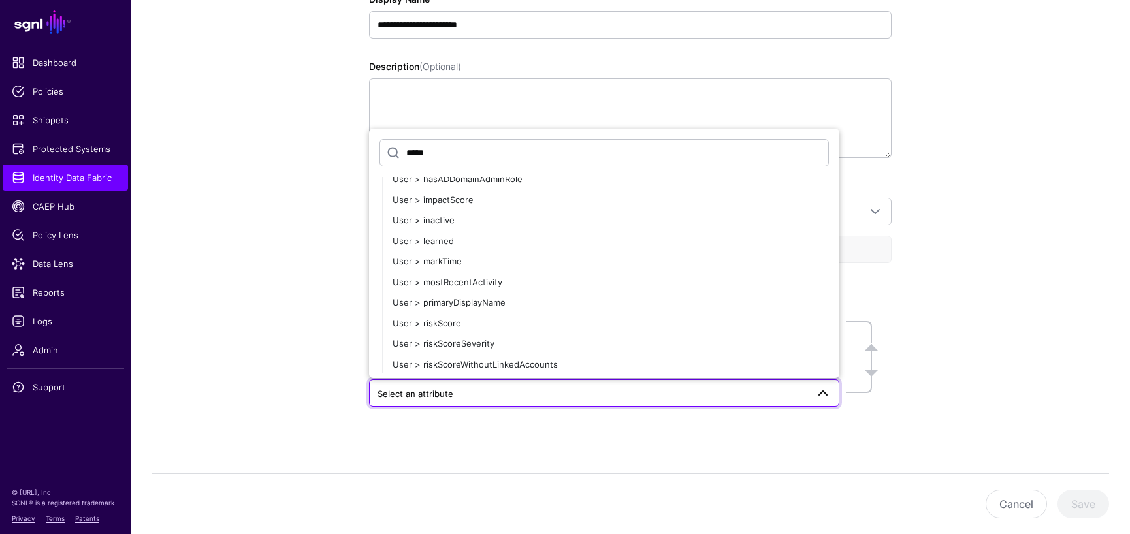
scroll to position [2939, 0]
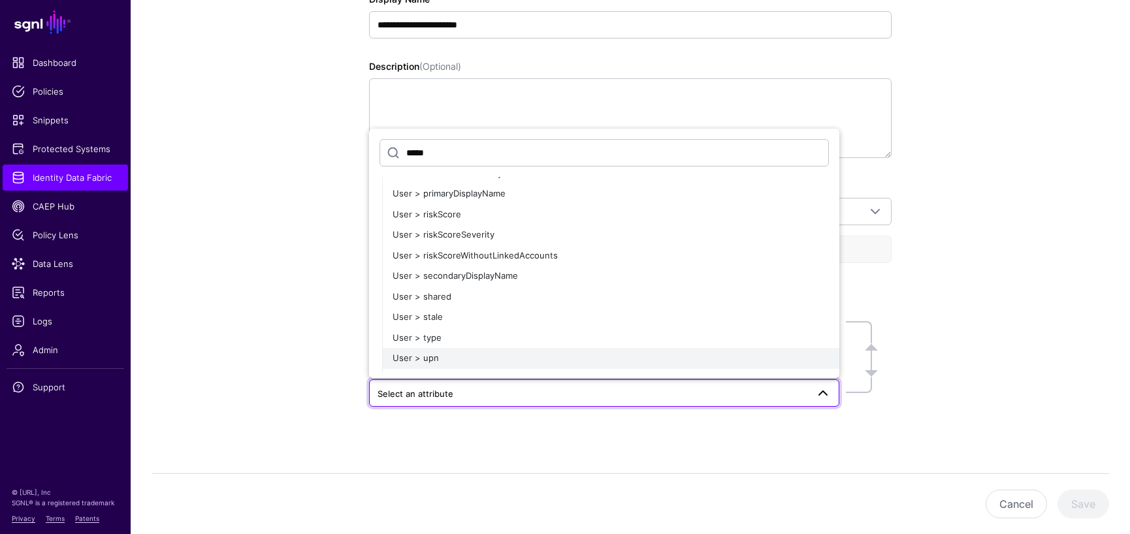
type input "*****"
click at [438, 358] on div "User > upn" at bounding box center [611, 358] width 436 height 13
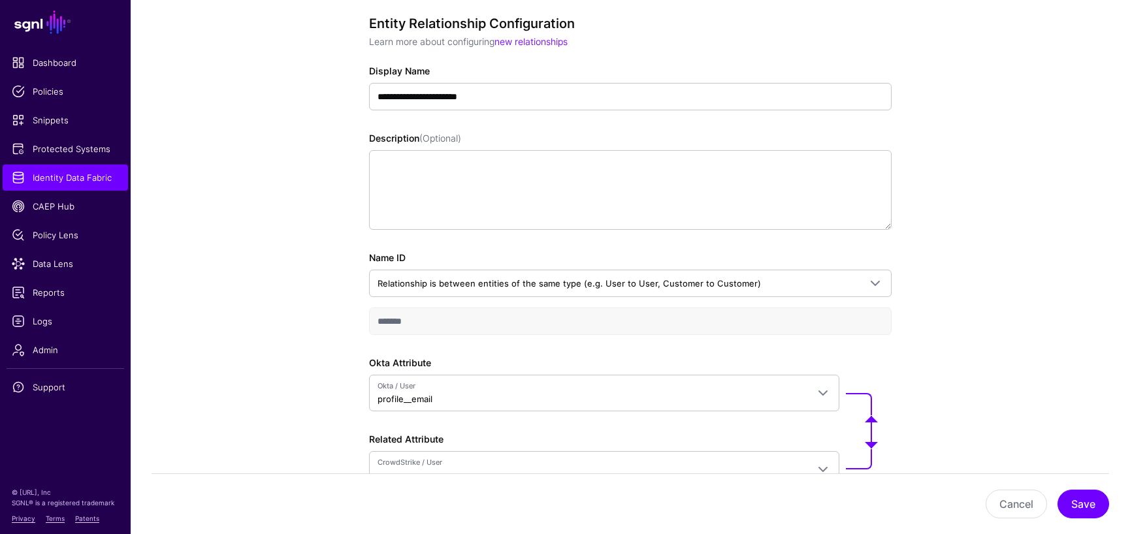
scroll to position [223, 0]
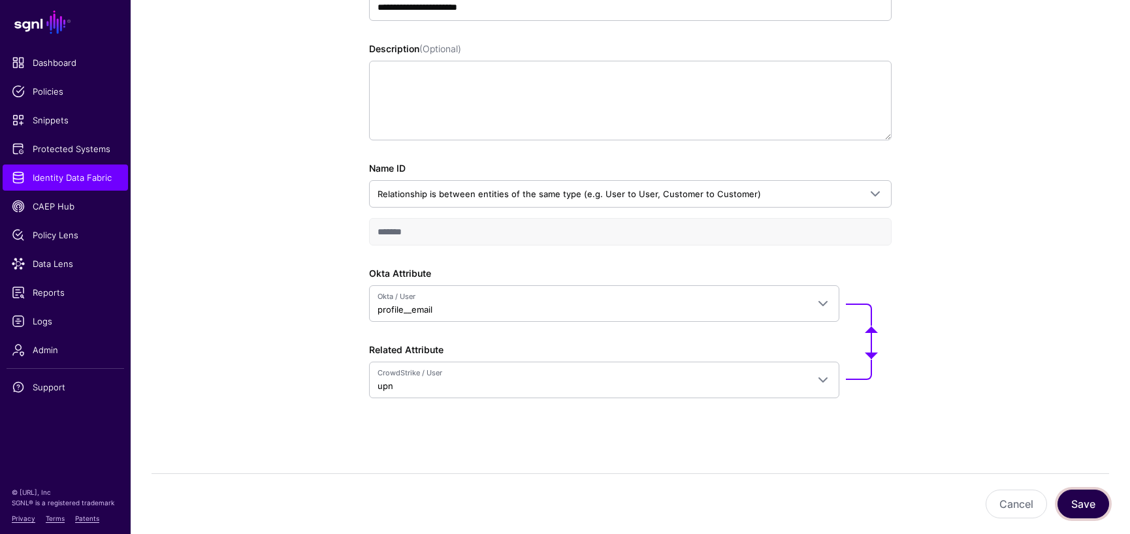
click at [1082, 503] on button "Save" at bounding box center [1083, 504] width 52 height 29
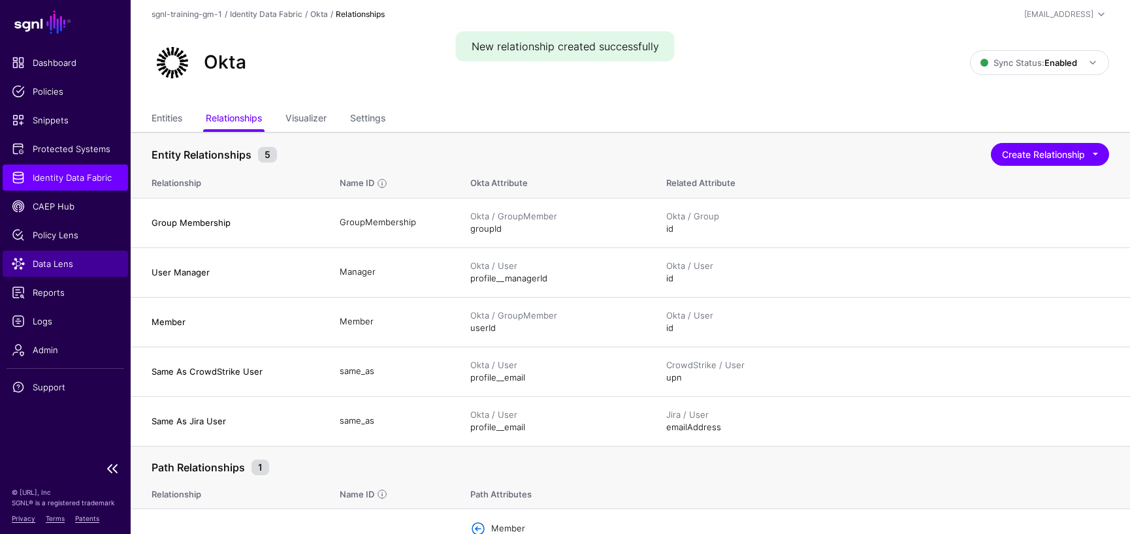
click at [71, 262] on span "Data Lens" at bounding box center [65, 263] width 107 height 13
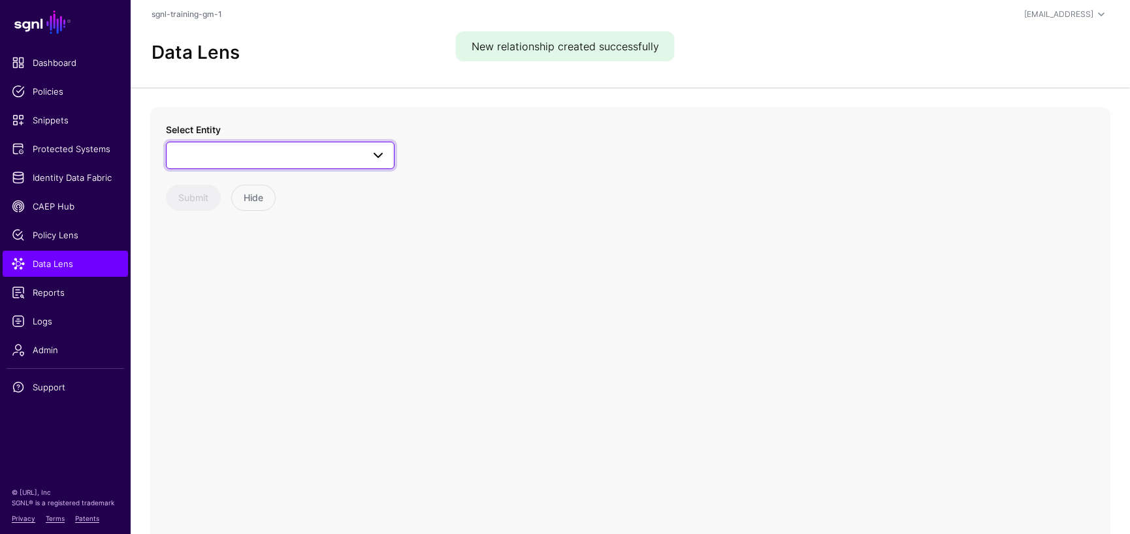
click at [379, 153] on span at bounding box center [378, 156] width 16 height 16
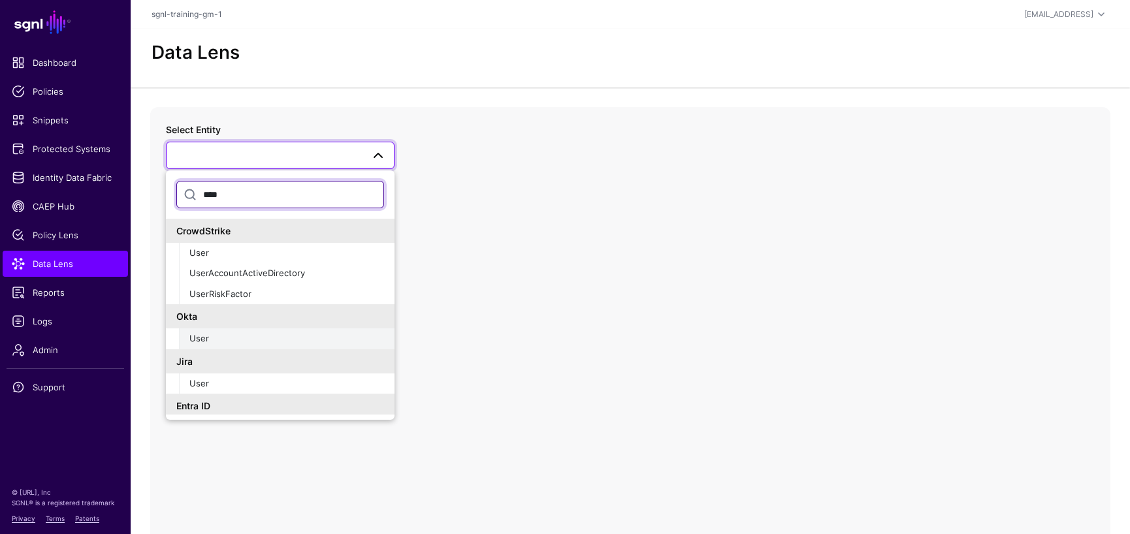
type input "****"
click at [206, 335] on span "User" at bounding box center [199, 338] width 20 height 10
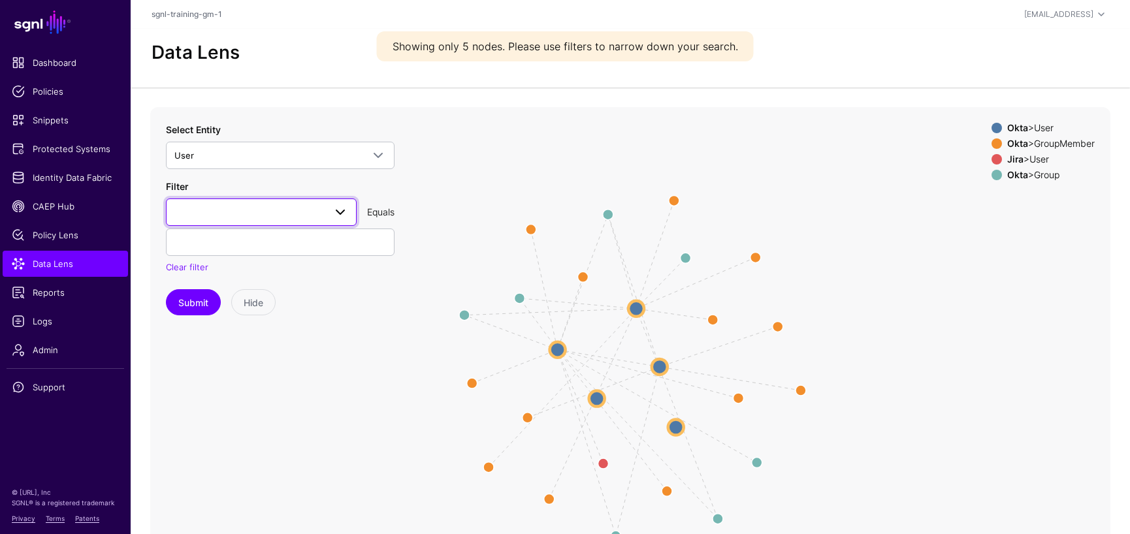
click at [249, 214] on span at bounding box center [261, 212] width 174 height 16
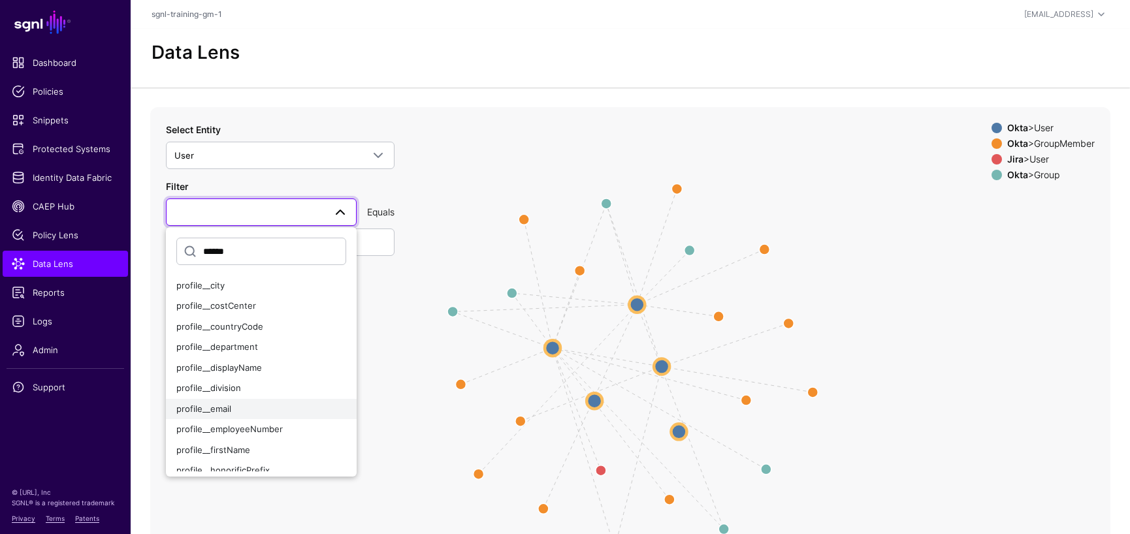
type input "******"
click at [212, 406] on span "profile__email" at bounding box center [203, 409] width 55 height 10
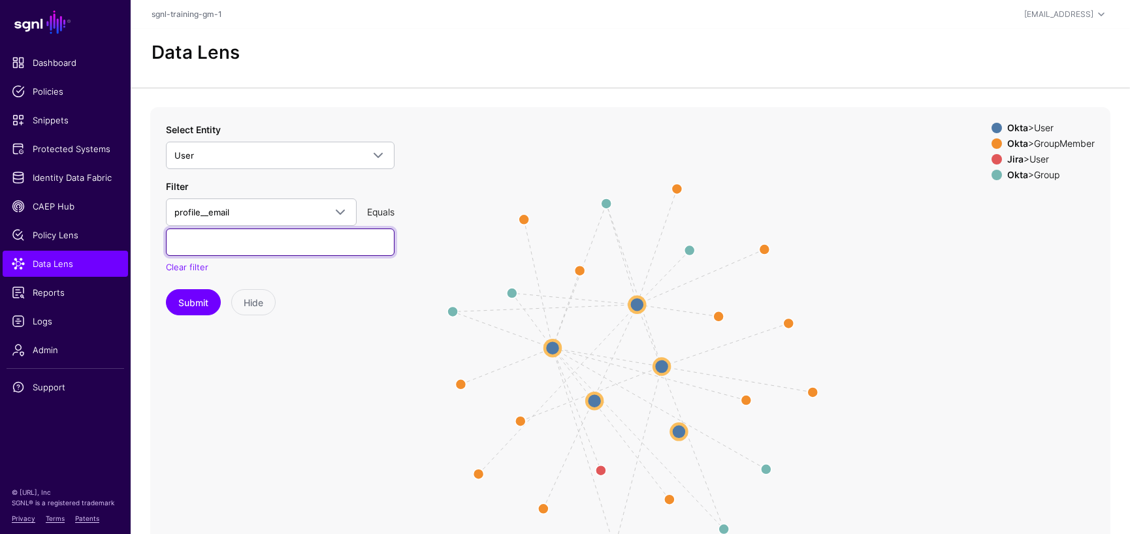
click at [377, 239] on input "text" at bounding box center [280, 242] width 229 height 27
paste input "**********"
click at [176, 242] on input "**********" at bounding box center [280, 242] width 229 height 27
type input "**********"
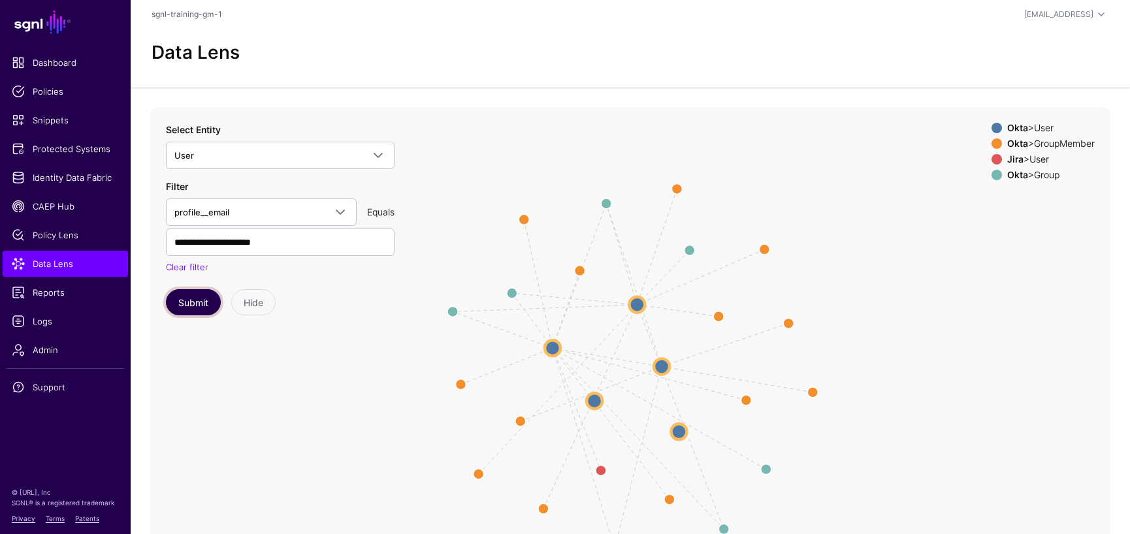
click at [186, 308] on button "Submit" at bounding box center [193, 302] width 55 height 26
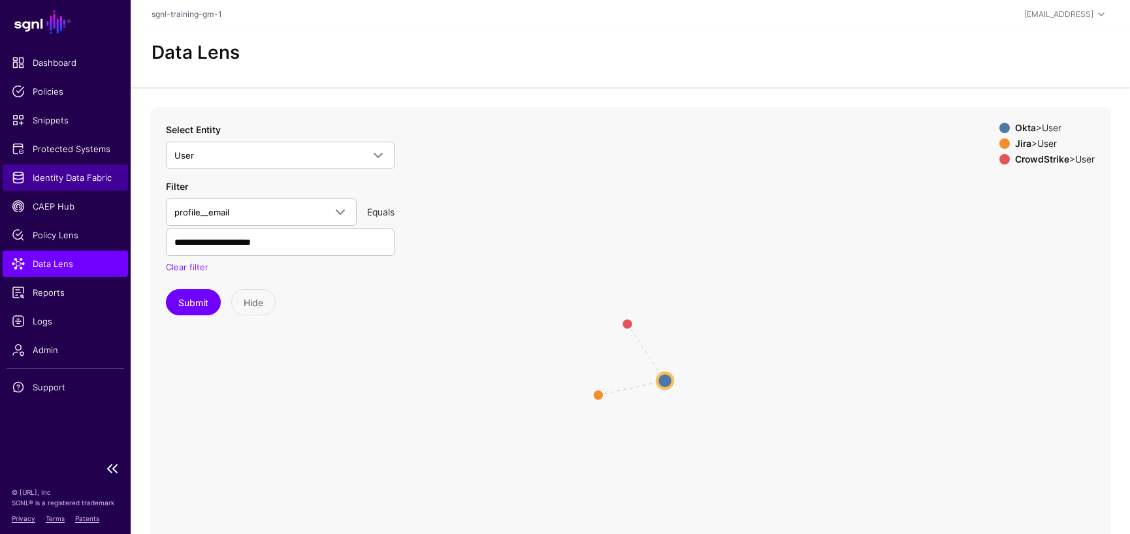
click at [69, 173] on span "Identity Data Fabric" at bounding box center [65, 177] width 107 height 13
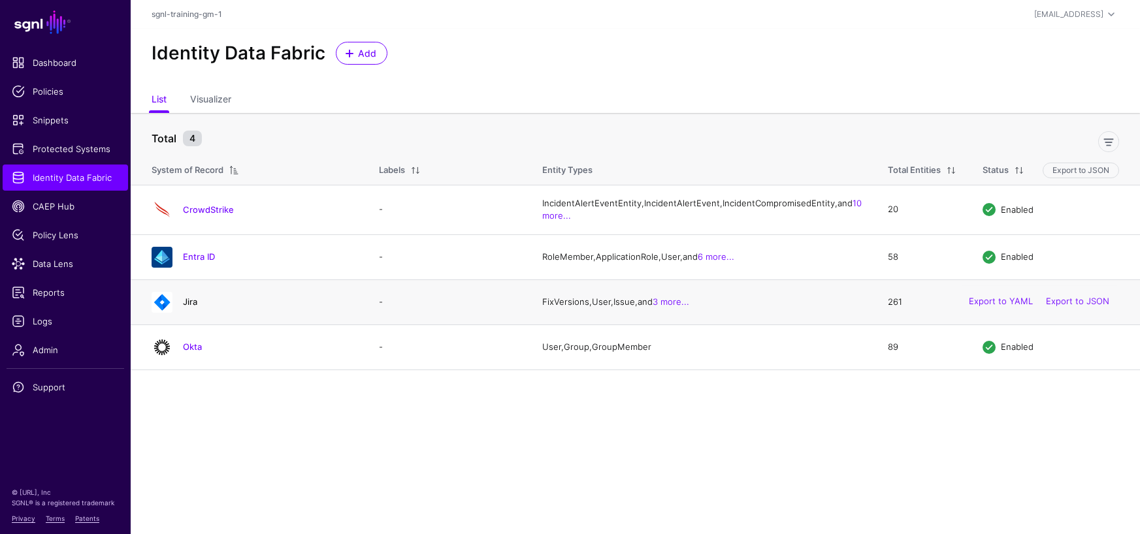
click at [185, 307] on link "Jira" at bounding box center [190, 302] width 14 height 10
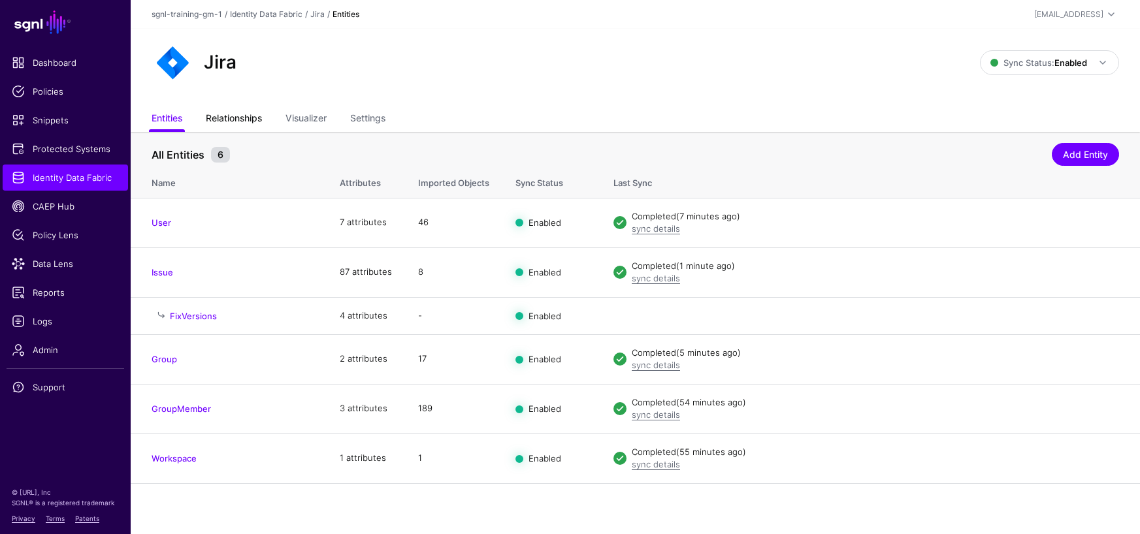
click at [249, 117] on link "Relationships" at bounding box center [234, 119] width 56 height 25
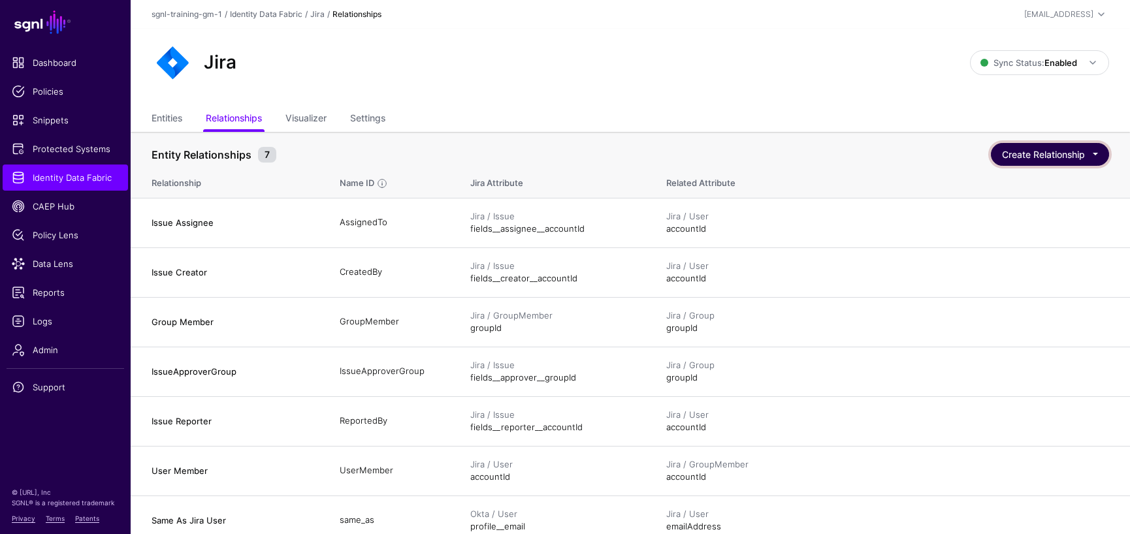
click at [1057, 150] on button "Create Relationship" at bounding box center [1050, 154] width 118 height 23
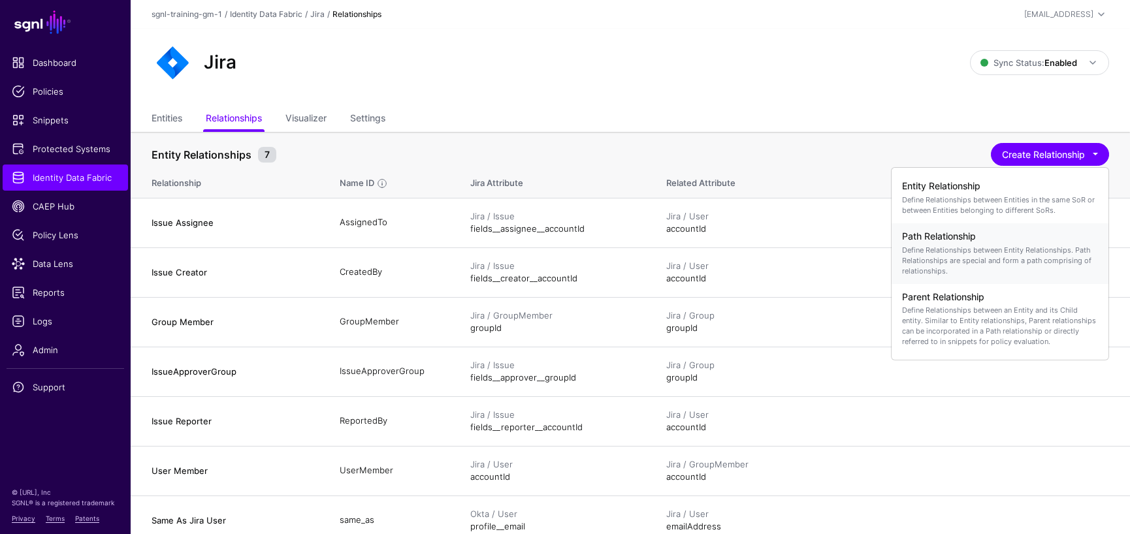
click at [946, 241] on h4 "Path Relationship" at bounding box center [1000, 236] width 196 height 11
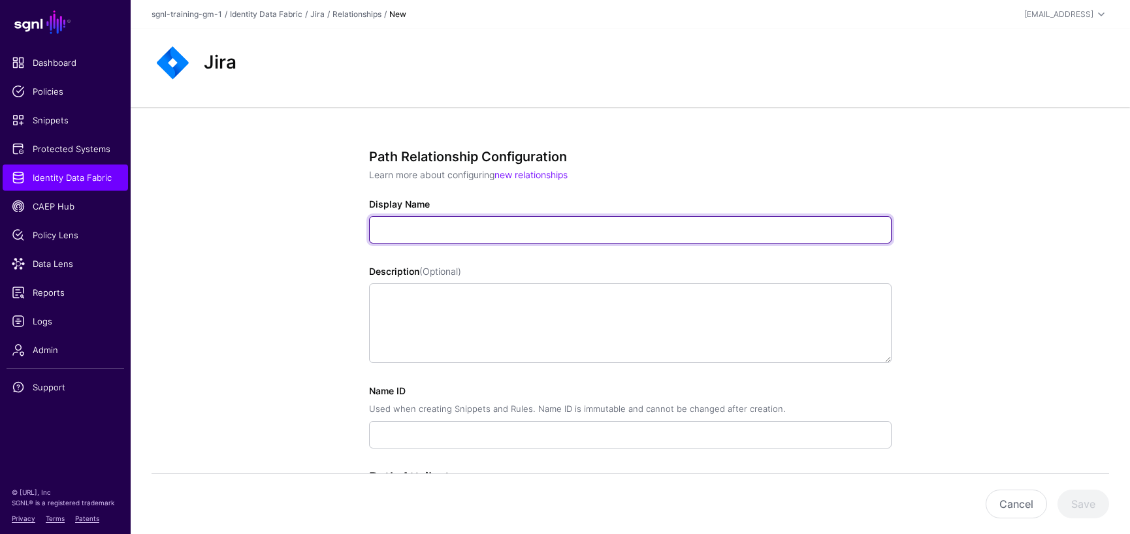
click at [589, 227] on input "Display Name" at bounding box center [630, 229] width 522 height 27
paste input "**********"
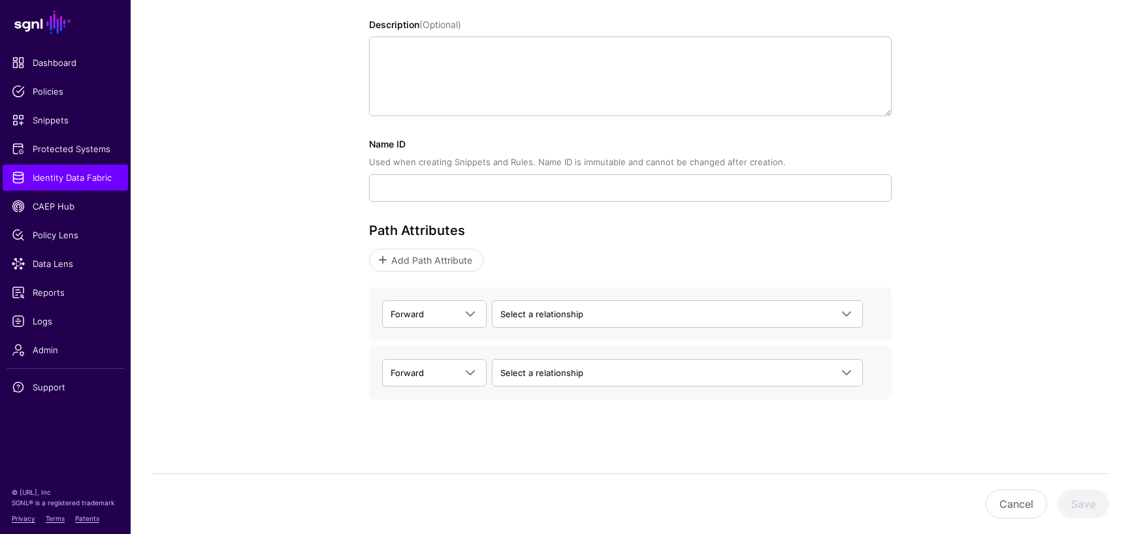
scroll to position [248, 0]
type input "**********"
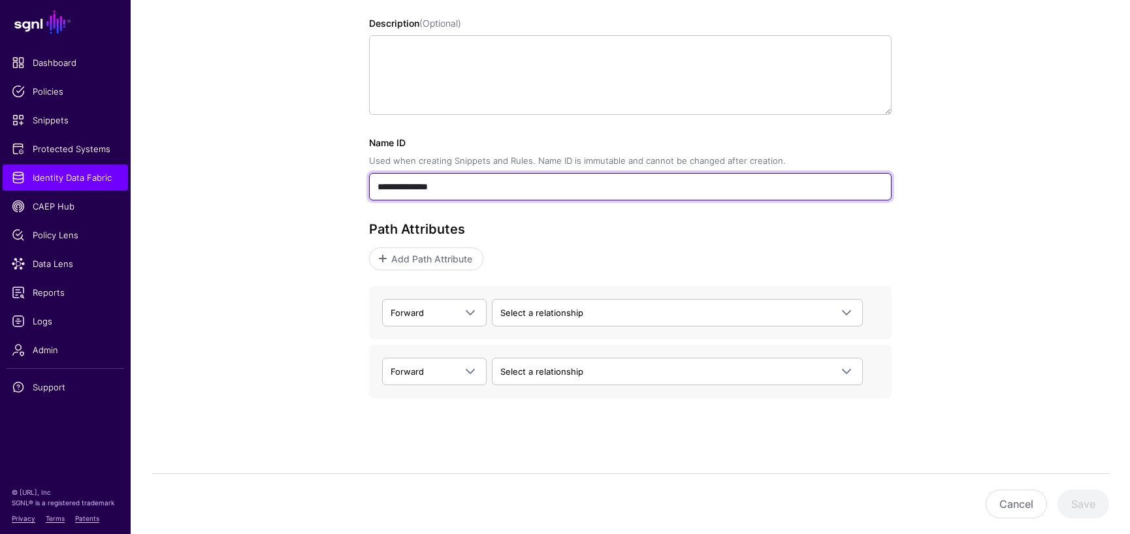
click at [545, 180] on input "**********" at bounding box center [630, 186] width 522 height 27
paste input "**********"
click at [544, 183] on input "**********" at bounding box center [630, 186] width 522 height 27
type input "**********"
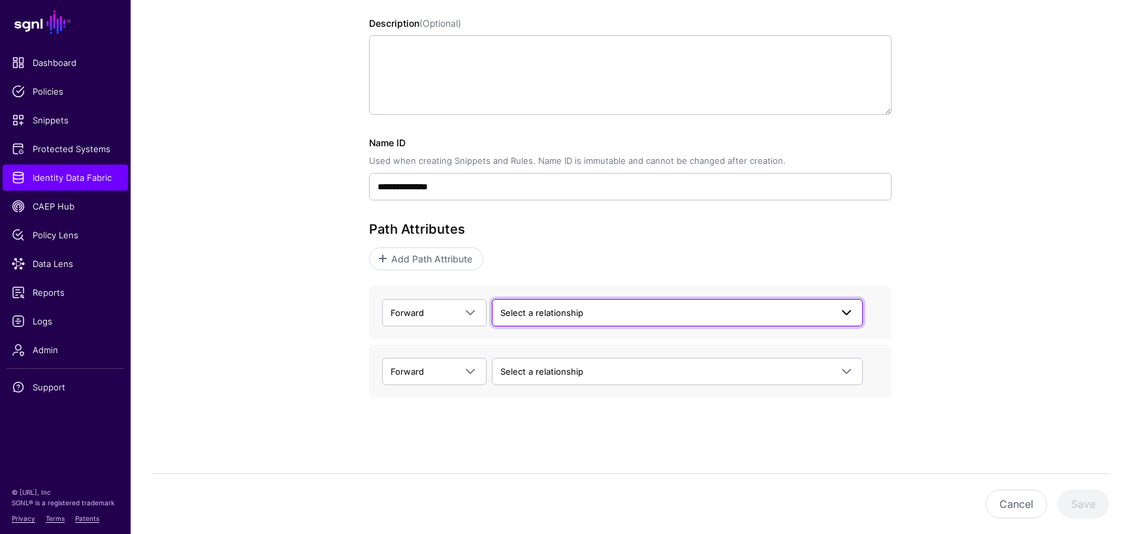
click at [842, 313] on span at bounding box center [847, 313] width 16 height 16
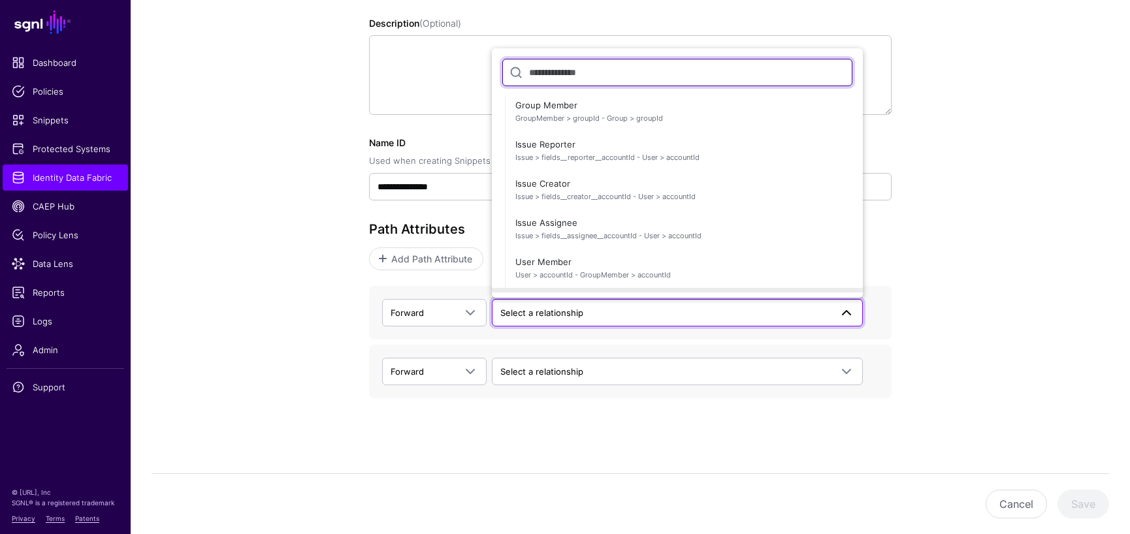
scroll to position [875, 0]
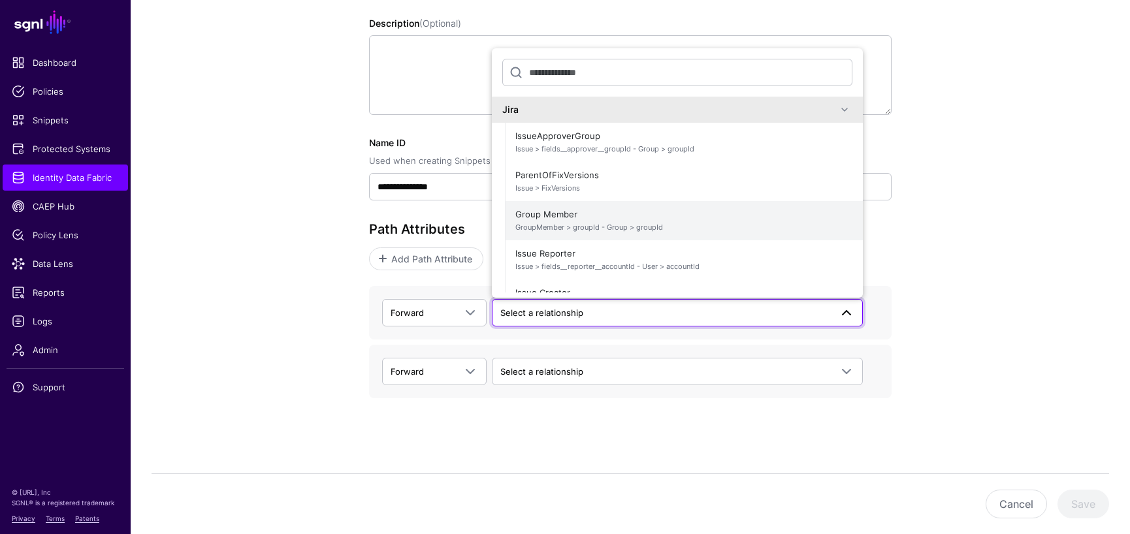
click at [556, 216] on span "Group Member GroupMember > groupId - Group > groupId" at bounding box center [683, 220] width 337 height 31
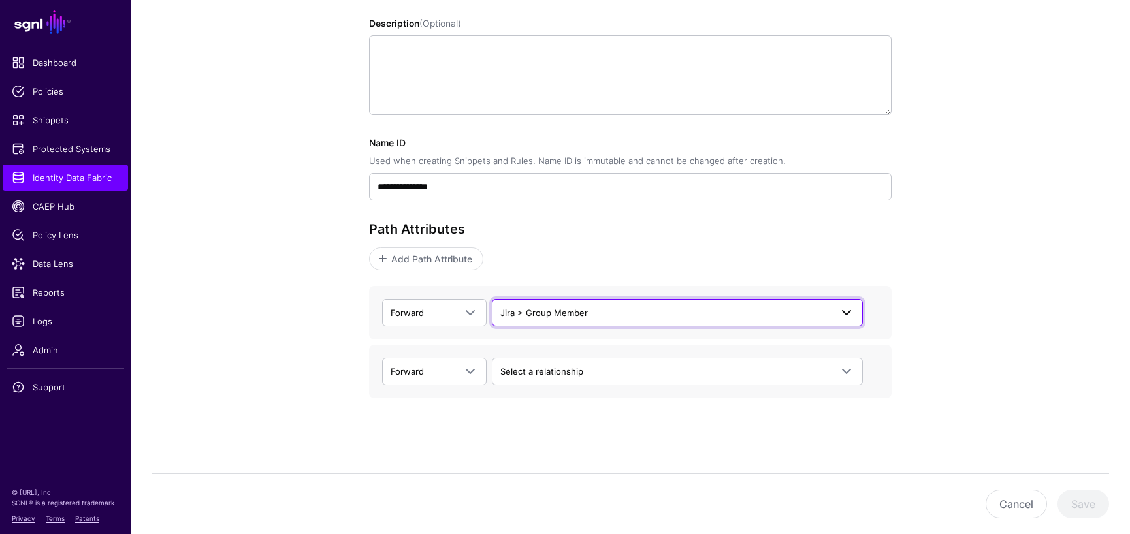
click at [850, 315] on span at bounding box center [847, 313] width 16 height 16
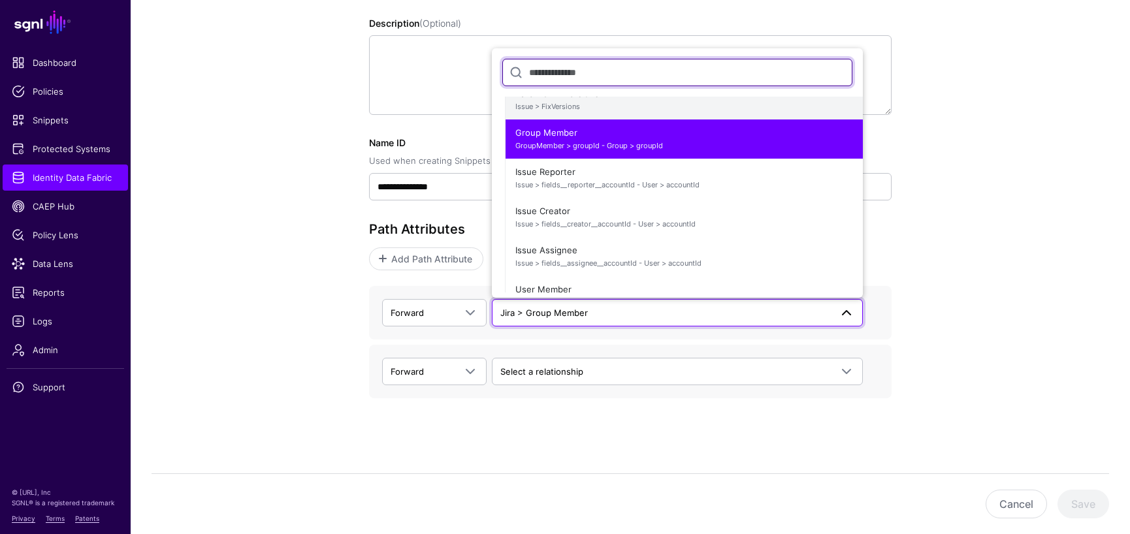
scroll to position [980, 0]
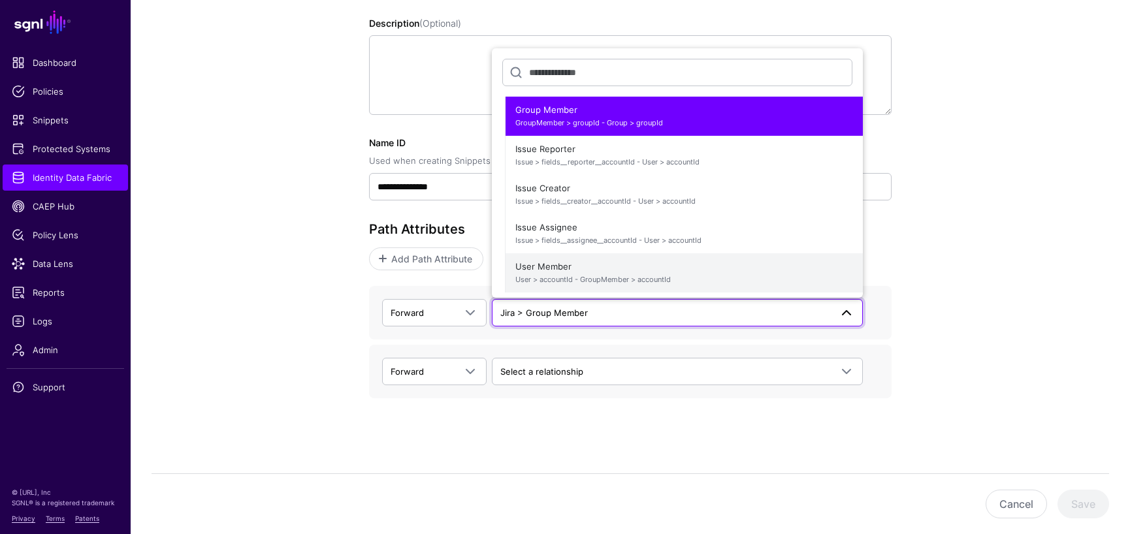
click at [554, 268] on span "User Member User > accountId - GroupMember > accountId" at bounding box center [683, 272] width 337 height 31
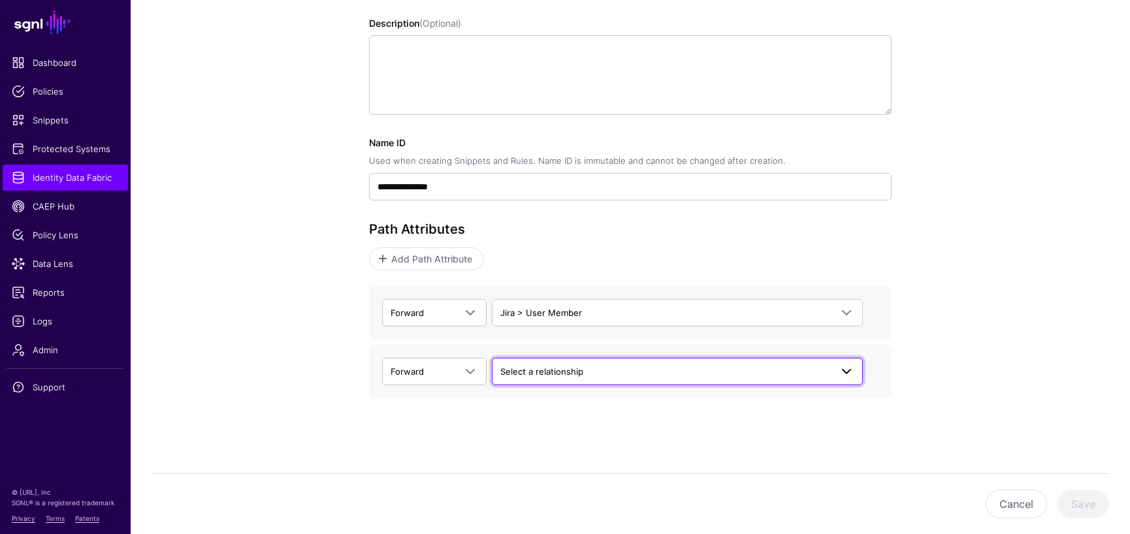
click at [658, 371] on span "Select a relationship" at bounding box center [665, 371] width 330 height 14
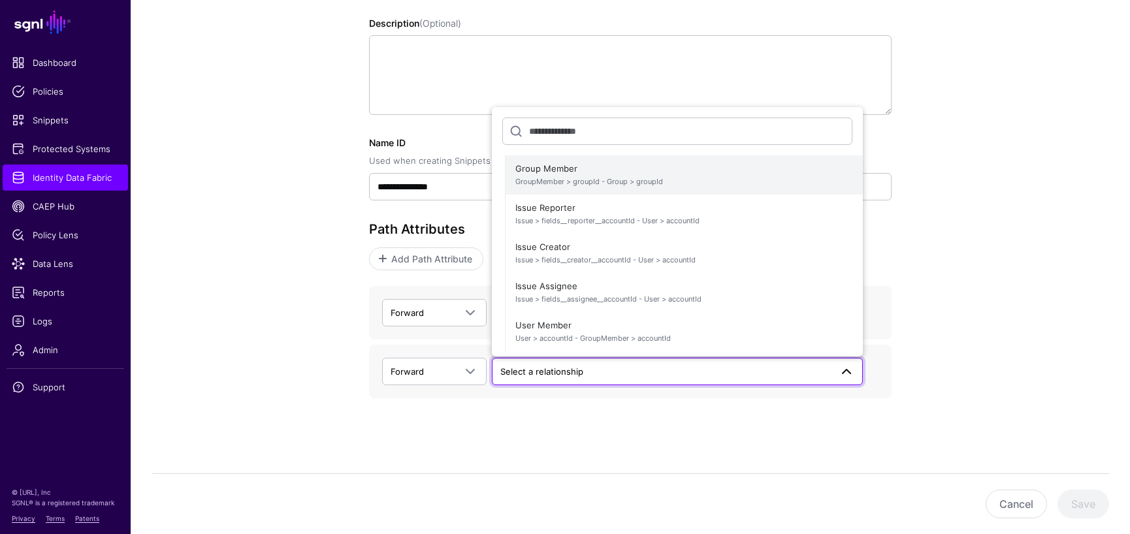
click at [569, 170] on span "Group Member GroupMember > groupId - Group > groupId" at bounding box center [683, 174] width 337 height 31
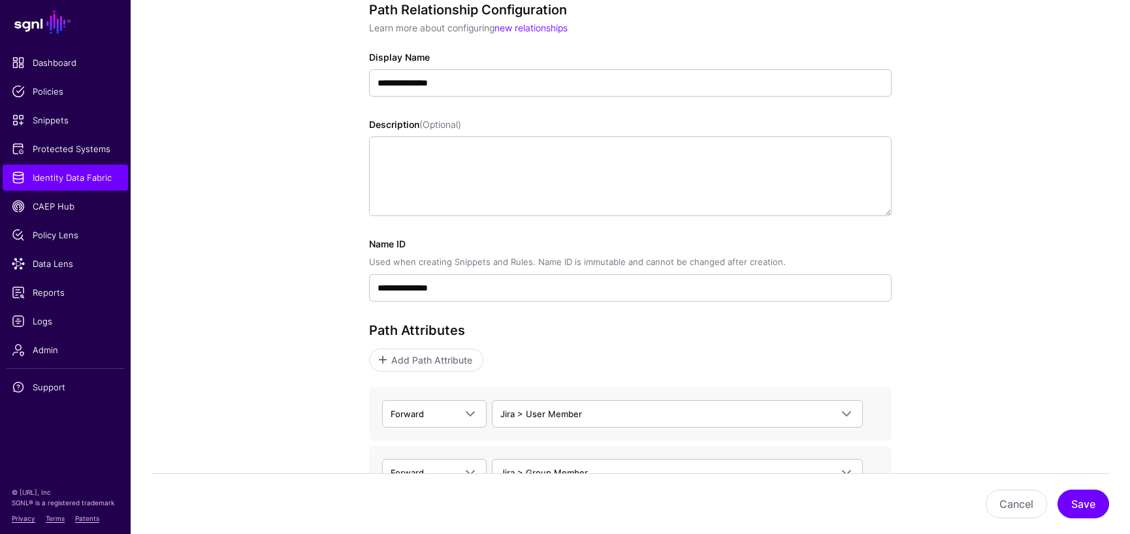
scroll to position [248, 0]
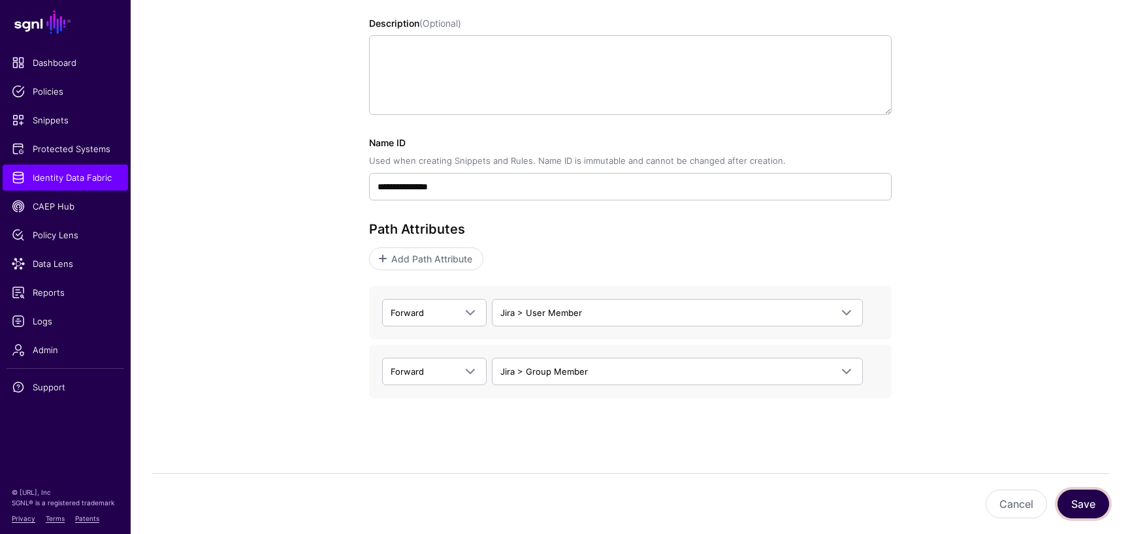
click at [1074, 501] on button "Save" at bounding box center [1083, 504] width 52 height 29
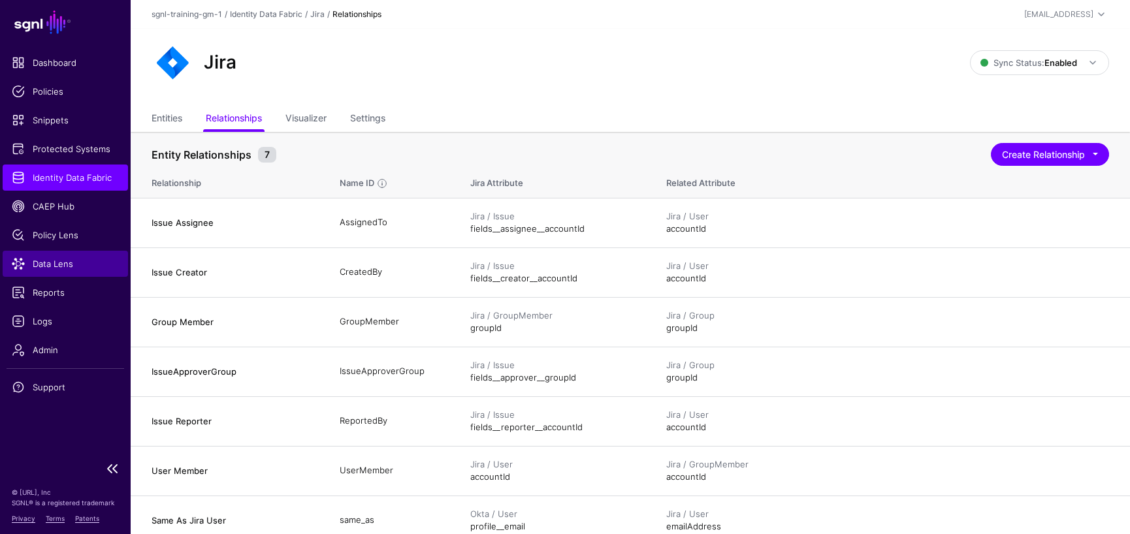
click at [55, 261] on span "Data Lens" at bounding box center [65, 263] width 107 height 13
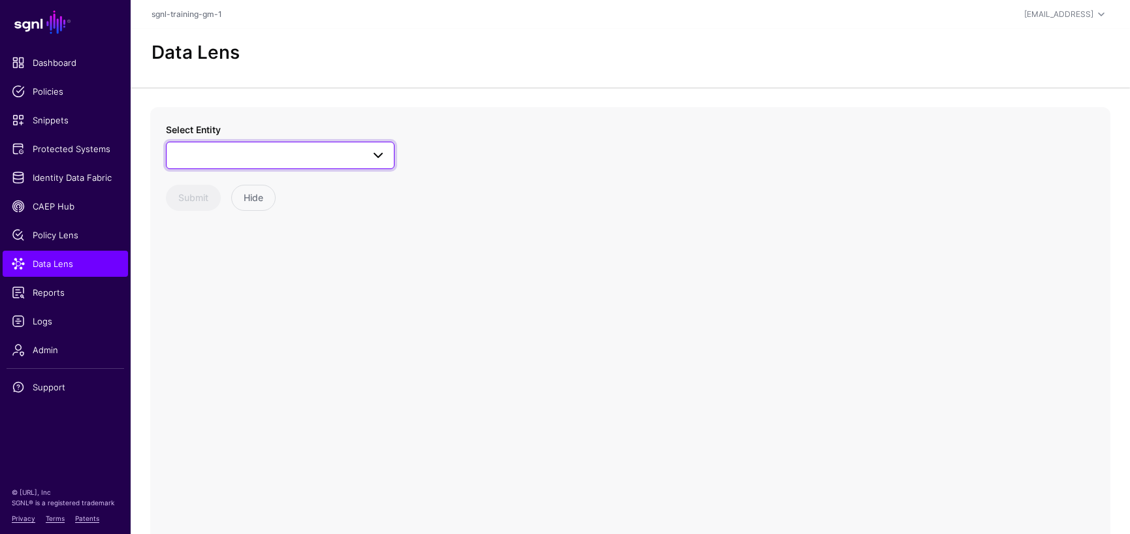
click at [319, 154] on span at bounding box center [280, 156] width 212 height 16
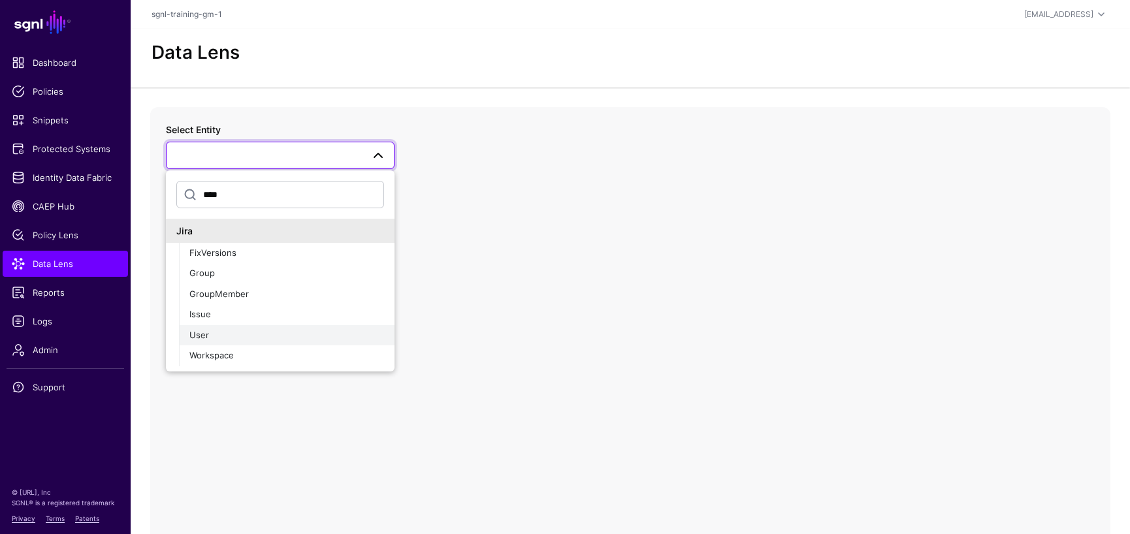
type input "****"
click at [195, 332] on span "User" at bounding box center [199, 335] width 20 height 10
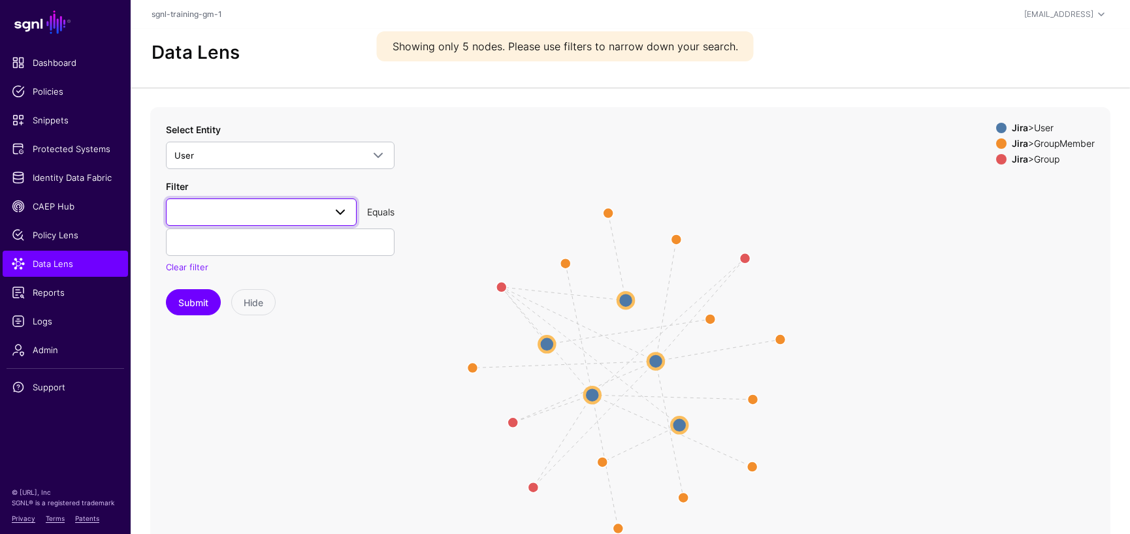
click at [212, 212] on span at bounding box center [261, 212] width 174 height 16
click at [209, 366] on span "emailAddress" at bounding box center [203, 367] width 55 height 10
click at [238, 243] on input "text" at bounding box center [280, 242] width 229 height 27
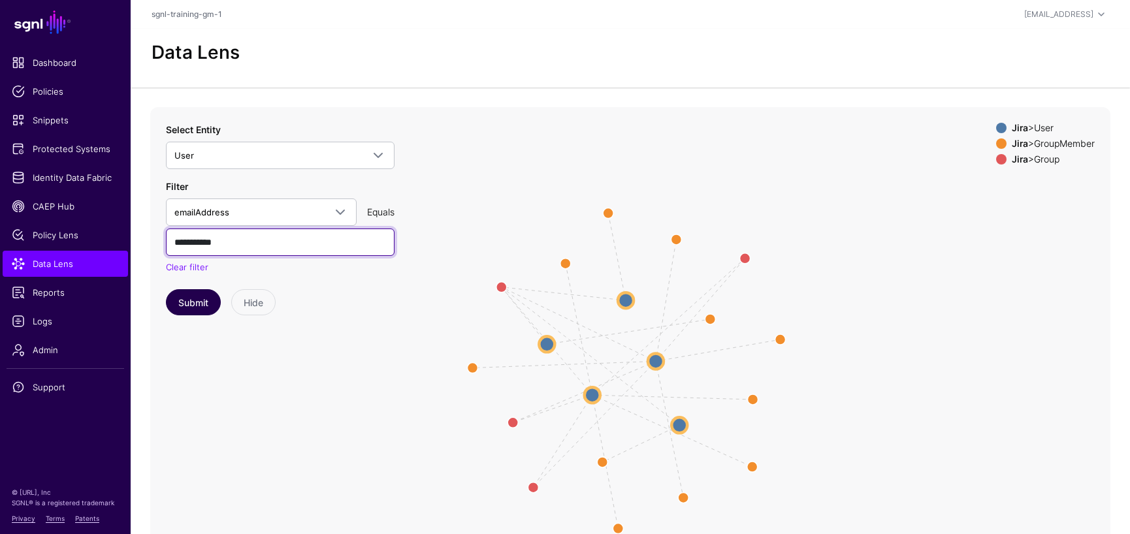
type input "**********"
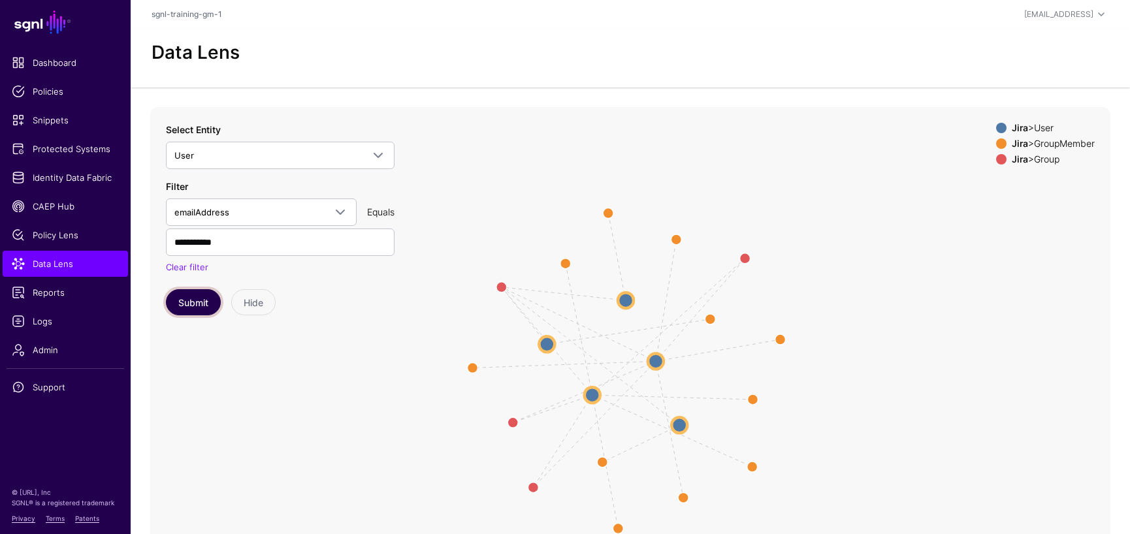
click at [183, 294] on button "Submit" at bounding box center [193, 302] width 55 height 26
